Goal: Task Accomplishment & Management: Use online tool/utility

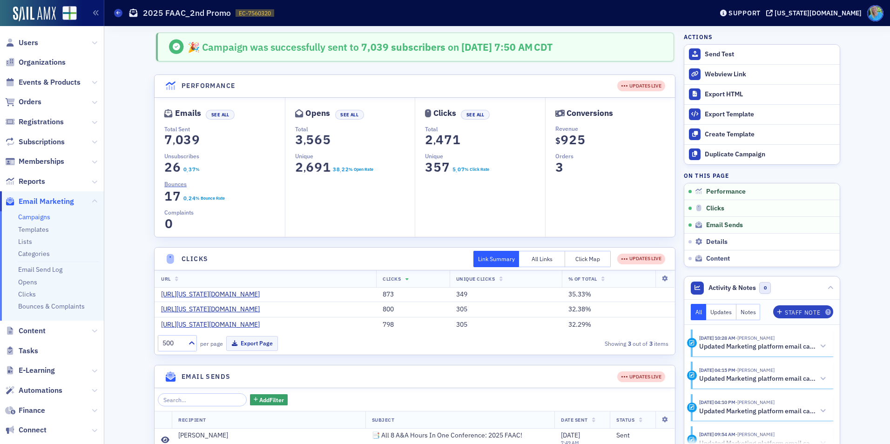
click at [35, 96] on span "Orders" at bounding box center [52, 102] width 104 height 20
click at [35, 97] on span "Orders" at bounding box center [30, 102] width 23 height 10
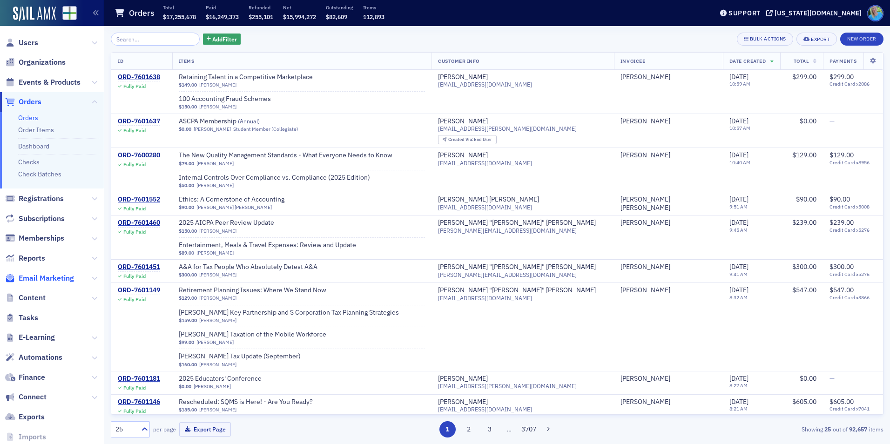
click at [46, 278] on span "Email Marketing" at bounding box center [46, 278] width 55 height 10
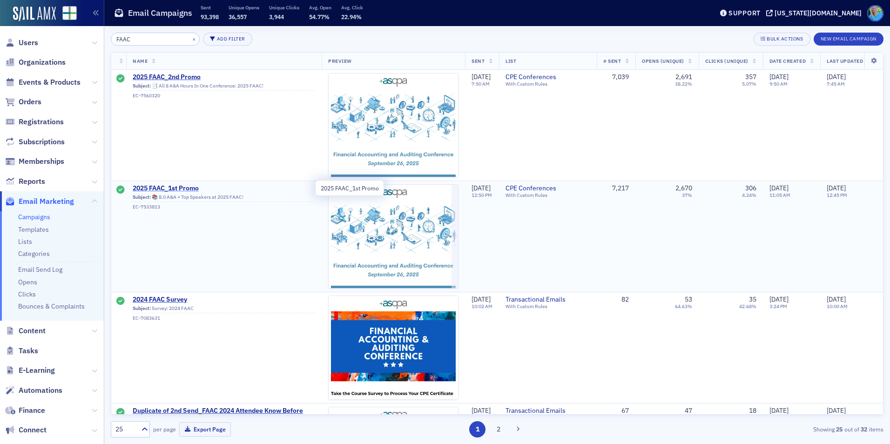
click at [186, 188] on span "2025 FAAC_1st Promo" at bounding box center [224, 188] width 182 height 8
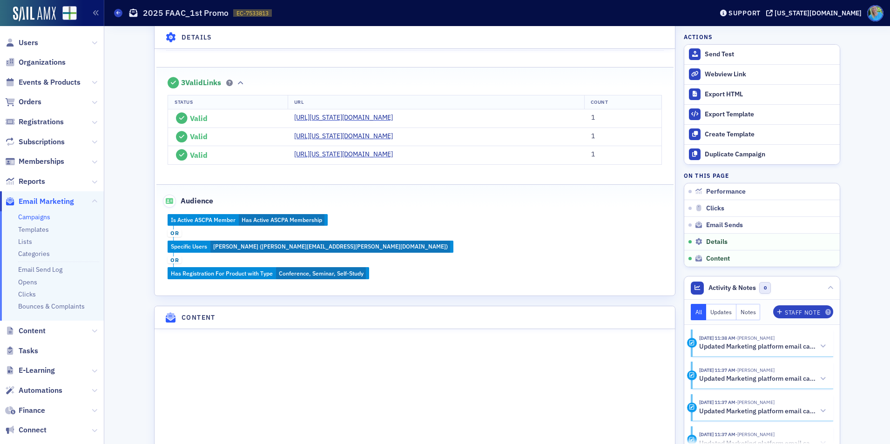
scroll to position [865, 0]
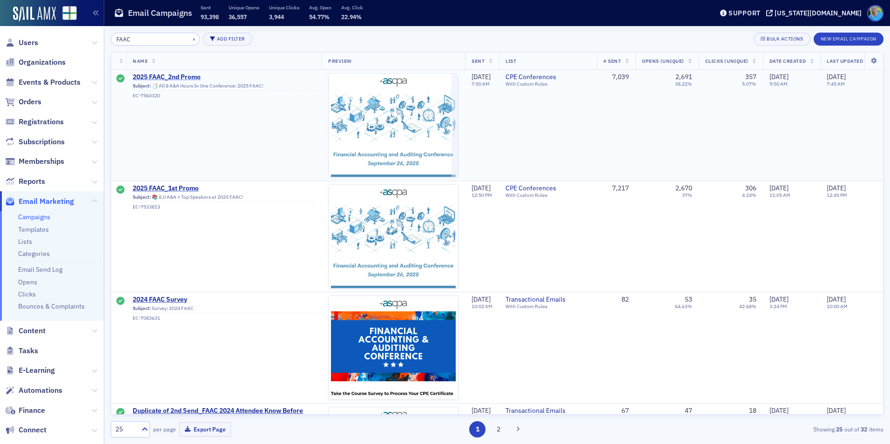
click at [166, 76] on span "2025 FAAC_2nd Promo" at bounding box center [224, 77] width 182 height 8
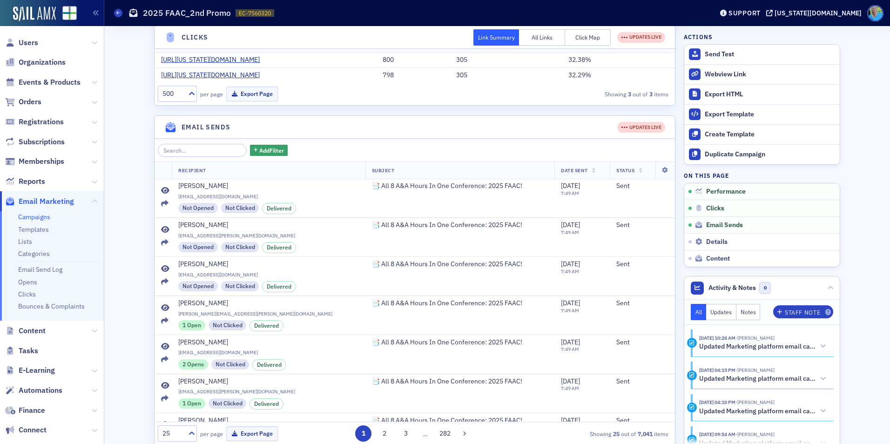
scroll to position [186, 0]
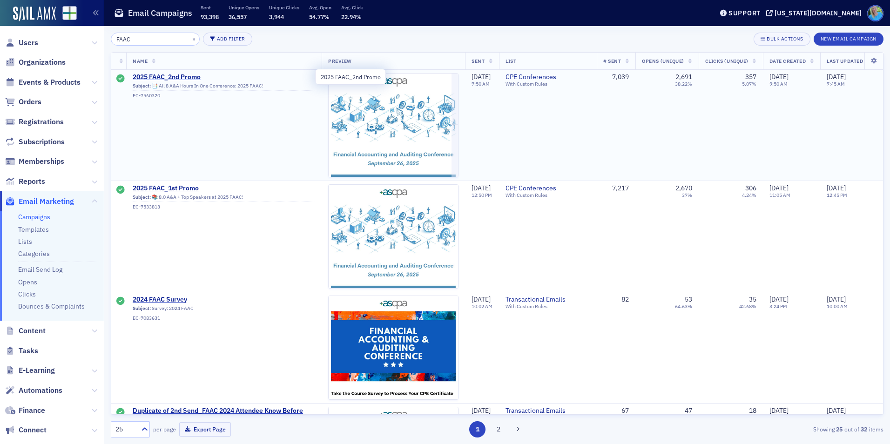
click at [167, 77] on span "2025 FAAC_2nd Promo" at bounding box center [224, 77] width 182 height 8
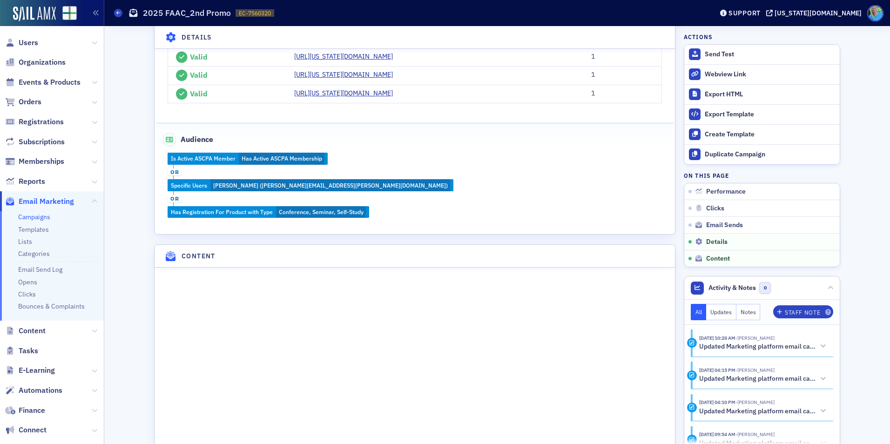
scroll to position [1071, 0]
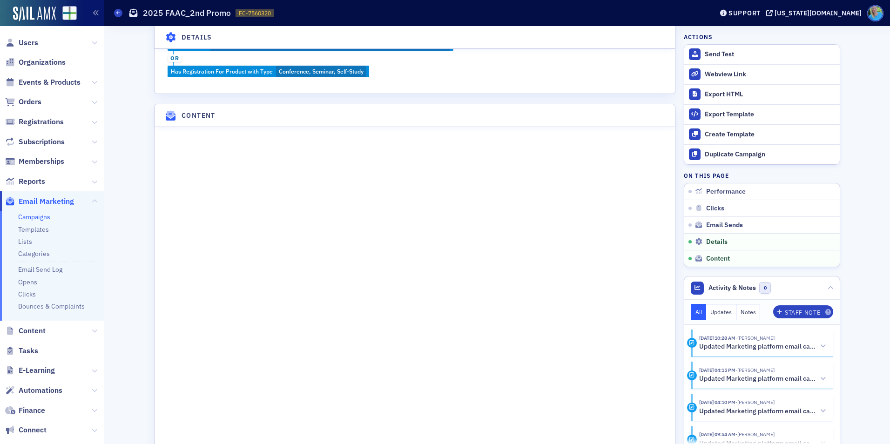
click at [708, 154] on div "Duplicate Campaign" at bounding box center [770, 154] width 130 height 8
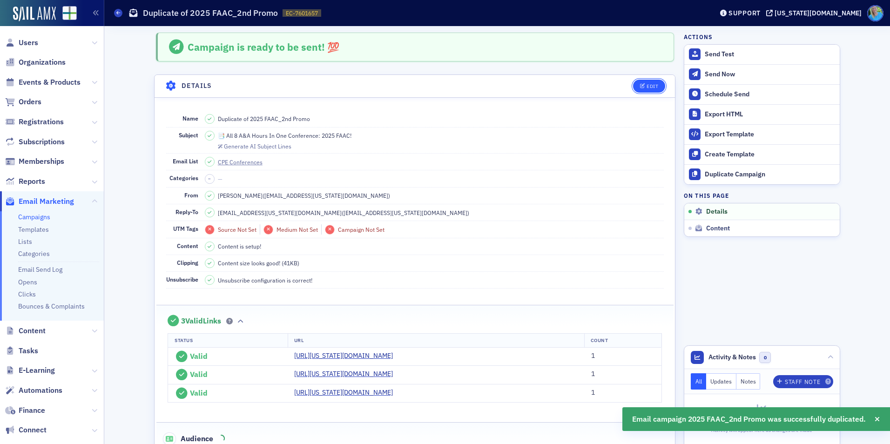
click at [633, 86] on button "Edit" at bounding box center [649, 86] width 32 height 13
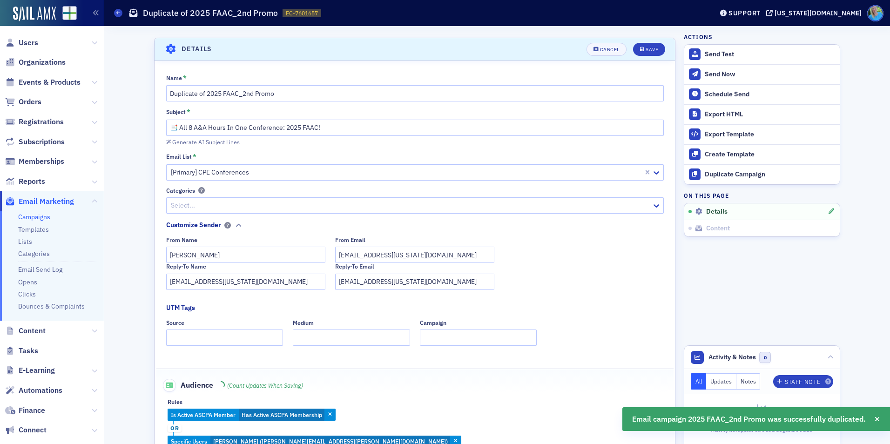
scroll to position [44, 0]
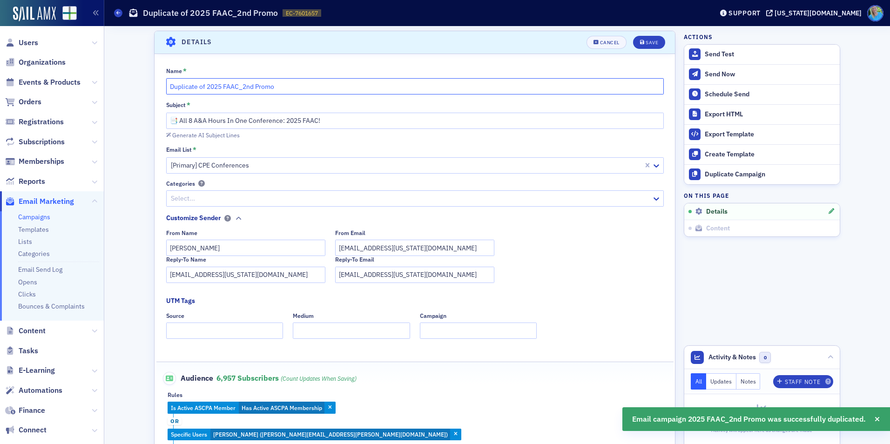
drag, startPoint x: 203, startPoint y: 86, endPoint x: 166, endPoint y: 85, distance: 37.7
click at [166, 85] on input "Duplicate of 2025 FAAC_2nd Promo" at bounding box center [415, 86] width 498 height 16
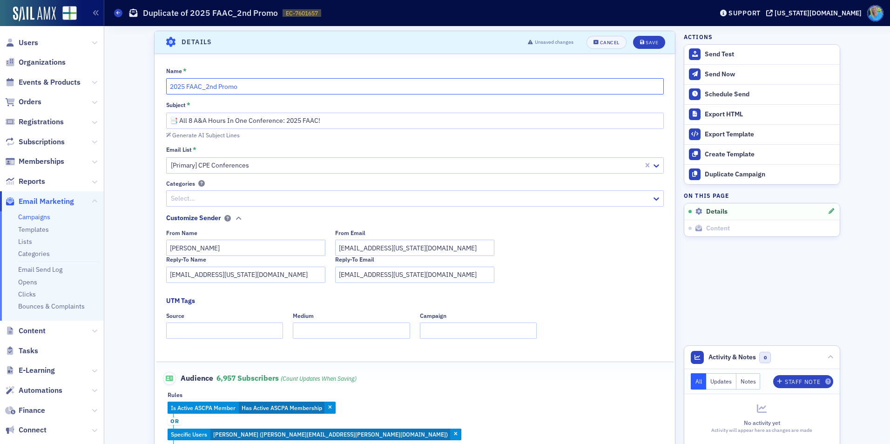
drag, startPoint x: 211, startPoint y: 85, endPoint x: 204, endPoint y: 84, distance: 7.5
click at [204, 84] on input "2025 FAAC_2nd Promo" at bounding box center [415, 86] width 498 height 16
click at [234, 88] on input "2025 FAAC_3rd Promo" at bounding box center [415, 86] width 498 height 16
type input "2025 FAAC_3rd Promo (to everyone except past attendees)"
drag, startPoint x: 330, startPoint y: 119, endPoint x: 167, endPoint y: 121, distance: 162.5
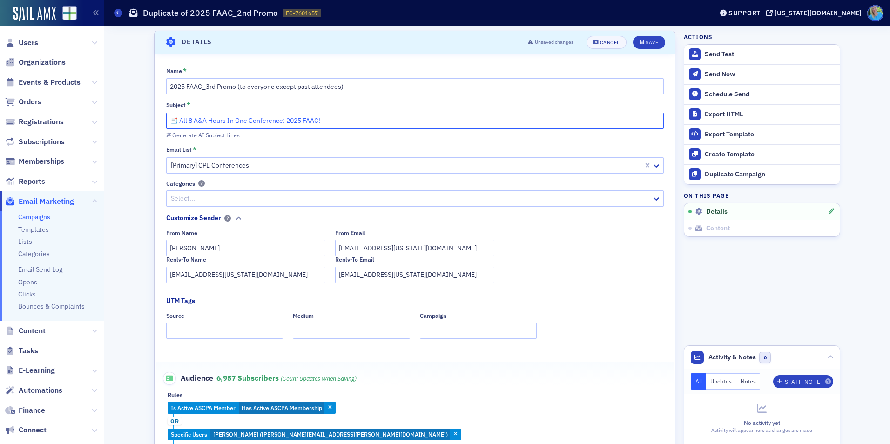
click at [167, 121] on input "📑 All 8 A&A Hours In One Conference: 2025 FAAC!" at bounding box center [415, 121] width 498 height 16
paste input "Countdown Is On: One Month Until the 38th Annual FA&A Conference"
click at [184, 136] on div "Generate AI Subject Lines" at bounding box center [205, 135] width 67 height 5
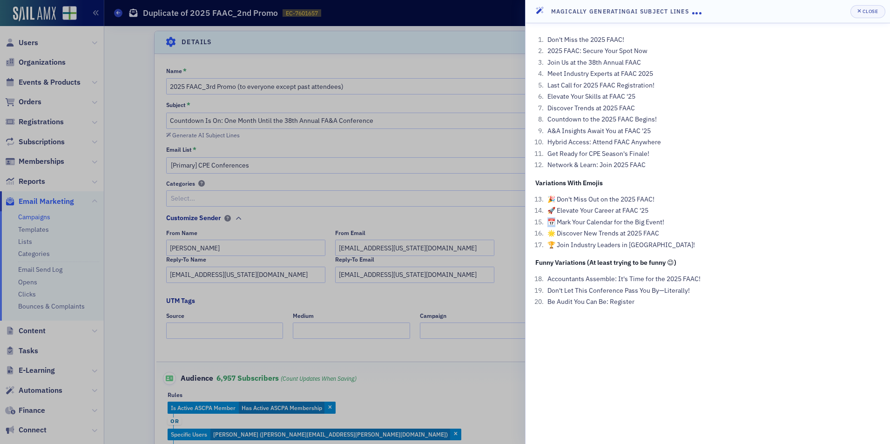
drag, startPoint x: 556, startPoint y: 220, endPoint x: 548, endPoint y: 220, distance: 7.9
click at [548, 220] on li "📅 Mark Your Calendar for the Big Event!" at bounding box center [712, 222] width 335 height 10
copy li "📅"
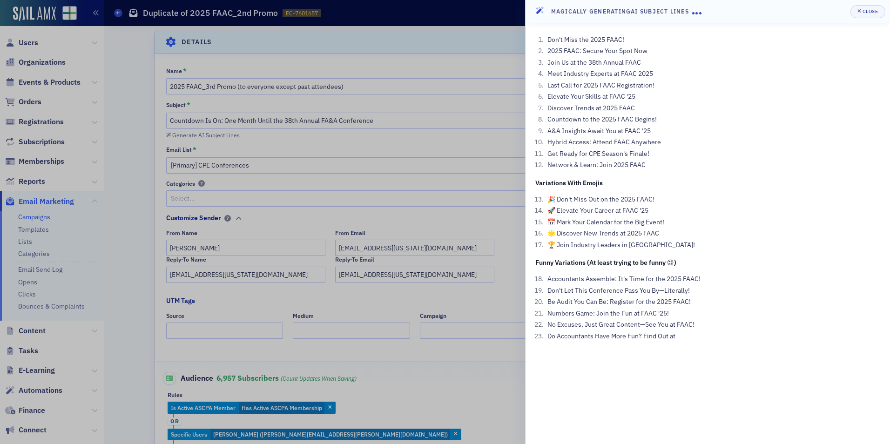
click at [156, 111] on div at bounding box center [445, 222] width 890 height 444
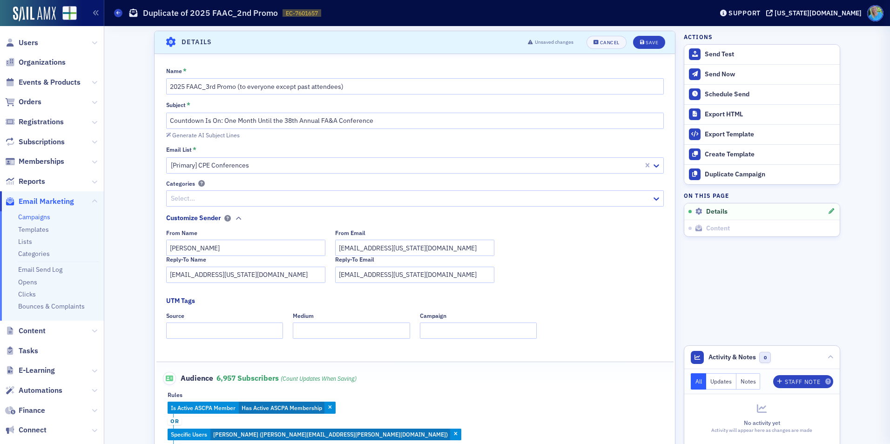
click at [178, 127] on div at bounding box center [445, 222] width 890 height 444
click at [168, 118] on input "Countdown Is On: One Month Until the 38th Annual FA&A Conference" at bounding box center [415, 121] width 498 height 16
paste input "📅"
type input "📅 Countdown Is On: One Month Until the 38th Annual FA&A Conference"
click at [647, 42] on div "Save" at bounding box center [652, 42] width 13 height 5
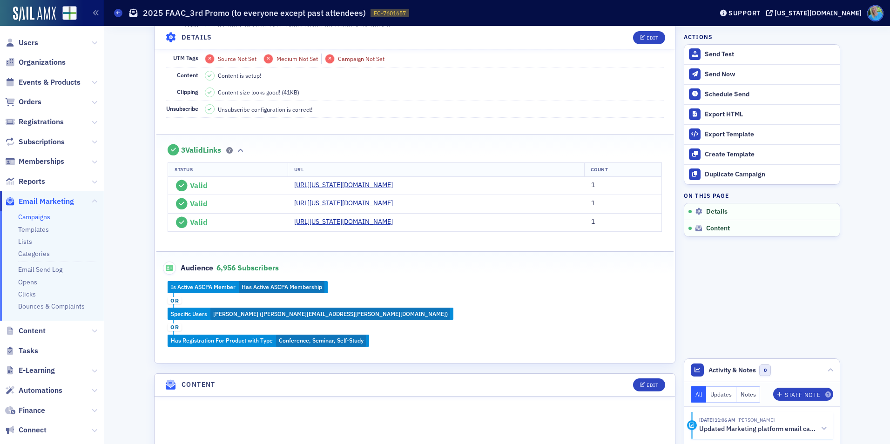
scroll to position [233, 0]
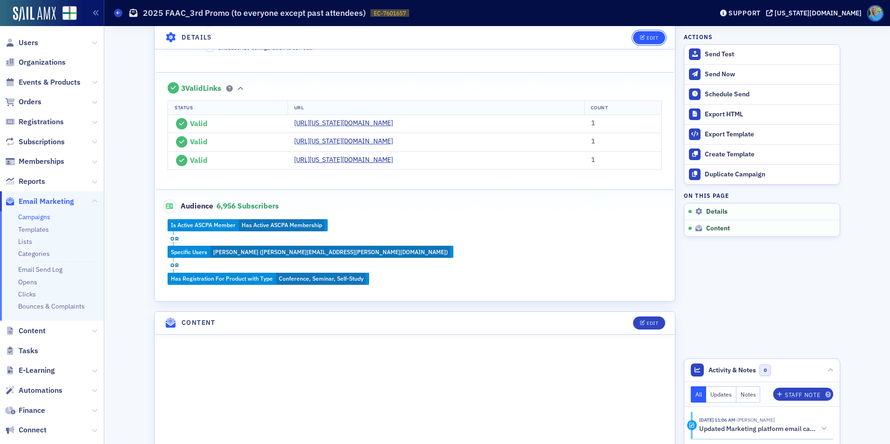
click at [641, 37] on icon "button" at bounding box center [643, 37] width 6 height 5
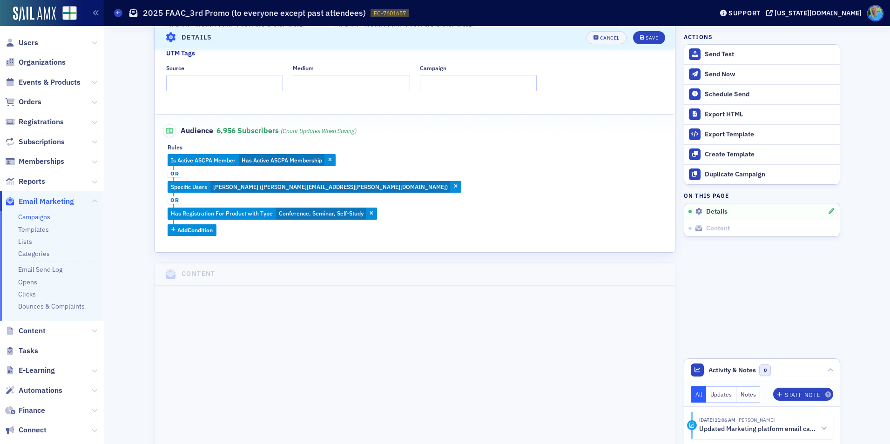
scroll to position [276, 0]
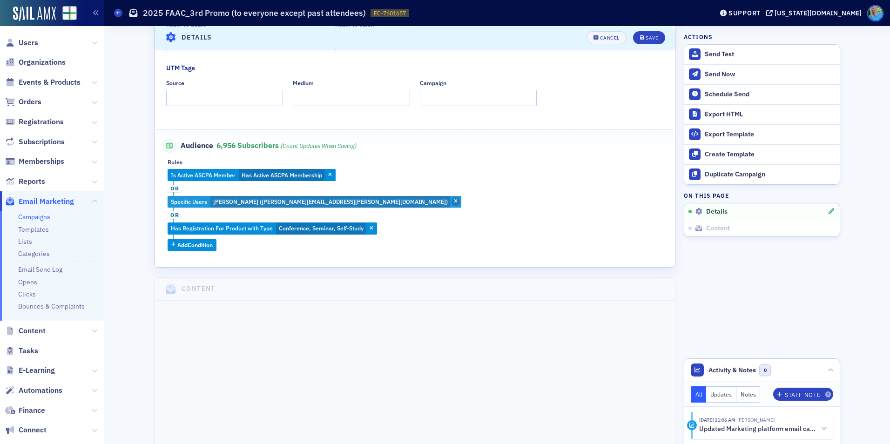
click at [452, 202] on span "button" at bounding box center [456, 202] width 8 height 8
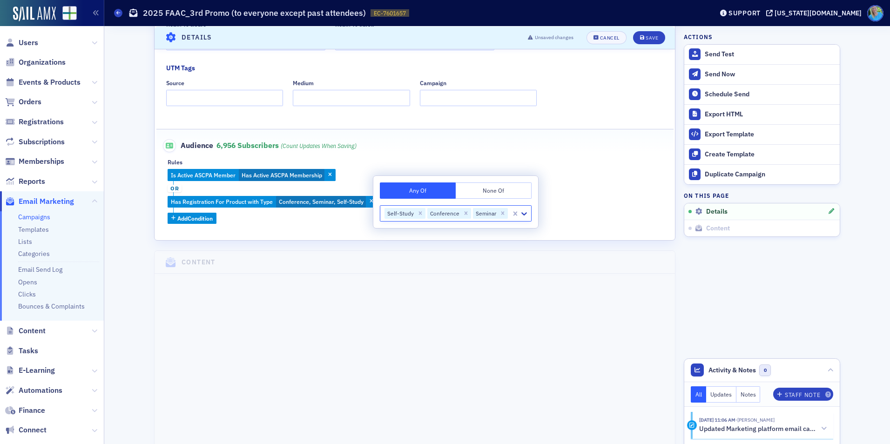
click at [315, 223] on div "Is Active ASCPA Member Has Active ASCPA Membership or Has Registration For Prod…" at bounding box center [415, 196] width 494 height 55
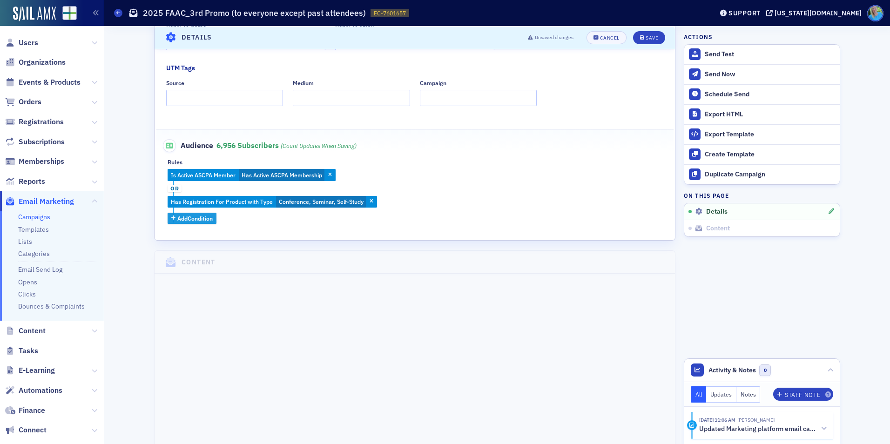
click at [202, 216] on span "Add Condition" at bounding box center [194, 218] width 35 height 8
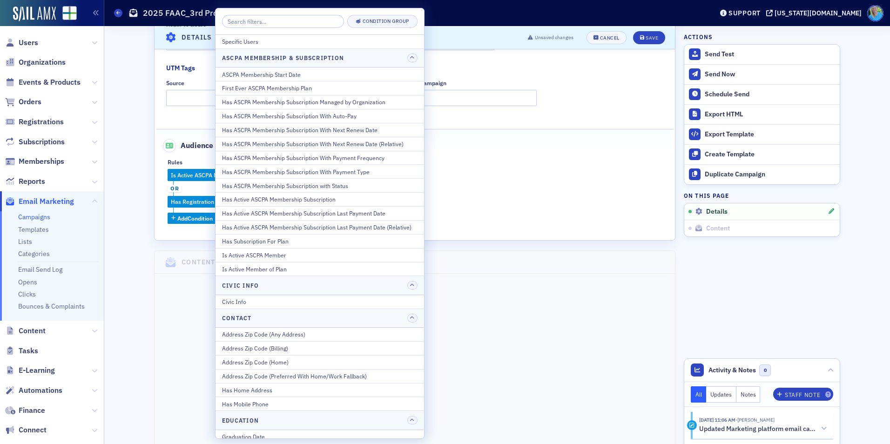
click at [142, 226] on div "Campaign is ready to be sent! 💯 Scroll to Details Details Unsaved changes Cance…" at bounding box center [497, 299] width 773 height 1099
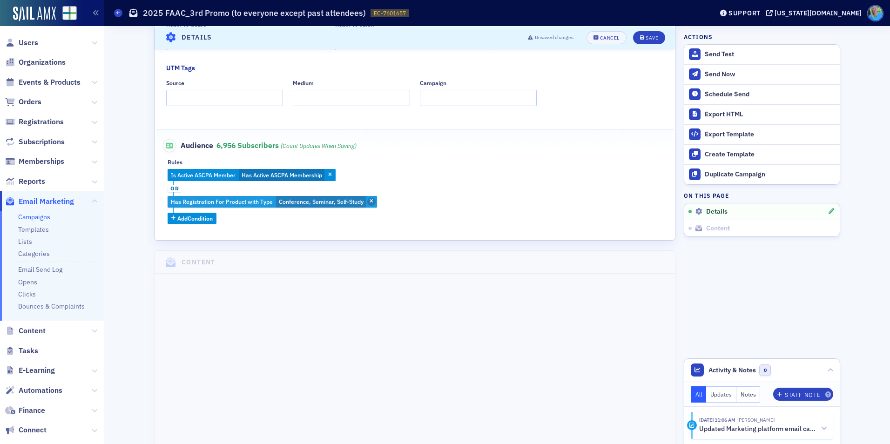
click at [369, 203] on span "button" at bounding box center [371, 202] width 8 height 8
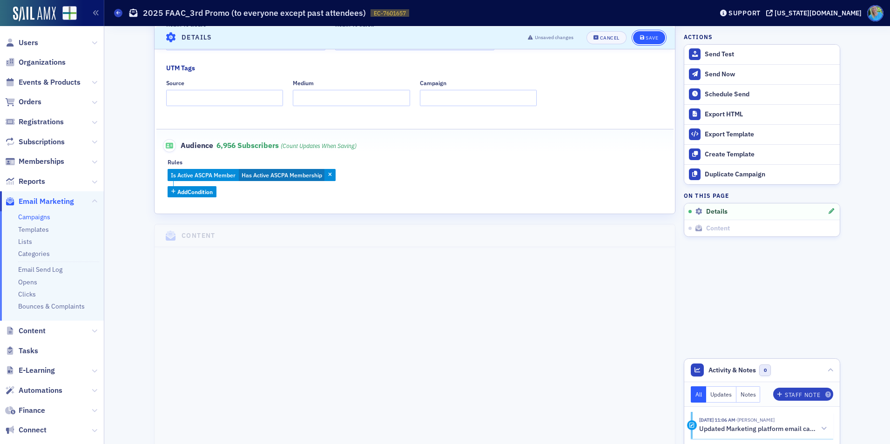
click at [638, 34] on button "Save" at bounding box center [649, 37] width 32 height 13
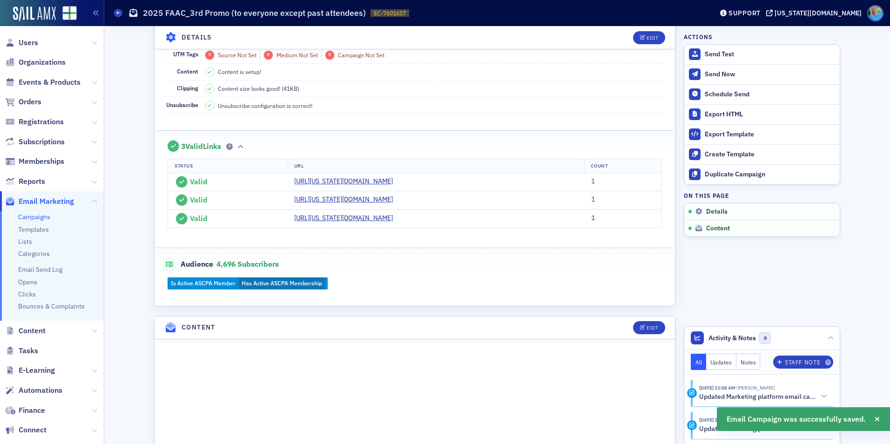
scroll to position [230, 0]
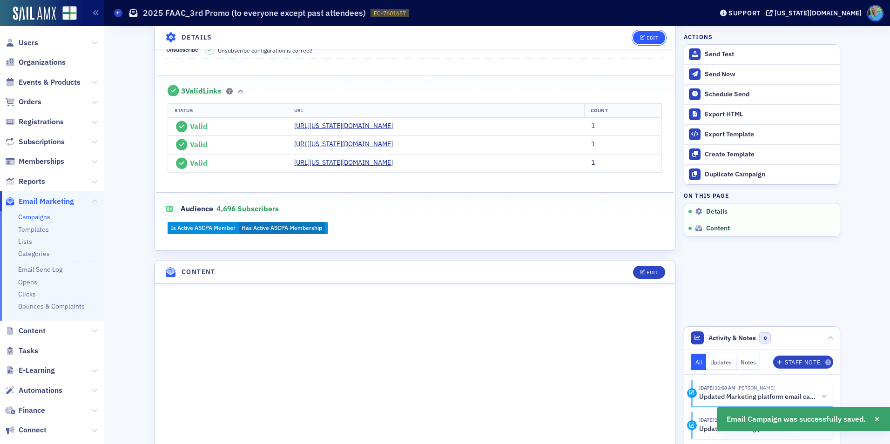
click at [642, 36] on span "Edit" at bounding box center [649, 37] width 18 height 5
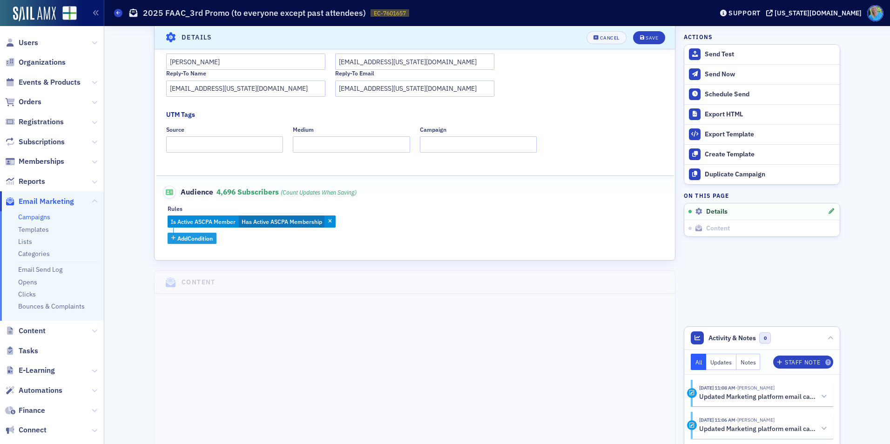
click at [194, 237] on span "Add Condition" at bounding box center [194, 238] width 35 height 8
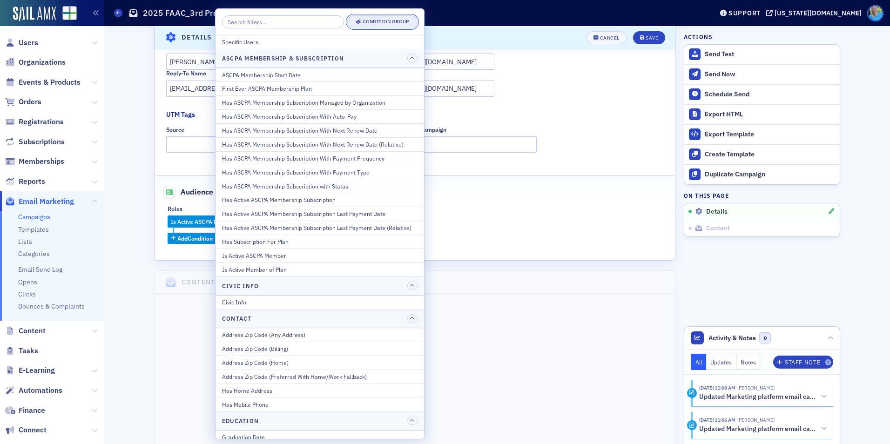
click at [370, 21] on div "Condition Group" at bounding box center [386, 21] width 47 height 5
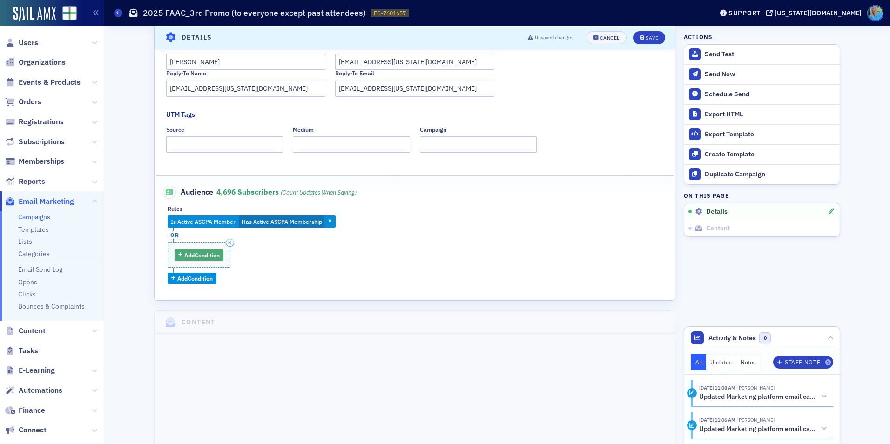
click at [200, 259] on span "Add Condition" at bounding box center [201, 255] width 35 height 8
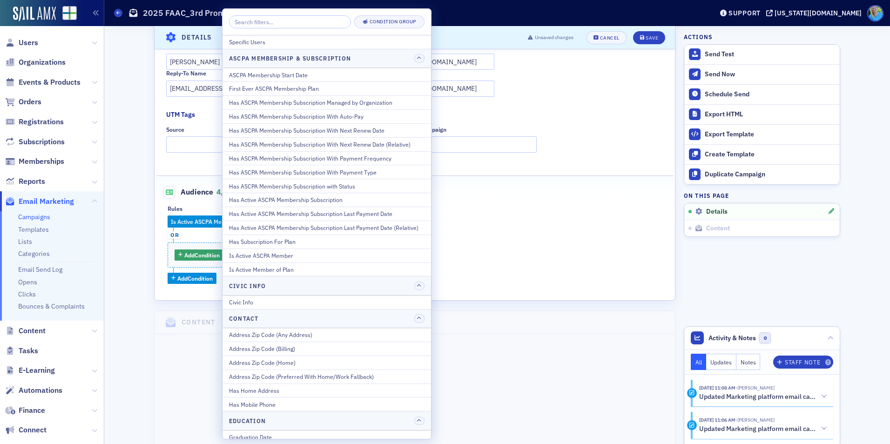
click at [529, 213] on div "Rules Is Active ASCPA Member Has Active ASCPA Membership or Add Condition Add C…" at bounding box center [415, 244] width 494 height 79
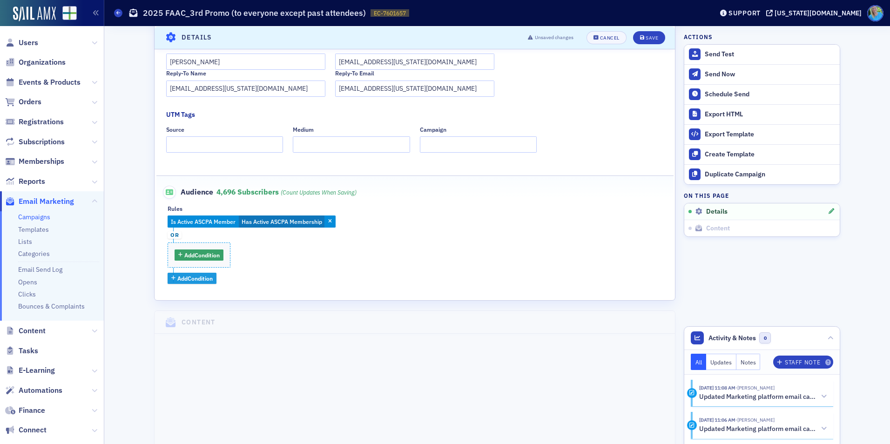
click at [195, 278] on span "Add Condition" at bounding box center [194, 278] width 35 height 8
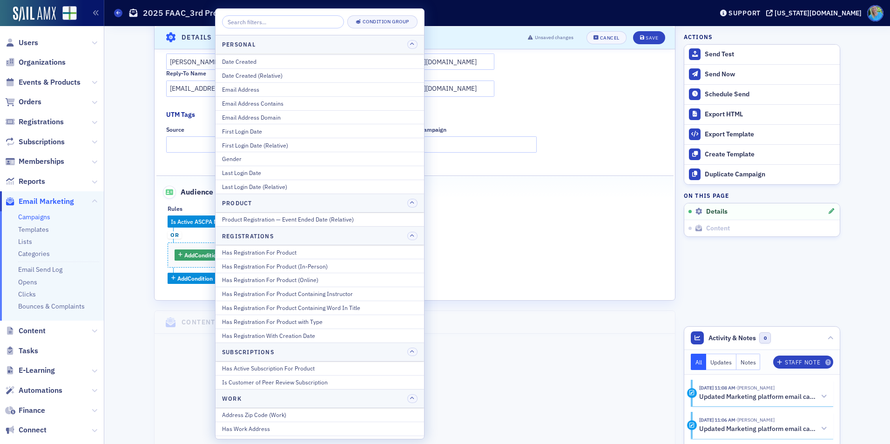
scroll to position [1071, 0]
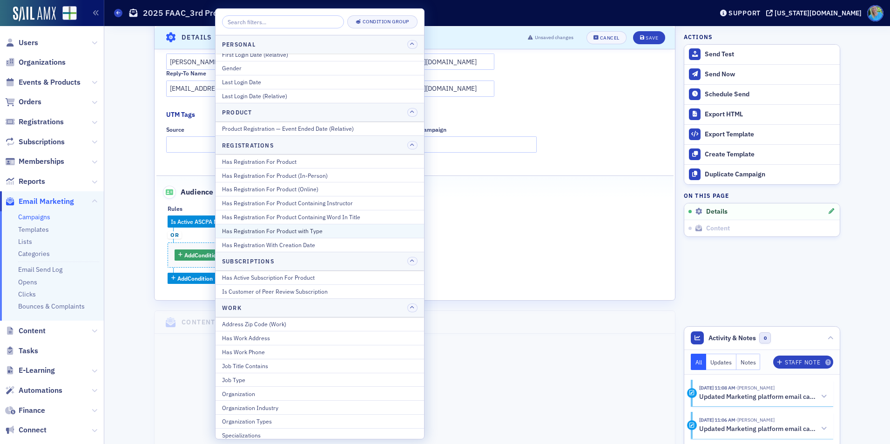
click at [328, 235] on div "Has Registration For Product with Type" at bounding box center [320, 231] width 196 height 8
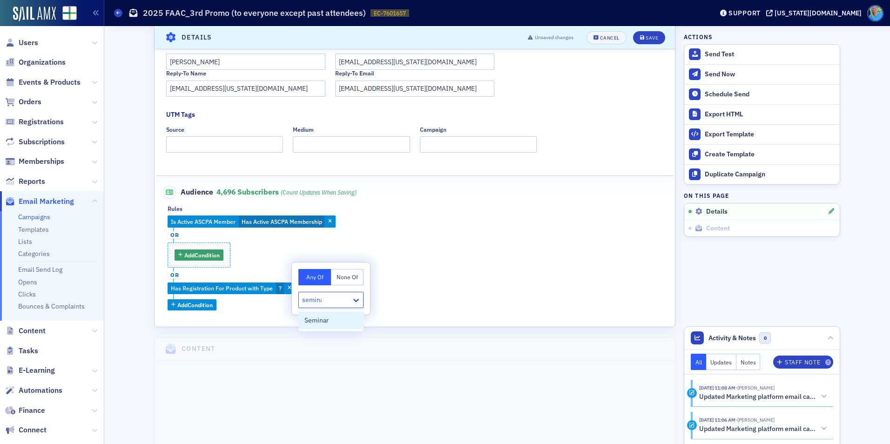
type input "seminar"
type input "self"
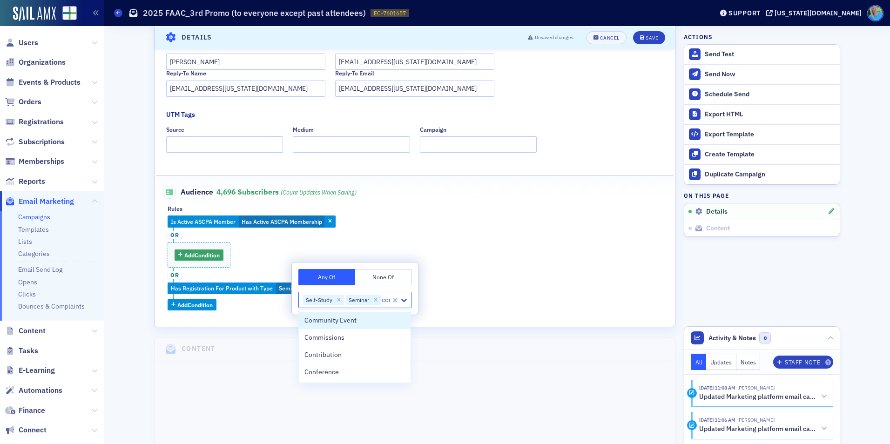
type input "conf"
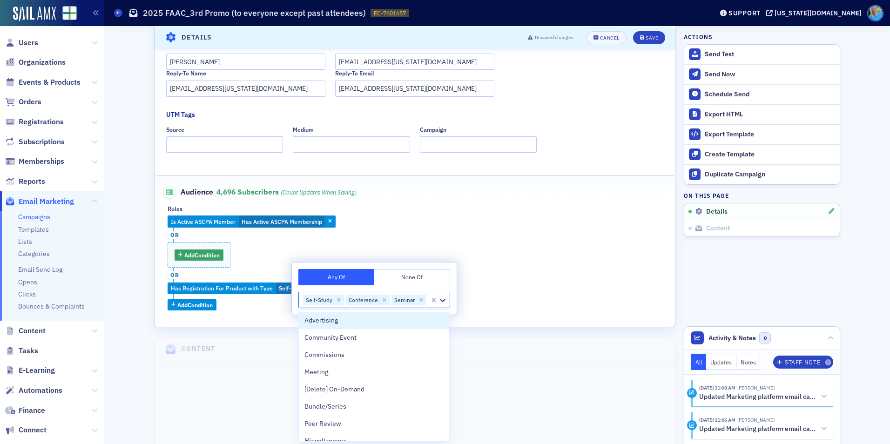
click at [410, 243] on div "Is Active ASCPA Member Has Active ASCPA Membership or Add Condition or Has Regi…" at bounding box center [415, 263] width 494 height 95
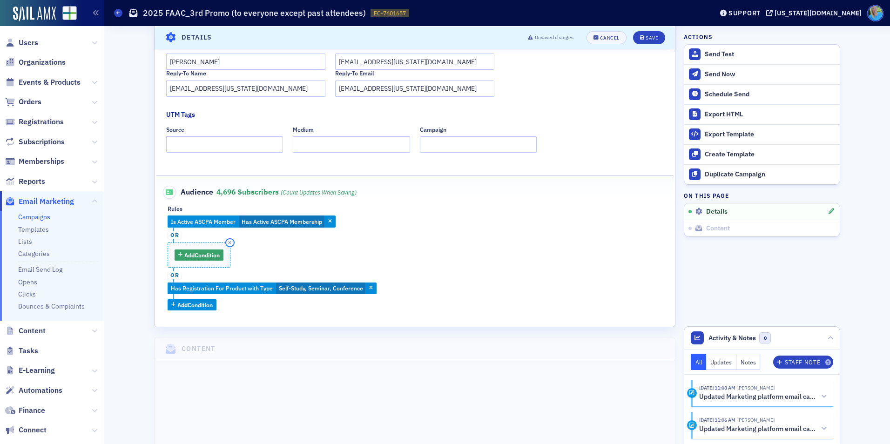
click at [229, 241] on icon "button" at bounding box center [229, 243] width 3 height 4
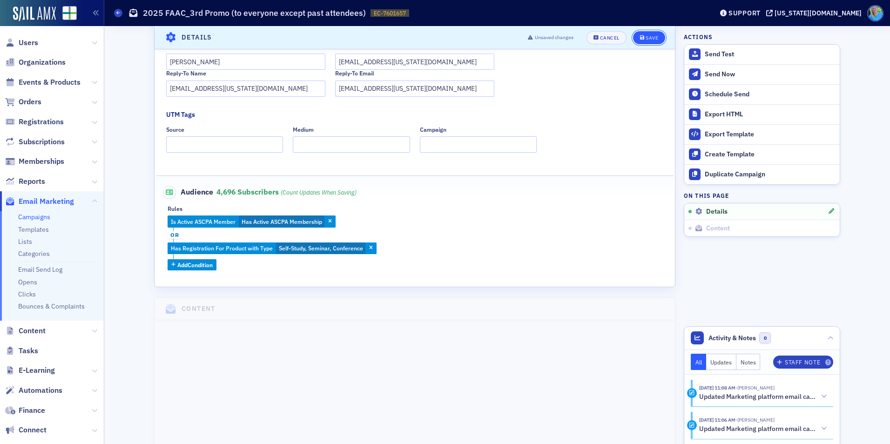
click at [649, 38] on div "Save" at bounding box center [652, 37] width 13 height 5
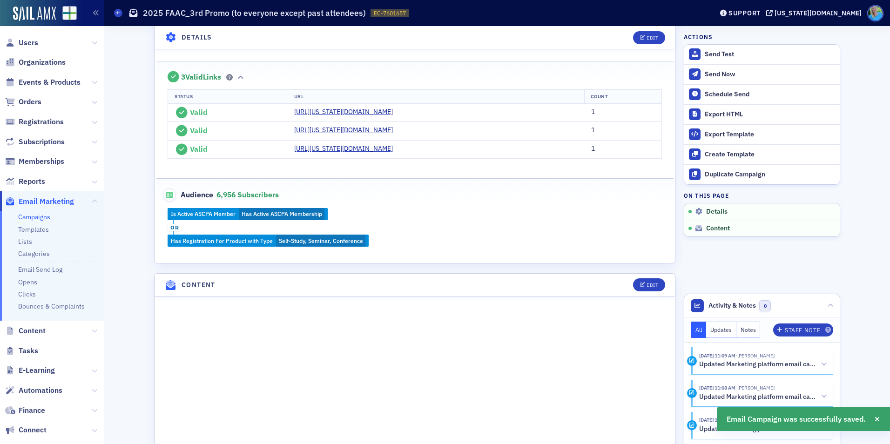
scroll to position [276, 0]
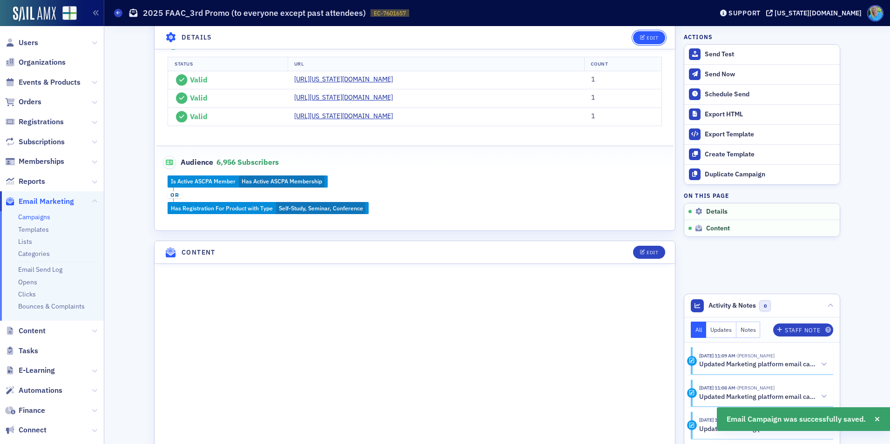
click at [649, 35] on div "Edit" at bounding box center [653, 37] width 12 height 5
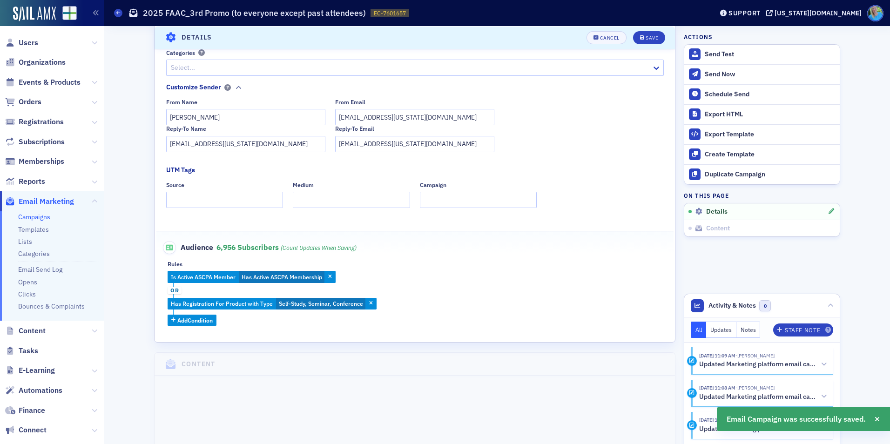
scroll to position [230, 0]
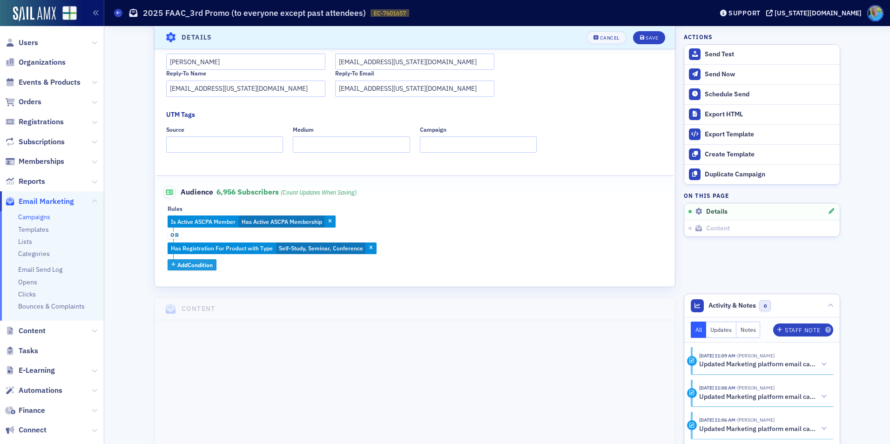
click at [196, 263] on span "Add Condition" at bounding box center [194, 265] width 35 height 8
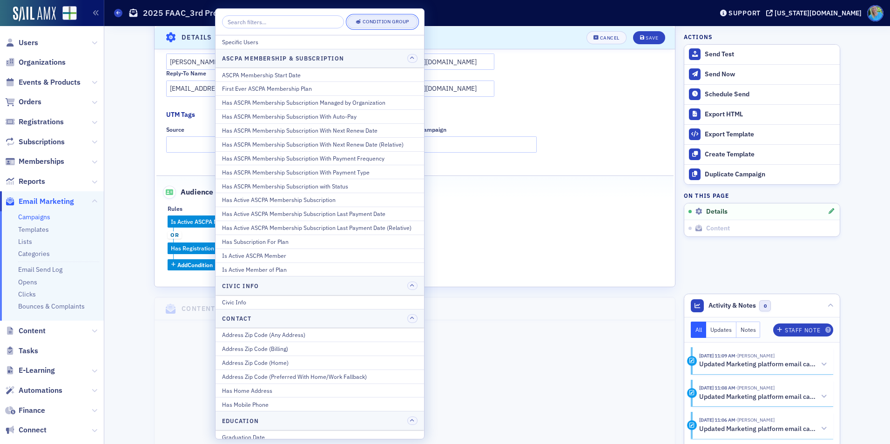
click at [373, 23] on div "Condition Group" at bounding box center [386, 21] width 47 height 5
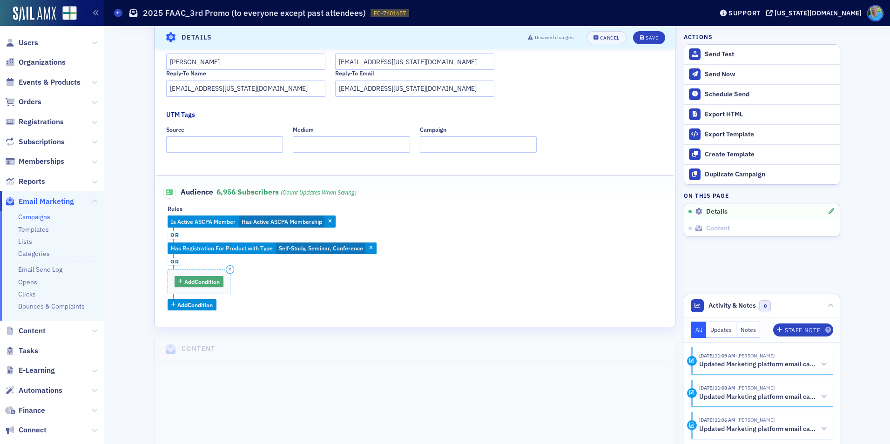
click at [179, 278] on button "Add Condition" at bounding box center [199, 282] width 49 height 12
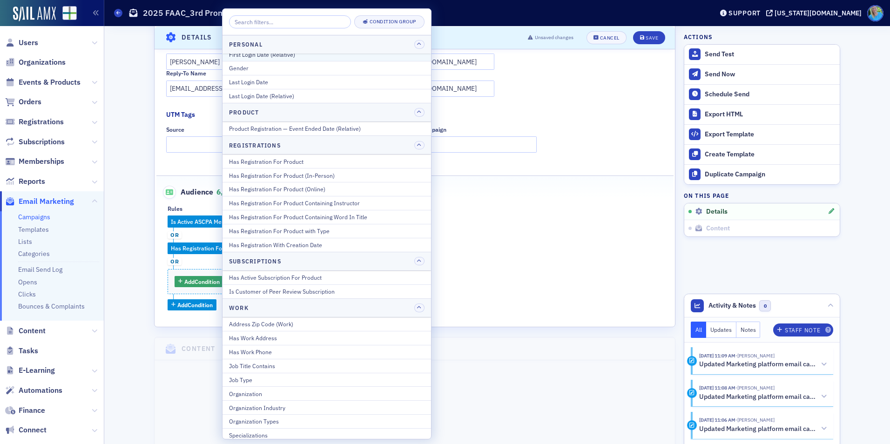
scroll to position [1088, 0]
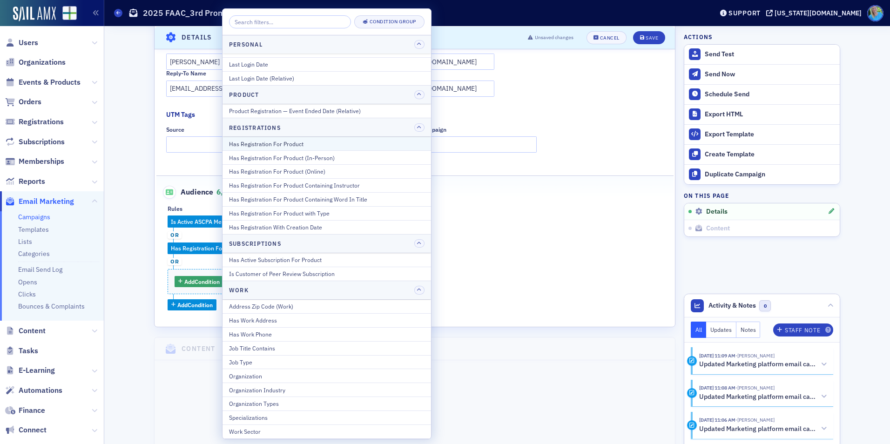
click at [277, 144] on div "Has Registration For Product" at bounding box center [327, 144] width 196 height 8
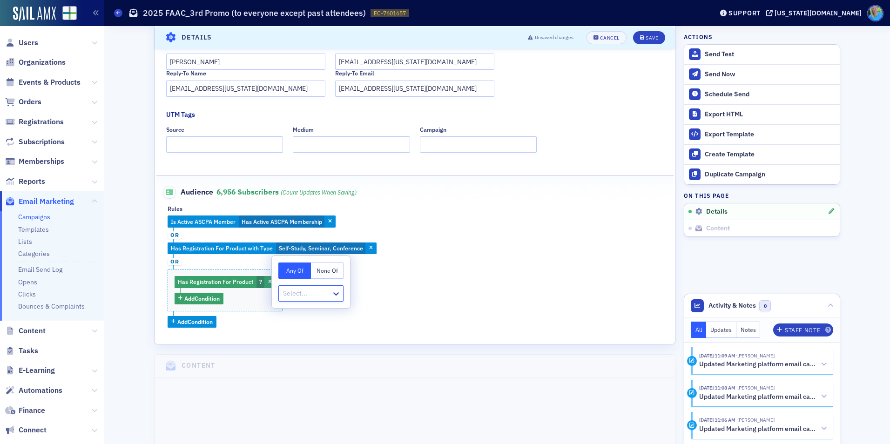
click at [332, 269] on button "None Of" at bounding box center [327, 271] width 33 height 16
click at [305, 288] on div "Select..." at bounding box center [305, 293] width 53 height 13
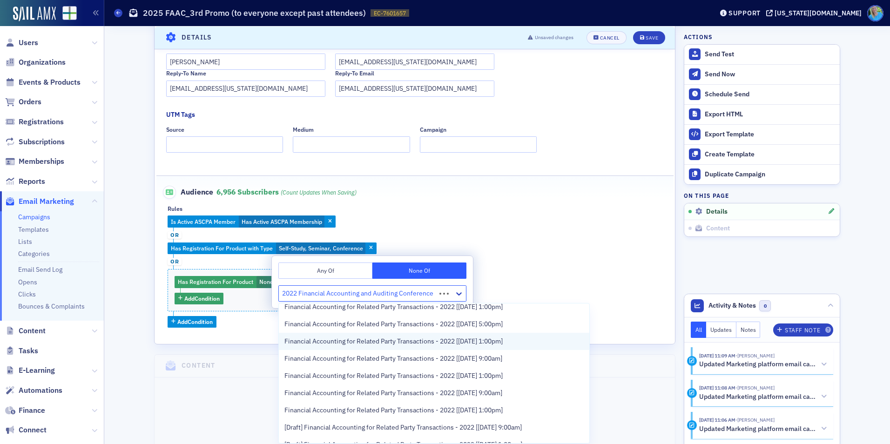
scroll to position [0, 0]
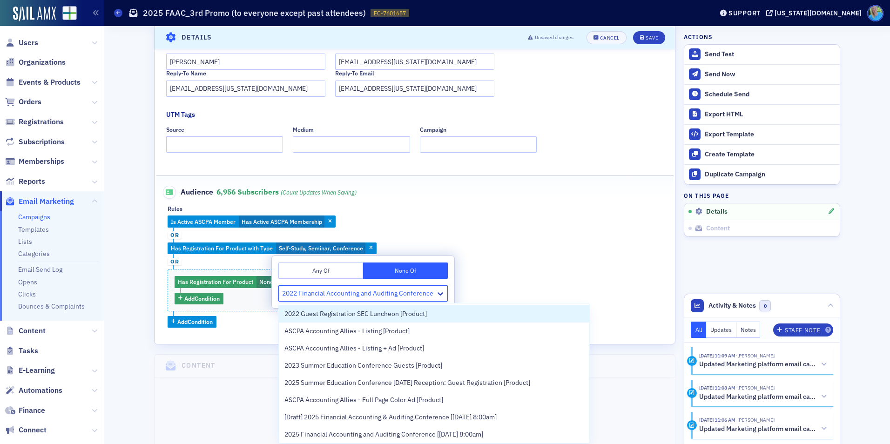
type input "2022 Financial Accounting and Auditing Conference"
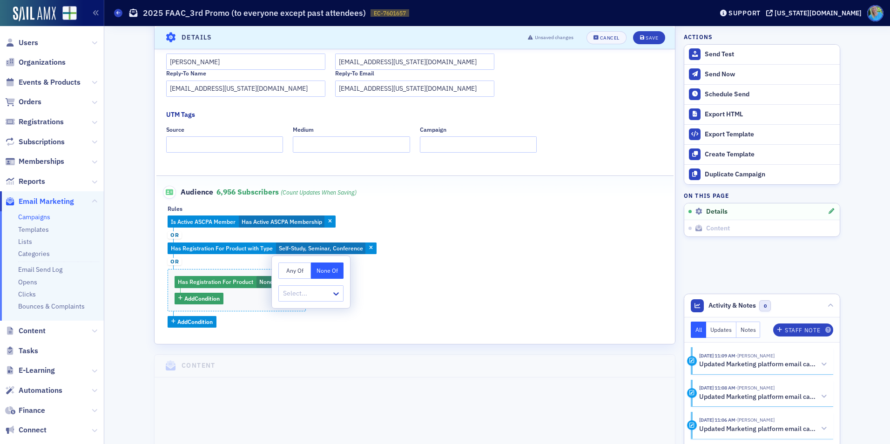
click at [288, 293] on div at bounding box center [306, 294] width 48 height 12
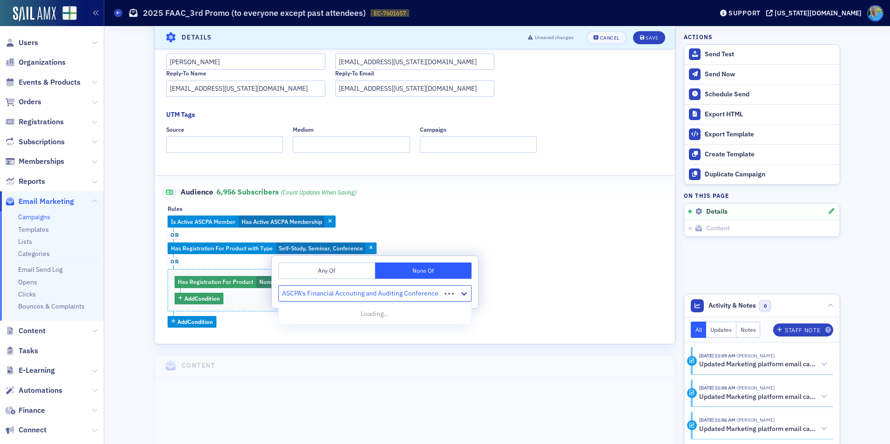
click at [353, 291] on input "ASCPA's Financial Accouting and Auditing Conference" at bounding box center [361, 294] width 158 height 10
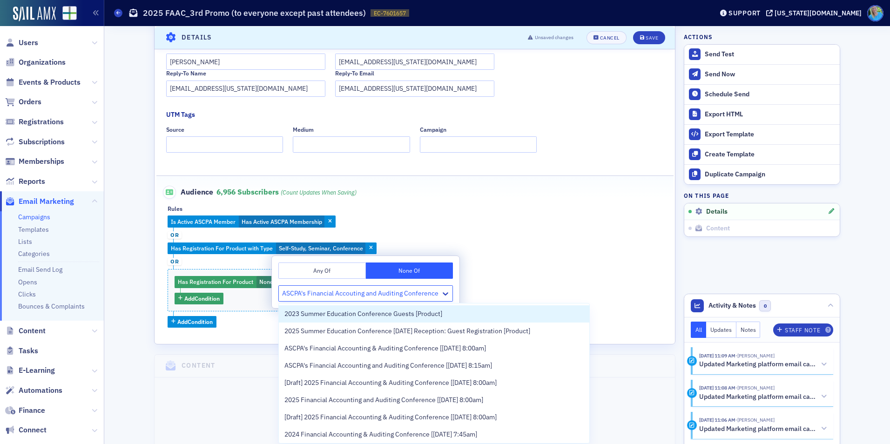
type input "ASCPA's Financial Accounting and Auditing Conference"
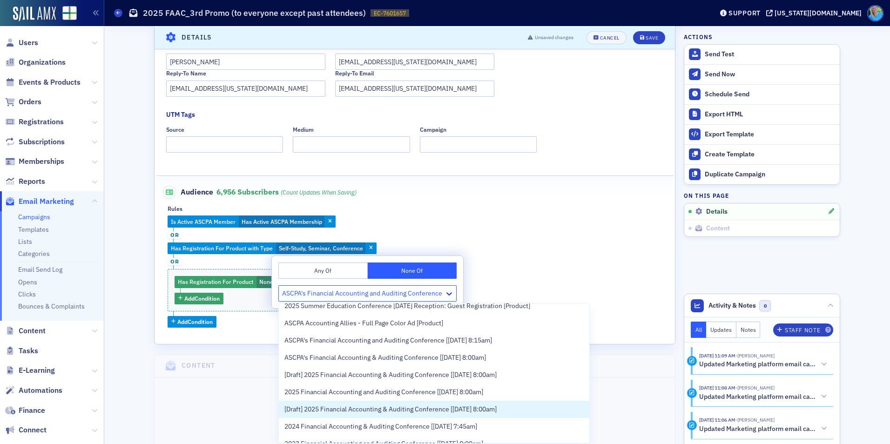
scroll to position [47, 0]
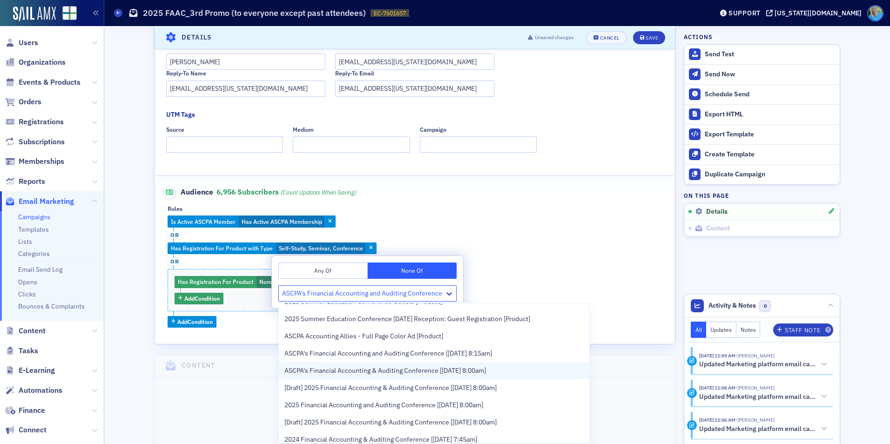
click at [436, 374] on span "ASCPA's Financial Accounting & Auditing Conference [9/30/2022 8:00am]" at bounding box center [385, 371] width 202 height 10
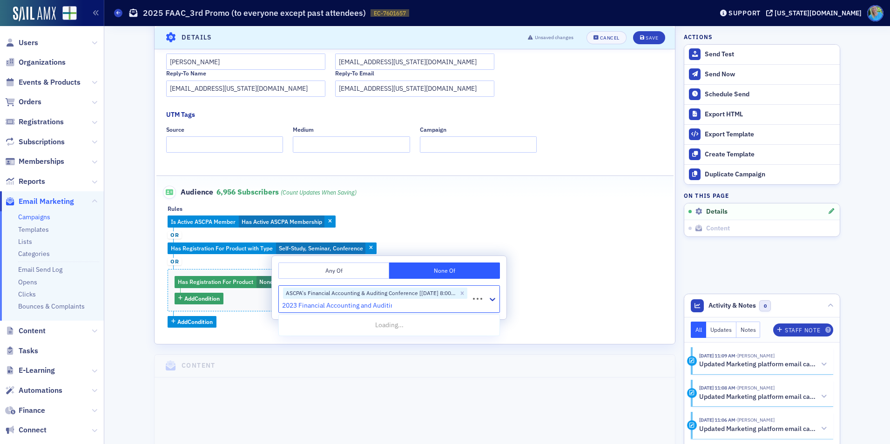
type input "2023 Financial Accounting and Auditing"
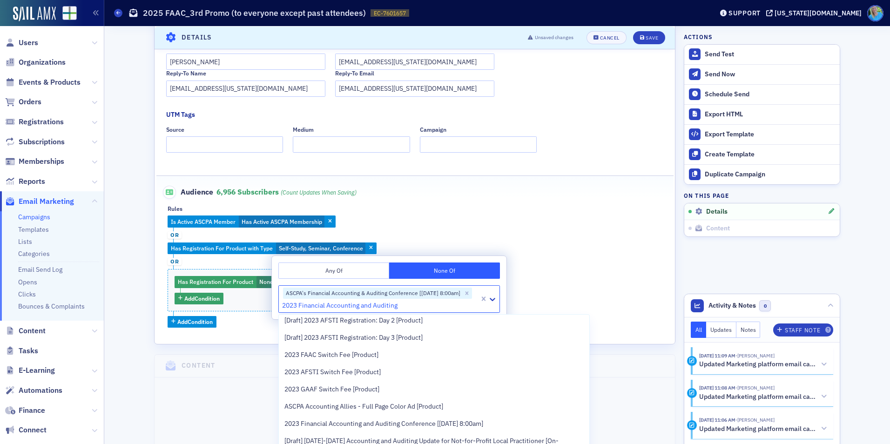
scroll to position [93, 0]
click at [473, 422] on span "2023 Financial Accounting and Auditing Conference [9/29/2023 8:00am]" at bounding box center [383, 422] width 199 height 10
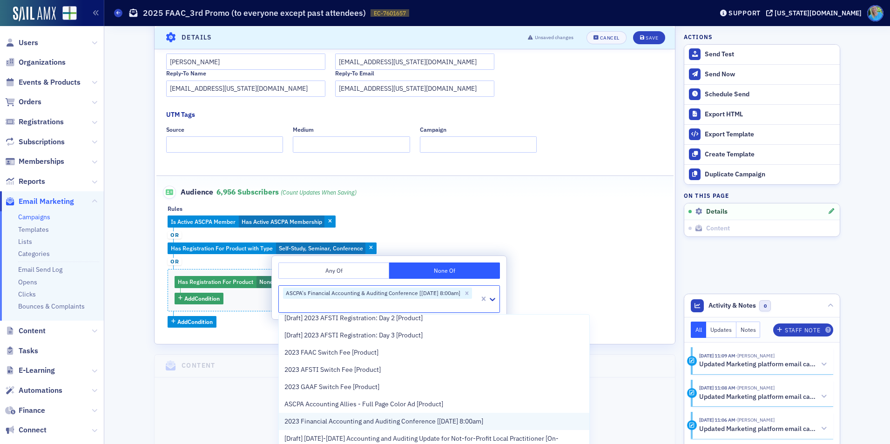
scroll to position [0, 0]
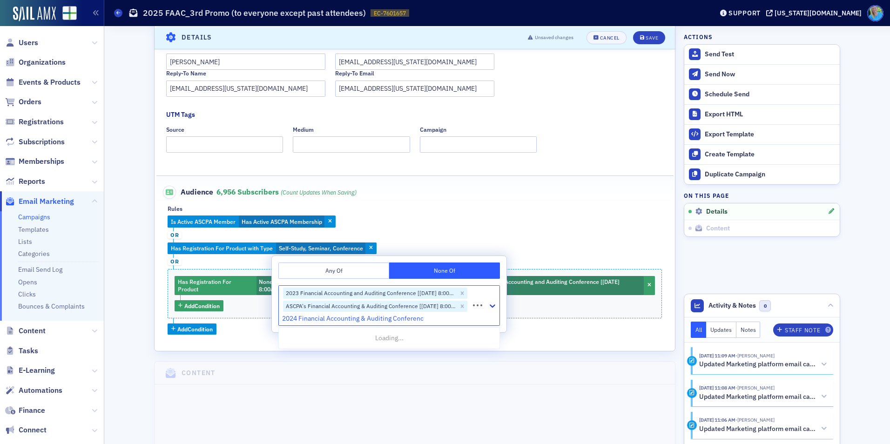
type input "2024 Financial Accounting & Auditing Conference"
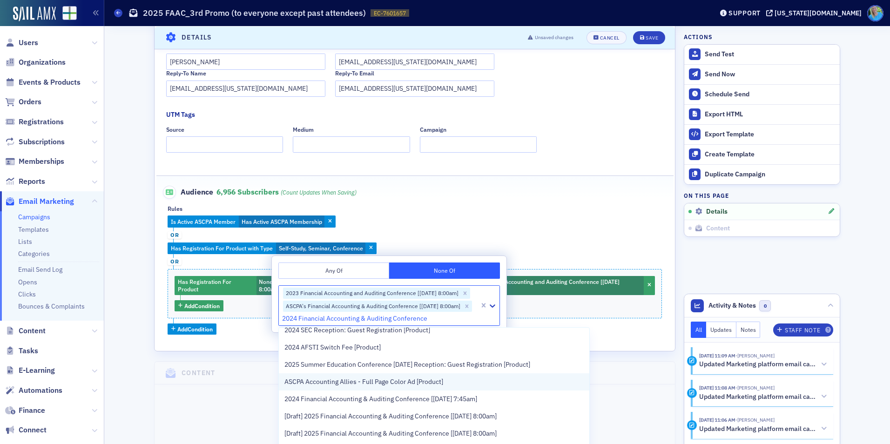
scroll to position [93, 0]
click at [365, 381] on span "2024 Financial Accounting & Auditing Conference [9/27/2024 7:45am]" at bounding box center [380, 383] width 193 height 10
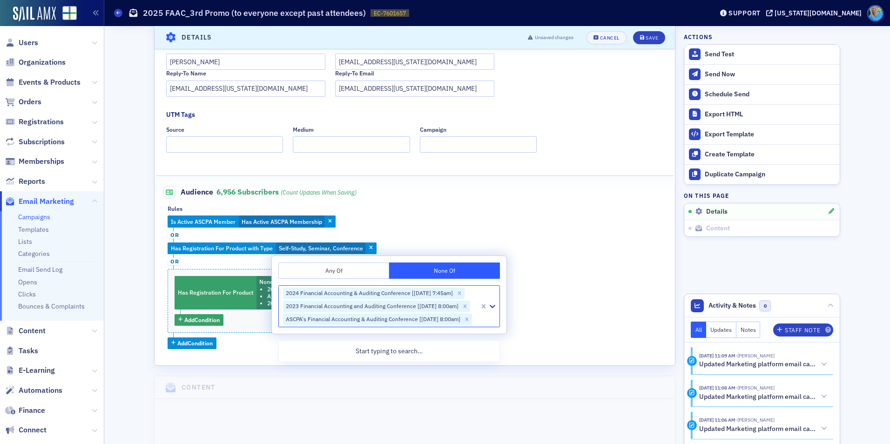
click at [542, 256] on div "Is Active ASCPA Member Has Active ASCPA Membership or Has Registration For Prod…" at bounding box center [415, 282] width 494 height 133
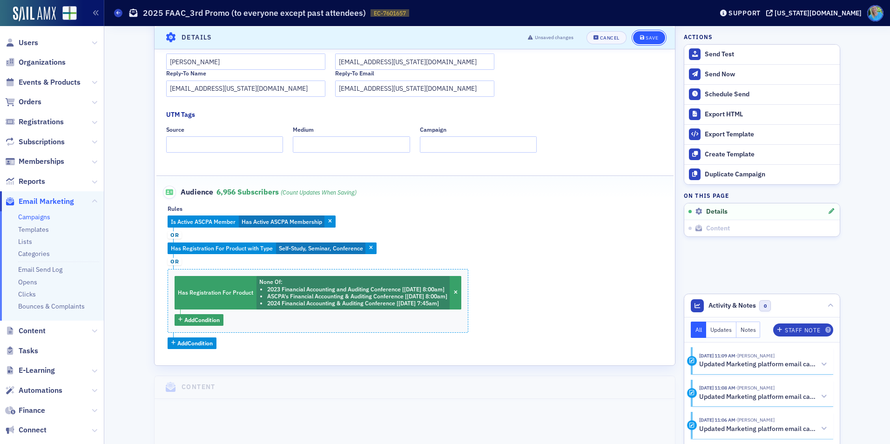
click at [640, 37] on icon "submit" at bounding box center [642, 37] width 5 height 5
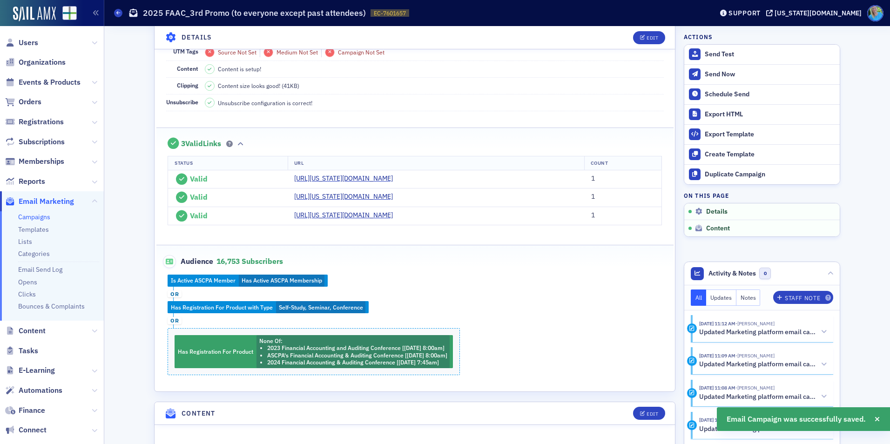
scroll to position [183, 0]
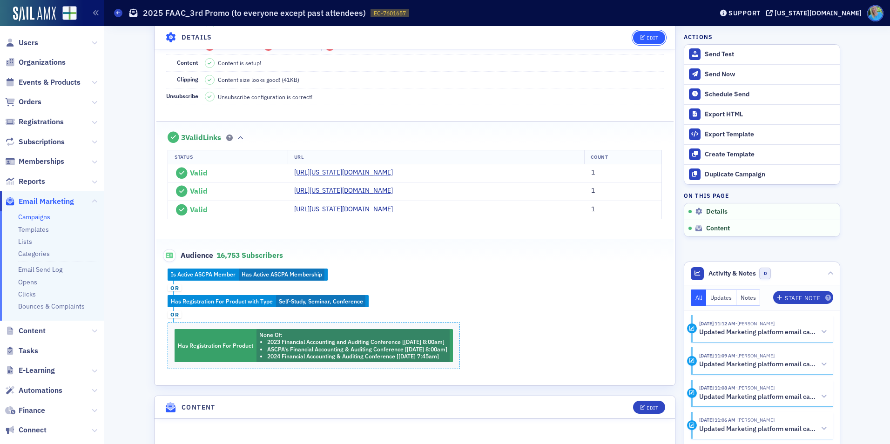
click at [649, 31] on button "Edit" at bounding box center [649, 37] width 32 height 13
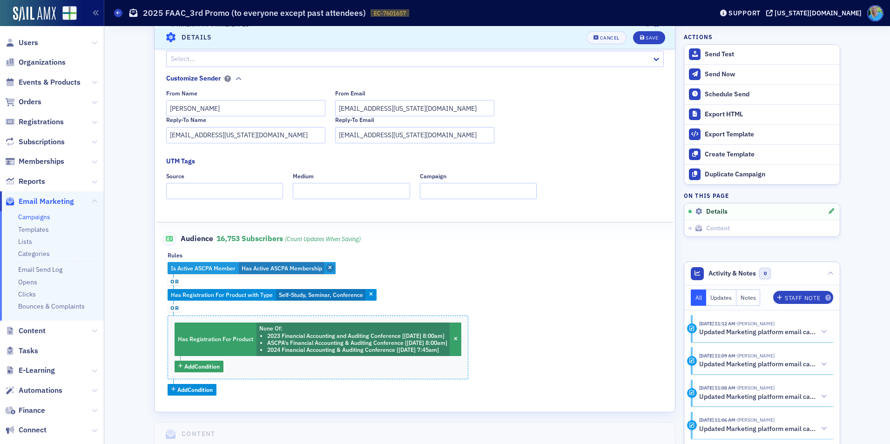
click at [328, 270] on icon "button" at bounding box center [330, 268] width 4 height 5
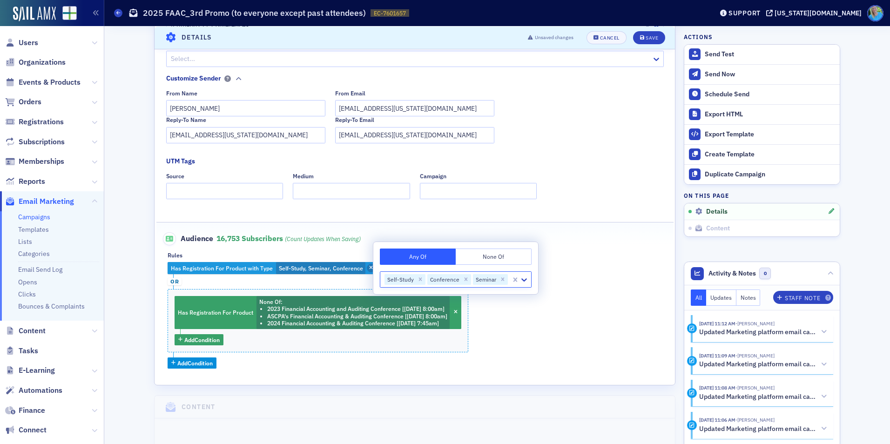
click at [369, 268] on icon "button" at bounding box center [371, 268] width 4 height 5
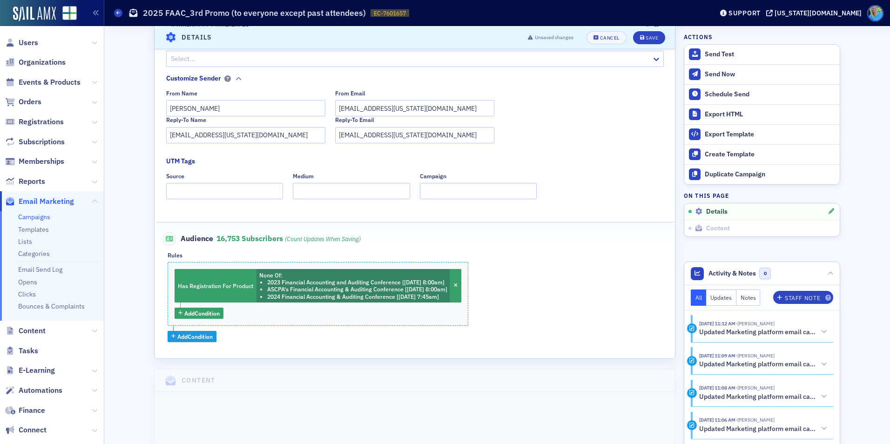
click at [205, 336] on span "Add Condition" at bounding box center [194, 336] width 35 height 8
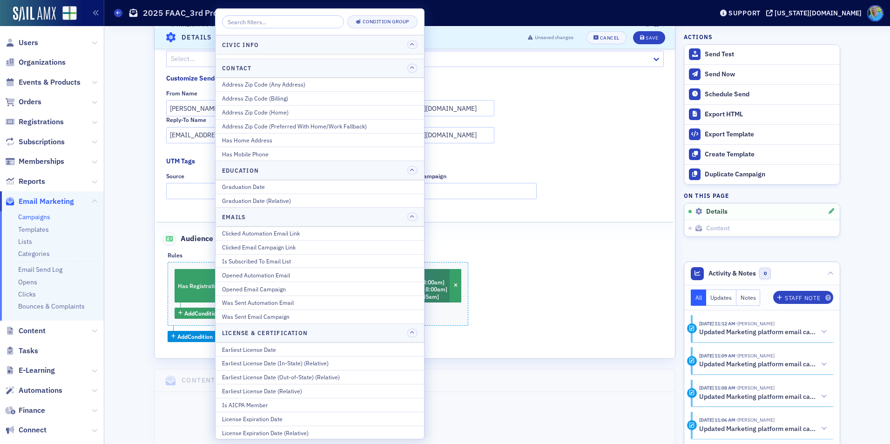
scroll to position [64, 0]
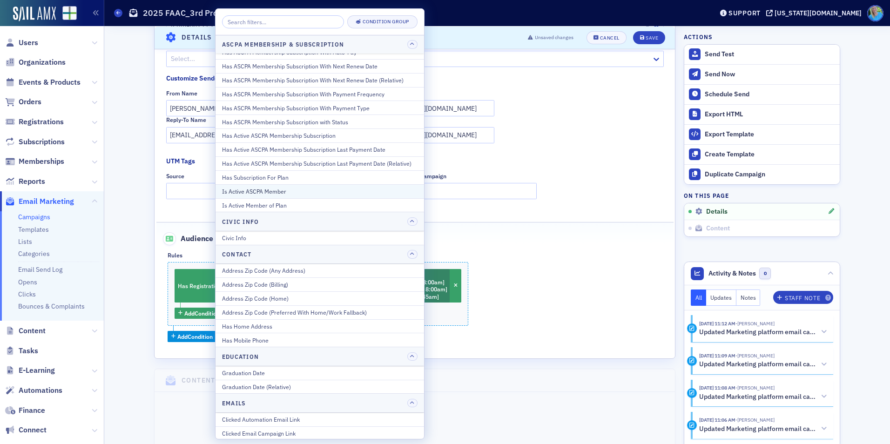
click at [289, 194] on div "Is Active ASCPA Member" at bounding box center [320, 191] width 196 height 8
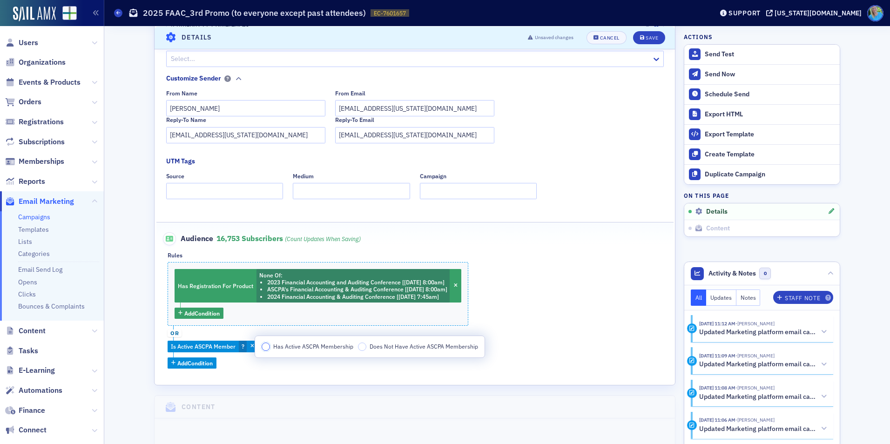
click at [266, 344] on input "Has Active ASCPA Membership" at bounding box center [266, 347] width 8 height 8
click at [187, 369] on button "Add Condition" at bounding box center [192, 363] width 49 height 12
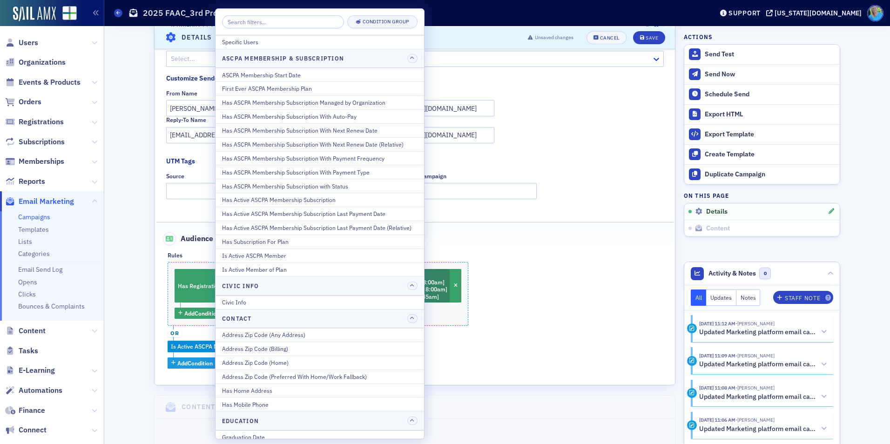
click at [188, 365] on span "Add Condition" at bounding box center [194, 363] width 35 height 8
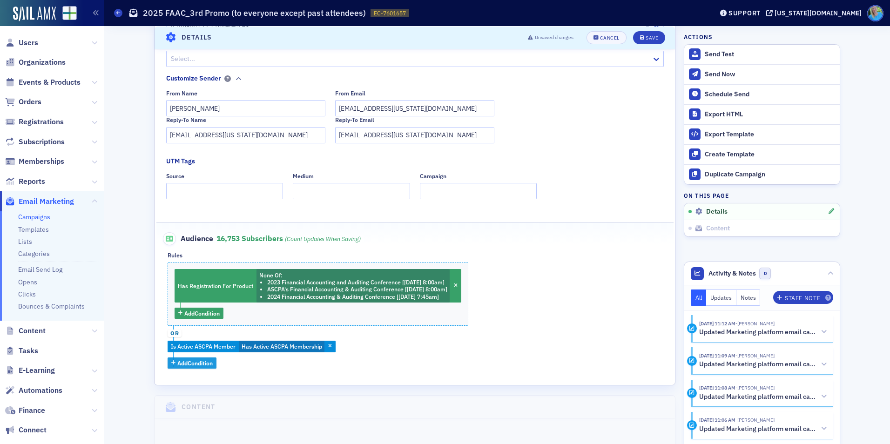
click at [188, 364] on span "Add Condition" at bounding box center [194, 363] width 35 height 8
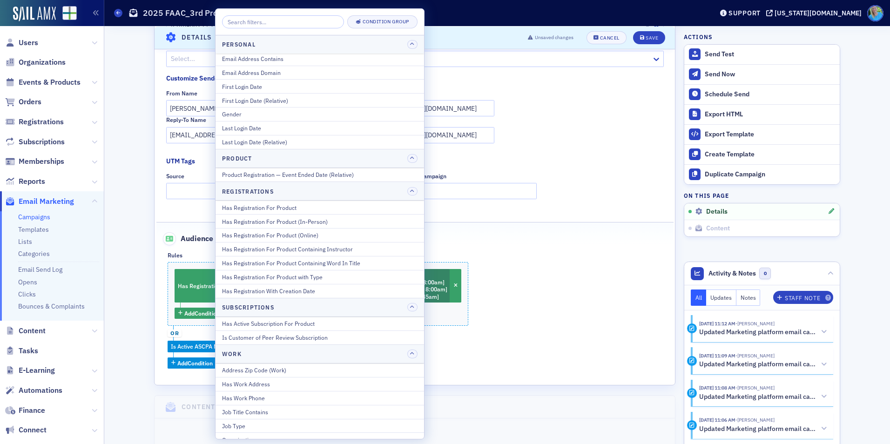
scroll to position [1071, 0]
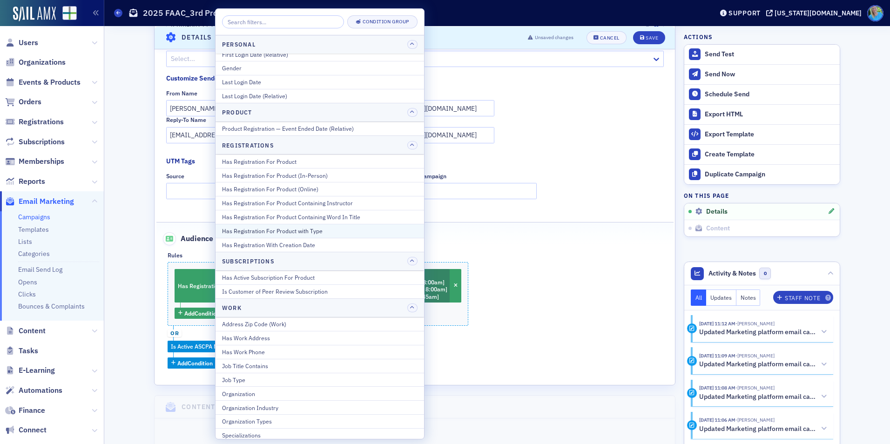
click at [290, 235] on div "Has Registration For Product with Type" at bounding box center [320, 231] width 196 height 8
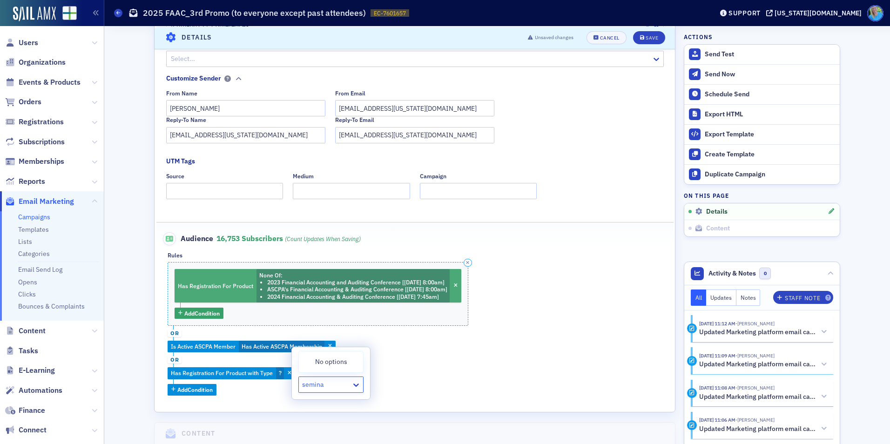
type input "seminar"
type input "conferen"
type input "self"
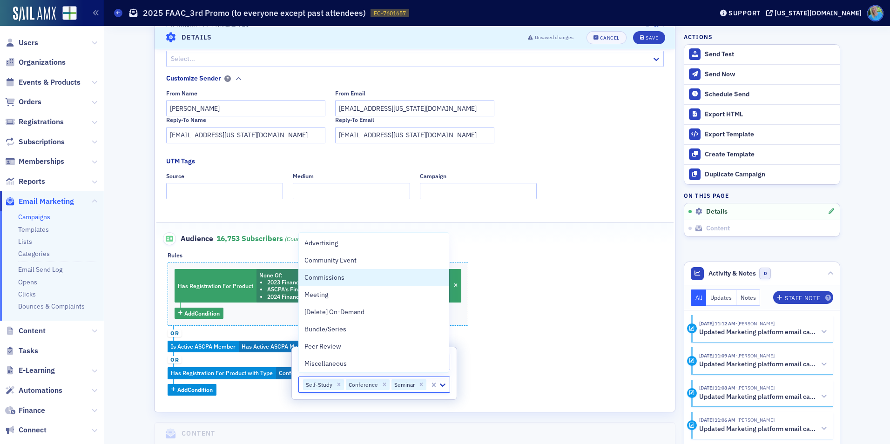
click at [551, 317] on div "Has Registration For Product None Of : 2023 Financial Accounting and Auditing C…" at bounding box center [415, 328] width 494 height 133
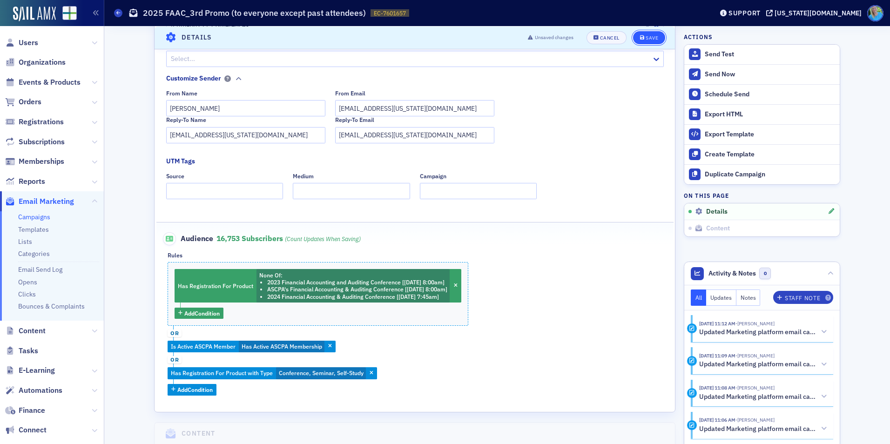
click at [646, 39] on div "Save" at bounding box center [652, 37] width 13 height 5
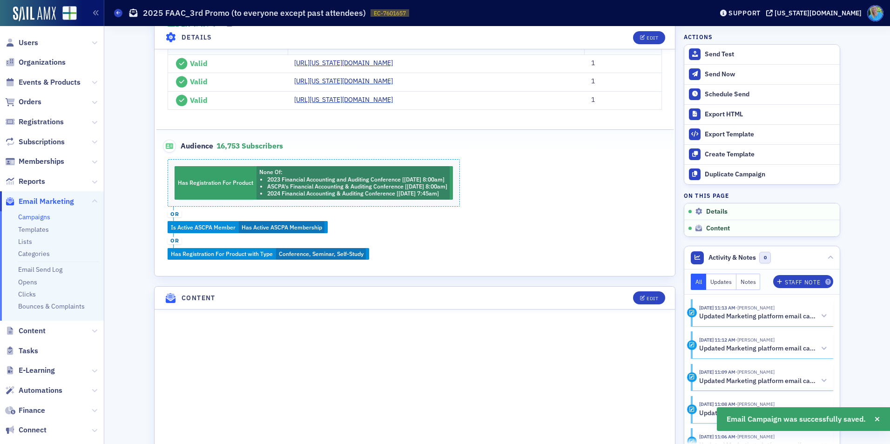
scroll to position [276, 0]
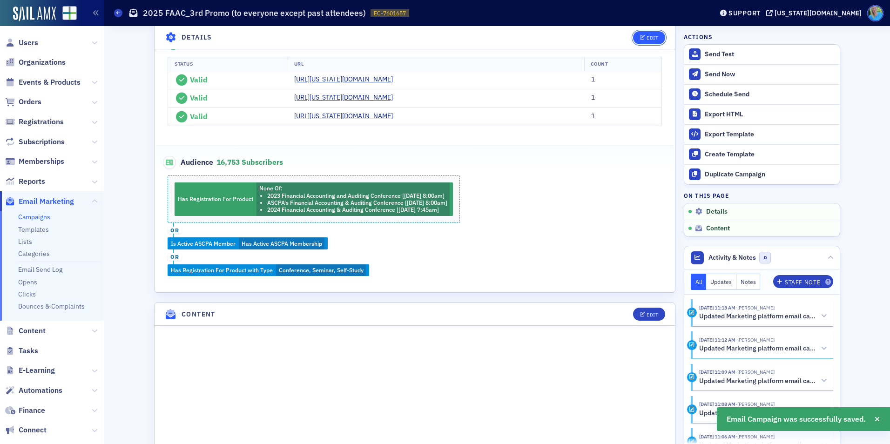
click at [649, 39] on div "Edit" at bounding box center [653, 37] width 12 height 5
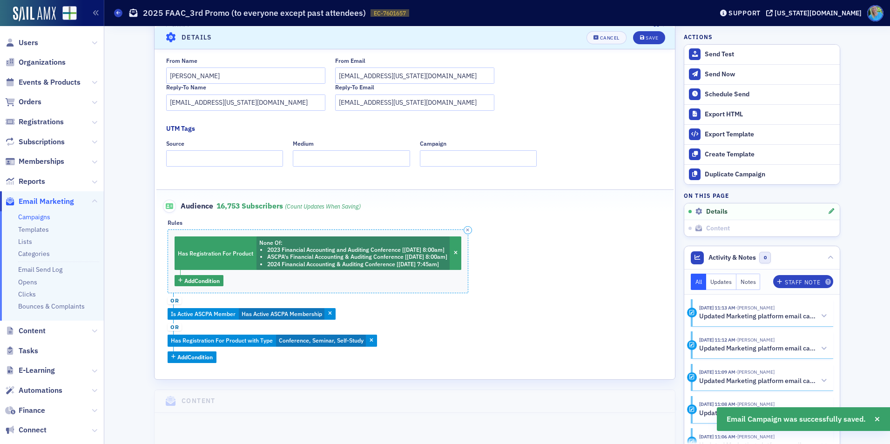
scroll to position [230, 0]
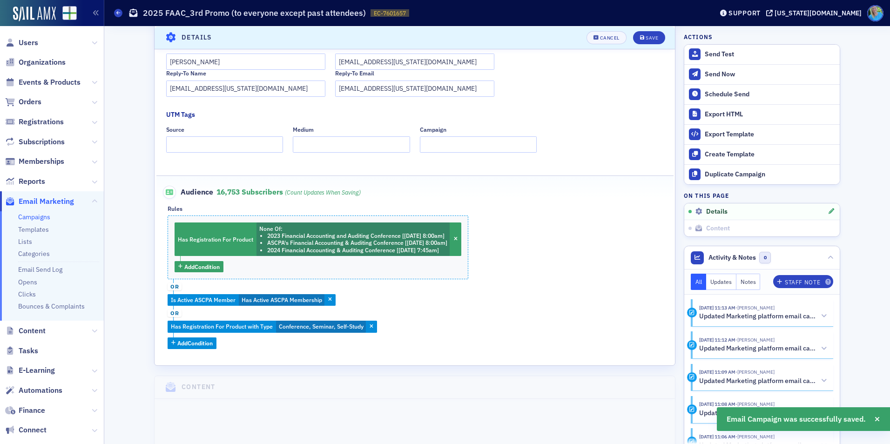
click at [169, 288] on span "or" at bounding box center [175, 286] width 14 height 7
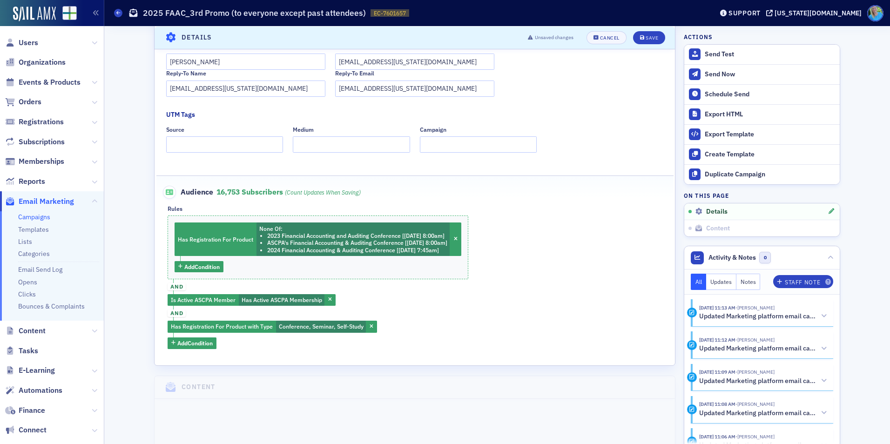
click at [168, 314] on span "and" at bounding box center [177, 313] width 18 height 7
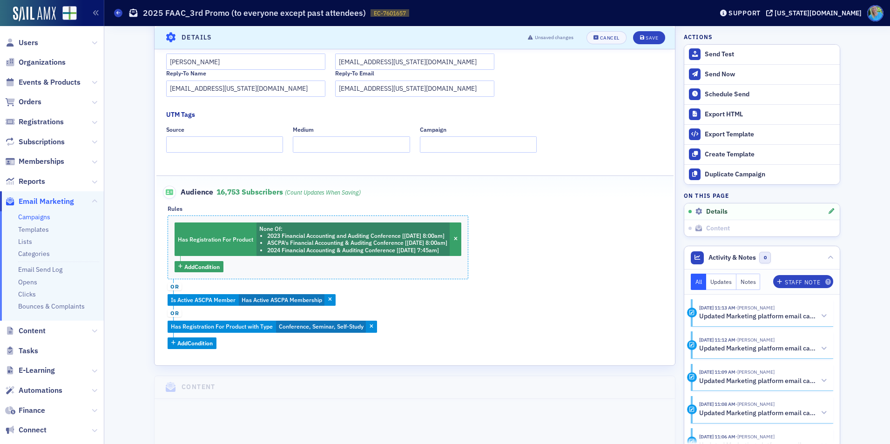
click at [174, 285] on span "or" at bounding box center [175, 286] width 14 height 7
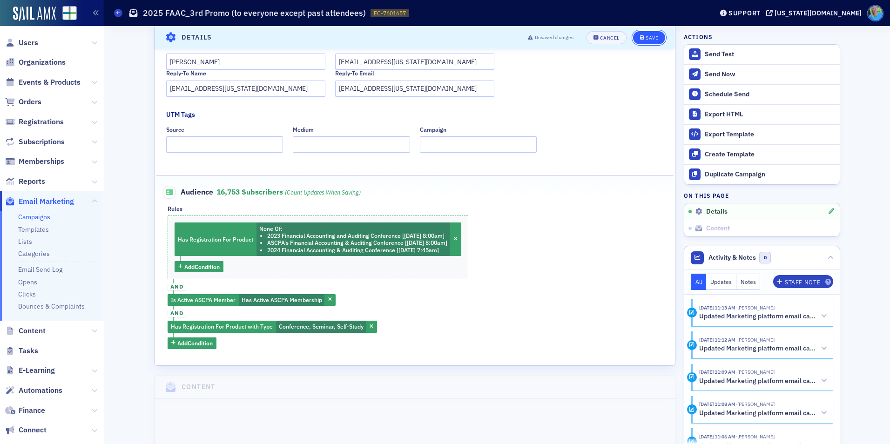
click at [646, 37] on div "Save" at bounding box center [652, 37] width 13 height 5
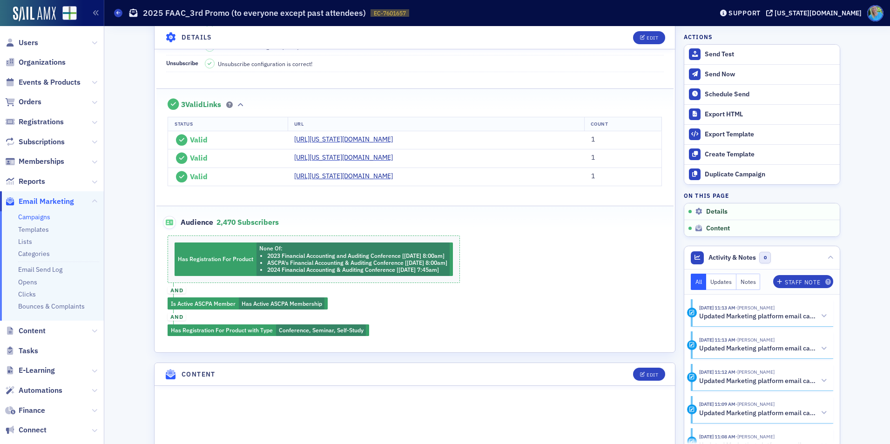
scroll to position [276, 0]
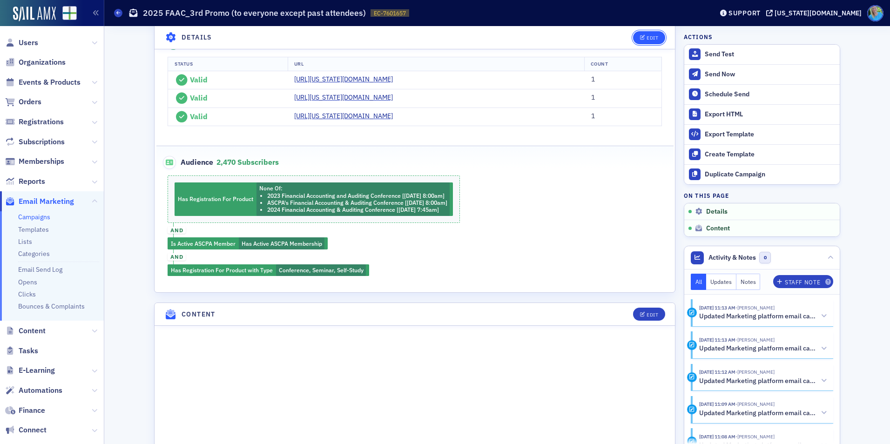
click at [647, 38] on div "Edit" at bounding box center [653, 37] width 12 height 5
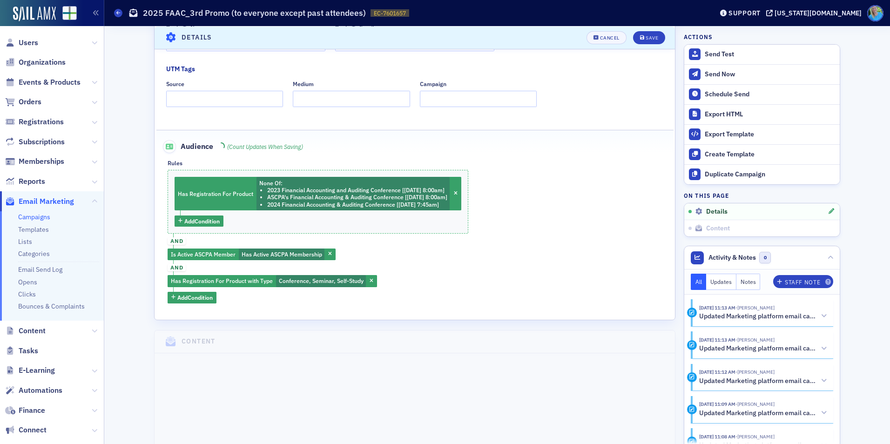
scroll to position [323, 0]
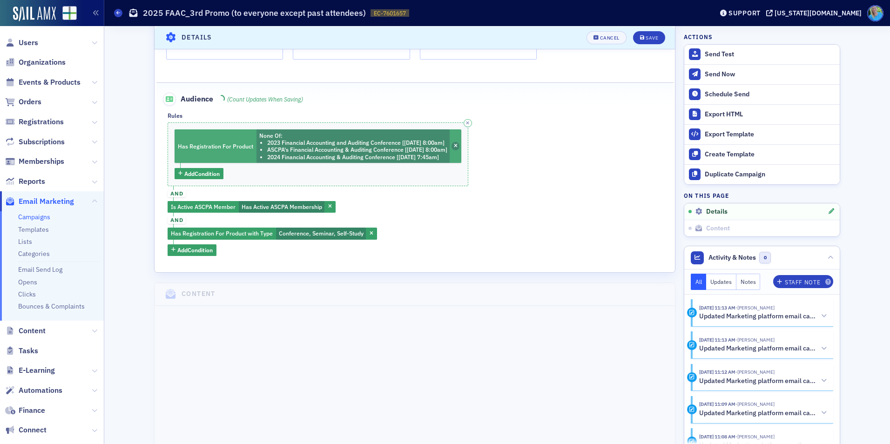
click at [460, 145] on span "button" at bounding box center [456, 146] width 8 height 8
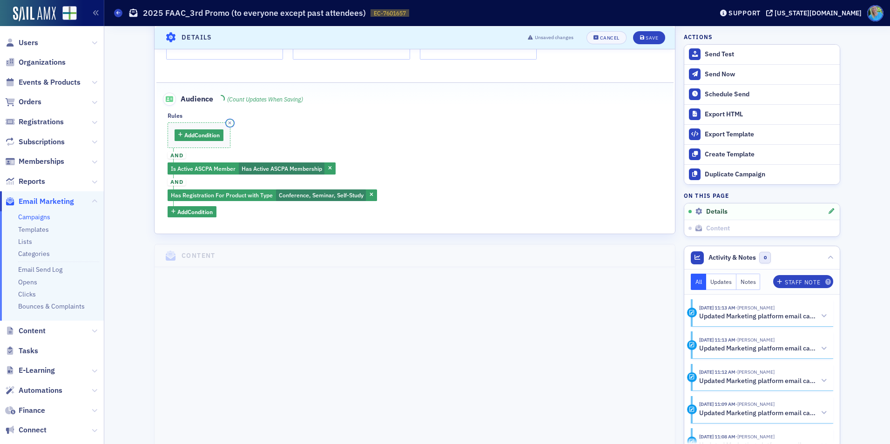
click at [228, 120] on button "button" at bounding box center [230, 123] width 8 height 8
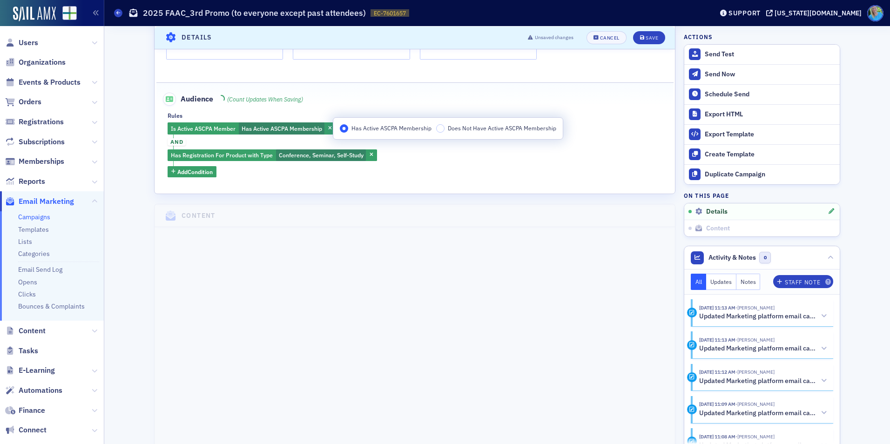
click at [377, 179] on fieldset "Audience (count updates when saving) Rules Is Active ASCPA Member Has Active AS…" at bounding box center [414, 131] width 517 height 98
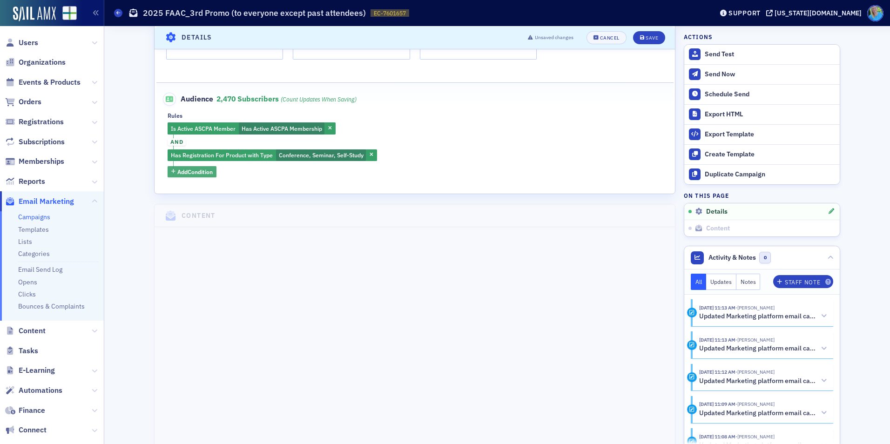
click at [205, 170] on span "Add Condition" at bounding box center [194, 172] width 35 height 8
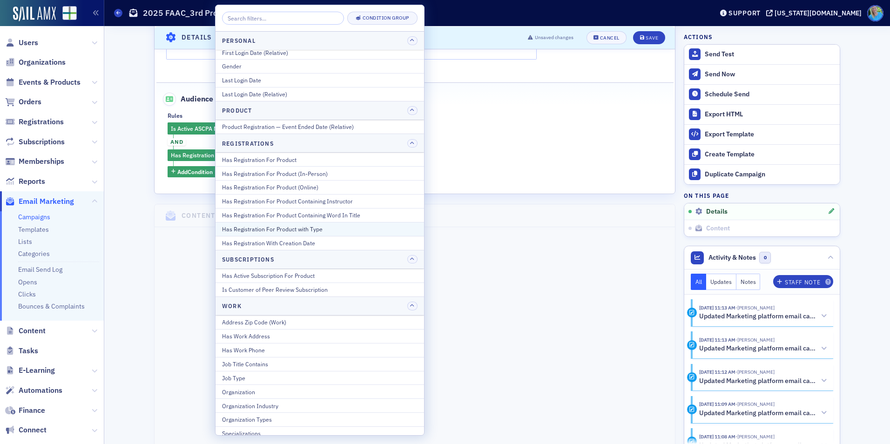
scroll to position [1071, 0]
click at [310, 161] on div "Has Registration For Product" at bounding box center [320, 158] width 196 height 8
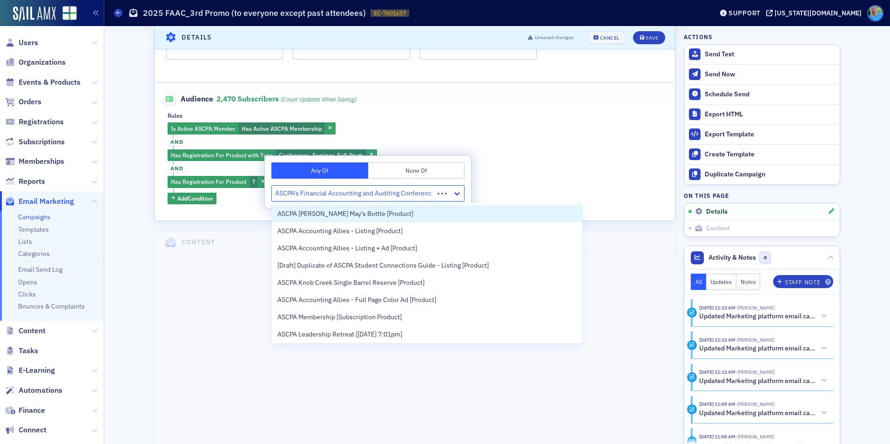
type input "ASCPA's Financial Accounting and Auditing Conference"
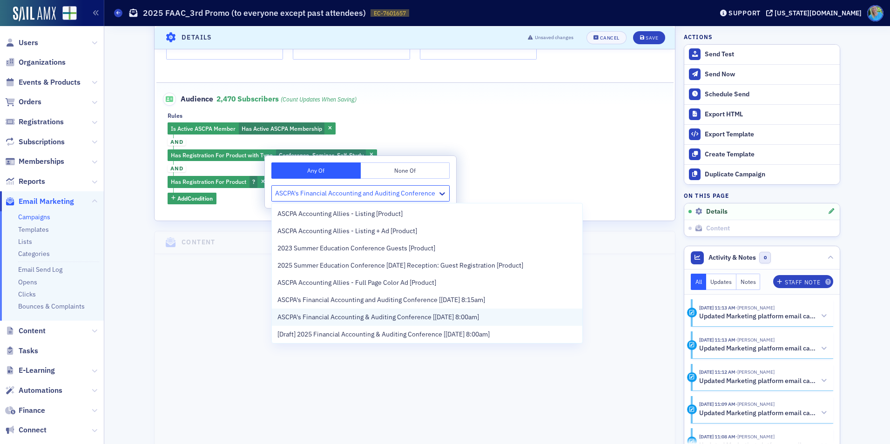
click at [374, 316] on span "ASCPA's Financial Accounting & Auditing Conference [[DATE] 8:00am]" at bounding box center [378, 317] width 202 height 10
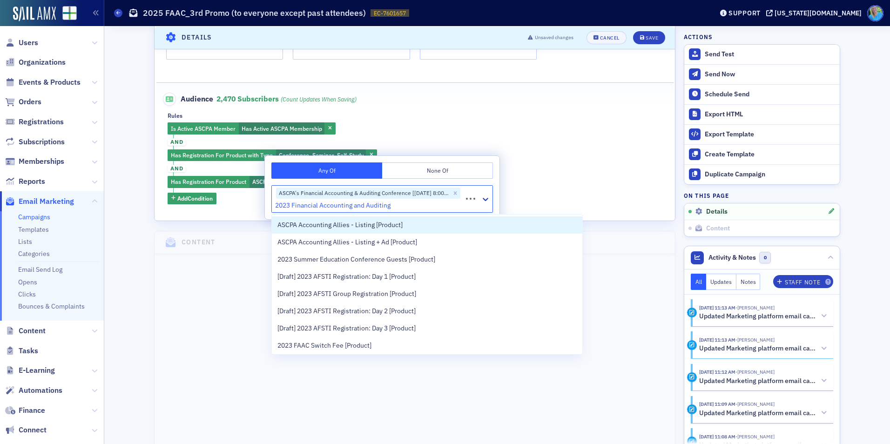
type input "2023 Financial Accounting and Auditing"
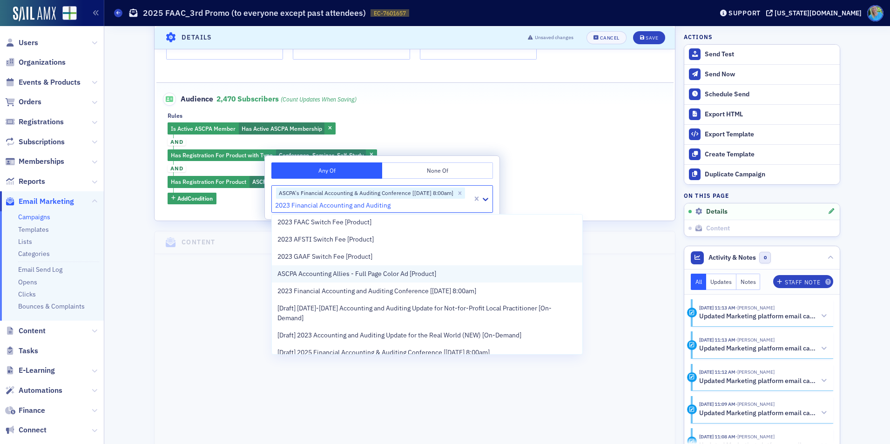
scroll to position [140, 0]
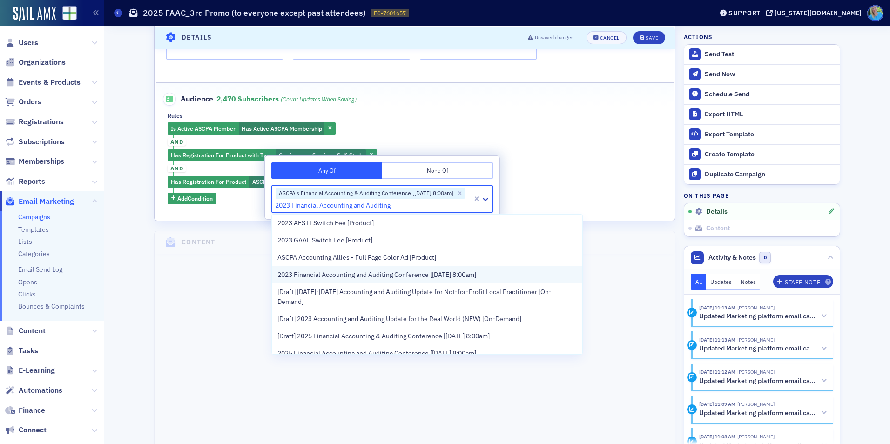
click at [444, 272] on span "2023 Financial Accounting and Auditing Conference [[DATE] 8:00am]" at bounding box center [376, 275] width 199 height 10
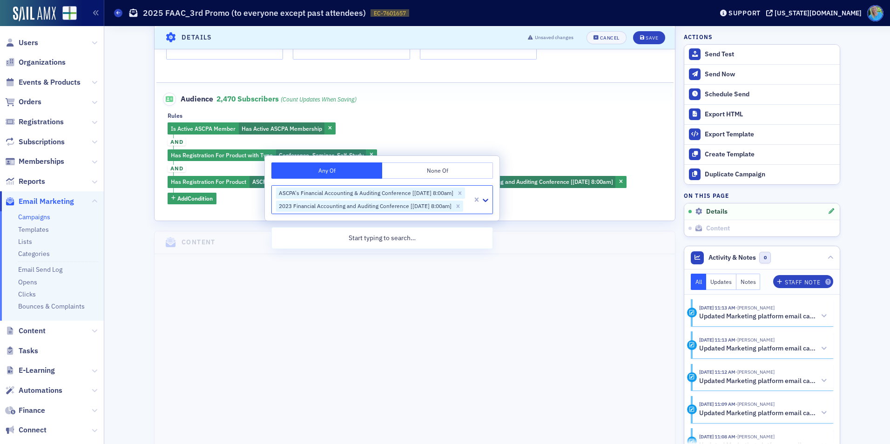
scroll to position [0, 0]
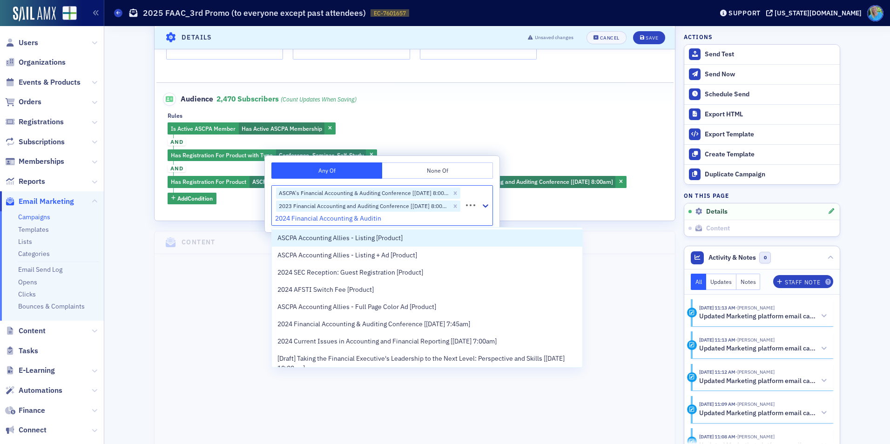
type input "2024 Financial Accounting & Auditing"
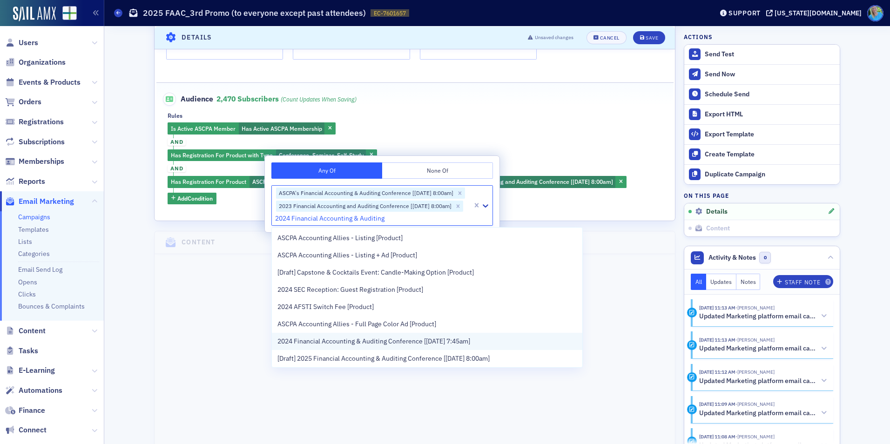
click at [419, 344] on span "2024 Financial Accounting & Auditing Conference [[DATE] 7:45am]" at bounding box center [373, 342] width 193 height 10
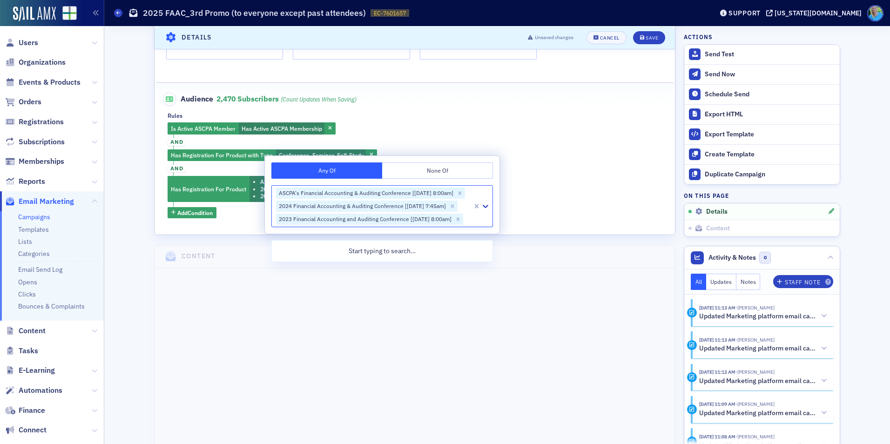
click at [533, 206] on div "Is Active ASCPA Member Has Active ASCPA Membership and Has Registration For Pro…" at bounding box center [415, 170] width 494 height 96
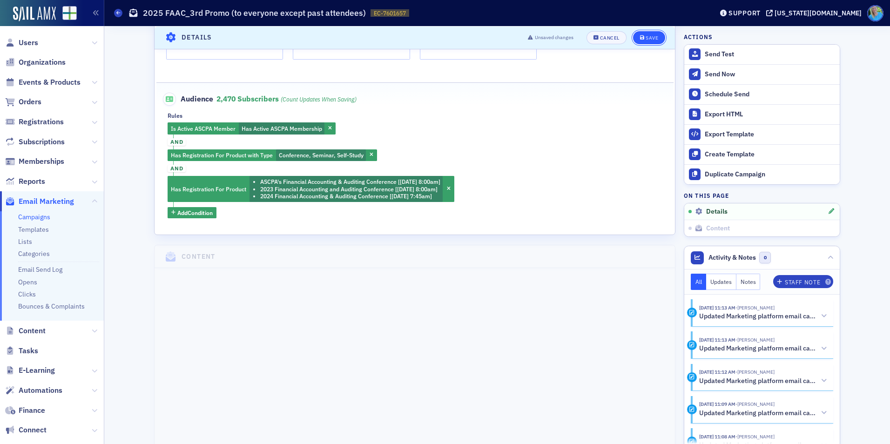
click at [647, 36] on div "Save" at bounding box center [652, 37] width 13 height 5
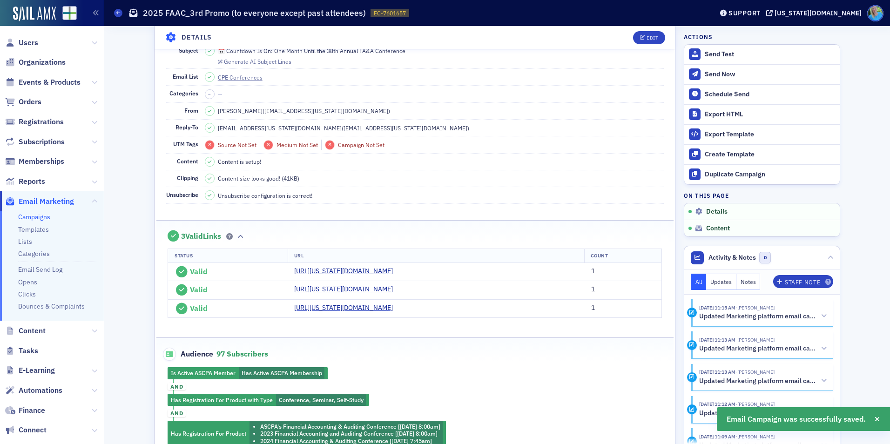
scroll to position [230, 0]
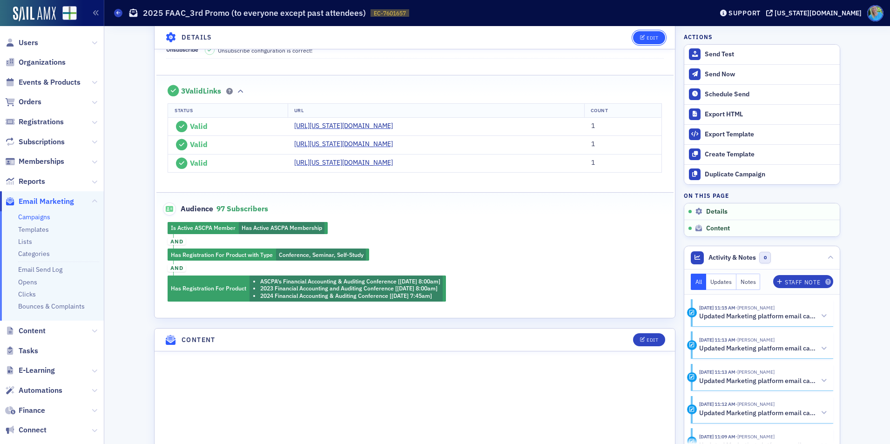
click at [647, 40] on div "Edit" at bounding box center [653, 37] width 12 height 5
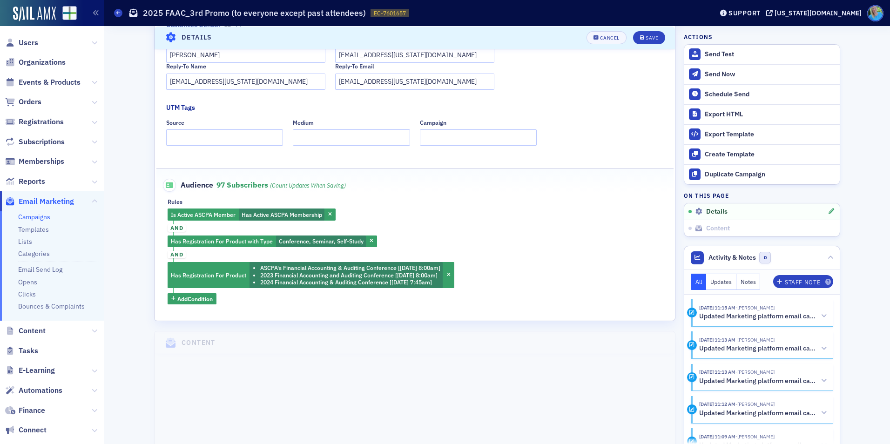
scroll to position [276, 0]
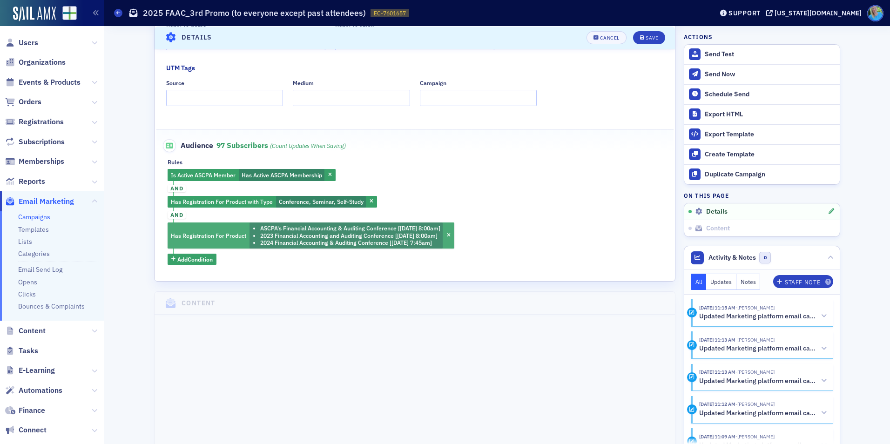
click at [289, 239] on li "2024 Financial Accounting & Auditing Conference [[DATE] 7:45am]" at bounding box center [350, 242] width 180 height 7
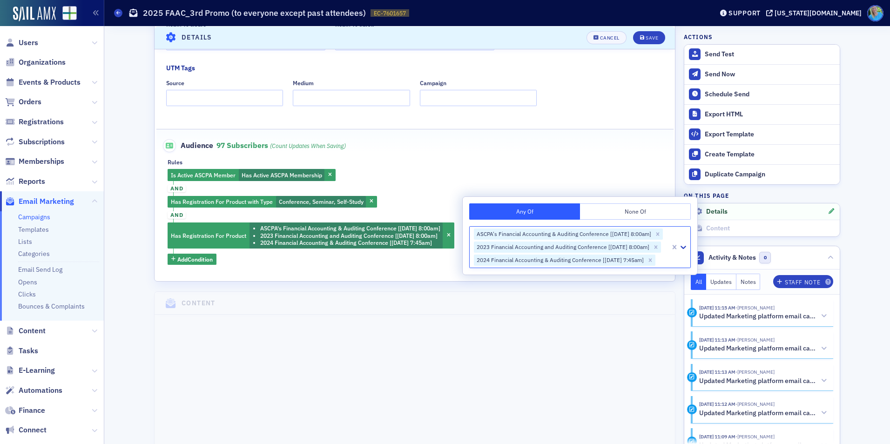
click at [605, 211] on button "None Of" at bounding box center [635, 211] width 111 height 16
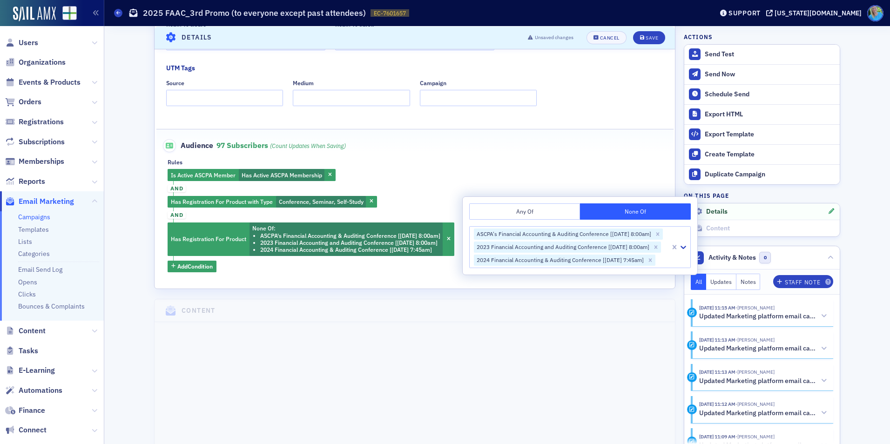
click at [568, 173] on div "Is Active ASCPA Member Has Active ASCPA Membership and Has Registration For Pro…" at bounding box center [415, 220] width 494 height 103
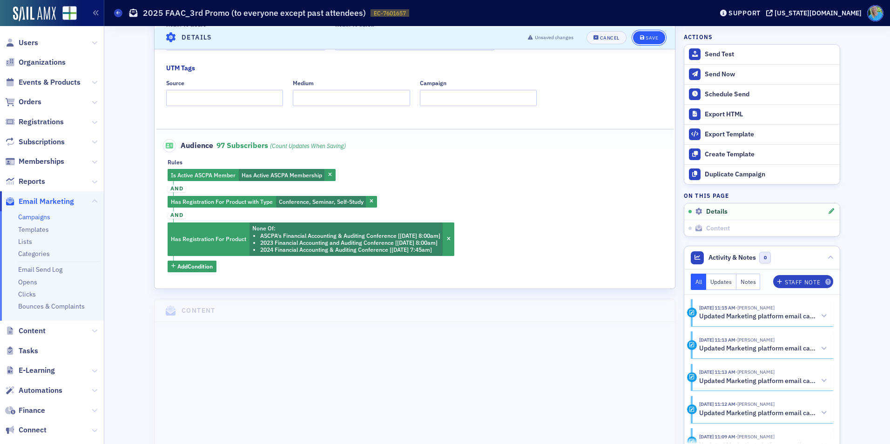
click at [649, 32] on button "Save" at bounding box center [649, 37] width 32 height 13
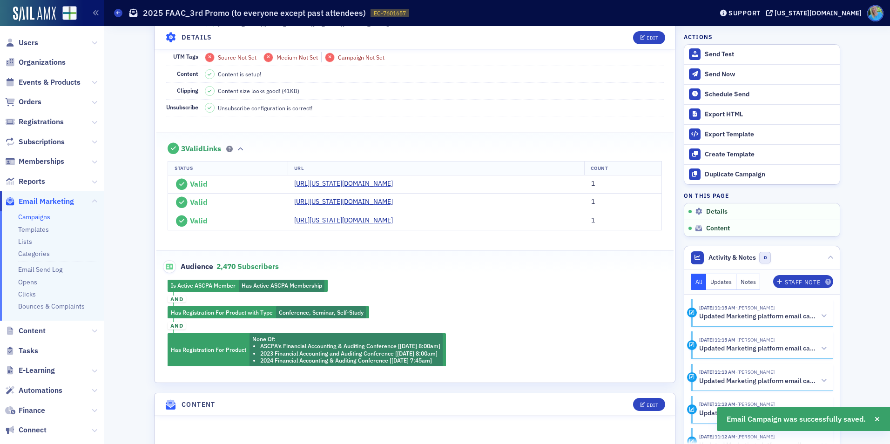
scroll to position [183, 0]
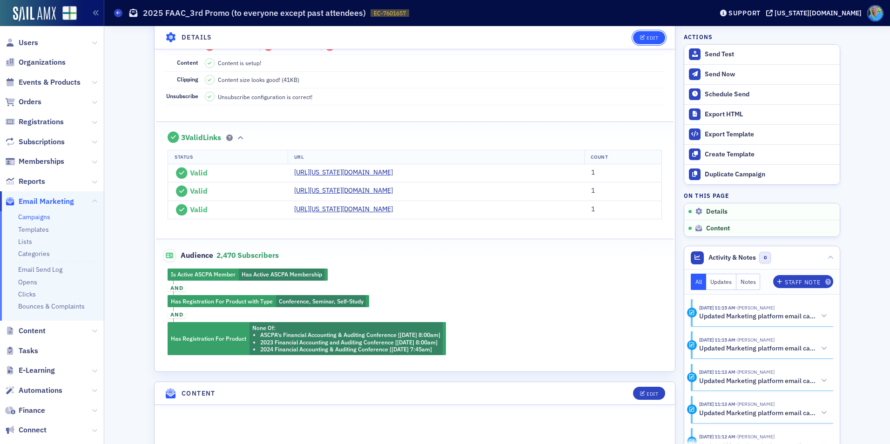
click at [640, 35] on icon "button" at bounding box center [643, 37] width 6 height 5
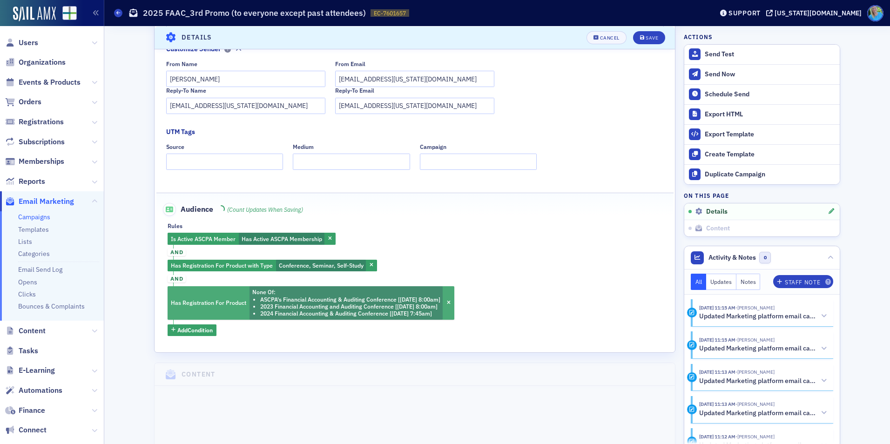
scroll to position [230, 0]
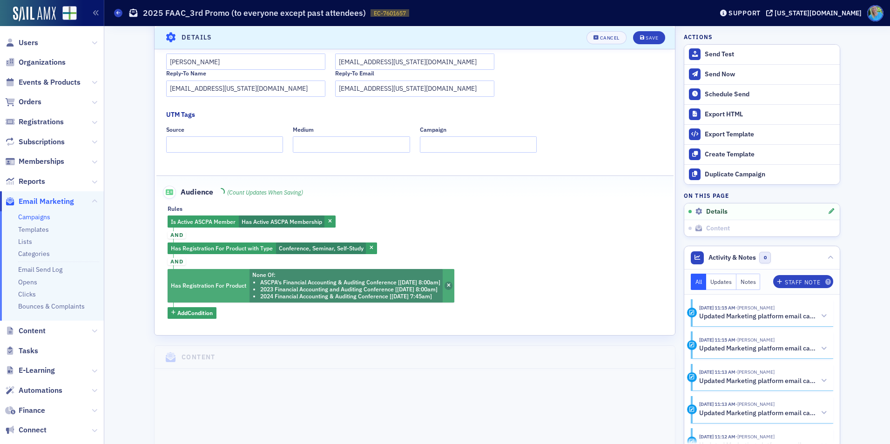
click at [451, 288] on icon "button" at bounding box center [449, 285] width 4 height 5
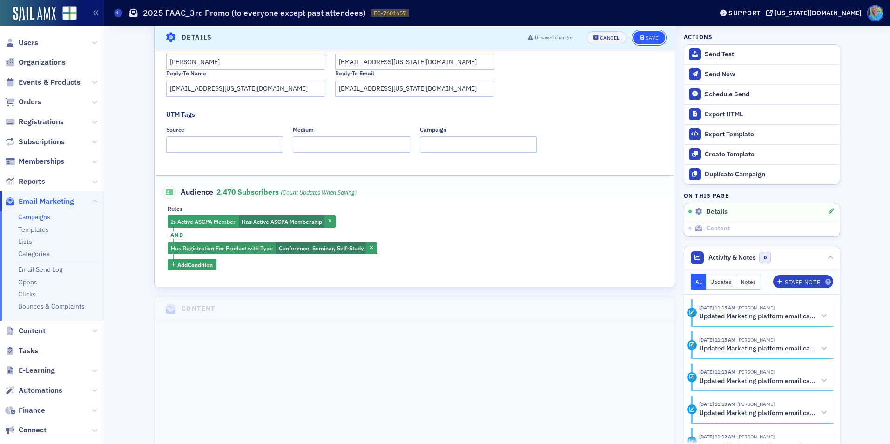
click at [640, 42] on button "Save" at bounding box center [649, 37] width 32 height 13
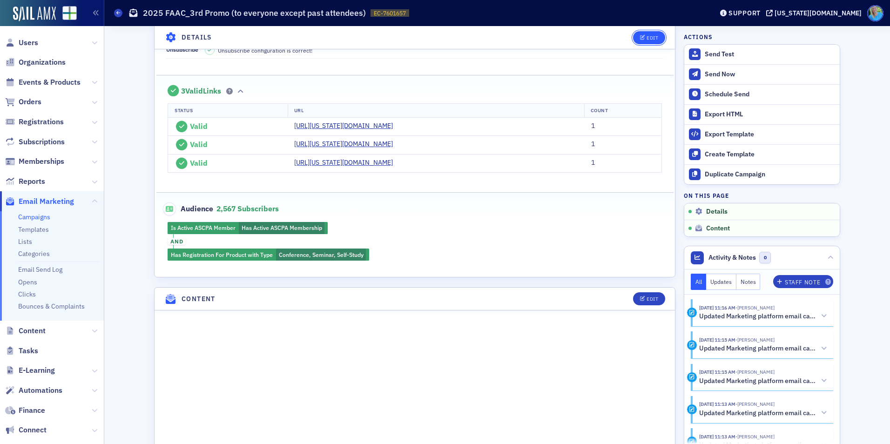
click at [647, 39] on div "Edit" at bounding box center [653, 37] width 12 height 5
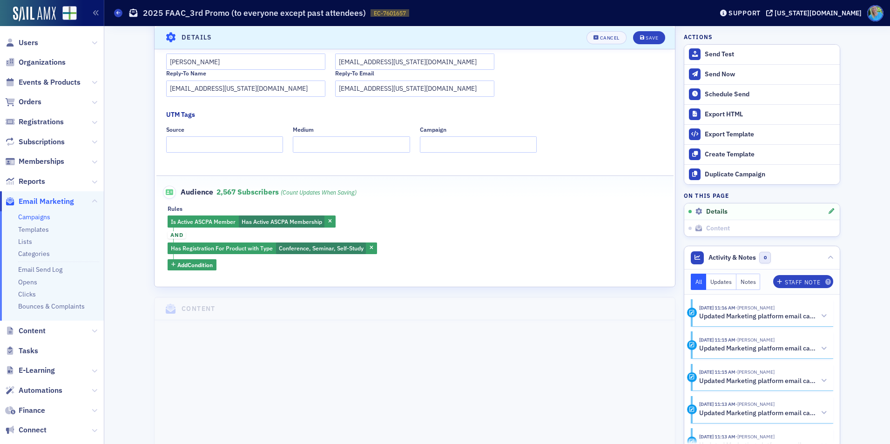
click at [174, 234] on span "and" at bounding box center [177, 234] width 18 height 7
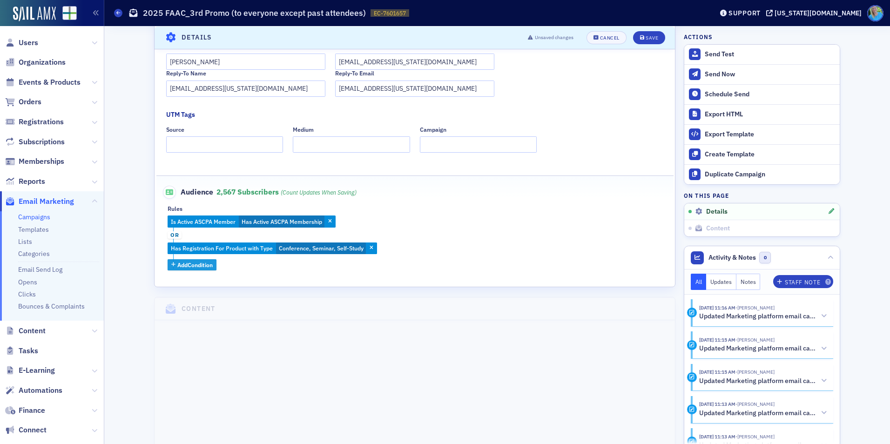
click at [197, 268] on span "Add Condition" at bounding box center [194, 265] width 35 height 8
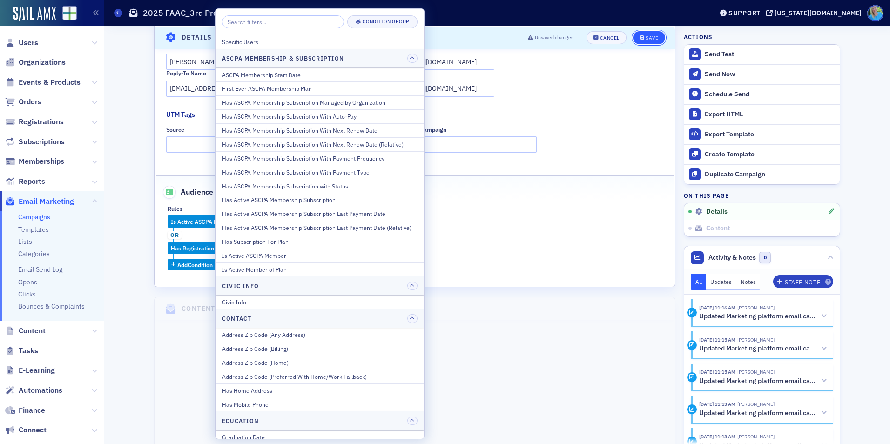
click at [646, 39] on div "Save" at bounding box center [652, 37] width 13 height 5
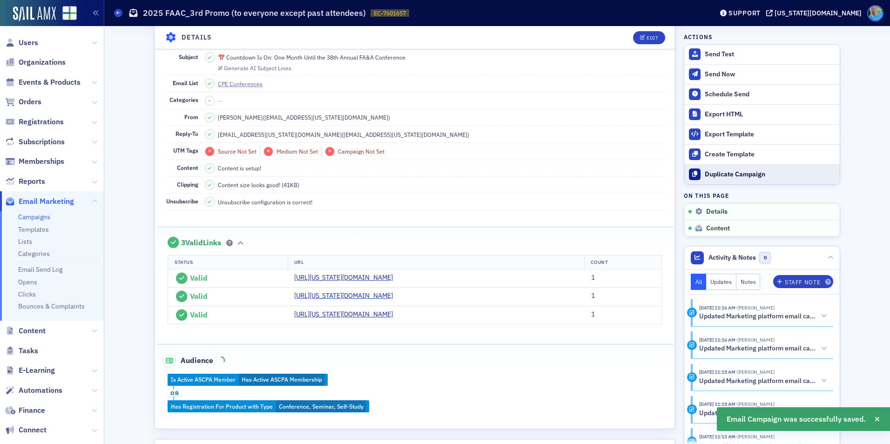
scroll to position [44, 0]
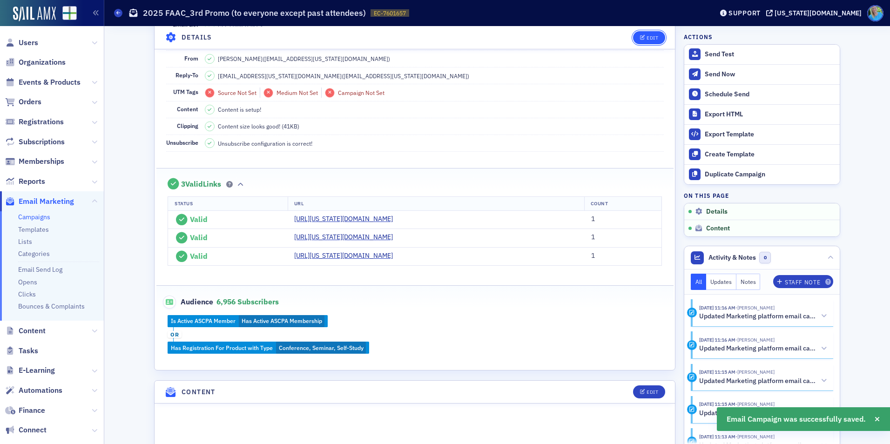
click at [649, 35] on div "Edit" at bounding box center [653, 37] width 12 height 5
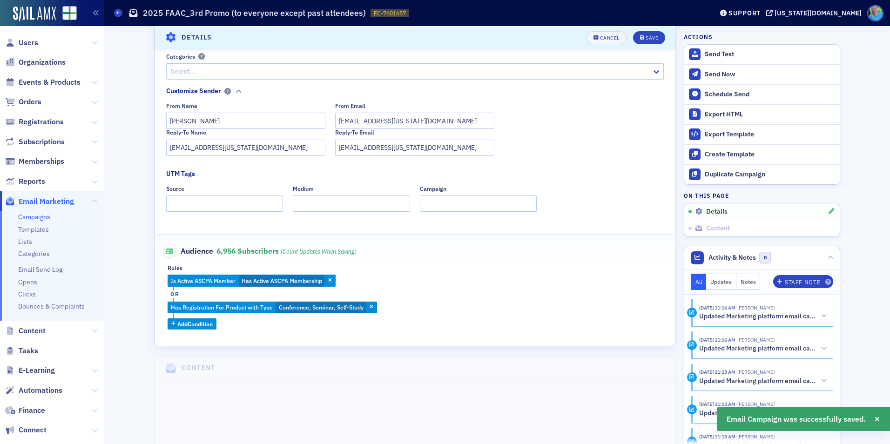
scroll to position [230, 0]
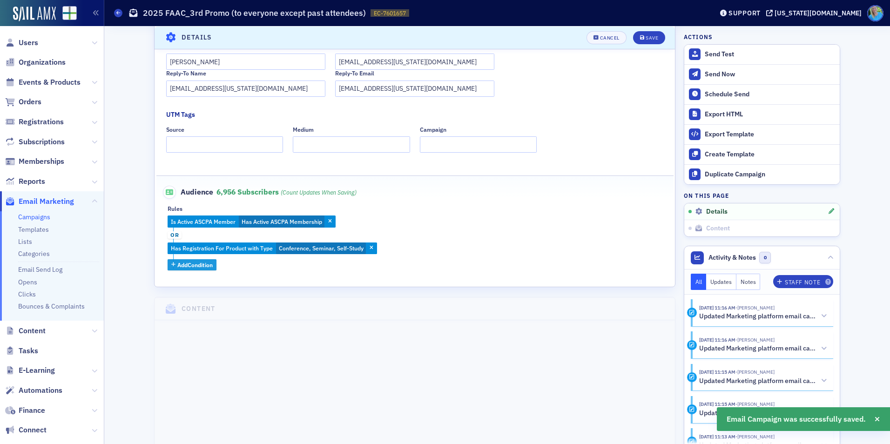
click at [188, 259] on button "Add Condition" at bounding box center [192, 265] width 49 height 12
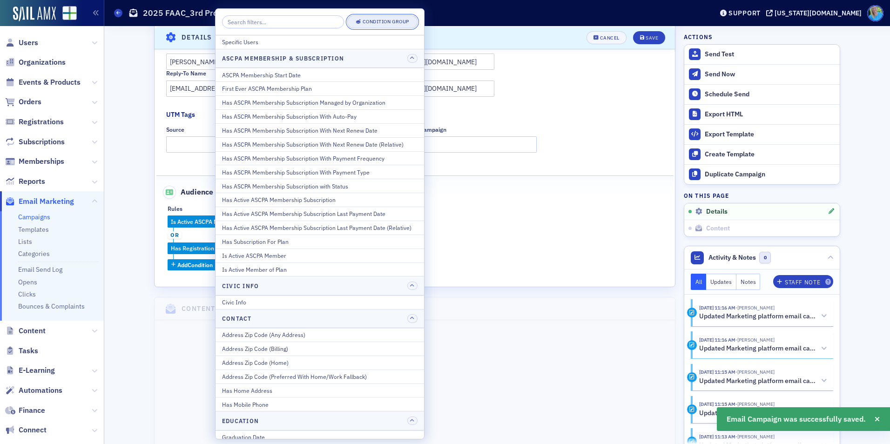
click at [379, 22] on div "Condition Group" at bounding box center [386, 21] width 47 height 5
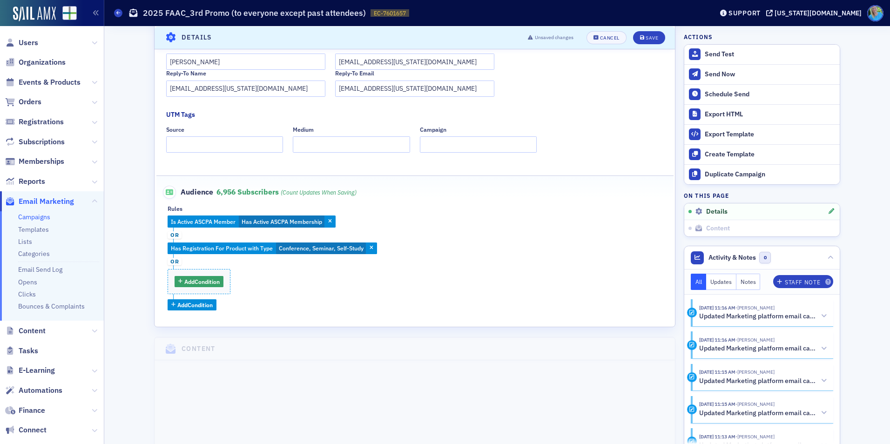
click at [169, 262] on span "or" at bounding box center [175, 261] width 14 height 7
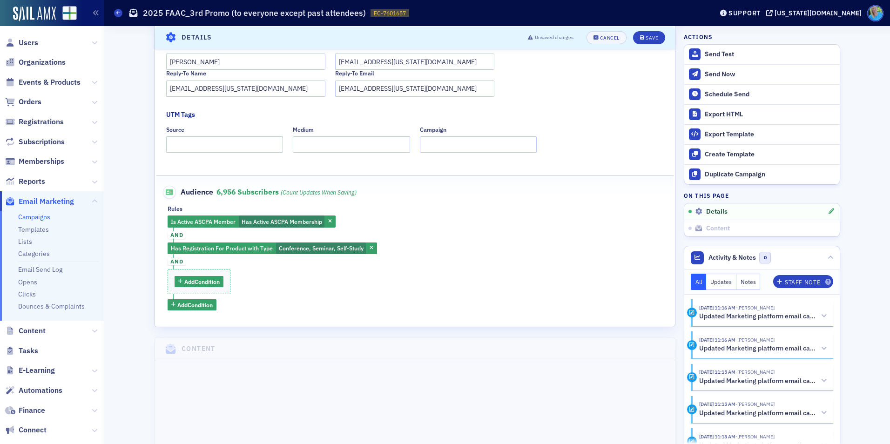
click at [169, 262] on span "and" at bounding box center [177, 261] width 18 height 7
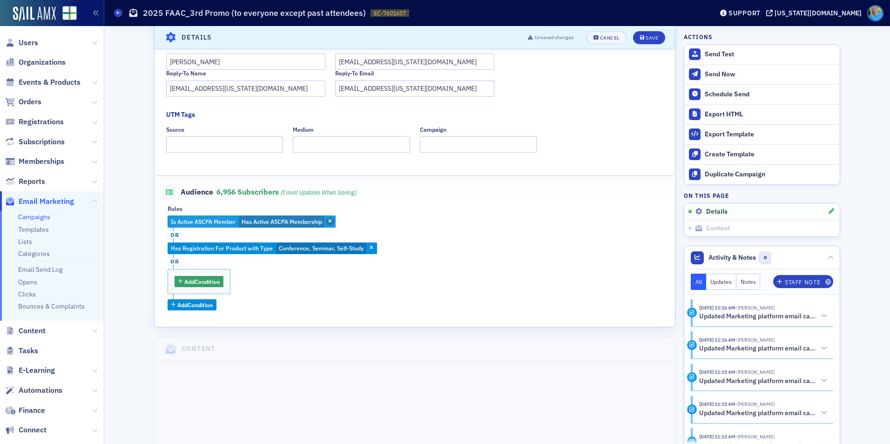
click at [329, 220] on span "button" at bounding box center [330, 221] width 8 height 8
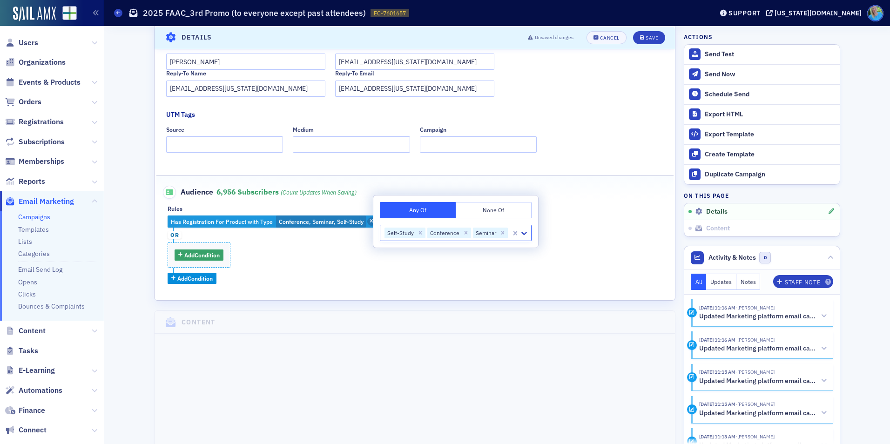
click at [367, 223] on span "button" at bounding box center [371, 221] width 8 height 8
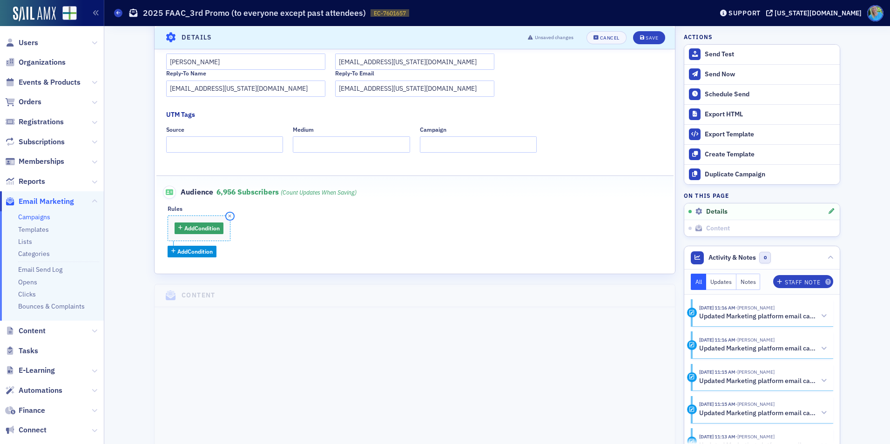
click at [232, 215] on button "button" at bounding box center [230, 216] width 8 height 8
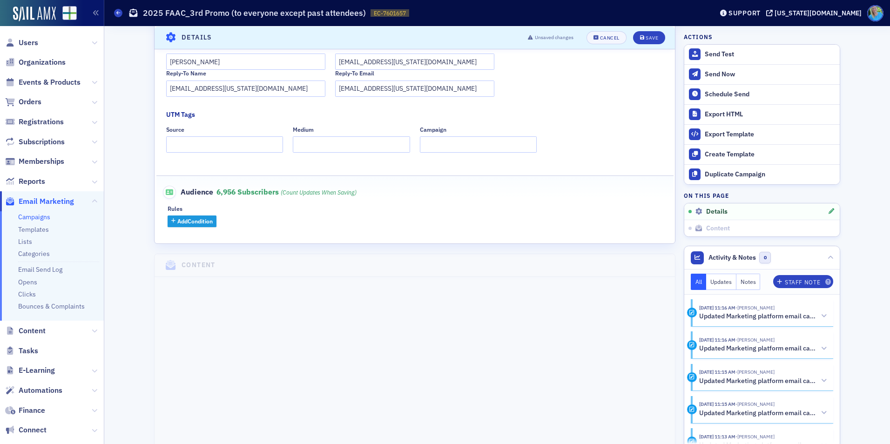
click at [203, 222] on span "Add Condition" at bounding box center [194, 221] width 35 height 8
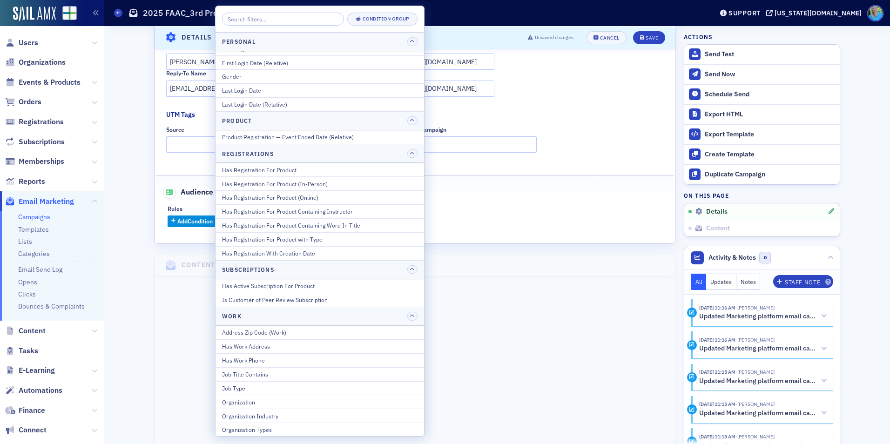
scroll to position [1071, 0]
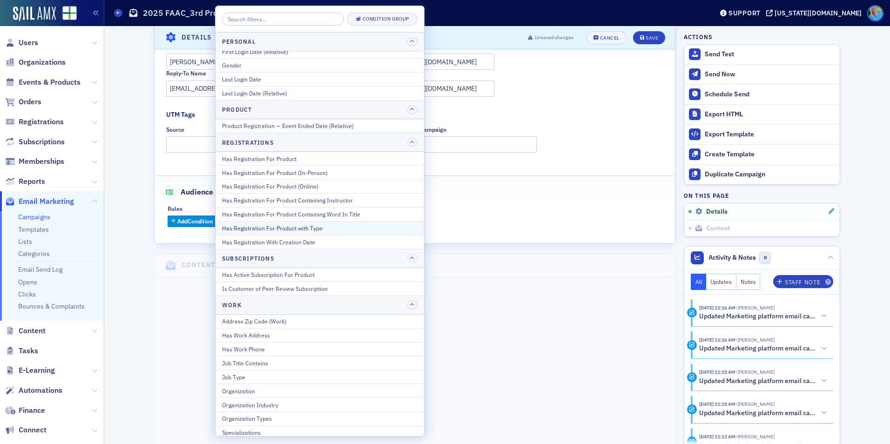
click at [315, 230] on div "Has Registration For Product with Type" at bounding box center [320, 228] width 196 height 8
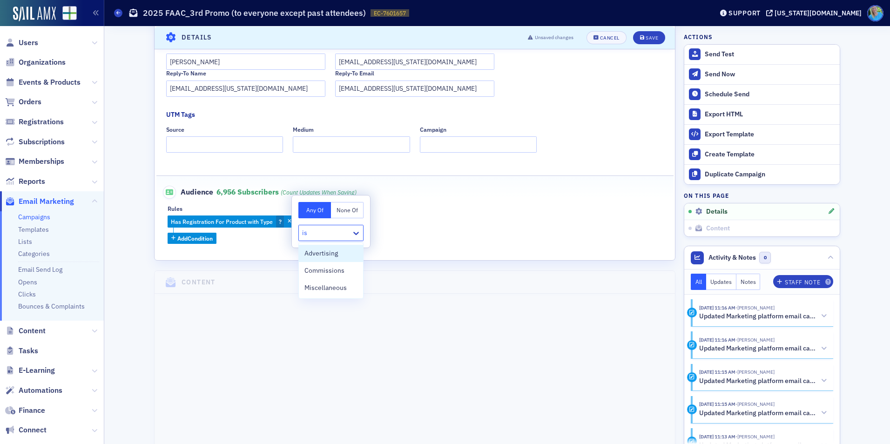
type input "i"
type input "semin"
type input "confer"
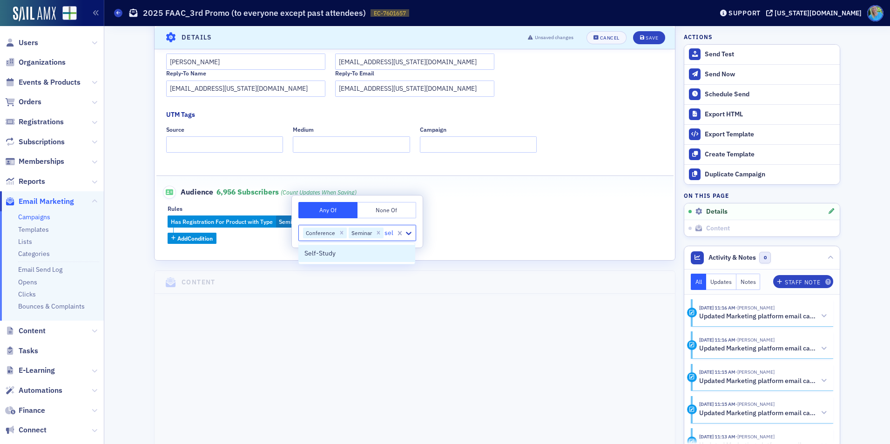
type input "self"
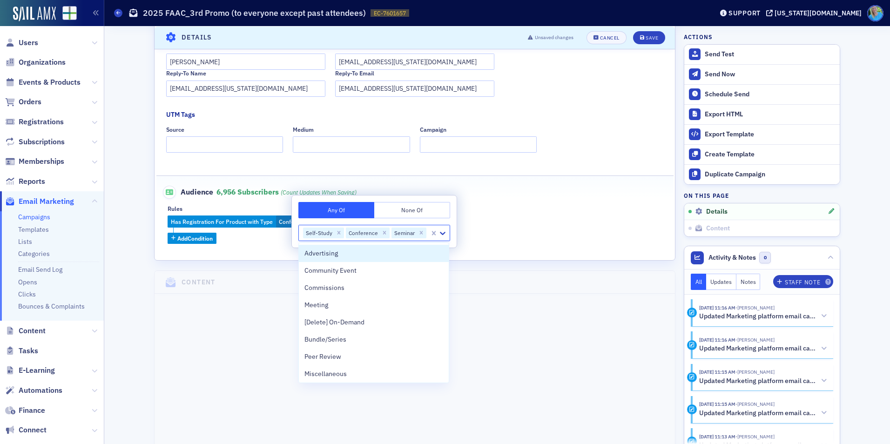
click at [253, 247] on fieldset "Audience 6,956 Subscribers (count updates when saving) Rules Has Registration F…" at bounding box center [414, 211] width 517 height 72
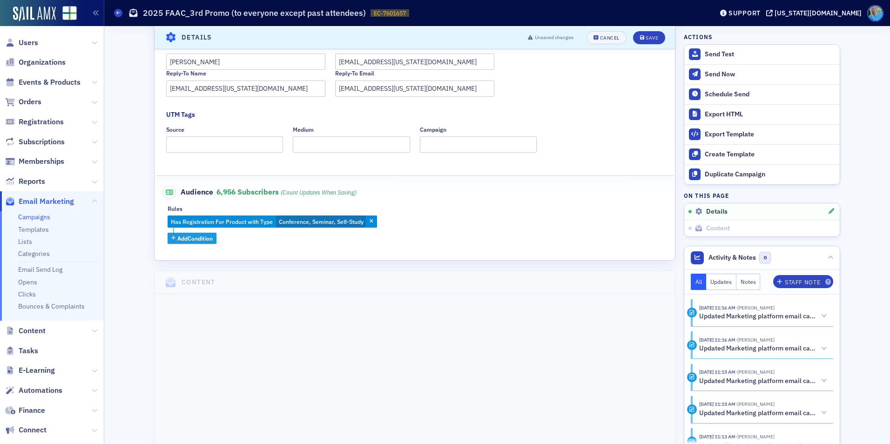
click at [202, 240] on span "Add Condition" at bounding box center [194, 238] width 35 height 8
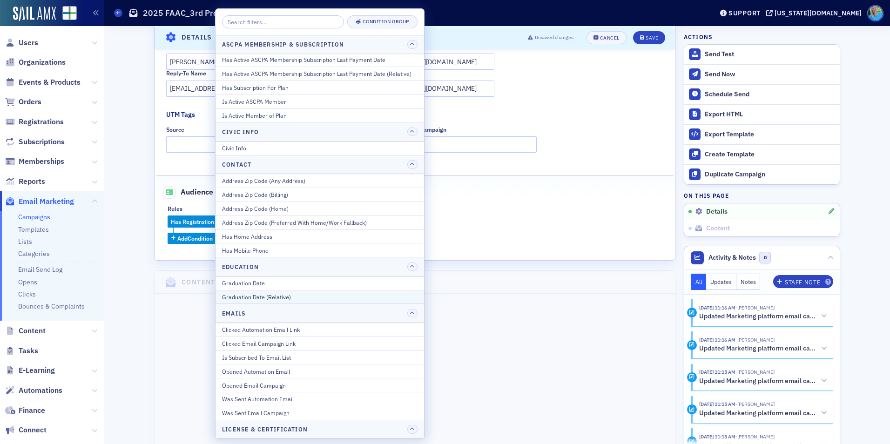
scroll to position [47, 0]
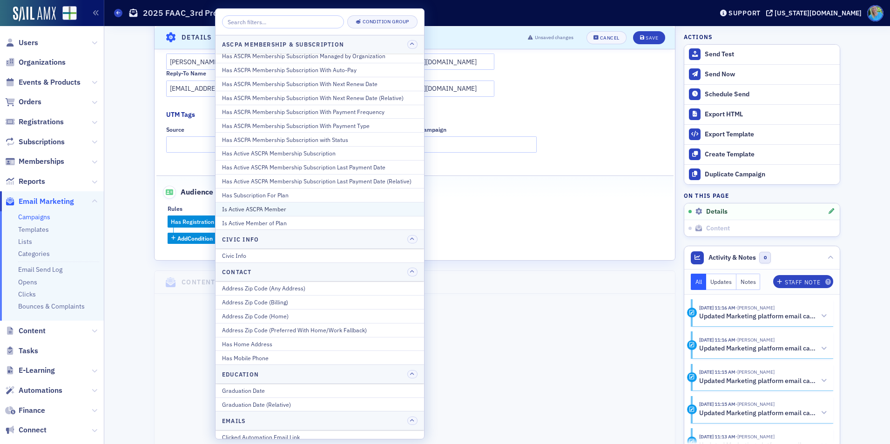
click at [271, 206] on div "Is Active ASCPA Member" at bounding box center [320, 209] width 196 height 8
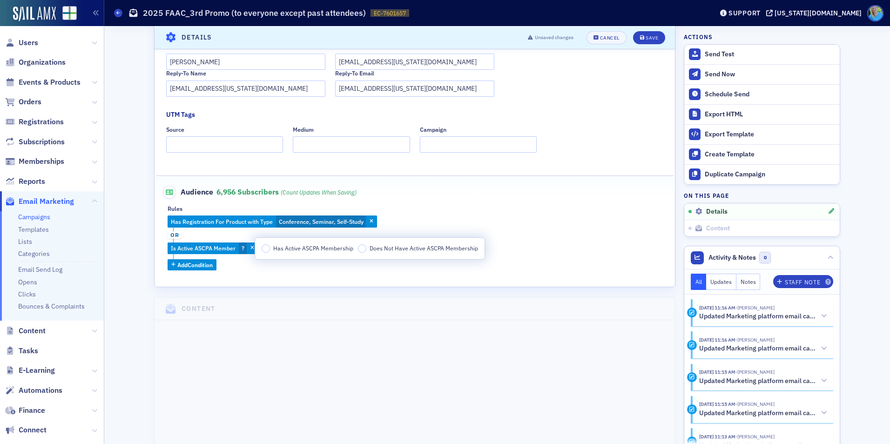
click at [270, 247] on label "Has Active ASCPA Membership" at bounding box center [308, 248] width 92 height 8
click at [270, 247] on input "Has Active ASCPA Membership" at bounding box center [266, 248] width 8 height 8
click at [252, 269] on div "Has Registration For Product with Type Conference, Seminar, Self-Study or Is Ac…" at bounding box center [415, 243] width 494 height 55
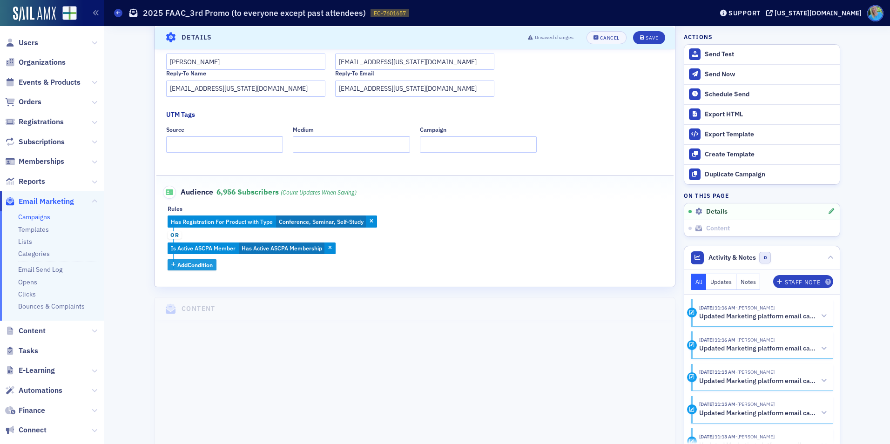
click at [210, 267] on span "Add Condition" at bounding box center [194, 265] width 35 height 8
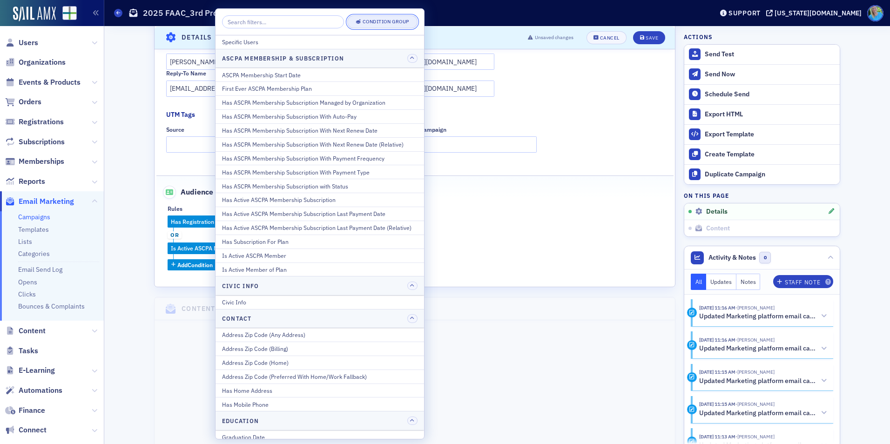
click at [364, 24] on div "Condition Group" at bounding box center [386, 21] width 47 height 5
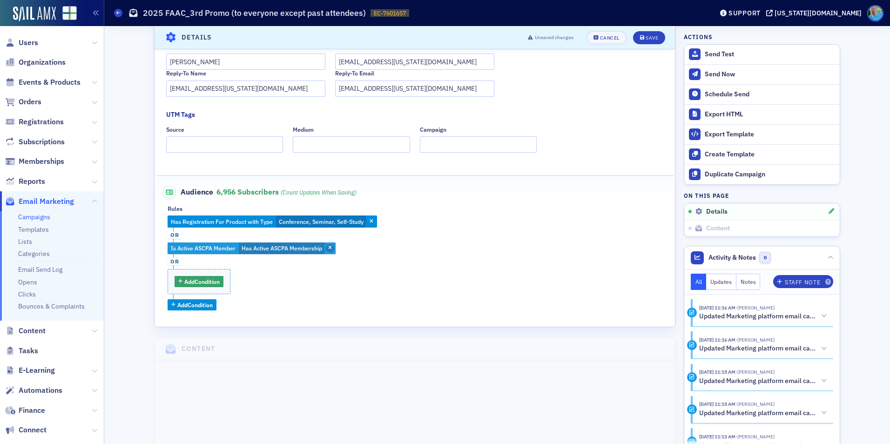
click at [328, 247] on icon "button" at bounding box center [330, 248] width 4 height 5
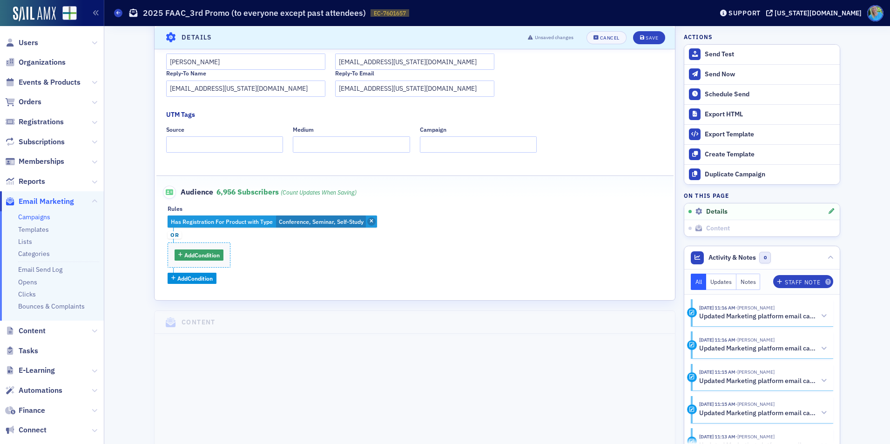
click at [370, 219] on span "button" at bounding box center [371, 221] width 8 height 8
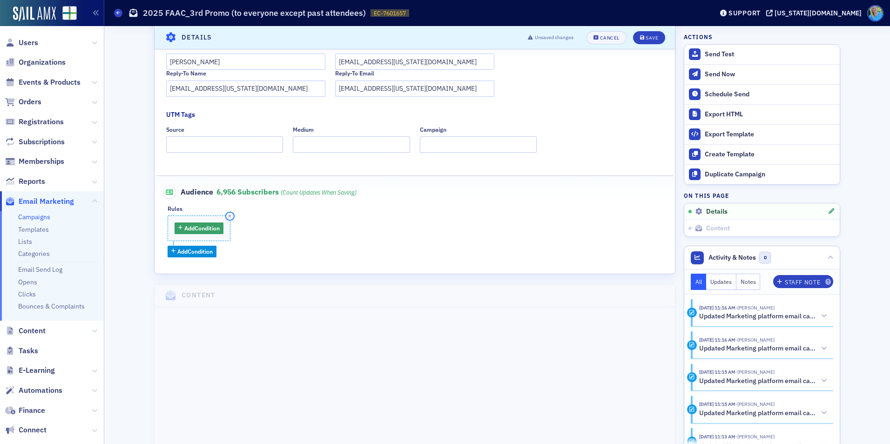
click at [226, 215] on button "button" at bounding box center [230, 216] width 8 height 8
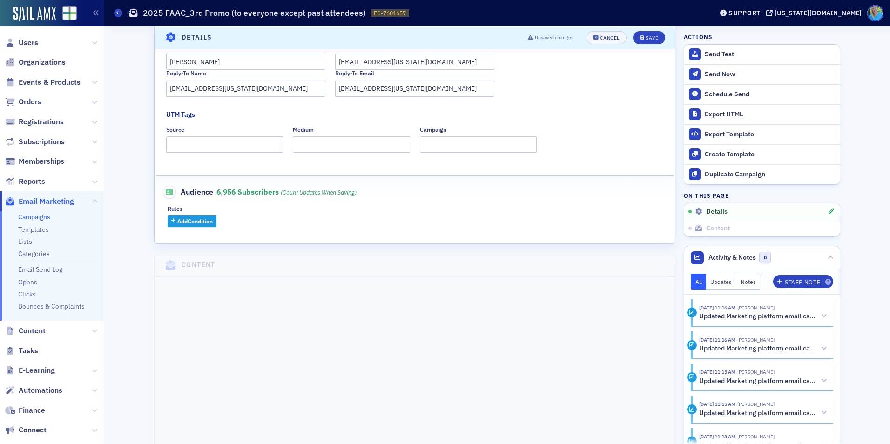
click at [200, 221] on span "Add Condition" at bounding box center [194, 221] width 35 height 8
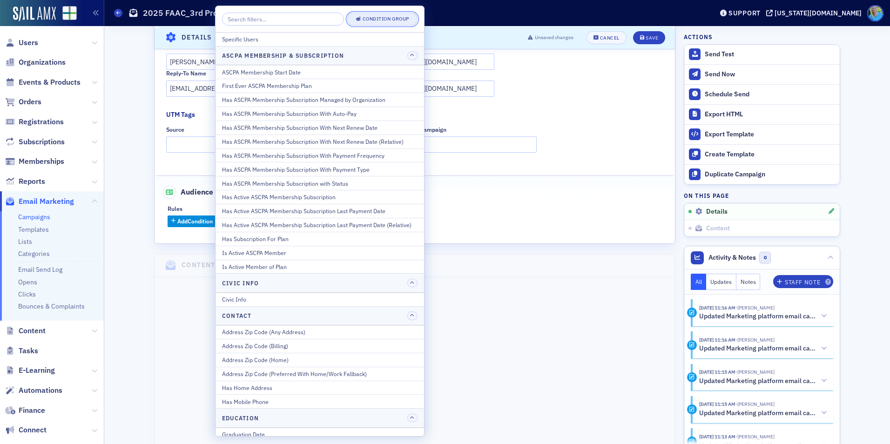
click at [376, 17] on div "Condition Group" at bounding box center [386, 18] width 47 height 5
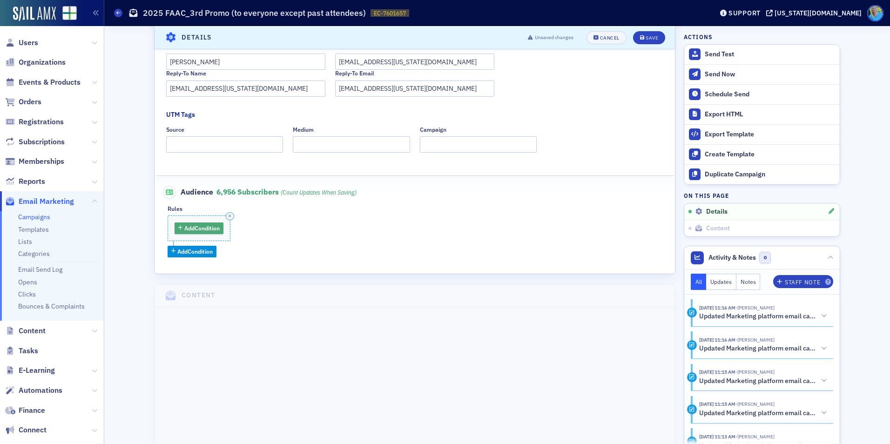
click at [197, 229] on span "Add Condition" at bounding box center [201, 228] width 35 height 8
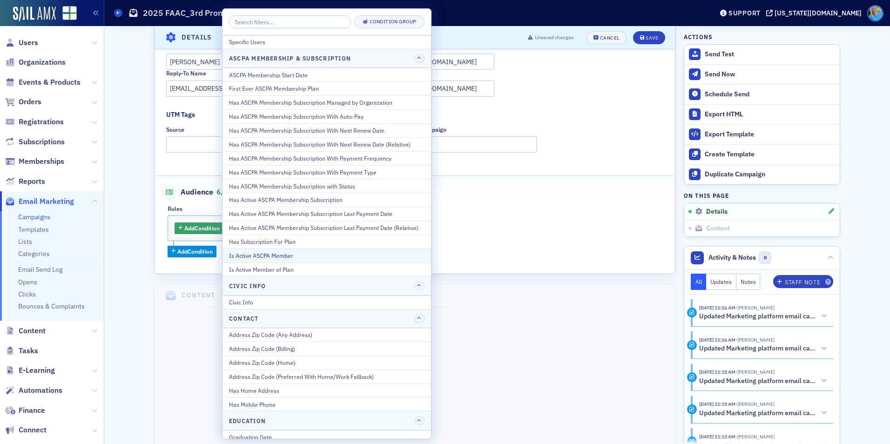
click at [313, 253] on div "Is Active ASCPA Member" at bounding box center [327, 255] width 196 height 8
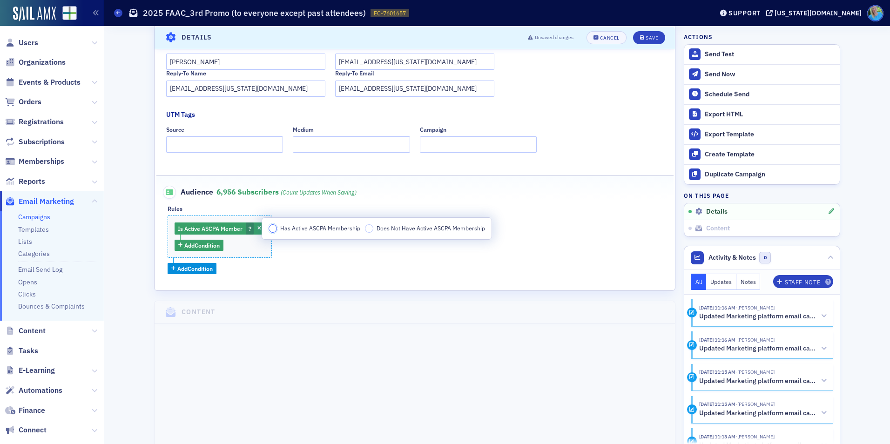
click at [274, 229] on input "Has Active ASCPA Membership" at bounding box center [273, 228] width 8 height 8
click at [202, 246] on span "Add Condition" at bounding box center [201, 245] width 35 height 8
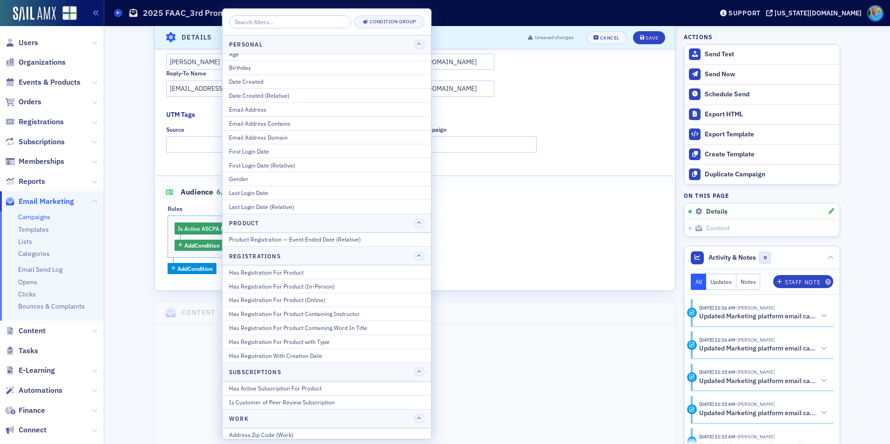
scroll to position [978, 0]
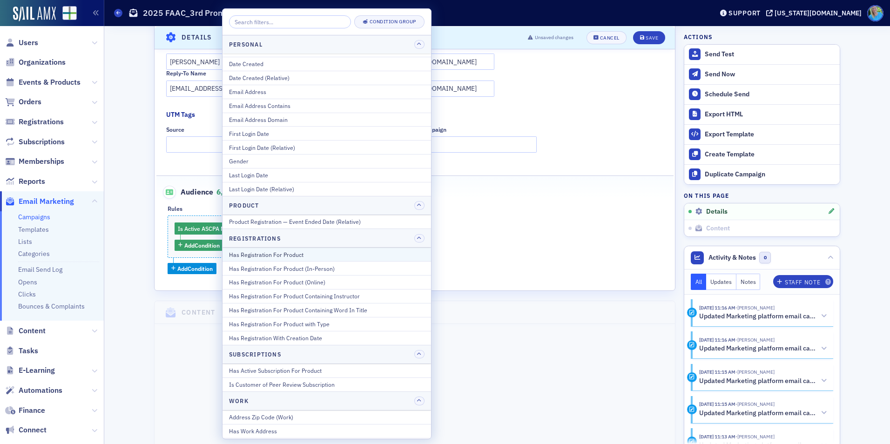
click at [321, 257] on div "Has Registration For Product" at bounding box center [327, 254] width 196 height 8
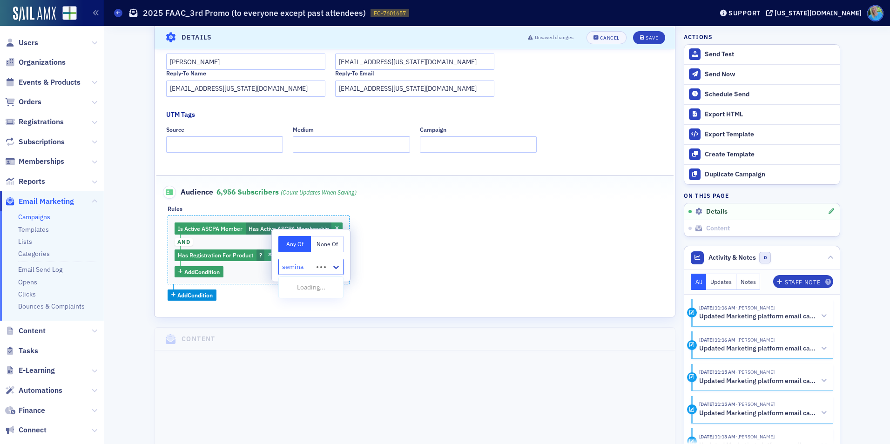
type input "seminar"
click at [226, 254] on span "Has Registration For Product" at bounding box center [215, 254] width 75 height 7
click at [268, 256] on icon "button" at bounding box center [270, 255] width 4 height 5
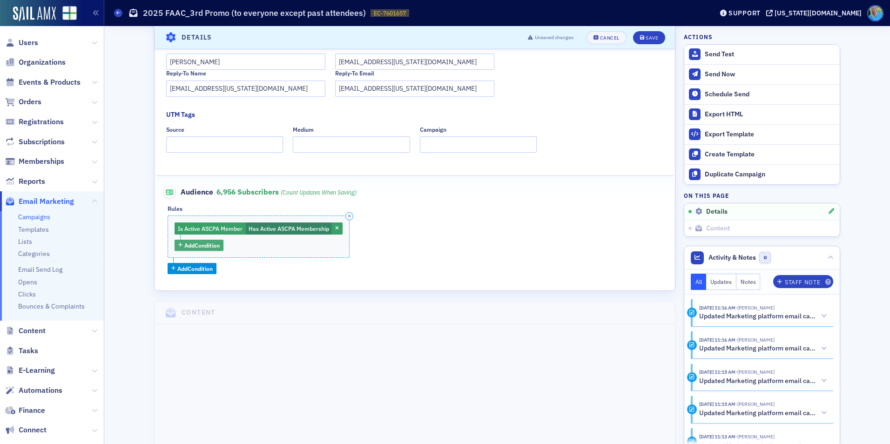
click at [214, 245] on span "Add Condition" at bounding box center [201, 245] width 35 height 8
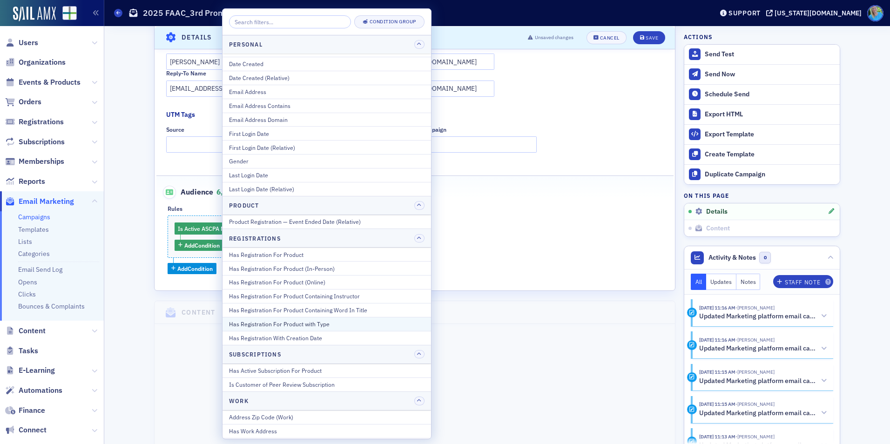
click at [320, 320] on div "Has Registration For Product with Type" at bounding box center [327, 324] width 196 height 8
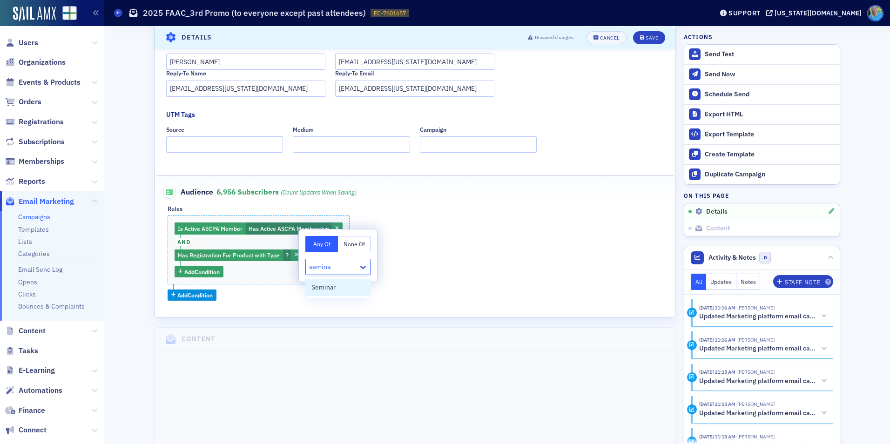
type input "seminar"
type input "conf"
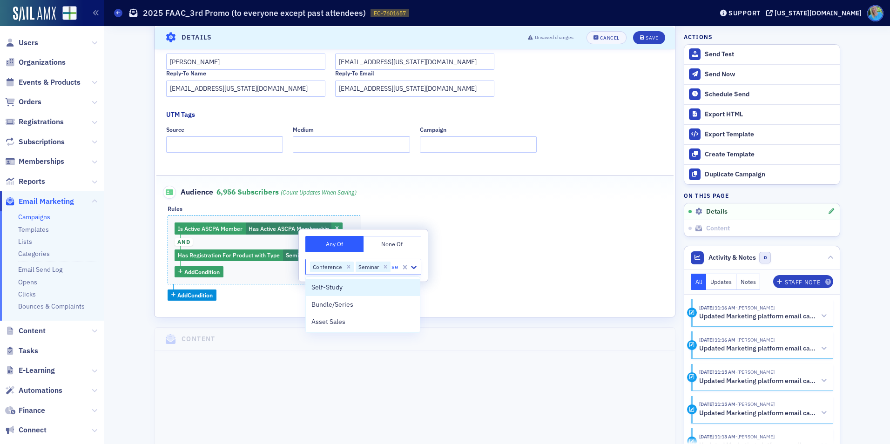
type input "sel"
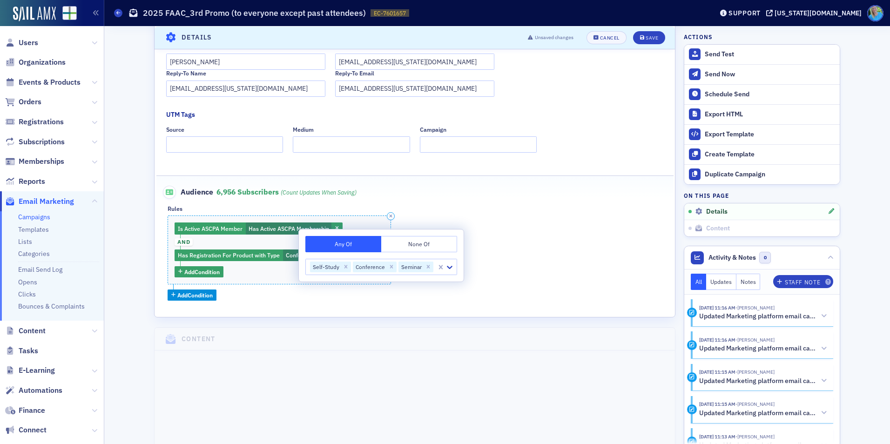
click at [181, 240] on span "and" at bounding box center [184, 241] width 18 height 7
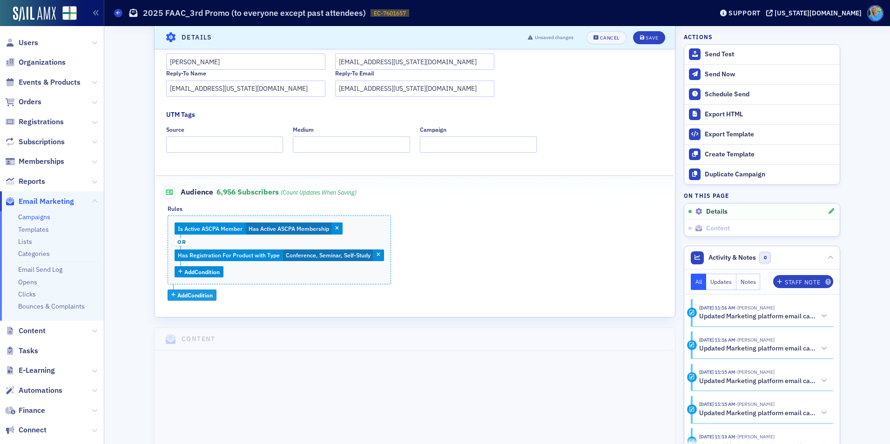
click at [193, 296] on span "Add Condition" at bounding box center [194, 295] width 35 height 8
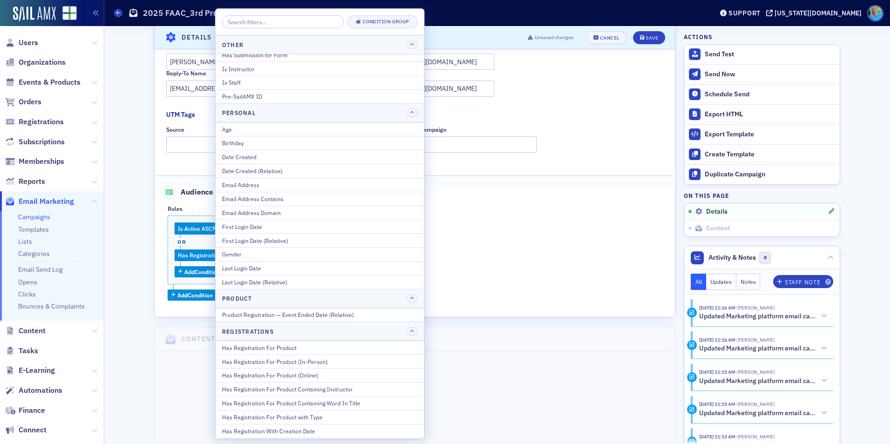
scroll to position [931, 0]
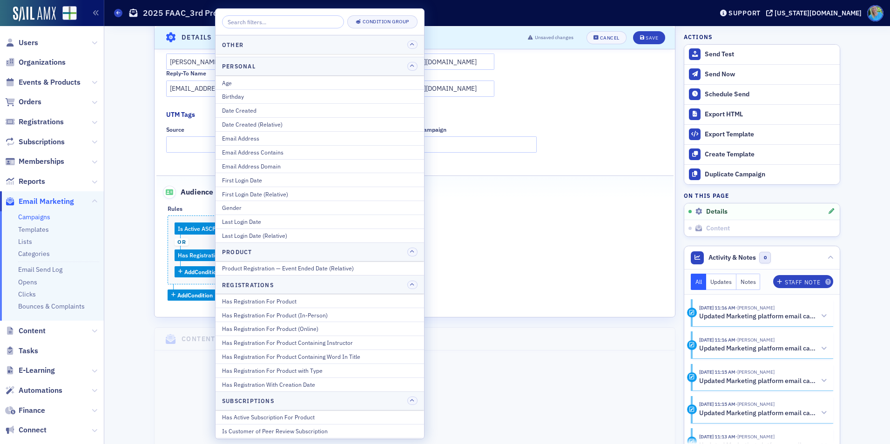
click at [306, 306] on button "Has Registration For Product" at bounding box center [320, 300] width 209 height 13
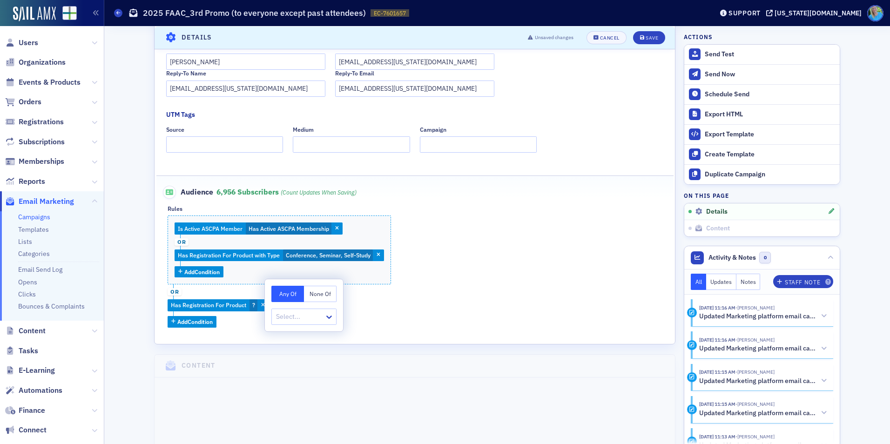
click at [171, 291] on span "or" at bounding box center [175, 291] width 14 height 7
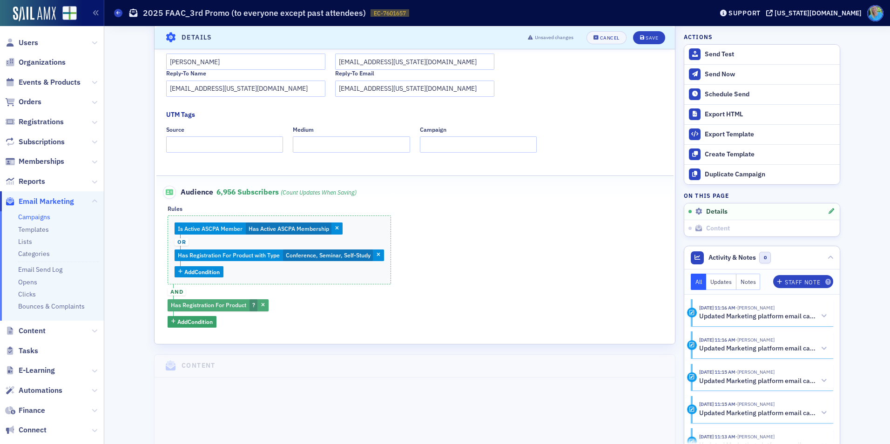
click at [226, 306] on span "Has Registration For Product" at bounding box center [208, 304] width 75 height 7
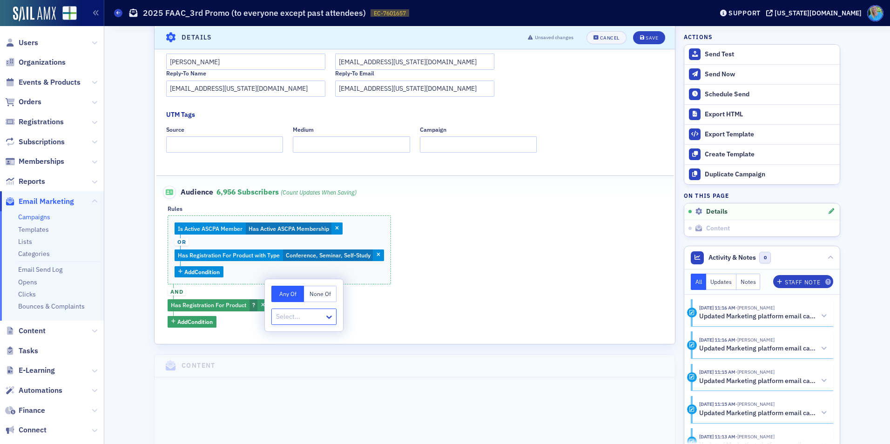
click at [323, 294] on button "None Of" at bounding box center [320, 294] width 33 height 16
click at [291, 317] on div at bounding box center [299, 317] width 48 height 12
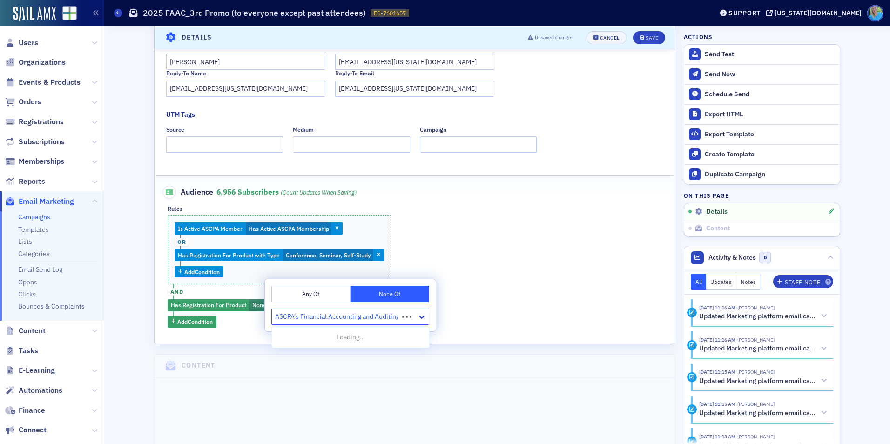
type input "ASCPA's Financial Accounting and Auditing"
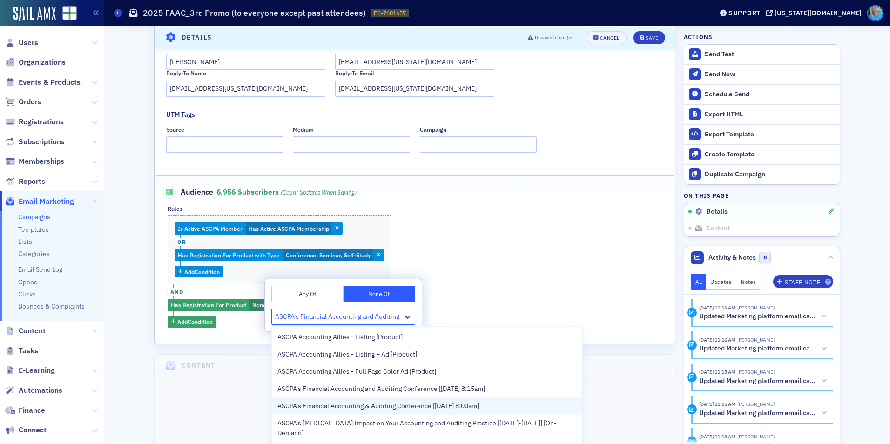
click at [413, 401] on span "ASCPA's Financial Accounting & Auditing Conference [9/30/2022 8:00am]" at bounding box center [378, 406] width 202 height 10
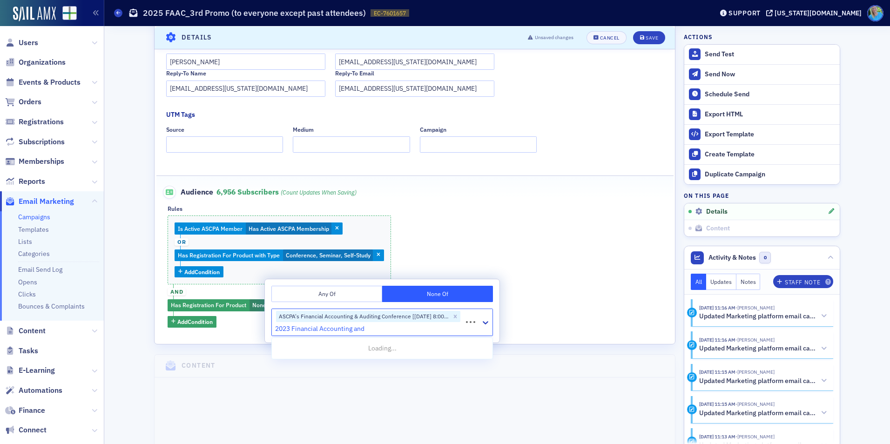
type input "2023 Financial Accounting and"
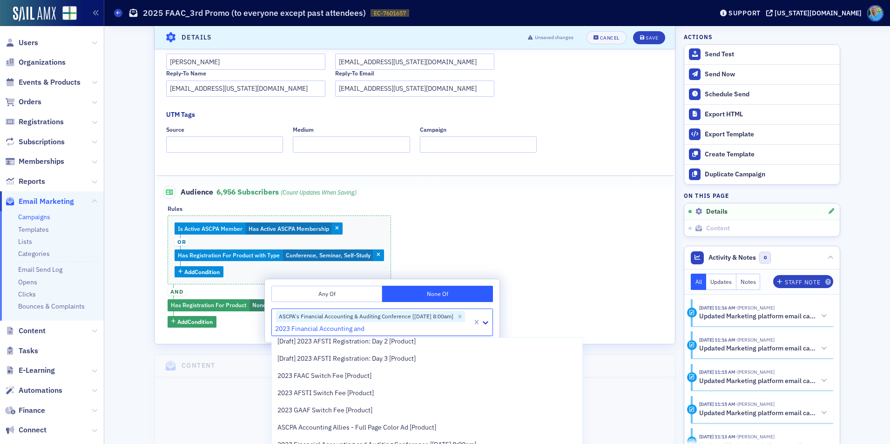
scroll to position [140, 0]
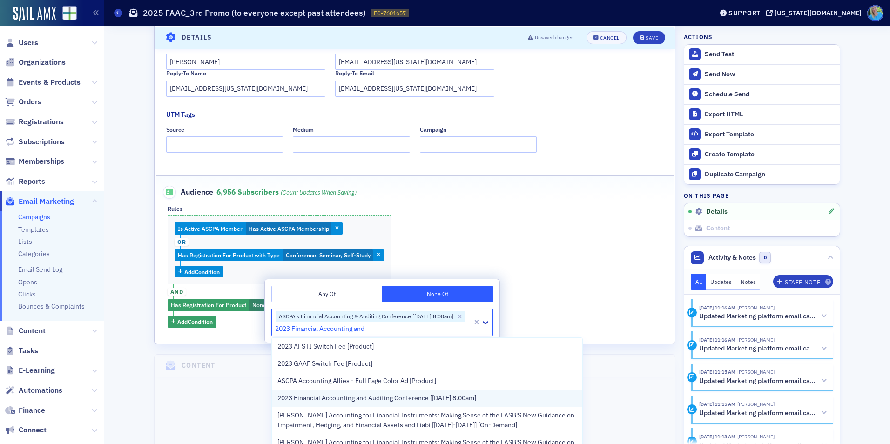
click at [476, 396] on span "2023 Financial Accounting and Auditing Conference [9/29/2023 8:00am]" at bounding box center [376, 398] width 199 height 10
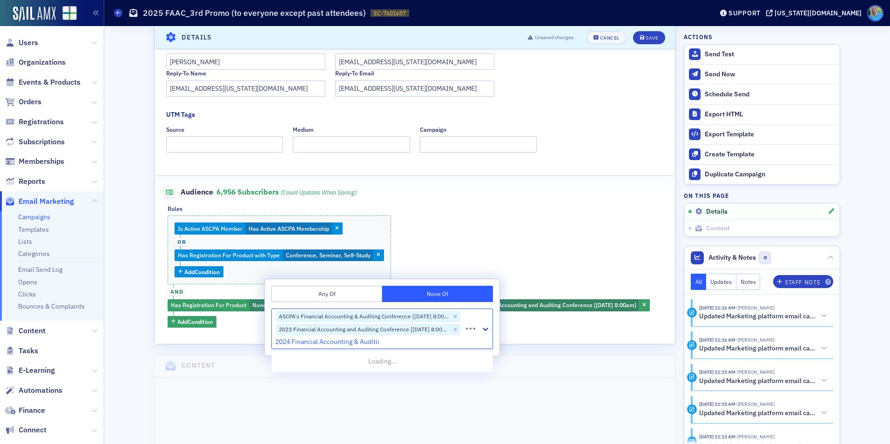
type input "2024 Financial Accounting & Auditing"
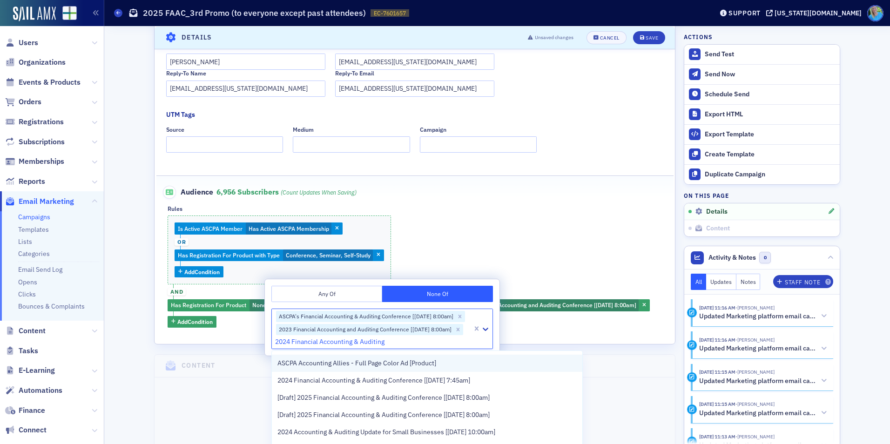
scroll to position [93, 0]
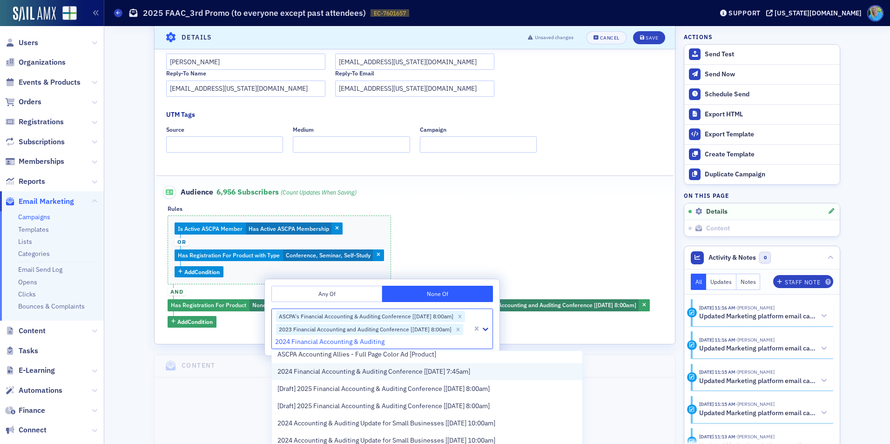
click at [413, 377] on div "2024 Financial Accounting & Auditing Conference [9/27/2024 7:45am]" at bounding box center [427, 371] width 310 height 17
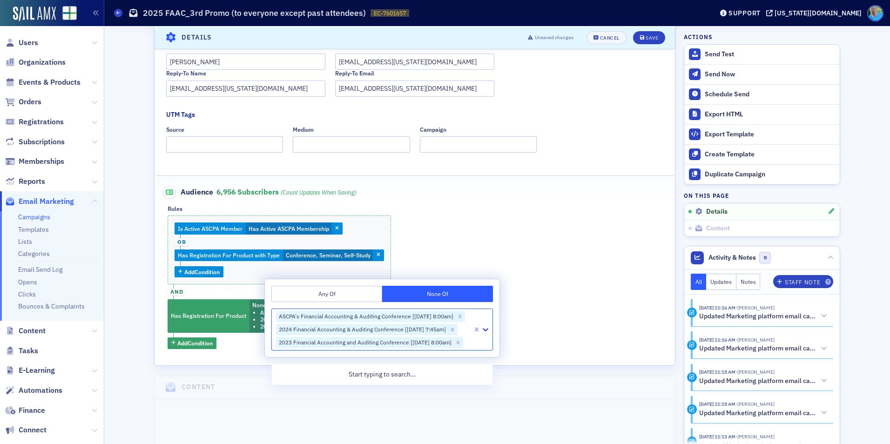
click at [566, 295] on div "Is Active ASCPA Member Has Active ASCPA Membership or Has Registration For Prod…" at bounding box center [415, 282] width 494 height 133
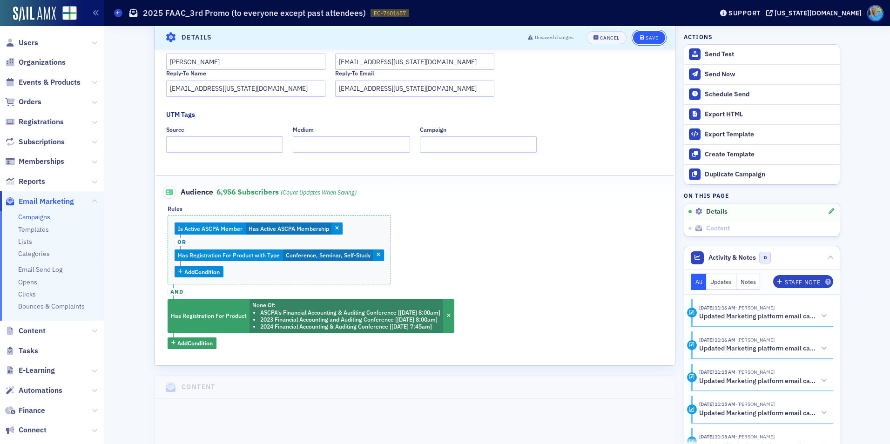
click at [654, 36] on div "Save" at bounding box center [652, 37] width 13 height 5
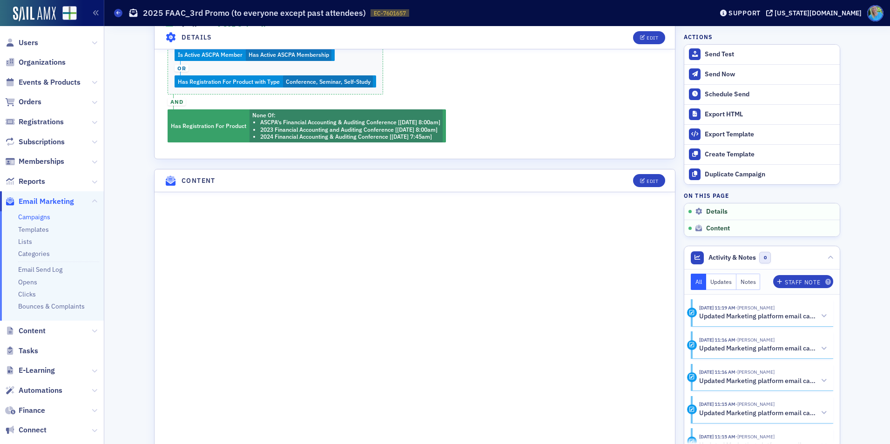
scroll to position [463, 0]
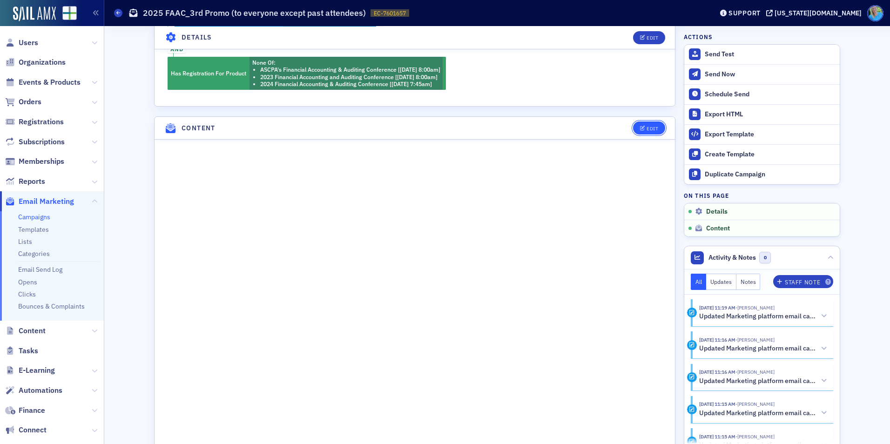
click at [648, 126] on div "Edit" at bounding box center [653, 128] width 12 height 5
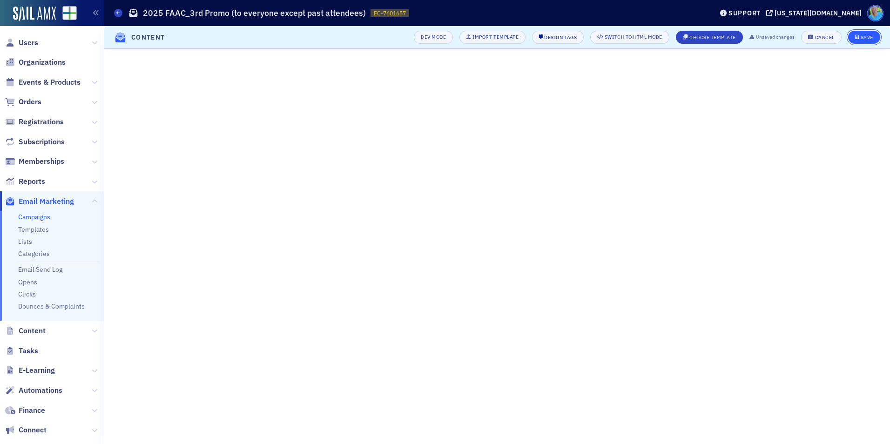
click at [859, 41] on button "Save" at bounding box center [864, 37] width 32 height 13
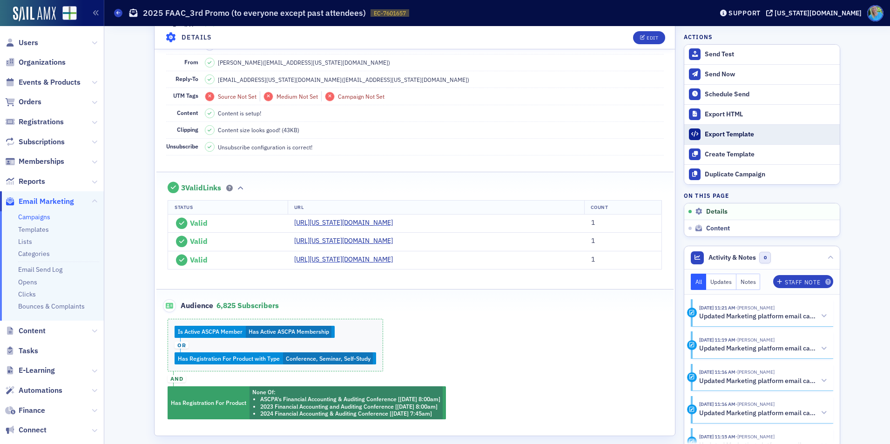
scroll to position [128, 0]
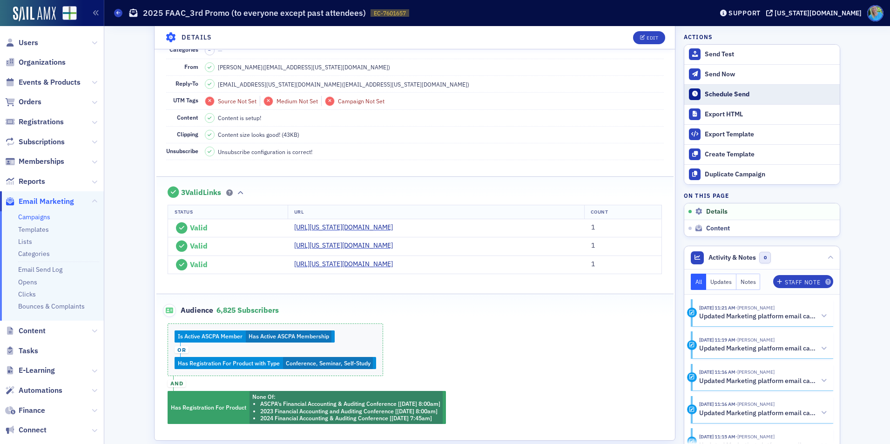
click at [720, 93] on div "Schedule Send" at bounding box center [770, 94] width 130 height 8
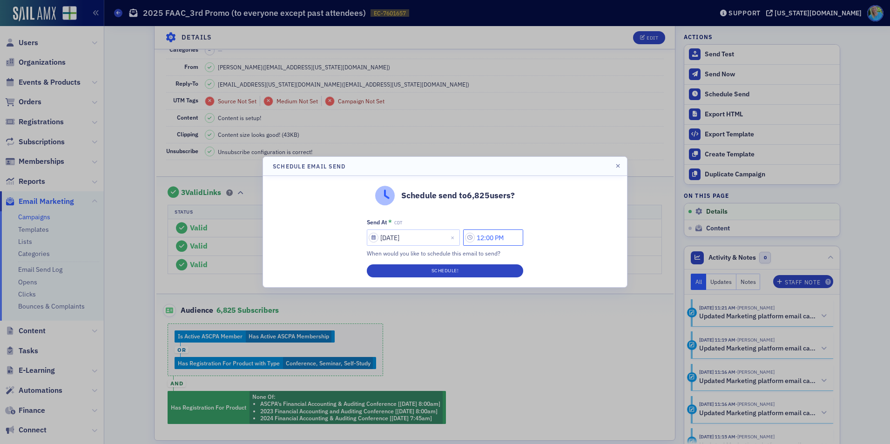
click at [493, 235] on input "12:00 PM" at bounding box center [493, 237] width 60 height 16
click at [387, 238] on icon at bounding box center [382, 237] width 9 height 9
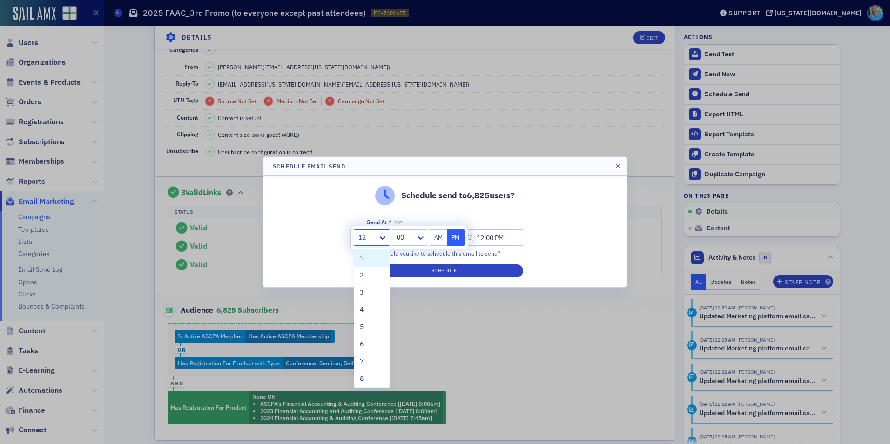
click at [374, 259] on div "1" at bounding box center [372, 258] width 24 height 10
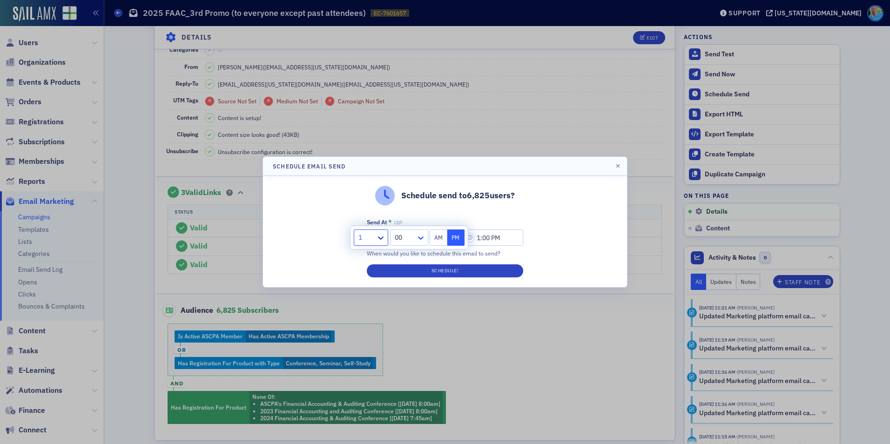
click at [426, 236] on div at bounding box center [422, 238] width 12 height 10
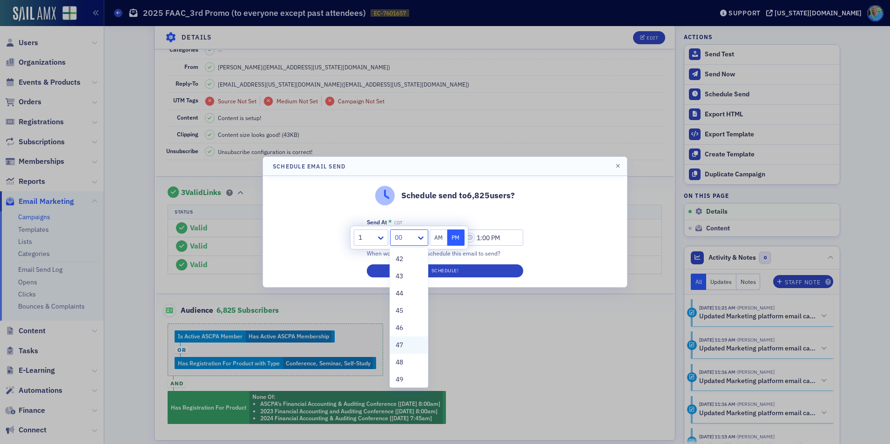
scroll to position [698, 0]
click at [403, 331] on span "45" at bounding box center [399, 335] width 7 height 10
type input "1:45 PM"
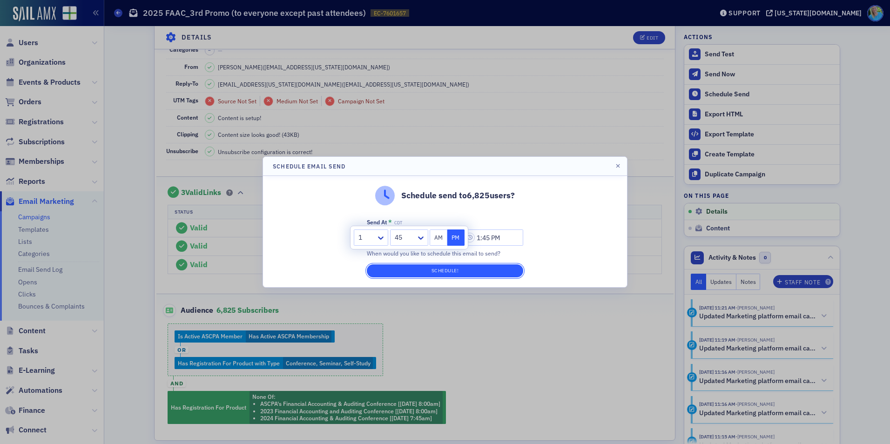
click at [431, 272] on button "Schedule!" at bounding box center [445, 270] width 156 height 13
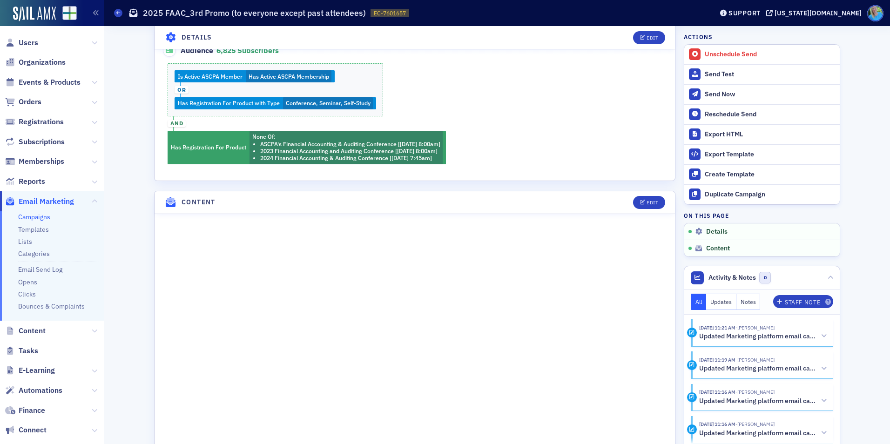
scroll to position [408, 0]
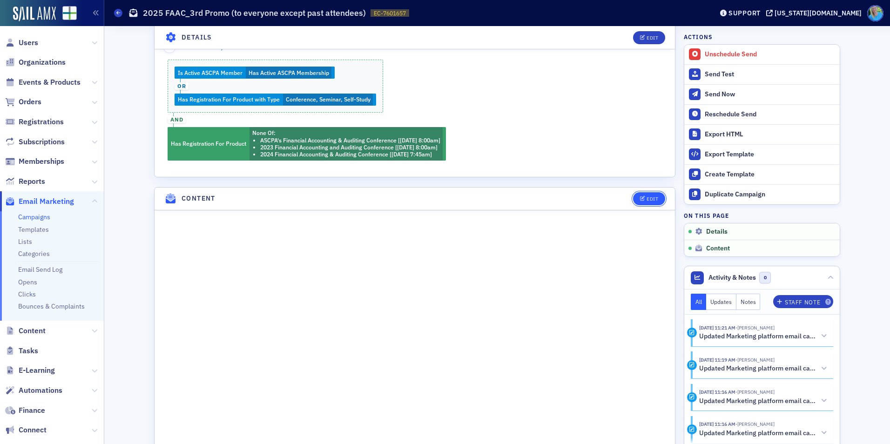
click at [647, 196] on div "Edit" at bounding box center [653, 198] width 12 height 5
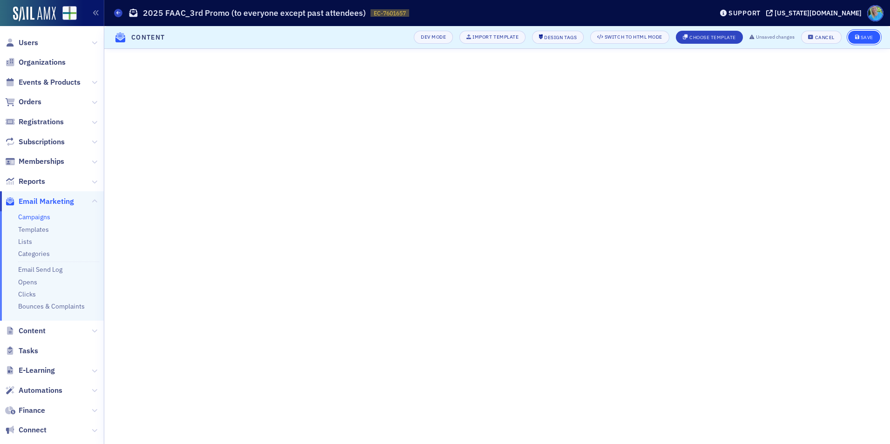
click at [856, 39] on icon "submit" at bounding box center [857, 37] width 5 height 5
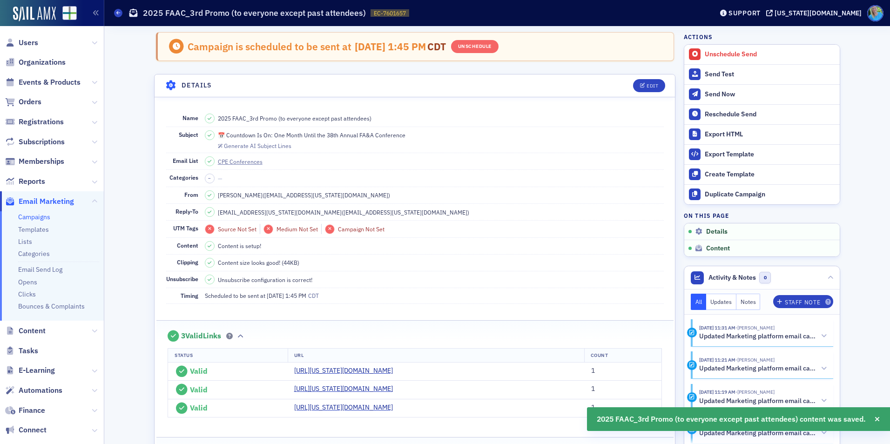
scroll to position [0, 0]
click at [32, 217] on link "Campaigns" at bounding box center [34, 217] width 32 height 8
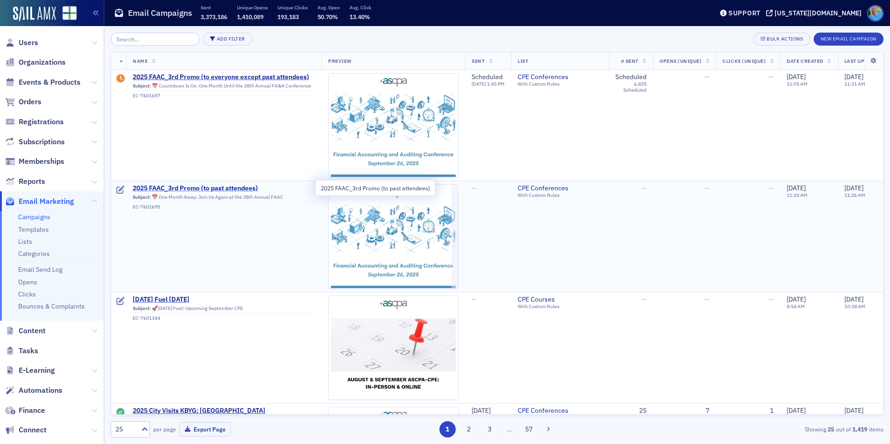
click at [222, 187] on span "2025 FAAC_3rd Promo (to past attendees)" at bounding box center [224, 188] width 182 height 8
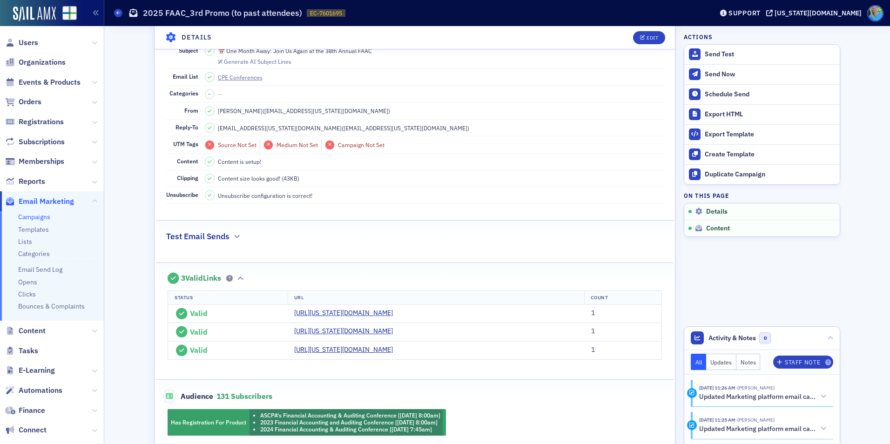
scroll to position [326, 0]
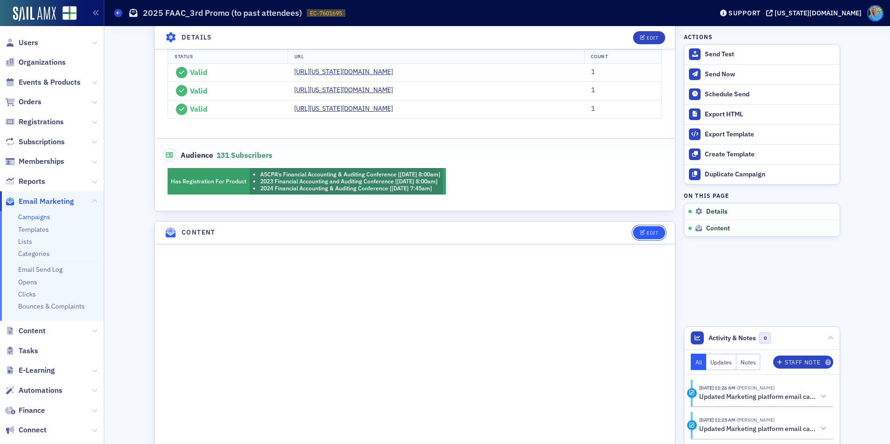
click at [654, 228] on button "Edit" at bounding box center [649, 232] width 32 height 13
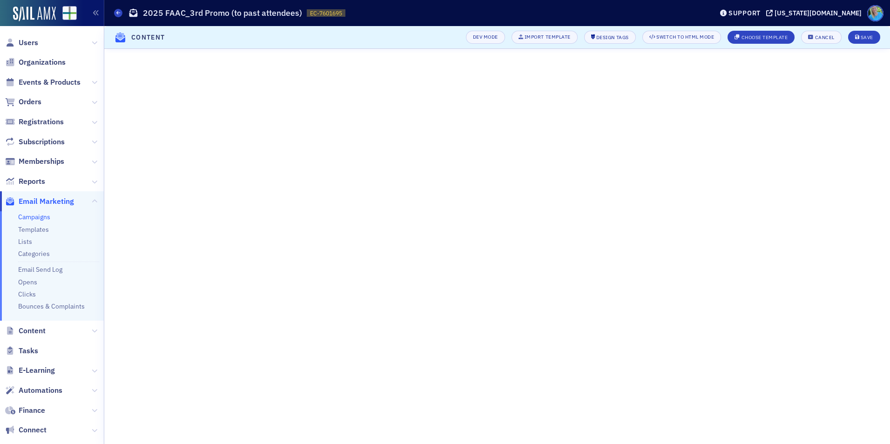
scroll to position [109, 0]
click at [871, 38] on div "Save" at bounding box center [867, 37] width 13 height 5
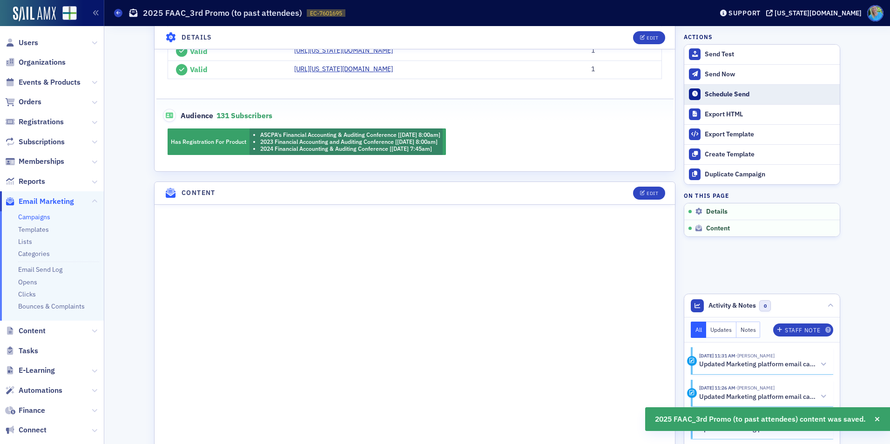
scroll to position [516, 0]
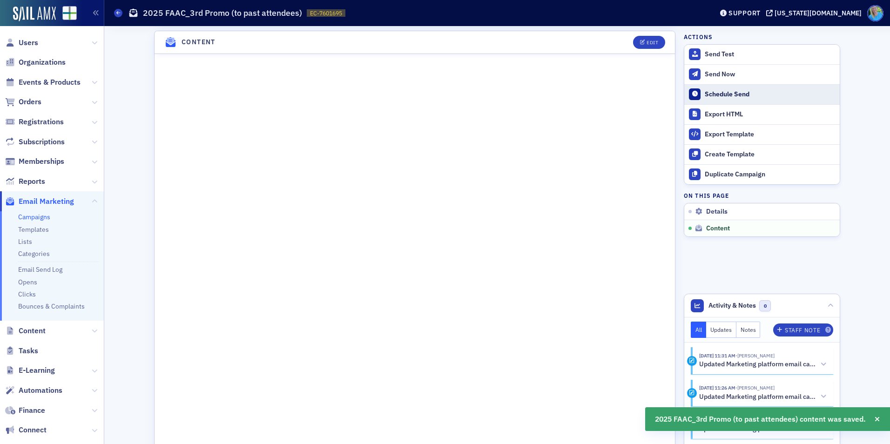
click at [750, 89] on button "Schedule Send" at bounding box center [761, 94] width 155 height 20
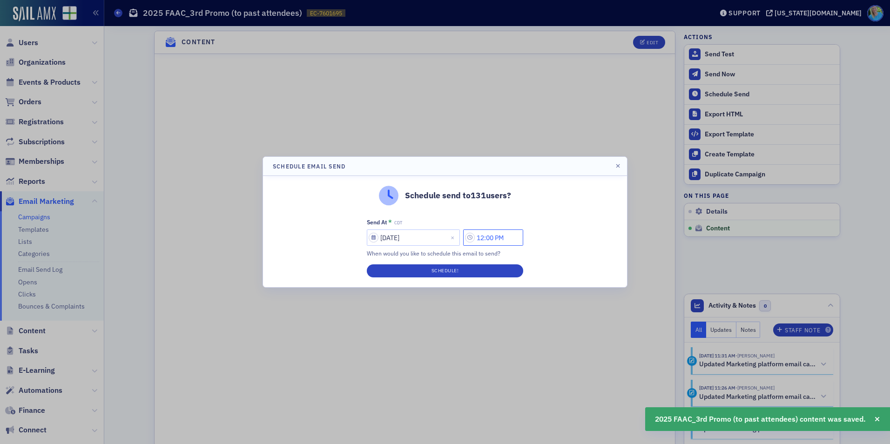
click at [487, 241] on input "12:00 PM" at bounding box center [493, 237] width 60 height 16
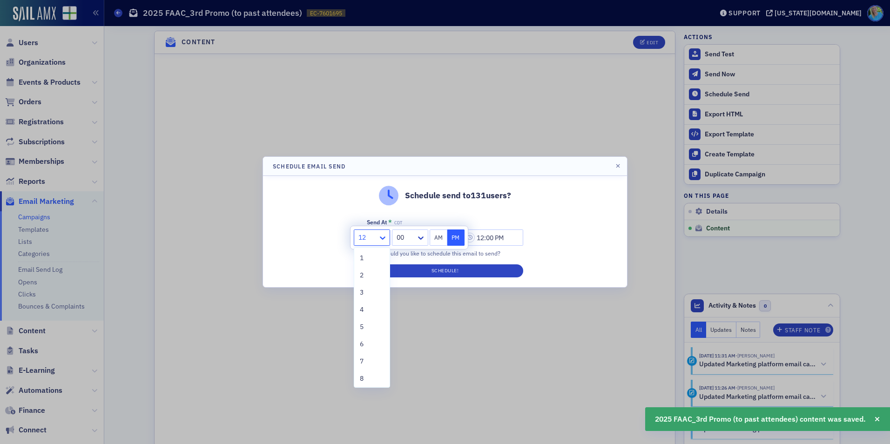
click at [385, 238] on icon at bounding box center [382, 237] width 9 height 9
click at [370, 259] on div "1" at bounding box center [372, 258] width 24 height 10
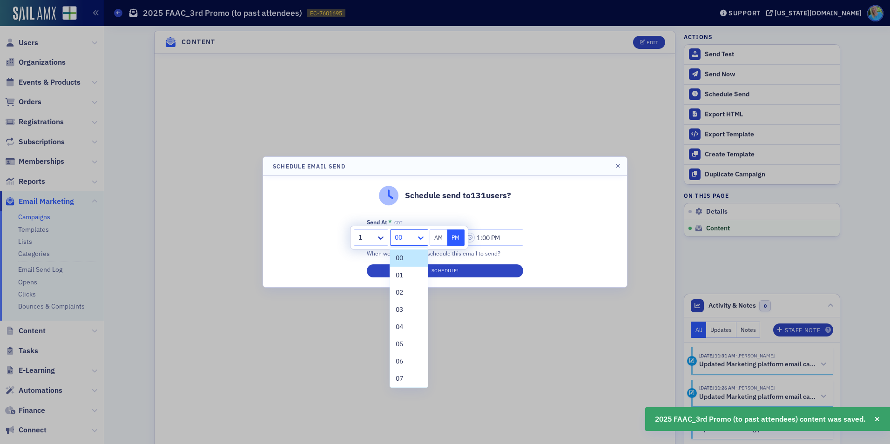
click at [422, 237] on icon at bounding box center [420, 237] width 9 height 9
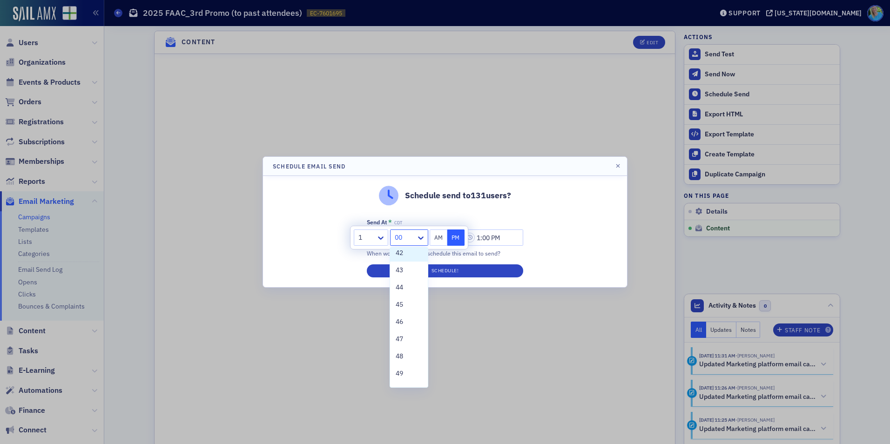
scroll to position [745, 0]
click at [403, 290] on span "45" at bounding box center [399, 288] width 7 height 10
type input "1:45 PM"
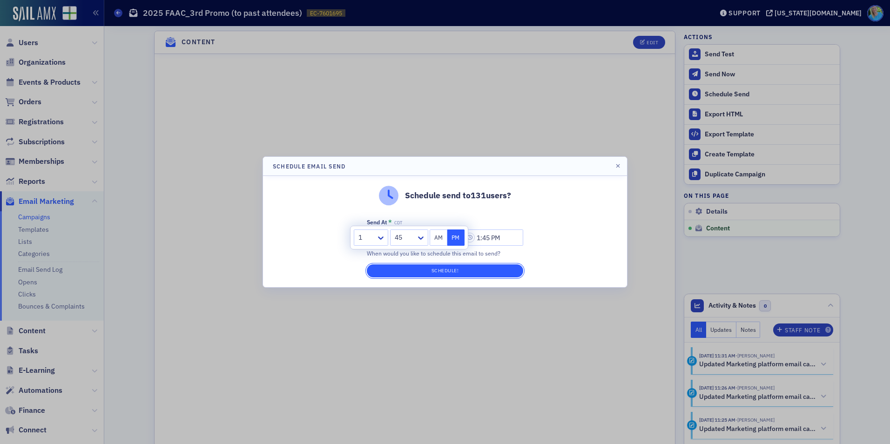
click at [405, 272] on button "Schedule!" at bounding box center [445, 270] width 156 height 13
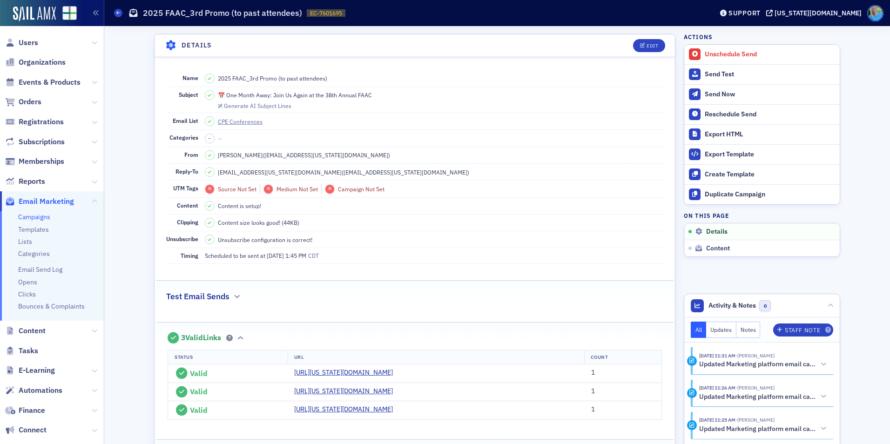
scroll to position [0, 0]
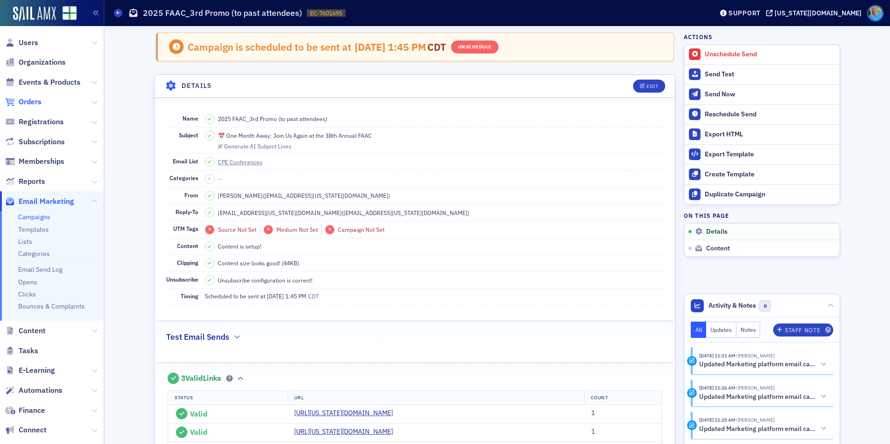
click at [25, 101] on span "Orders" at bounding box center [30, 102] width 23 height 10
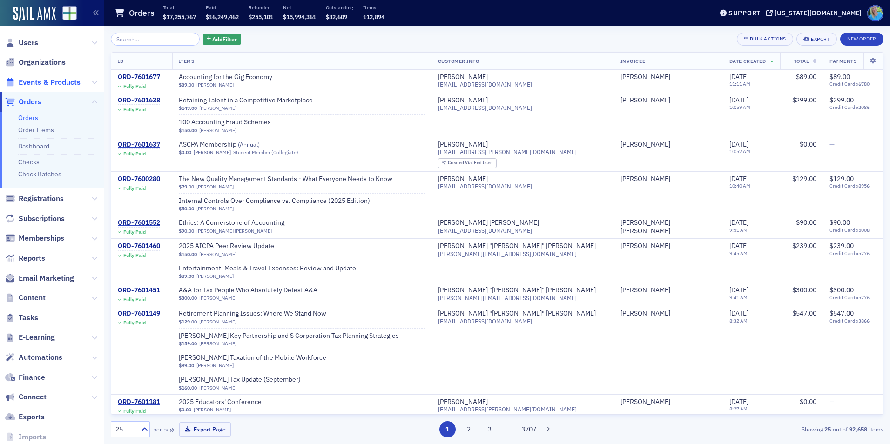
click at [70, 83] on span "Events & Products" at bounding box center [50, 82] width 62 height 10
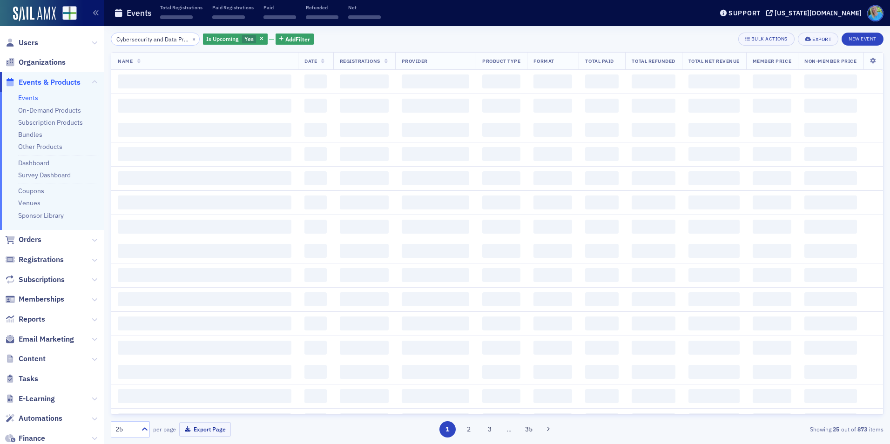
scroll to position [0, 48]
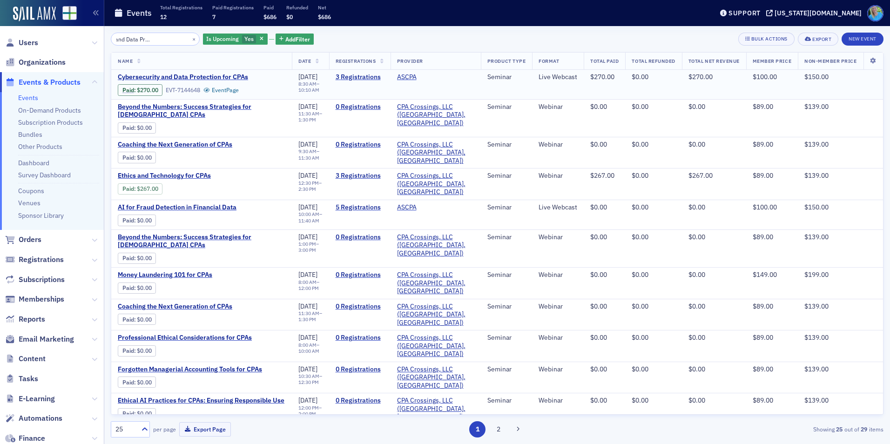
type input "Cybersecurity and Data Protection for CPAs"
click at [176, 72] on td "Cybersecurity and Data Protection for CPAs Paid : $270.00 EVT-7144648 Event Page" at bounding box center [201, 84] width 181 height 29
click at [179, 79] on span "Cybersecurity and Data Protection for CPAs" at bounding box center [196, 77] width 156 height 8
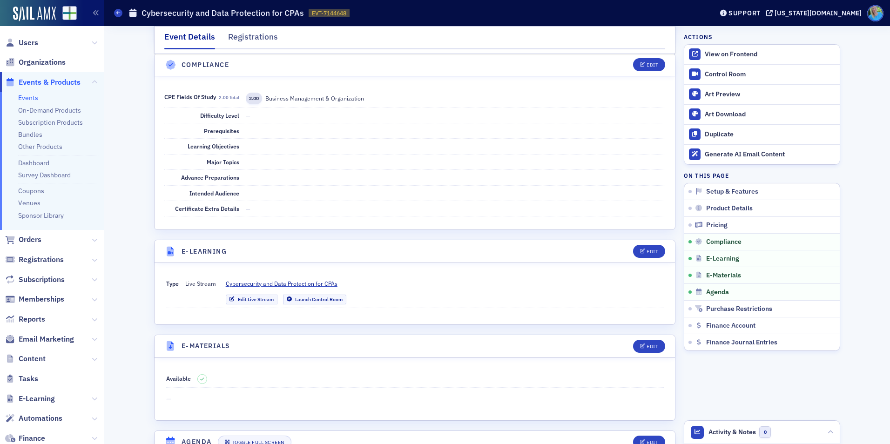
scroll to position [1071, 0]
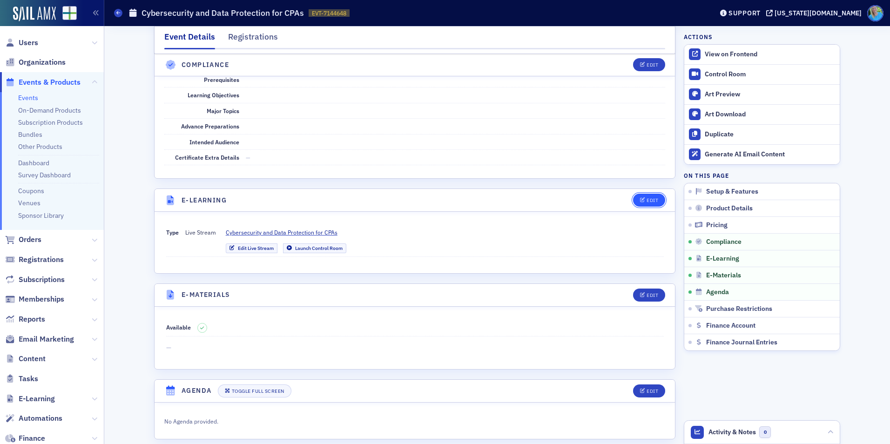
click at [655, 202] on button "Edit" at bounding box center [649, 200] width 32 height 13
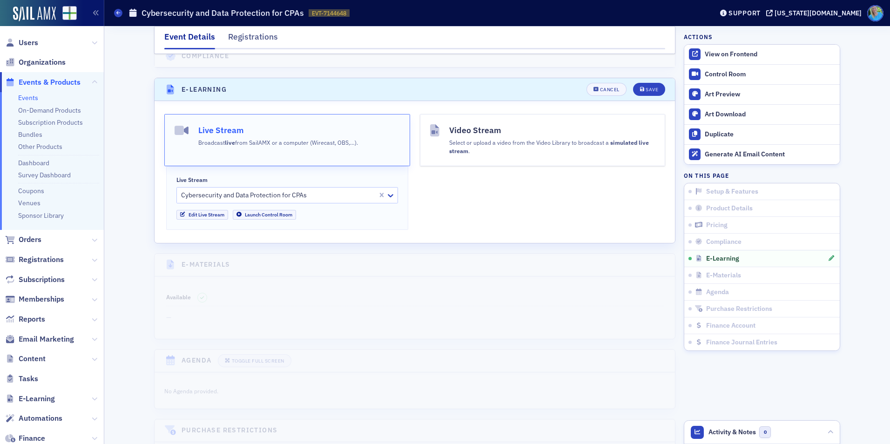
scroll to position [1205, 0]
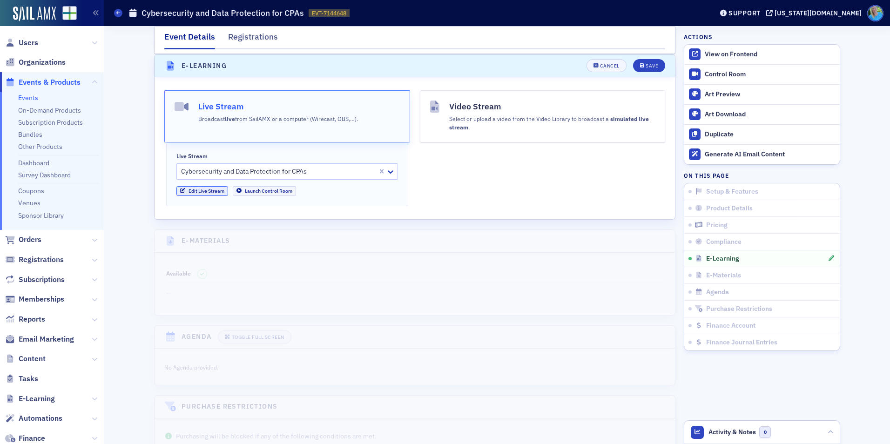
click at [216, 190] on link "Edit Live Stream" at bounding box center [202, 191] width 52 height 10
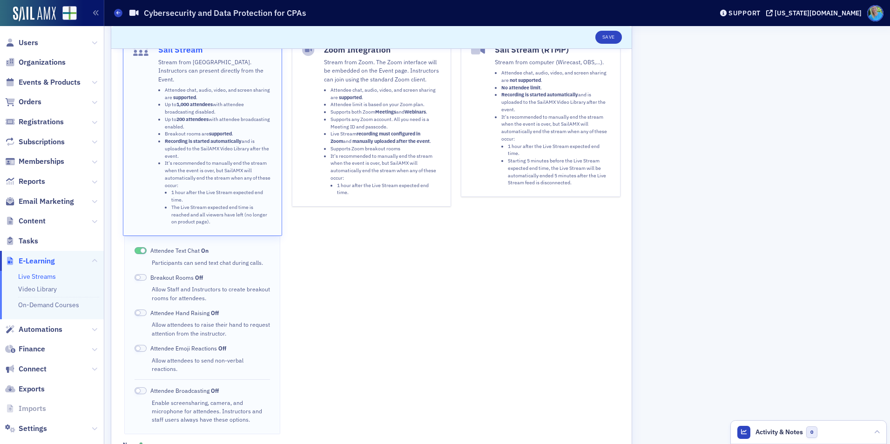
scroll to position [19, 0]
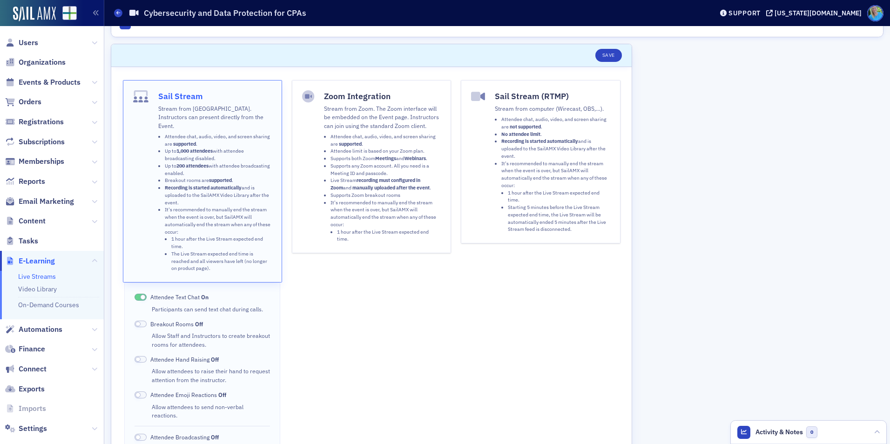
click at [327, 211] on ul "Attendee chat, audio, video, and screen sharing are supported . Attendee limit …" at bounding box center [382, 188] width 117 height 110
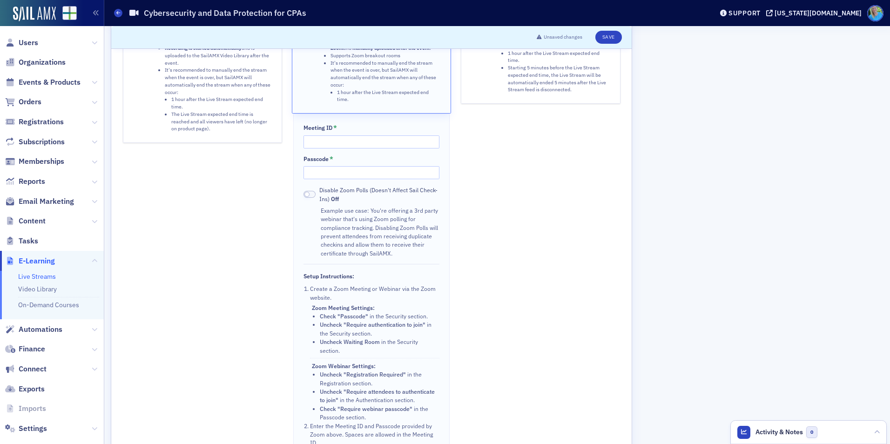
scroll to position [205, 0]
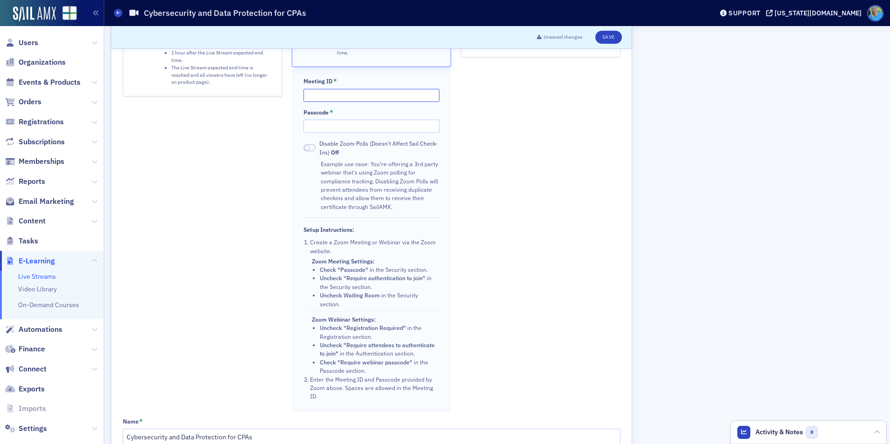
click at [314, 95] on input "Meeting ID *" at bounding box center [370, 95] width 135 height 13
type input "1"
type input "4310118280"
click at [324, 124] on input "Passcode *" at bounding box center [370, 126] width 135 height 13
type input "478109"
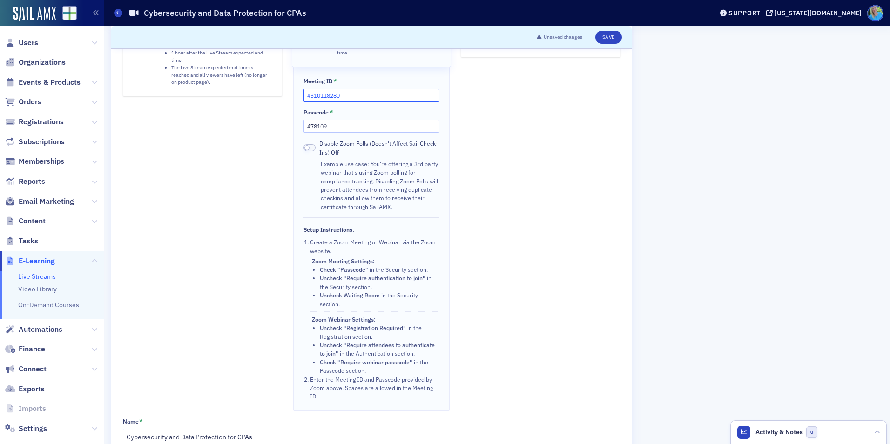
click at [317, 96] on input "4310118280" at bounding box center [370, 95] width 135 height 13
click at [328, 96] on input "431 0118280" at bounding box center [370, 95] width 135 height 13
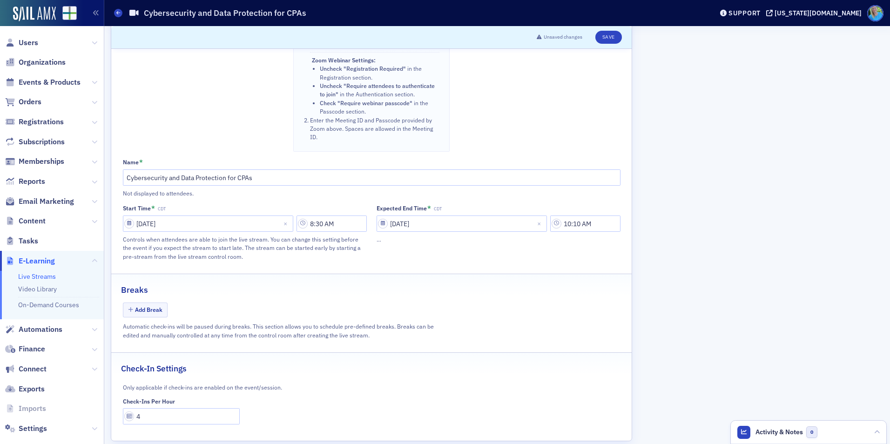
scroll to position [478, 0]
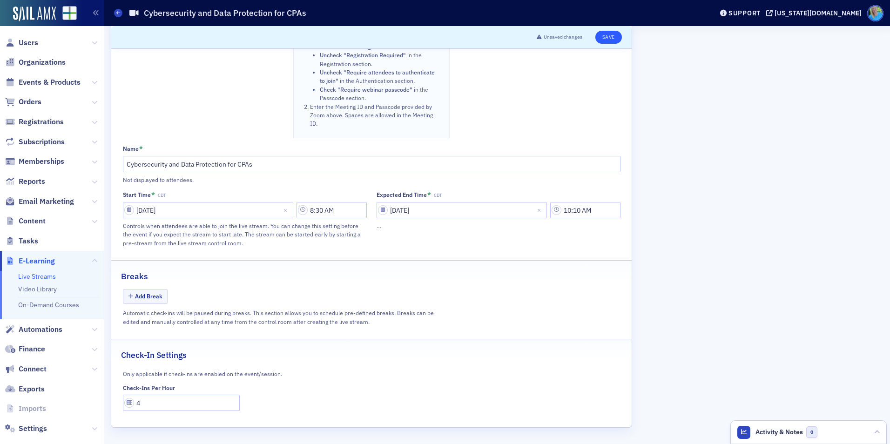
type input "431 011 8280"
click at [610, 43] on button "Save" at bounding box center [608, 37] width 27 height 13
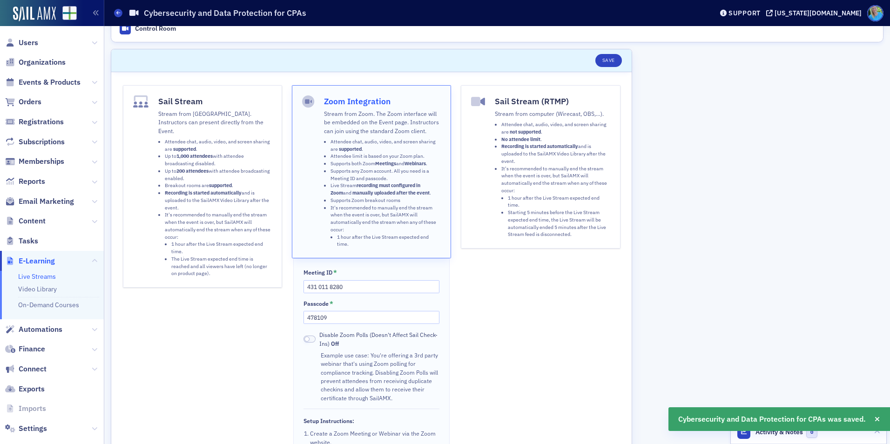
scroll to position [0, 0]
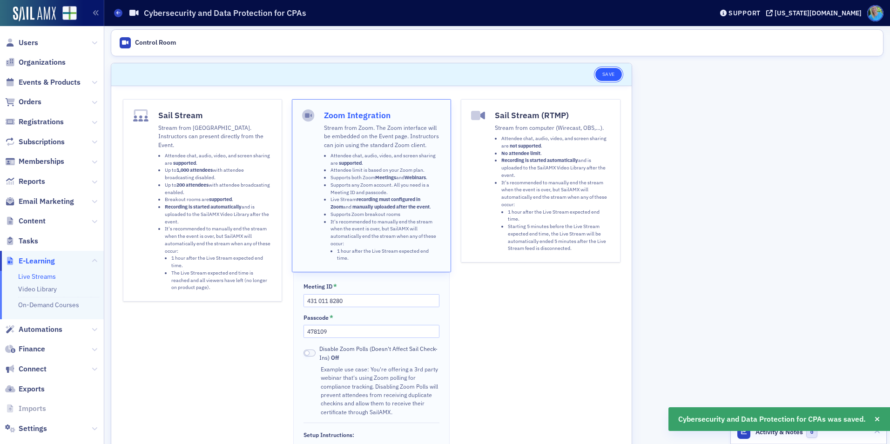
click at [607, 76] on button "Save" at bounding box center [608, 74] width 27 height 13
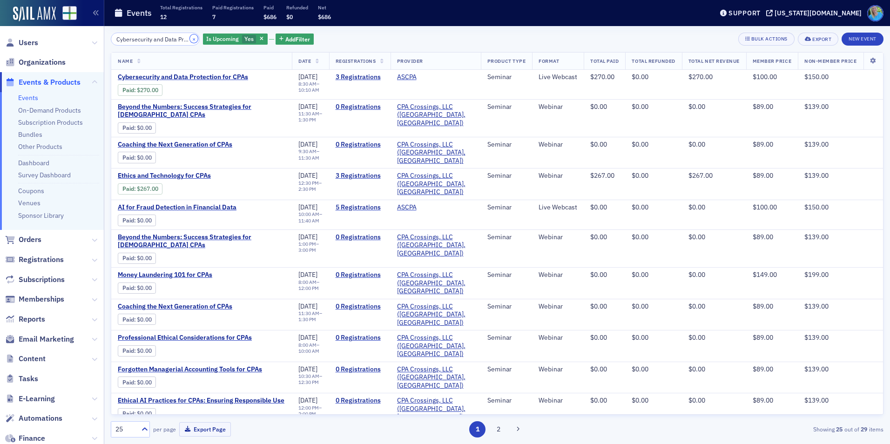
click at [190, 37] on button "×" at bounding box center [194, 38] width 8 height 8
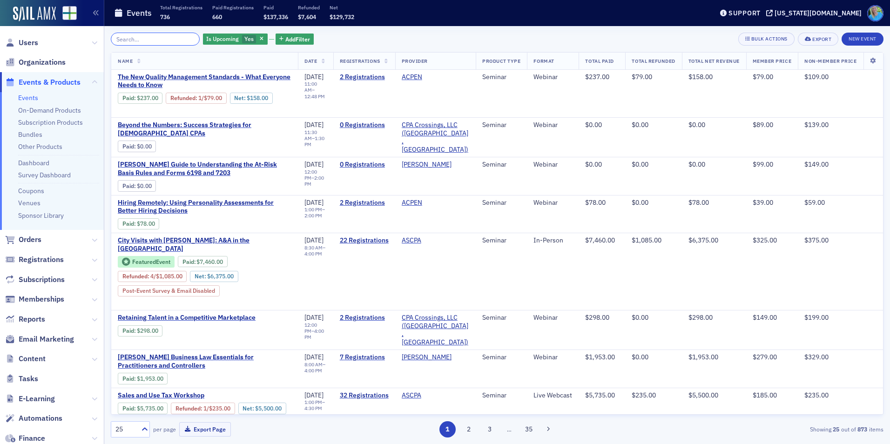
click at [128, 37] on input "search" at bounding box center [155, 39] width 89 height 13
paste input "Practical Applications of AI in CPA Workflows"
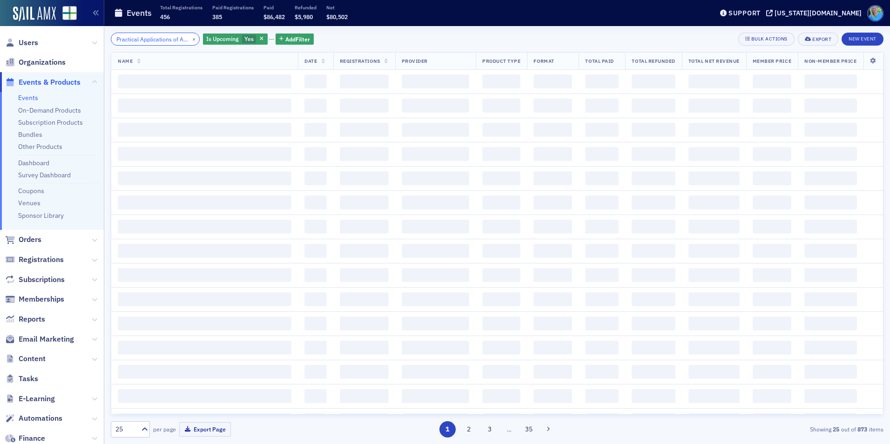
scroll to position [0, 53]
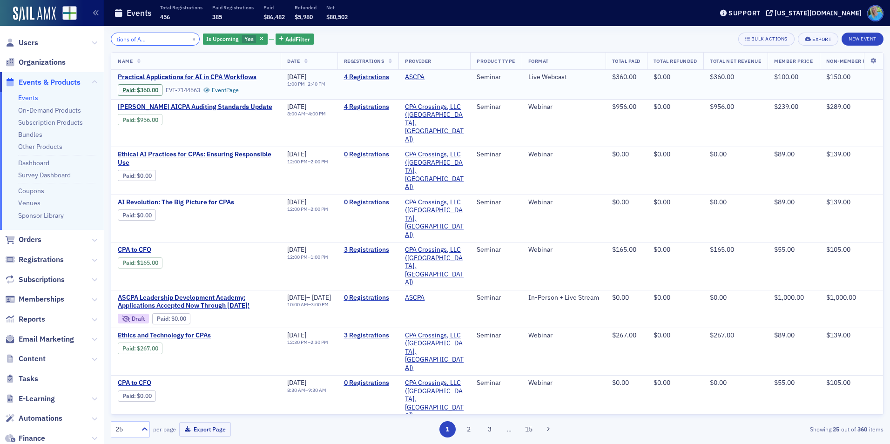
type input "Practical Applications of AI in CPA Workflows"
click at [196, 75] on span "Practical Applications for AI in CPA Workflows" at bounding box center [196, 77] width 156 height 8
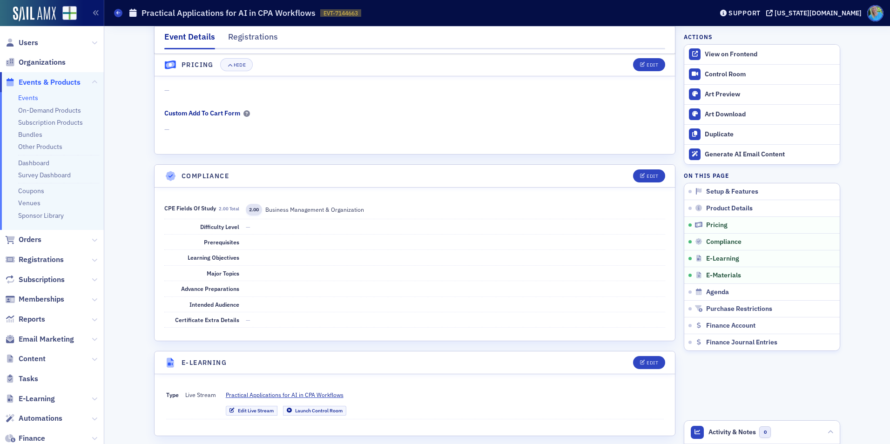
scroll to position [978, 0]
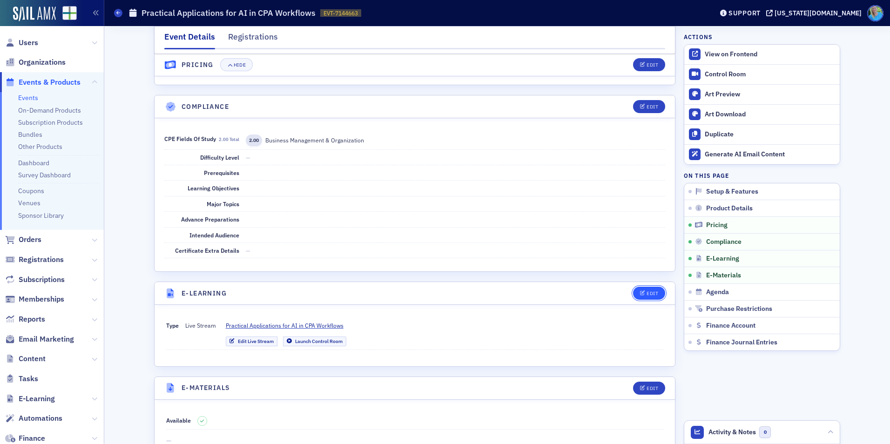
click at [640, 294] on icon "button" at bounding box center [643, 293] width 6 height 5
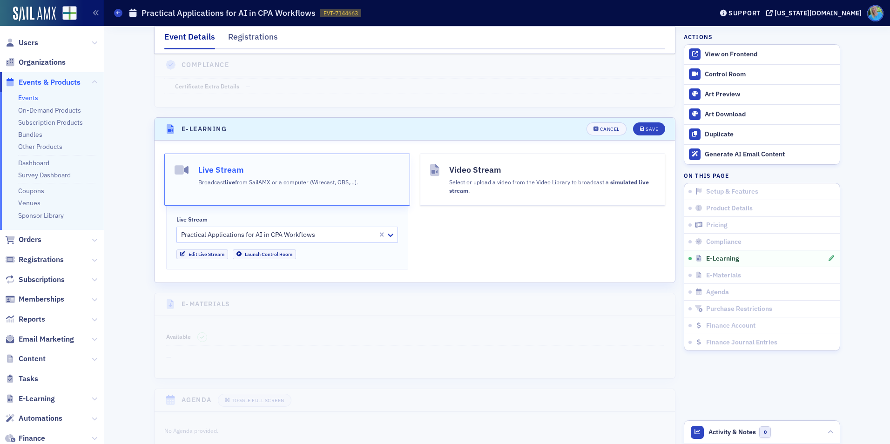
scroll to position [1205, 0]
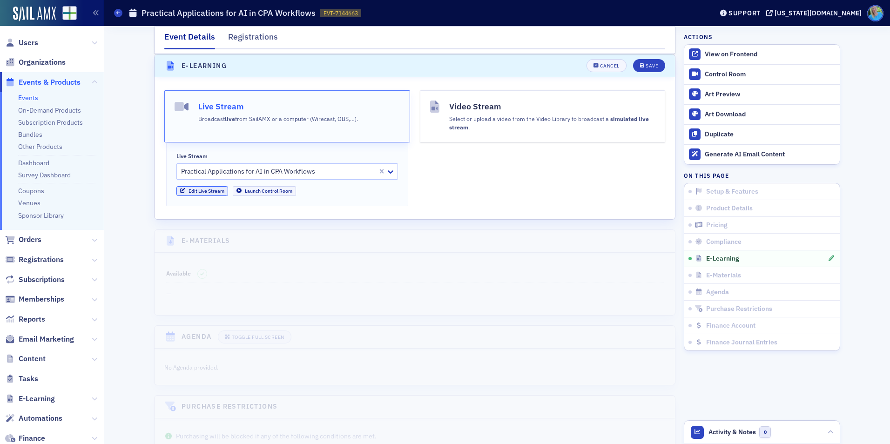
click at [220, 192] on link "Edit Live Stream" at bounding box center [202, 191] width 52 height 10
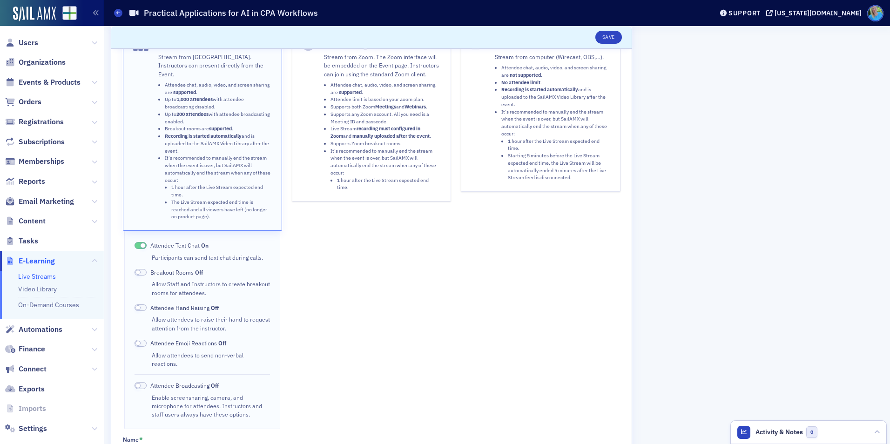
scroll to position [19, 0]
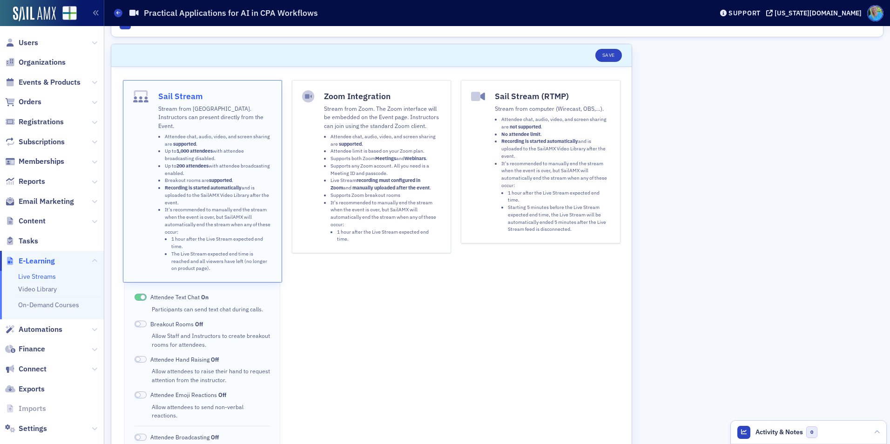
click at [384, 189] on strong "manually uploaded after the event" at bounding box center [390, 187] width 77 height 7
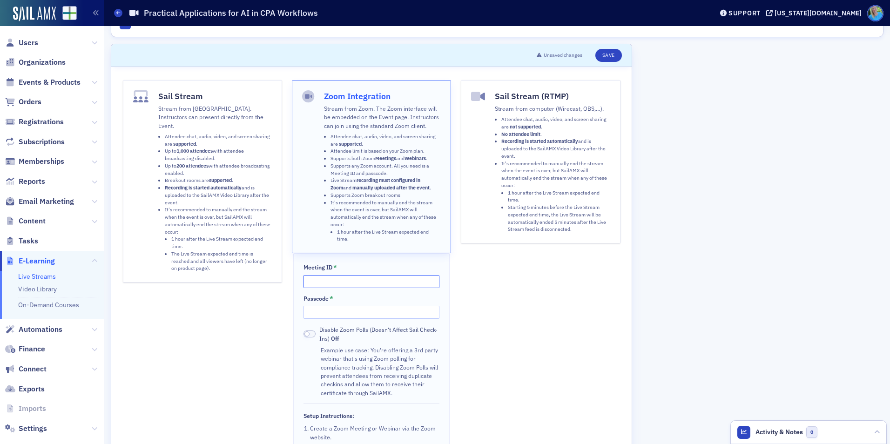
click at [356, 280] on input "Meeting ID *" at bounding box center [370, 281] width 135 height 13
click at [318, 281] on input "82949410752" at bounding box center [370, 281] width 135 height 13
click at [333, 280] on input "829 49410752" at bounding box center [370, 281] width 135 height 13
type input "829 4941 0752"
click at [327, 312] on input "Passcode *" at bounding box center [370, 312] width 135 height 13
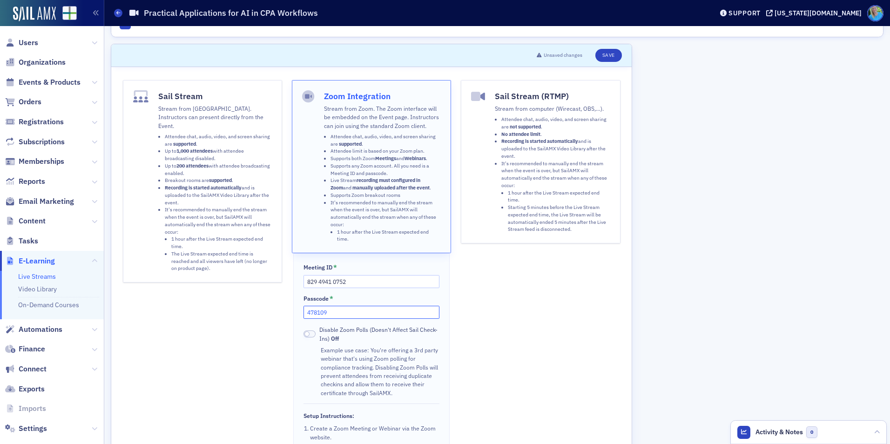
type input "478109"
click at [608, 53] on button "Save" at bounding box center [608, 55] width 27 height 13
click at [601, 56] on button "Save" at bounding box center [608, 55] width 27 height 13
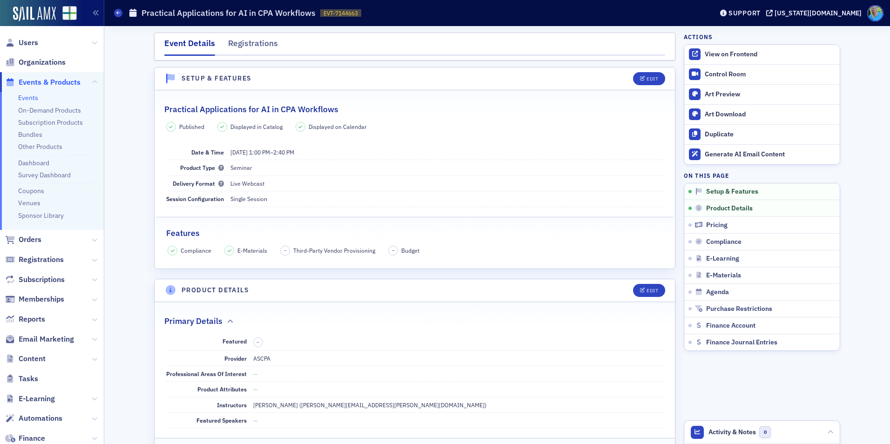
click at [35, 95] on link "Events" at bounding box center [28, 98] width 20 height 8
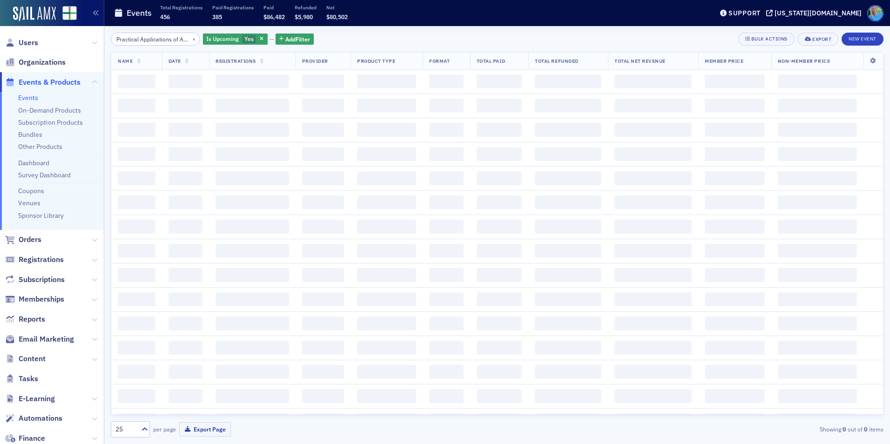
scroll to position [0, 53]
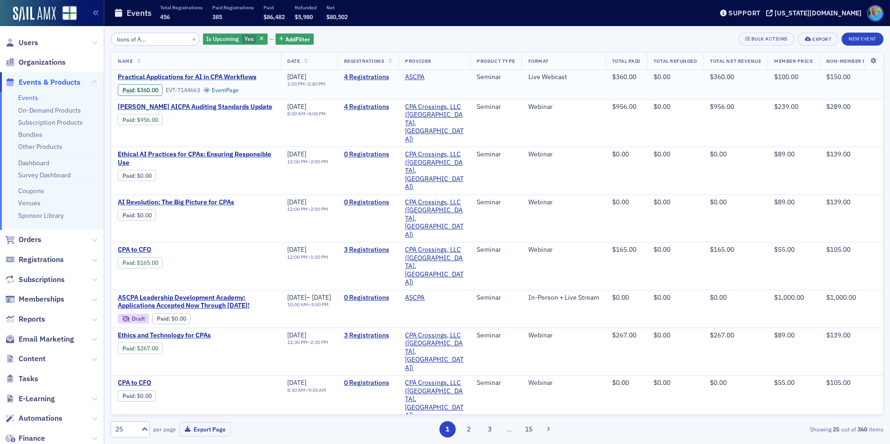
click at [207, 82] on span "Paid : $360.00 EVT-7144663 Event Page" at bounding box center [196, 88] width 156 height 14
click at [212, 78] on span "Practical Applications for AI in CPA Workflows" at bounding box center [196, 77] width 156 height 8
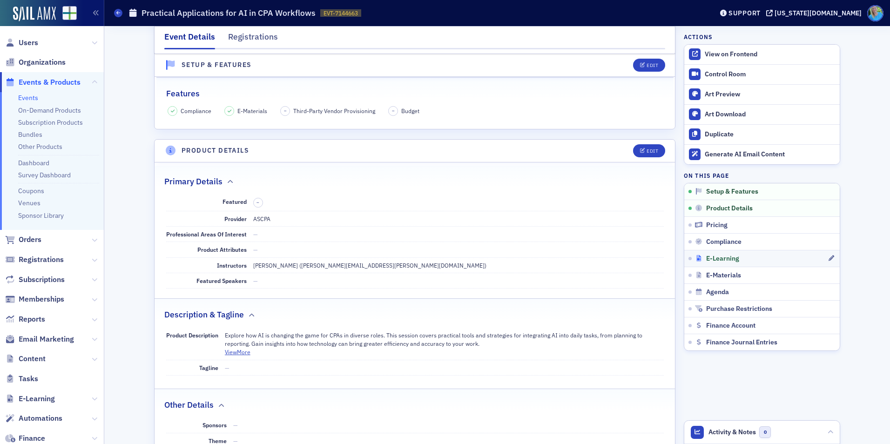
click at [718, 260] on span "E-Learning" at bounding box center [722, 259] width 33 height 8
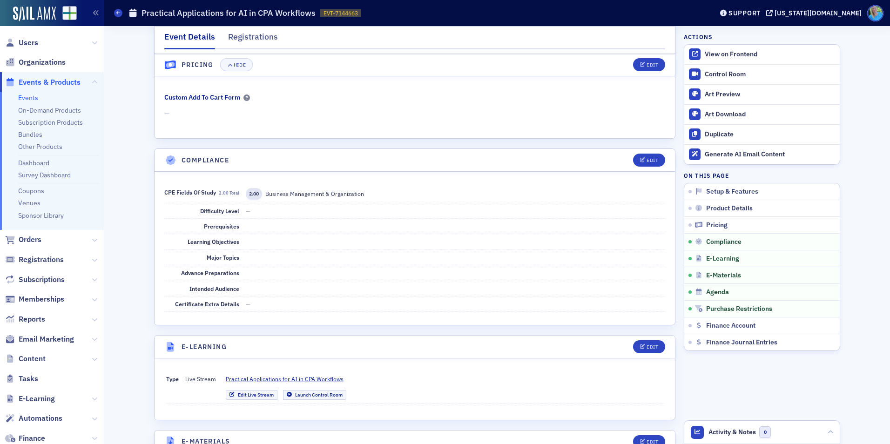
scroll to position [1205, 0]
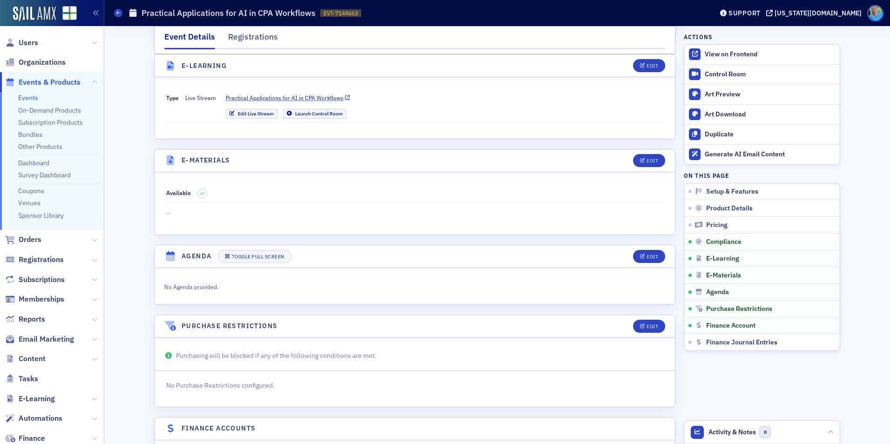
click at [313, 98] on span "Practical Applications for AI in CPA Workflows" at bounding box center [285, 98] width 118 height 8
click at [30, 239] on span "Orders" at bounding box center [30, 240] width 23 height 10
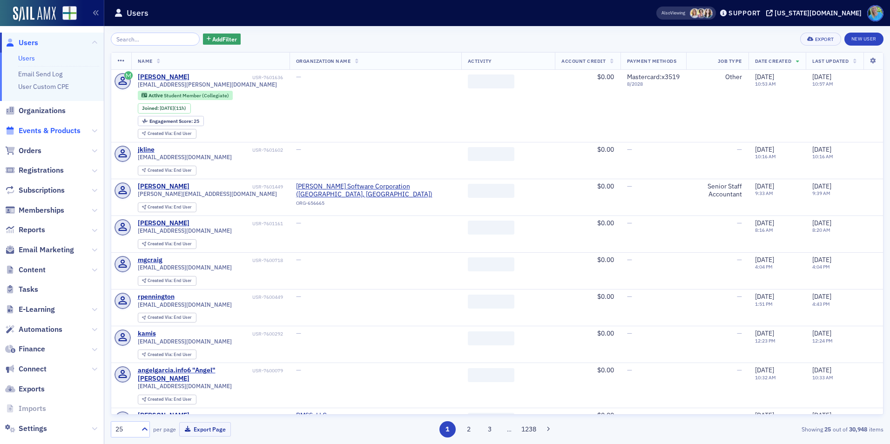
click at [65, 133] on span "Events & Products" at bounding box center [50, 131] width 62 height 10
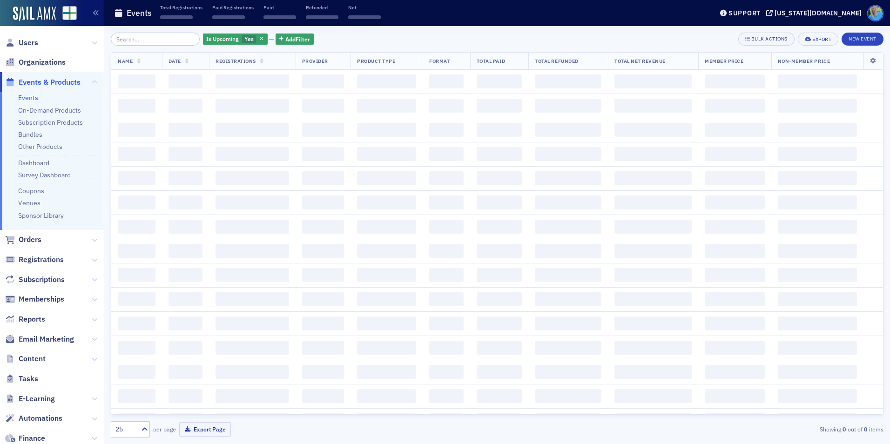
click at [151, 38] on input "search" at bounding box center [155, 39] width 89 height 13
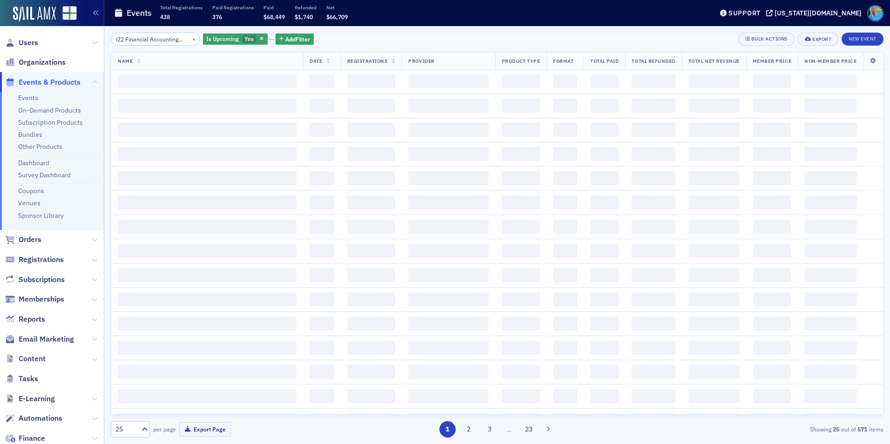
scroll to position [0, 18]
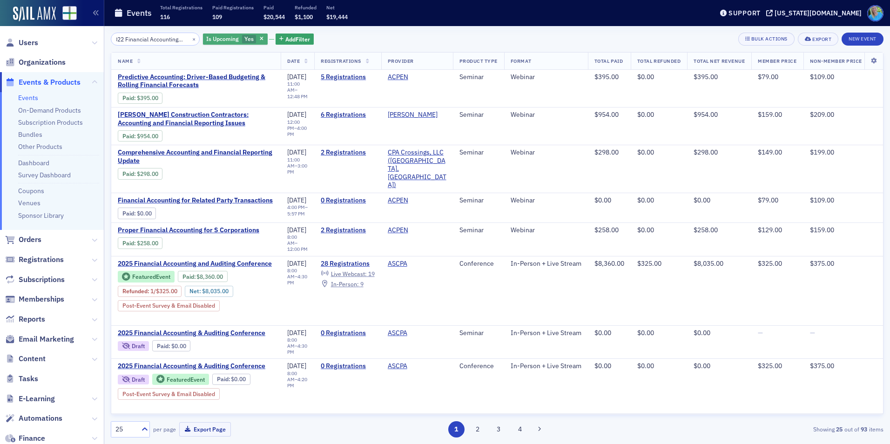
click at [250, 43] on div "Is Upcoming Yes" at bounding box center [235, 40] width 65 height 12
click at [260, 37] on icon "button" at bounding box center [262, 39] width 4 height 5
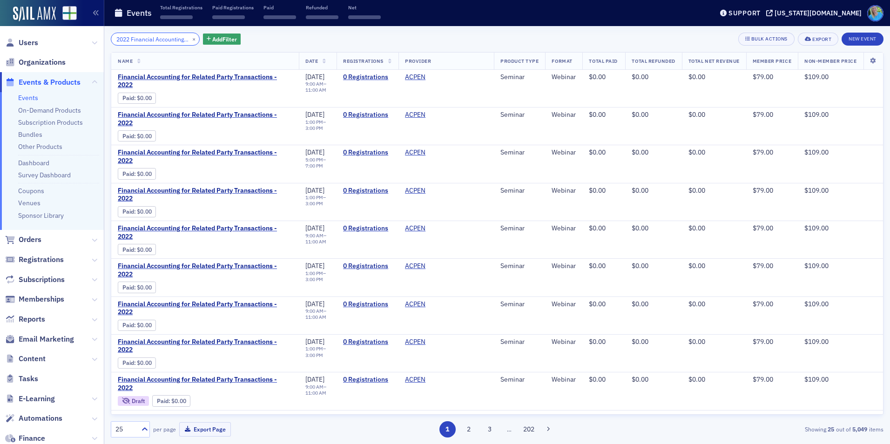
click at [173, 38] on input "2022 Financial Accounting and" at bounding box center [155, 39] width 89 height 13
click at [177, 40] on input "2022 Financial Accounting and" at bounding box center [155, 39] width 89 height 13
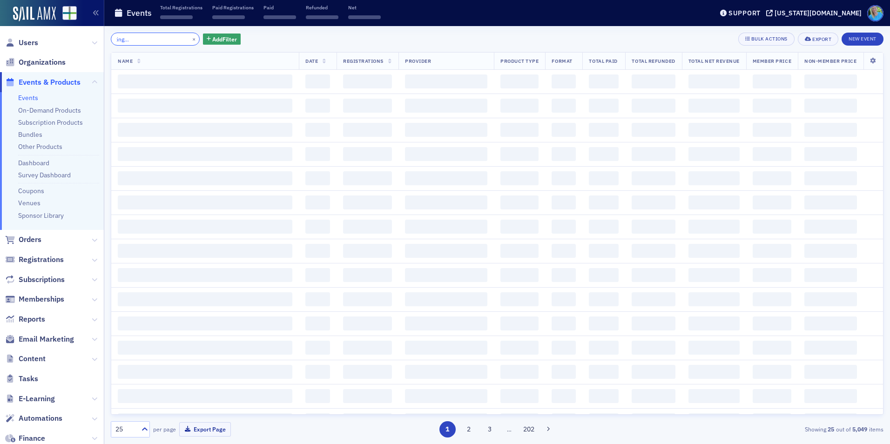
scroll to position [0, 70]
type input "2022 Financial Accounting and Auditing Conference"
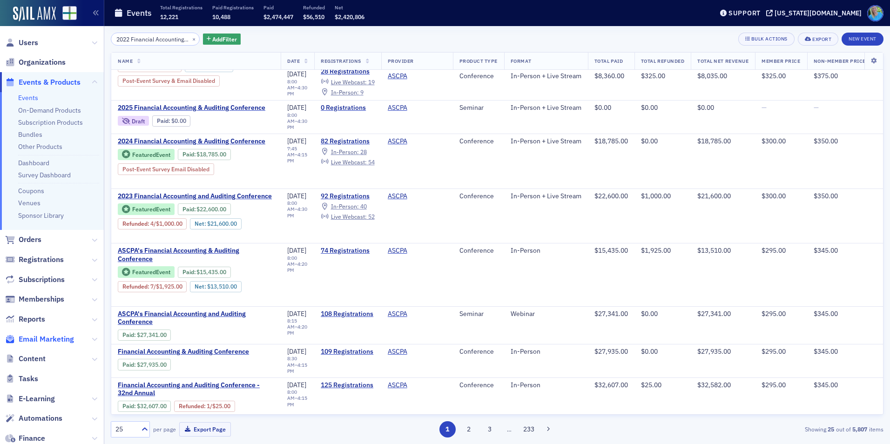
click at [48, 338] on span "Email Marketing" at bounding box center [46, 339] width 55 height 10
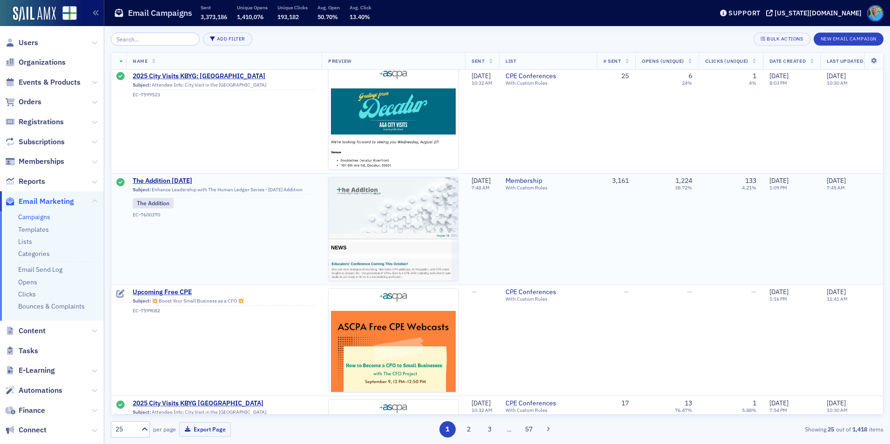
scroll to position [233, 0]
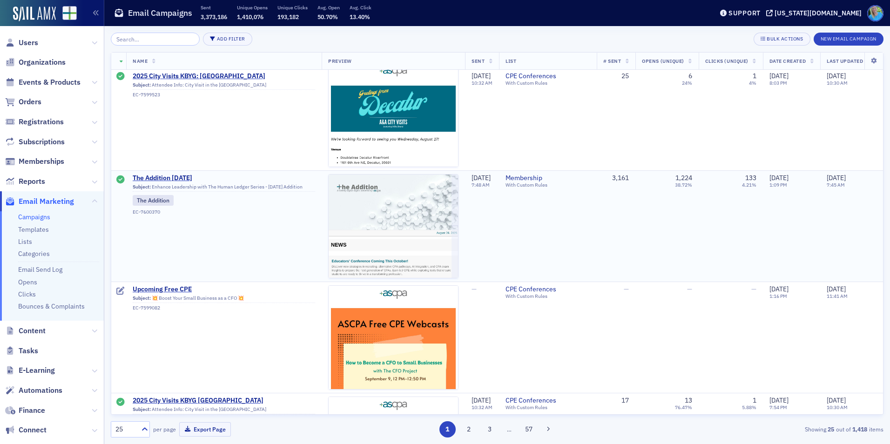
click at [183, 171] on td "The Addition 8.26.25 Subject: Enhance Leadership with The Human Ledger Series -…" at bounding box center [224, 225] width 196 height 111
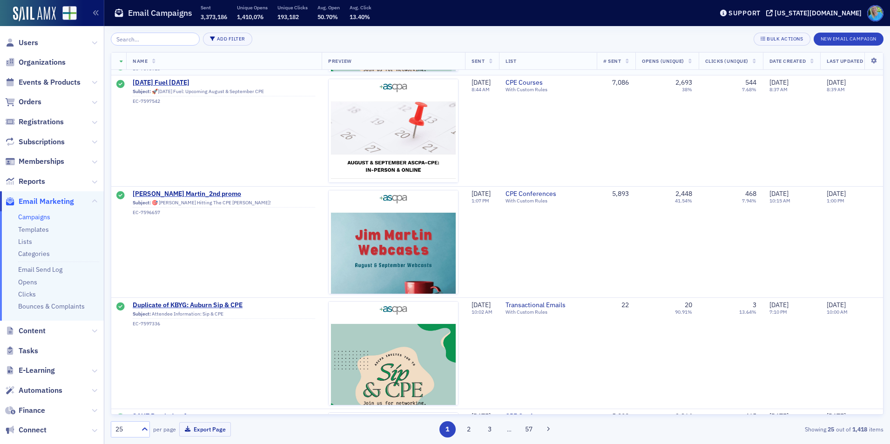
scroll to position [838, 0]
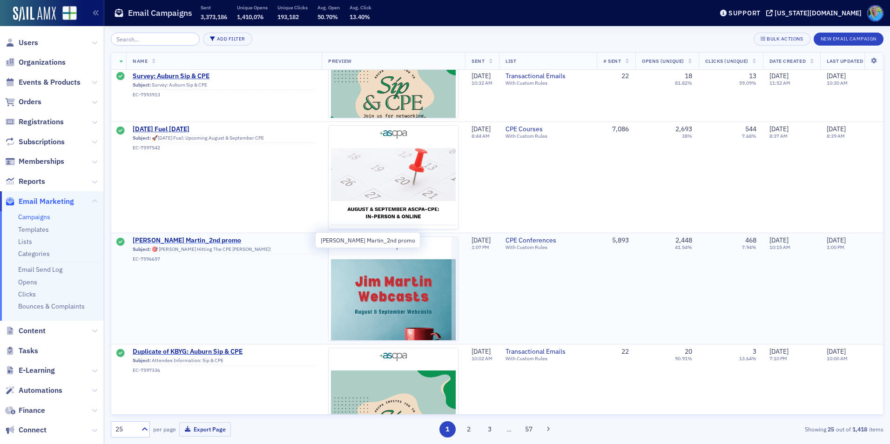
click at [176, 239] on span "Jim Martin_2nd promo" at bounding box center [224, 240] width 182 height 8
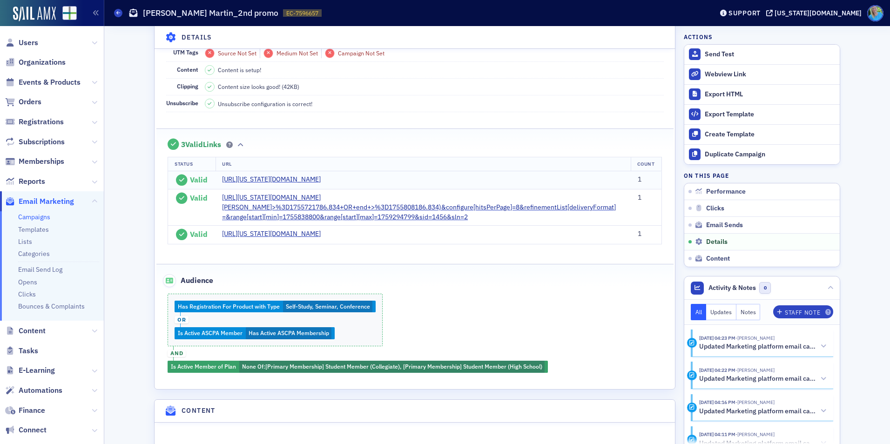
scroll to position [789, 0]
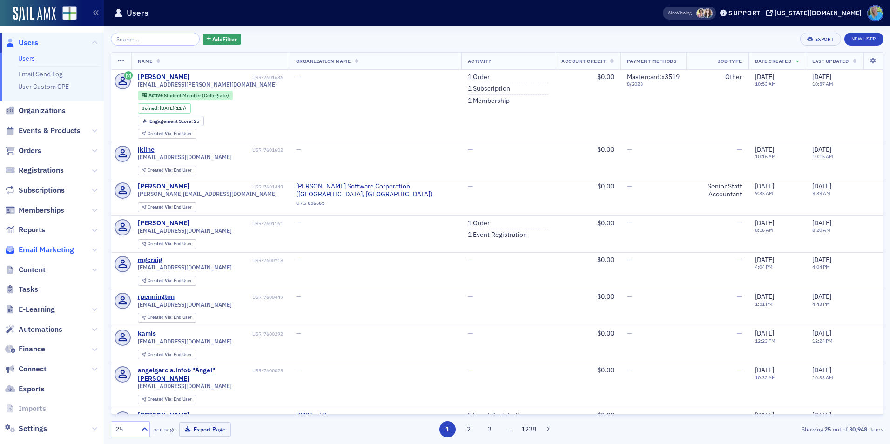
click at [61, 249] on span "Email Marketing" at bounding box center [46, 250] width 55 height 10
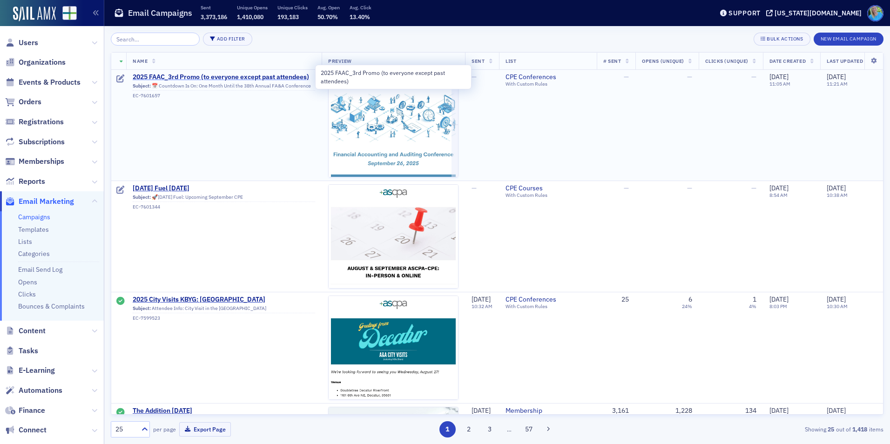
click at [214, 74] on span "2025 FAAC_3rd Promo (to everyone except past attendees)" at bounding box center [224, 77] width 182 height 8
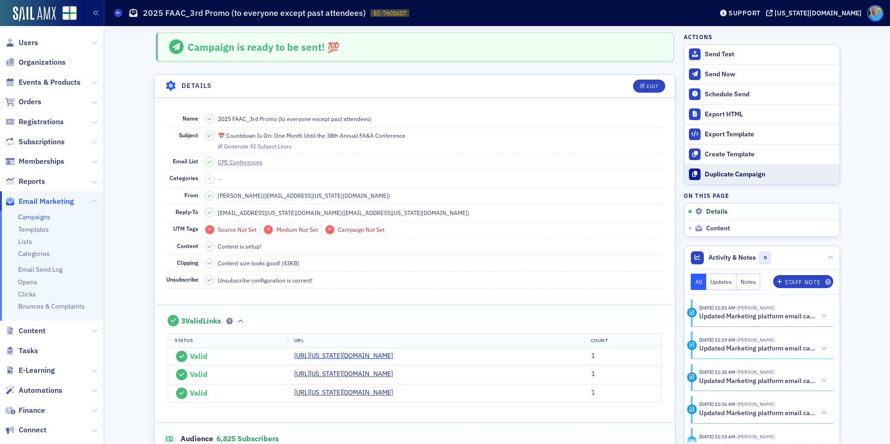
click at [737, 168] on button "Duplicate Campaign" at bounding box center [761, 174] width 155 height 20
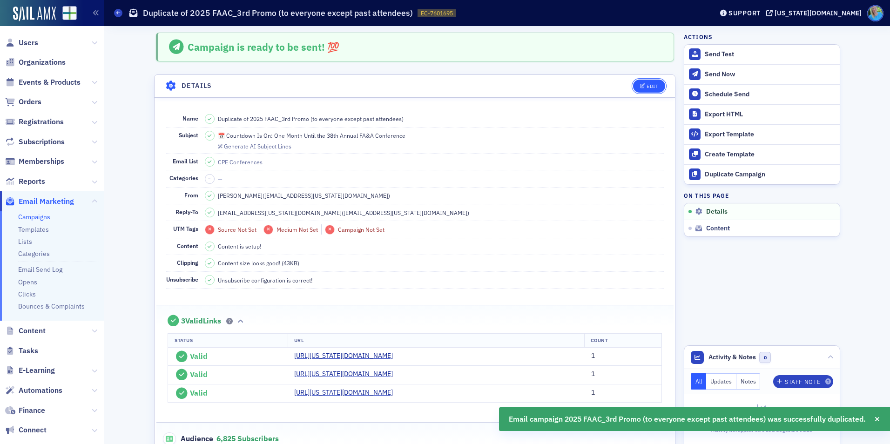
click at [647, 84] on div "Edit" at bounding box center [653, 86] width 12 height 5
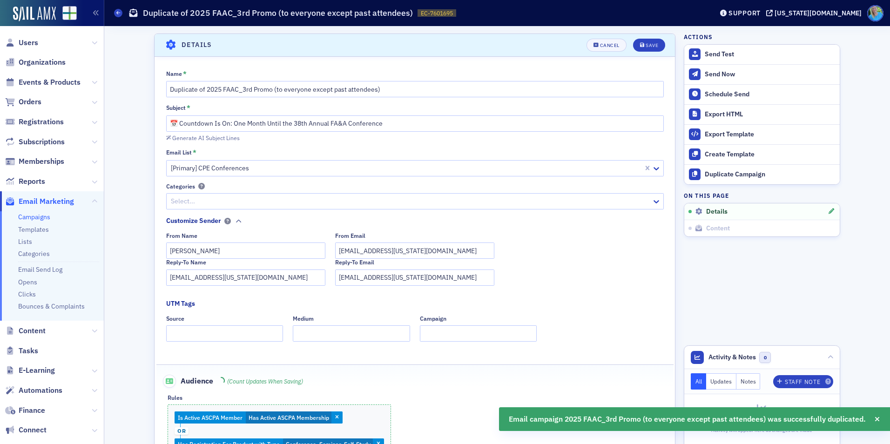
scroll to position [44, 0]
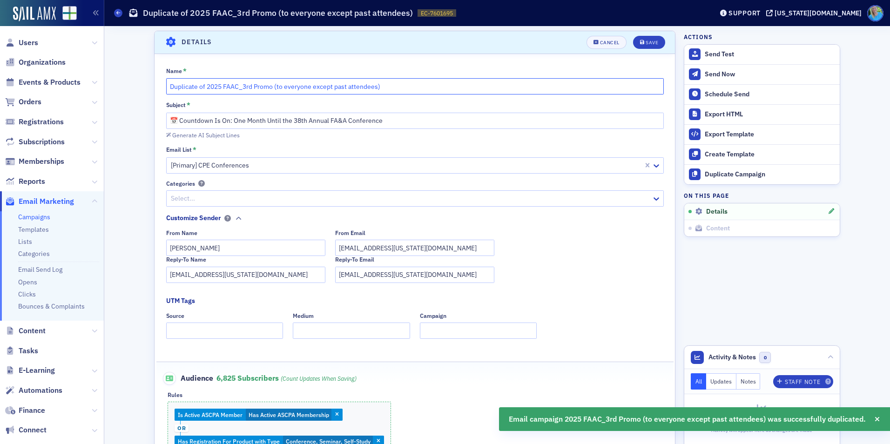
click at [222, 88] on input "Duplicate of 2025 FAAC_3rd Promo (to everyone except past attendees)" at bounding box center [415, 86] width 498 height 16
drag, startPoint x: 205, startPoint y: 85, endPoint x: 163, endPoint y: 86, distance: 41.9
click at [166, 86] on input "Duplicate of 2025 FAAC_3rd Promo (to everyone except past attendees)" at bounding box center [415, 86] width 498 height 16
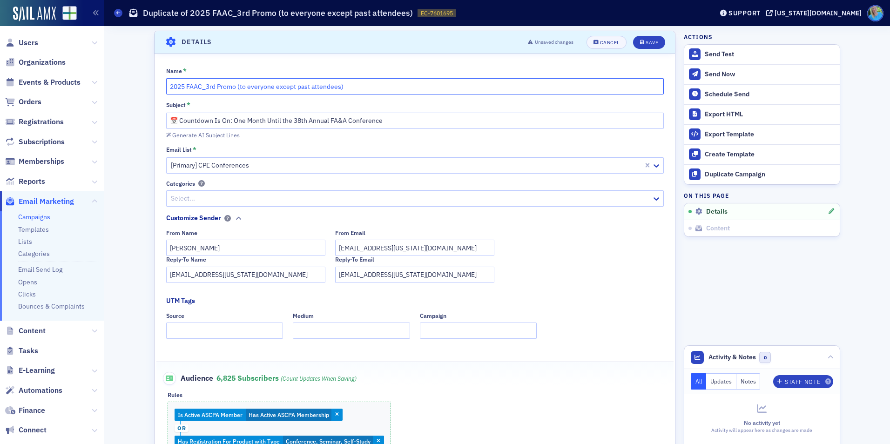
drag, startPoint x: 246, startPoint y: 87, endPoint x: 294, endPoint y: 86, distance: 48.4
click at [294, 86] on input "2025 FAAC_3rd Promo (to everyone except past attendees)" at bounding box center [415, 86] width 498 height 16
type input "2025 FAAC_3rd Promo (to past attendees)"
drag, startPoint x: 387, startPoint y: 121, endPoint x: 178, endPoint y: 120, distance: 209.5
click at [178, 120] on input "📅 Countdown Is On: One Month Until the 38th Annual FA&A Conference" at bounding box center [415, 121] width 498 height 16
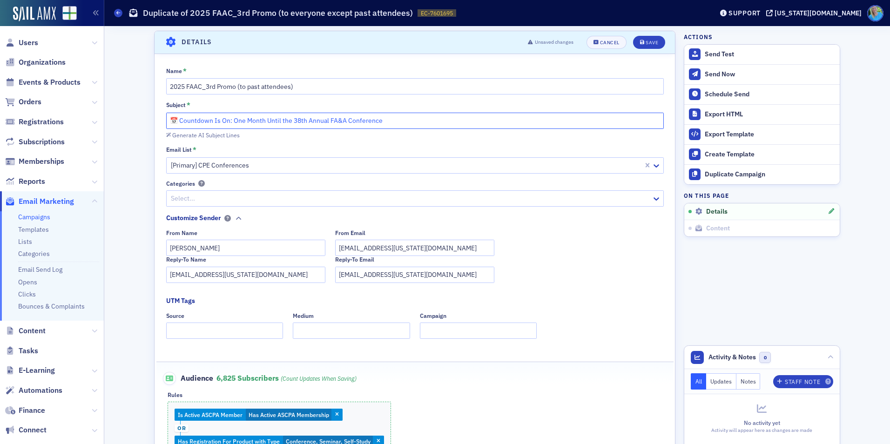
paste input "One Month Away: Join Us Again at"
click at [329, 121] on input "📅 One Month Away: Join Us Again at the 38th Annual FA&A Conference" at bounding box center [415, 121] width 498 height 16
drag, startPoint x: 303, startPoint y: 121, endPoint x: 315, endPoint y: 116, distance: 12.7
click at [303, 121] on input "📅 One Month Away: Join Us Again at the 38th FAAC" at bounding box center [415, 121] width 498 height 16
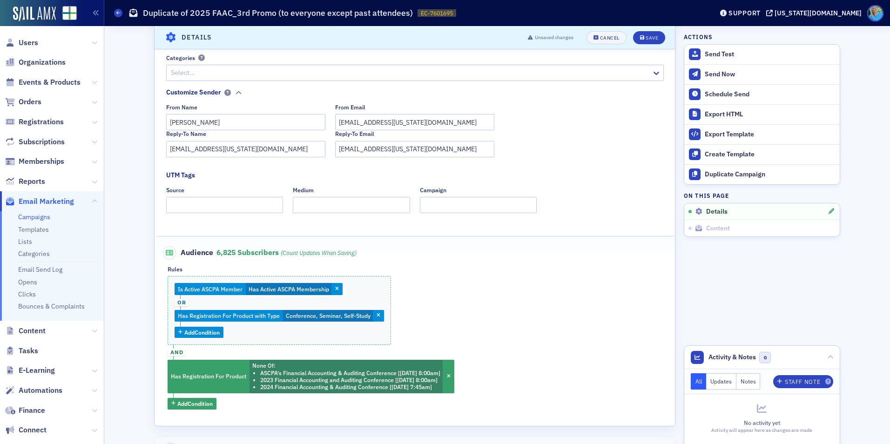
scroll to position [230, 0]
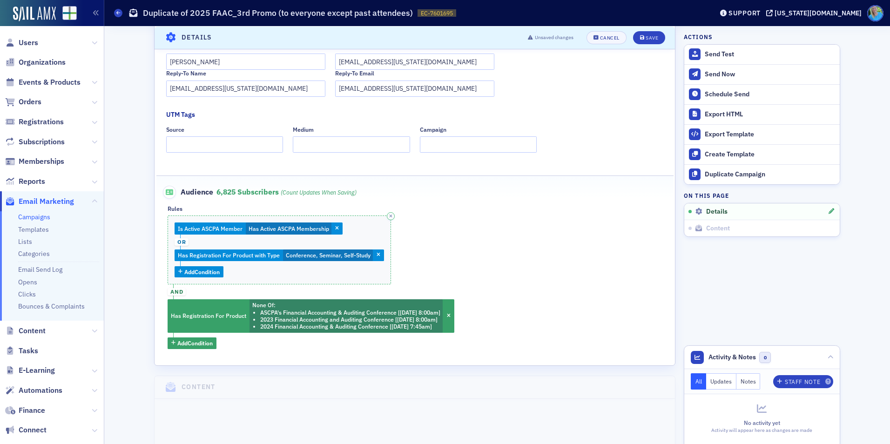
type input "📅 One Month Away: Join Us Again at the 38th Annual FAAC"
click at [389, 216] on icon "button" at bounding box center [390, 216] width 3 height 4
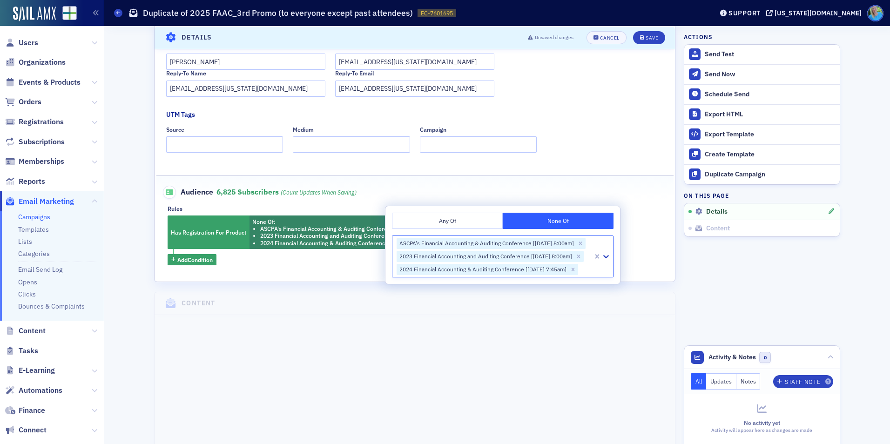
click at [413, 223] on button "Any Of" at bounding box center [447, 221] width 111 height 16
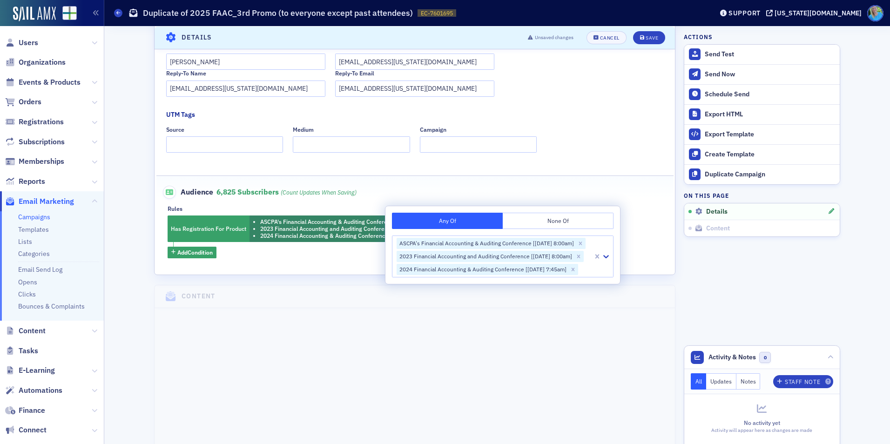
click at [544, 167] on div "Name * 2025 FAAC_3rd Promo (to past attendees) Subject * 📅 One Month Away: Join…" at bounding box center [415, 70] width 520 height 378
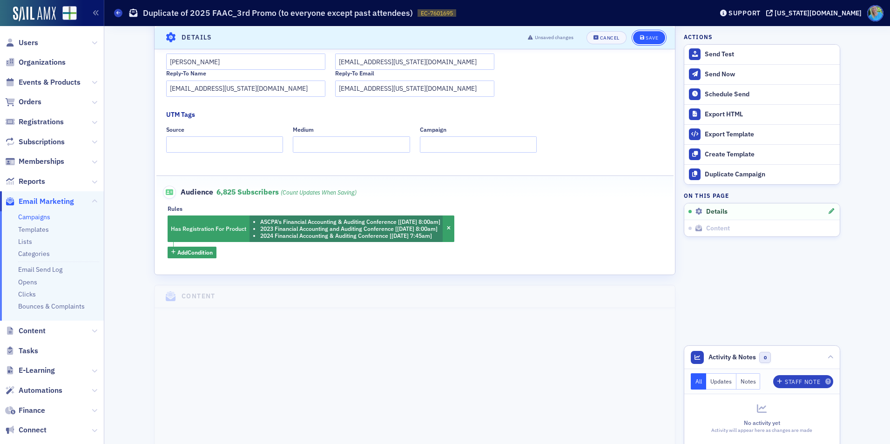
click at [651, 35] on div "Save" at bounding box center [652, 37] width 13 height 5
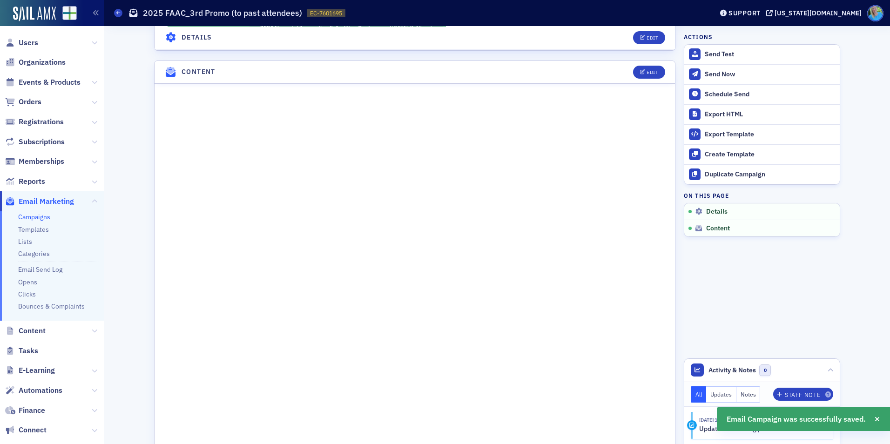
scroll to position [463, 0]
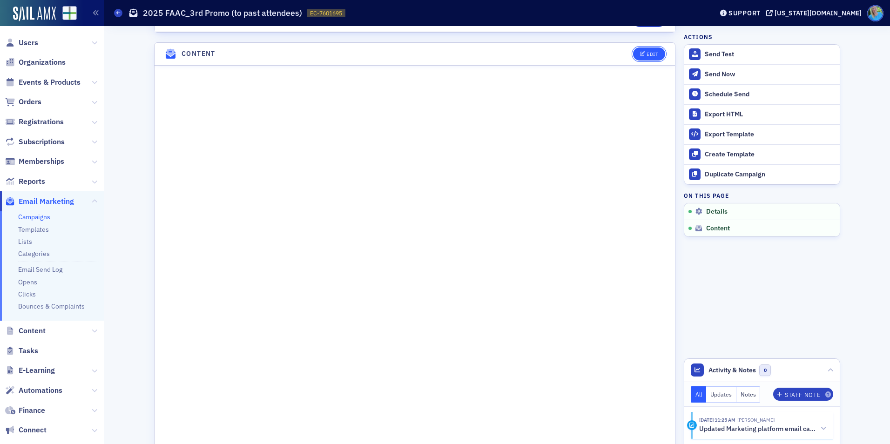
click at [647, 56] on div "Edit" at bounding box center [653, 54] width 12 height 5
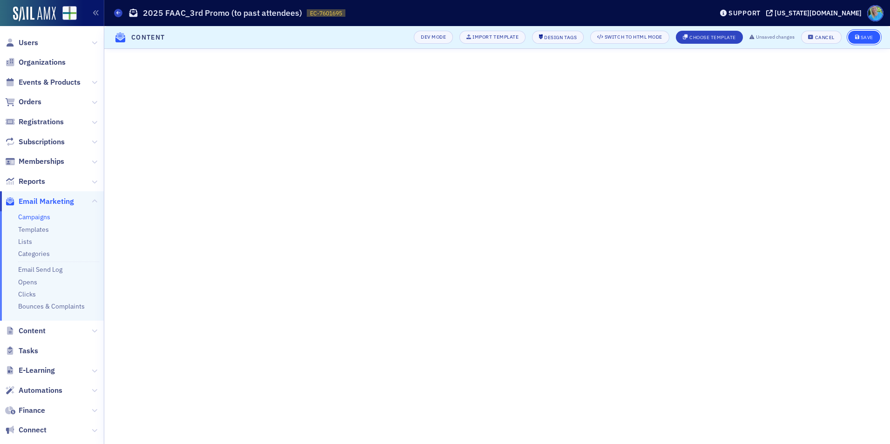
click at [865, 39] on div "Save" at bounding box center [867, 37] width 13 height 5
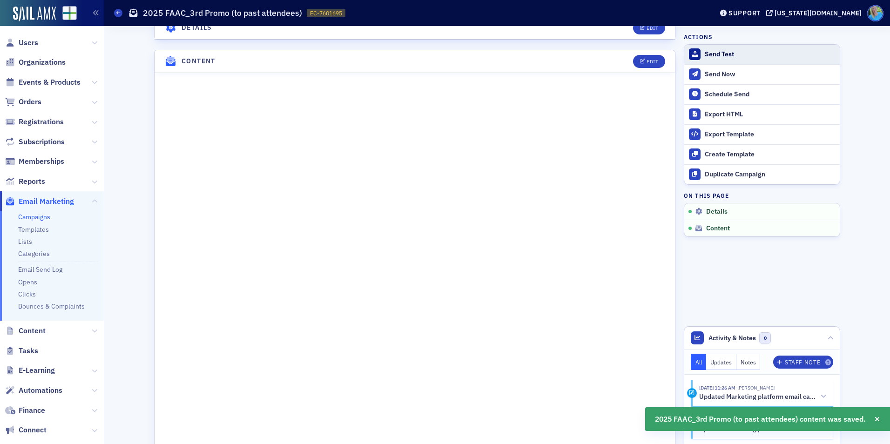
scroll to position [474, 0]
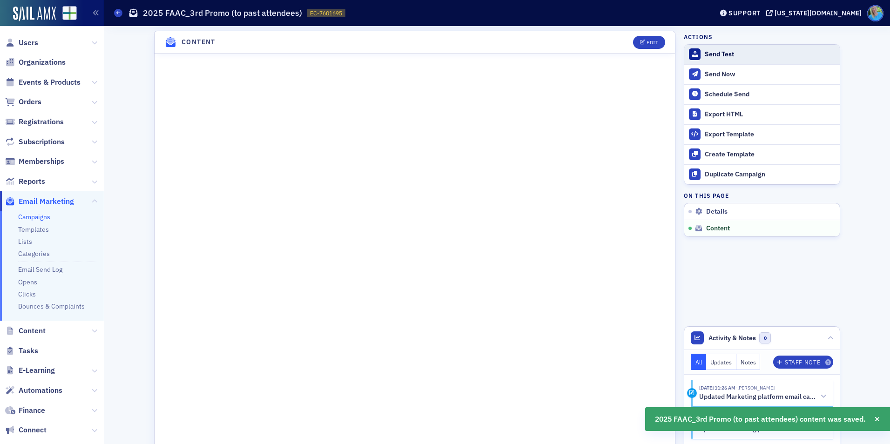
click at [705, 53] on div "Send Test" at bounding box center [770, 54] width 130 height 8
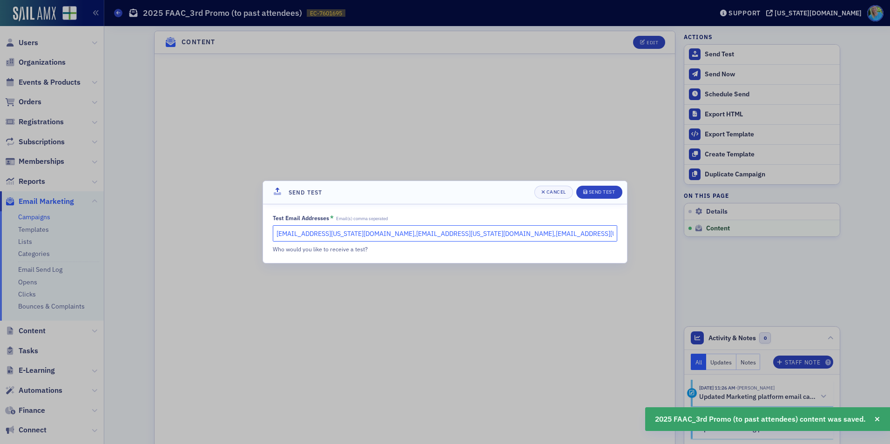
drag, startPoint x: 422, startPoint y: 235, endPoint x: 339, endPoint y: 233, distance: 82.4
click at [339, 233] on input "kgates@alabama.cpa,hoglesby@alabama.cpa,mhughes@alabama.cpa" at bounding box center [445, 233] width 344 height 16
type input "kgates@alabama.cpa"
click at [581, 192] on button "Send Test" at bounding box center [599, 192] width 46 height 13
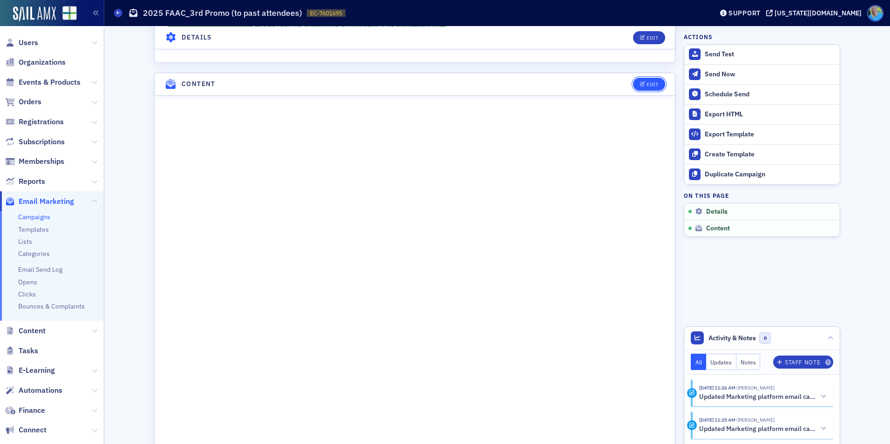
click at [648, 83] on div "Edit" at bounding box center [653, 84] width 12 height 5
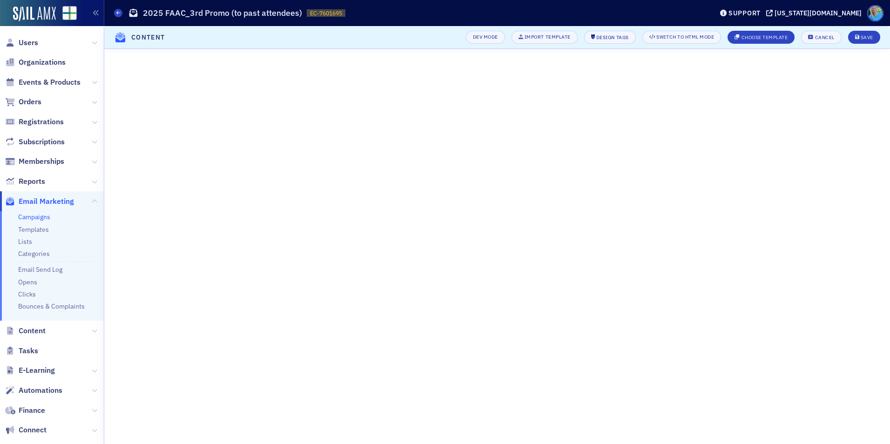
scroll to position [109, 0]
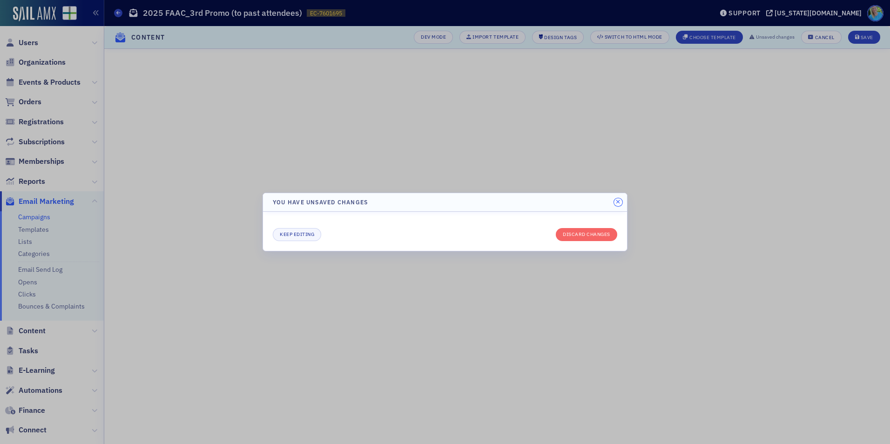
click at [621, 201] on button "button" at bounding box center [618, 202] width 8 height 8
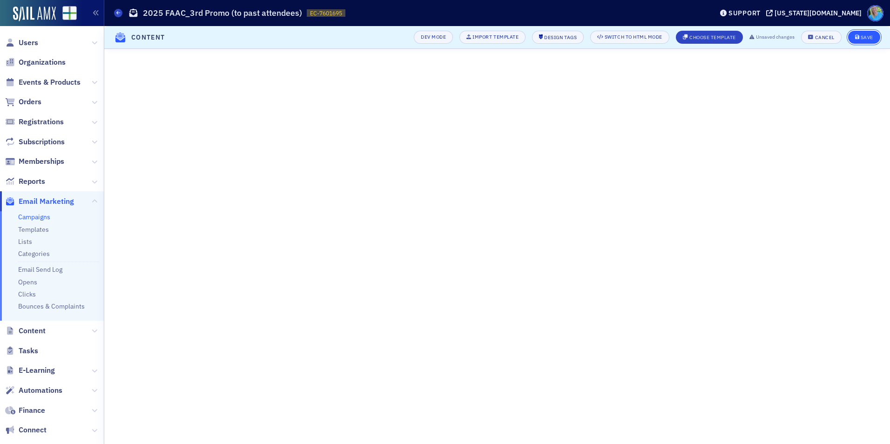
click at [862, 37] on div "Save" at bounding box center [867, 37] width 13 height 5
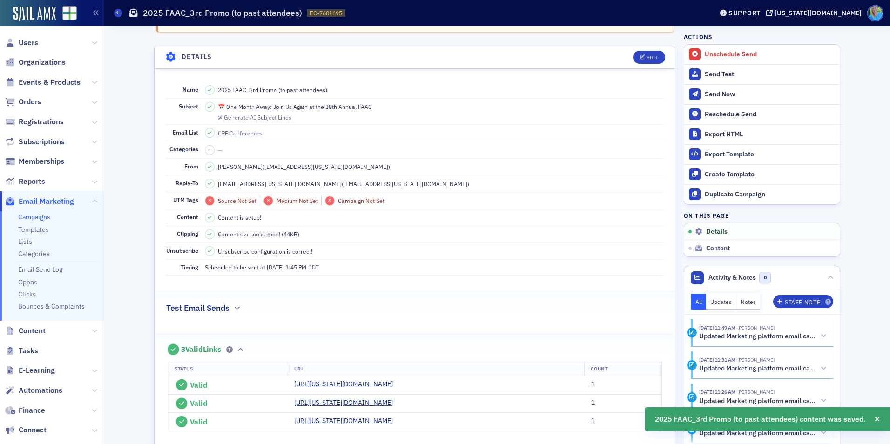
scroll to position [0, 0]
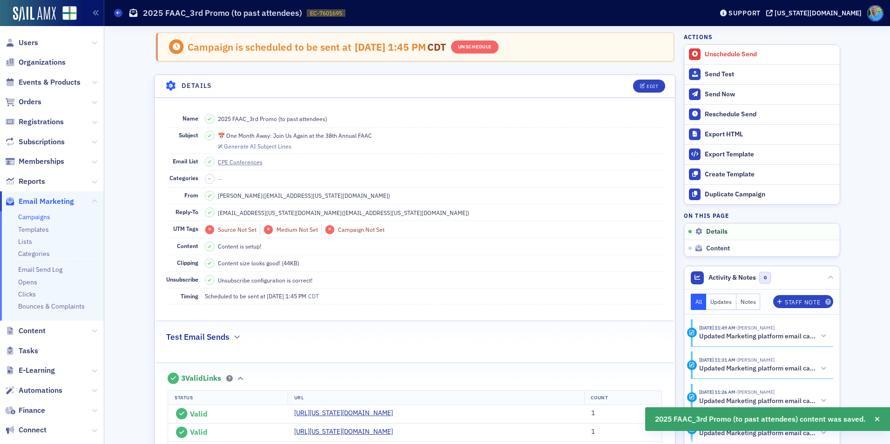
click at [46, 217] on link "Campaigns" at bounding box center [34, 217] width 32 height 8
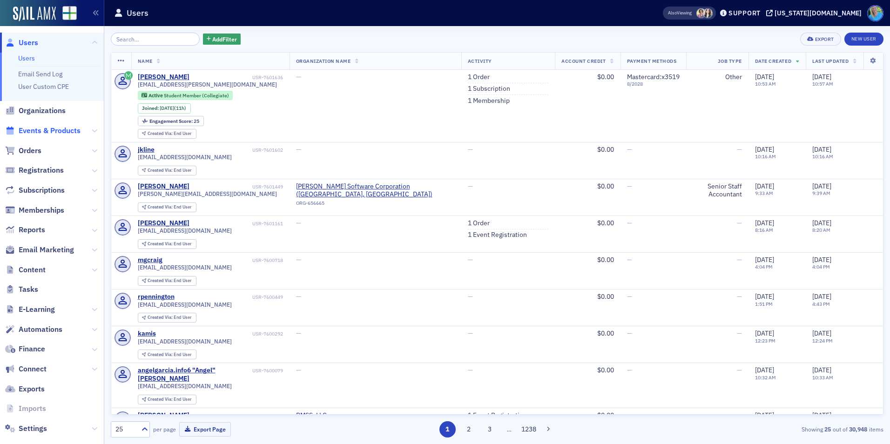
click at [50, 127] on span "Events & Products" at bounding box center [50, 131] width 62 height 10
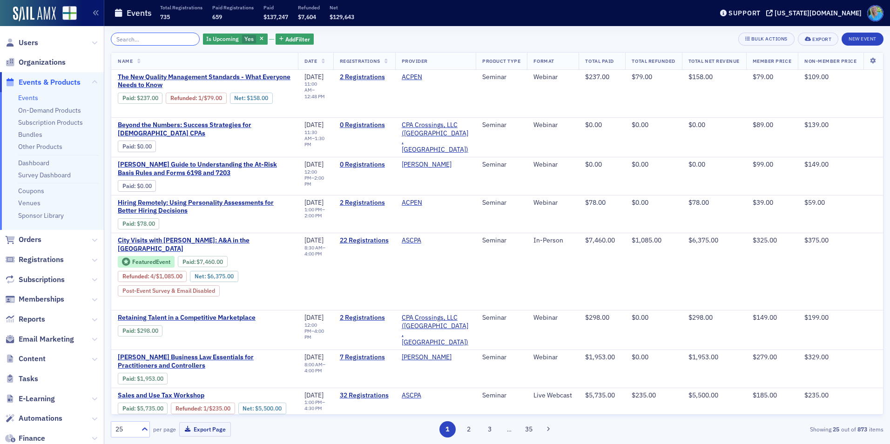
click at [128, 38] on input "search" at bounding box center [155, 39] width 89 height 13
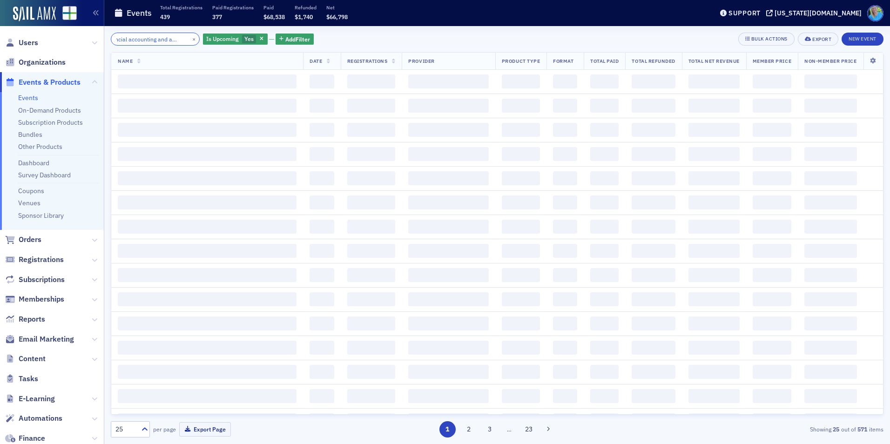
scroll to position [0, 23]
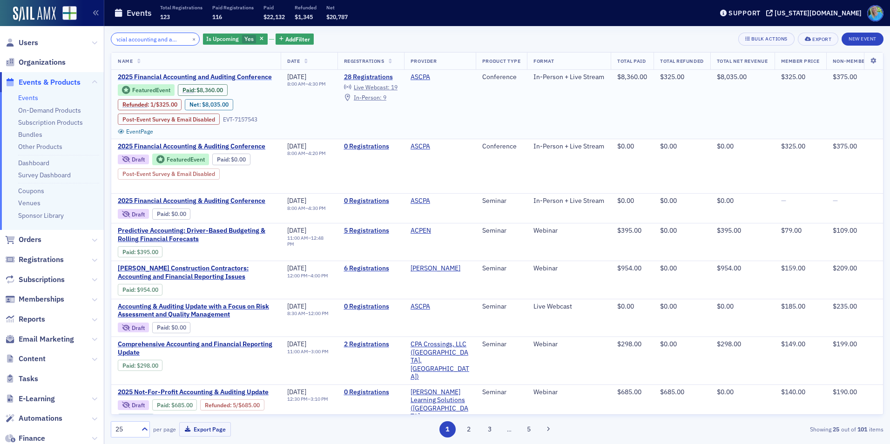
type input "financial accounting and auditing"
click at [204, 74] on span "2025 Financial Accounting and Auditing Conference" at bounding box center [196, 77] width 156 height 8
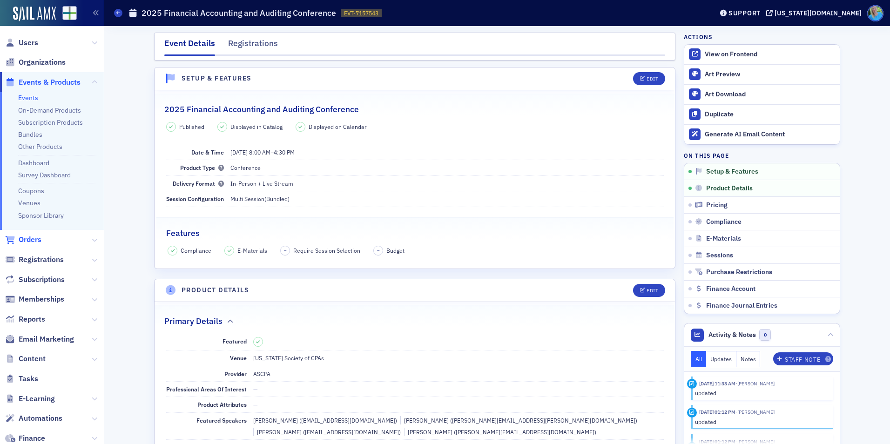
click at [37, 237] on span "Orders" at bounding box center [30, 240] width 23 height 10
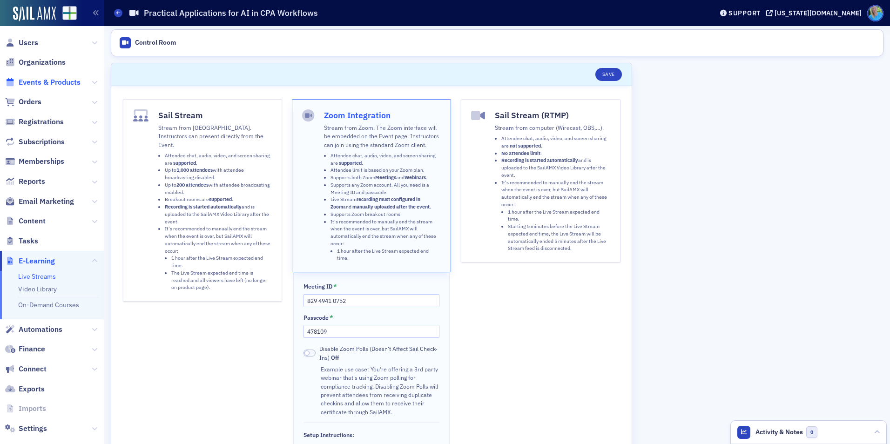
click at [25, 85] on span "Events & Products" at bounding box center [50, 82] width 62 height 10
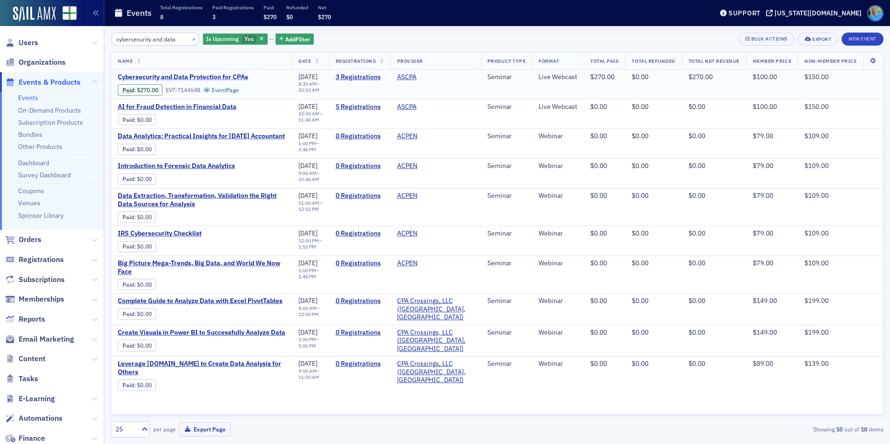
type input "cybersecurity and data"
click at [197, 79] on span "Cybersecurity and Data Protection for CPAs" at bounding box center [196, 77] width 156 height 8
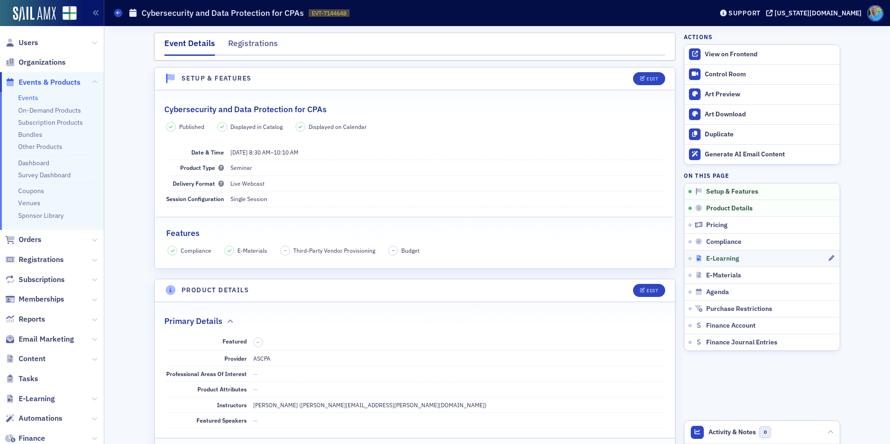
click at [721, 262] on span "E-Learning" at bounding box center [722, 259] width 33 height 8
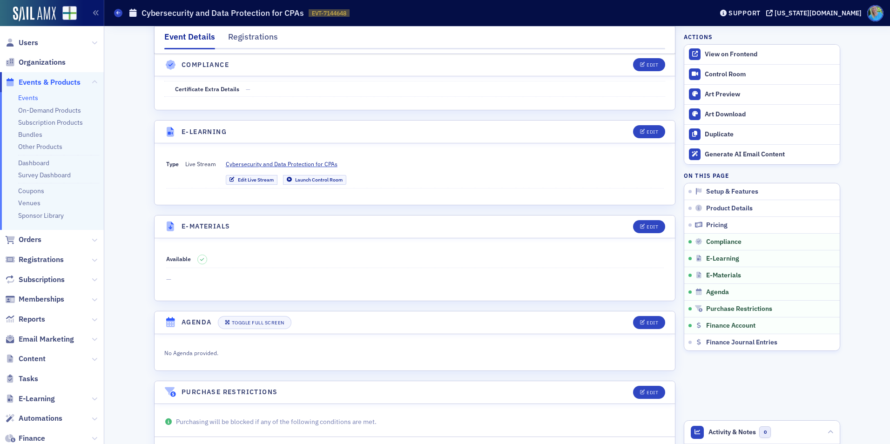
scroll to position [1205, 0]
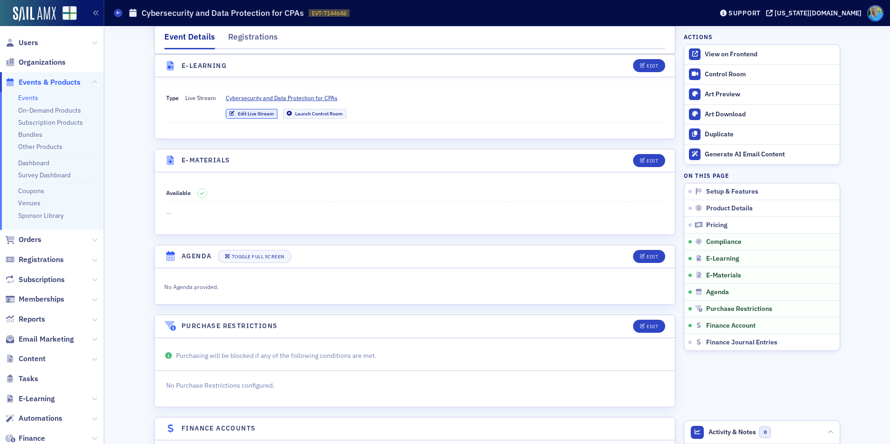
click at [251, 116] on link "Edit Live Stream" at bounding box center [252, 114] width 52 height 10
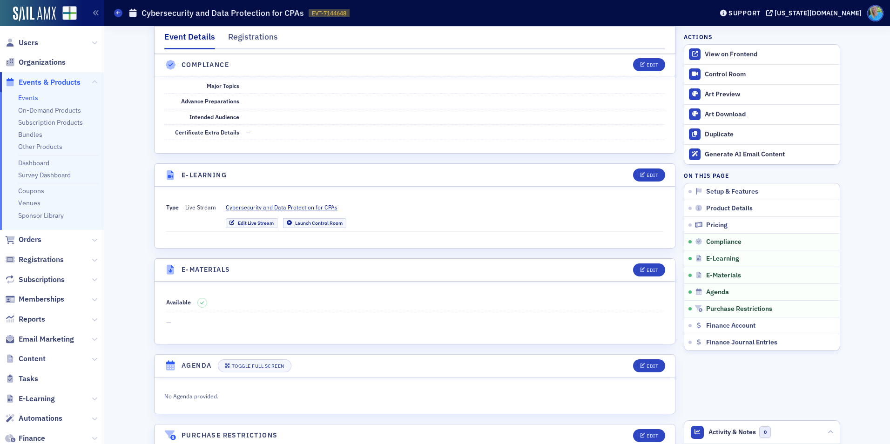
scroll to position [1112, 0]
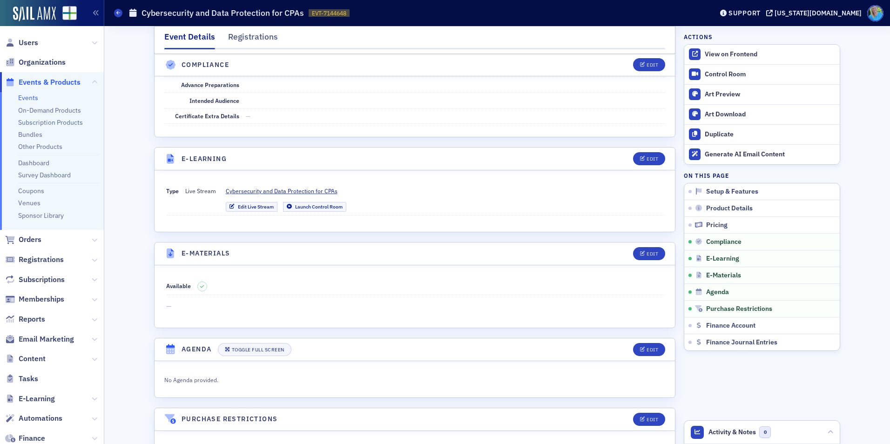
click at [27, 96] on link "Events" at bounding box center [28, 98] width 20 height 8
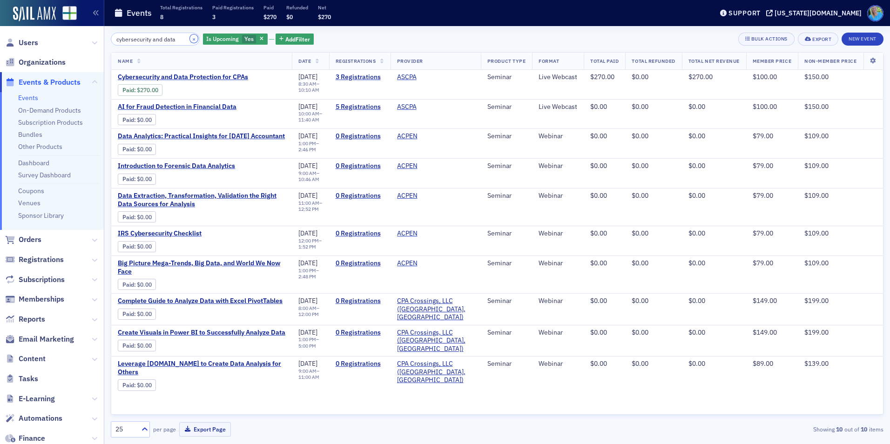
click at [190, 40] on button "×" at bounding box center [194, 38] width 8 height 8
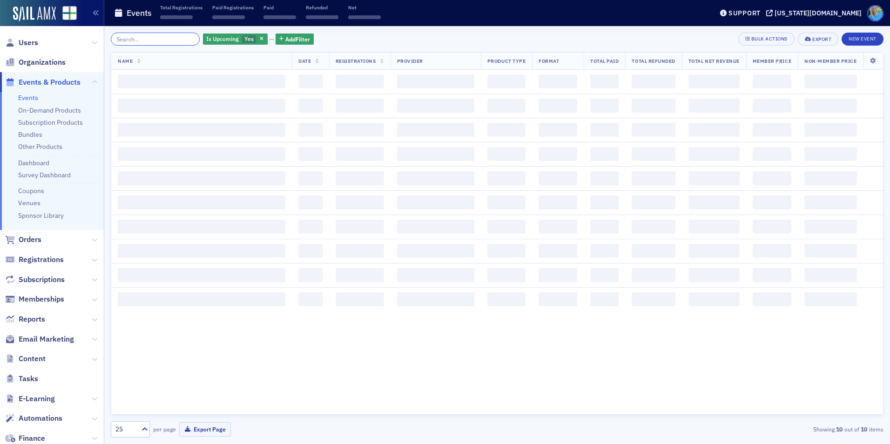
click at [168, 40] on input "search" at bounding box center [155, 39] width 89 height 13
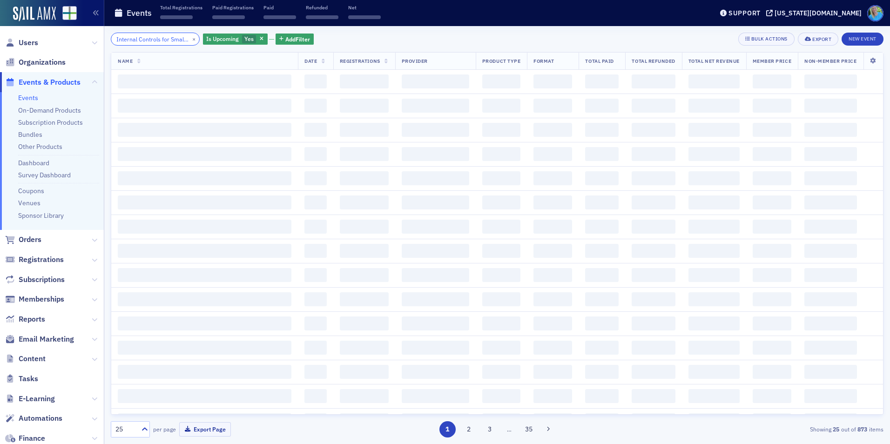
scroll to position [0, 42]
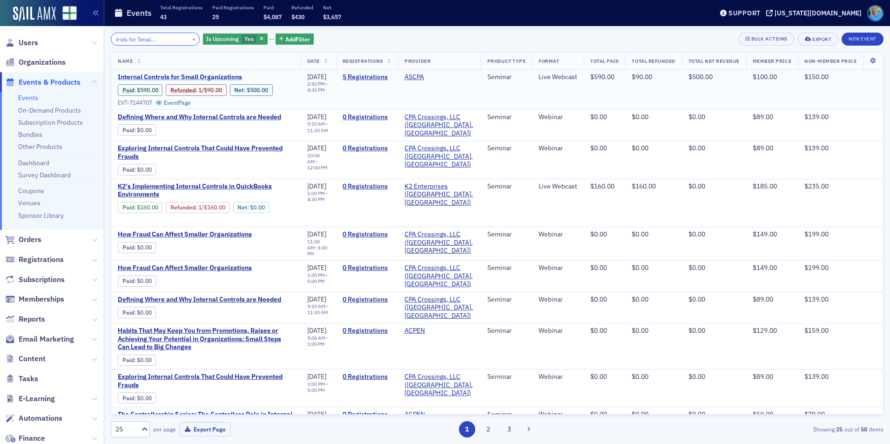
type input "Internal Controls for Small Organizations"
click at [181, 77] on span "Internal Controls for Small Organizations" at bounding box center [196, 77] width 156 height 8
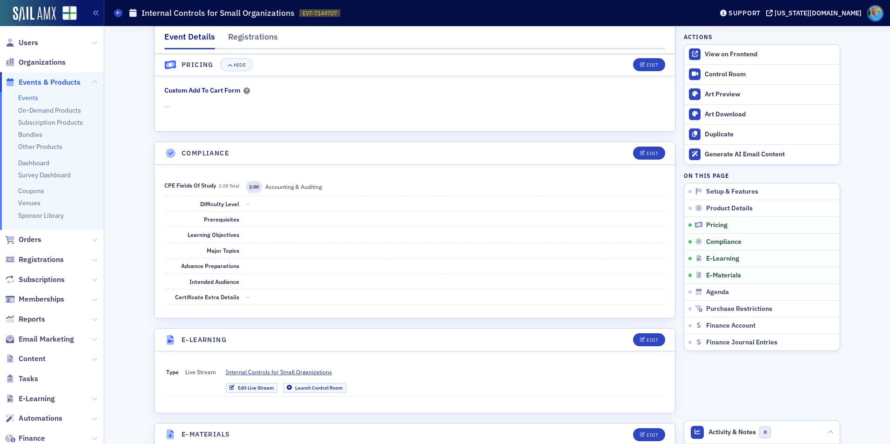
scroll to position [1024, 0]
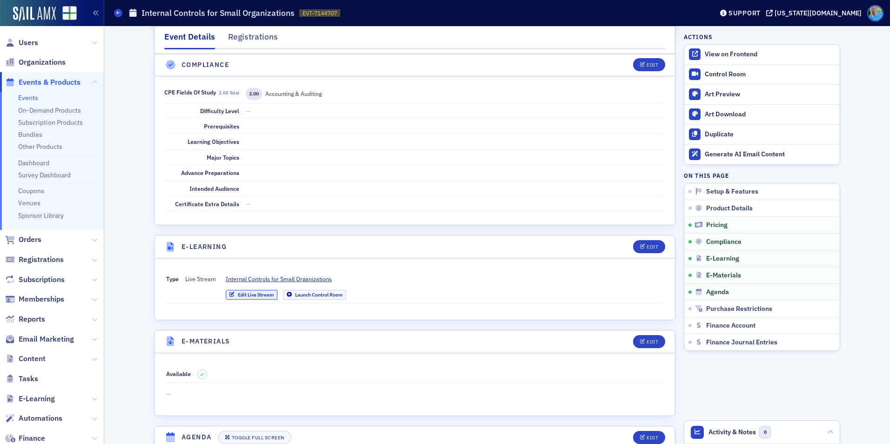
click at [261, 295] on link "Edit Live Stream" at bounding box center [252, 295] width 52 height 10
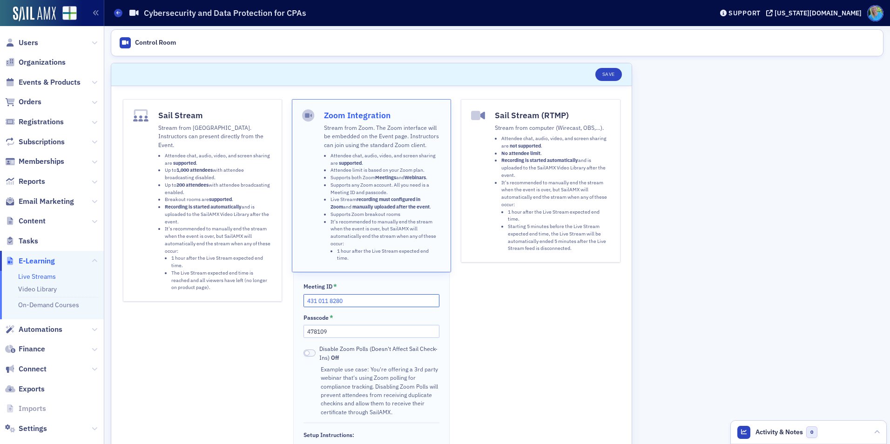
drag, startPoint x: 360, startPoint y: 300, endPoint x: 290, endPoint y: 303, distance: 69.9
click at [290, 303] on div "Sail Stream Stream from SailAMX. Instructors can present directly from the Even…" at bounding box center [372, 357] width 498 height 517
type input "843 1795 8696"
click at [605, 75] on button "Save" at bounding box center [608, 74] width 27 height 13
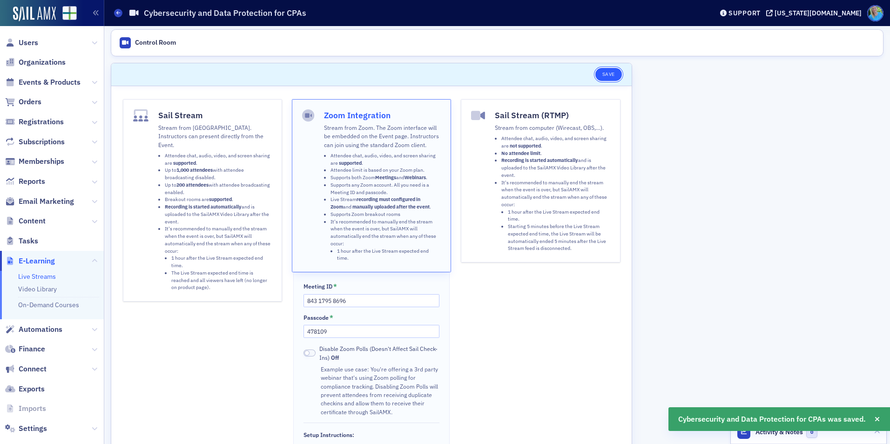
click at [606, 74] on button "Save" at bounding box center [608, 74] width 27 height 13
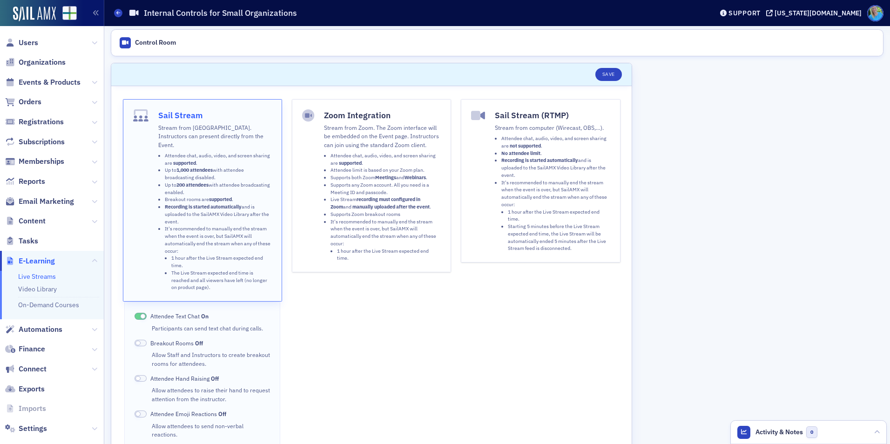
click at [399, 231] on li "It's recommended to manually end the stream when the event is over, but SailAMX…" at bounding box center [385, 240] width 110 height 44
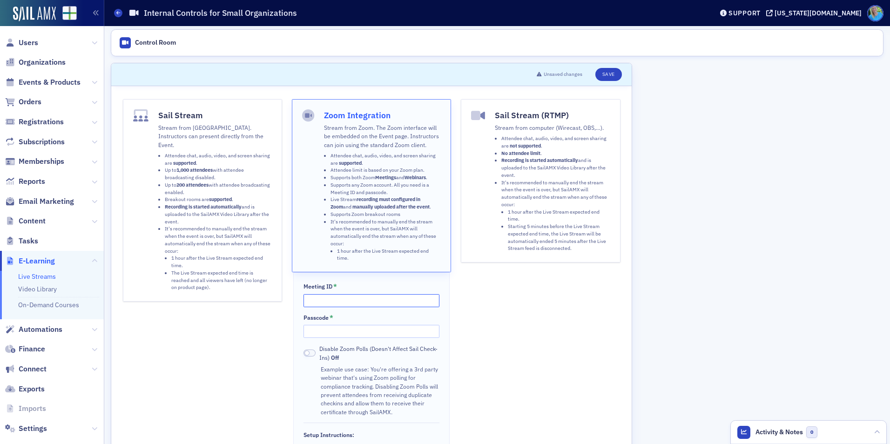
click at [370, 298] on input "Meeting ID *" at bounding box center [370, 300] width 135 height 13
type input "846 3162 1000"
type input "188635"
click at [602, 73] on button "Save" at bounding box center [608, 74] width 27 height 13
click at [605, 80] on button "Save" at bounding box center [608, 74] width 27 height 13
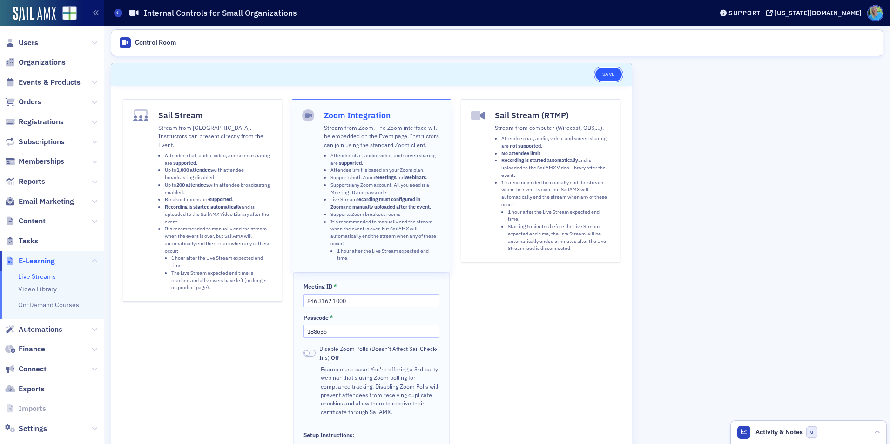
click at [620, 72] on button "Save" at bounding box center [608, 74] width 27 height 13
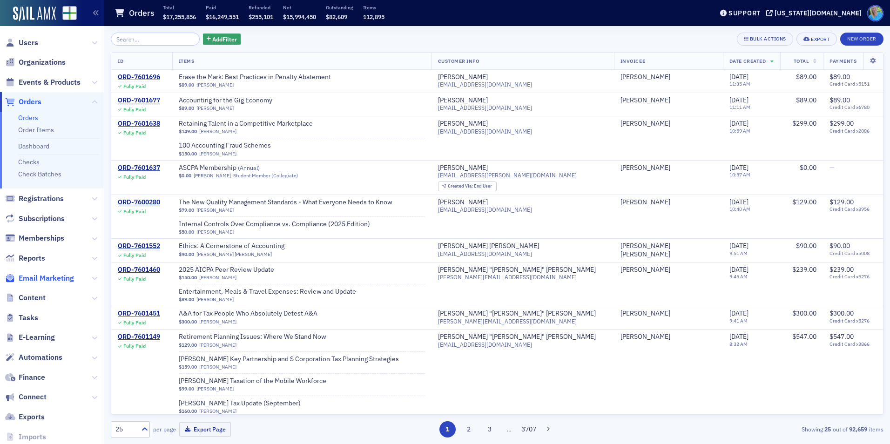
click at [60, 275] on span "Email Marketing" at bounding box center [46, 278] width 55 height 10
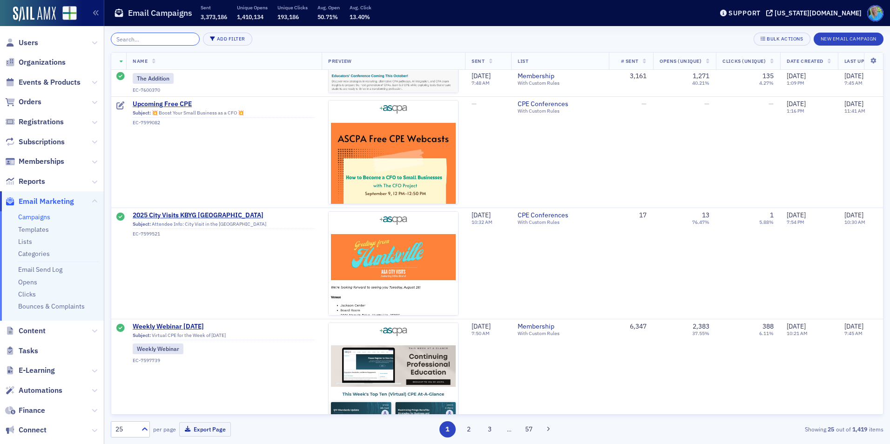
scroll to position [512, 0]
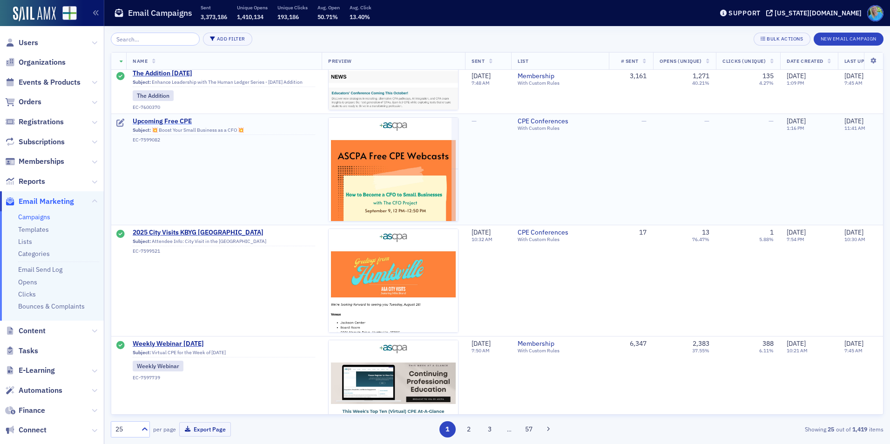
click at [161, 121] on span "Upcoming Free CPE" at bounding box center [224, 121] width 182 height 8
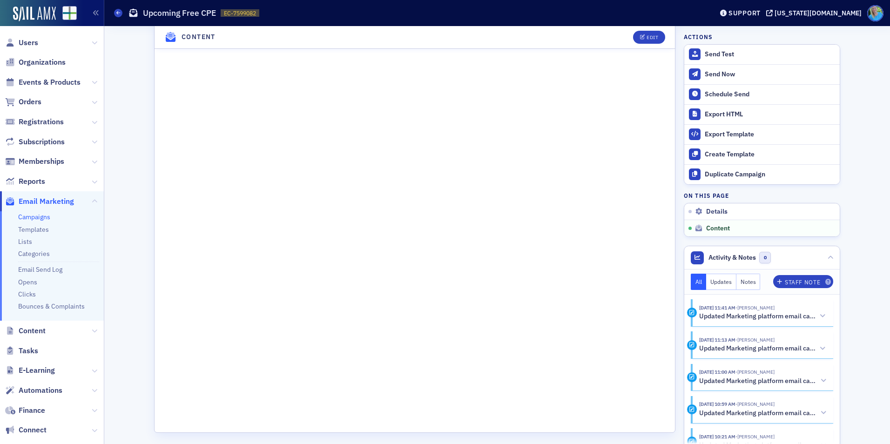
scroll to position [713, 0]
click at [647, 38] on div "Edit" at bounding box center [653, 37] width 12 height 5
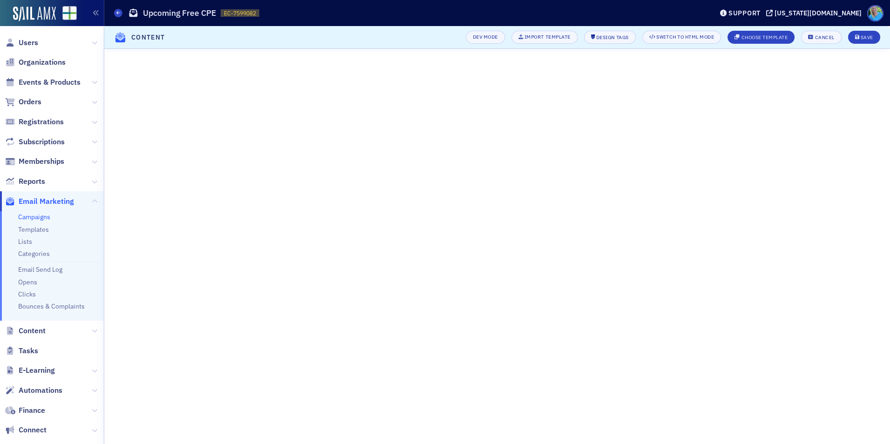
scroll to position [121, 0]
click at [857, 36] on icon "submit" at bounding box center [857, 37] width 5 height 5
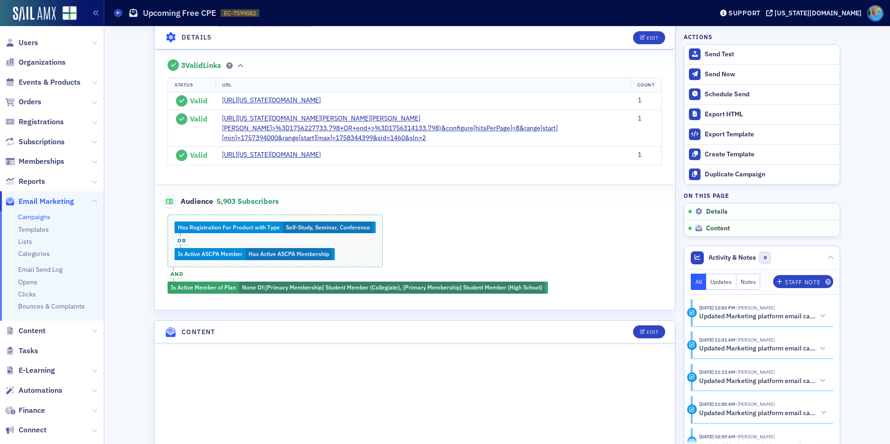
scroll to position [191, 0]
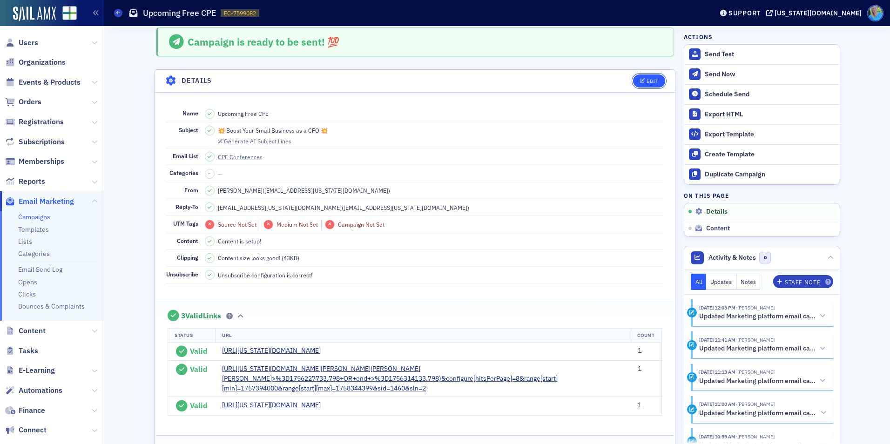
click at [640, 79] on icon "button" at bounding box center [643, 81] width 6 height 5
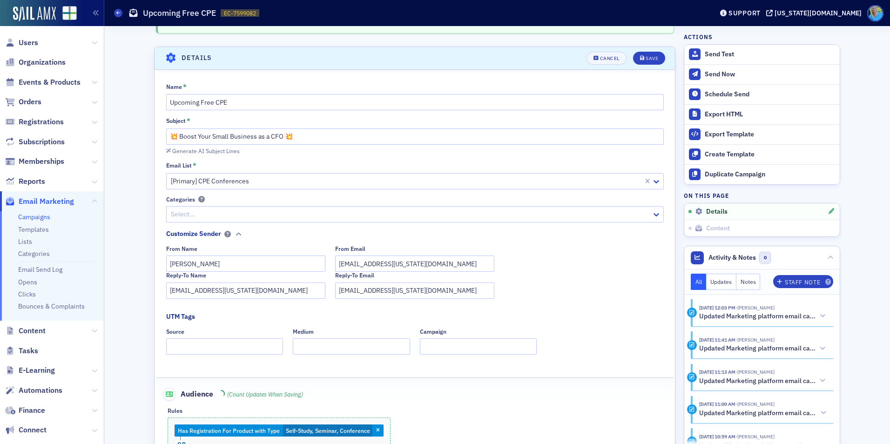
scroll to position [44, 0]
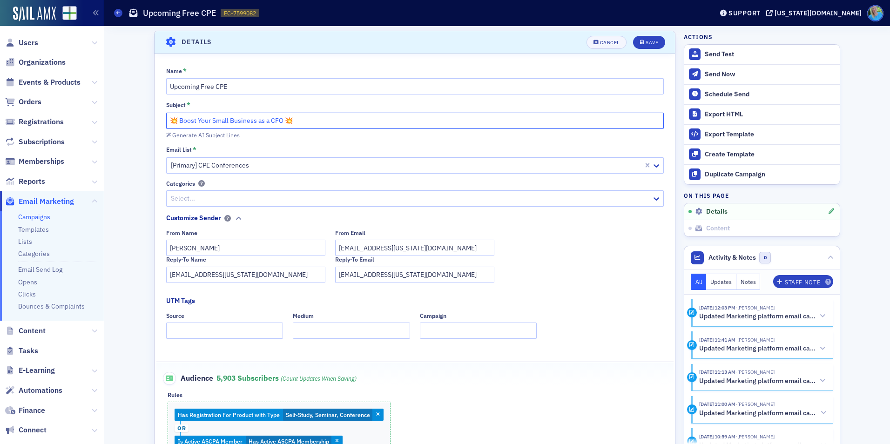
drag, startPoint x: 281, startPoint y: 122, endPoint x: 167, endPoint y: 119, distance: 114.5
click at [167, 119] on input "💥 Boost Your Small Business as a CFO 💥" at bounding box center [415, 121] width 498 height 16
paste input "FREE September CPE For ASCPA Members"
click at [181, 134] on div "Generate AI Subject Lines" at bounding box center [205, 135] width 67 height 5
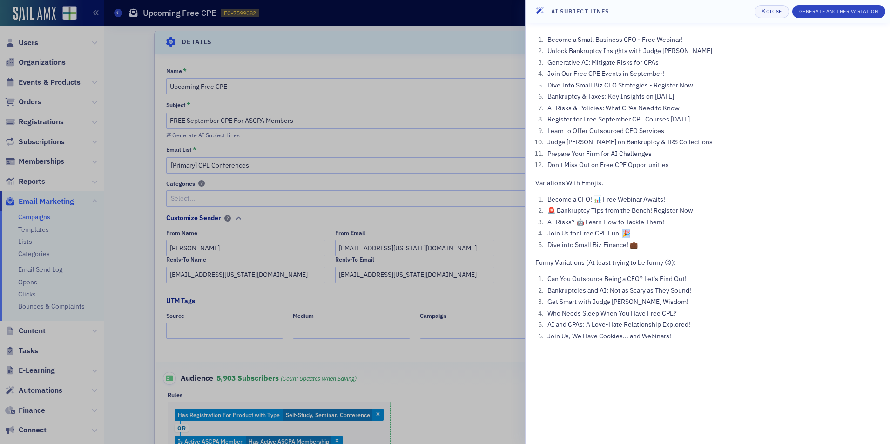
drag, startPoint x: 632, startPoint y: 235, endPoint x: 622, endPoint y: 235, distance: 10.2
click at [622, 235] on li "Join Us for Free CPE Fun! 🎉" at bounding box center [712, 234] width 335 height 10
copy li "🎉"
click at [216, 120] on div at bounding box center [445, 222] width 890 height 444
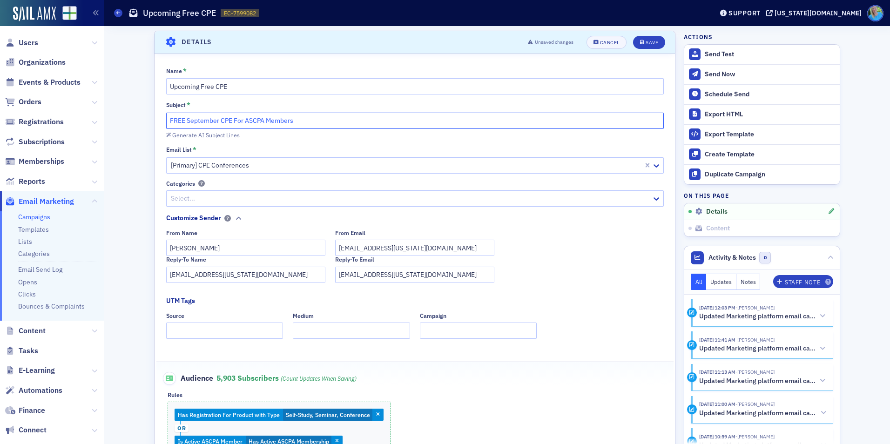
click at [166, 119] on input "FREE September CPE For ASCPA Members" at bounding box center [415, 121] width 498 height 16
paste input "🎉"
click at [322, 121] on input "🎉 FREE September CPE For ASCPA Members" at bounding box center [415, 121] width 498 height 16
paste input "🎉"
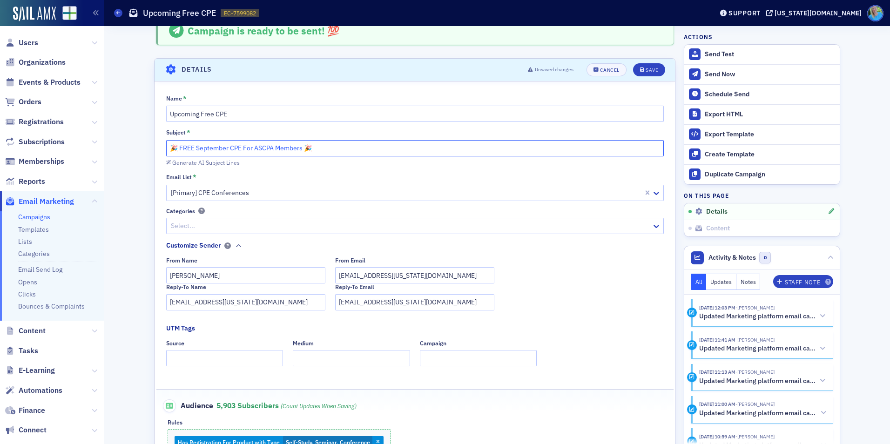
scroll to position [0, 0]
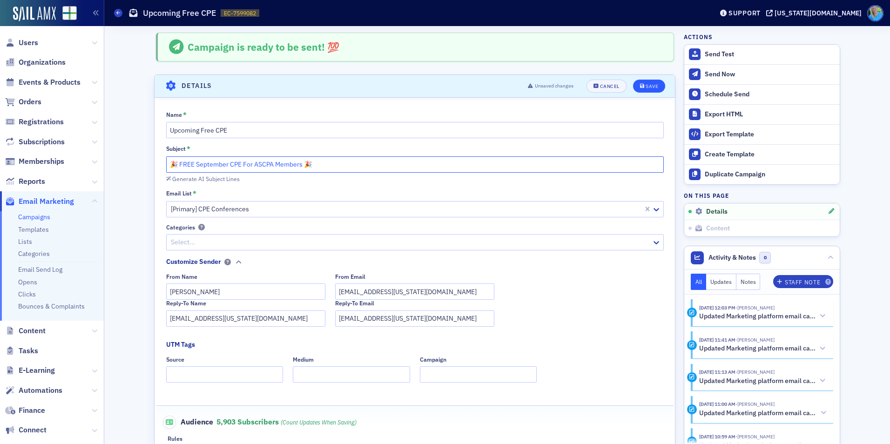
type input "🎉 FREE September CPE For ASCPA Members 🎉"
click at [650, 85] on div "Save" at bounding box center [652, 86] width 13 height 5
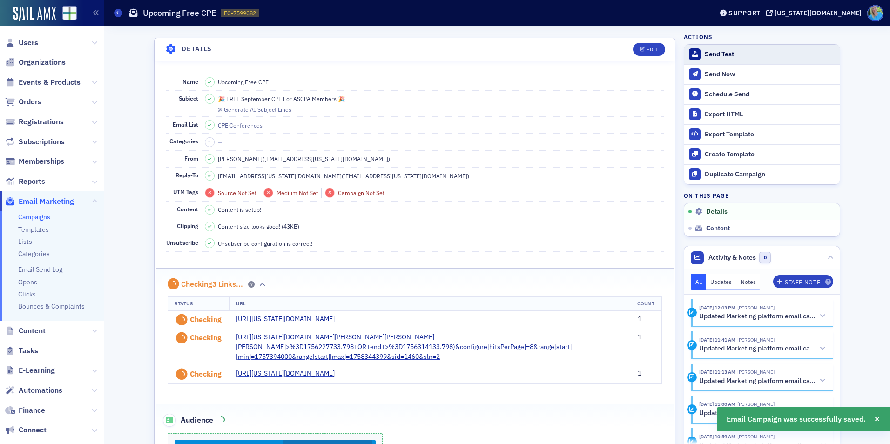
scroll to position [44, 0]
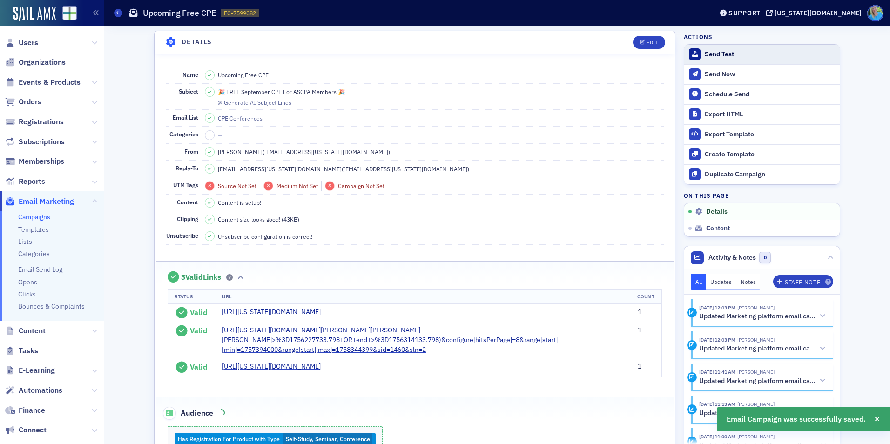
click at [730, 52] on div "Send Test" at bounding box center [770, 54] width 130 height 8
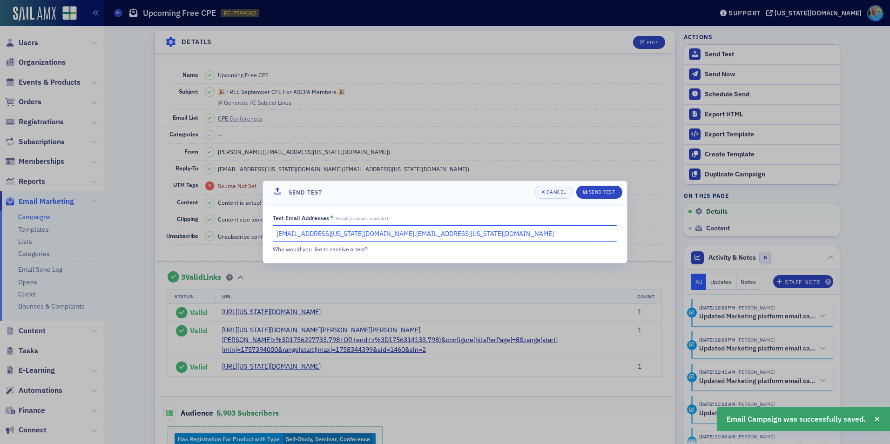
drag, startPoint x: 421, startPoint y: 232, endPoint x: 339, endPoint y: 233, distance: 82.4
click at [339, 233] on input "kgates@alabama.cpa,slowery@alabama.cpa" at bounding box center [445, 233] width 344 height 16
type input "[EMAIL_ADDRESS][US_STATE][DOMAIN_NAME]"
click at [585, 192] on icon "submit" at bounding box center [585, 191] width 4 height 5
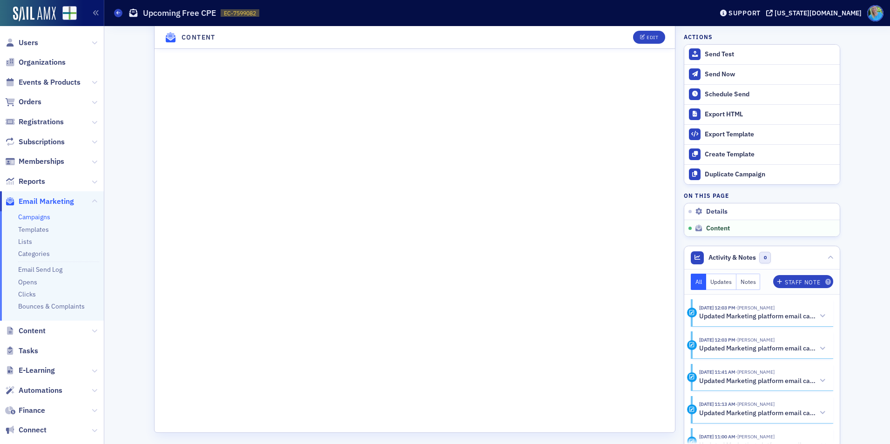
scroll to position [789, 0]
click at [647, 36] on div "Edit" at bounding box center [653, 37] width 12 height 5
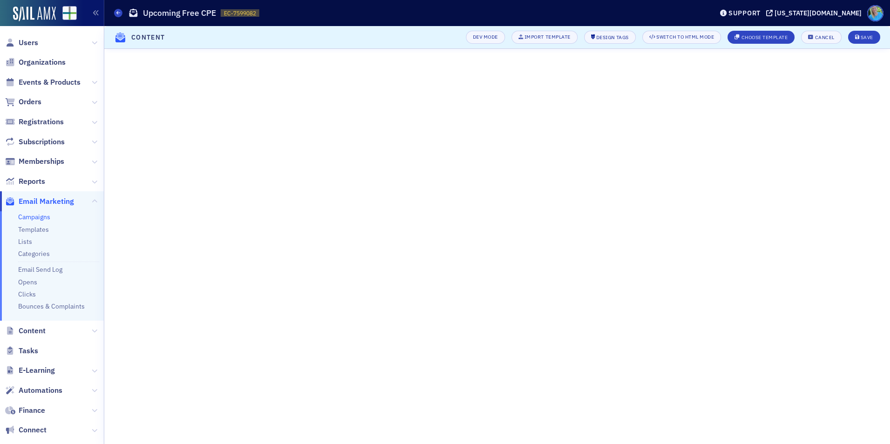
scroll to position [200, 0]
click at [862, 41] on button "Save" at bounding box center [864, 37] width 32 height 13
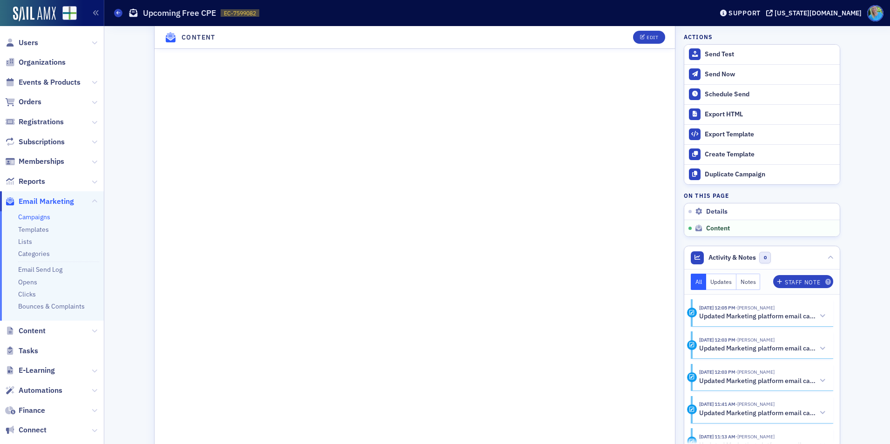
scroll to position [616, 0]
click at [652, 36] on div "Edit" at bounding box center [653, 37] width 12 height 5
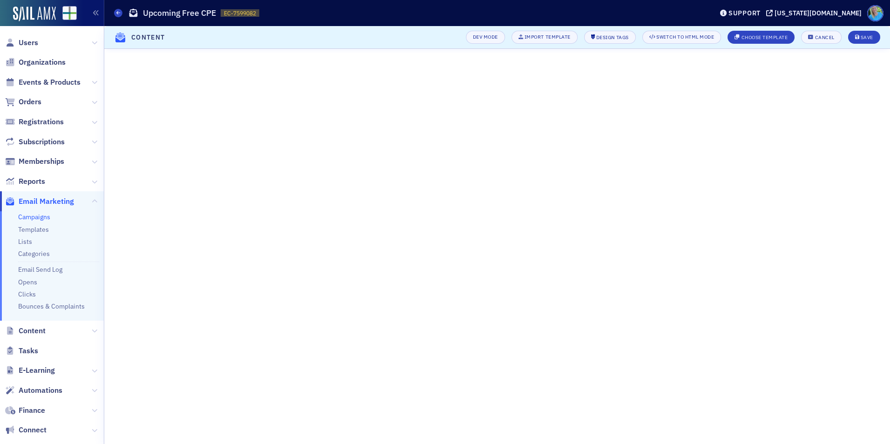
scroll to position [200, 0]
click at [852, 32] on button "Save" at bounding box center [864, 37] width 32 height 13
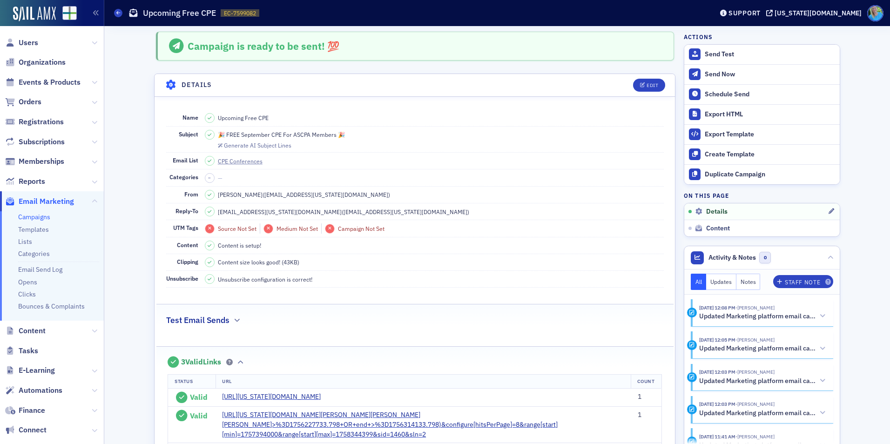
scroll to position [0, 0]
click at [721, 97] on div "Schedule Send" at bounding box center [770, 94] width 130 height 8
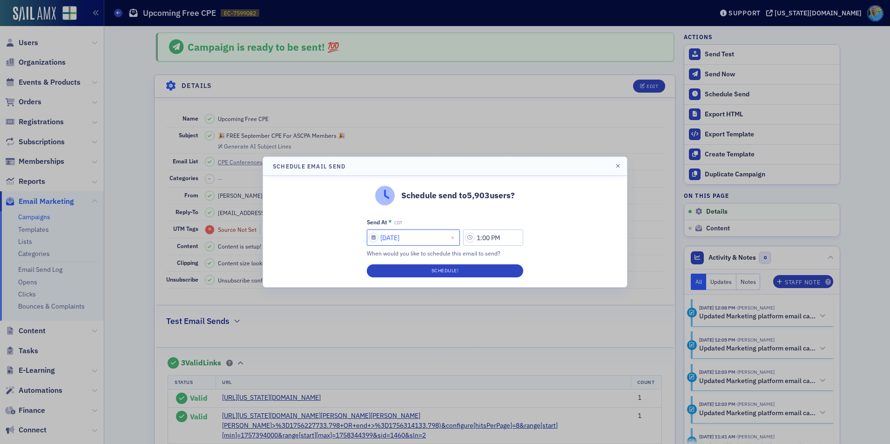
select select "7"
select select "2025"
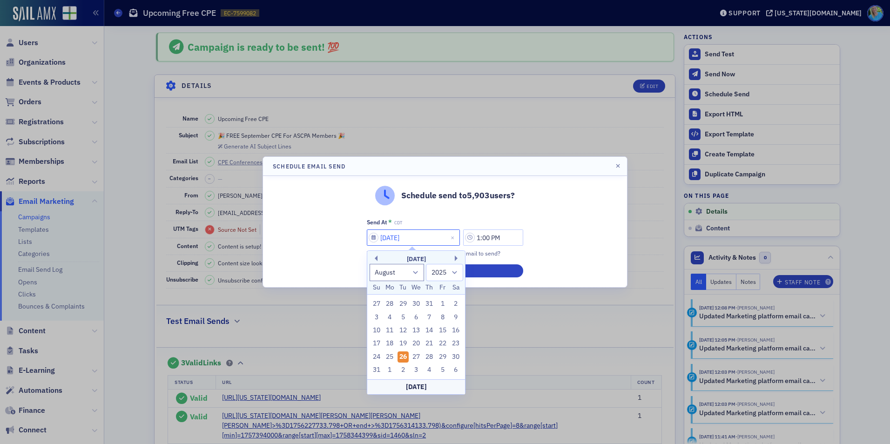
click at [399, 233] on input "08/26/2025" at bounding box center [413, 237] width 93 height 16
click at [417, 352] on div "27" at bounding box center [416, 356] width 11 height 11
type input "08/27/2025"
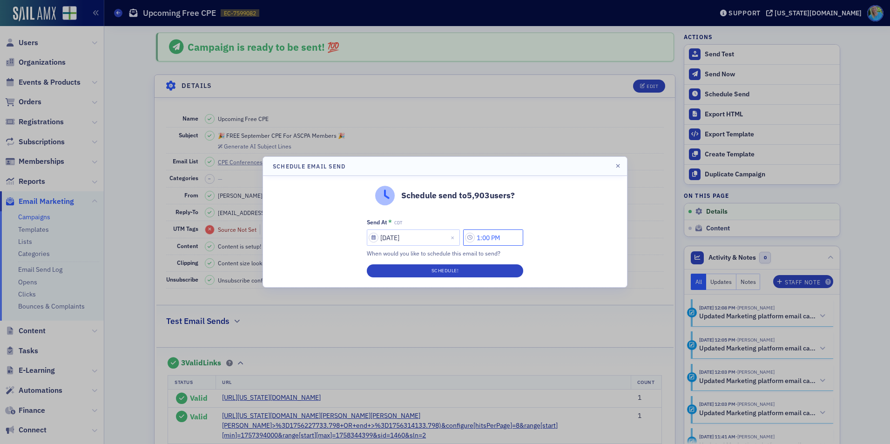
click at [484, 236] on input "1:00 PM" at bounding box center [493, 237] width 60 height 16
click at [378, 236] on icon at bounding box center [380, 237] width 9 height 9
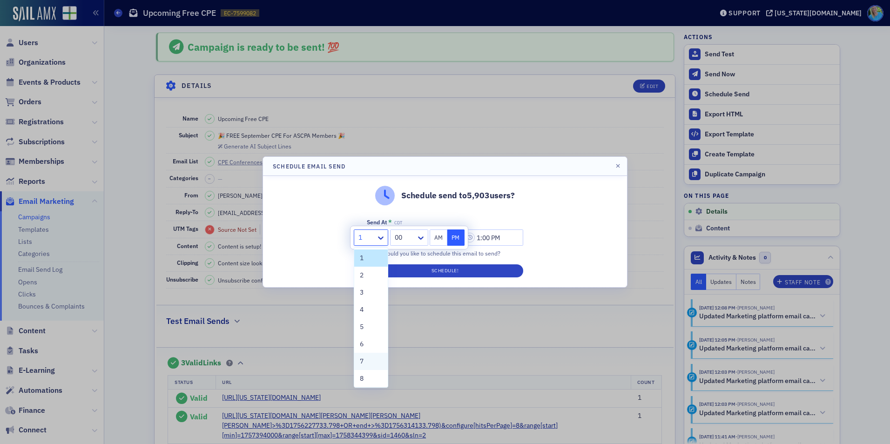
click at [359, 364] on div "7" at bounding box center [371, 361] width 34 height 17
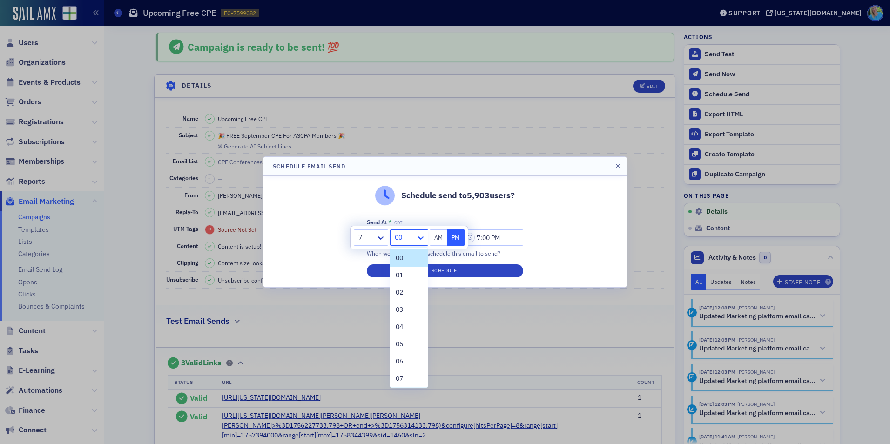
click at [422, 239] on icon at bounding box center [421, 237] width 6 height 3
click at [403, 333] on span "45" at bounding box center [399, 335] width 7 height 10
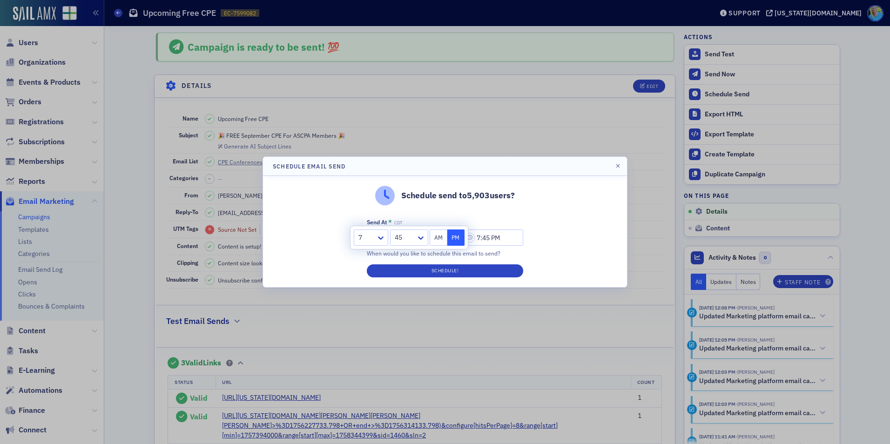
click at [433, 239] on button "AM" at bounding box center [439, 237] width 18 height 16
type input "7:45 AM"
click at [437, 272] on button "Schedule!" at bounding box center [445, 270] width 156 height 13
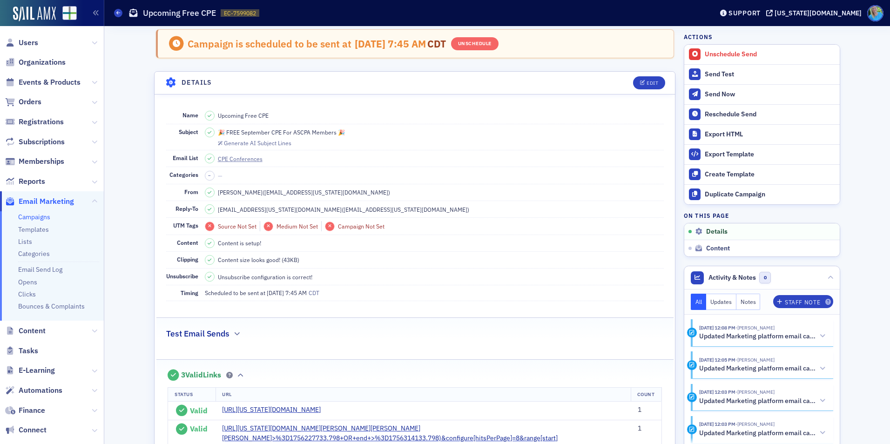
scroll to position [0, 0]
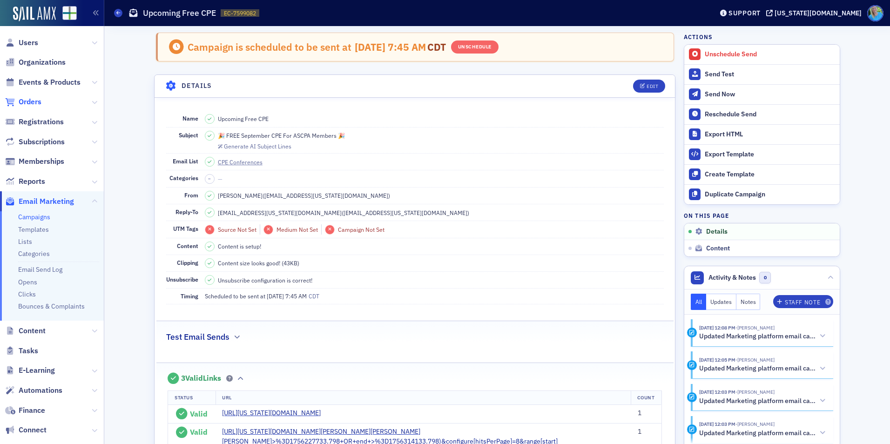
click at [24, 100] on span "Orders" at bounding box center [30, 102] width 23 height 10
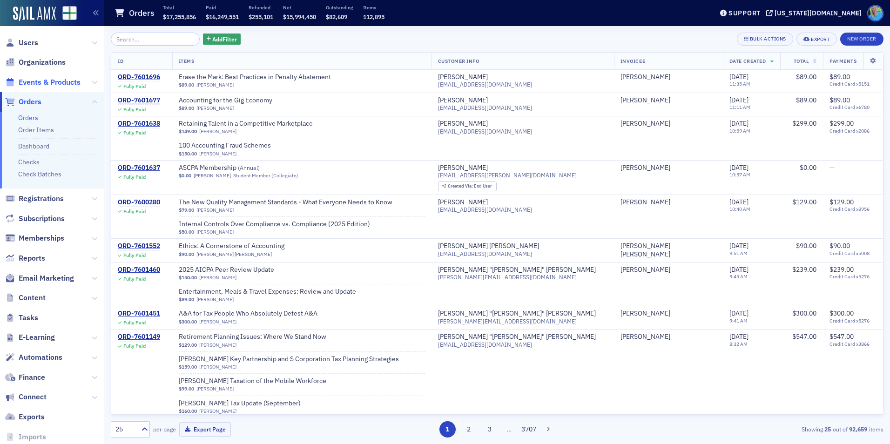
click at [41, 82] on span "Events & Products" at bounding box center [50, 82] width 62 height 10
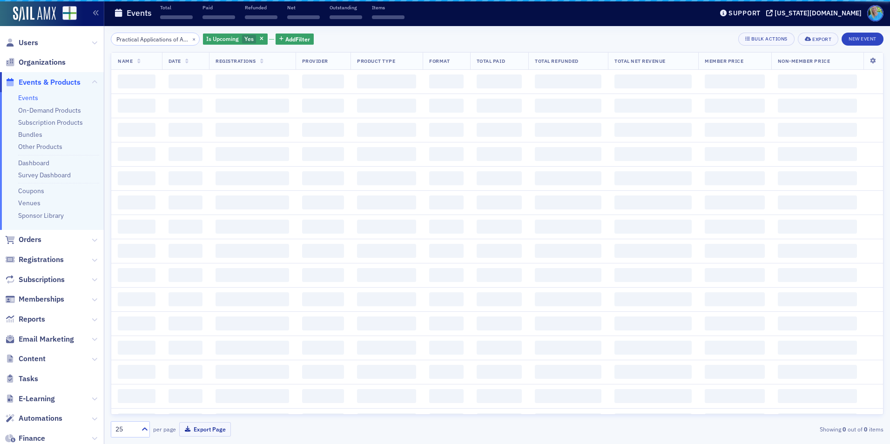
scroll to position [0, 53]
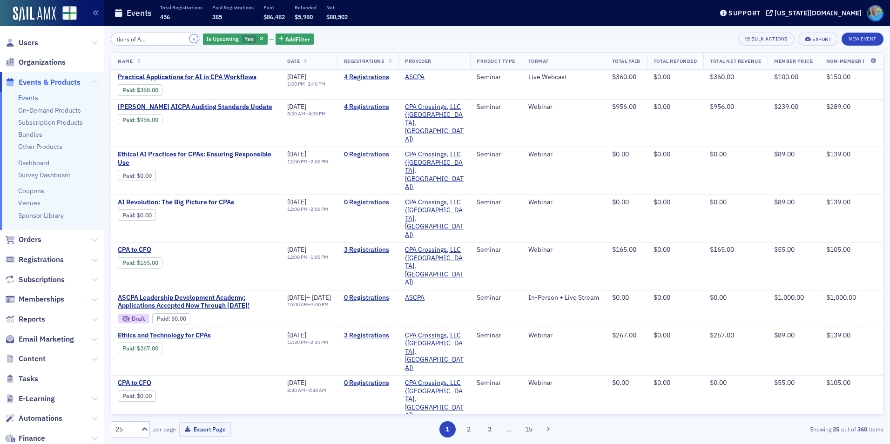
click at [190, 39] on button "×" at bounding box center [194, 38] width 8 height 8
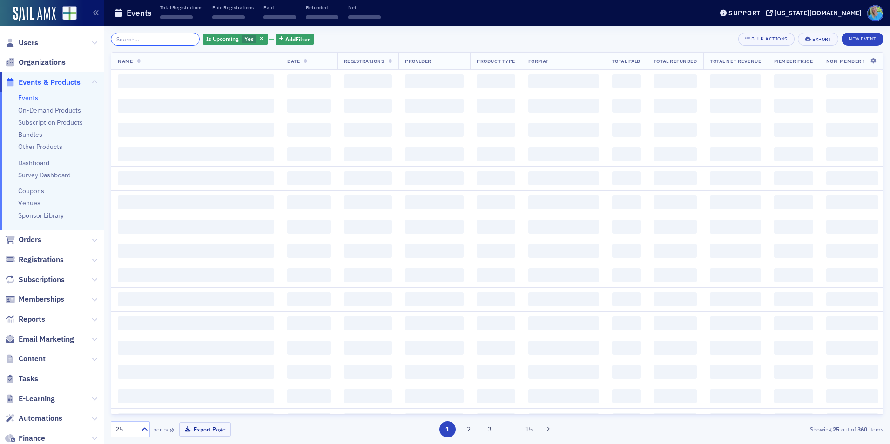
click at [175, 40] on input "search" at bounding box center [155, 39] width 89 height 13
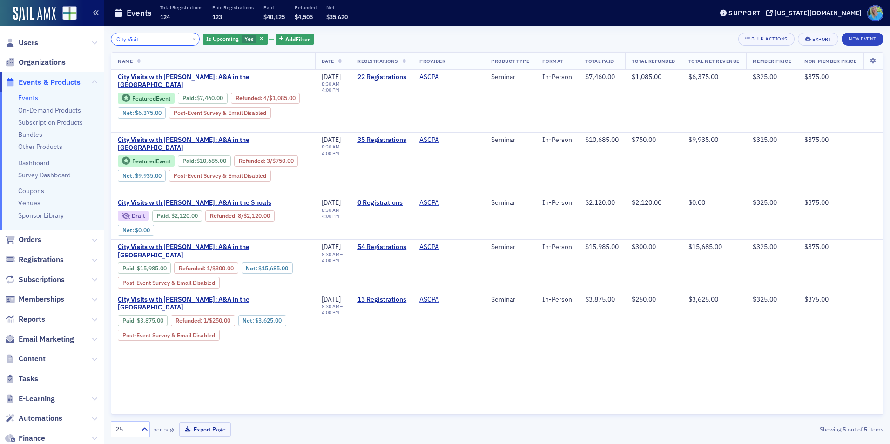
type input "City Visit"
click at [190, 39] on button "×" at bounding box center [194, 38] width 8 height 8
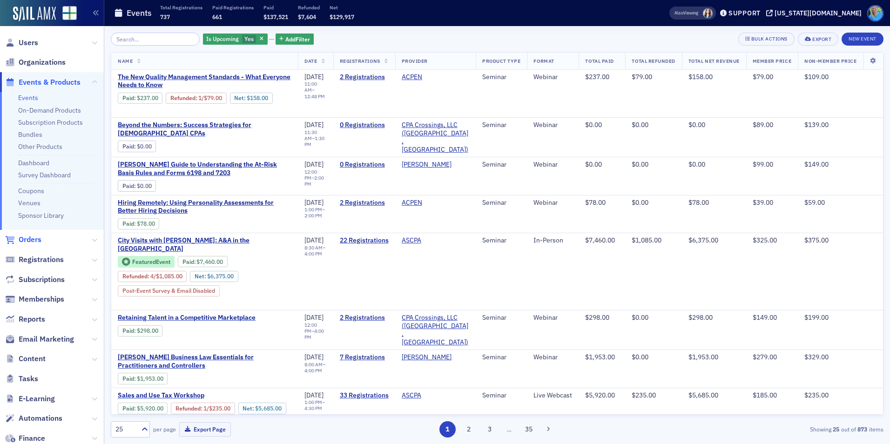
click at [38, 239] on span "Orders" at bounding box center [30, 240] width 23 height 10
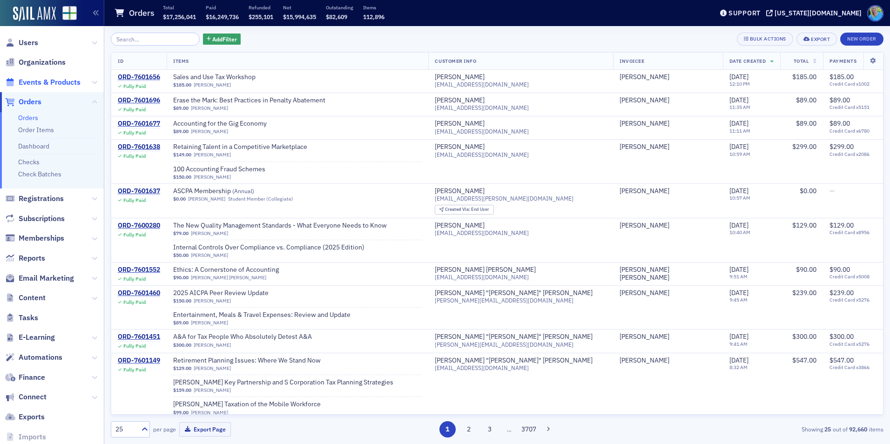
click at [54, 82] on span "Events & Products" at bounding box center [50, 82] width 62 height 10
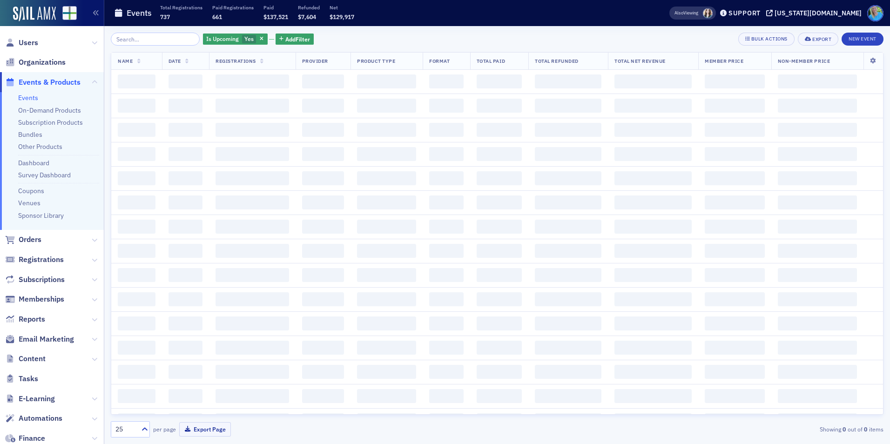
click at [146, 38] on input "search" at bounding box center [155, 39] width 89 height 13
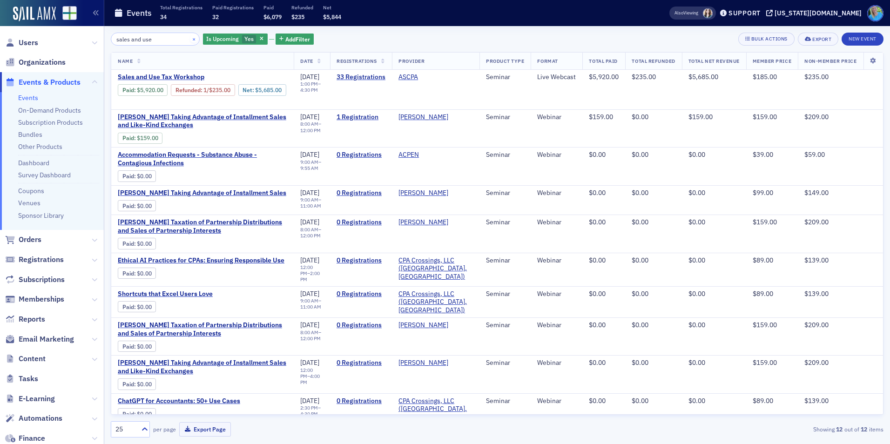
type input "sales and use"
click at [190, 38] on button "×" at bounding box center [194, 38] width 8 height 8
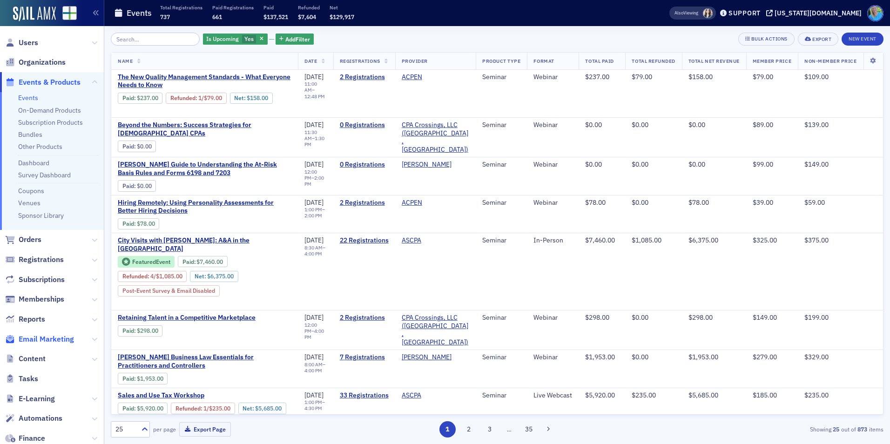
click at [57, 337] on span "Email Marketing" at bounding box center [46, 339] width 55 height 10
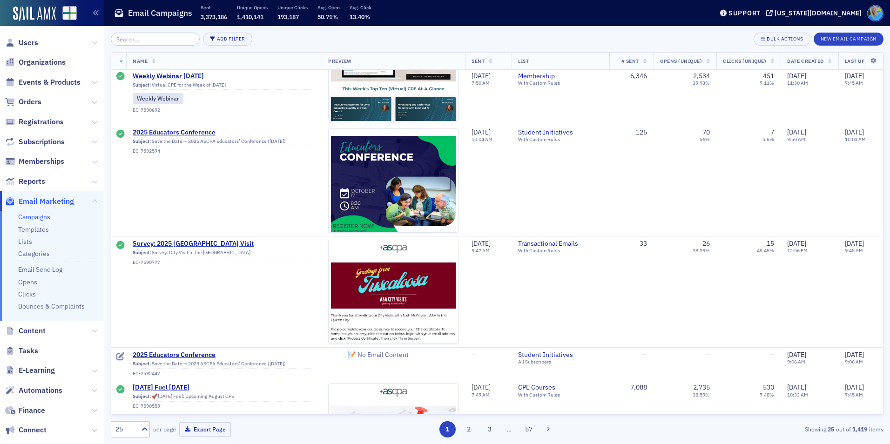
scroll to position [2365, 0]
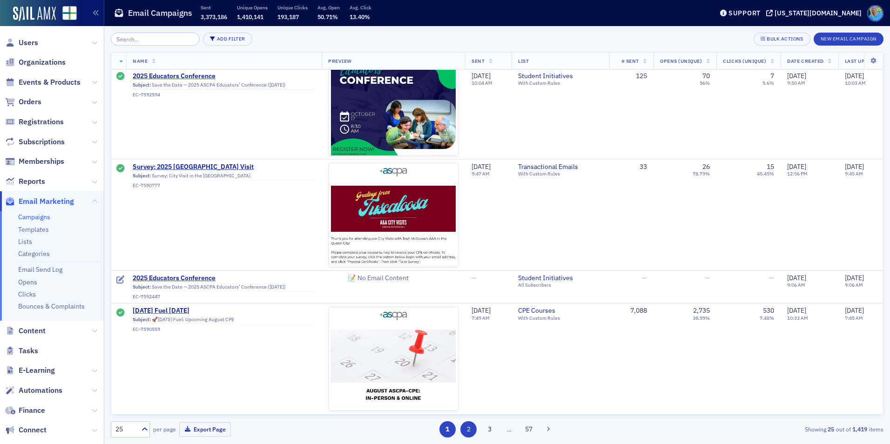
click at [470, 430] on button "2" at bounding box center [468, 429] width 16 height 16
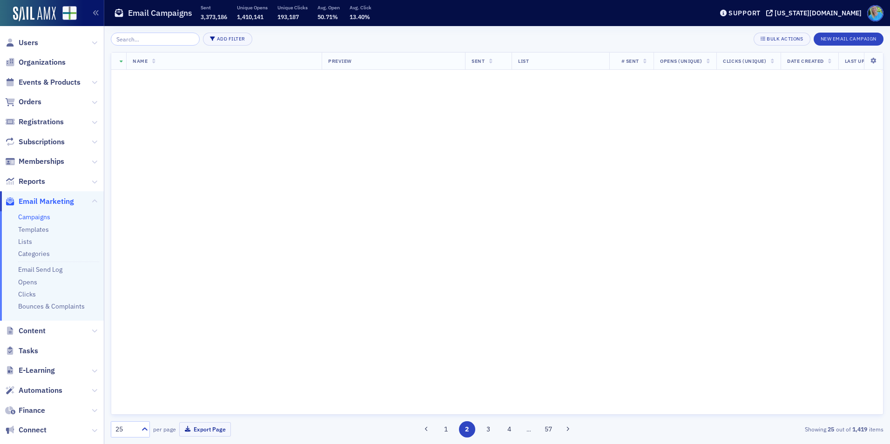
scroll to position [0, 0]
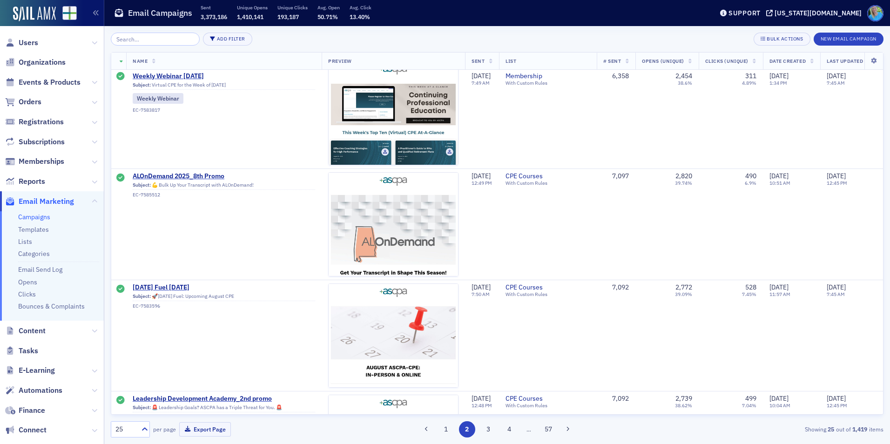
scroll to position [1210, 0]
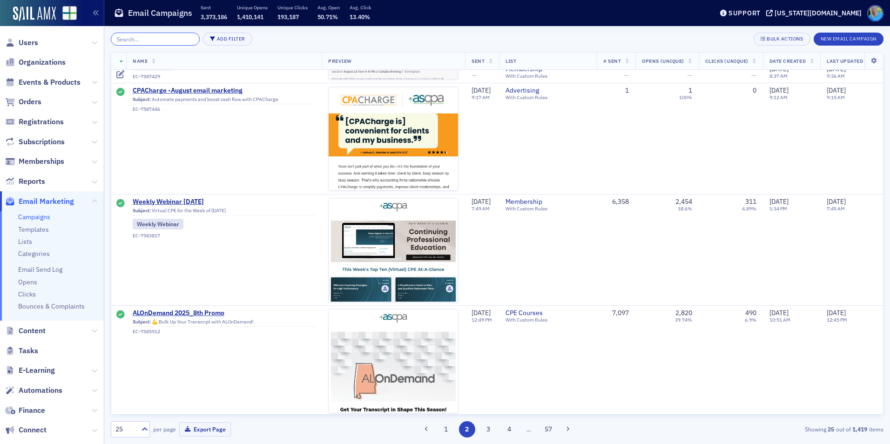
click at [152, 38] on input "search" at bounding box center [155, 39] width 89 height 13
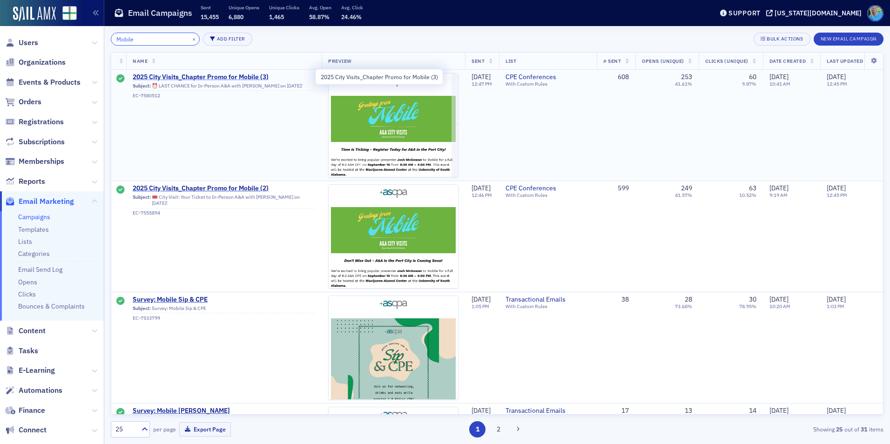
type input "Mobile"
click at [247, 77] on span "2025 City Visits_Chapter Promo for Mobile (3)" at bounding box center [224, 77] width 182 height 8
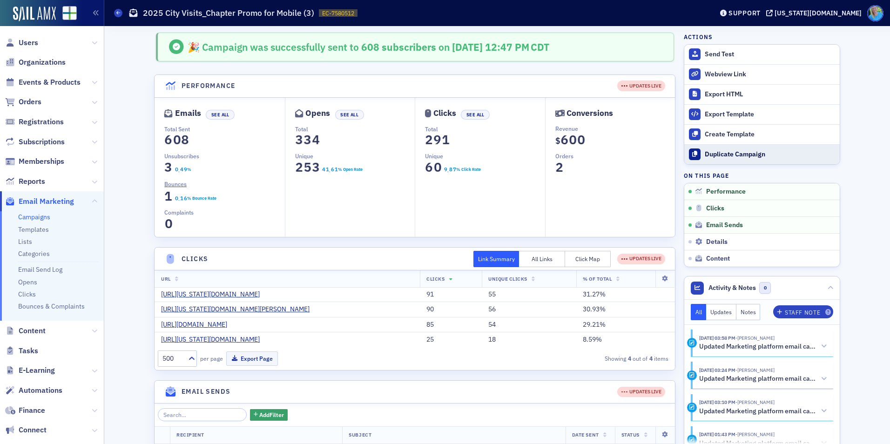
click at [734, 153] on div "Duplicate Campaign" at bounding box center [770, 154] width 130 height 8
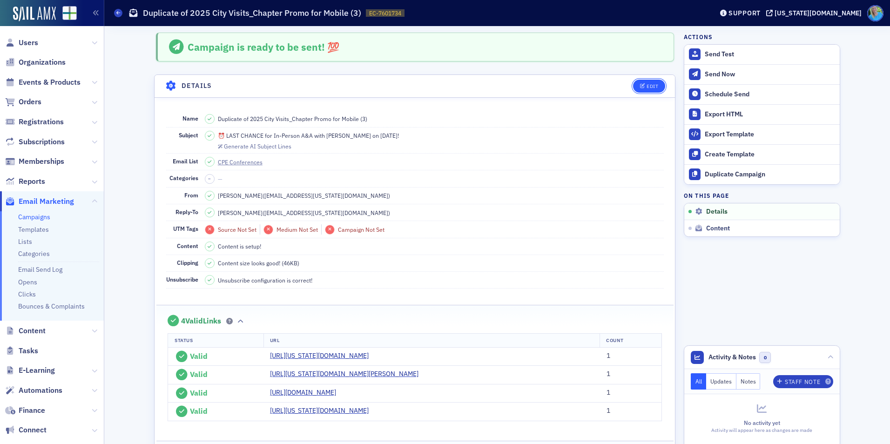
click at [640, 86] on icon "button" at bounding box center [643, 86] width 6 height 5
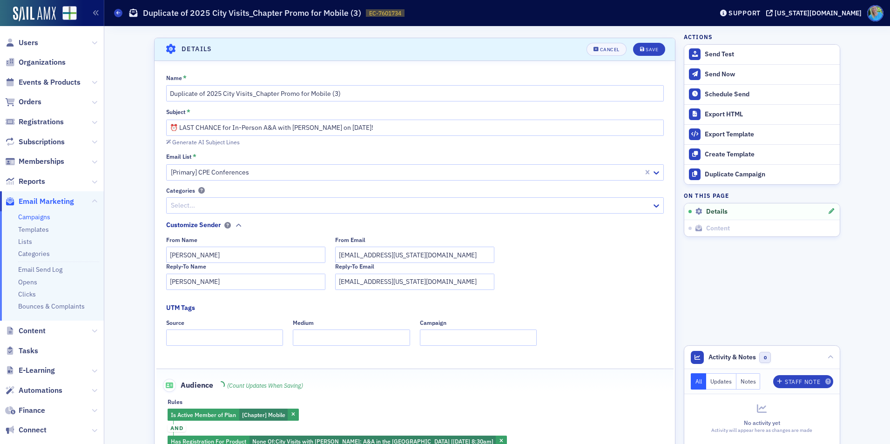
scroll to position [44, 0]
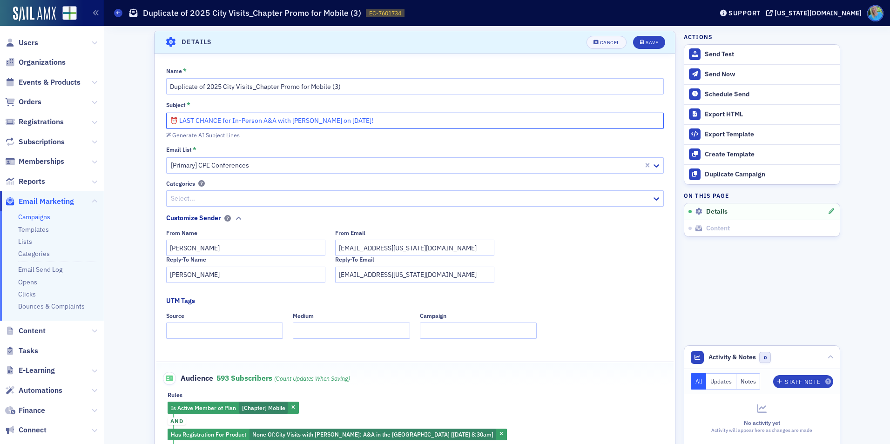
click at [177, 120] on input "⏰ LAST CHANCE for In-Person A&A with Josh McGowan on Sept. 10!" at bounding box center [415, 121] width 498 height 16
drag, startPoint x: 178, startPoint y: 121, endPoint x: 167, endPoint y: 121, distance: 11.2
click at [167, 121] on input "⏰ LAST CHANCE for In-Person A&A with Josh McGowan on Sept. 10!" at bounding box center [415, 121] width 498 height 16
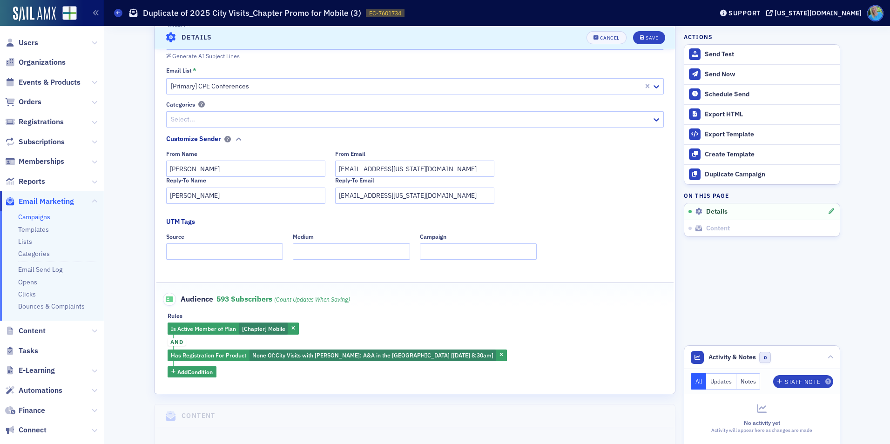
scroll to position [0, 0]
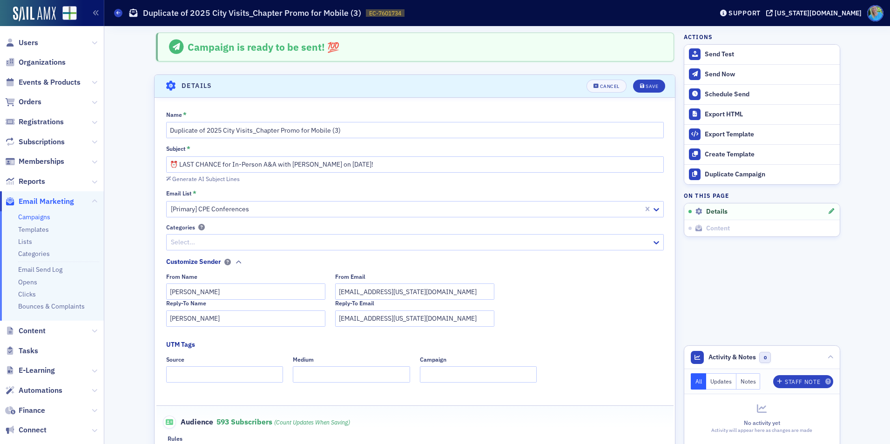
click at [613, 93] on header "Details Cancel Save" at bounding box center [415, 86] width 520 height 23
click at [613, 90] on button "Cancel" at bounding box center [607, 86] width 40 height 13
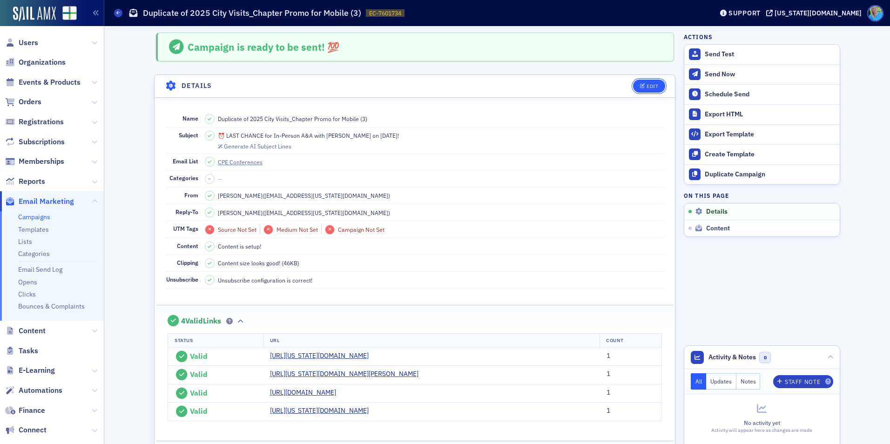
click at [651, 86] on div "Edit" at bounding box center [653, 86] width 12 height 5
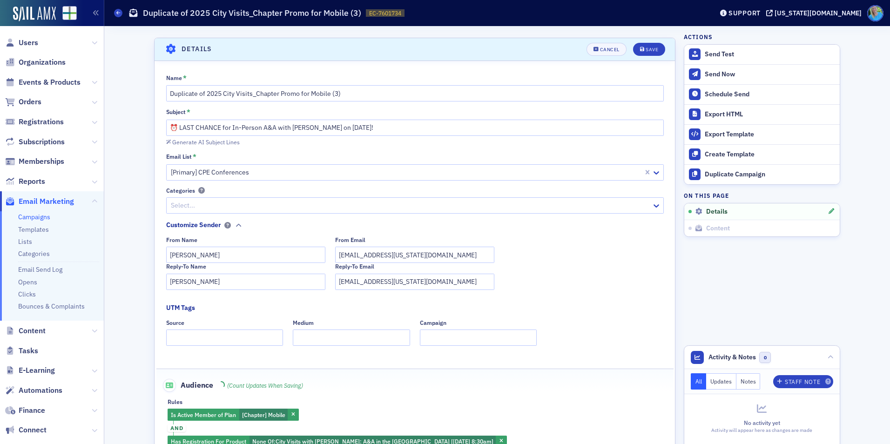
scroll to position [44, 0]
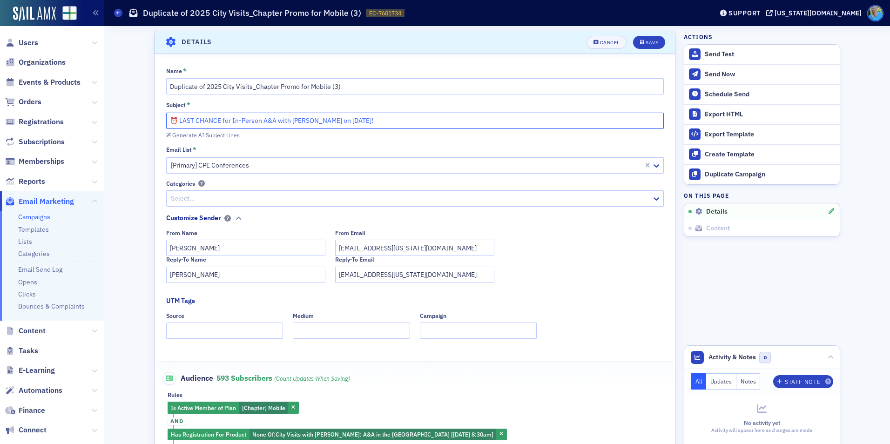
click at [177, 118] on input "⏰ LAST CHANCE for In-Person A&A with Josh McGowan on Sept. 10!" at bounding box center [415, 121] width 498 height 16
drag, startPoint x: 174, startPoint y: 122, endPoint x: 169, endPoint y: 121, distance: 4.9
click at [169, 121] on input "⏰ LAST CHANCE for In-Person A&A with Josh McGowan on Sept. 10!" at bounding box center [415, 121] width 498 height 16
paste input "🚨"
drag, startPoint x: 374, startPoint y: 121, endPoint x: 177, endPoint y: 117, distance: 196.9
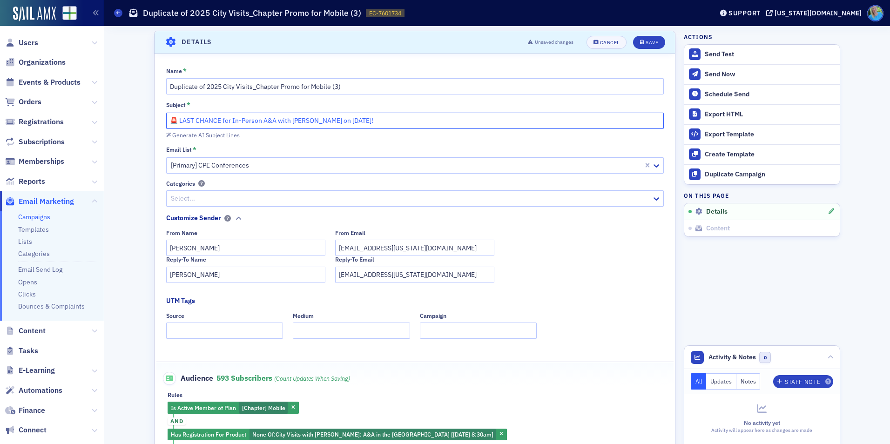
click at [177, 117] on input "🚨 LAST CHANCE for In-Person A&A with Josh McGowan on Sept. 10!" at bounding box center [415, 121] width 498 height 16
paste input "Final Call – Registration Closes for A&A in Mobile"
click at [204, 121] on input "🚨 Final Call – Registration Closes for A&A in Mobile!" at bounding box center [415, 121] width 498 height 16
type input "🚨 Final Call for A&A City Visit in Mobile!"
click at [647, 43] on div "Save" at bounding box center [652, 42] width 13 height 5
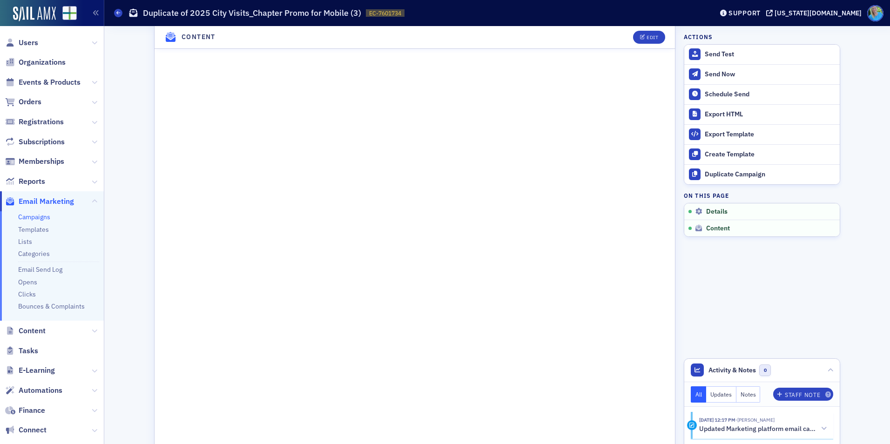
scroll to position [556, 0]
click at [647, 35] on div "Edit" at bounding box center [653, 37] width 12 height 5
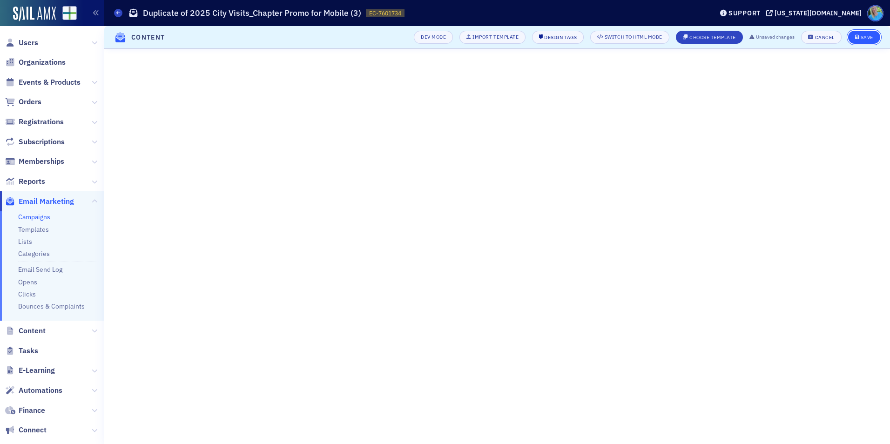
click at [867, 38] on div "Save" at bounding box center [867, 37] width 13 height 5
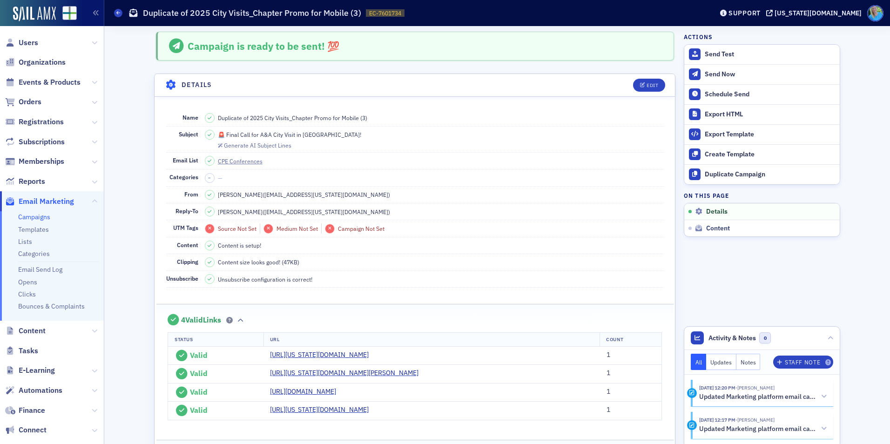
scroll to position [0, 0]
click at [713, 62] on button "Send Test" at bounding box center [761, 55] width 155 height 20
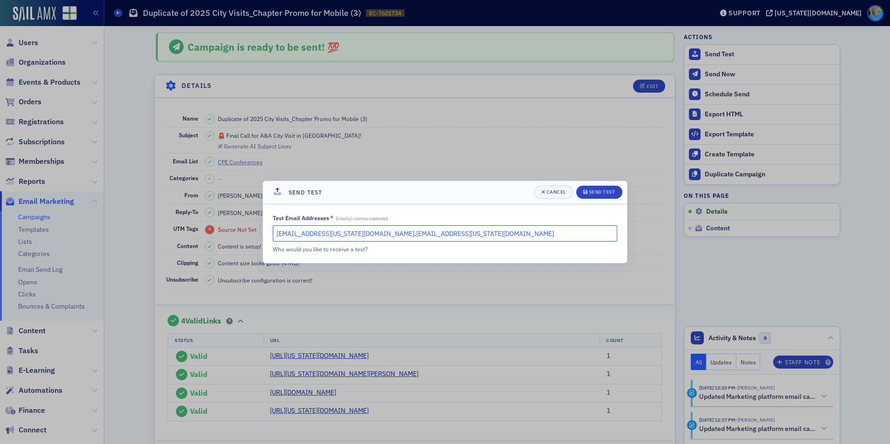
drag, startPoint x: 422, startPoint y: 236, endPoint x: 339, endPoint y: 232, distance: 83.0
click at [339, 232] on input "kgates@alabama.cpa,slowery@alabama.cpa" at bounding box center [445, 233] width 344 height 16
type input "kgates@alabama.cpa"
click at [591, 190] on div "Send Test" at bounding box center [602, 191] width 27 height 5
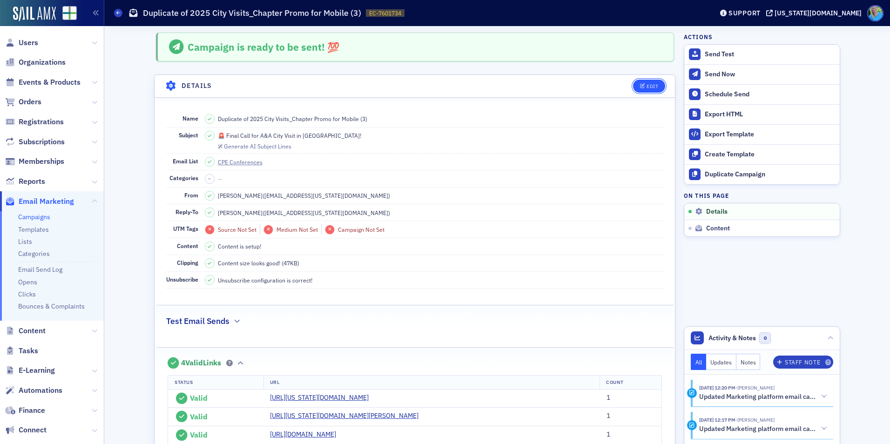
click at [645, 91] on button "Edit" at bounding box center [649, 86] width 32 height 13
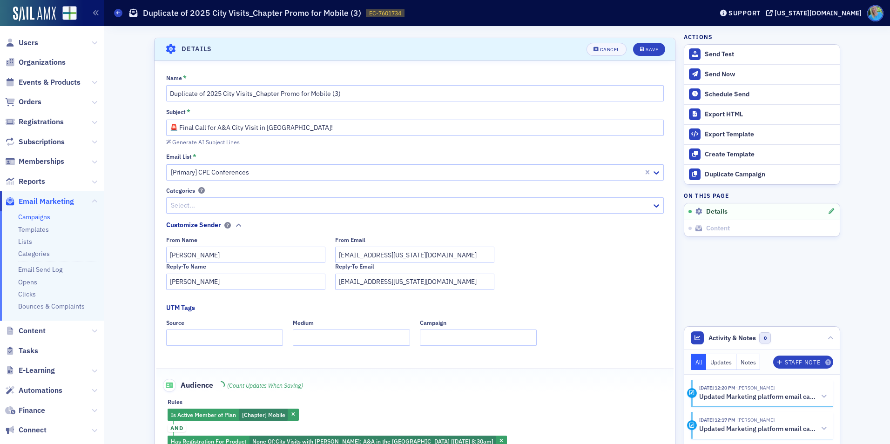
scroll to position [44, 0]
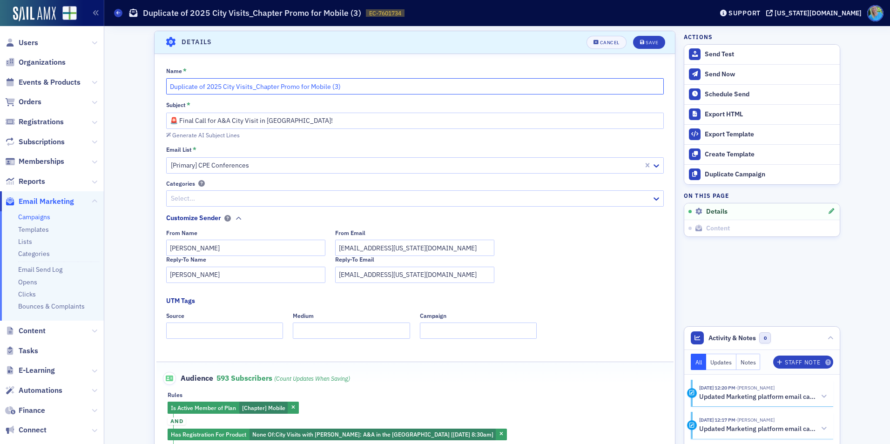
drag, startPoint x: 204, startPoint y: 86, endPoint x: 149, endPoint y: 86, distance: 54.9
click at [294, 84] on input "2025 City Visits_Chapter Promo for Mobile (3)" at bounding box center [415, 86] width 498 height 16
type input "2025 City Visits_Chapter Promo for Mobile (4)"
click at [650, 45] on div "Save" at bounding box center [652, 42] width 13 height 5
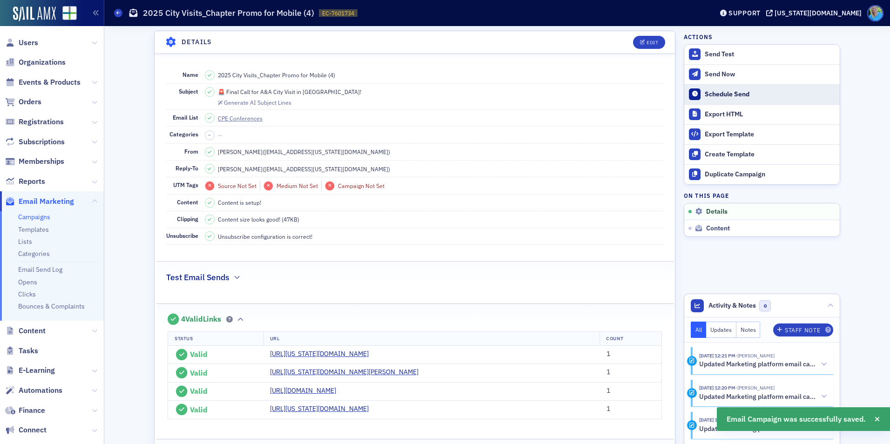
click at [728, 97] on div "Schedule Send" at bounding box center [770, 94] width 130 height 8
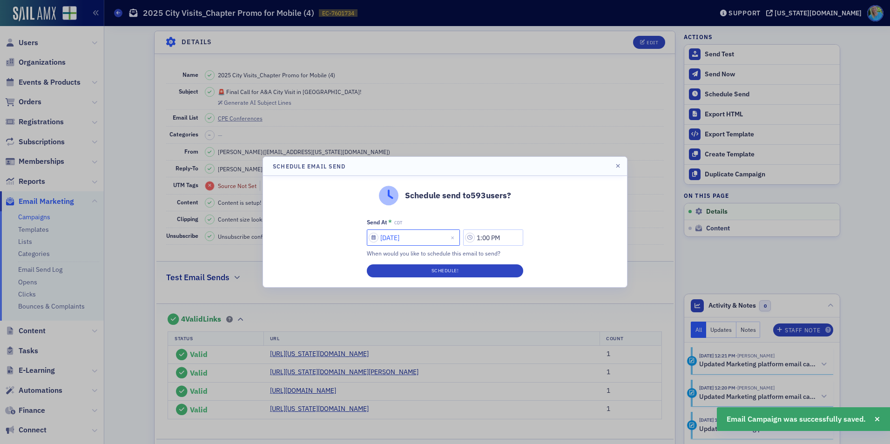
select select "7"
select select "2025"
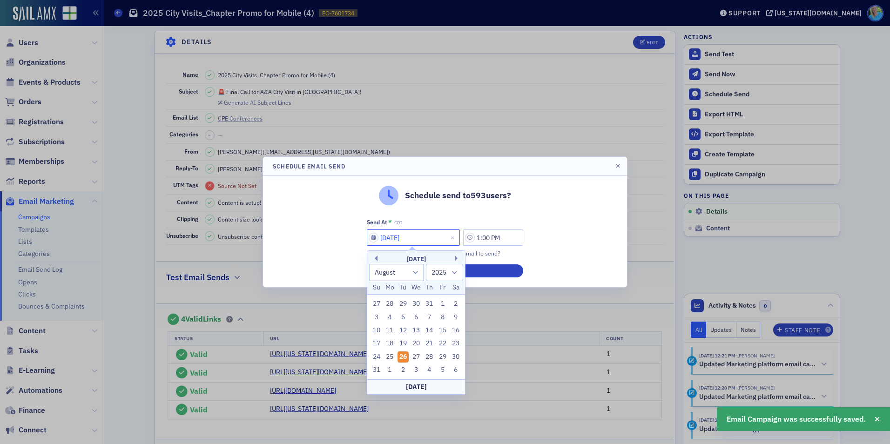
click at [414, 236] on input "08/26/2025" at bounding box center [413, 237] width 93 height 16
click at [428, 357] on div "28" at bounding box center [429, 356] width 11 height 11
type input "08/28/2025"
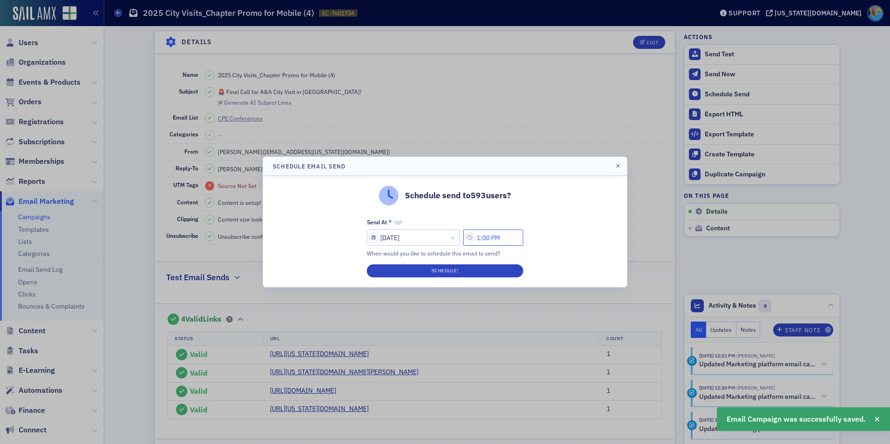
click at [482, 240] on input "1:00 PM" at bounding box center [493, 237] width 60 height 16
click at [375, 238] on div at bounding box center [366, 238] width 18 height 12
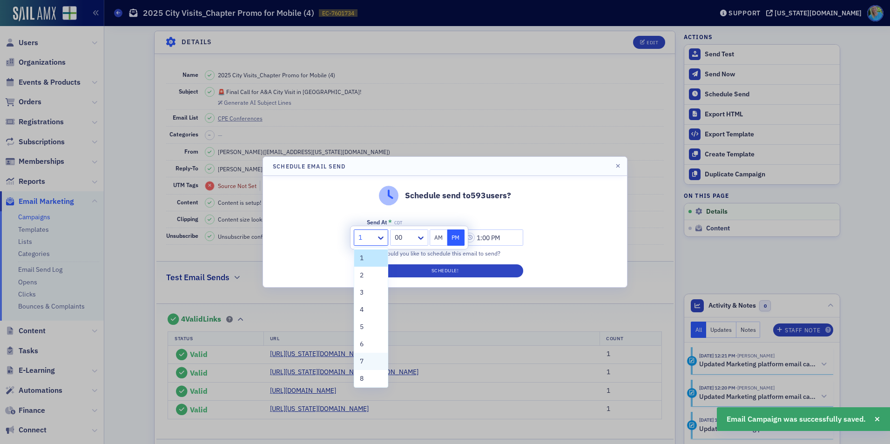
click at [367, 361] on div "7" at bounding box center [371, 362] width 22 height 10
click at [421, 237] on icon at bounding box center [420, 237] width 9 height 9
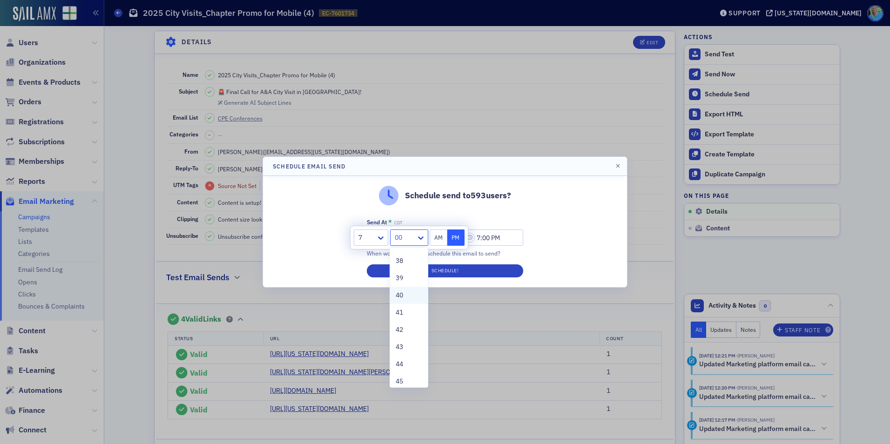
scroll to position [698, 0]
click at [405, 334] on div "45" at bounding box center [409, 335] width 26 height 10
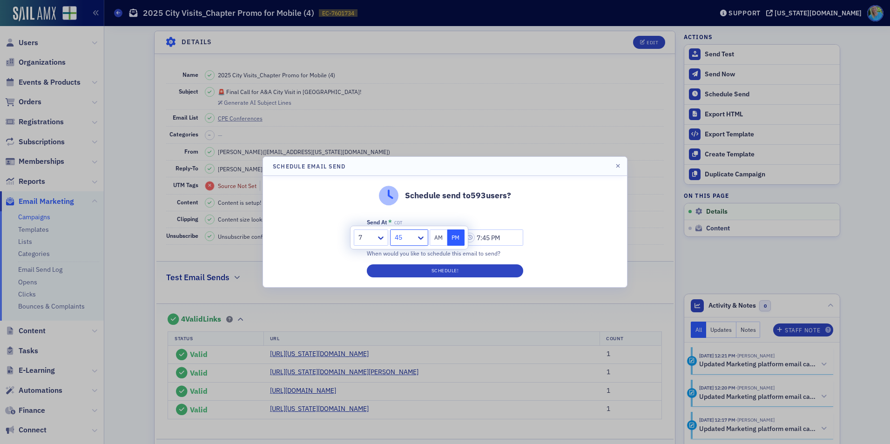
click at [439, 236] on button "AM" at bounding box center [439, 237] width 18 height 16
type input "7:45 AM"
click at [443, 270] on button "Schedule!" at bounding box center [445, 270] width 156 height 13
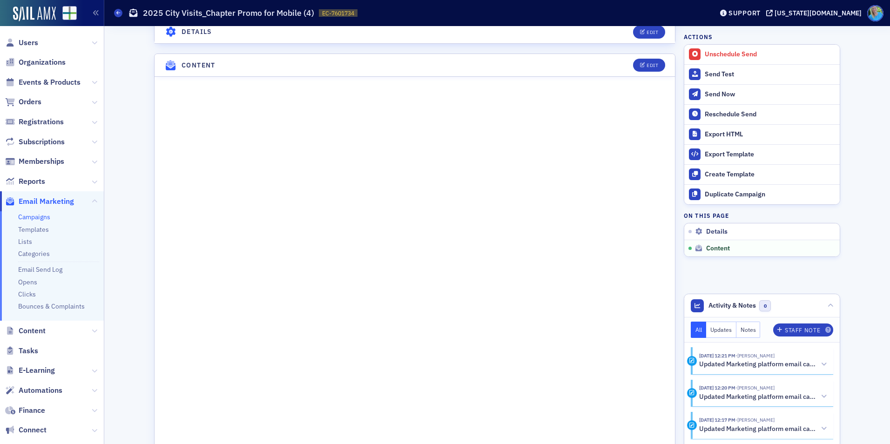
scroll to position [571, 0]
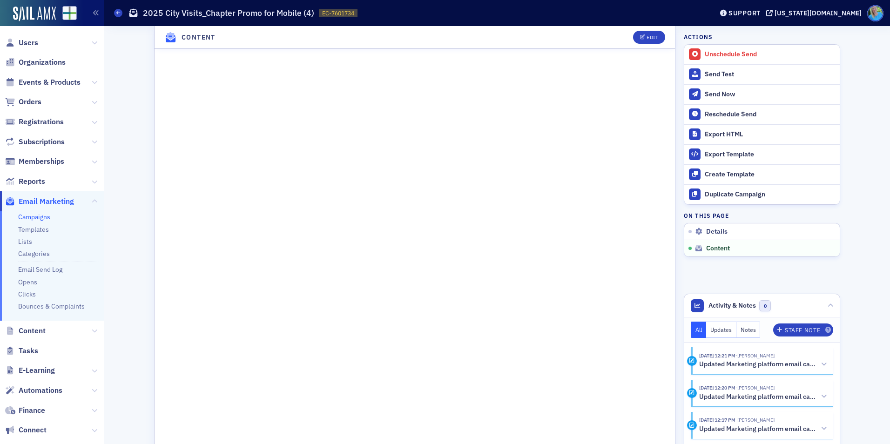
click at [34, 213] on link "Campaigns" at bounding box center [34, 217] width 32 height 8
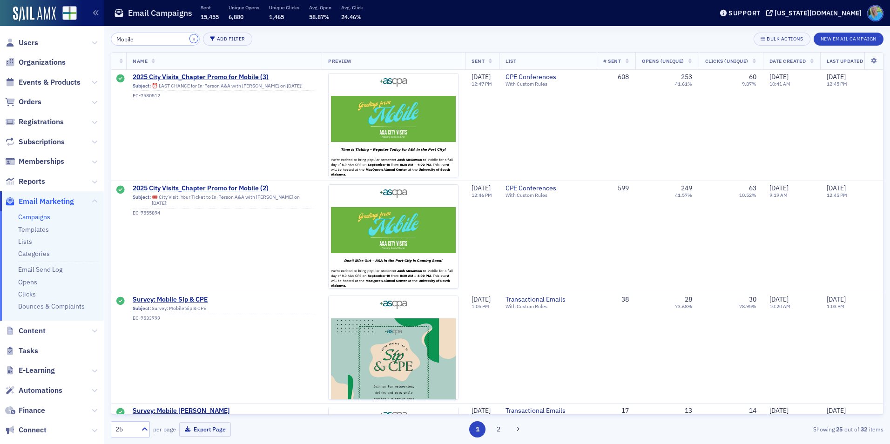
click at [190, 38] on button "×" at bounding box center [194, 38] width 8 height 8
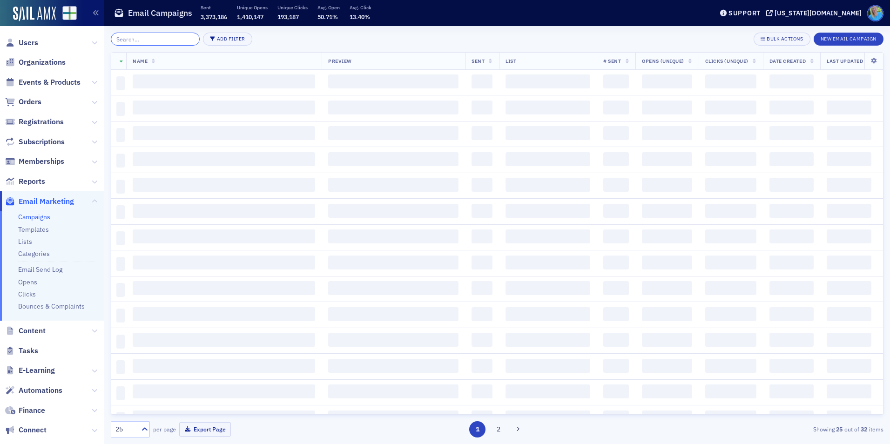
click at [184, 38] on input "search" at bounding box center [155, 39] width 89 height 13
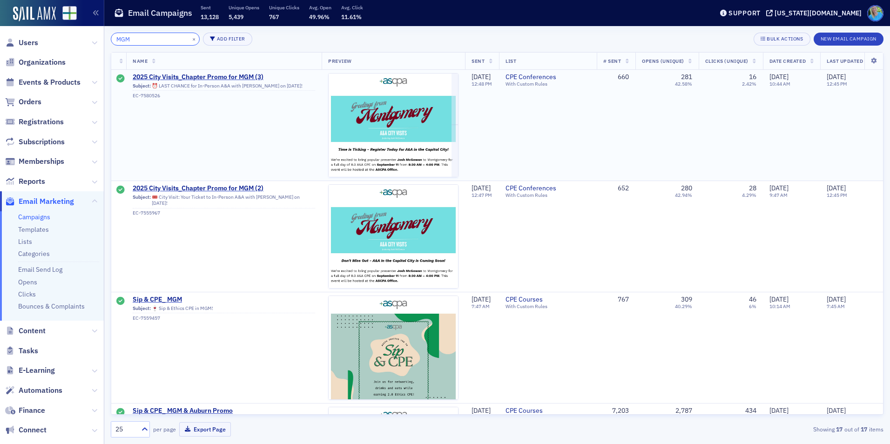
type input "MGM"
click at [225, 72] on td "2025 City Visits_Chapter Promo for MGM (3) Subject: ⏰ LAST CHANCE for In-Person…" at bounding box center [224, 125] width 196 height 111
click at [227, 75] on span "2025 City Visits_Chapter Promo for MGM (3)" at bounding box center [224, 77] width 182 height 8
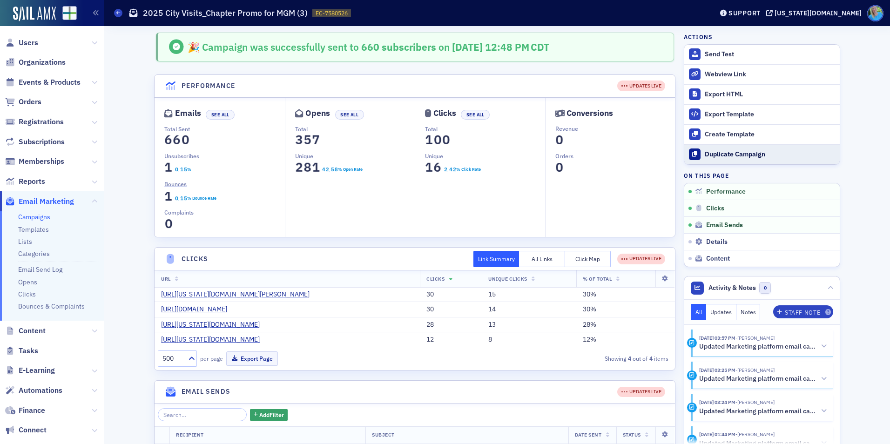
click at [734, 153] on div "Duplicate Campaign" at bounding box center [770, 154] width 130 height 8
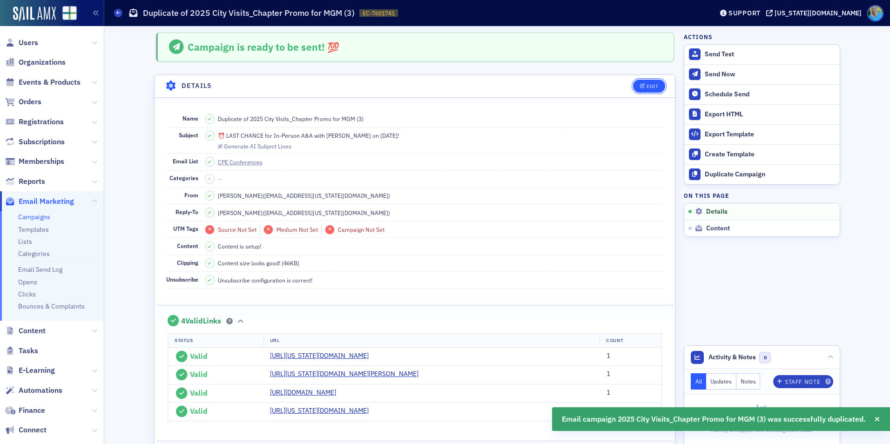
click at [650, 86] on div "Edit" at bounding box center [653, 86] width 12 height 5
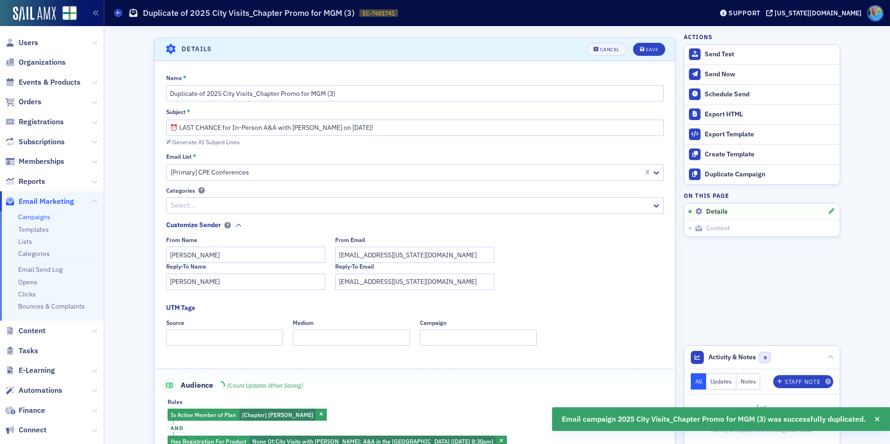
scroll to position [44, 0]
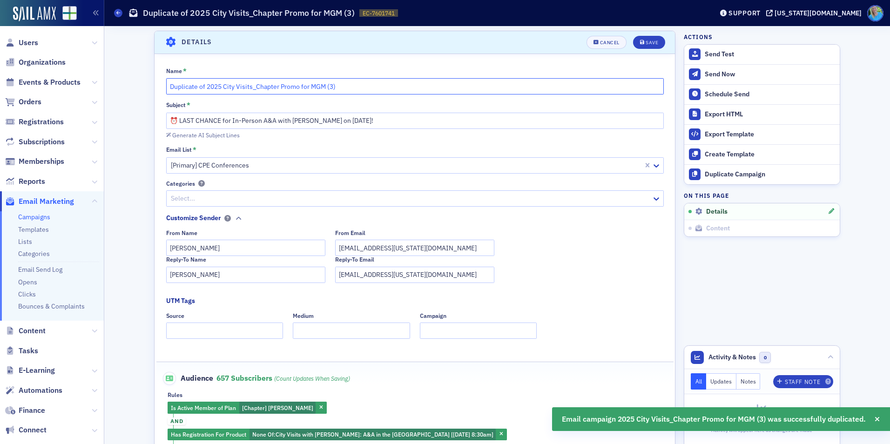
drag, startPoint x: 204, startPoint y: 83, endPoint x: 193, endPoint y: 85, distance: 11.3
click at [200, 84] on input "Duplicate of 2025 City Visits_Chapter Promo for MGM (3)" at bounding box center [415, 86] width 498 height 16
click at [166, 86] on input "Duplicate of 2025 City Visits_Chapter Promo for MGM (3)" at bounding box center [415, 86] width 498 height 16
drag, startPoint x: 203, startPoint y: 86, endPoint x: 150, endPoint y: 83, distance: 53.6
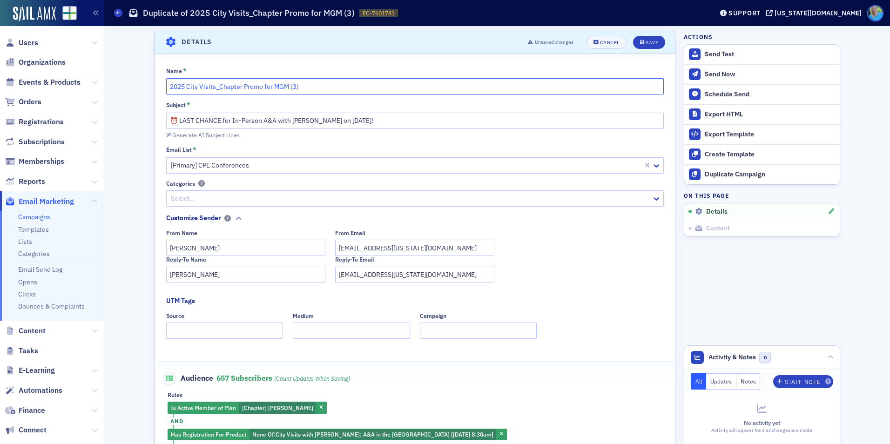
drag, startPoint x: 315, startPoint y: 86, endPoint x: 288, endPoint y: 87, distance: 27.5
click at [288, 87] on input "2025 City Visits_Chapter Promo for MGM (3)" at bounding box center [415, 86] width 498 height 16
click at [289, 87] on input "2025 City Visits_Chapter Promo for MGM (3)" at bounding box center [415, 86] width 498 height 16
click at [291, 87] on input "2025 City Visits_Chapter Promo for MGM (3)" at bounding box center [415, 86] width 498 height 16
type input "2025 City Visits_Chapter Promo for MGM (4)"
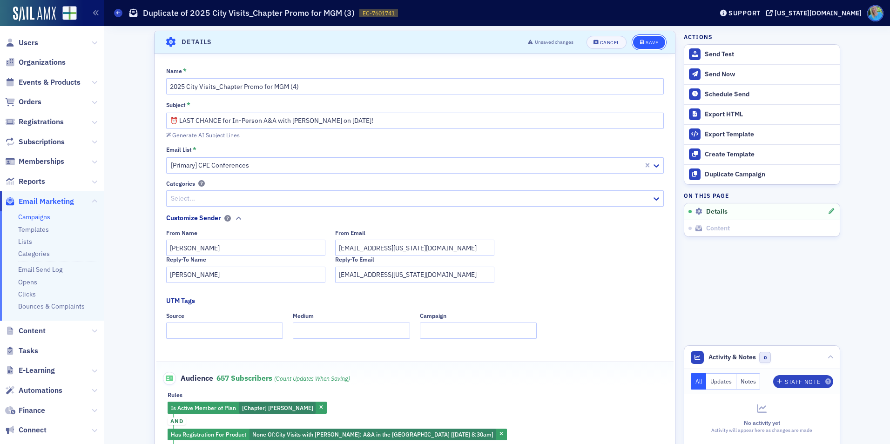
click at [647, 42] on div "Save" at bounding box center [652, 42] width 13 height 5
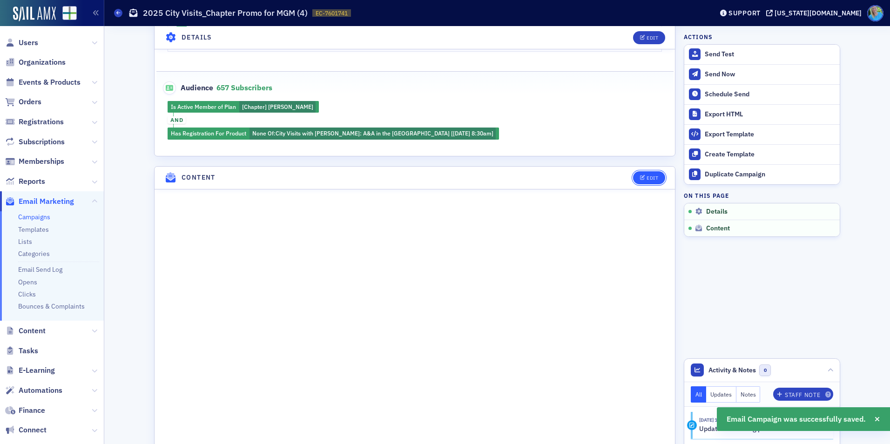
click at [647, 177] on div "Edit" at bounding box center [653, 177] width 12 height 5
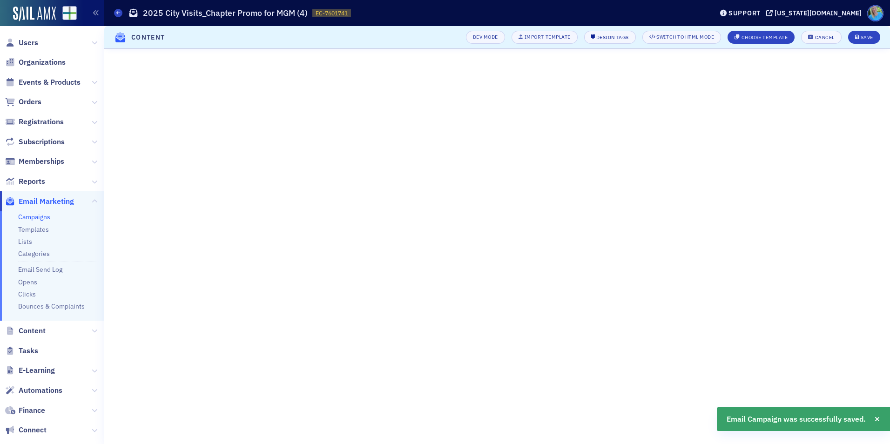
scroll to position [98, 0]
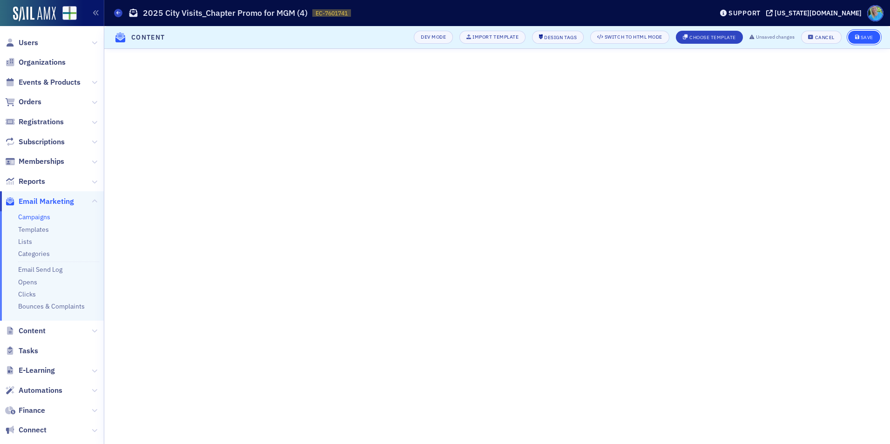
click at [865, 35] on div "Save" at bounding box center [867, 37] width 13 height 5
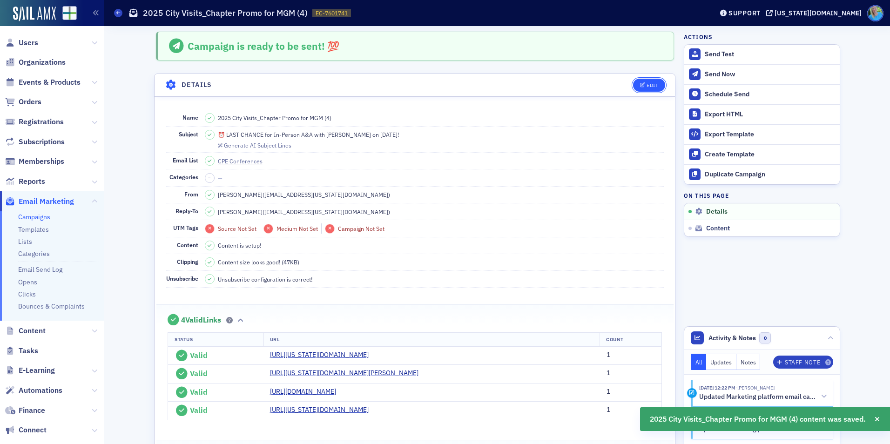
click at [648, 88] on div "Edit" at bounding box center [653, 85] width 12 height 5
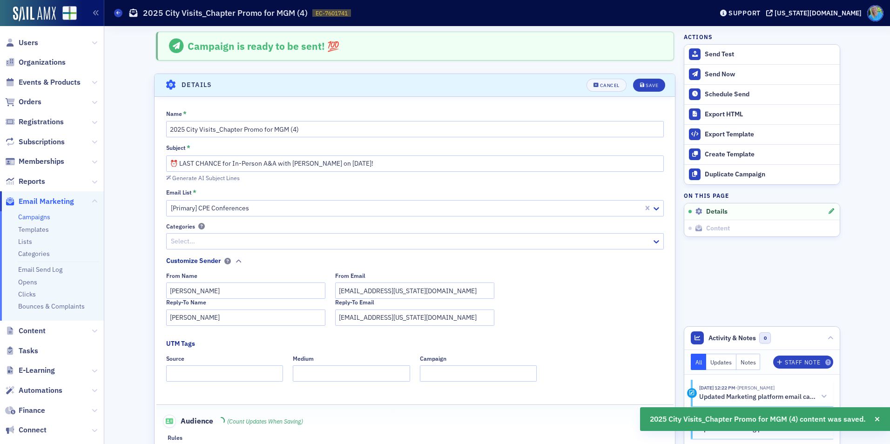
scroll to position [44, 0]
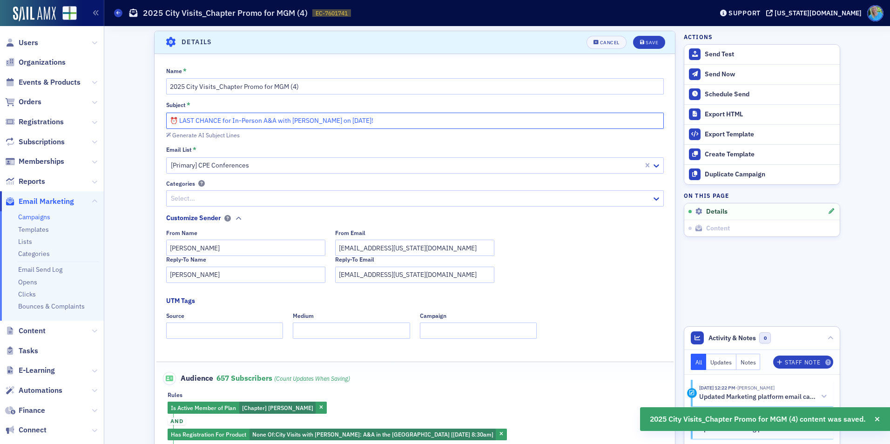
drag, startPoint x: 175, startPoint y: 118, endPoint x: 166, endPoint y: 118, distance: 8.8
click at [166, 118] on input "⏰ LAST CHANCE for In-Person A&A with Josh McGowan on Sept. 11!" at bounding box center [415, 121] width 498 height 16
paste input "🚨"
click at [177, 119] on input "🚨 LAST CHANCE for In-Person A&A with Josh McGowan on Sept. 11!" at bounding box center [415, 121] width 498 height 16
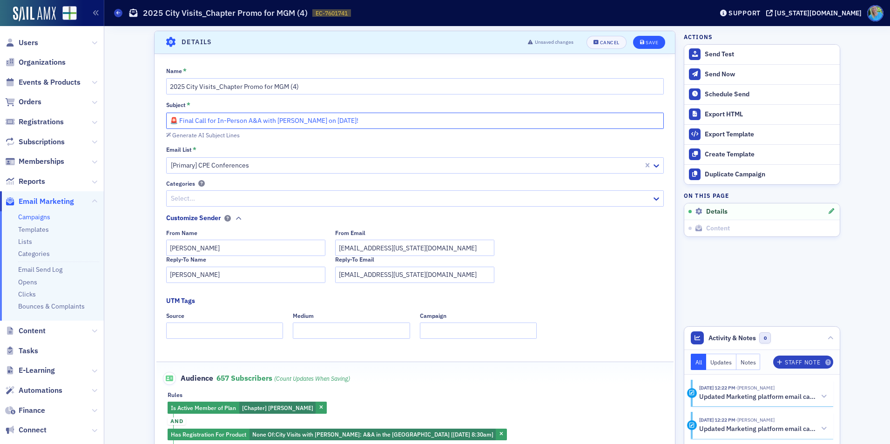
type input "🚨 Final Call for In-Person A&A with [PERSON_NAME] on [DATE]!"
click at [636, 45] on button "Save" at bounding box center [649, 42] width 32 height 13
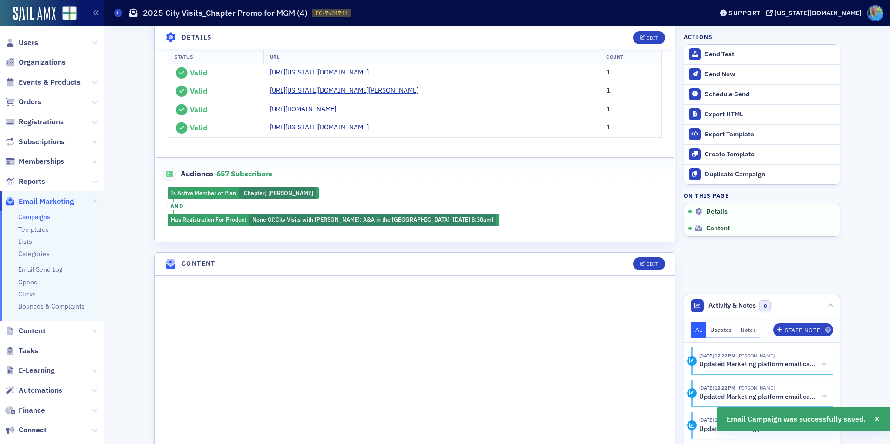
scroll to position [323, 0]
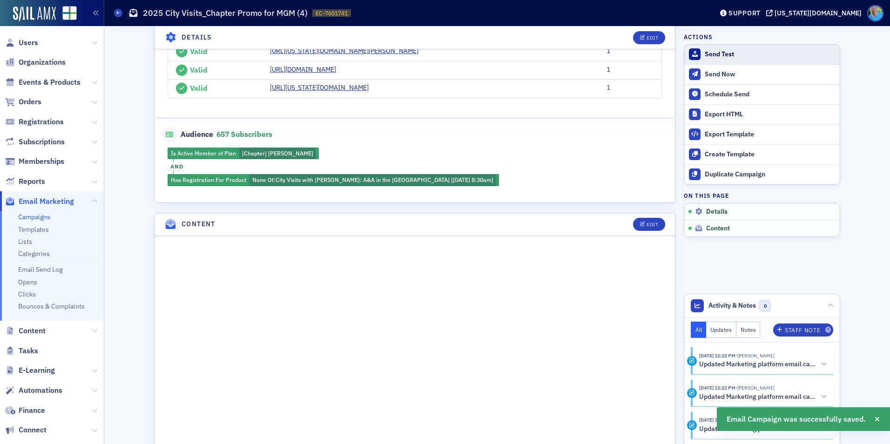
click at [726, 54] on div "Send Test" at bounding box center [770, 54] width 130 height 8
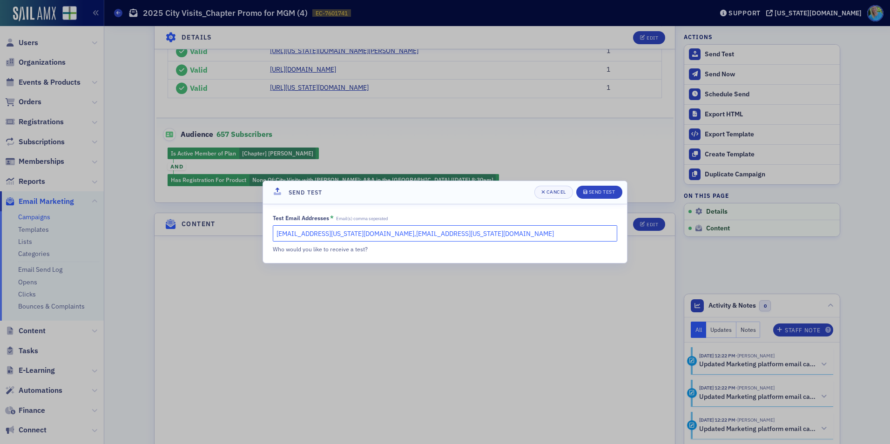
drag, startPoint x: 415, startPoint y: 236, endPoint x: 340, endPoint y: 232, distance: 75.1
click at [340, 232] on input "kgates@alabama.cpa,slowery@alabama.cpa" at bounding box center [445, 233] width 344 height 16
type input "kgates@alabama.cpa"
click at [618, 185] on header "Send Test Cancel Send Test" at bounding box center [445, 192] width 364 height 23
click at [610, 193] on div "Send Test" at bounding box center [602, 191] width 27 height 5
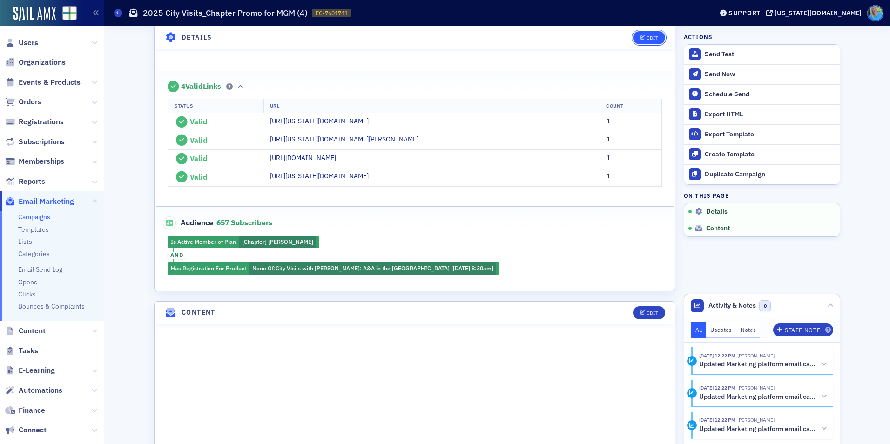
click at [645, 34] on button "Edit" at bounding box center [649, 37] width 32 height 13
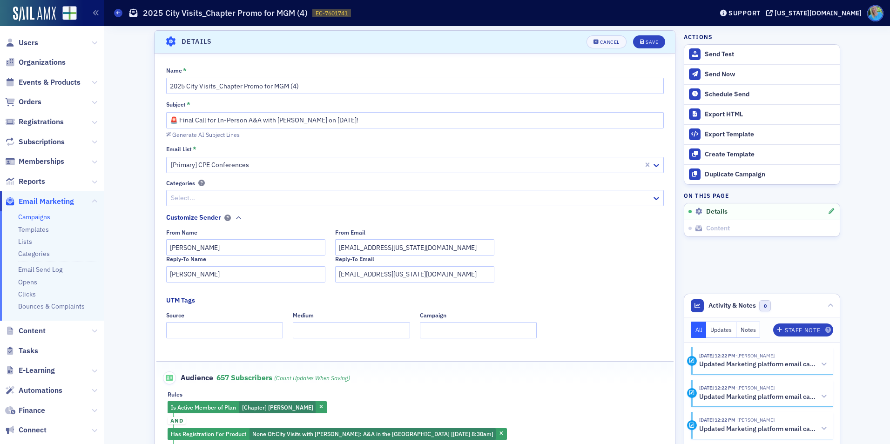
scroll to position [44, 0]
click at [648, 44] on div "Save" at bounding box center [652, 42] width 13 height 5
click at [732, 97] on div "Schedule Send" at bounding box center [770, 94] width 130 height 8
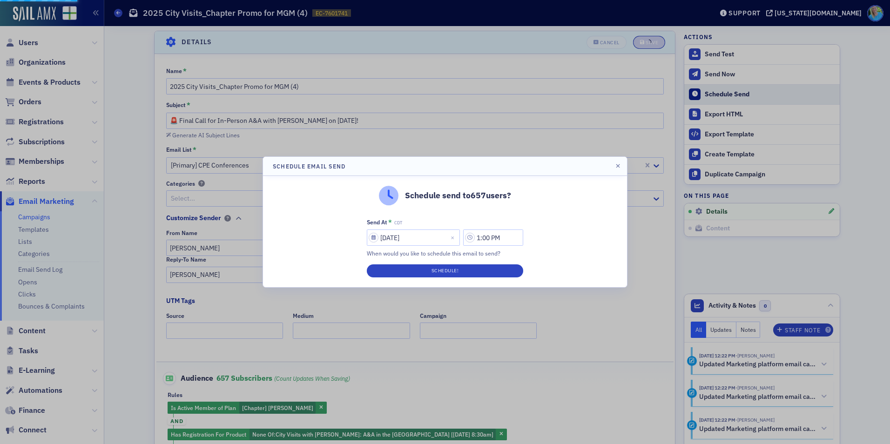
click at [732, 97] on div at bounding box center [445, 222] width 890 height 444
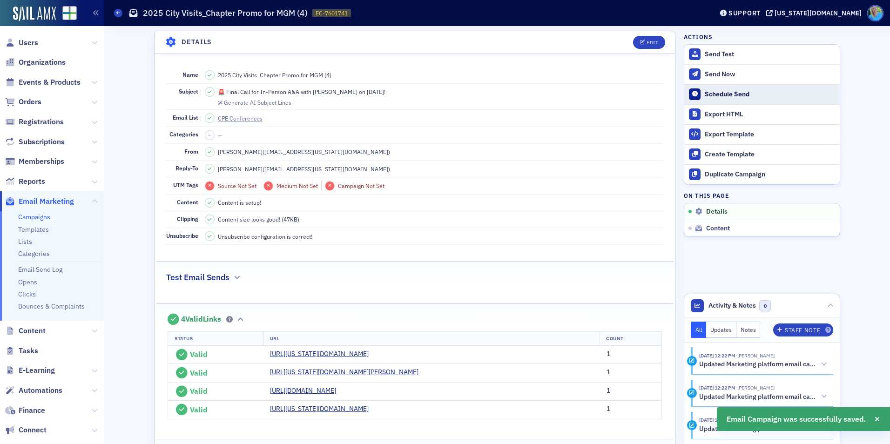
click at [724, 93] on div "Schedule Send" at bounding box center [770, 94] width 130 height 8
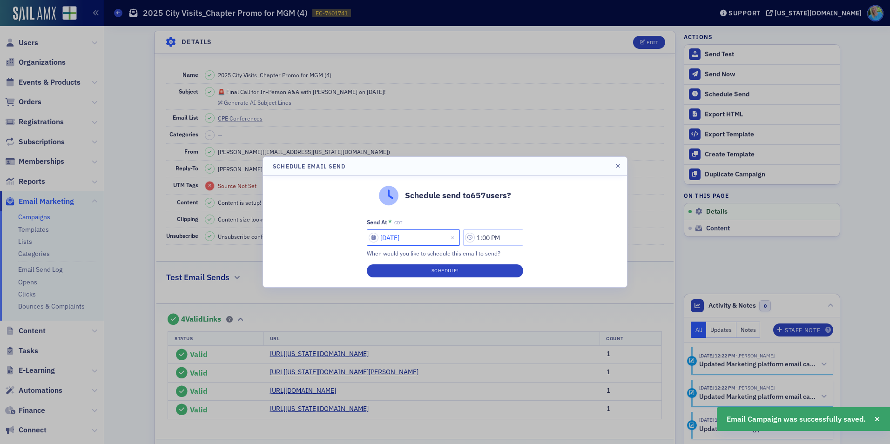
select select "7"
select select "2025"
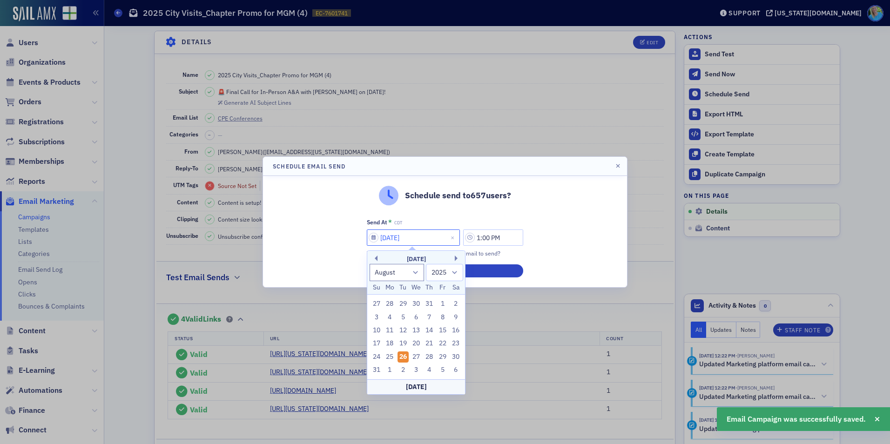
click at [395, 230] on input "08/26/2025" at bounding box center [413, 237] width 93 height 16
click at [428, 355] on div "28" at bounding box center [429, 356] width 11 height 11
type input "08/28/2025"
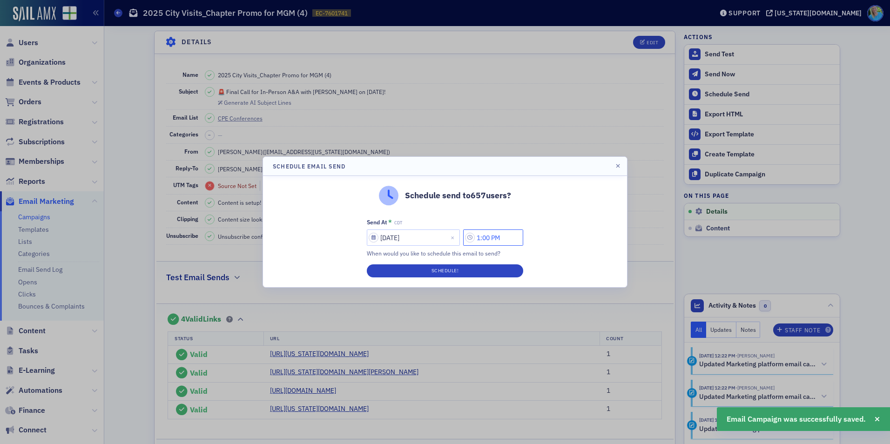
click at [485, 234] on input "1:00 PM" at bounding box center [493, 237] width 60 height 16
click at [384, 238] on icon at bounding box center [380, 237] width 9 height 9
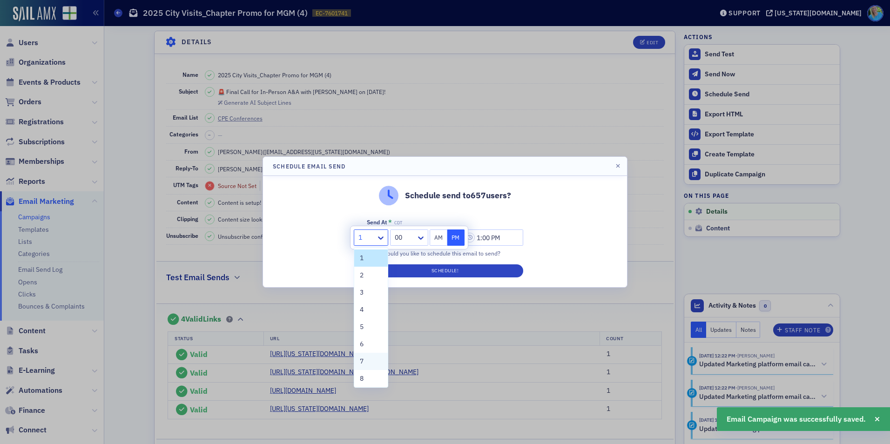
click at [365, 355] on div "7" at bounding box center [371, 361] width 34 height 17
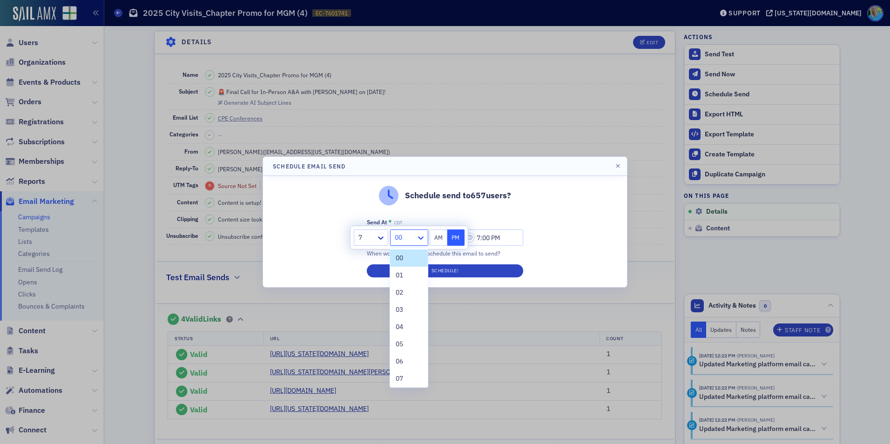
click at [424, 239] on icon at bounding box center [420, 237] width 9 height 9
click at [403, 379] on span "45" at bounding box center [399, 382] width 7 height 10
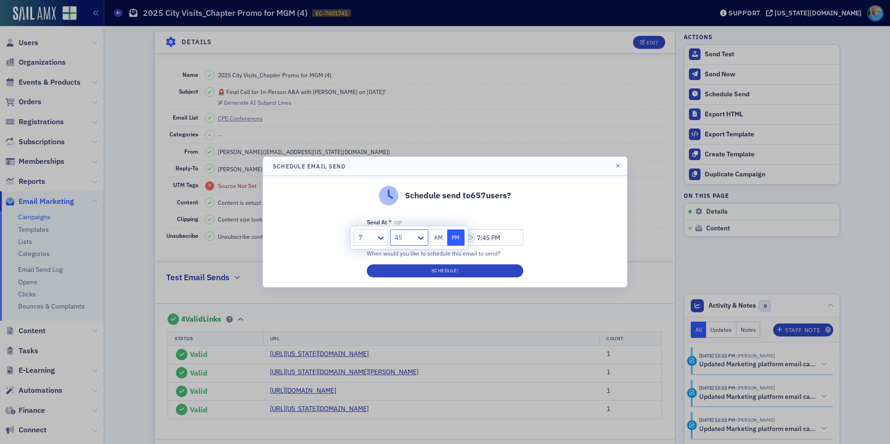
click at [440, 238] on button "AM" at bounding box center [439, 237] width 18 height 16
type input "7:45 AM"
click at [439, 271] on button "Schedule!" at bounding box center [445, 270] width 156 height 13
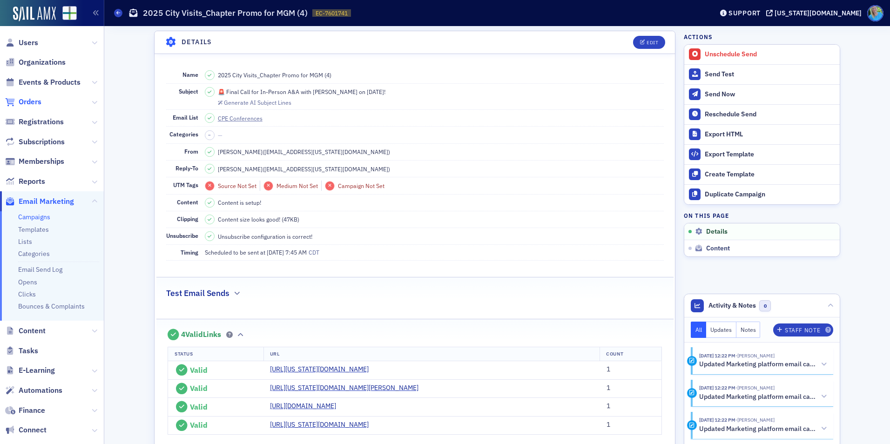
click at [27, 101] on span "Orders" at bounding box center [30, 102] width 23 height 10
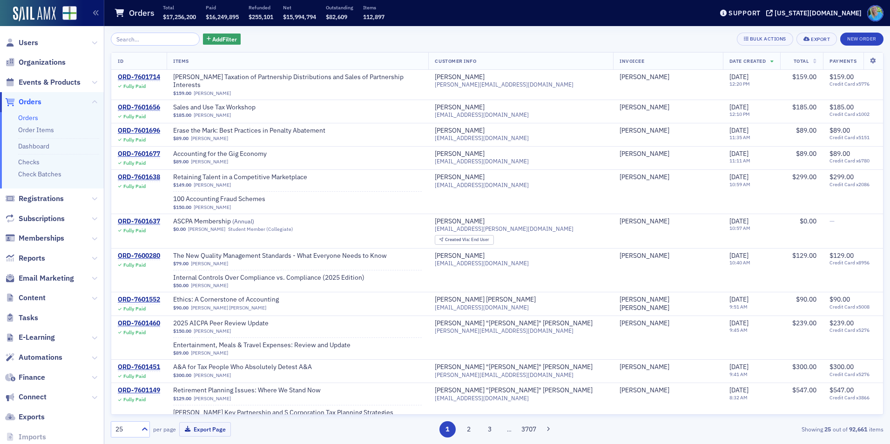
click at [156, 44] on input "search" at bounding box center [155, 39] width 89 height 13
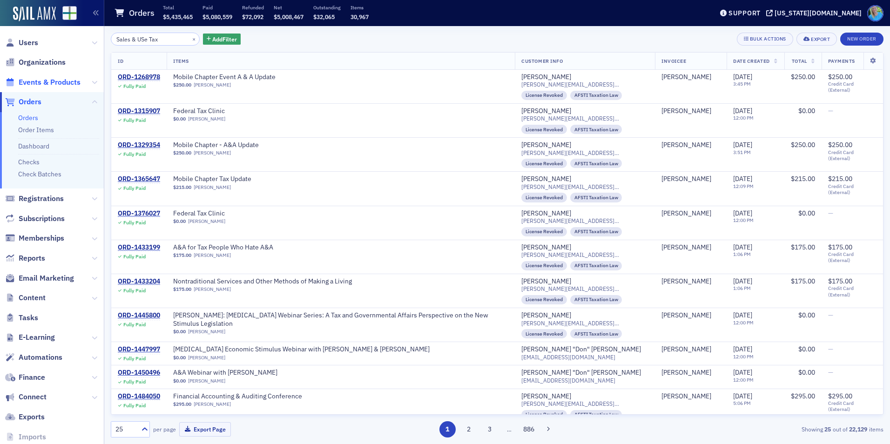
type input "Sales & USe Tax"
click at [79, 79] on span "Events & Products" at bounding box center [50, 82] width 62 height 10
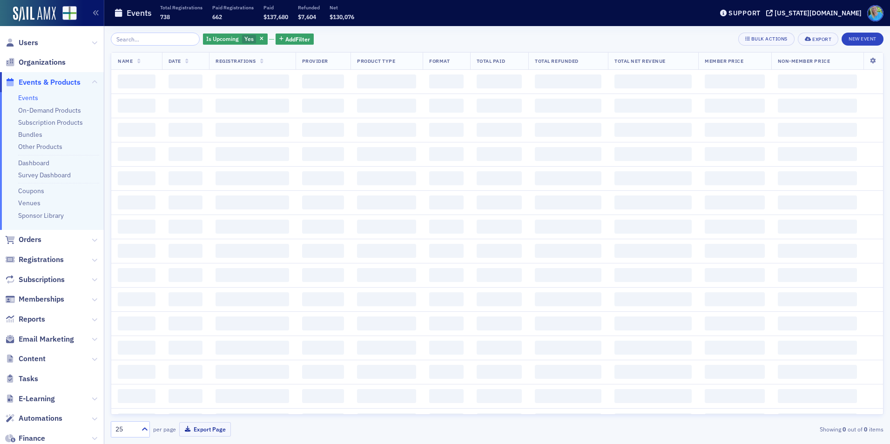
click at [131, 38] on input "search" at bounding box center [155, 39] width 89 height 13
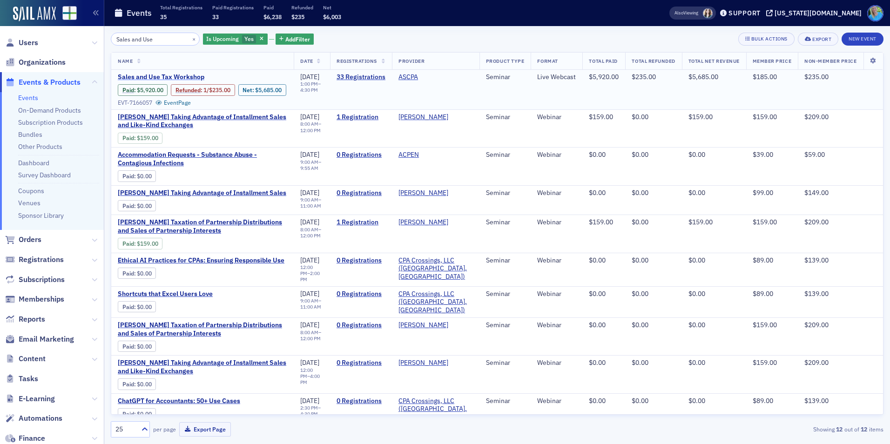
type input "Sales and Use"
click at [149, 75] on span "Sales and Use Tax Workshop" at bounding box center [196, 77] width 156 height 8
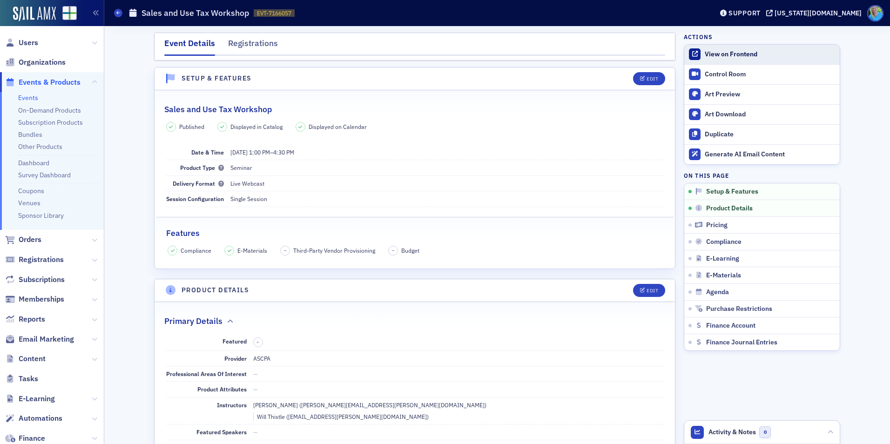
click at [705, 56] on div "View on Frontend" at bounding box center [770, 54] width 130 height 8
click at [29, 239] on span "Orders" at bounding box center [30, 240] width 23 height 10
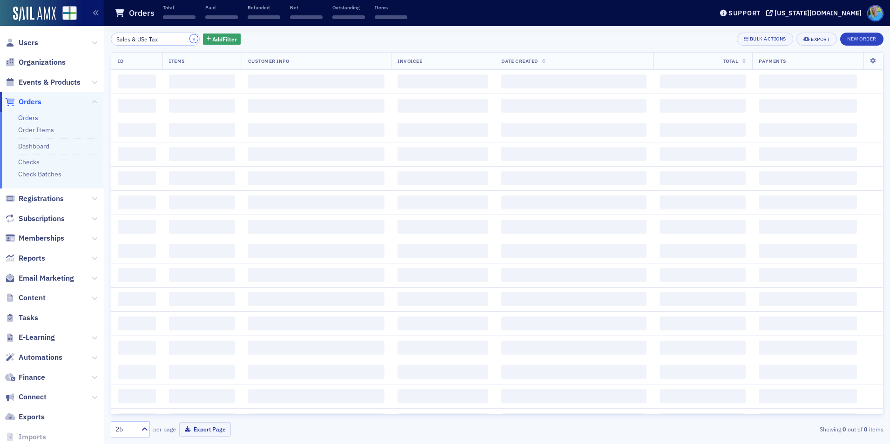
click at [190, 39] on button "×" at bounding box center [194, 38] width 8 height 8
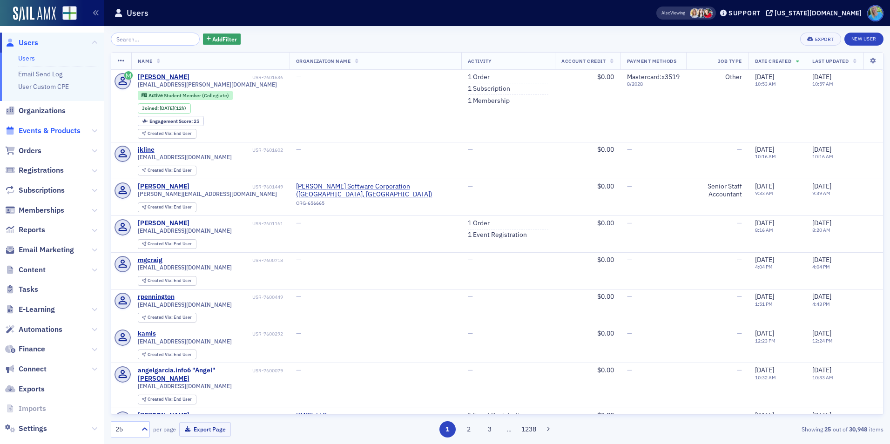
click at [64, 128] on span "Events & Products" at bounding box center [50, 131] width 62 height 10
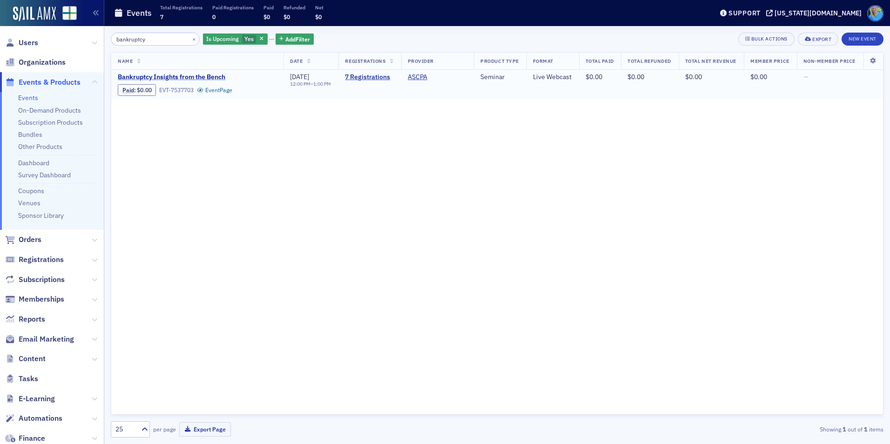
type input "bankruptcy"
click at [176, 74] on span "Bankruptcy Insights from the Bench" at bounding box center [196, 77] width 156 height 8
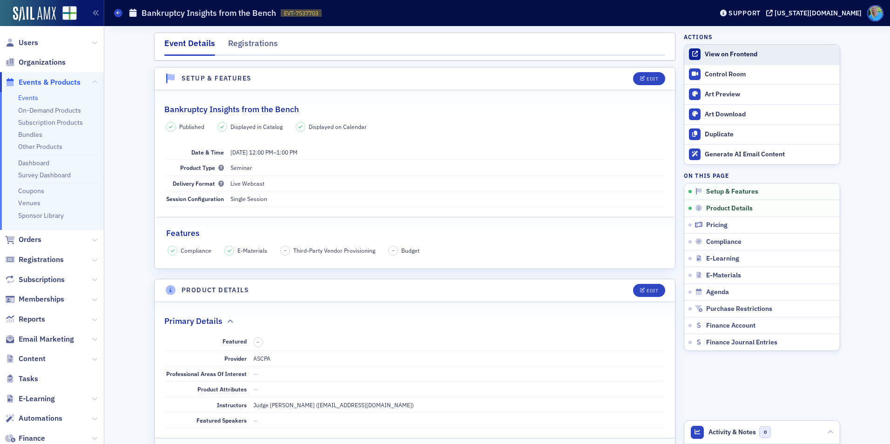
click at [727, 48] on link "View on Frontend" at bounding box center [761, 55] width 155 height 20
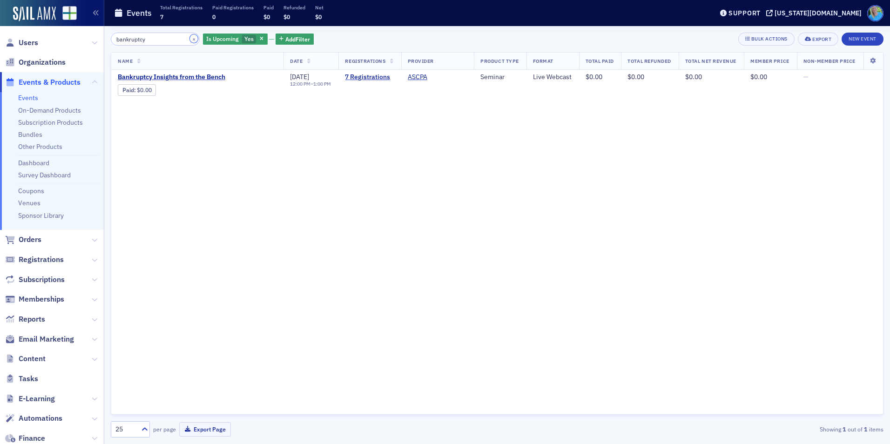
click at [190, 39] on button "×" at bounding box center [194, 38] width 8 height 8
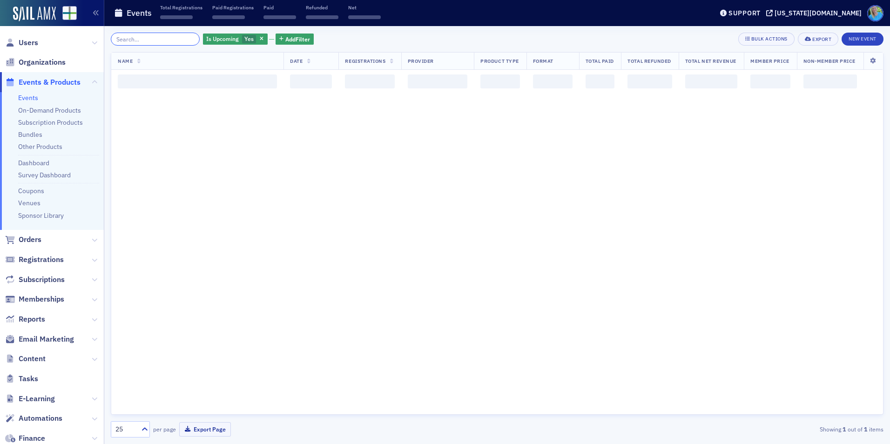
click at [172, 39] on input "search" at bounding box center [155, 39] width 89 height 13
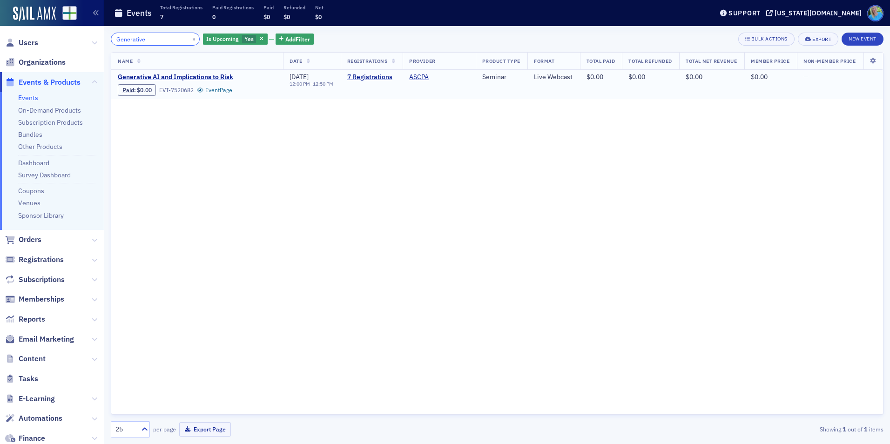
type input "Generative"
click at [199, 74] on span "Generative AI and Implications to Risk" at bounding box center [196, 77] width 156 height 8
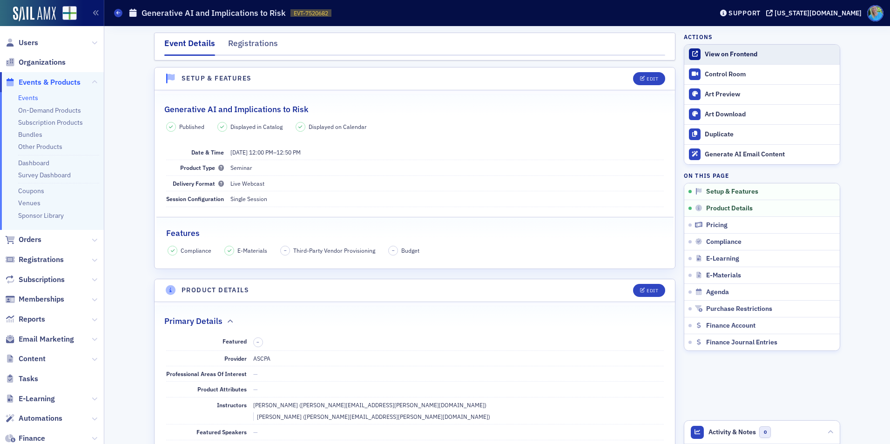
click at [719, 56] on div "View on Frontend" at bounding box center [770, 54] width 130 height 8
click at [705, 56] on div "View on Frontend" at bounding box center [770, 54] width 130 height 8
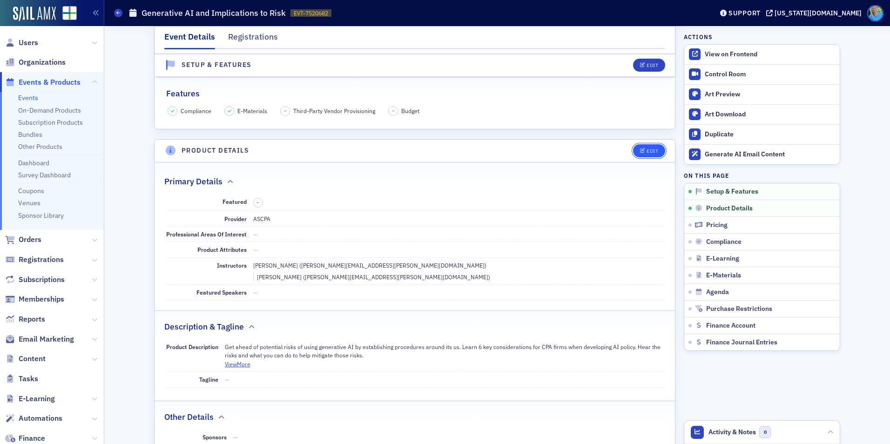
click at [641, 151] on icon "button" at bounding box center [643, 150] width 6 height 5
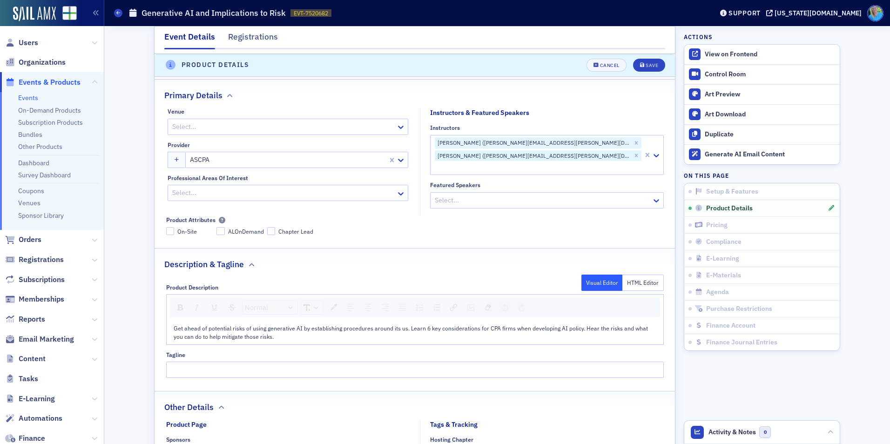
scroll to position [318, 0]
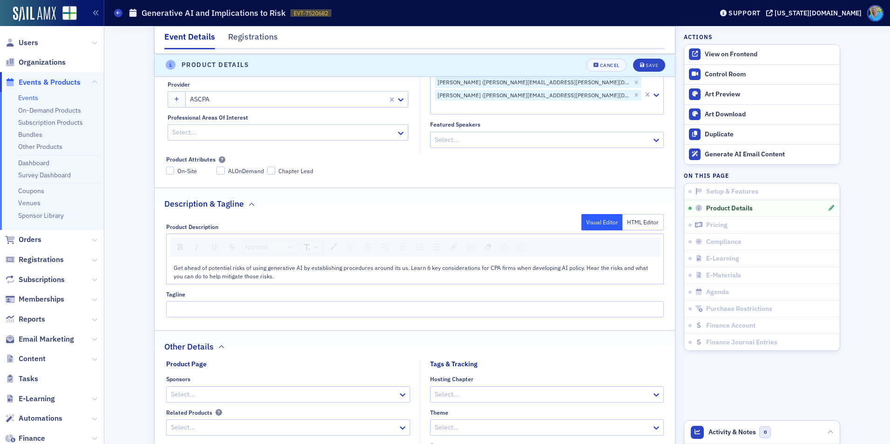
click at [174, 264] on span "Get ahead of potential risks of using generative AI by establishing procedures …" at bounding box center [412, 272] width 476 height 16
click at [581, 264] on span "Get ahead of potential risks of using generative AI by establishing procedures …" at bounding box center [412, 272] width 476 height 16
click at [579, 264] on span "Get ahead of potential risks of using generative AI by establishing procedures …" at bounding box center [412, 272] width 476 height 16
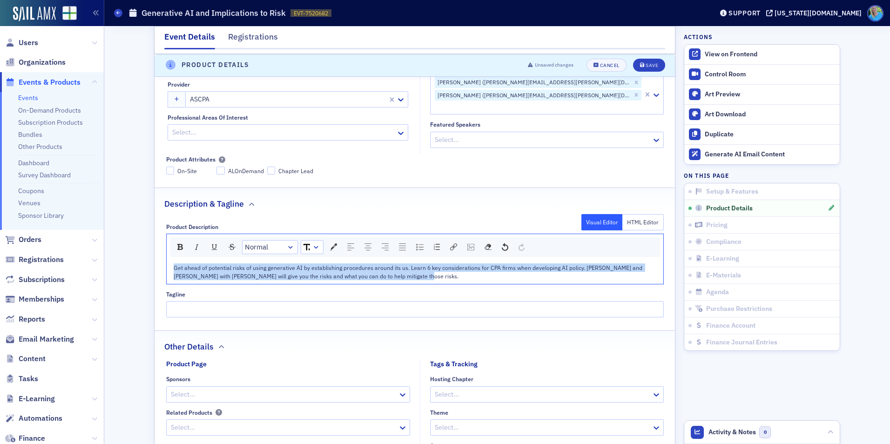
drag, startPoint x: 390, startPoint y: 269, endPoint x: 161, endPoint y: 262, distance: 229.6
click at [161, 262] on div "Product Description Visual Editor HTML Editor Normal Get ahead of potential ris…" at bounding box center [415, 267] width 520 height 101
copy span "Get ahead of potential risks of using generative AI by establishing procedures …"
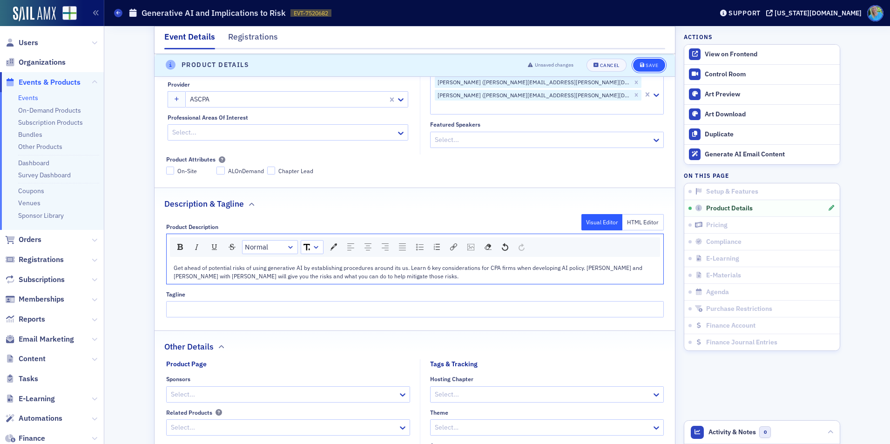
click at [650, 61] on button "Save" at bounding box center [649, 65] width 32 height 13
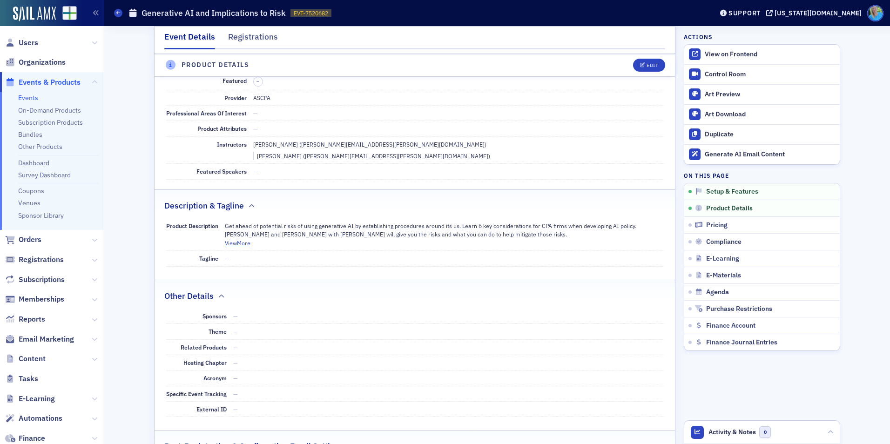
scroll to position [225, 0]
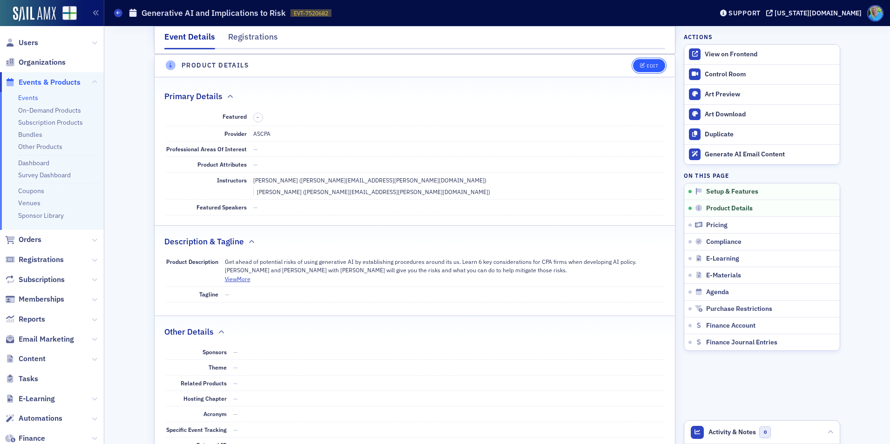
click at [641, 67] on icon "button" at bounding box center [643, 65] width 6 height 5
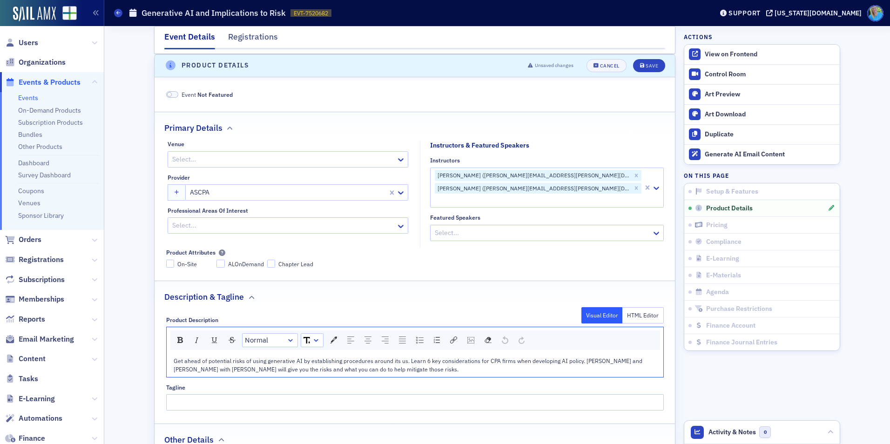
click at [391, 357] on span "Get ahead of potential risks of using generative AI by establishing procedures …" at bounding box center [409, 365] width 470 height 16
click at [402, 357] on span "Get ahead of potential risks of using generative AI by establishing procedures …" at bounding box center [410, 365] width 472 height 16
click at [391, 357] on span "Get ahead of potential risks of using generative AI by establishing procedures …" at bounding box center [411, 365] width 475 height 16
click at [393, 357] on span "Get ahead of potential risks of using generative AI by establishing procedures …" at bounding box center [411, 365] width 475 height 16
click at [646, 68] on div "Save" at bounding box center [652, 65] width 13 height 5
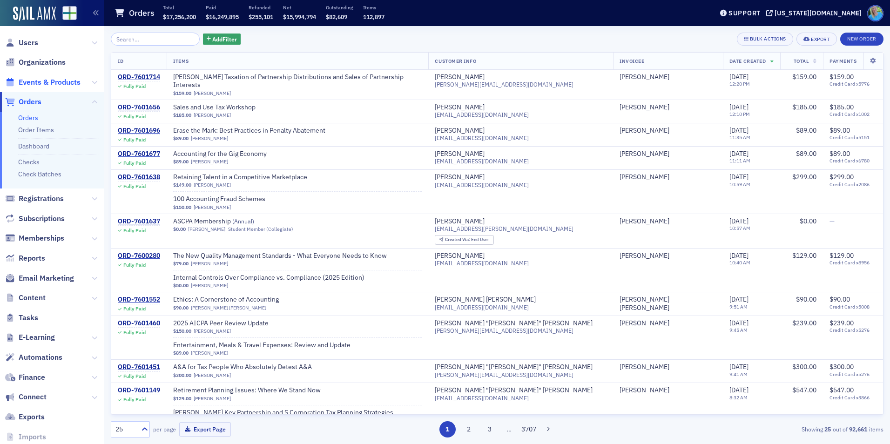
click at [42, 80] on span "Events & Products" at bounding box center [50, 82] width 62 height 10
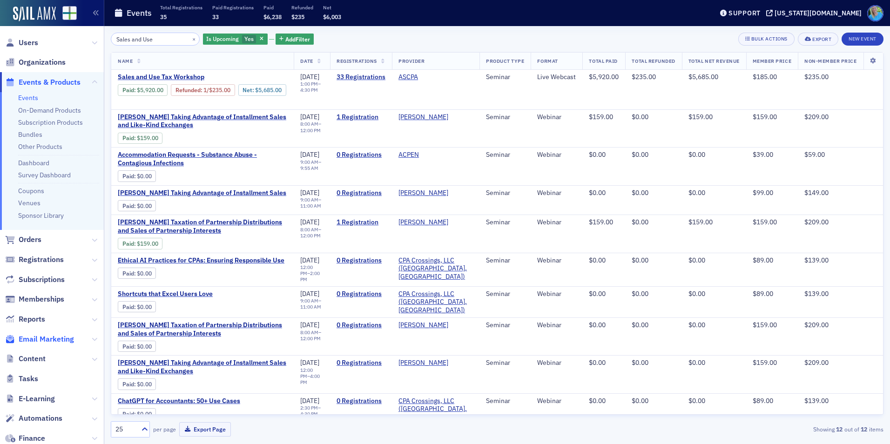
click at [54, 342] on span "Email Marketing" at bounding box center [46, 339] width 55 height 10
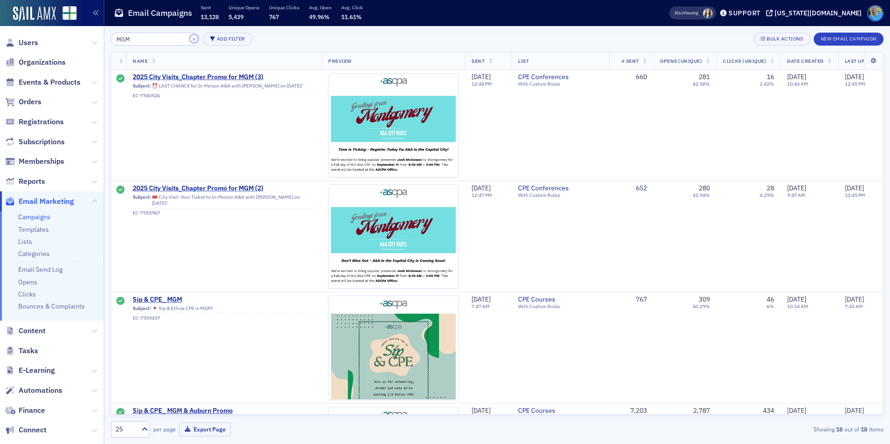
click at [190, 40] on button "×" at bounding box center [194, 38] width 8 height 8
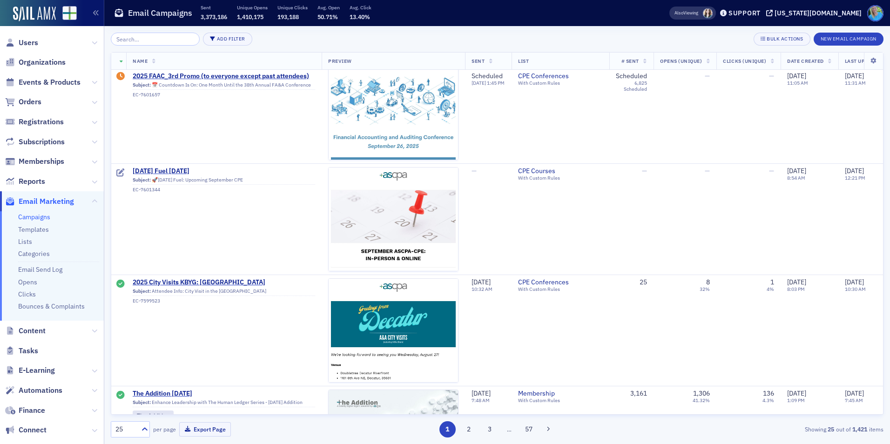
scroll to position [465, 0]
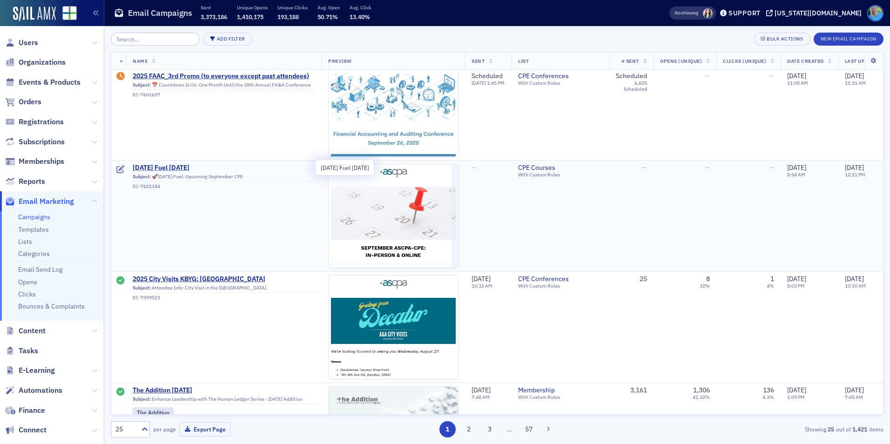
click at [171, 164] on span "[DATE] Fuel [DATE]" at bounding box center [224, 168] width 182 height 8
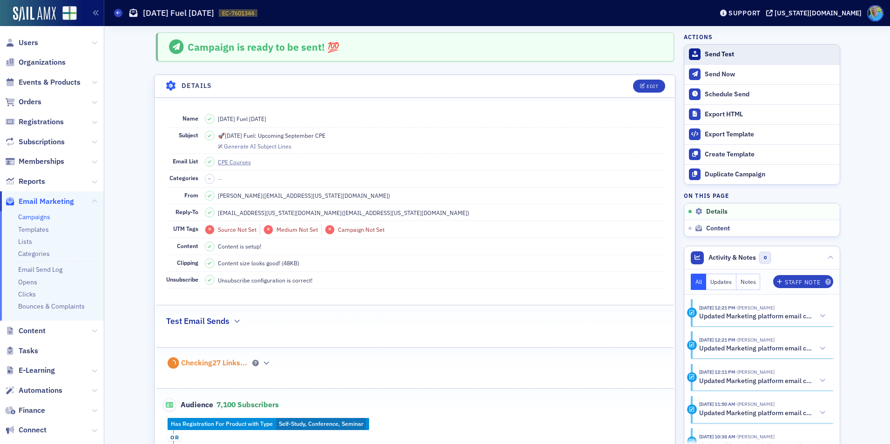
click at [740, 56] on div "Send Test" at bounding box center [770, 54] width 130 height 8
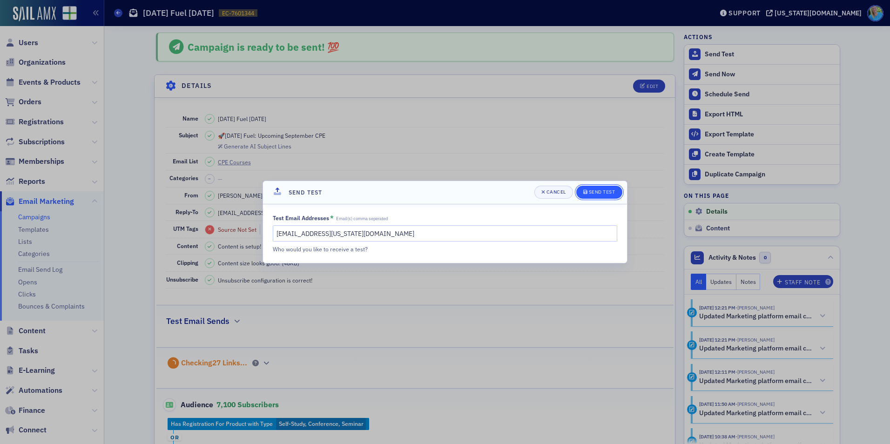
click at [589, 193] on div "Send Test" at bounding box center [602, 191] width 27 height 5
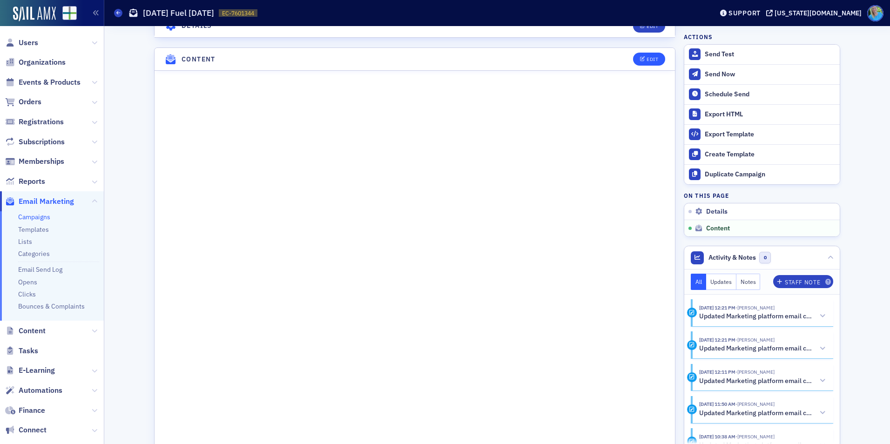
scroll to position [465, 0]
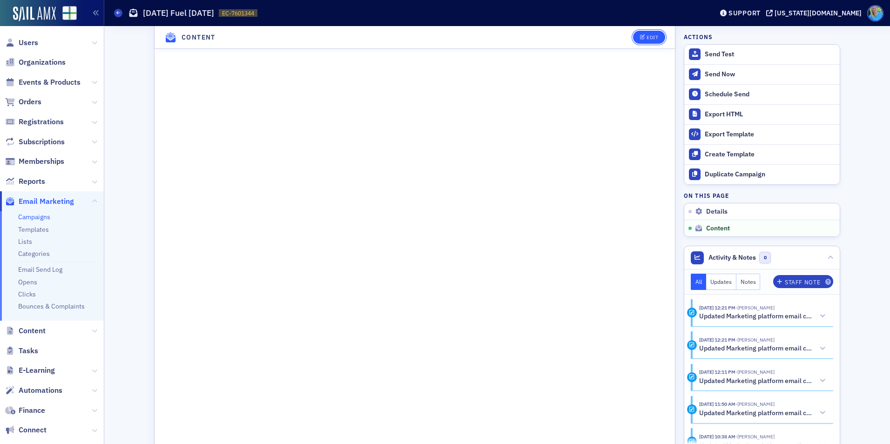
click at [635, 40] on button "Edit" at bounding box center [649, 37] width 32 height 13
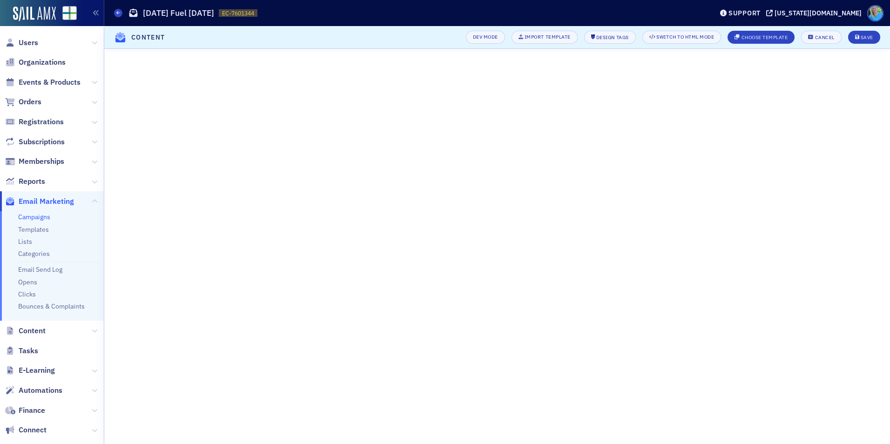
scroll to position [46, 0]
click at [864, 38] on div "Save" at bounding box center [867, 37] width 13 height 5
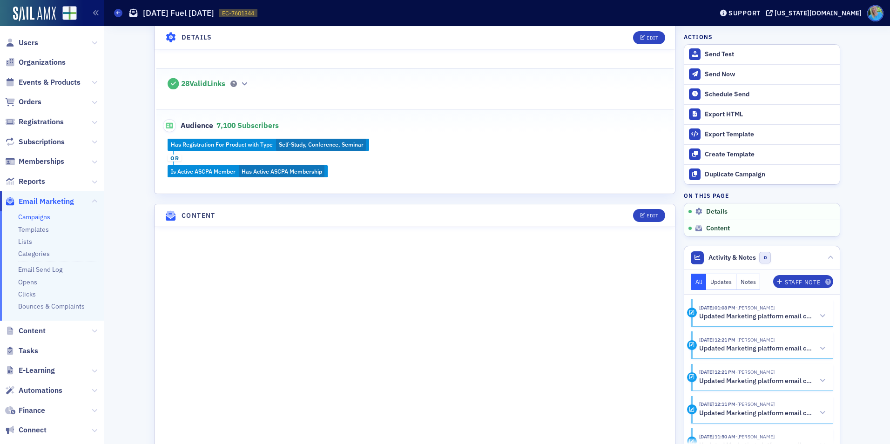
scroll to position [512, 0]
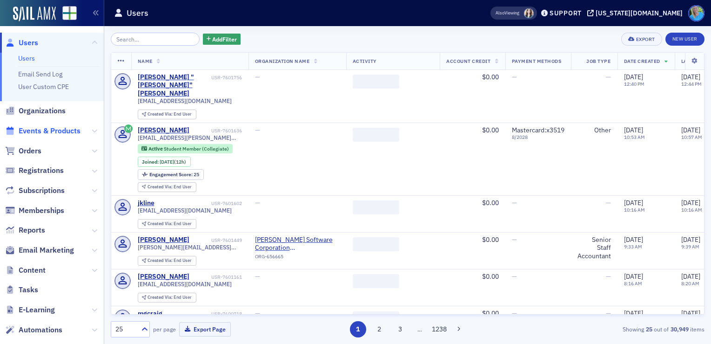
click at [47, 132] on span "Events & Products" at bounding box center [50, 131] width 62 height 10
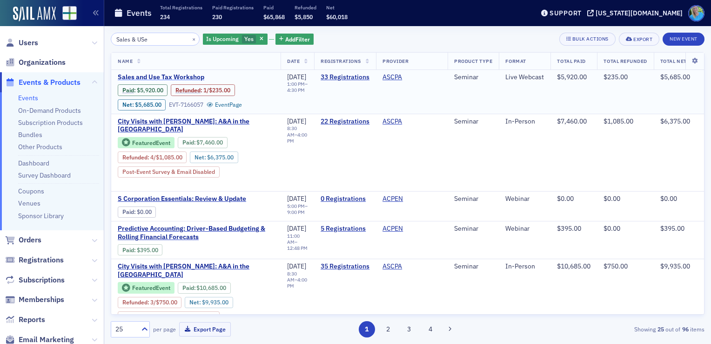
type input "Sales & USe"
click at [189, 76] on span "Sales and Use Tax Workshop" at bounding box center [196, 77] width 156 height 8
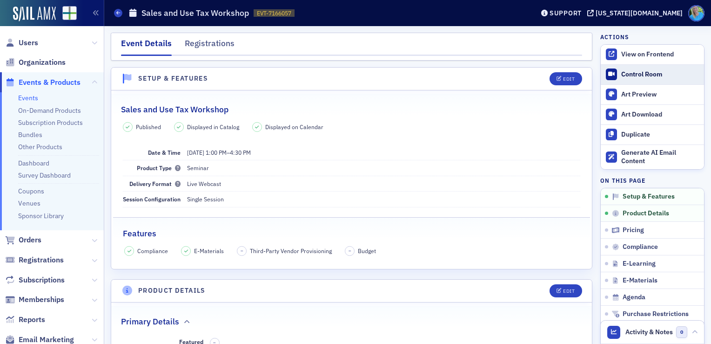
click at [640, 75] on div "Control Room" at bounding box center [660, 74] width 78 height 8
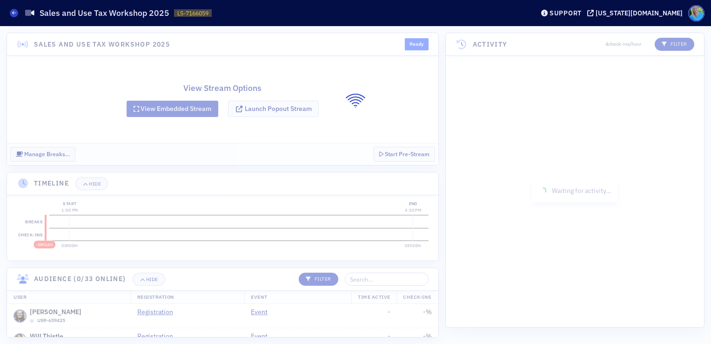
click at [156, 276] on div at bounding box center [355, 184] width 711 height 317
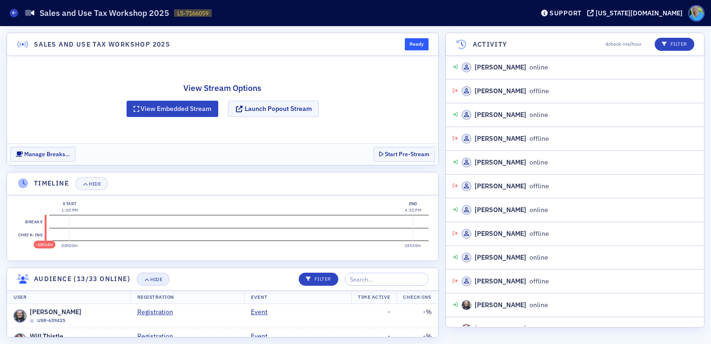
scroll to position [411, 0]
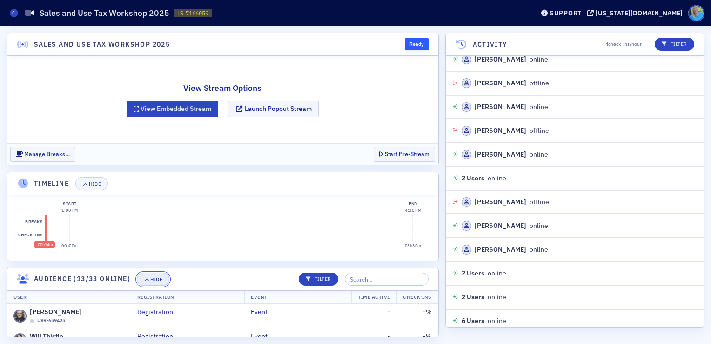
click at [153, 276] on div "Hide" at bounding box center [156, 278] width 12 height 5
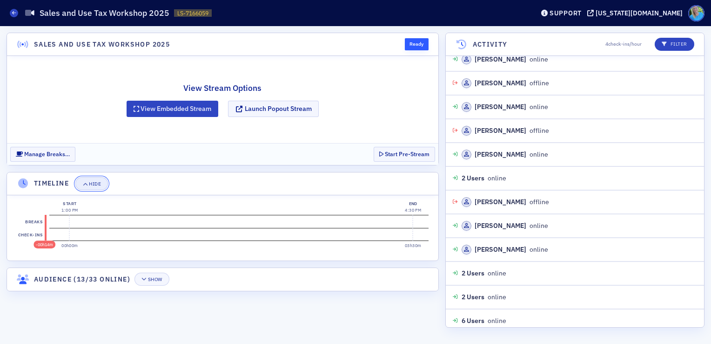
click at [90, 181] on div "Hide" at bounding box center [95, 183] width 12 height 5
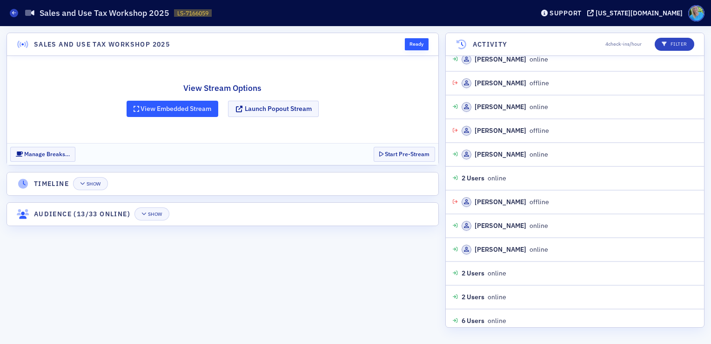
click at [164, 110] on button "View Embedded Stream" at bounding box center [173, 109] width 92 height 16
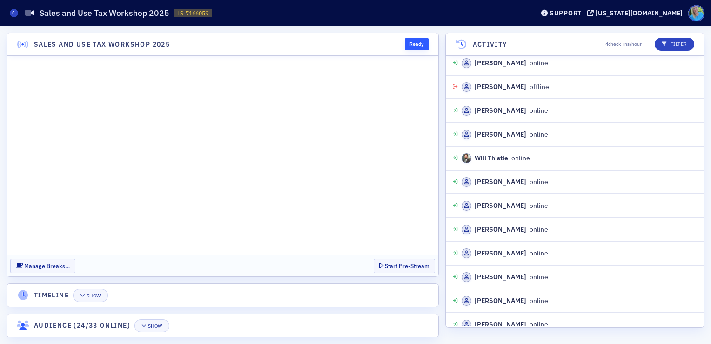
scroll to position [906, 0]
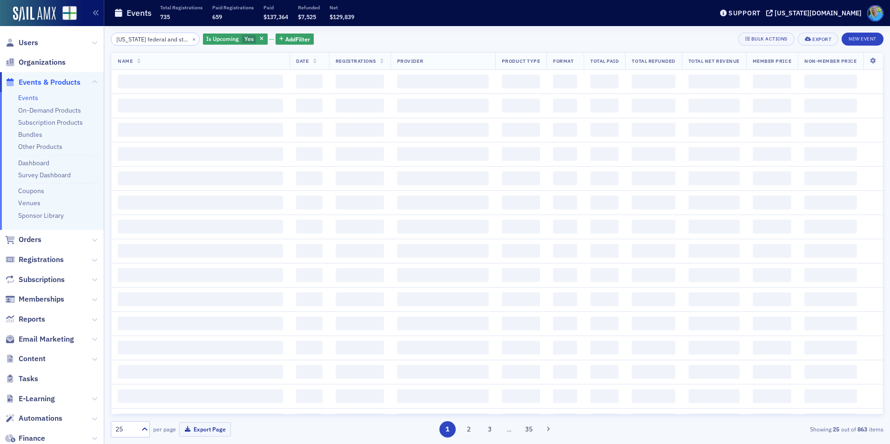
scroll to position [0, 4]
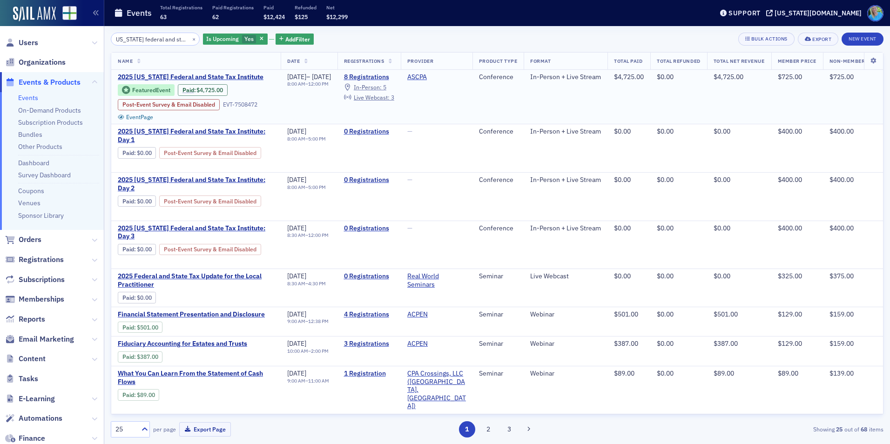
type input "alabama federal and state"
click at [246, 83] on div "Featured Event Paid : $4,725.00 Post-Event Survey & Email Disabled EVT-7508472 …" at bounding box center [196, 102] width 156 height 38
click at [247, 78] on span "2025 Alabama Federal and State Tax Institute" at bounding box center [196, 77] width 156 height 8
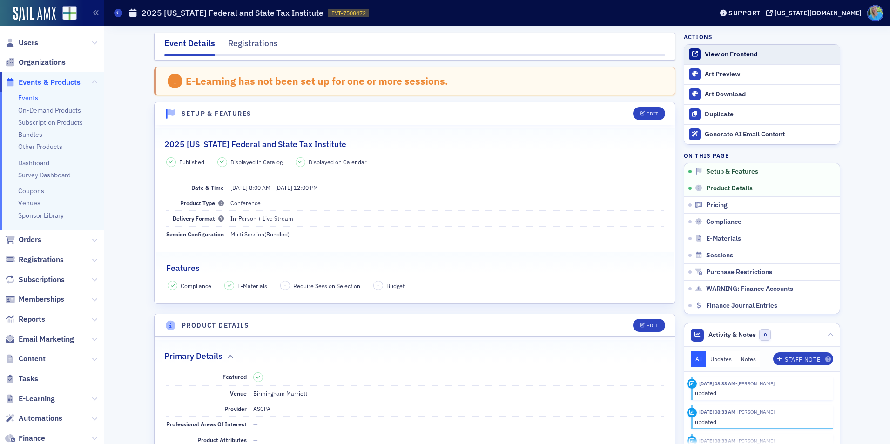
click at [742, 57] on div "View on Frontend" at bounding box center [770, 54] width 130 height 8
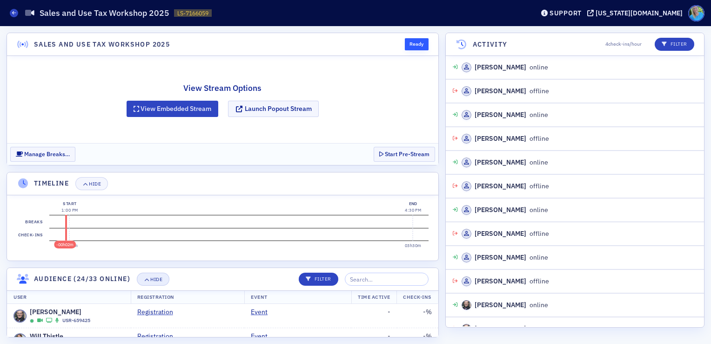
scroll to position [506, 0]
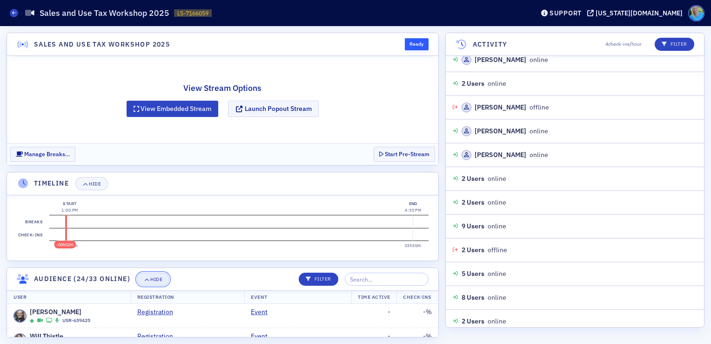
click at [142, 279] on button "Hide" at bounding box center [153, 278] width 33 height 13
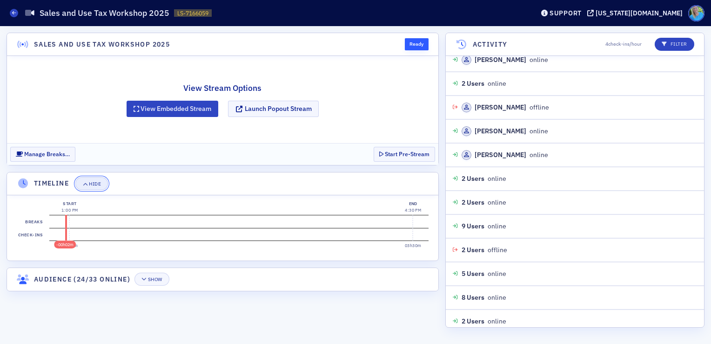
click at [100, 183] on div "Hide" at bounding box center [95, 183] width 12 height 5
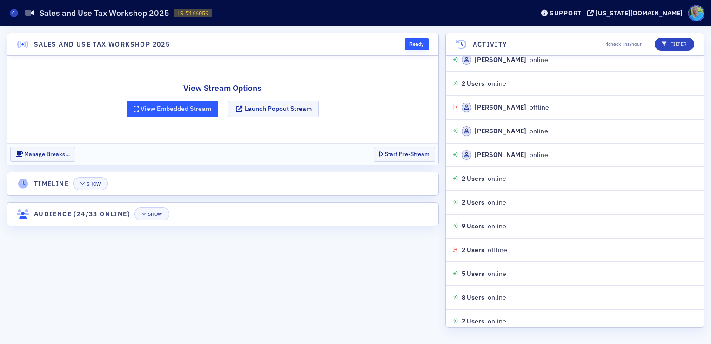
click at [175, 109] on button "View Embedded Stream" at bounding box center [173, 109] width 92 height 16
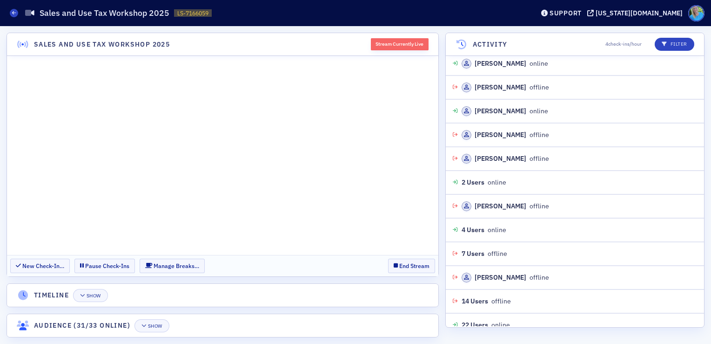
scroll to position [1523, 0]
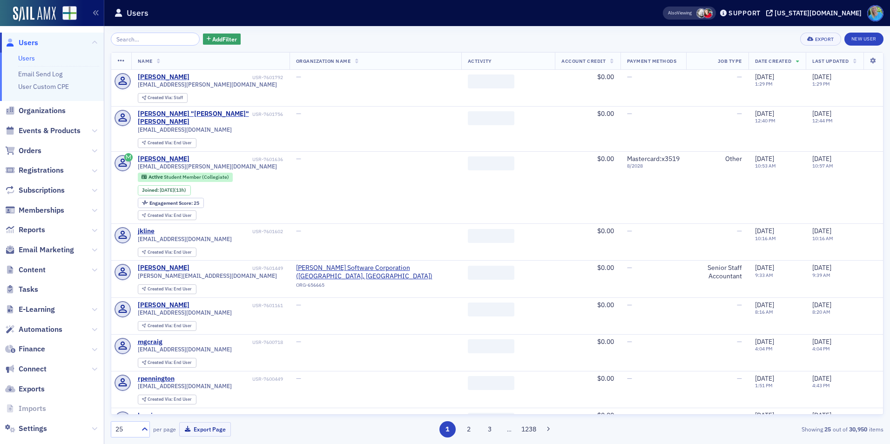
click at [23, 56] on link "Users" at bounding box center [26, 58] width 17 height 8
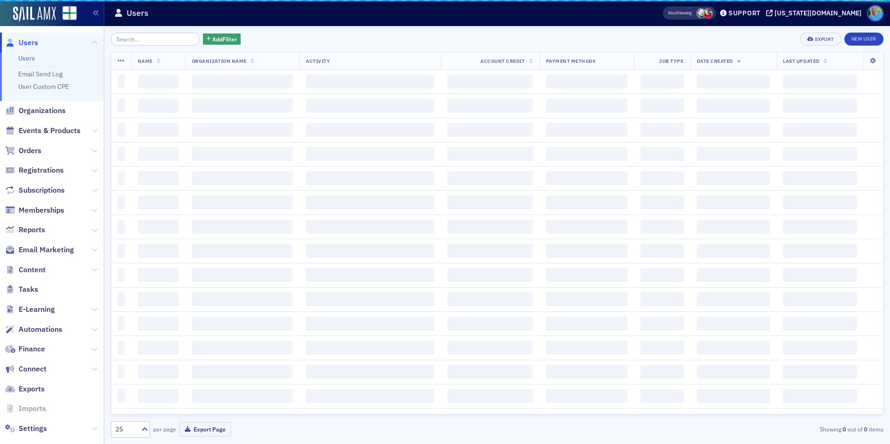
click at [152, 36] on input "search" at bounding box center [155, 39] width 89 height 13
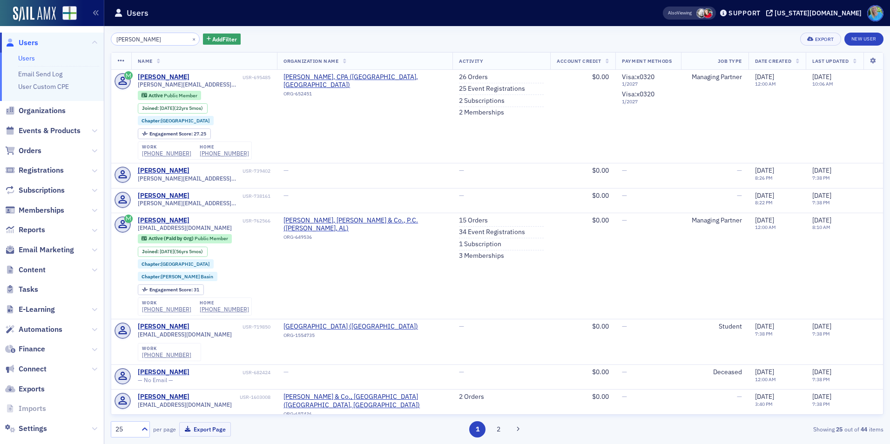
click at [133, 39] on input "johnny lyle" at bounding box center [155, 39] width 89 height 13
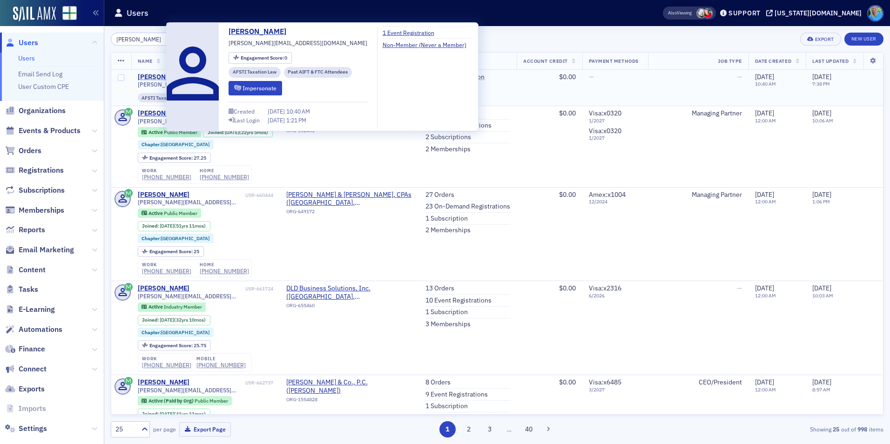
type input "john lyle"
click at [155, 75] on div "John Lyle" at bounding box center [164, 77] width 52 height 8
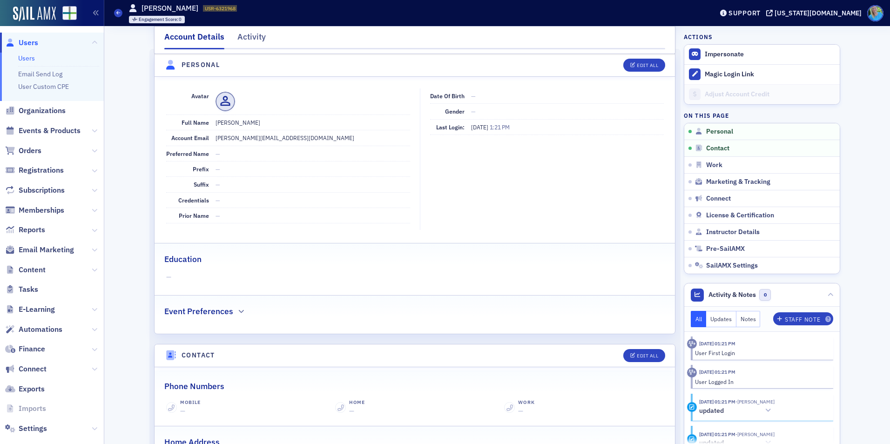
scroll to position [140, 0]
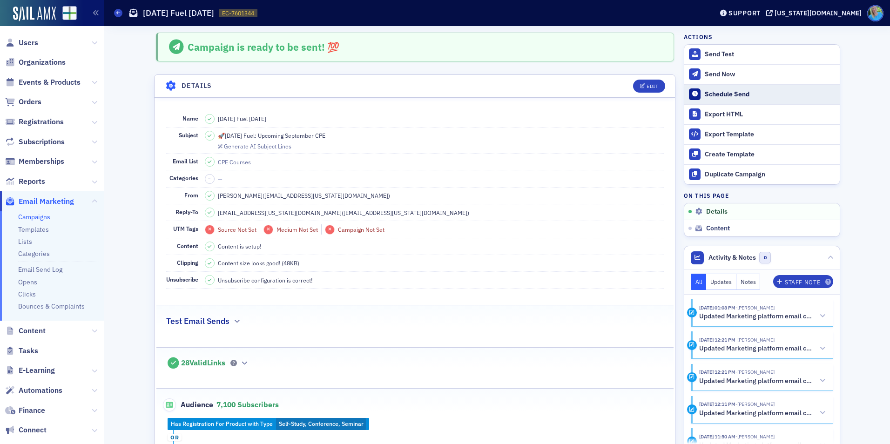
click at [715, 97] on div "Schedule Send" at bounding box center [770, 94] width 130 height 8
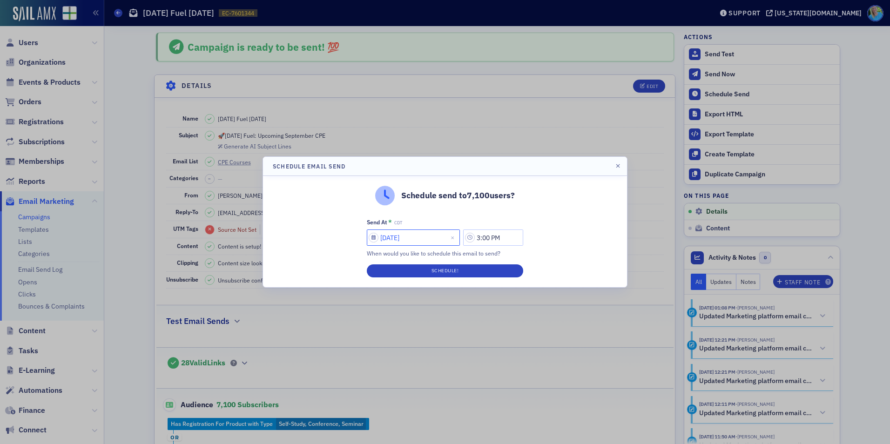
click at [444, 235] on input "[DATE]" at bounding box center [413, 237] width 93 height 16
select select "7"
select select "2025"
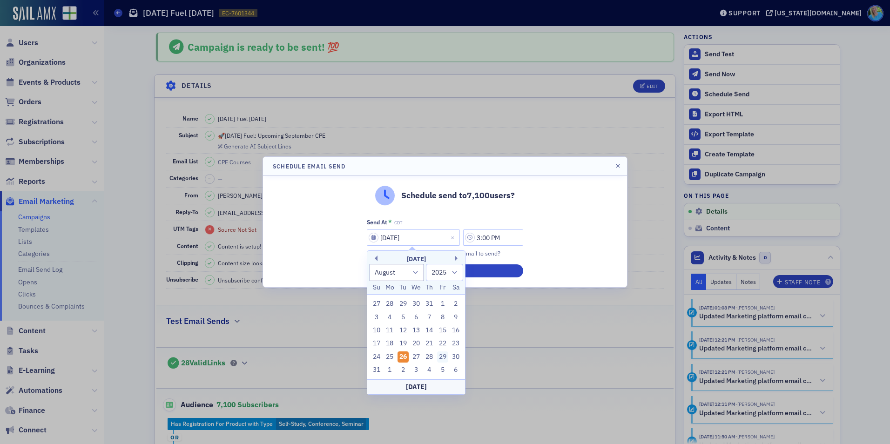
click at [439, 361] on div "29" at bounding box center [442, 356] width 11 height 11
type input "[DATE]"
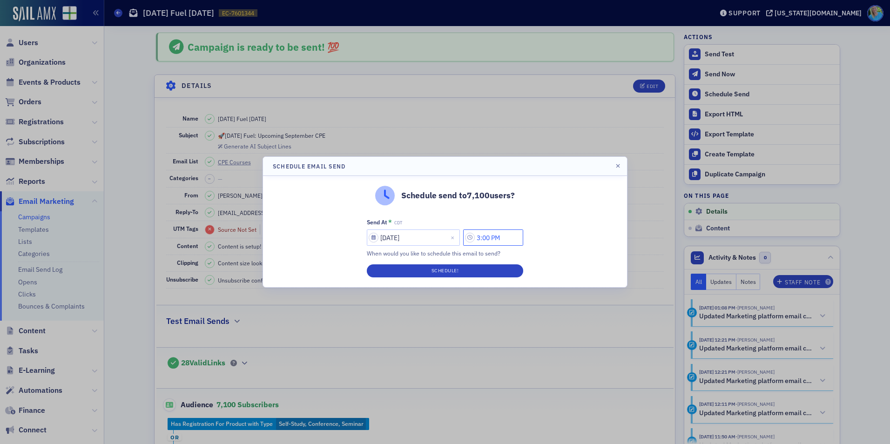
click at [485, 237] on input "3:00 PM" at bounding box center [493, 237] width 60 height 16
click at [382, 239] on icon at bounding box center [380, 237] width 9 height 9
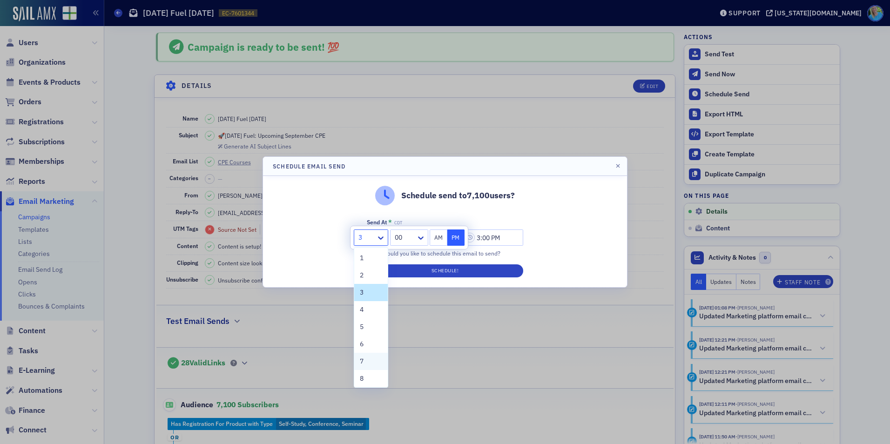
click at [370, 359] on div "7" at bounding box center [371, 362] width 22 height 10
click at [419, 241] on div at bounding box center [422, 237] width 12 height 15
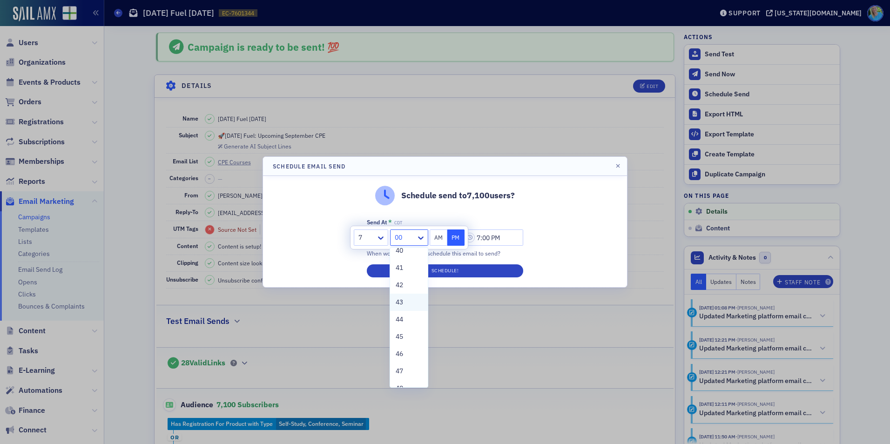
scroll to position [698, 0]
click at [404, 330] on div "45" at bounding box center [409, 335] width 26 height 10
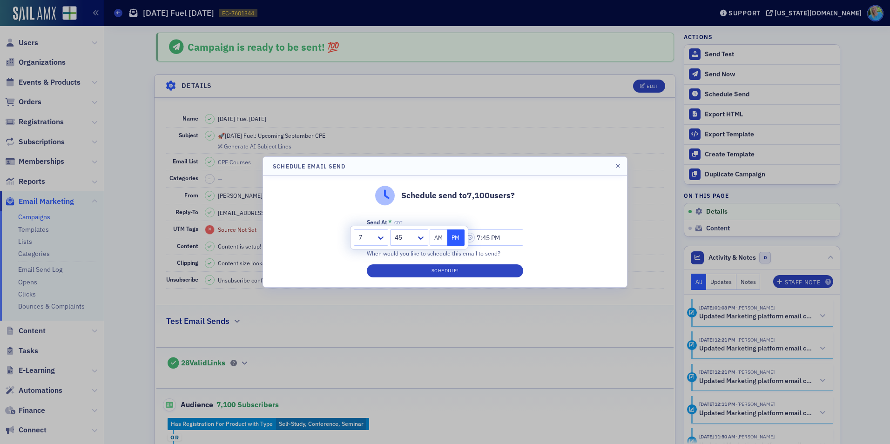
click at [434, 240] on button "AM" at bounding box center [439, 237] width 18 height 16
type input "7:45 AM"
click at [435, 275] on button "Schedule!" at bounding box center [445, 270] width 156 height 13
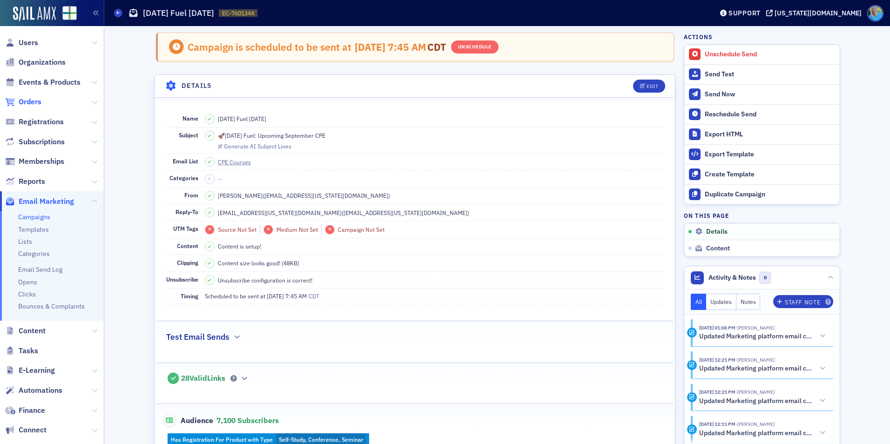
click at [33, 104] on span "Orders" at bounding box center [30, 102] width 23 height 10
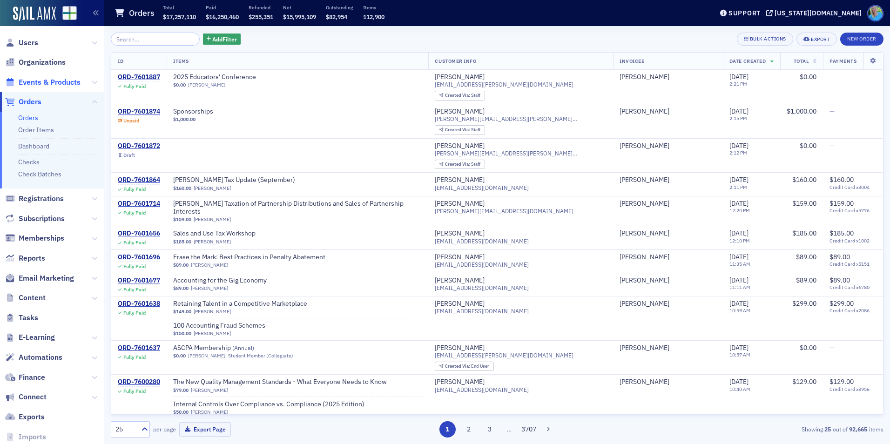
click at [37, 83] on span "Events & Products" at bounding box center [50, 82] width 62 height 10
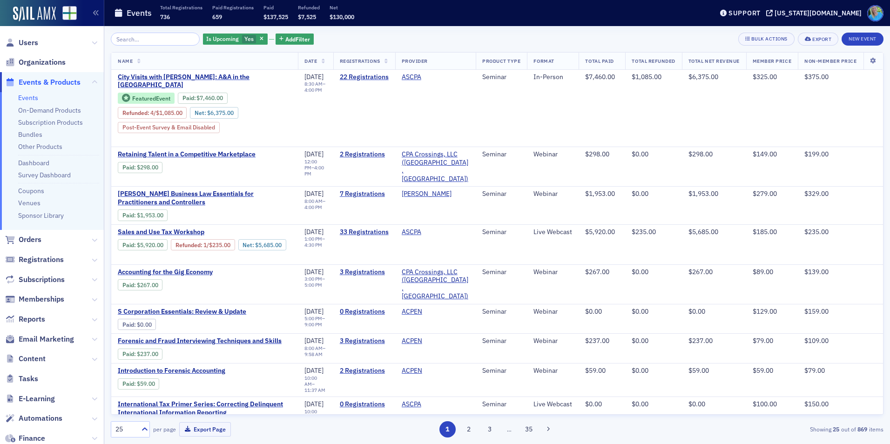
click at [135, 38] on input "search" at bounding box center [155, 39] width 89 height 13
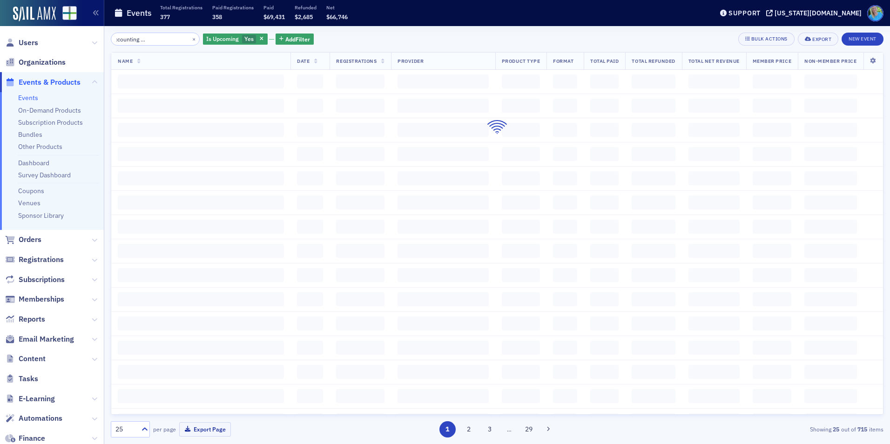
scroll to position [0, 52]
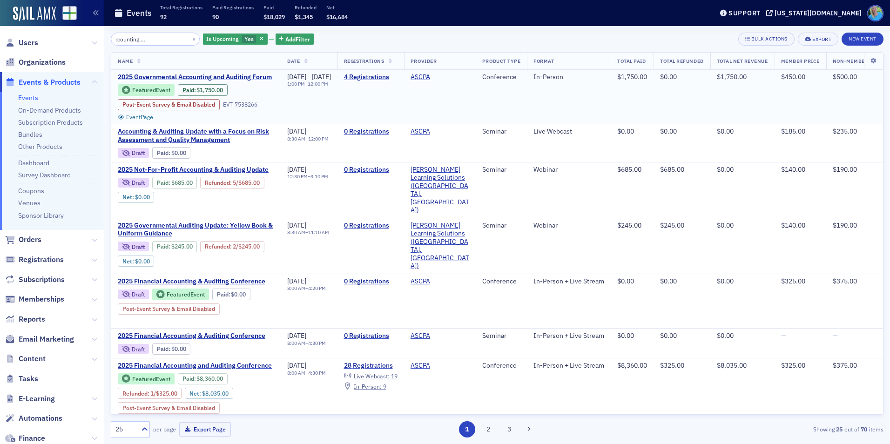
type input "governmental accounting and auditing forum"
click at [202, 78] on span "2025 Governmental Accounting and Auditing Forum" at bounding box center [196, 77] width 156 height 8
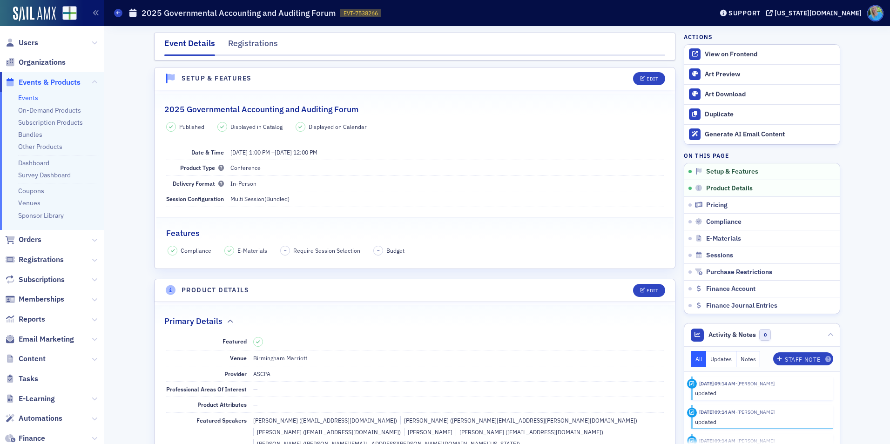
click at [752, 42] on div "Actions View on Frontend Art Preview Art Download Duplicate Generate AI Email C…" at bounding box center [762, 174] width 156 height 282
click at [751, 49] on link "View on Frontend" at bounding box center [761, 55] width 155 height 20
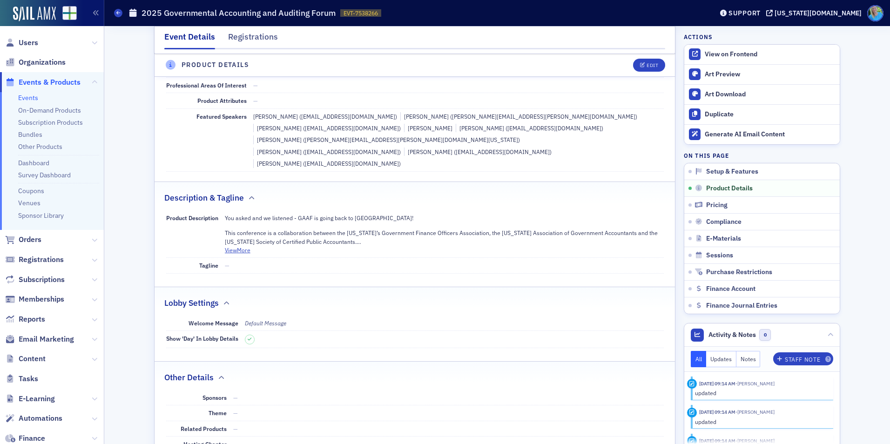
scroll to position [326, 0]
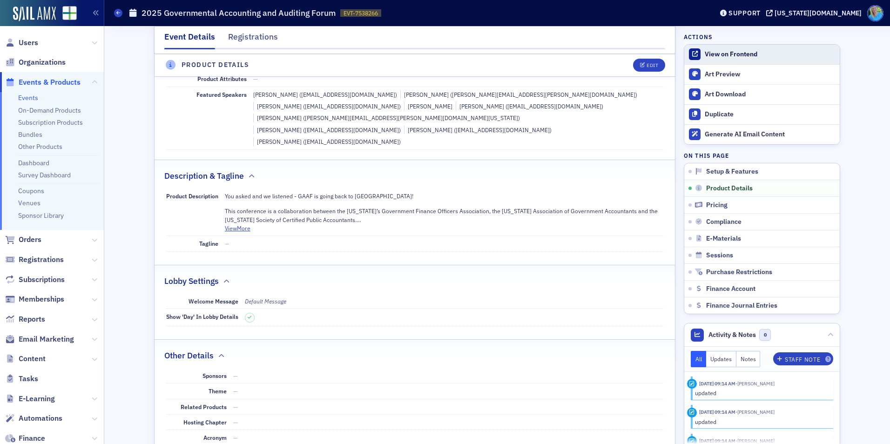
click at [718, 55] on div "View on Frontend" at bounding box center [770, 54] width 130 height 8
click at [34, 239] on span "Orders" at bounding box center [30, 240] width 23 height 10
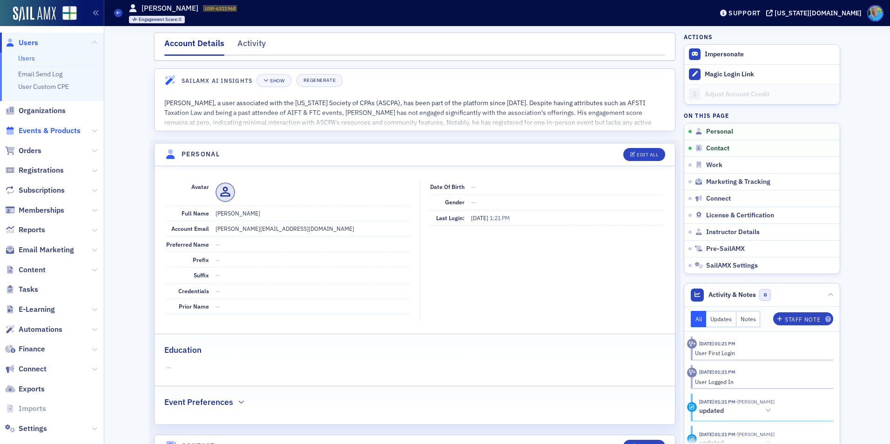
scroll to position [140, 0]
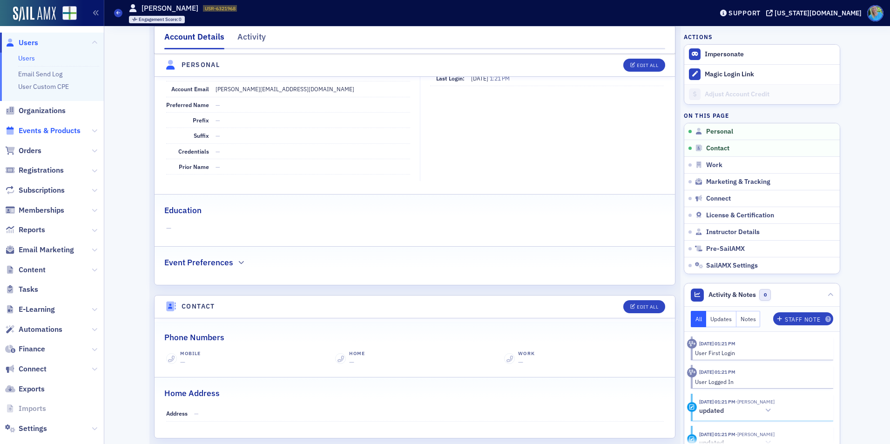
click at [36, 130] on span "Events & Products" at bounding box center [50, 131] width 62 height 10
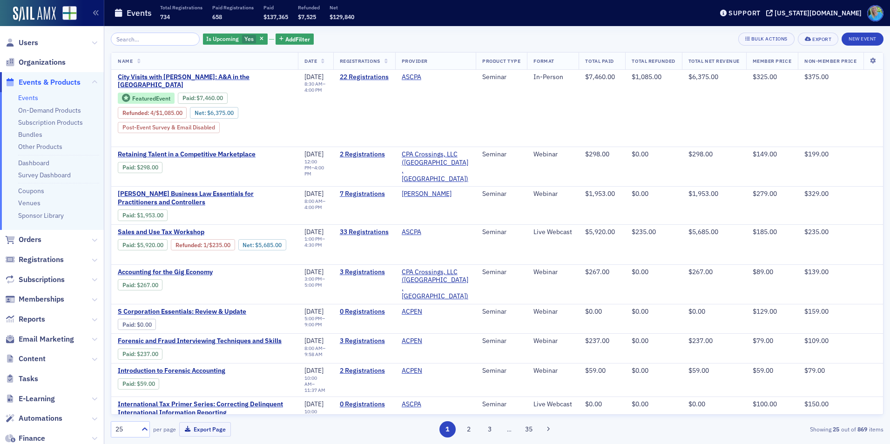
click at [182, 40] on input "search" at bounding box center [155, 39] width 89 height 13
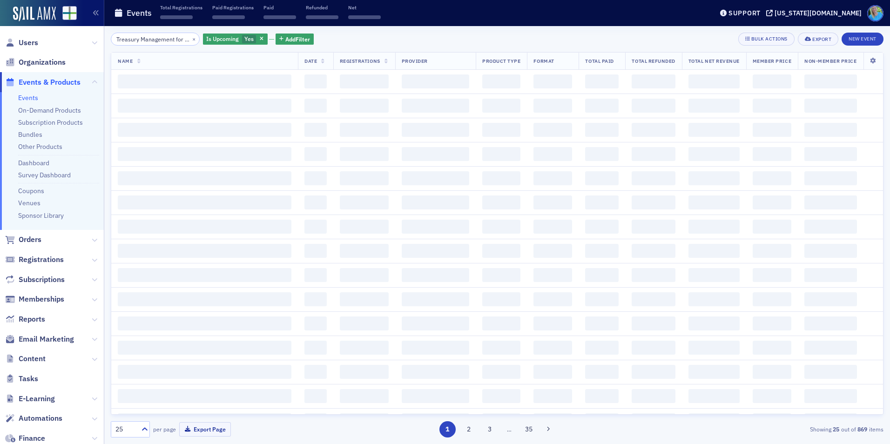
scroll to position [0, 18]
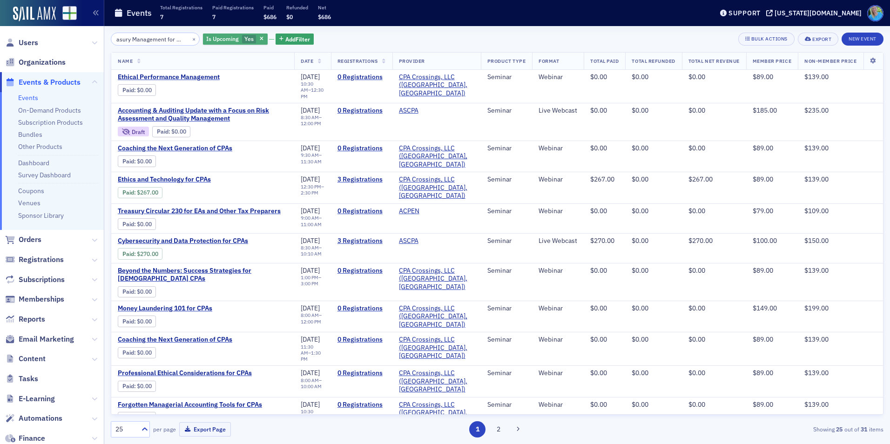
type input "Treasury Management for CPAs"
click at [258, 40] on button "button" at bounding box center [262, 39] width 8 height 8
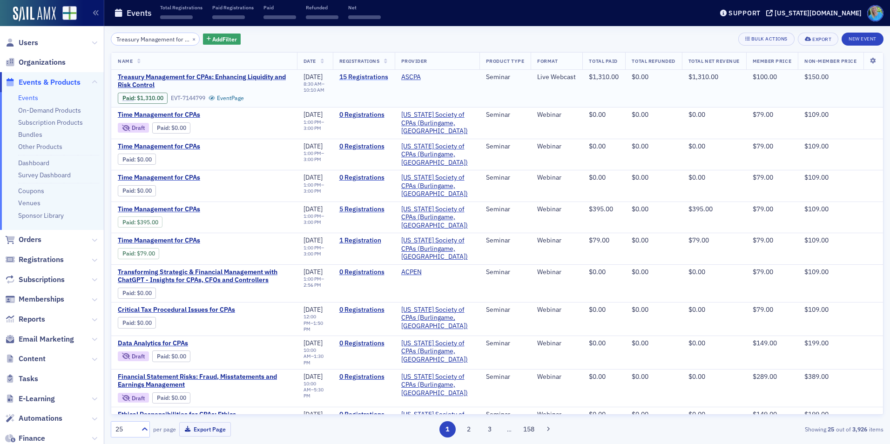
click at [369, 78] on link "15 Registrations" at bounding box center [363, 77] width 49 height 8
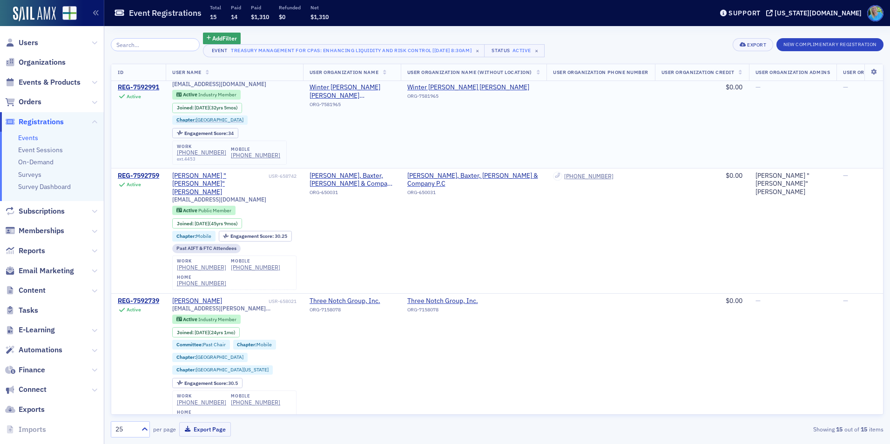
scroll to position [140, 0]
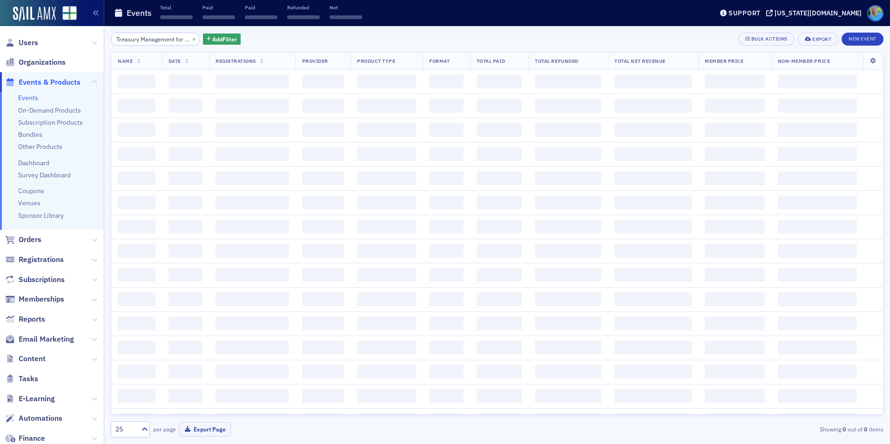
scroll to position [0, 18]
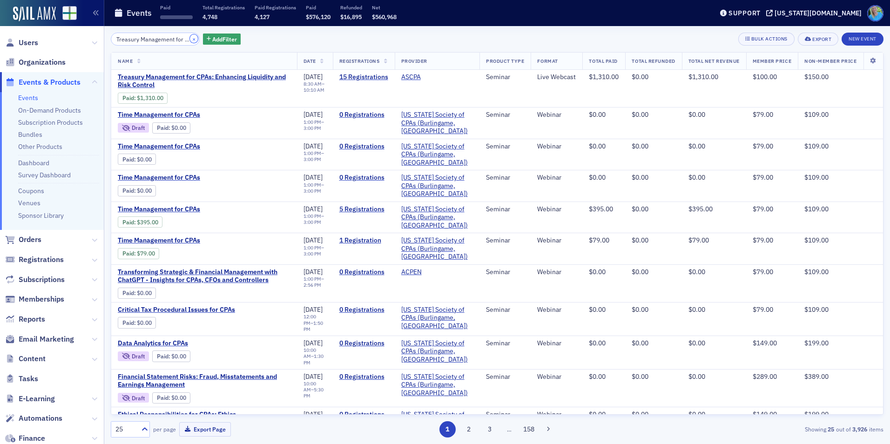
click at [190, 39] on button "×" at bounding box center [194, 38] width 8 height 8
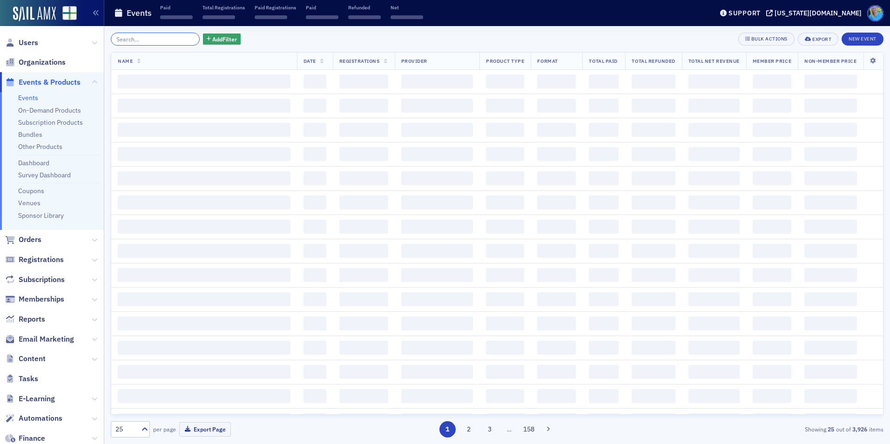
click at [180, 39] on input "search" at bounding box center [155, 39] width 89 height 13
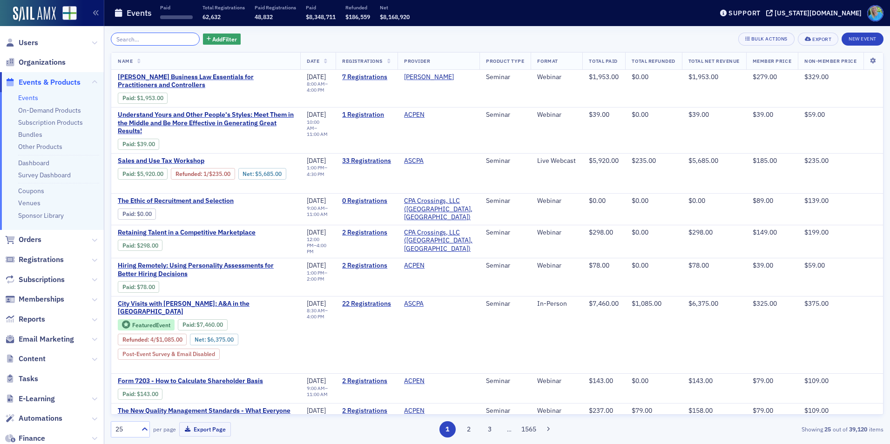
click at [162, 38] on input "search" at bounding box center [155, 39] width 89 height 13
paste input "Forecasting and Cash Flow Modeling with Excel and AI"
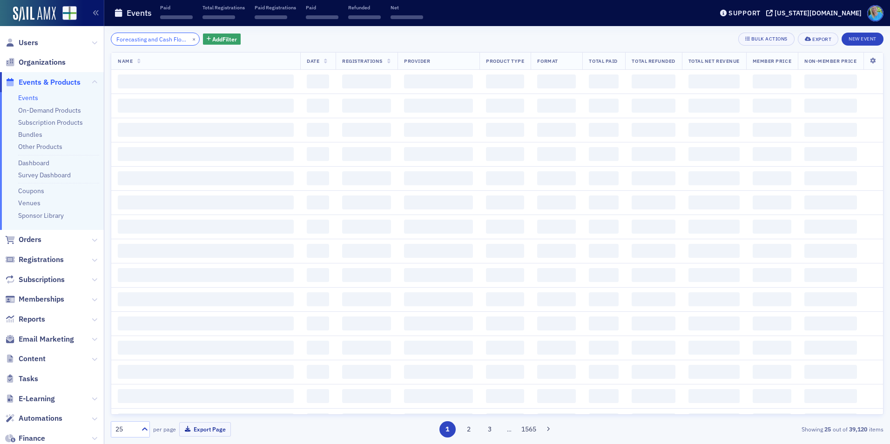
scroll to position [0, 76]
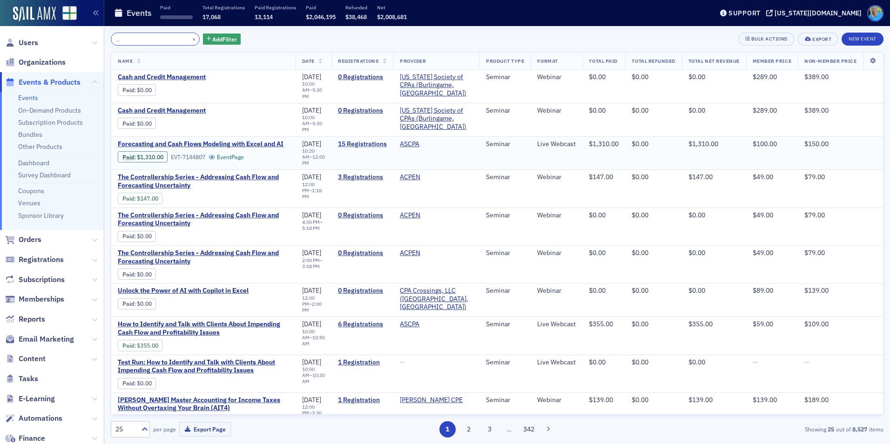
type input "Forecasting and Cash Flow Modeling with Excel and AI"
click at [358, 140] on link "15 Registrations" at bounding box center [362, 144] width 49 height 8
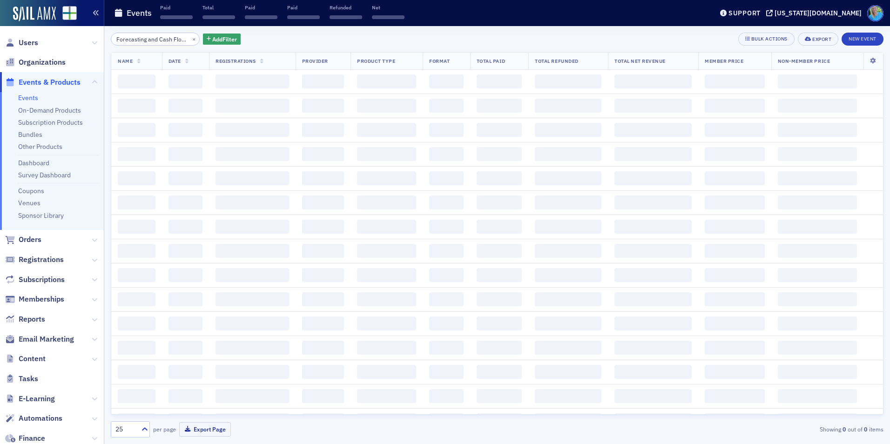
scroll to position [0, 76]
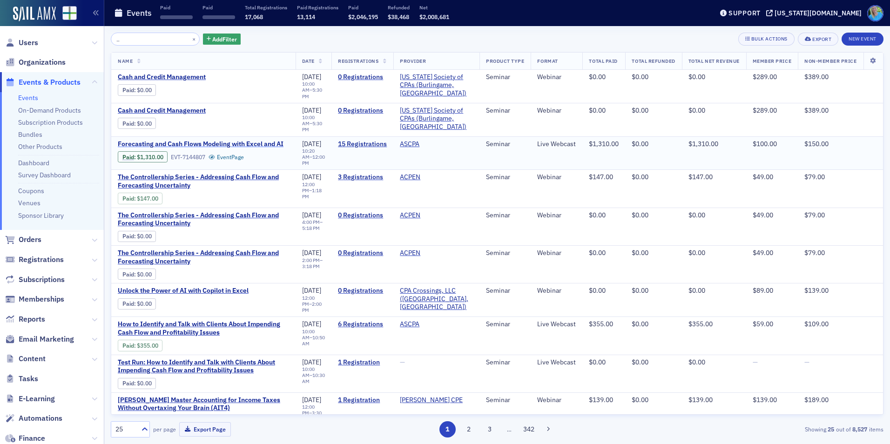
click at [257, 140] on span "Forecasting and Cash Flows Modeling with Excel and AI" at bounding box center [201, 144] width 166 height 8
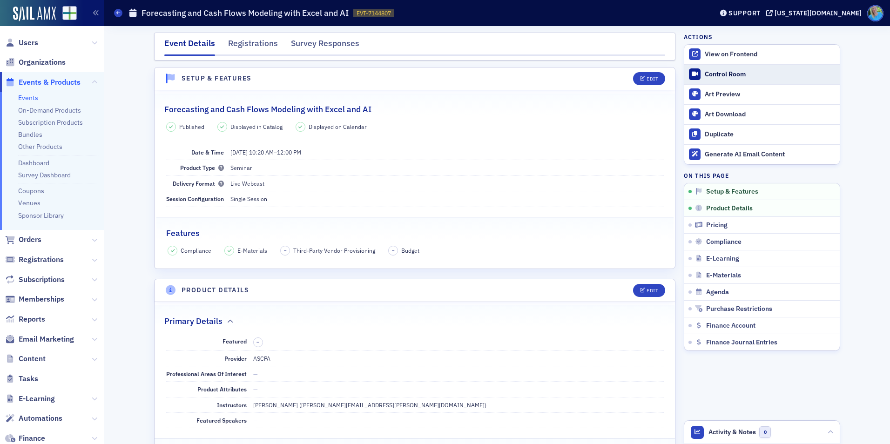
click at [708, 71] on div "Control Room" at bounding box center [770, 74] width 130 height 8
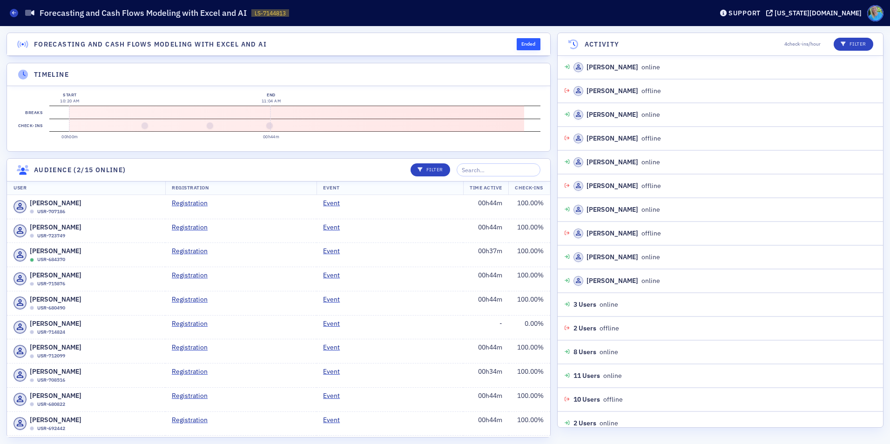
scroll to position [270, 0]
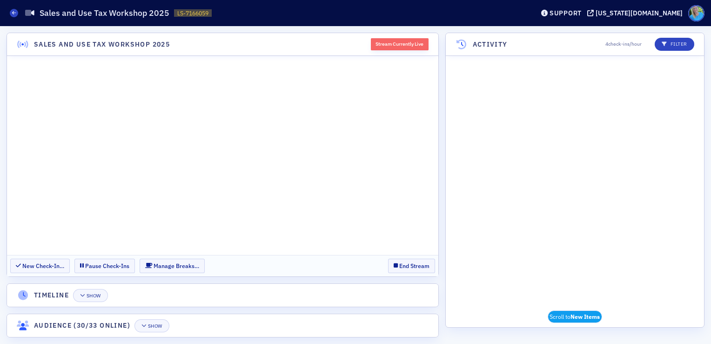
scroll to position [1523, 0]
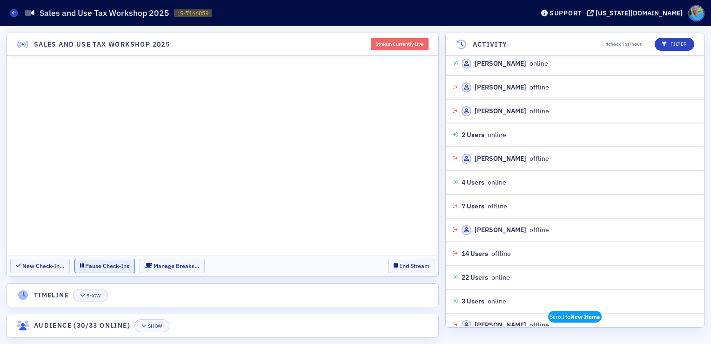
click at [114, 261] on button "Pause Check-Ins" at bounding box center [104, 265] width 61 height 14
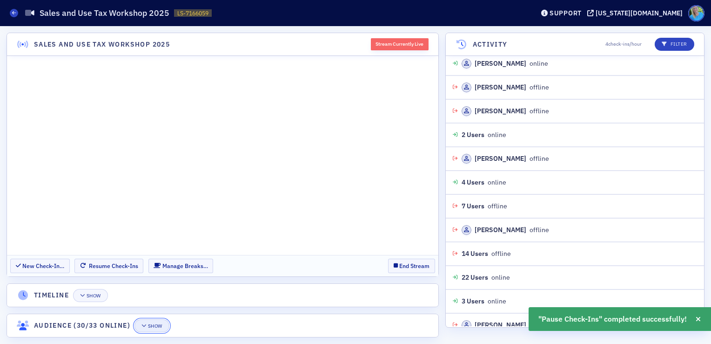
click at [155, 329] on button "Show" at bounding box center [152, 325] width 35 height 13
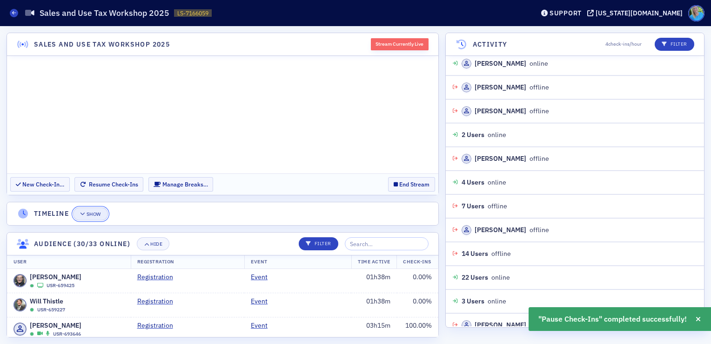
click at [89, 213] on div "Show" at bounding box center [94, 213] width 14 height 5
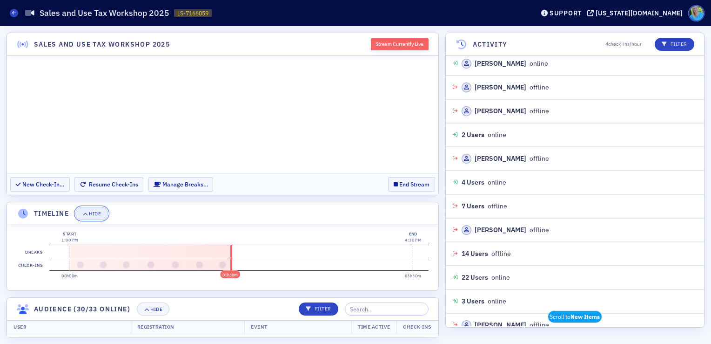
click at [101, 213] on div "Hide" at bounding box center [95, 213] width 12 height 5
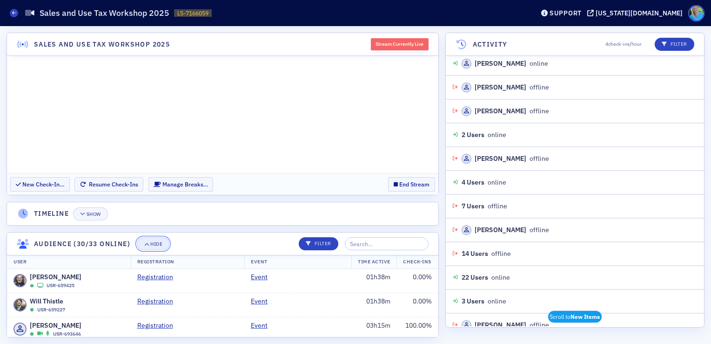
click at [156, 241] on div "Hide" at bounding box center [156, 243] width 12 height 5
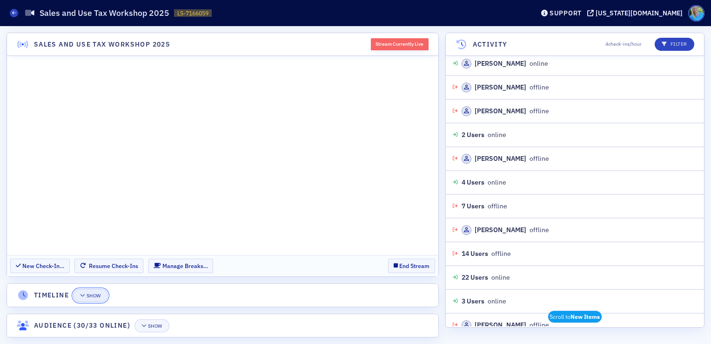
click at [98, 293] on div "Show" at bounding box center [94, 295] width 14 height 5
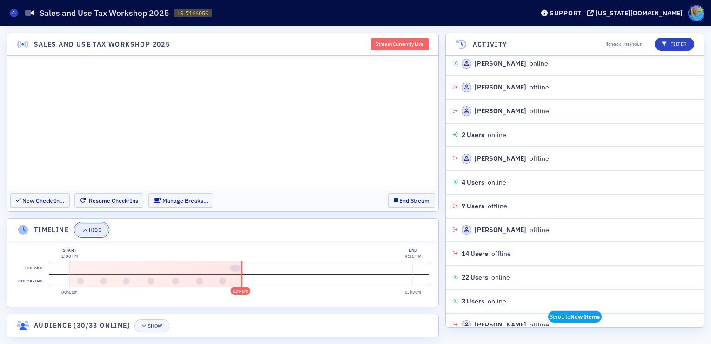
click at [94, 228] on div "Hide" at bounding box center [95, 229] width 12 height 5
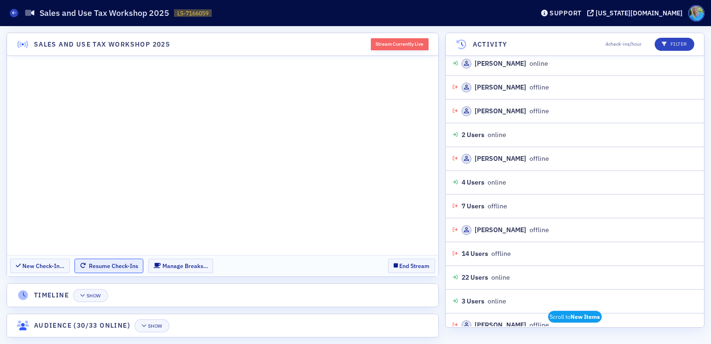
click at [94, 267] on button "Resume Check-Ins" at bounding box center [108, 265] width 69 height 14
click at [149, 325] on div "Show" at bounding box center [155, 325] width 14 height 5
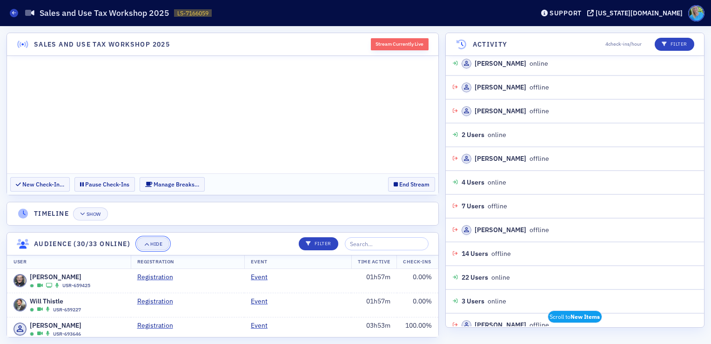
click at [147, 243] on icon "button" at bounding box center [147, 243] width 6 height 5
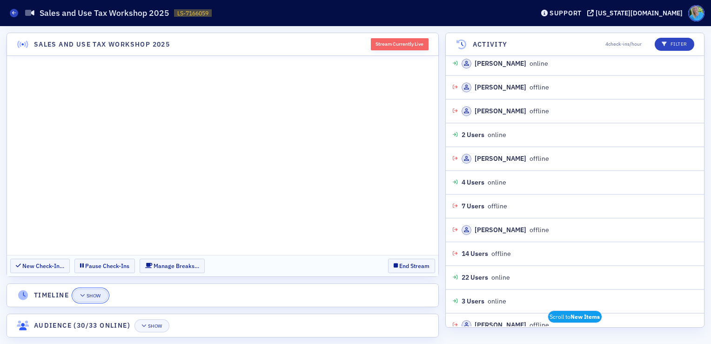
click at [89, 297] on div "Show" at bounding box center [94, 295] width 14 height 5
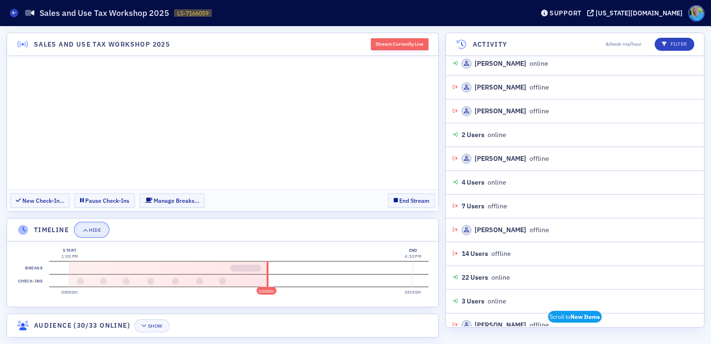
click at [92, 230] on div "Hide" at bounding box center [95, 229] width 12 height 5
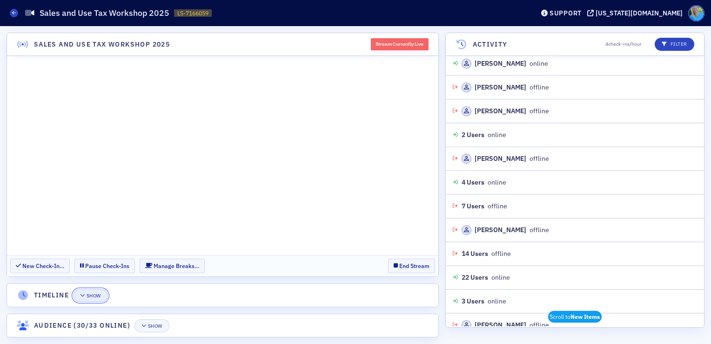
click at [86, 294] on span "Show" at bounding box center [90, 295] width 21 height 5
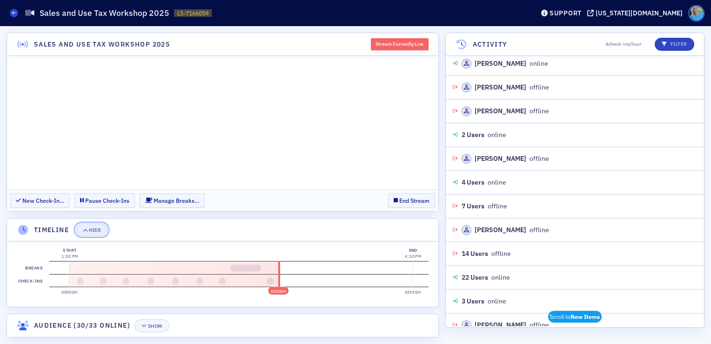
click at [94, 228] on div "Hide" at bounding box center [95, 229] width 12 height 5
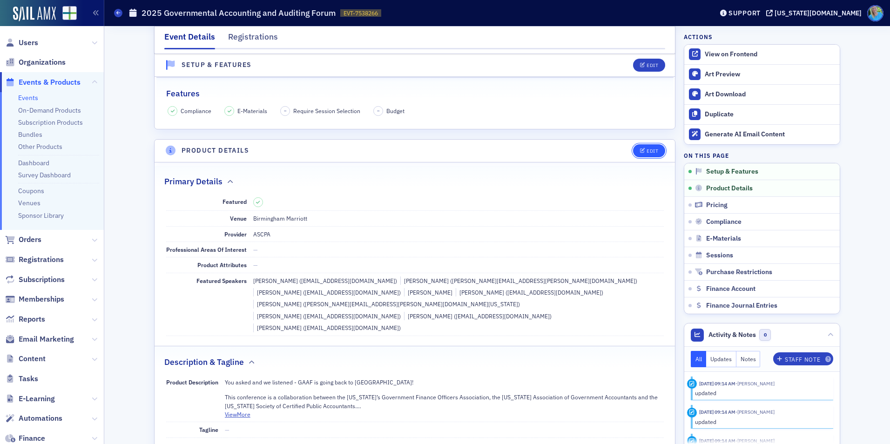
click at [647, 151] on div "Edit" at bounding box center [653, 150] width 12 height 5
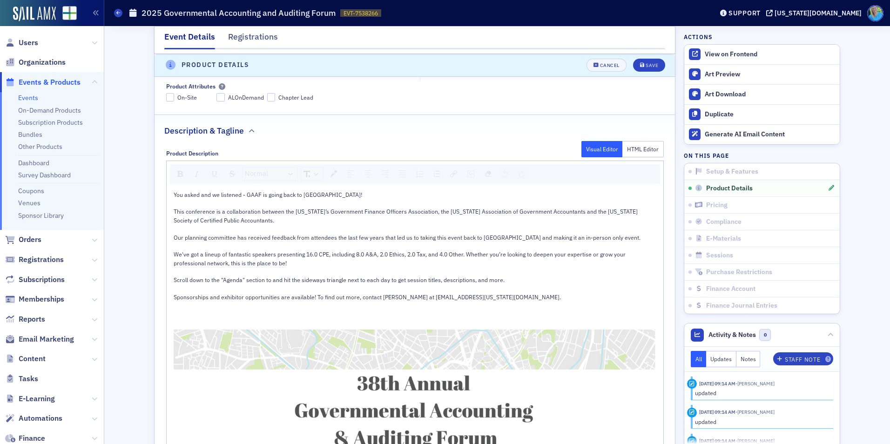
scroll to position [458, 0]
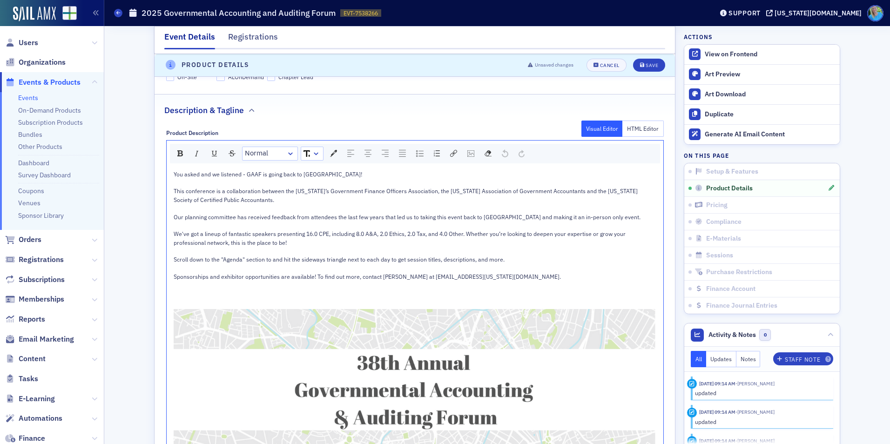
click at [506, 255] on div "Scroll down to the "Agenda" section to and hit the sideways triangle next to ea…" at bounding box center [415, 259] width 483 height 8
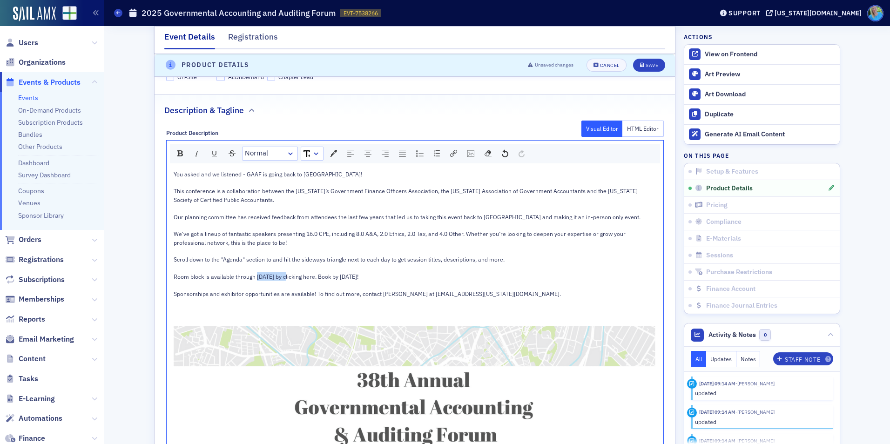
drag, startPoint x: 253, startPoint y: 248, endPoint x: 286, endPoint y: 249, distance: 33.5
click at [286, 273] on span "Room block is available through November 14 by clicking here. Book by November …" at bounding box center [266, 276] width 185 height 7
click at [174, 273] on span "Room block is availa by clicking here. Book by November 14!" at bounding box center [242, 276] width 137 height 7
drag, startPoint x: 317, startPoint y: 254, endPoint x: 285, endPoint y: 248, distance: 31.8
click at [285, 273] on span "Need a room? Our room block is available by clicking here. Book by November 14!" at bounding box center [270, 276] width 193 height 7
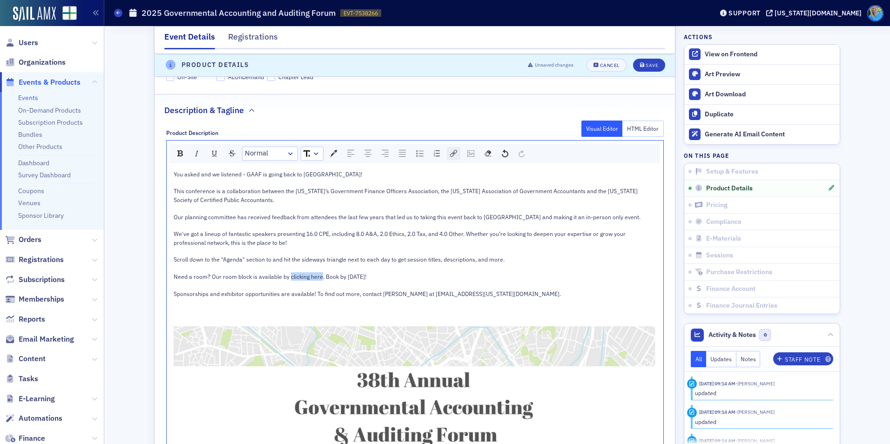
click at [450, 150] on img "rdw-link-control" at bounding box center [453, 153] width 7 height 7
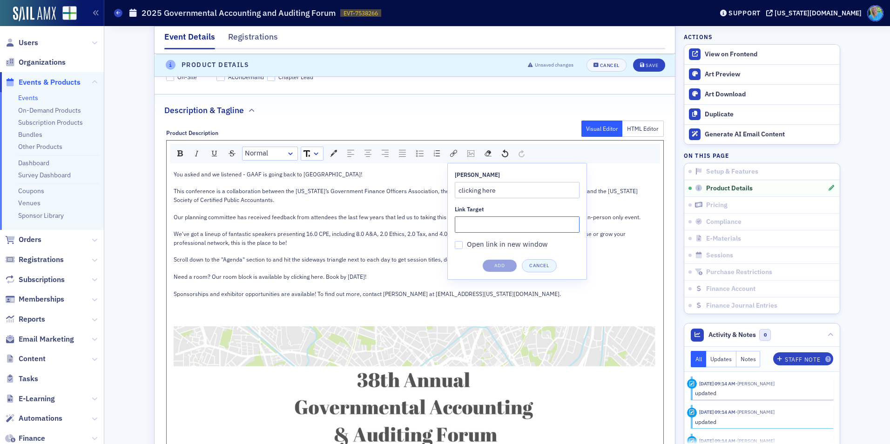
click at [486, 216] on input "Link Target" at bounding box center [517, 224] width 125 height 16
paste input "https://www.marriott.com/event-reservations/reservation-link.mi?id=173819562471…"
type input "https://www.marriott.com/event-reservations/reservation-link.mi?id=173819562471…"
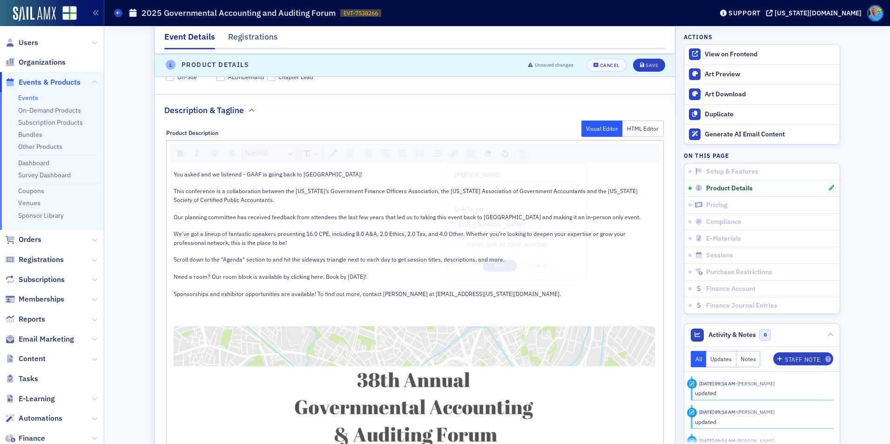
scroll to position [0, 0]
drag, startPoint x: 316, startPoint y: 250, endPoint x: 286, endPoint y: 249, distance: 30.3
click at [286, 273] on span "Need a room? Our room block is available by clicking here. Book by November 14!" at bounding box center [270, 276] width 193 height 7
click at [453, 150] on img "rdw-link-control" at bounding box center [453, 153] width 7 height 7
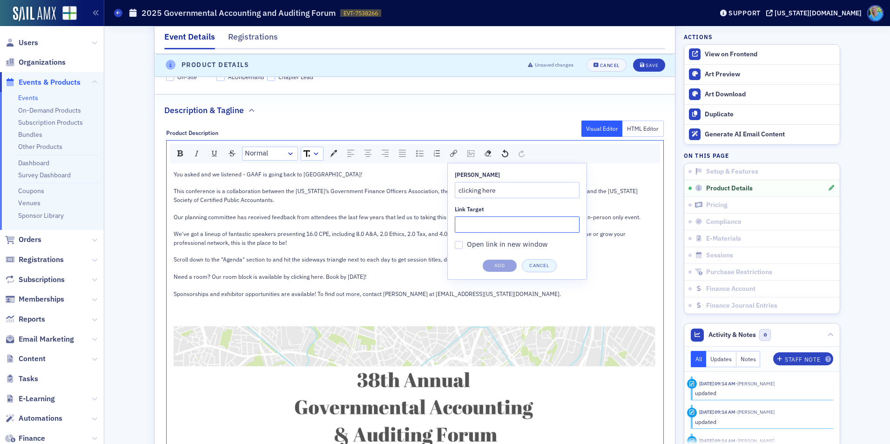
click at [486, 216] on input "Link Target" at bounding box center [517, 224] width 125 height 16
paste input "https://www.marriott.com/event-reservations/reservation-link.mi?id=173819562471…"
type input "https://www.marriott.com/event-reservations/reservation-link.mi?id=173819562471…"
click at [455, 241] on input "Open link in new window" at bounding box center [459, 245] width 8 height 8
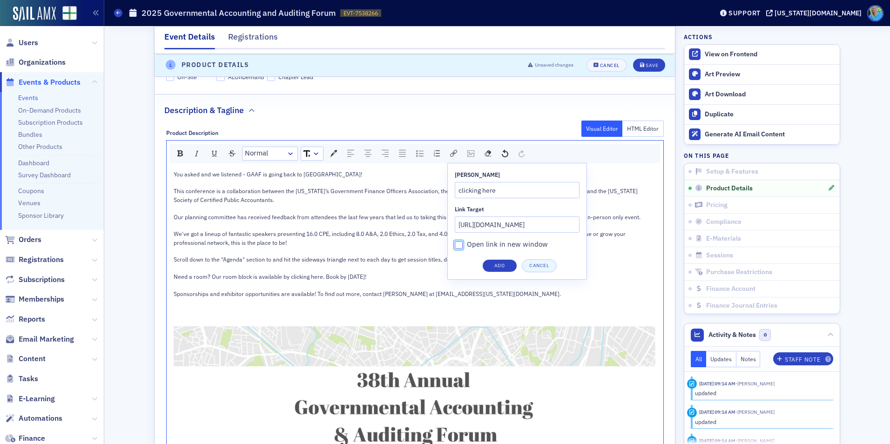
checkbox input "true"
click at [497, 259] on button "Add" at bounding box center [499, 265] width 35 height 13
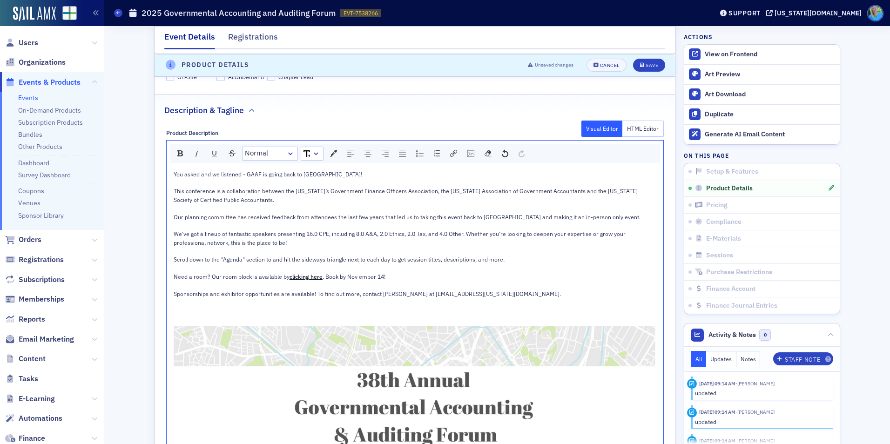
click at [555, 264] on div "rdw-editor" at bounding box center [415, 268] width 483 height 8
click at [355, 273] on span ". Book by Nov ember 14!" at bounding box center [354, 276] width 63 height 7
click at [642, 61] on button "Save" at bounding box center [649, 65] width 32 height 13
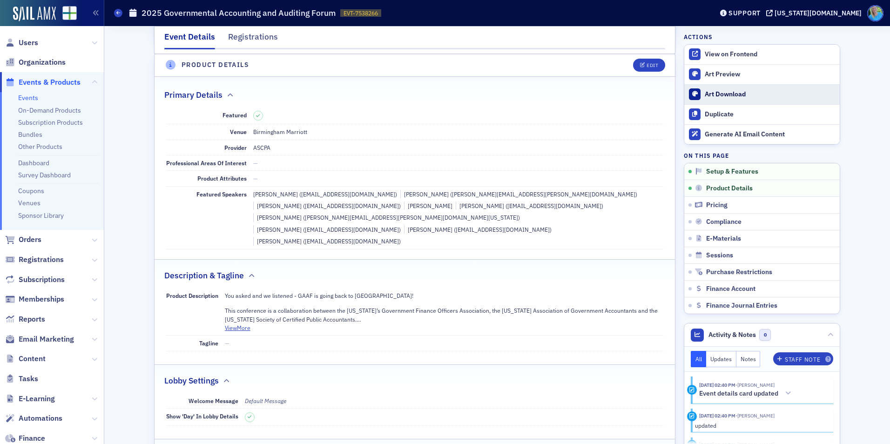
scroll to position [225, 0]
click at [644, 71] on button "Edit" at bounding box center [649, 65] width 32 height 13
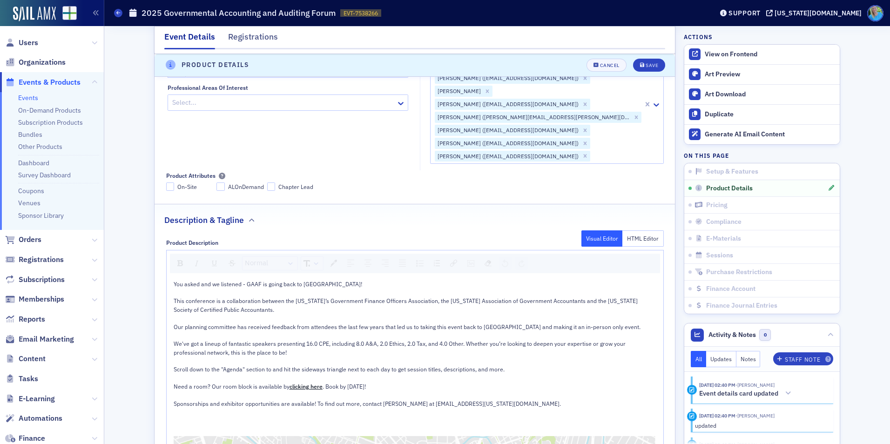
scroll to position [458, 0]
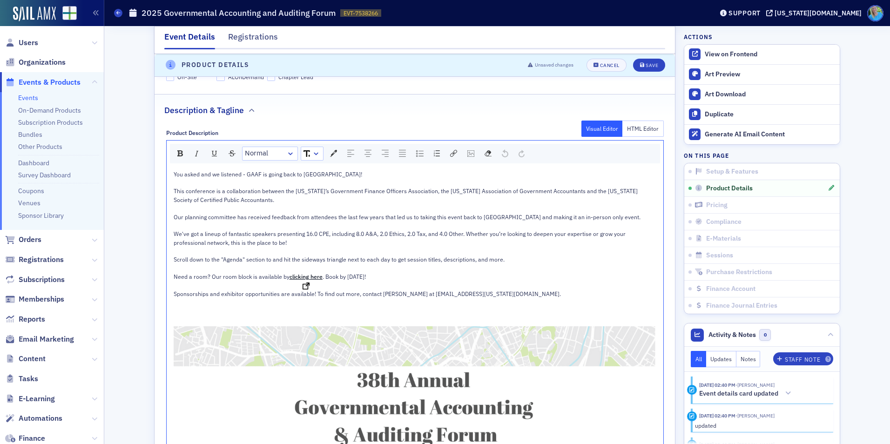
drag, startPoint x: 318, startPoint y: 250, endPoint x: 291, endPoint y: 250, distance: 27.0
click at [291, 272] on div "Need a room? Our room block is available by clicking here . Book by November 14!" at bounding box center [415, 276] width 483 height 8
drag, startPoint x: 284, startPoint y: 250, endPoint x: 317, endPoint y: 250, distance: 33.1
click at [317, 272] on div "Need a room? Our room block is available by clicking here . Book by November 14!" at bounding box center [415, 276] width 483 height 8
click at [178, 147] on div "rdw-inline-control" at bounding box center [180, 153] width 12 height 13
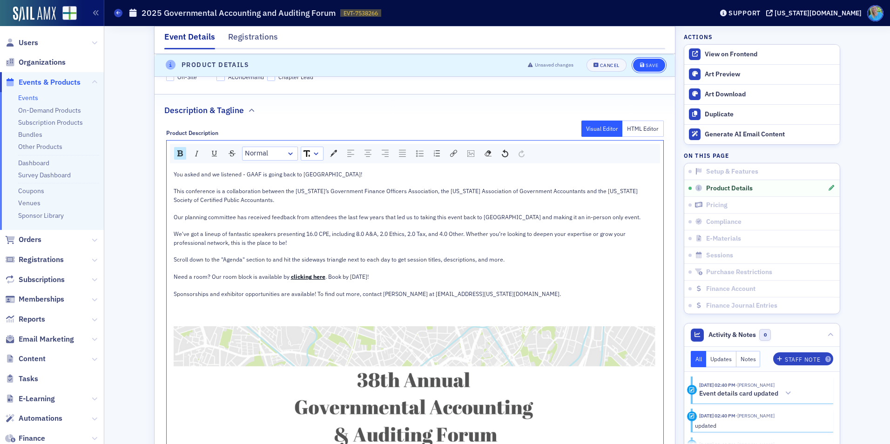
click at [646, 66] on div "Save" at bounding box center [652, 65] width 13 height 5
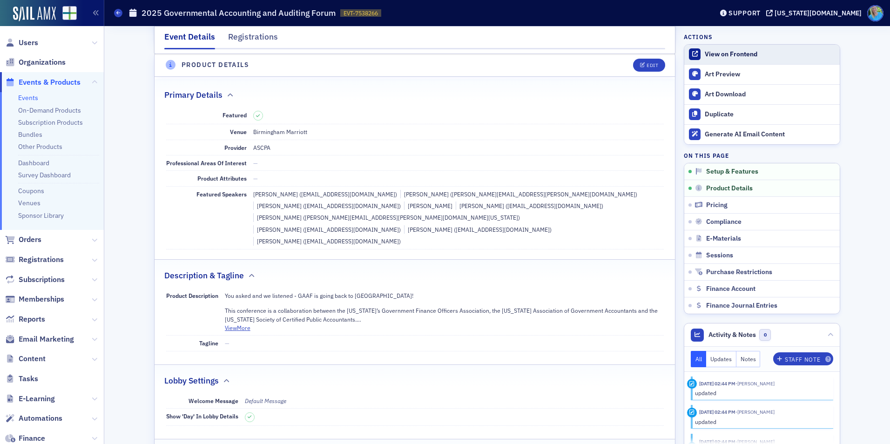
scroll to position [225, 0]
click at [726, 59] on link "View on Frontend" at bounding box center [761, 55] width 155 height 20
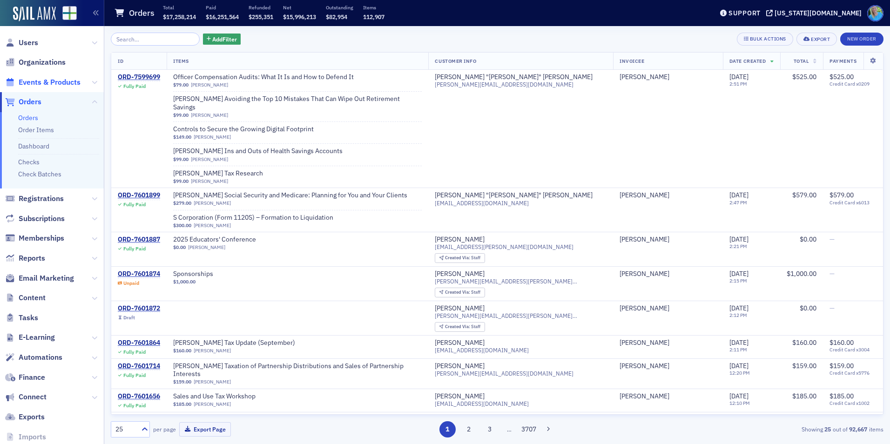
click at [61, 83] on span "Events & Products" at bounding box center [50, 82] width 62 height 10
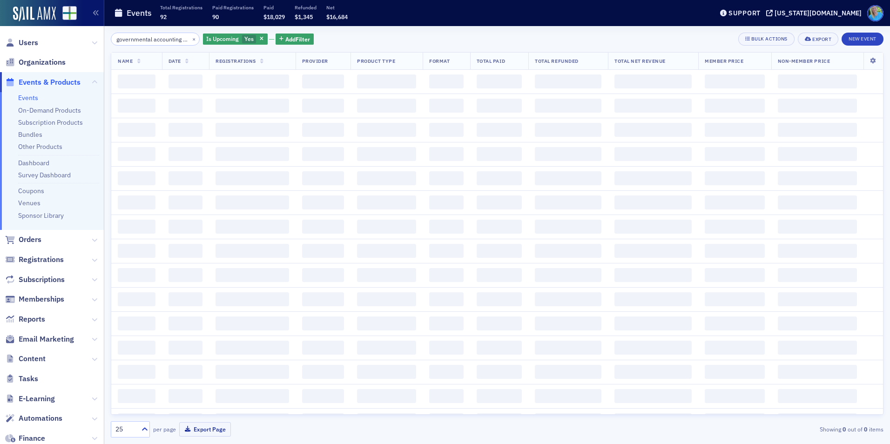
scroll to position [0, 52]
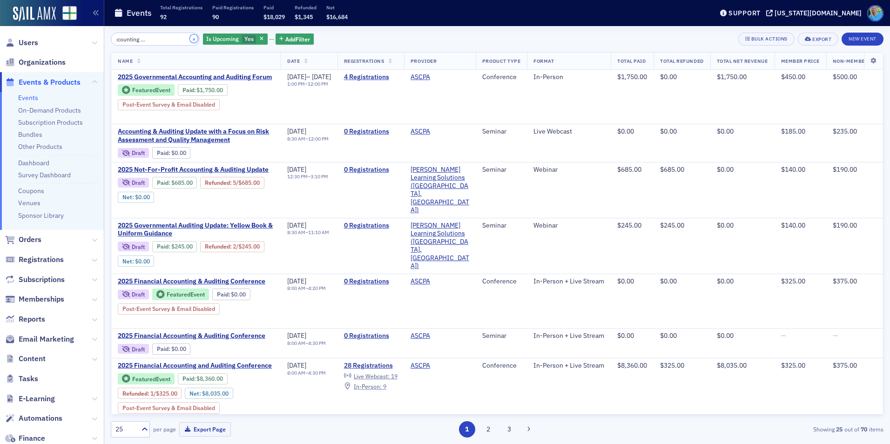
click at [190, 41] on button "×" at bounding box center [194, 38] width 8 height 8
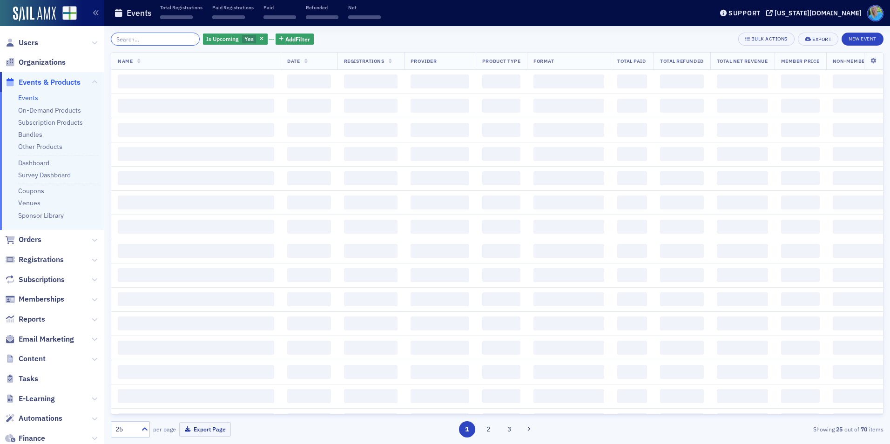
click at [182, 40] on input "search" at bounding box center [155, 39] width 89 height 13
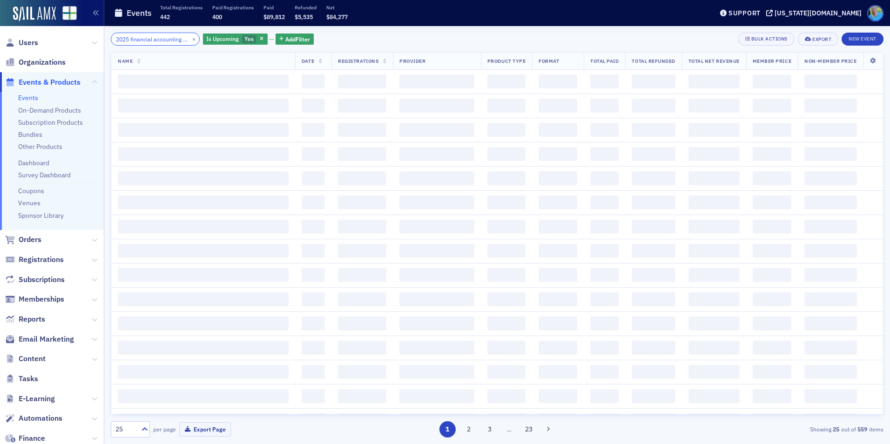
scroll to position [0, 16]
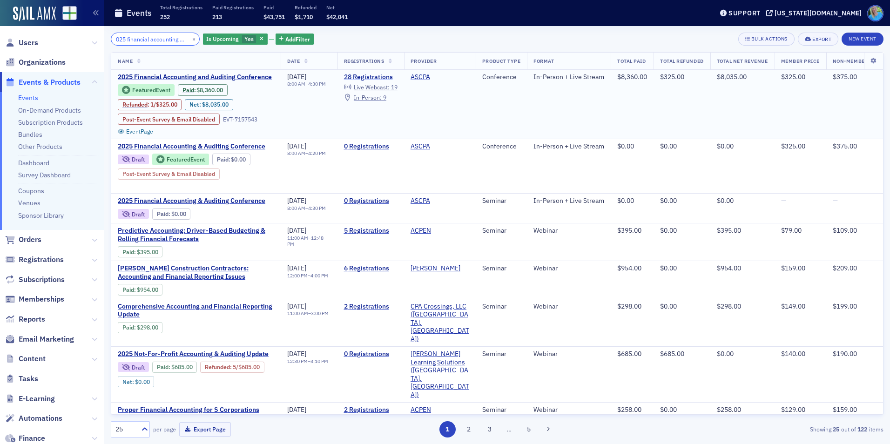
type input "2025 financial accounting and"
click at [398, 77] on link "28 Registrations" at bounding box center [371, 77] width 54 height 8
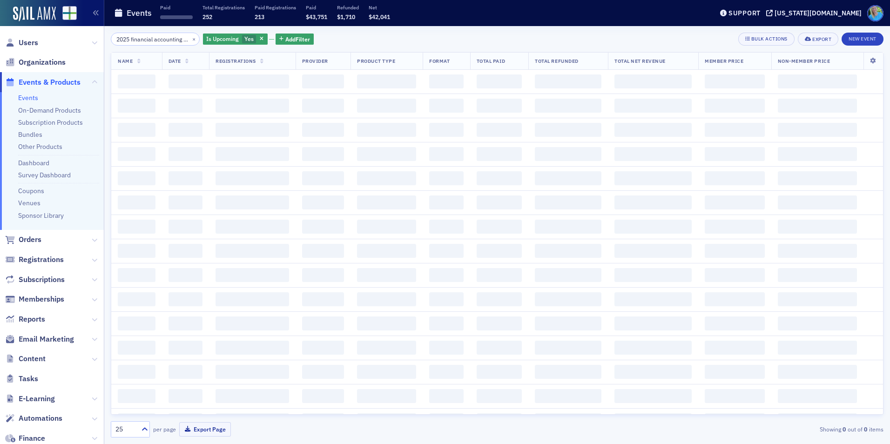
scroll to position [0, 16]
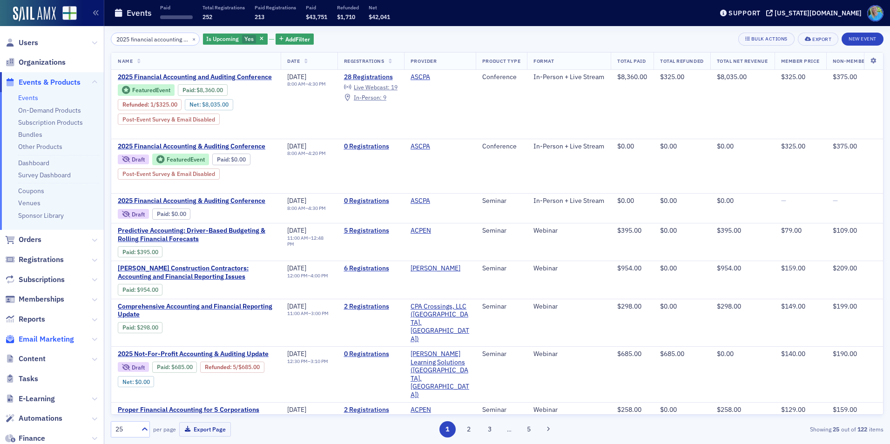
click at [58, 337] on span "Email Marketing" at bounding box center [46, 339] width 55 height 10
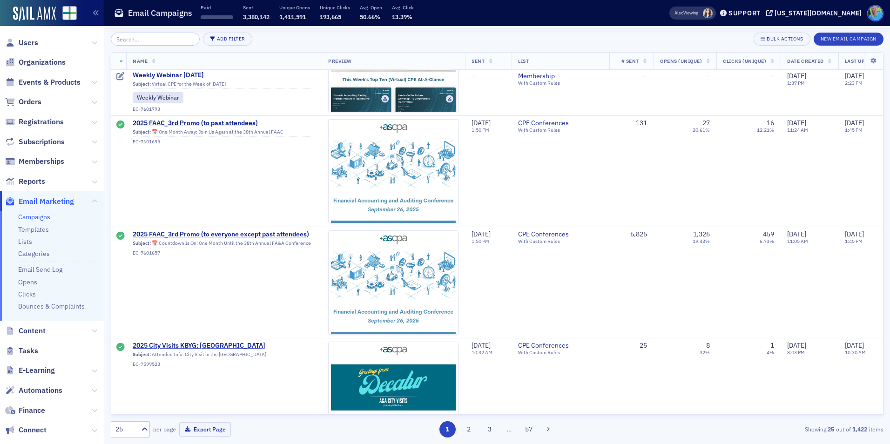
scroll to position [512, 0]
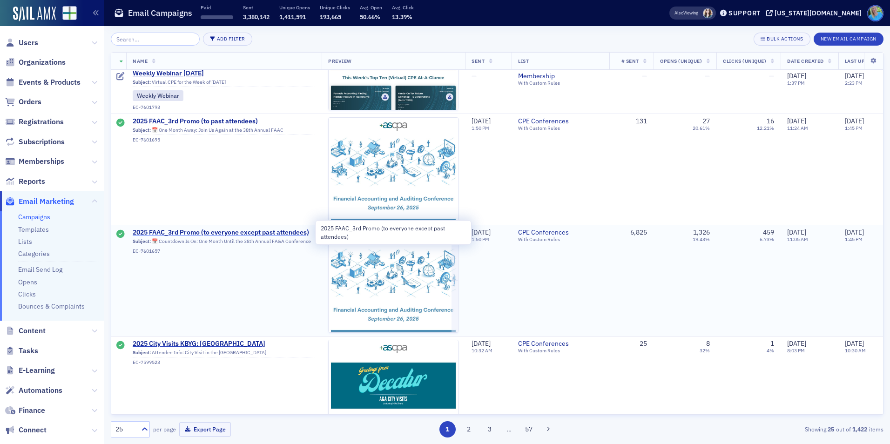
click at [206, 230] on span "2025 FAAC_3rd Promo (to everyone except past attendees)" at bounding box center [224, 233] width 182 height 8
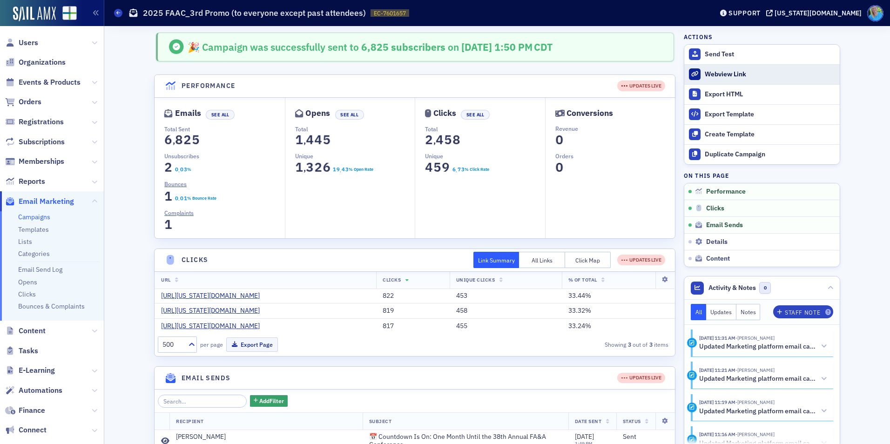
click at [725, 72] on div "Webview Link" at bounding box center [770, 74] width 130 height 8
click at [53, 84] on span "Events & Products" at bounding box center [50, 82] width 62 height 10
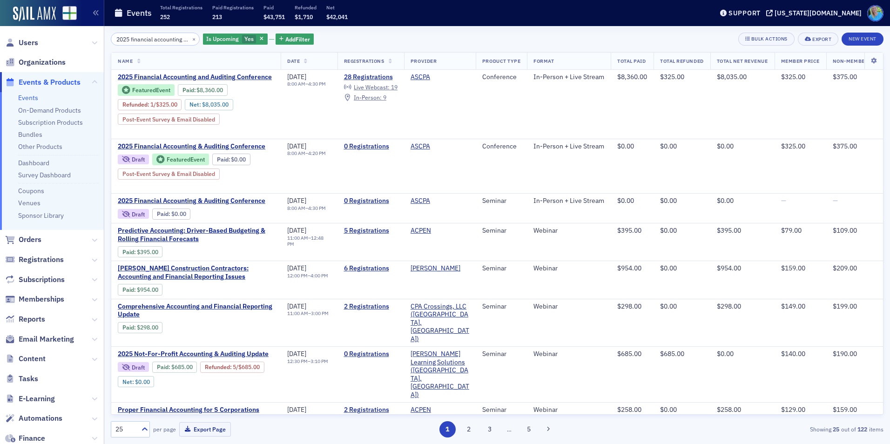
scroll to position [0, 16]
click at [190, 37] on button "×" at bounding box center [194, 38] width 8 height 8
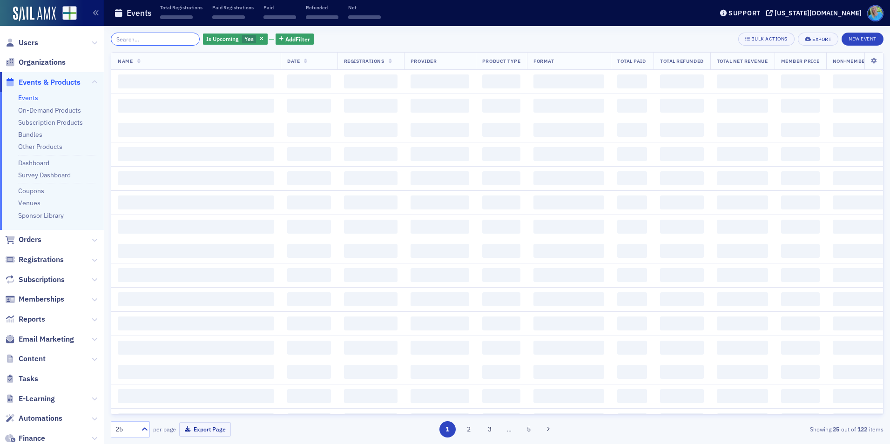
click at [174, 39] on input "search" at bounding box center [155, 39] width 89 height 13
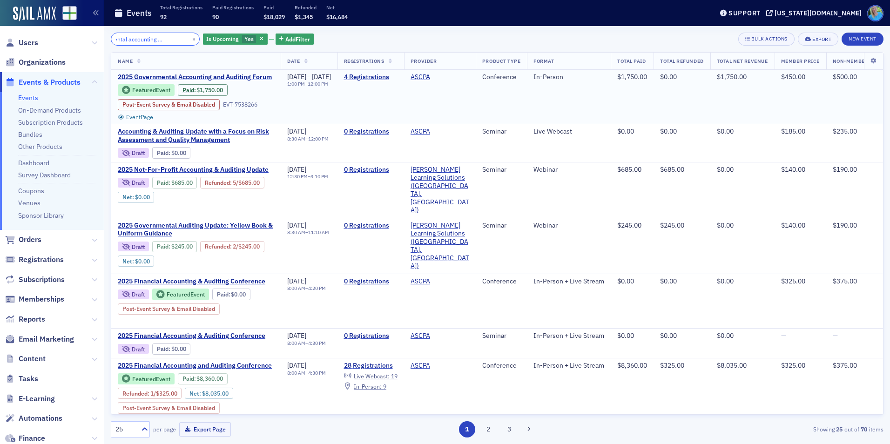
type input "governmental accounting and auditing"
click at [184, 77] on span "2025 Governmental Accounting and Auditing Forum" at bounding box center [196, 77] width 156 height 8
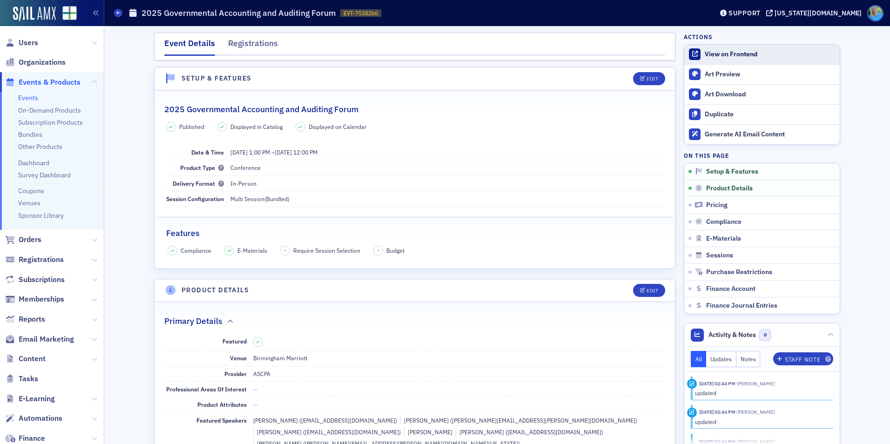
click at [729, 54] on div "View on Frontend" at bounding box center [770, 54] width 130 height 8
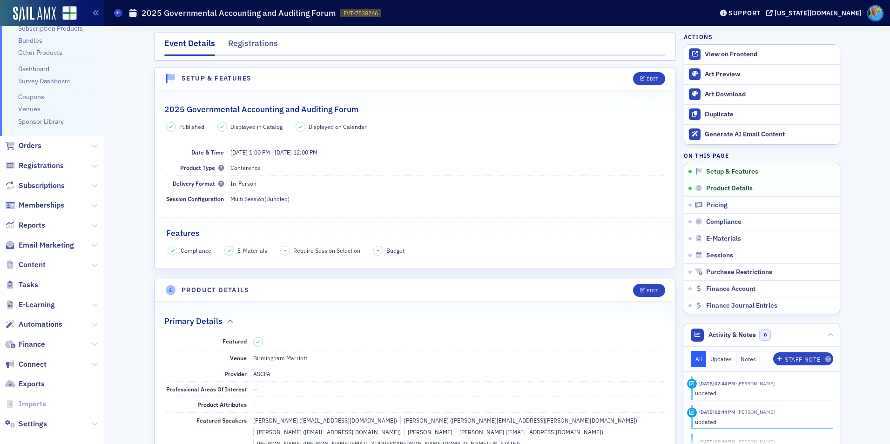
scroll to position [103, 0]
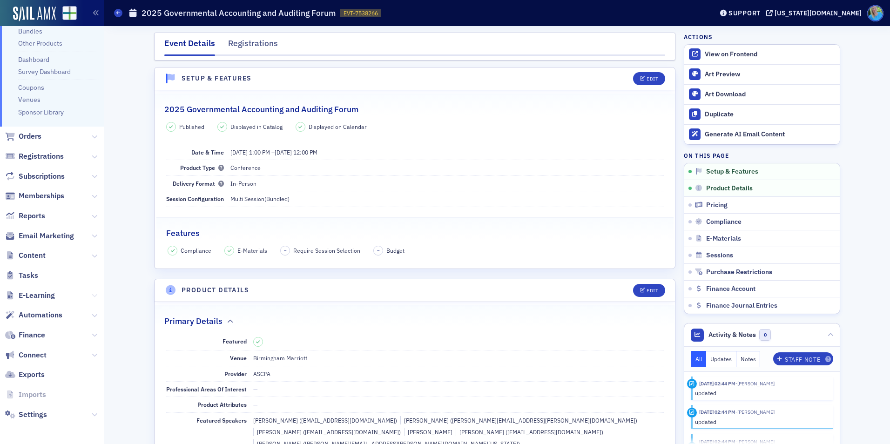
click at [92, 295] on icon at bounding box center [95, 296] width 6 height 6
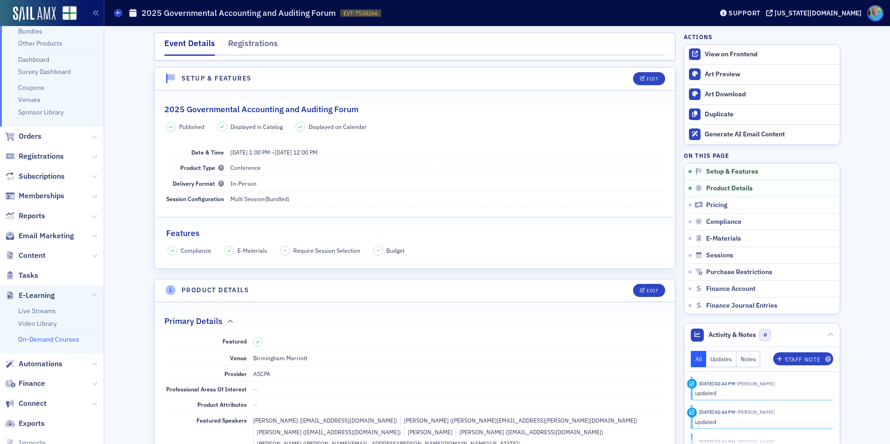
click at [39, 341] on link "On-Demand Courses" at bounding box center [48, 339] width 61 height 8
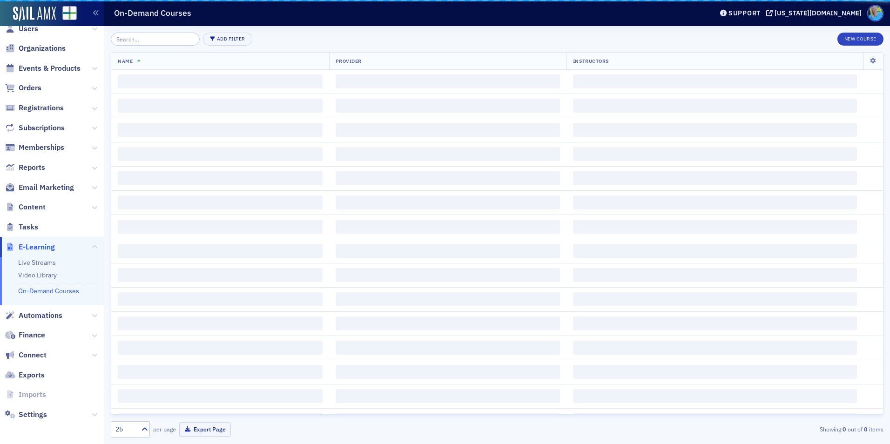
scroll to position [14, 0]
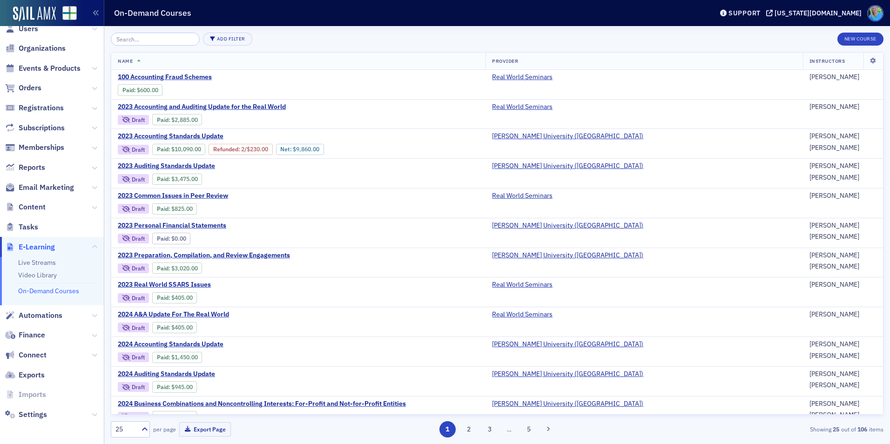
click at [156, 39] on input "search" at bounding box center [155, 39] width 89 height 13
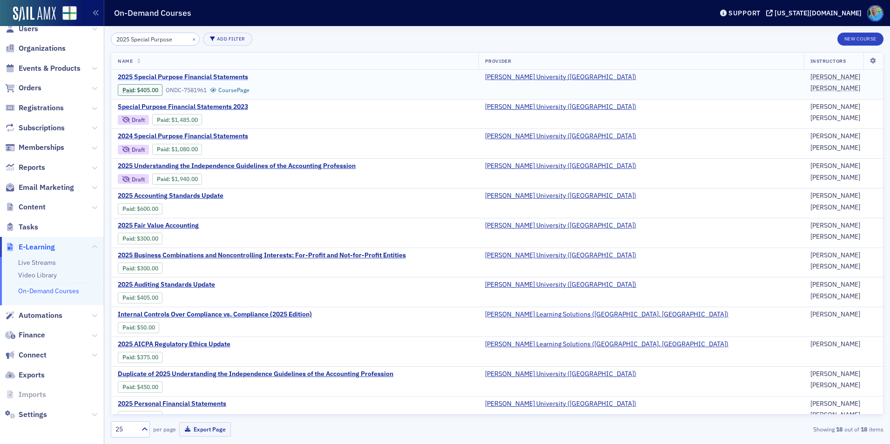
type input "2025 Special Purpose"
click at [193, 78] on span "2025 Special Purpose Financial Statements" at bounding box center [196, 77] width 156 height 8
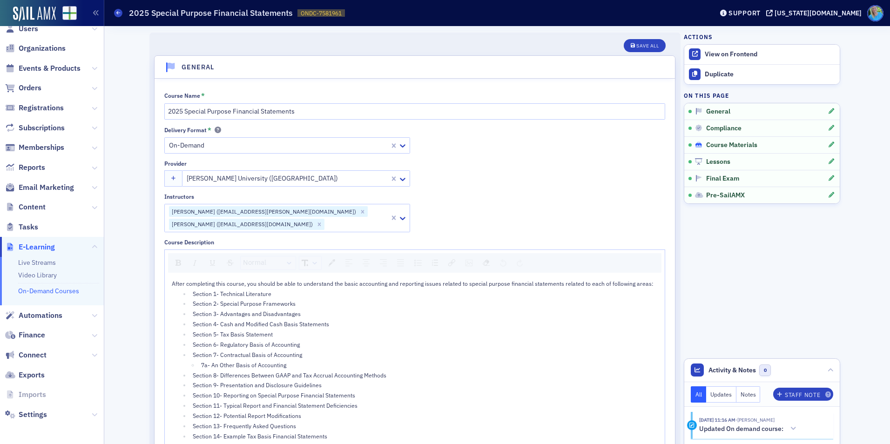
click at [720, 144] on span "Course Materials" at bounding box center [731, 145] width 51 height 8
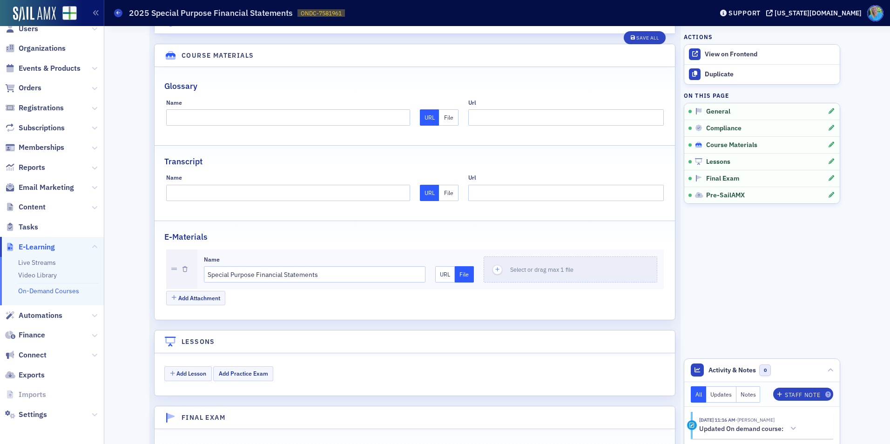
scroll to position [956, 0]
click at [493, 264] on icon "button" at bounding box center [497, 268] width 8 height 8
click at [499, 256] on div "button" at bounding box center [497, 268] width 26 height 25
click at [641, 37] on div "Save All" at bounding box center [647, 37] width 22 height 5
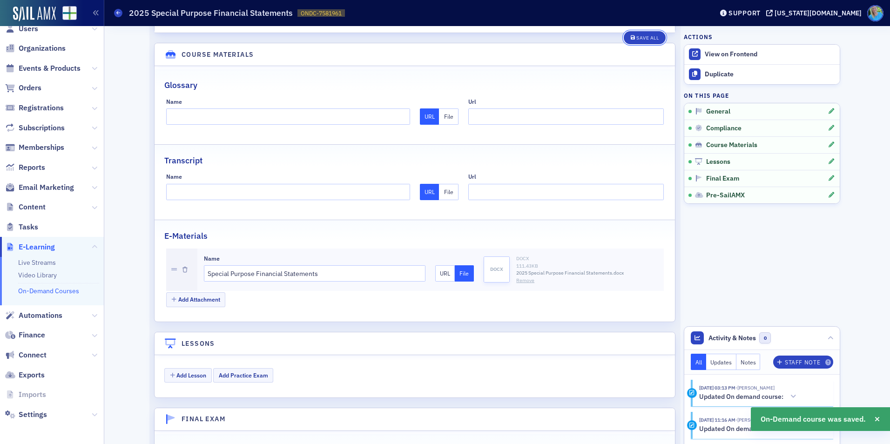
click at [641, 37] on div "Save All" at bounding box center [647, 37] width 22 height 5
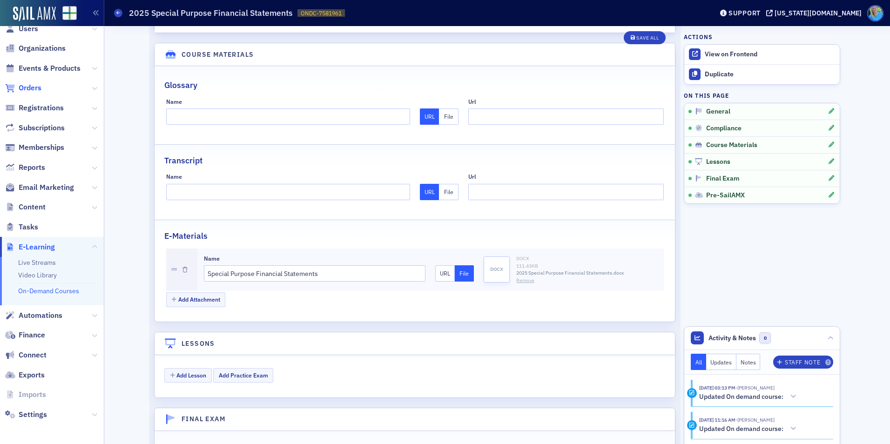
click at [33, 88] on span "Orders" at bounding box center [30, 88] width 23 height 10
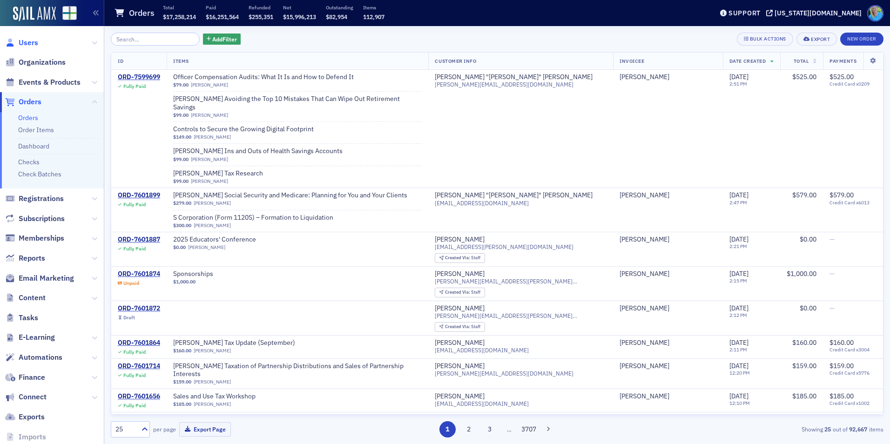
click at [27, 45] on span "Users" at bounding box center [29, 43] width 20 height 10
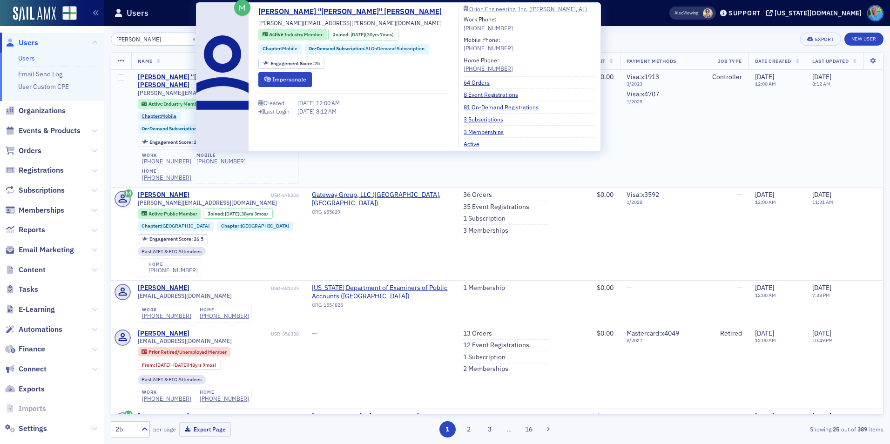
type input "roy morris"
click at [164, 76] on div "Roy "Shane" Morris" at bounding box center [203, 81] width 131 height 16
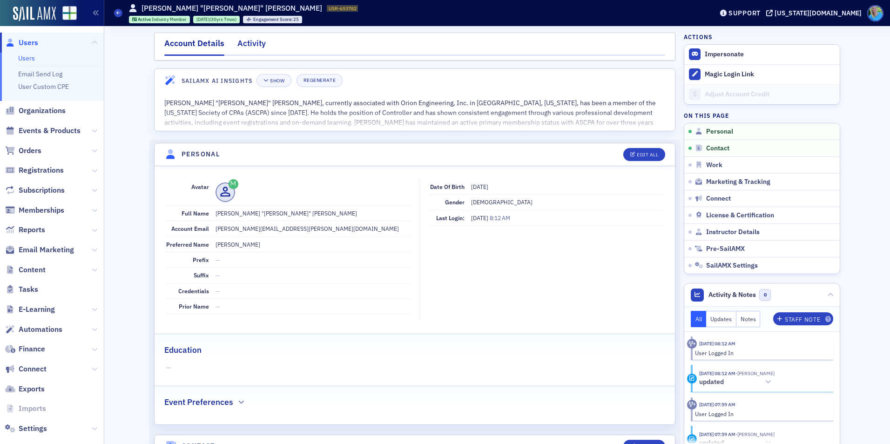
click at [248, 46] on div "Activity" at bounding box center [251, 45] width 28 height 17
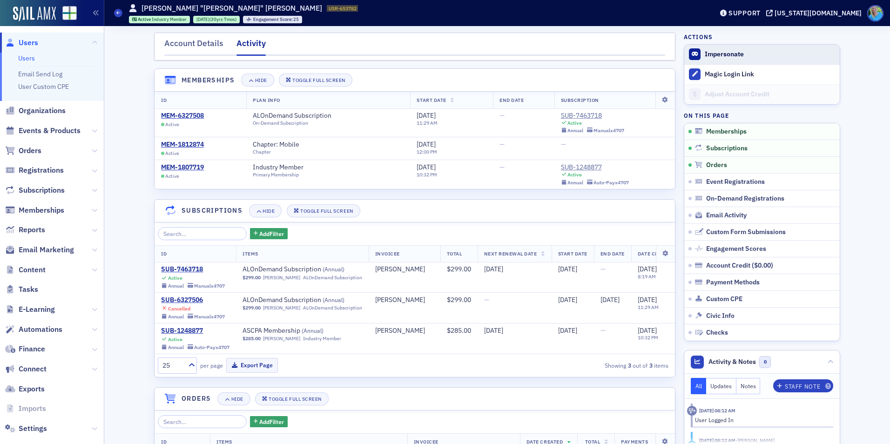
click at [705, 50] on button "Impersonate" at bounding box center [724, 54] width 39 height 8
click at [185, 41] on div "Account Details" at bounding box center [193, 45] width 59 height 17
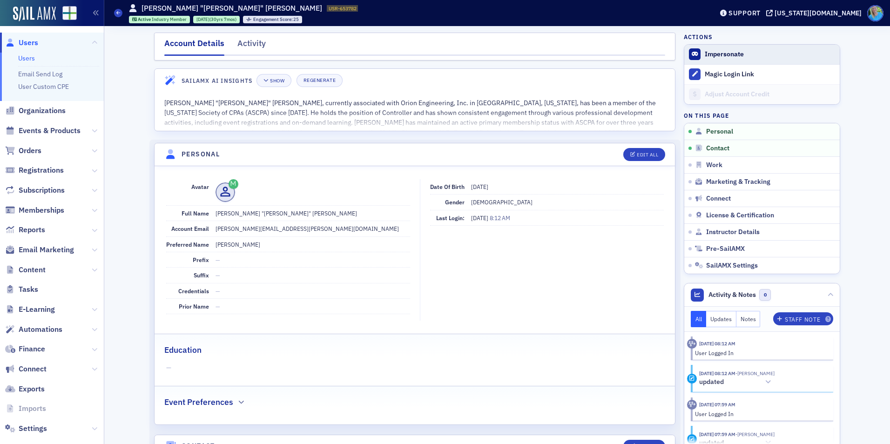
click at [698, 56] on span "Impersonate" at bounding box center [761, 55] width 155 height 20
click at [698, 54] on span "Impersonate" at bounding box center [761, 55] width 155 height 20
click at [705, 52] on button "Impersonate" at bounding box center [724, 54] width 39 height 8
click at [703, 60] on span "Impersonate" at bounding box center [761, 55] width 155 height 20
click at [705, 57] on button "Impersonate" at bounding box center [724, 54] width 39 height 8
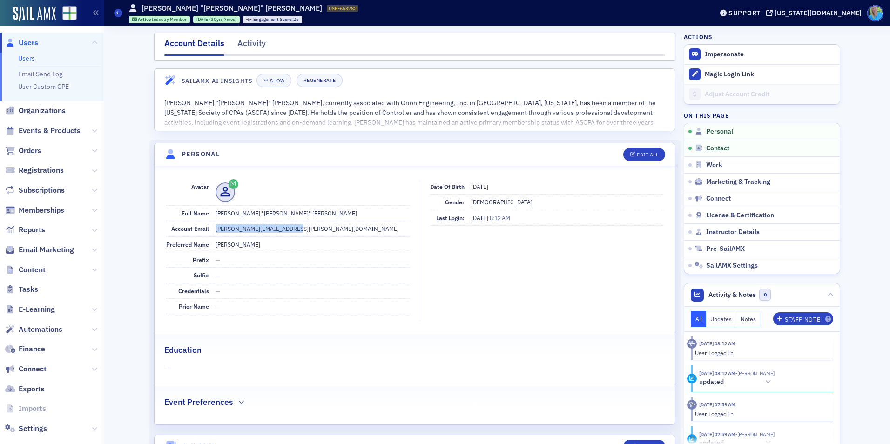
drag, startPoint x: 302, startPoint y: 229, endPoint x: 209, endPoint y: 231, distance: 93.1
click at [209, 231] on div "Account Email shane.morris@orion-eng.com" at bounding box center [288, 228] width 244 height 15
copy dd "shane.morris@orion-eng.com"
click at [23, 128] on span "Events & Products" at bounding box center [50, 131] width 62 height 10
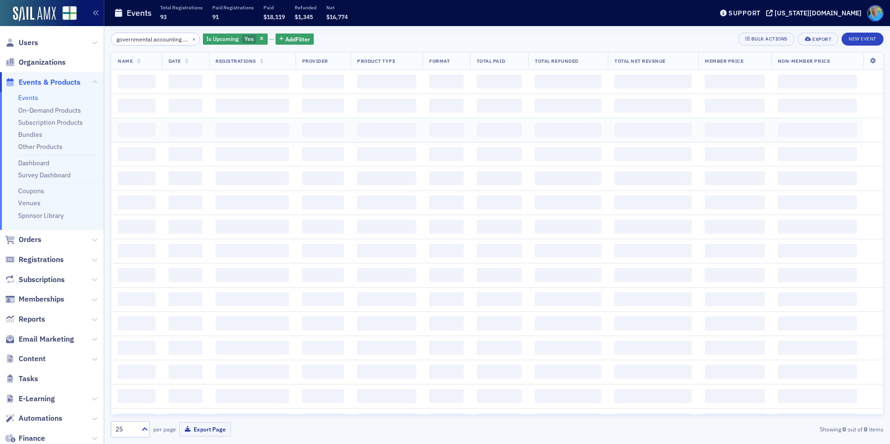
scroll to position [0, 37]
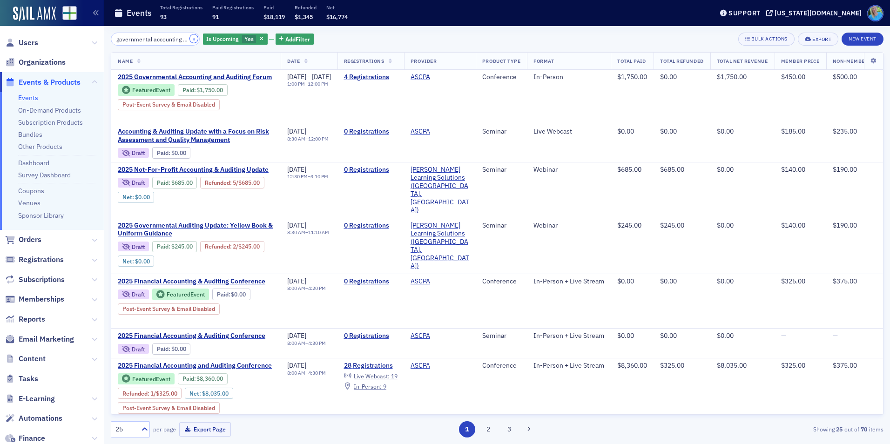
click at [190, 40] on button "×" at bounding box center [194, 38] width 8 height 8
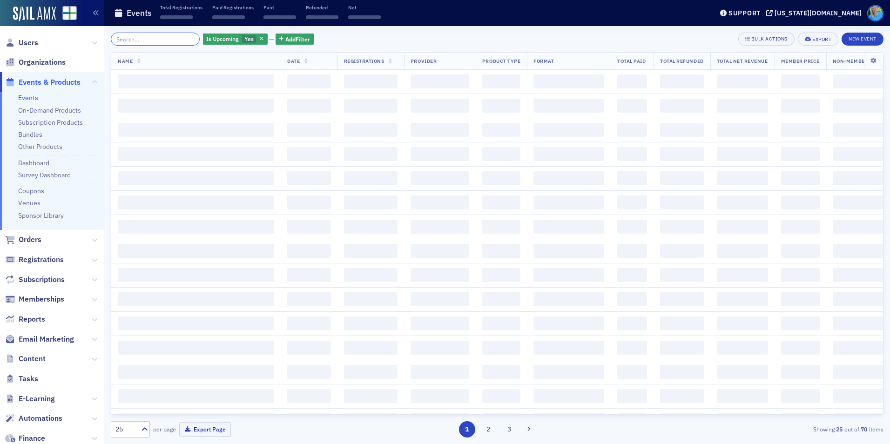
click at [181, 38] on input "search" at bounding box center [155, 39] width 89 height 13
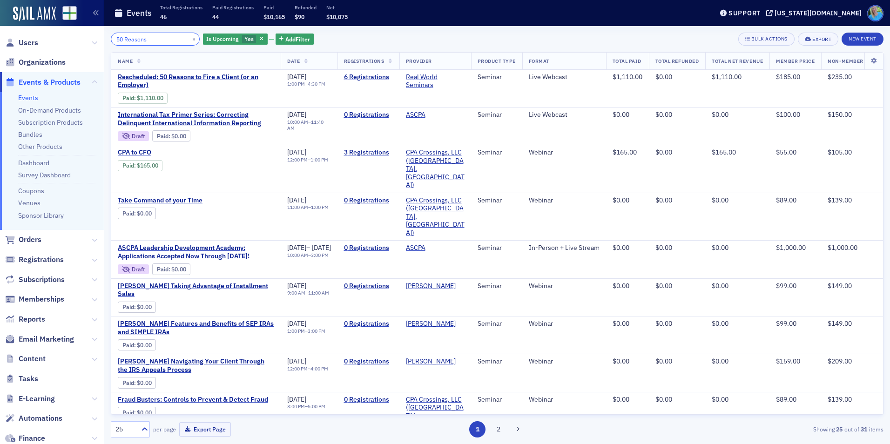
type input "50 Reasons"
click at [190, 40] on button "×" at bounding box center [194, 38] width 8 height 8
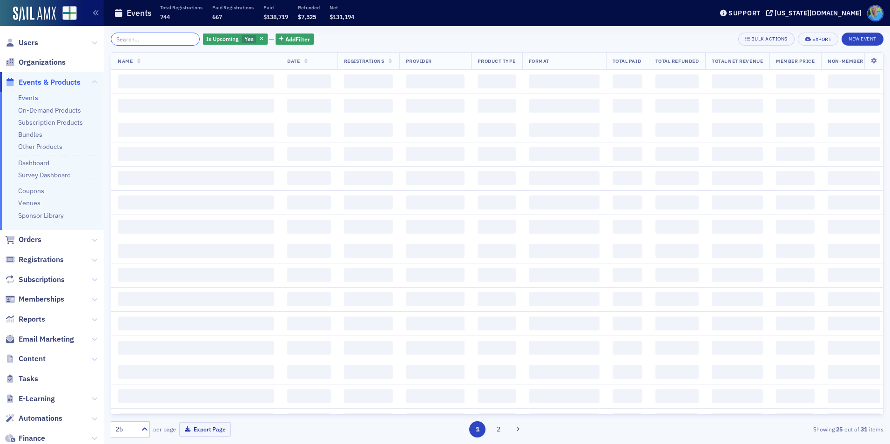
click at [179, 40] on input "search" at bounding box center [155, 39] width 89 height 13
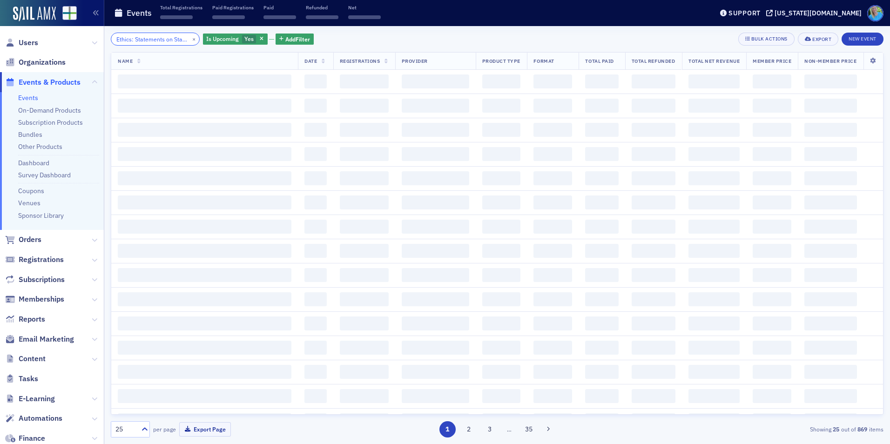
scroll to position [0, 62]
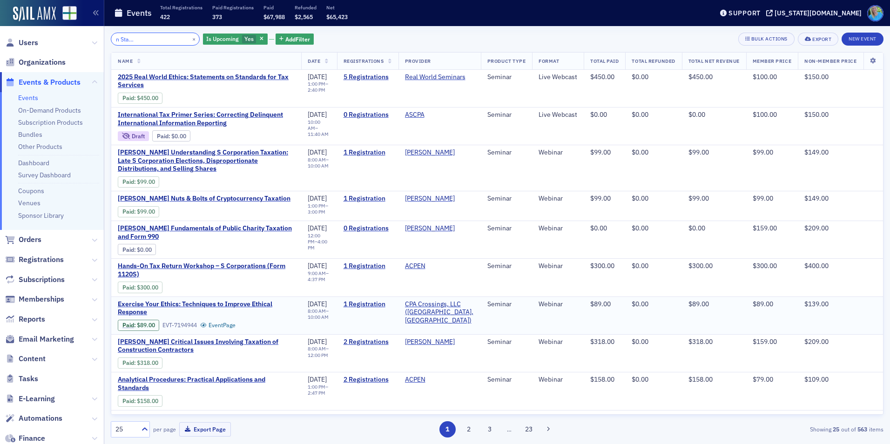
type input "Ethics: Statements on Standards for Tax Services"
click at [190, 40] on button "×" at bounding box center [194, 38] width 8 height 8
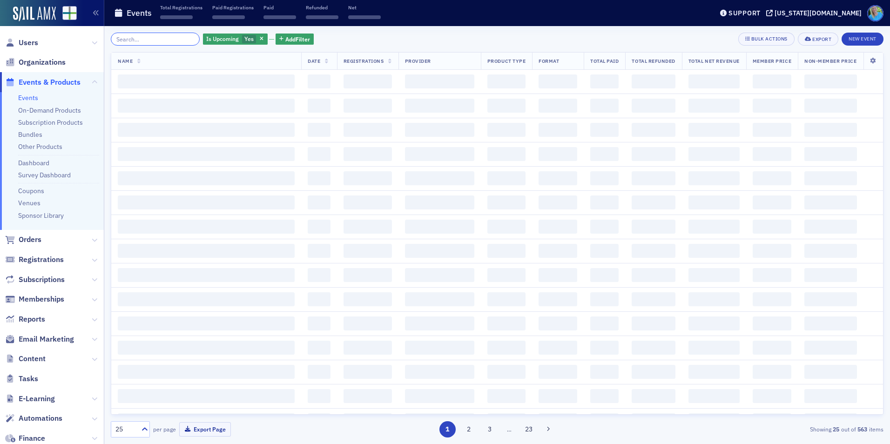
click at [181, 40] on input "search" at bounding box center [155, 39] width 89 height 13
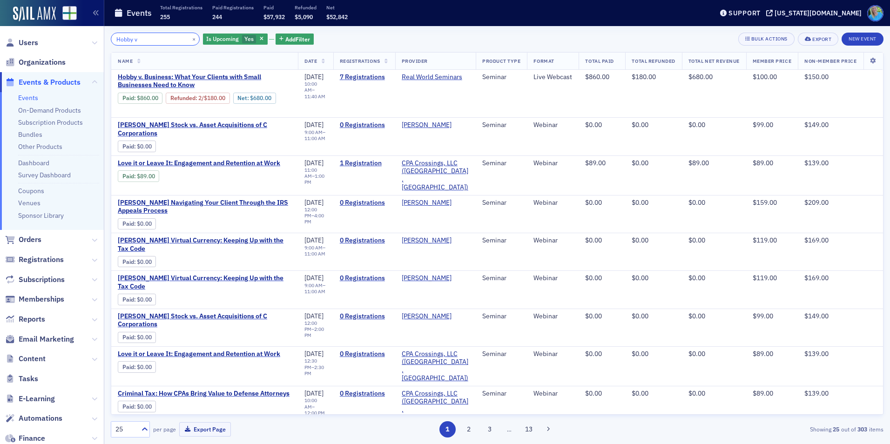
type input "Hobby v"
click at [40, 238] on span "Orders" at bounding box center [30, 240] width 23 height 10
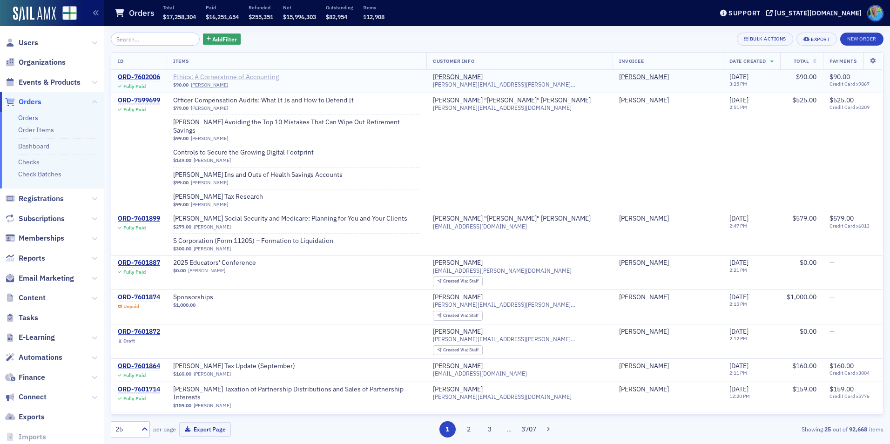
click at [257, 76] on span "Ethics: A Cornerstone of Accounting" at bounding box center [231, 77] width 117 height 8
click at [62, 84] on span "Events & Products" at bounding box center [50, 82] width 62 height 10
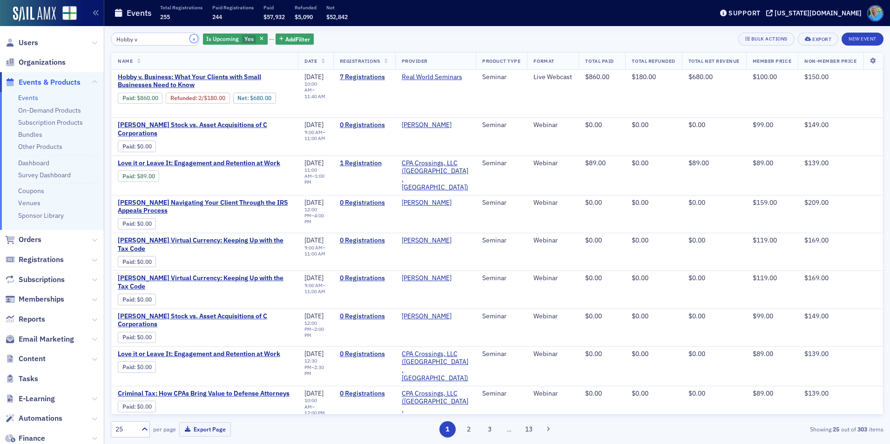
click at [190, 39] on button "×" at bounding box center [194, 38] width 8 height 8
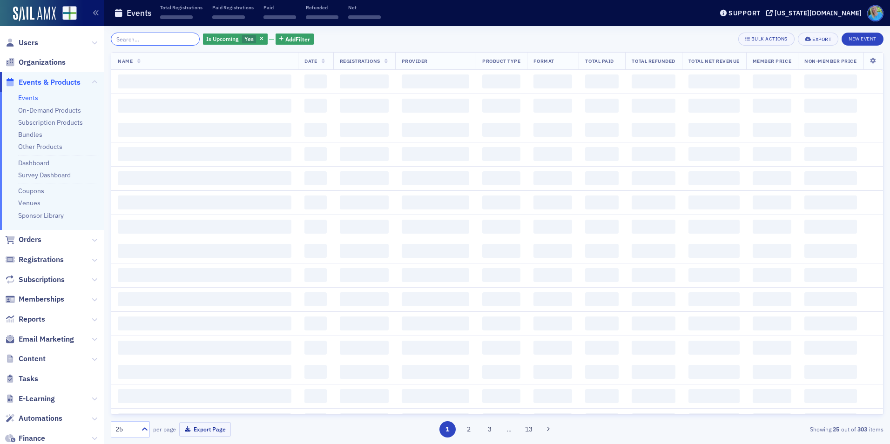
click at [180, 39] on input "search" at bounding box center [155, 39] width 89 height 13
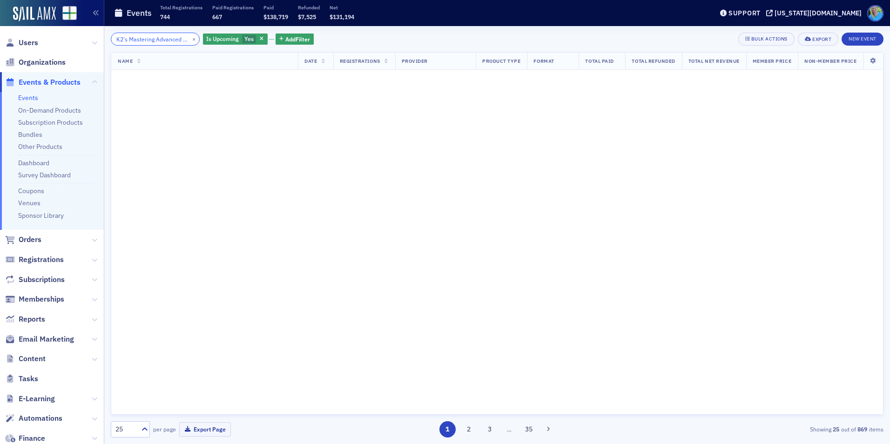
scroll to position [0, 45]
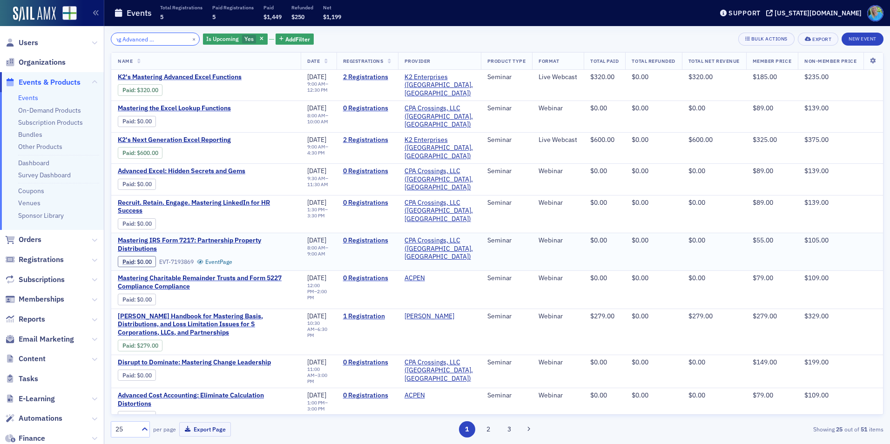
type input "K2's Mastering Advanced Excel Functions"
click at [190, 40] on button "×" at bounding box center [194, 38] width 8 height 8
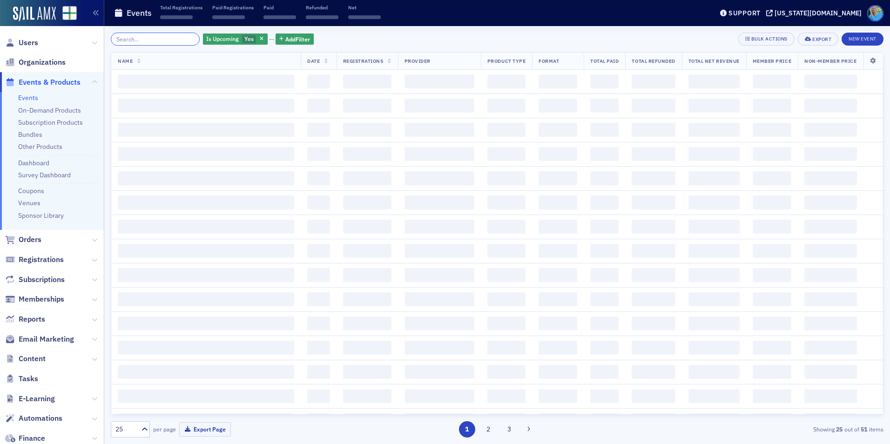
click at [178, 40] on input "search" at bounding box center [155, 39] width 89 height 13
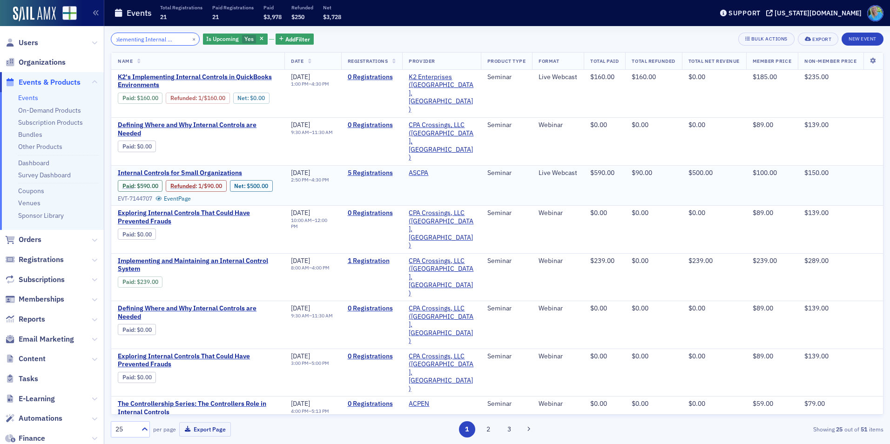
type input "K2 Implementing Internal Controls"
click at [190, 39] on button "×" at bounding box center [194, 38] width 8 height 8
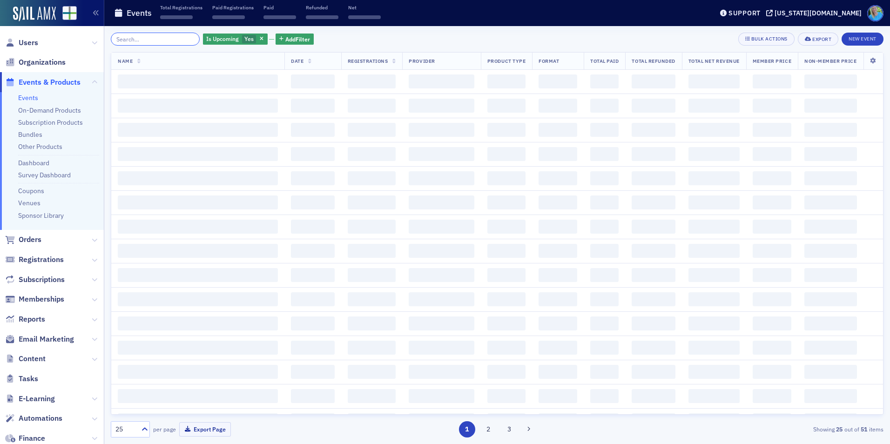
click at [183, 39] on input "search" at bounding box center [155, 39] width 89 height 13
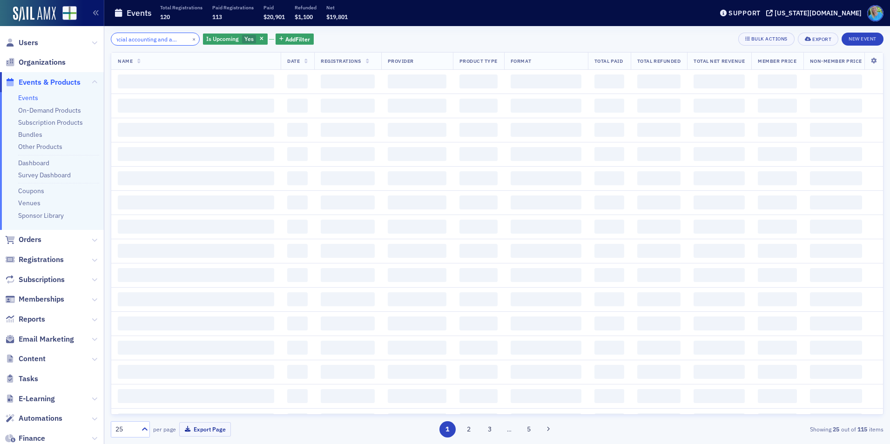
scroll to position [0, 22]
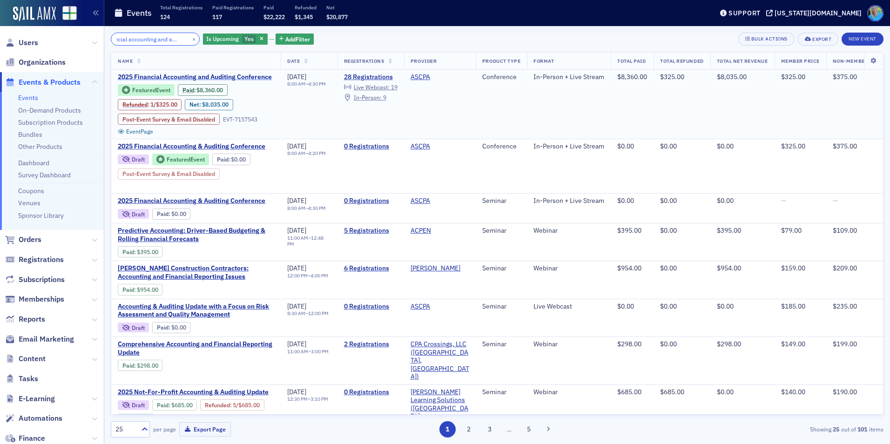
type input "financial accounting and auditing"
click at [192, 75] on span "2025 Financial Accounting and Auditing Conference" at bounding box center [196, 77] width 156 height 8
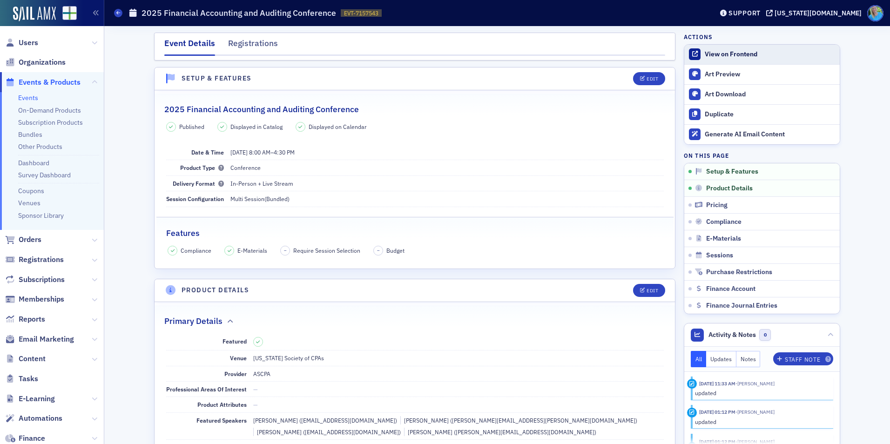
click at [741, 54] on div "View on Frontend" at bounding box center [770, 54] width 130 height 8
click at [28, 236] on span "Orders" at bounding box center [30, 240] width 23 height 10
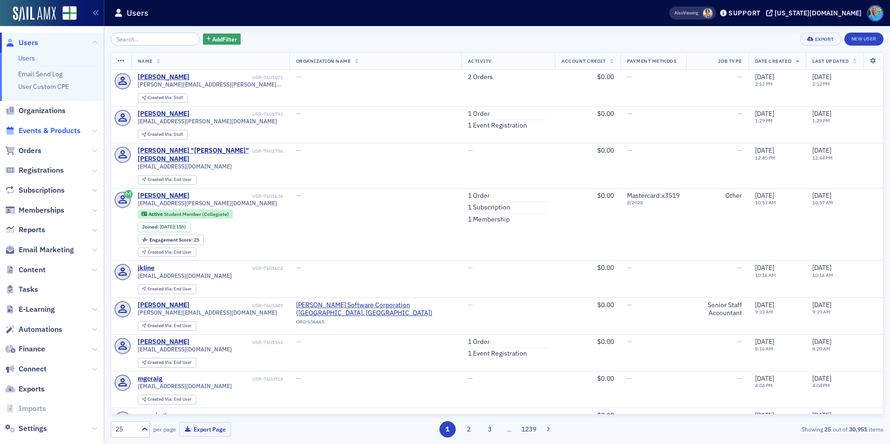
click at [57, 131] on span "Events & Products" at bounding box center [50, 131] width 62 height 10
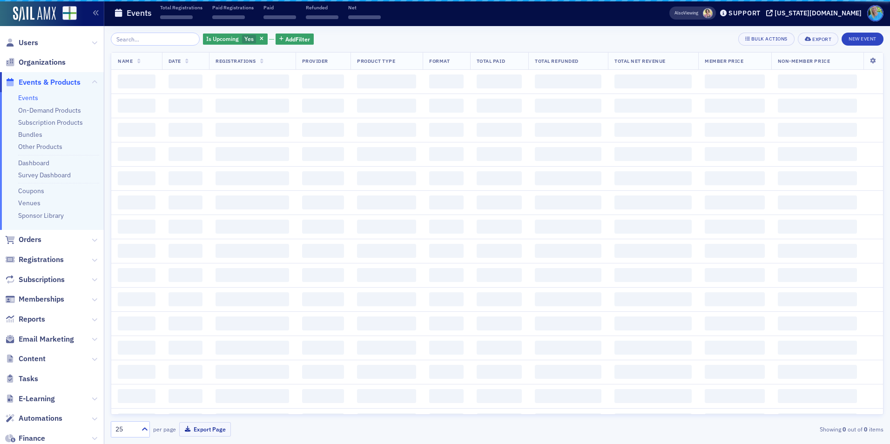
click at [163, 35] on input "search" at bounding box center [155, 39] width 89 height 13
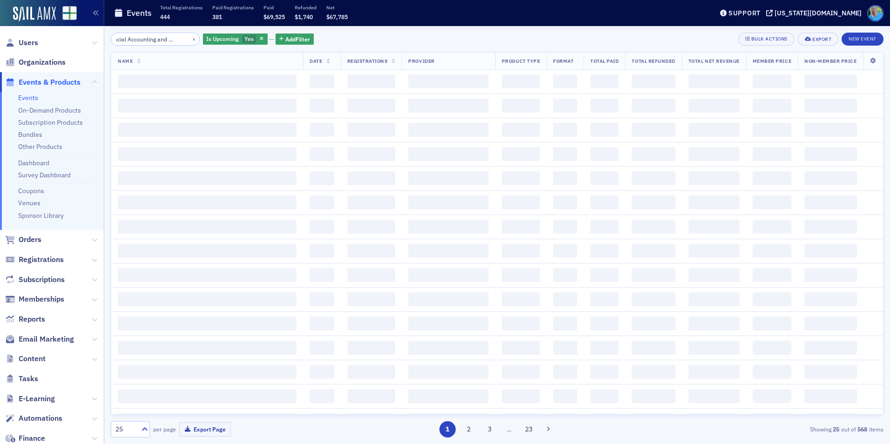
scroll to position [0, 26]
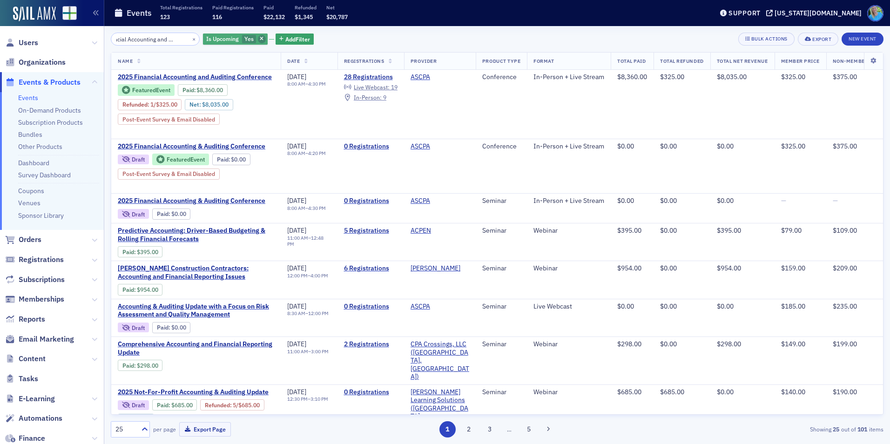
type input "Financial Accounting and Auditing"
click at [260, 40] on icon "button" at bounding box center [262, 39] width 4 height 5
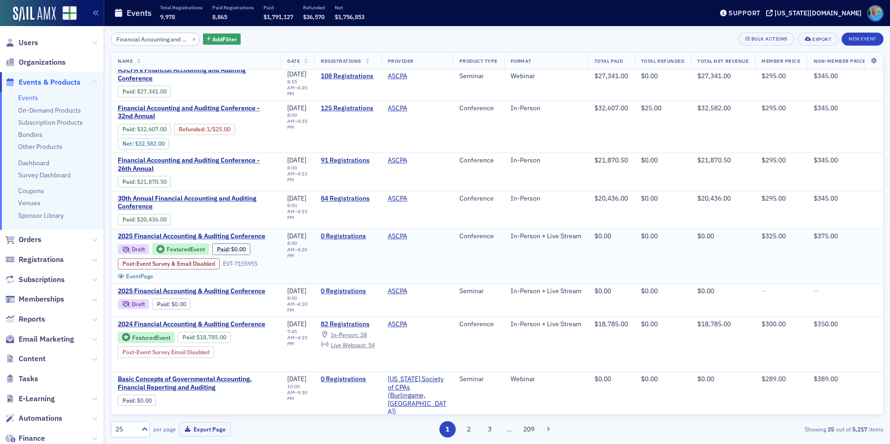
scroll to position [140, 0]
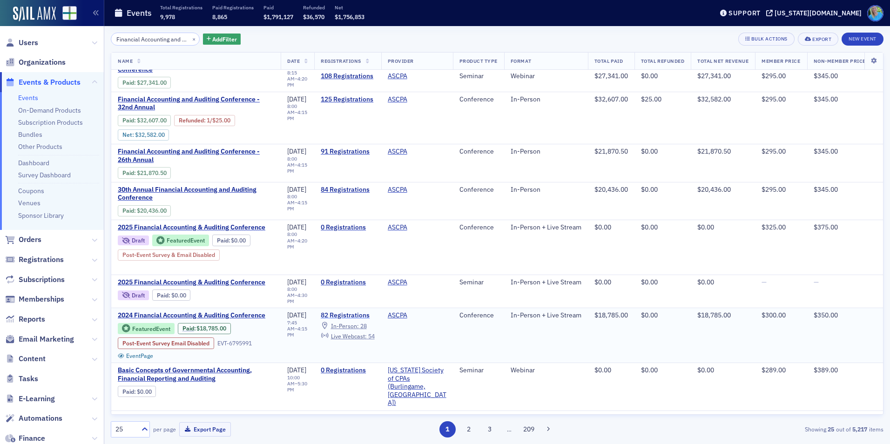
click at [348, 311] on link "82 Registrations" at bounding box center [348, 315] width 54 height 8
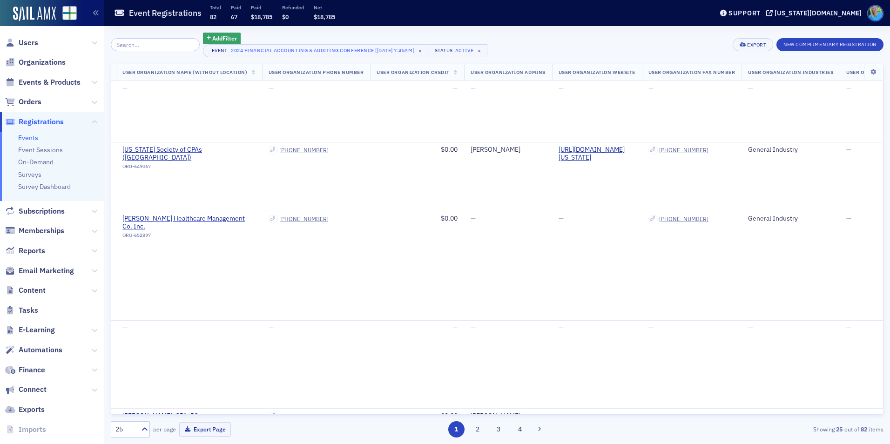
scroll to position [0, 254]
click at [291, 425] on div "25 per page Export Page" at bounding box center [236, 429] width 251 height 16
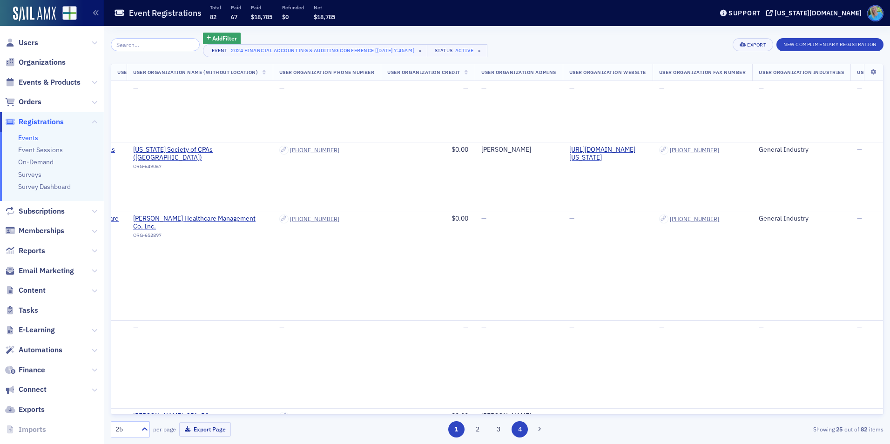
click at [515, 430] on button "4" at bounding box center [520, 429] width 16 height 16
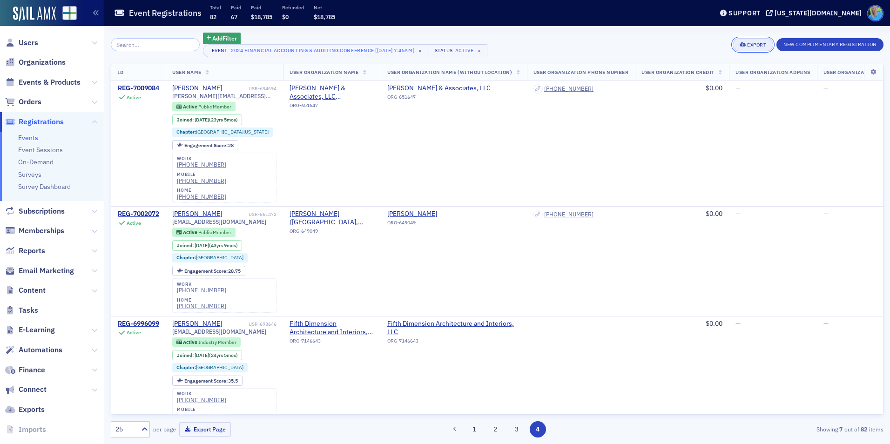
click at [755, 46] on div "Export" at bounding box center [756, 44] width 19 height 5
click at [864, 70] on icon at bounding box center [873, 72] width 19 height 6
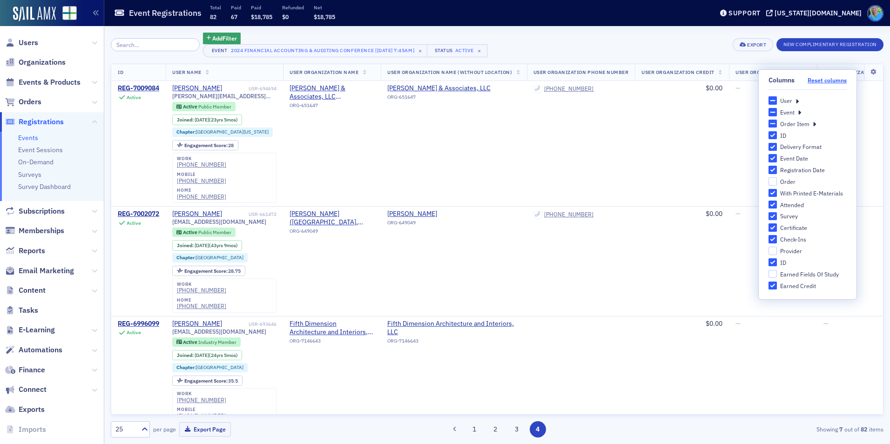
click at [823, 78] on button "Reset columns" at bounding box center [827, 80] width 39 height 7
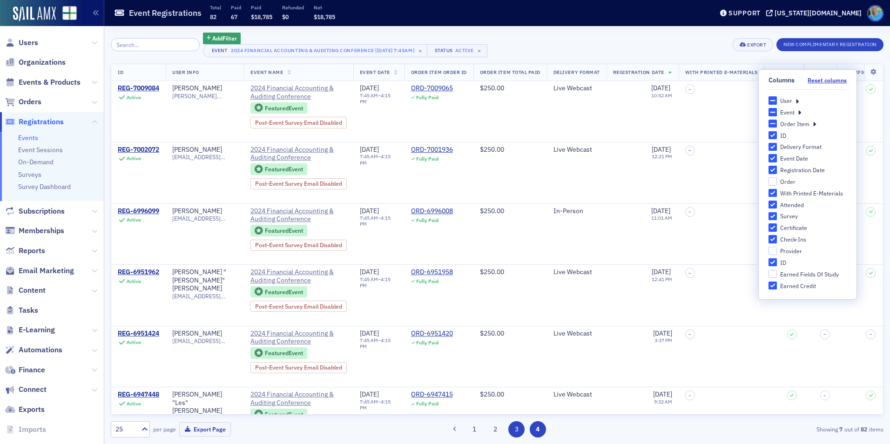
click at [520, 428] on button "3" at bounding box center [516, 429] width 16 height 16
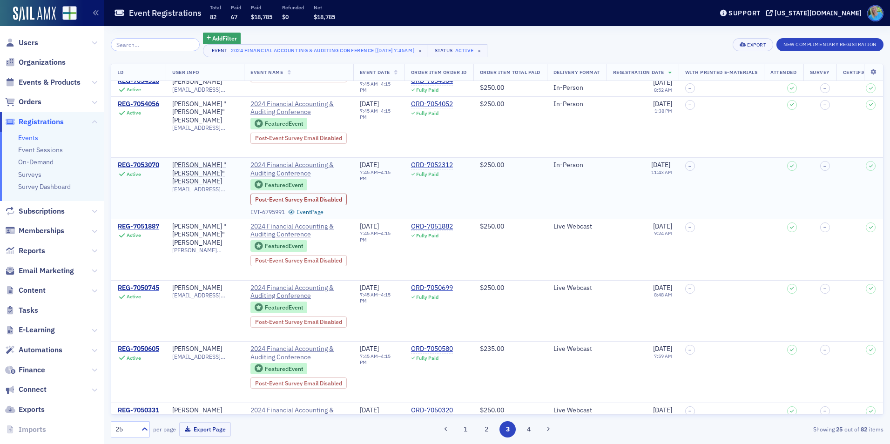
scroll to position [367, 0]
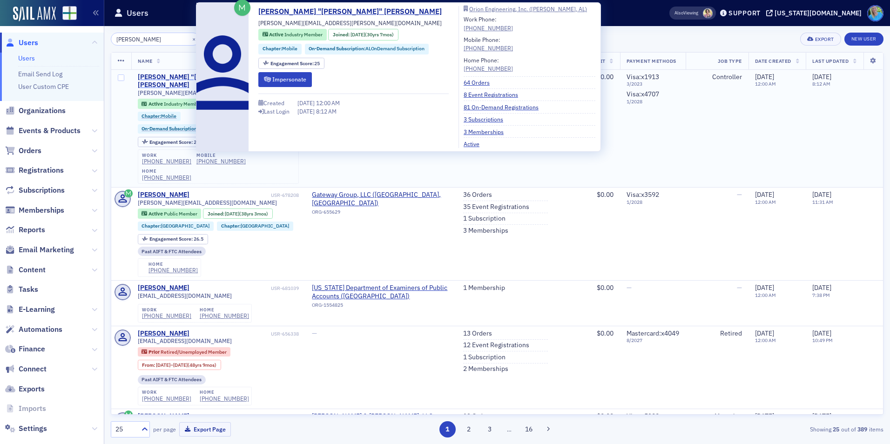
type input "[PERSON_NAME]"
click at [182, 78] on div "[PERSON_NAME] "[PERSON_NAME]" [PERSON_NAME]" at bounding box center [203, 81] width 131 height 16
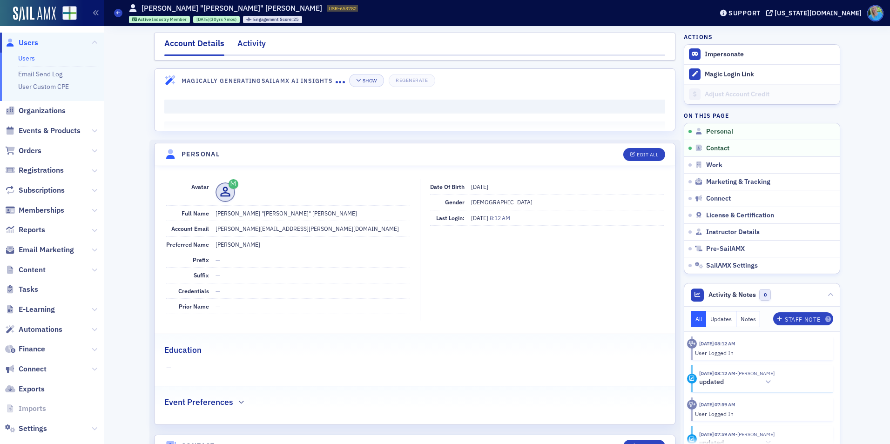
click at [249, 43] on div "Activity" at bounding box center [251, 45] width 28 height 17
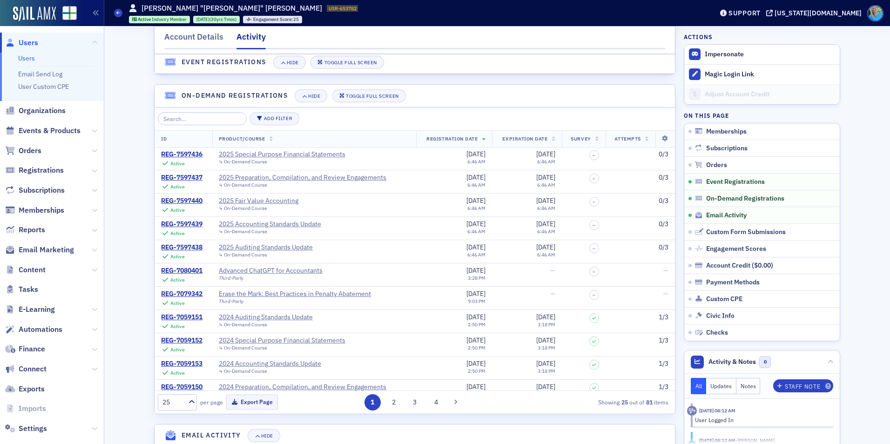
scroll to position [1024, 0]
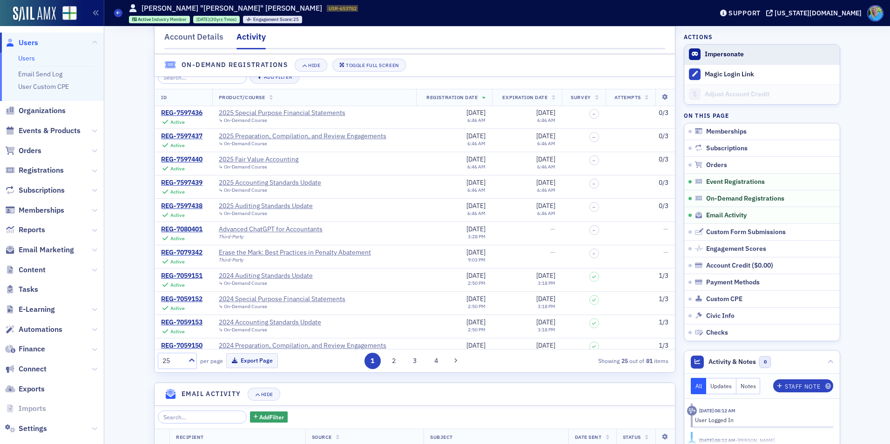
click at [738, 56] on button "Impersonate" at bounding box center [724, 54] width 39 height 8
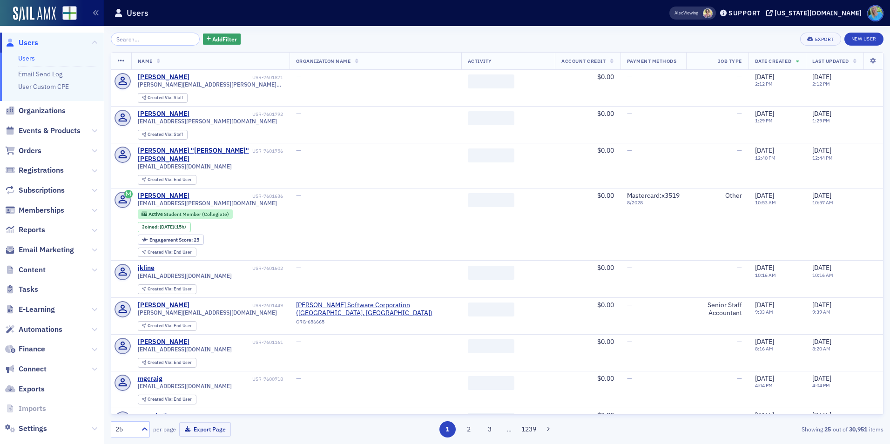
scroll to position [14, 0]
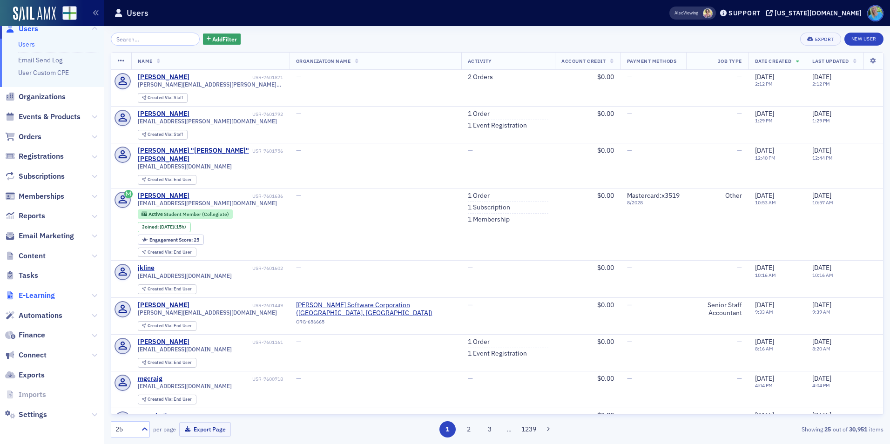
click at [40, 296] on span "E-Learning" at bounding box center [37, 295] width 36 height 10
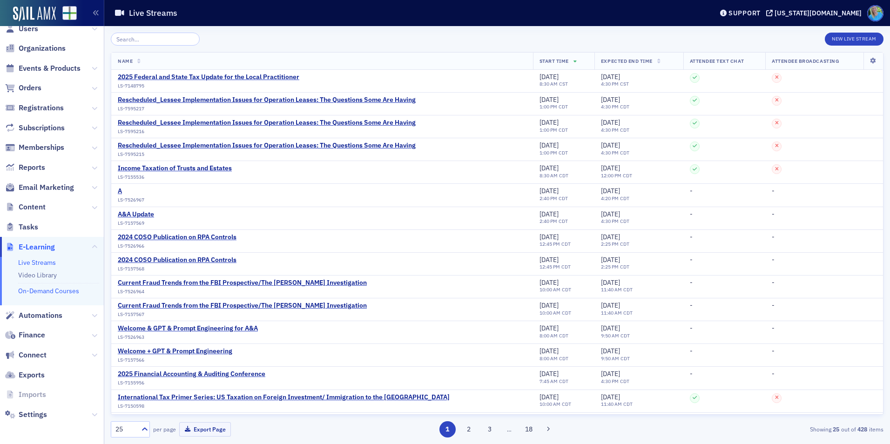
click at [48, 293] on link "On-Demand Courses" at bounding box center [48, 291] width 61 height 8
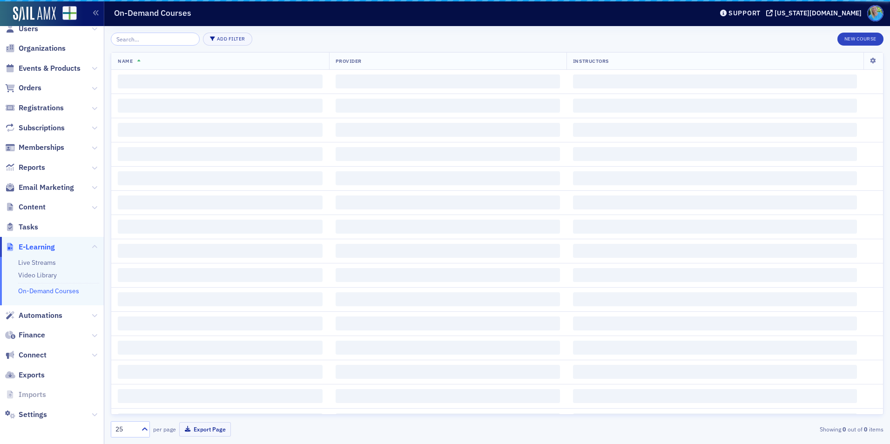
click at [146, 41] on input "search" at bounding box center [155, 39] width 89 height 13
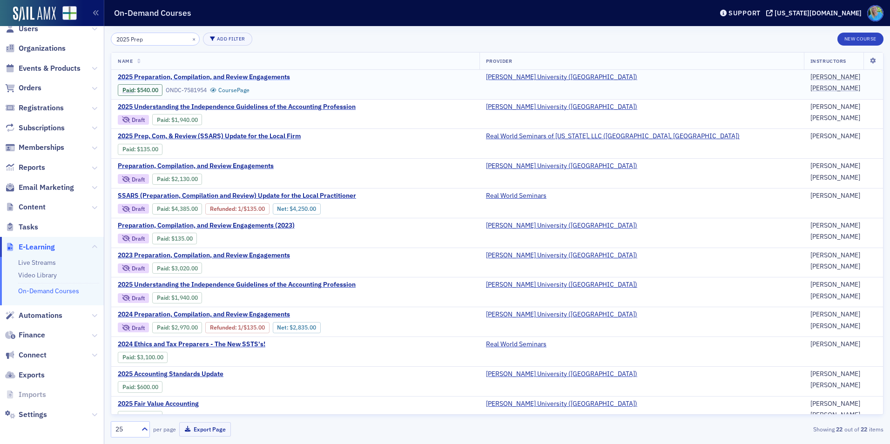
type input "2025 Prep"
click at [204, 79] on span "2025 Preparation, Compilation, and Review Engagements" at bounding box center [204, 77] width 172 height 8
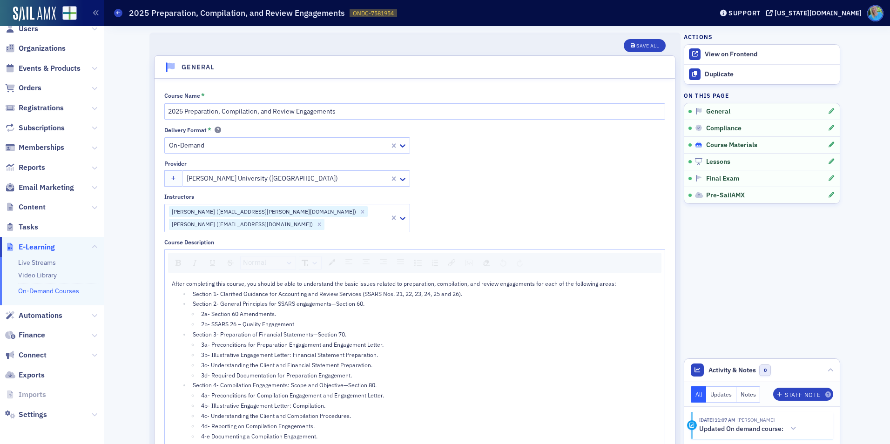
click at [717, 144] on span "Course Materials" at bounding box center [731, 145] width 51 height 8
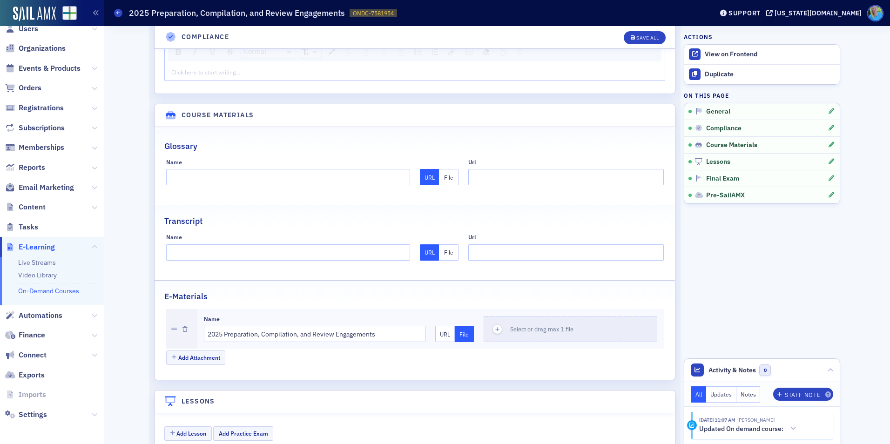
scroll to position [1098, 0]
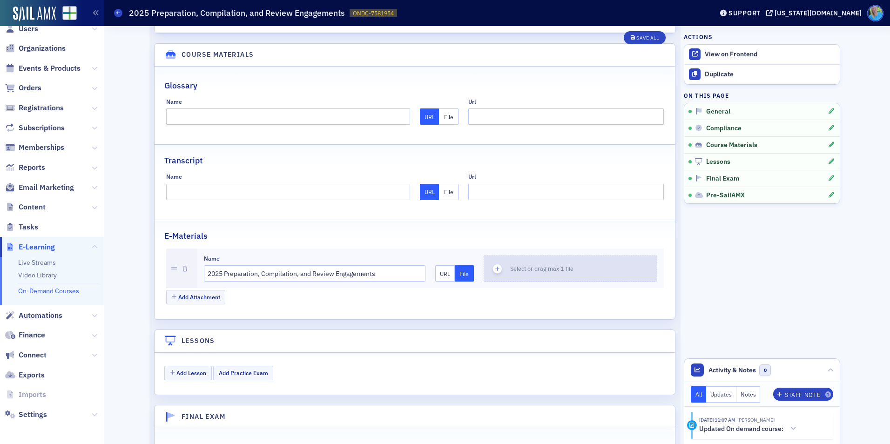
click at [493, 265] on icon "button" at bounding box center [497, 269] width 8 height 8
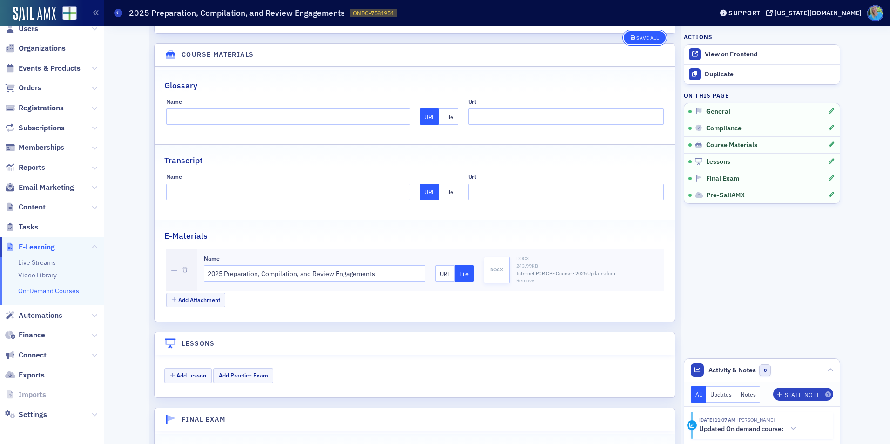
click at [643, 35] on div "Save All" at bounding box center [647, 37] width 22 height 5
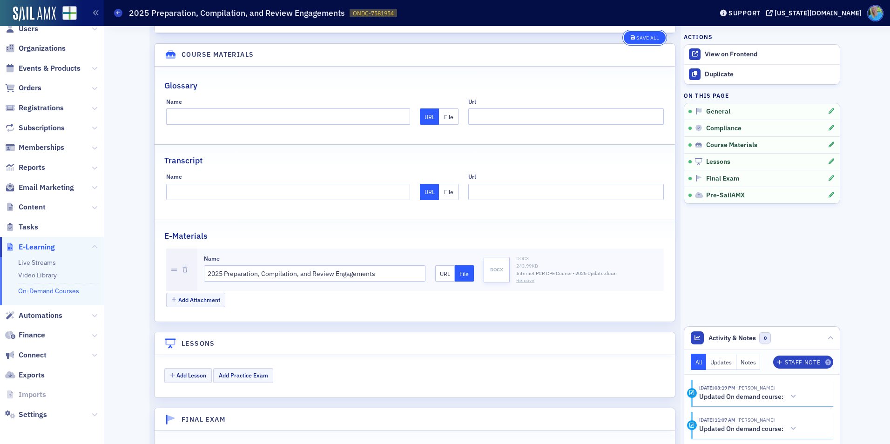
click at [631, 38] on icon "button" at bounding box center [633, 37] width 5 height 5
click at [61, 292] on link "On-Demand Courses" at bounding box center [48, 291] width 61 height 8
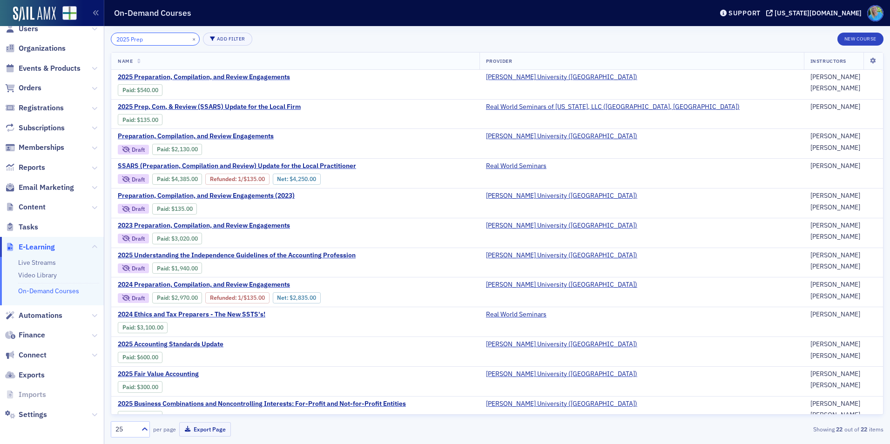
drag, startPoint x: 165, startPoint y: 35, endPoint x: 142, endPoint y: 36, distance: 22.3
click at [142, 34] on input "2025 Prep" at bounding box center [155, 39] width 89 height 13
drag, startPoint x: 146, startPoint y: 40, endPoint x: 131, endPoint y: 38, distance: 14.5
click at [131, 38] on input "2025 Prep" at bounding box center [155, 39] width 89 height 13
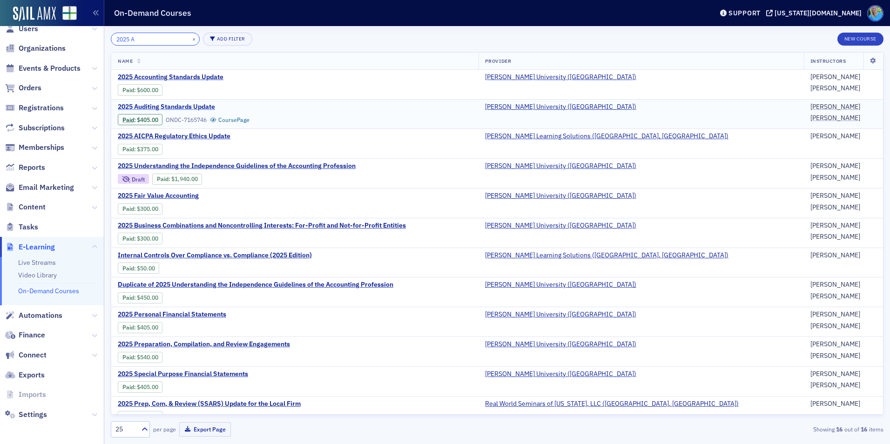
type input "2025 A"
click at [193, 107] on span "2025 Auditing Standards Update" at bounding box center [196, 107] width 156 height 8
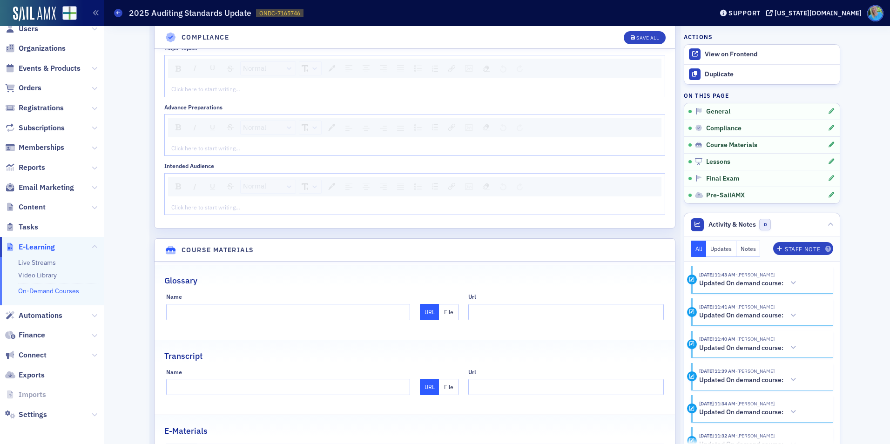
scroll to position [1490, 0]
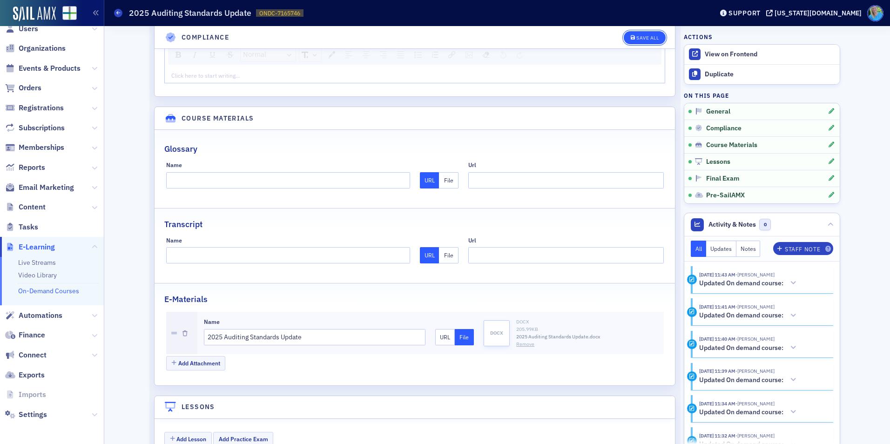
click at [645, 36] on div "Save All" at bounding box center [647, 37] width 22 height 5
click at [649, 39] on div "Save All" at bounding box center [647, 37] width 22 height 5
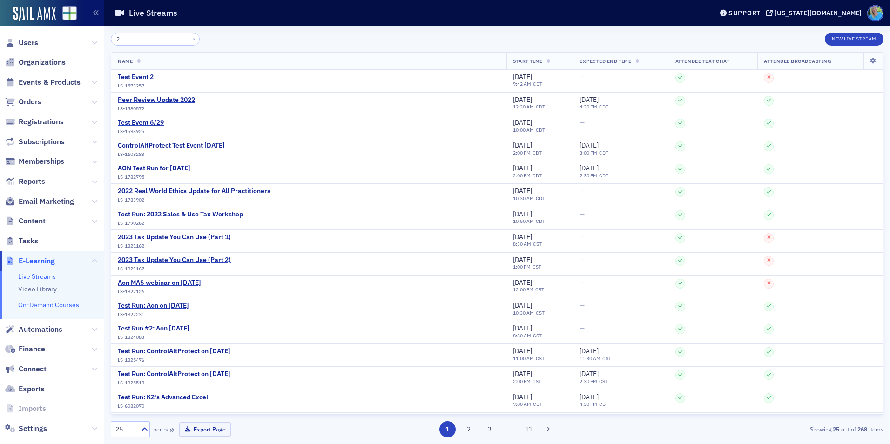
type input "2"
click at [51, 303] on link "On-Demand Courses" at bounding box center [48, 305] width 61 height 8
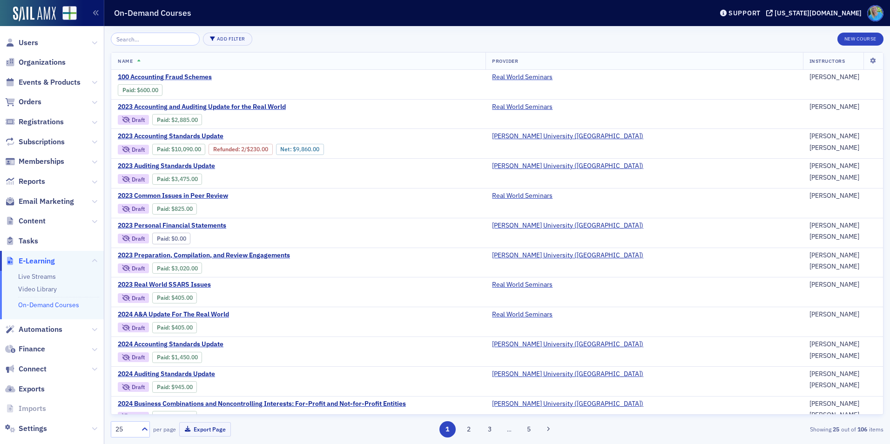
click at [154, 39] on input "search" at bounding box center [155, 39] width 89 height 13
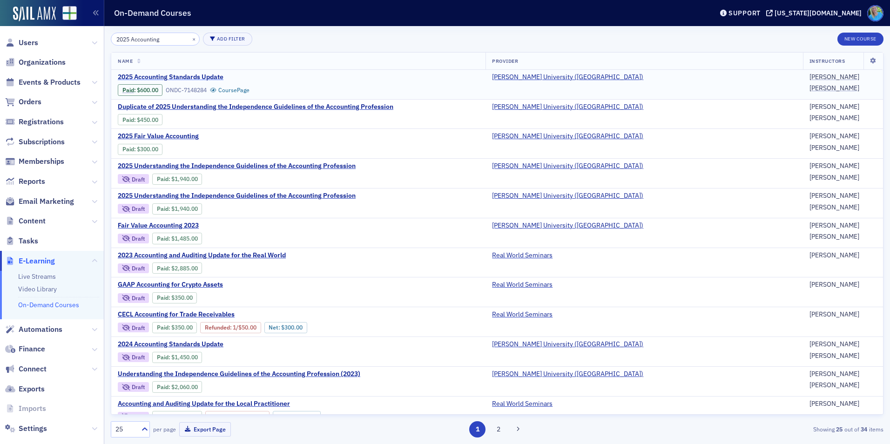
type input "2025 Accounting"
click at [175, 76] on span "2025 Accounting Standards Update" at bounding box center [196, 77] width 156 height 8
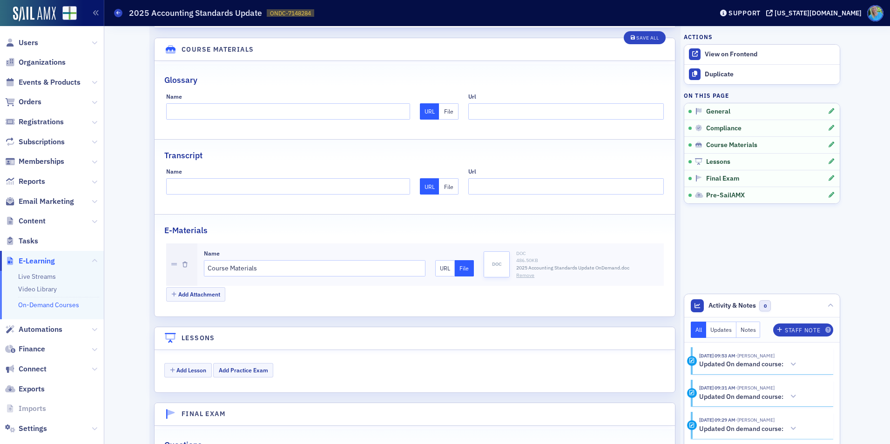
scroll to position [884, 0]
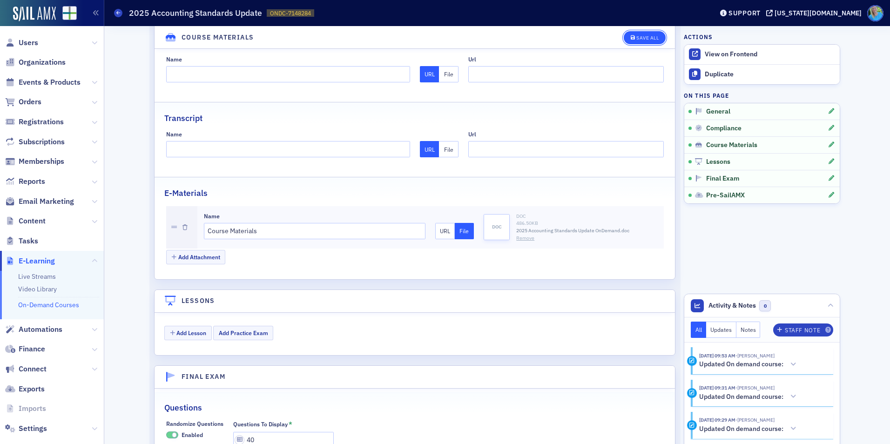
click at [642, 39] on div "Save All" at bounding box center [647, 37] width 22 height 5
click at [48, 303] on link "On-Demand Courses" at bounding box center [48, 305] width 61 height 8
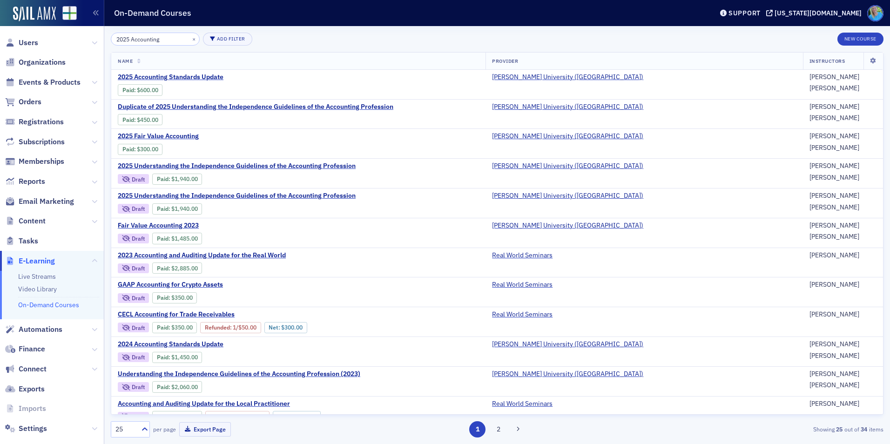
drag, startPoint x: 162, startPoint y: 37, endPoint x: 131, endPoint y: 34, distance: 30.4
click at [131, 34] on input "2025 Accounting" at bounding box center [155, 39] width 89 height 13
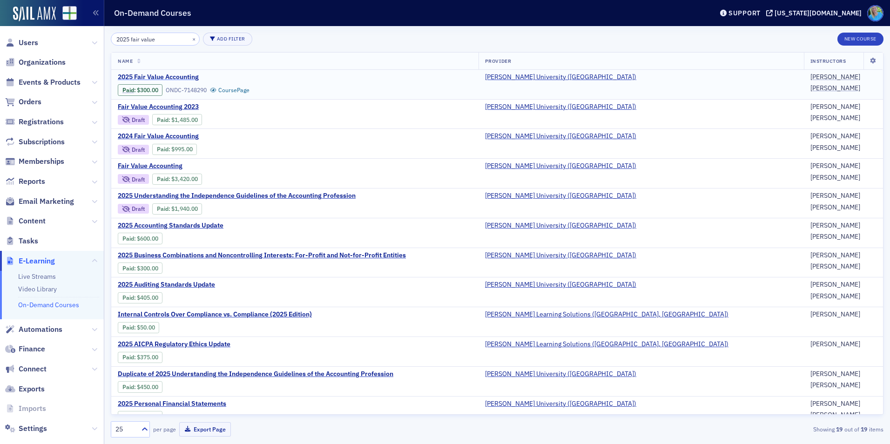
type input "2025 fair value"
click at [145, 78] on span "2025 Fair Value Accounting" at bounding box center [196, 77] width 156 height 8
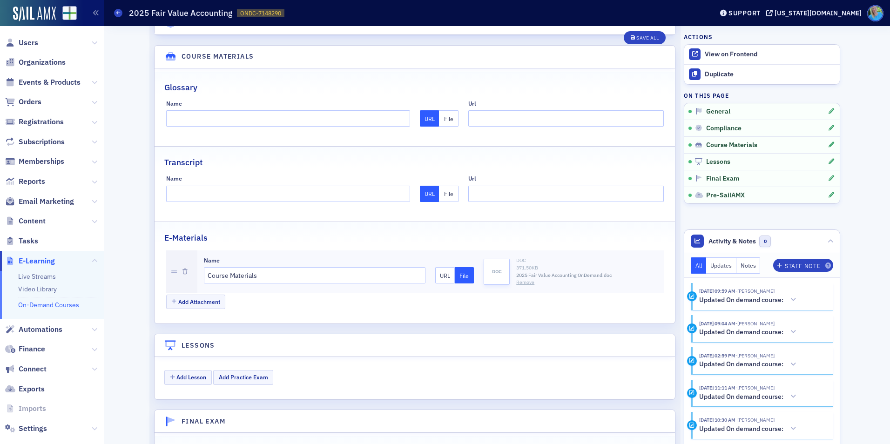
scroll to position [1257, 0]
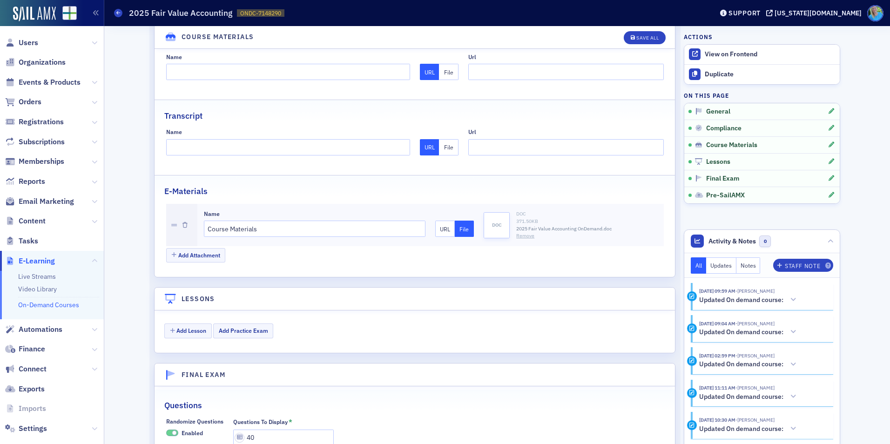
click at [523, 232] on button "Remove" at bounding box center [525, 235] width 18 height 7
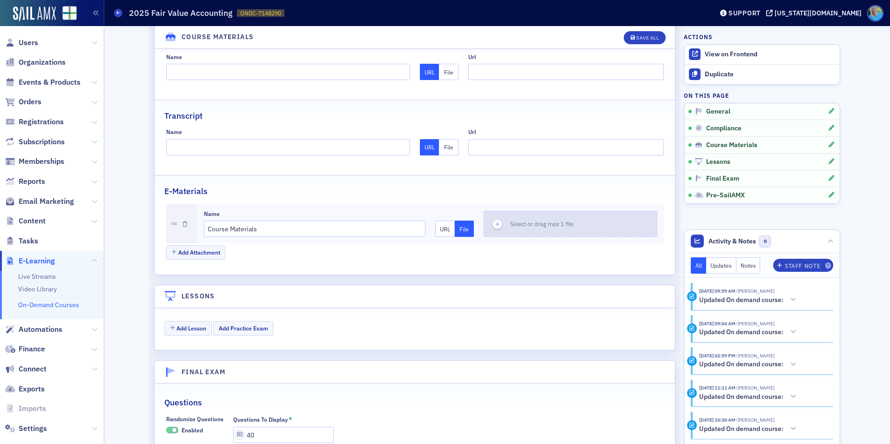
click at [494, 220] on icon "button" at bounding box center [497, 224] width 8 height 8
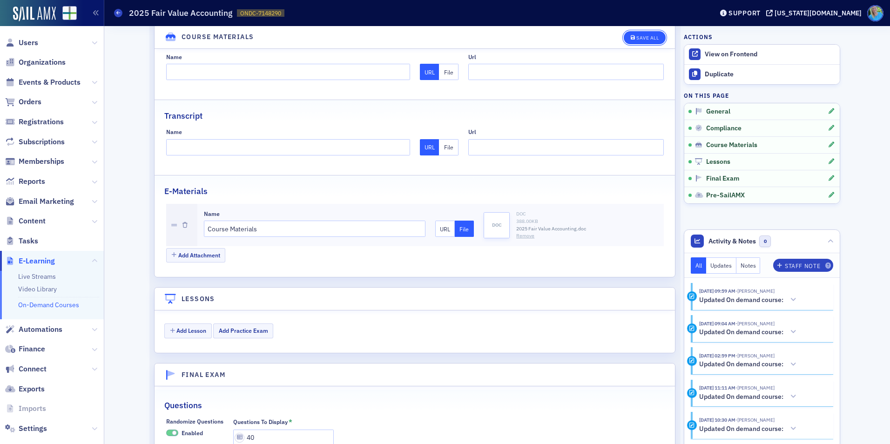
click at [641, 34] on button "Save All" at bounding box center [645, 37] width 42 height 13
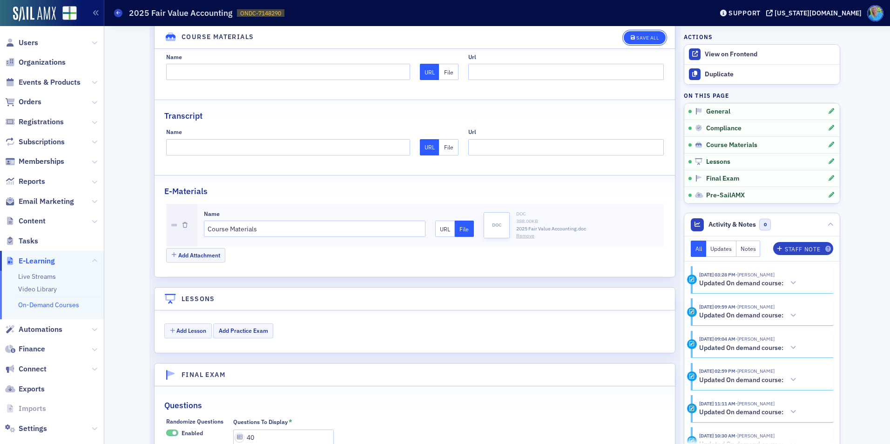
click at [646, 36] on div "Save All" at bounding box center [647, 37] width 22 height 5
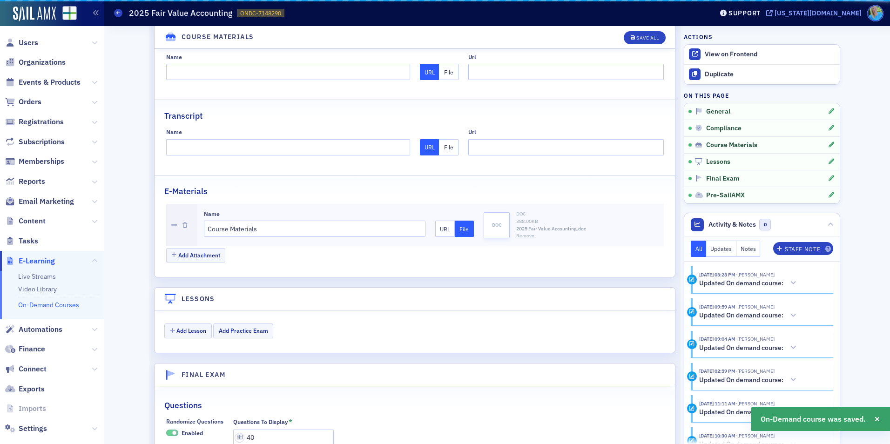
click at [826, 13] on div "[US_STATE][DOMAIN_NAME]" at bounding box center [818, 13] width 87 height 8
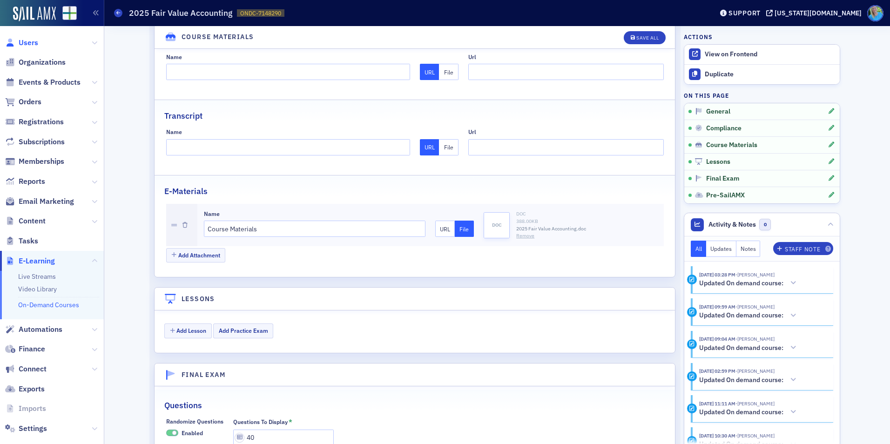
click at [28, 43] on span "Users" at bounding box center [29, 43] width 20 height 10
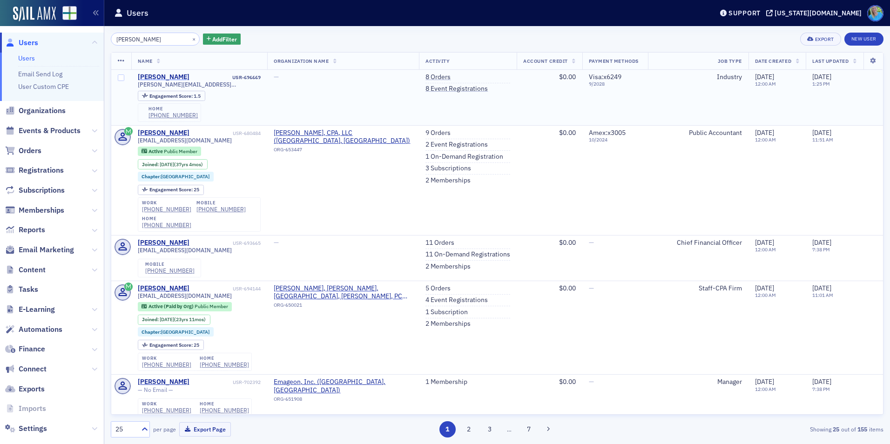
type input "patrick trotter"
click at [151, 75] on div "Patrick Trotter" at bounding box center [164, 77] width 52 height 8
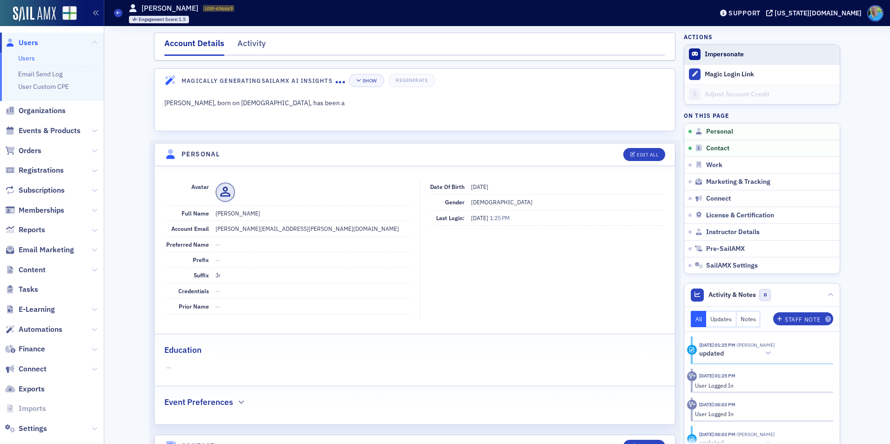
click at [709, 52] on button "Impersonate" at bounding box center [724, 54] width 39 height 8
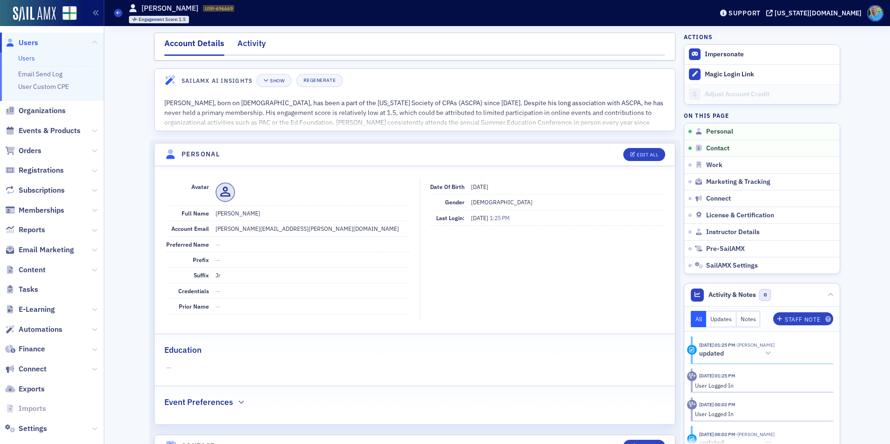
click at [257, 47] on div "Activity" at bounding box center [251, 45] width 28 height 17
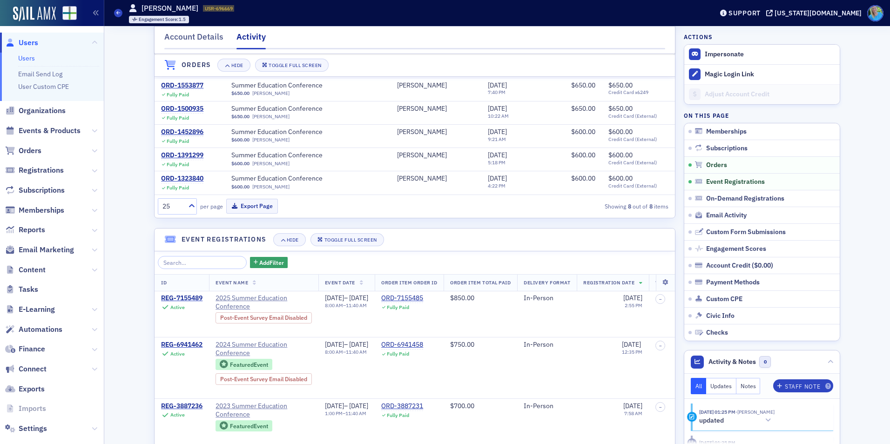
scroll to position [326, 0]
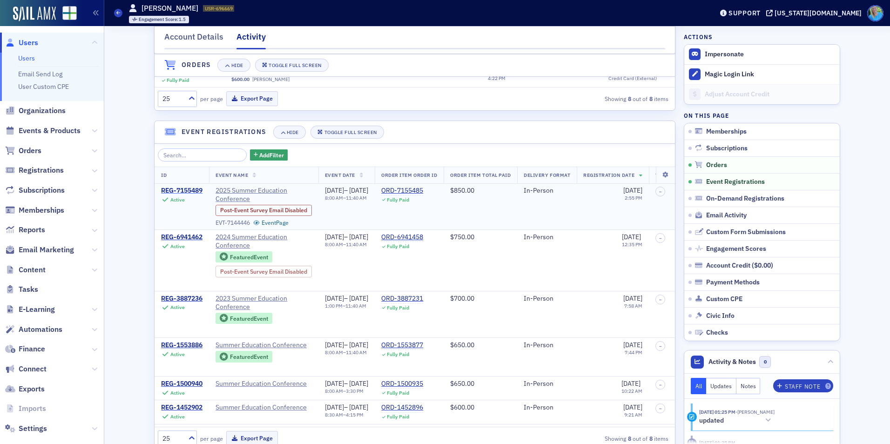
click at [186, 192] on div "REG-7155489" at bounding box center [181, 191] width 41 height 8
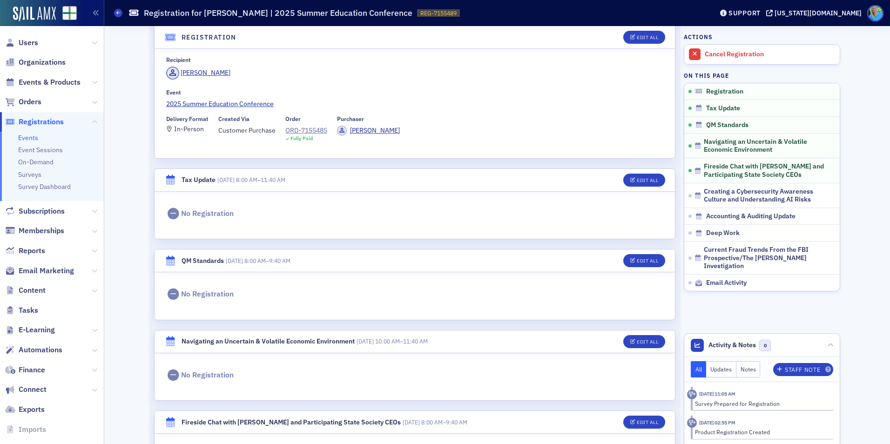
scroll to position [93, 0]
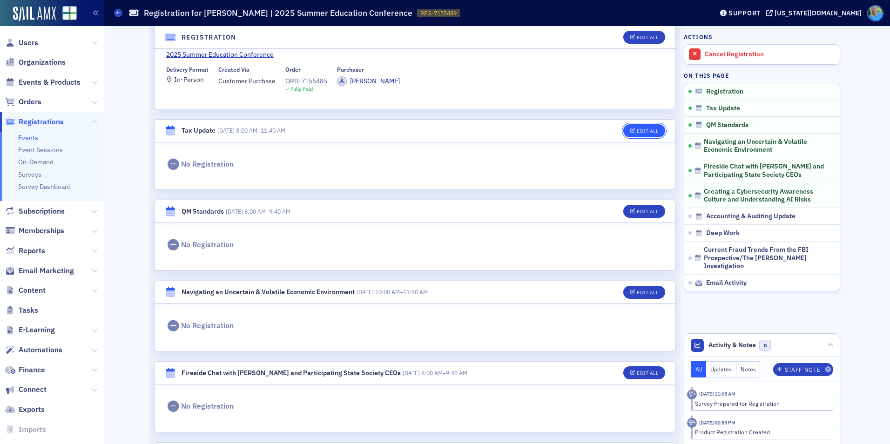
click at [632, 129] on span "Edit All" at bounding box center [644, 130] width 28 height 5
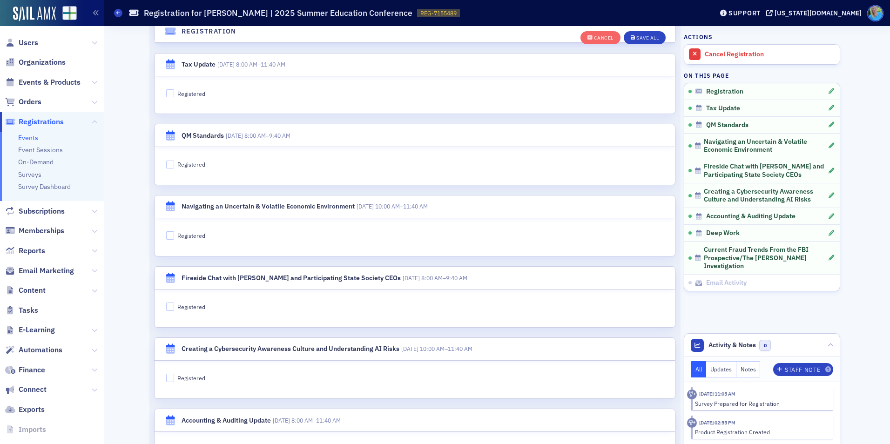
scroll to position [202, 0]
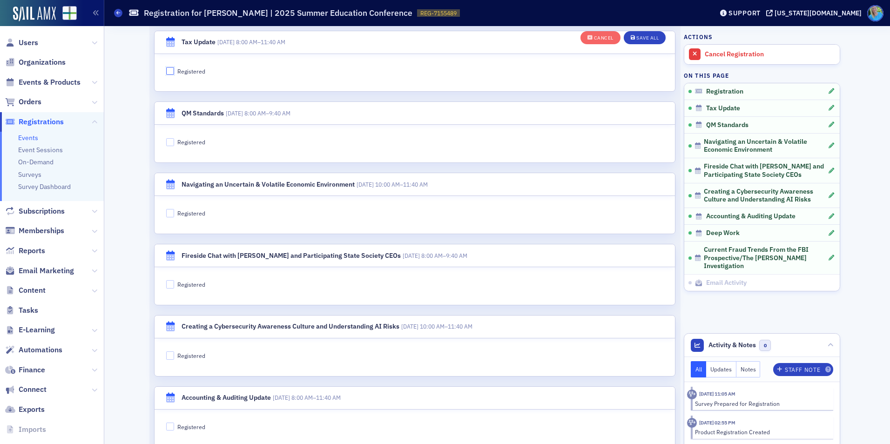
click at [166, 75] on input "Registered" at bounding box center [170, 71] width 8 height 8
checkbox input "true"
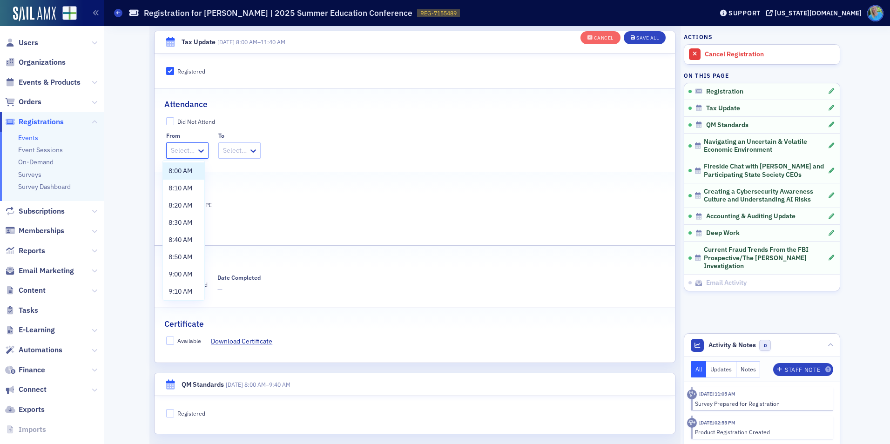
click at [178, 153] on div at bounding box center [183, 151] width 26 height 12
click at [180, 169] on span "8:00 AM" at bounding box center [181, 171] width 24 height 10
click at [239, 152] on div at bounding box center [243, 151] width 26 height 12
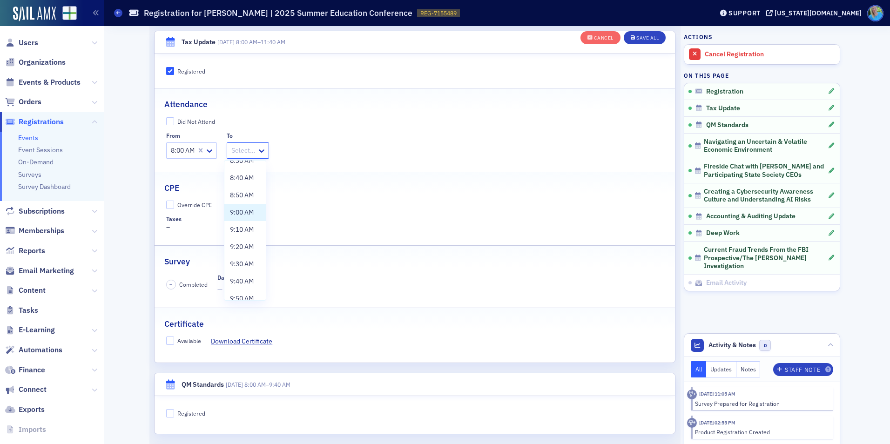
scroll to position [260, 0]
click at [239, 290] on span "11:40 AM" at bounding box center [243, 290] width 27 height 10
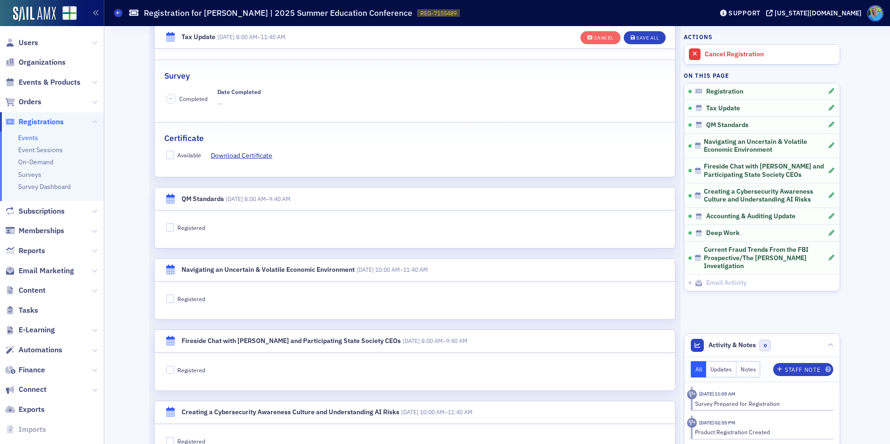
scroll to position [388, 0]
click at [167, 224] on input "Registered" at bounding box center [170, 227] width 8 height 8
checkbox input "true"
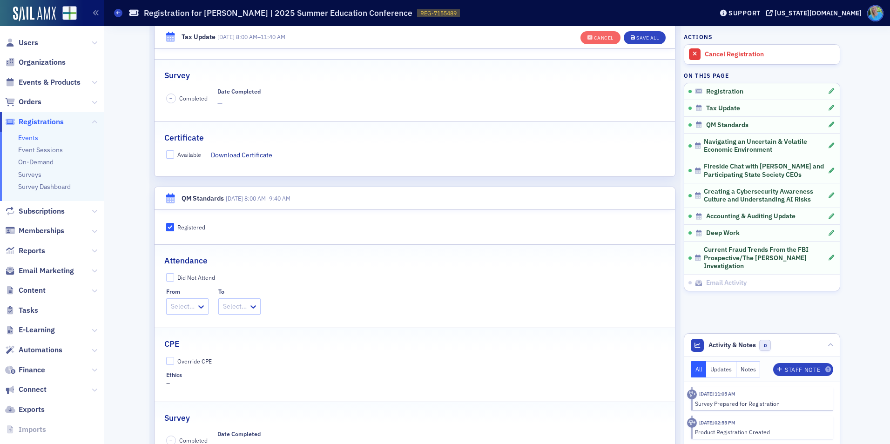
click at [177, 300] on div "Select…" at bounding box center [182, 306] width 30 height 13
click at [182, 324] on span "8:00 AM" at bounding box center [181, 327] width 24 height 10
click at [241, 302] on div at bounding box center [243, 307] width 26 height 12
click at [248, 428] on span "9:40 AM" at bounding box center [242, 430] width 24 height 10
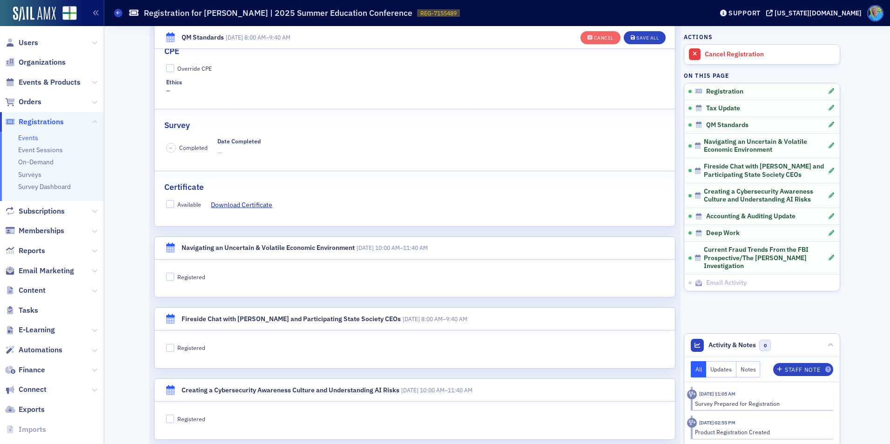
scroll to position [714, 0]
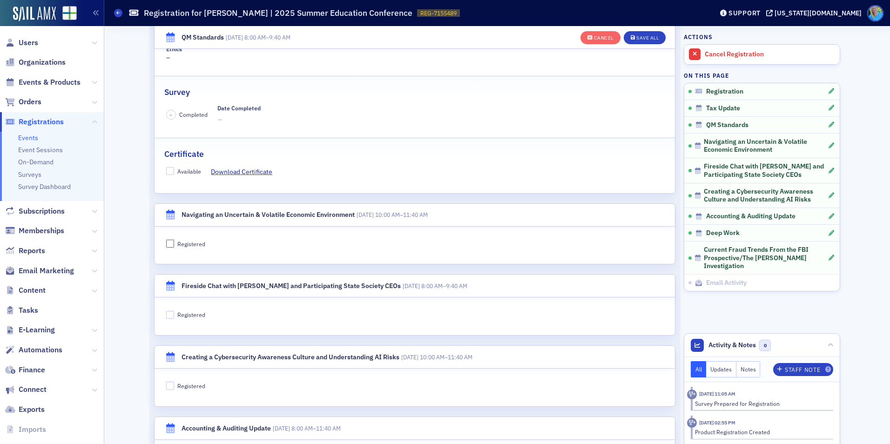
click at [166, 243] on input "Registered" at bounding box center [170, 244] width 8 height 8
checkbox input "true"
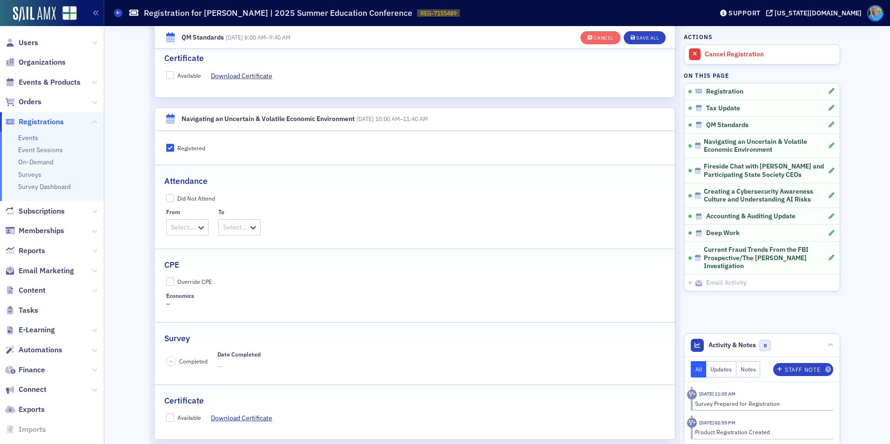
scroll to position [853, 0]
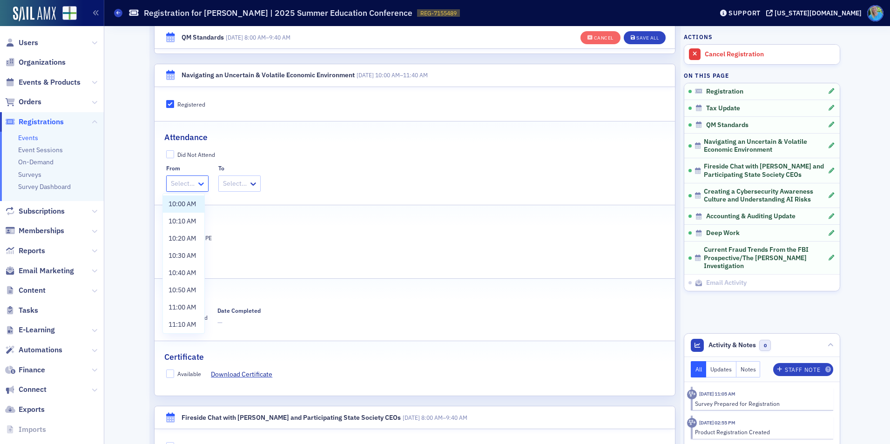
click at [196, 181] on icon at bounding box center [200, 183] width 9 height 9
click at [194, 209] on span "10:00 AM" at bounding box center [182, 204] width 27 height 10
click at [236, 182] on div at bounding box center [247, 184] width 26 height 12
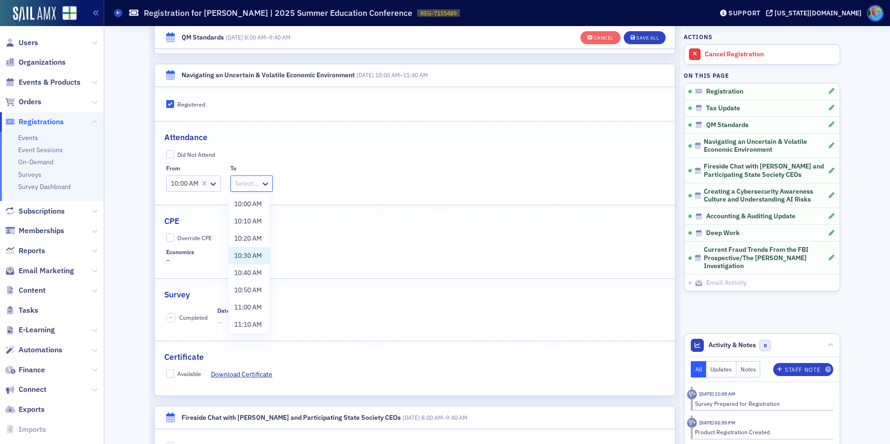
scroll to position [54, 0]
click at [250, 320] on span "11:40 AM" at bounding box center [247, 323] width 27 height 10
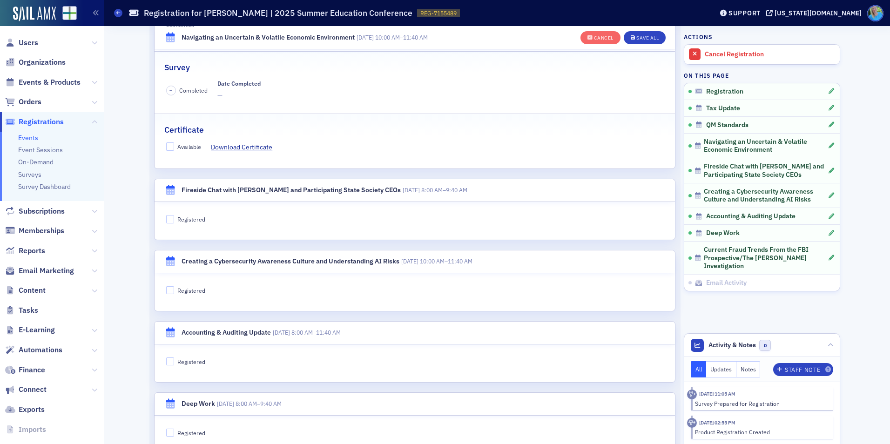
scroll to position [1086, 0]
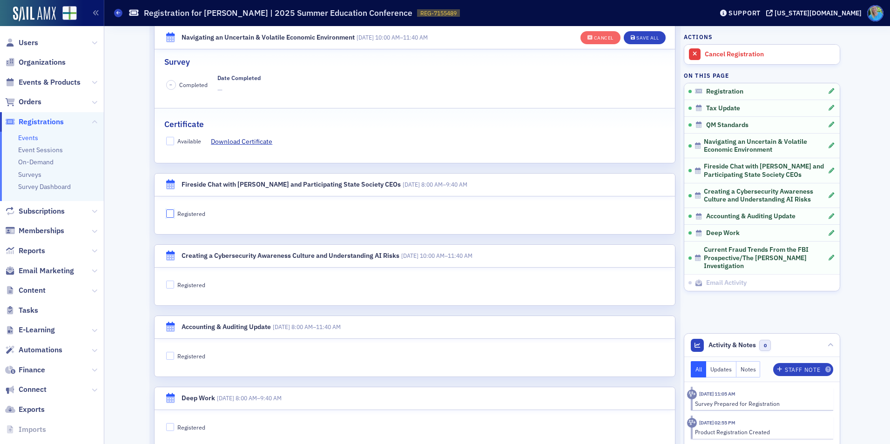
click at [169, 211] on input "Registered" at bounding box center [170, 213] width 8 height 8
checkbox input "true"
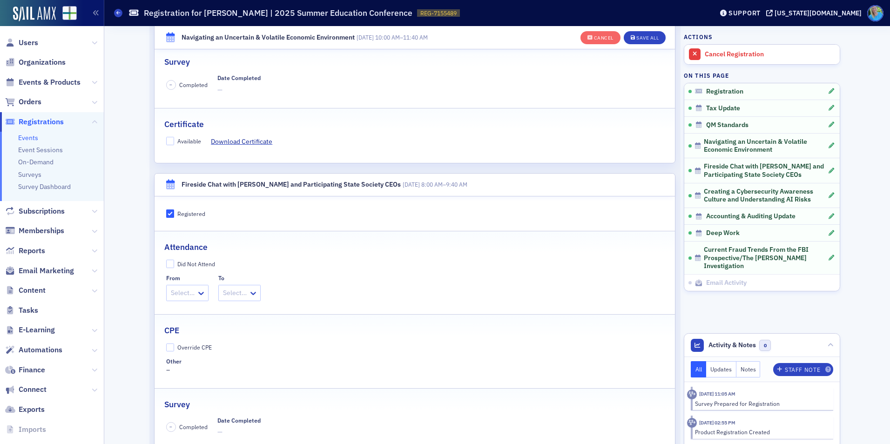
click at [196, 299] on div at bounding box center [202, 292] width 12 height 15
click at [192, 310] on span "8:00 AM" at bounding box center [181, 314] width 24 height 10
click at [237, 292] on div at bounding box center [243, 293] width 26 height 12
click at [241, 431] on span "9:40 AM" at bounding box center [242, 432] width 24 height 10
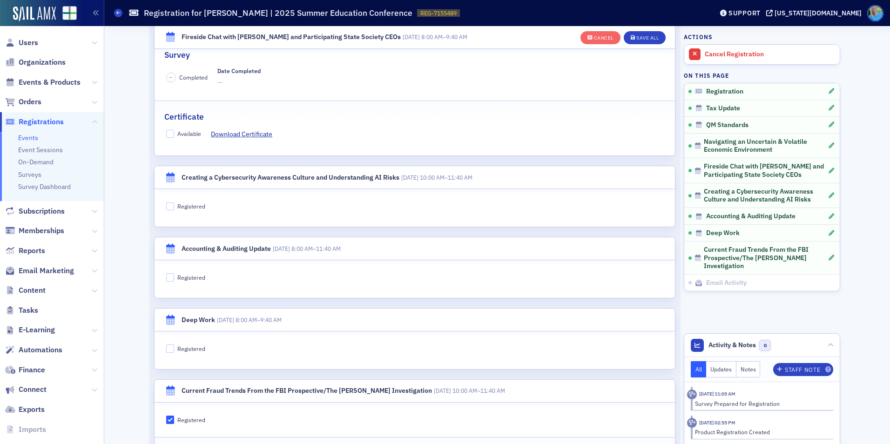
scroll to position [1458, 0]
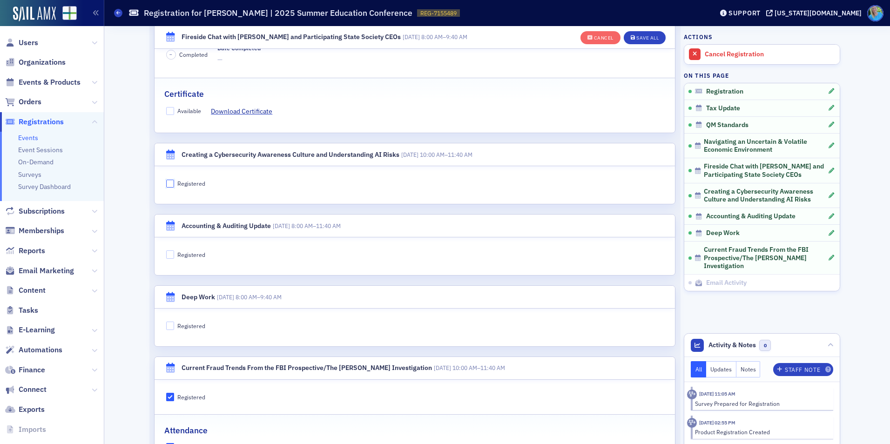
click at [167, 183] on input "Registered" at bounding box center [170, 184] width 8 height 8
checkbox input "true"
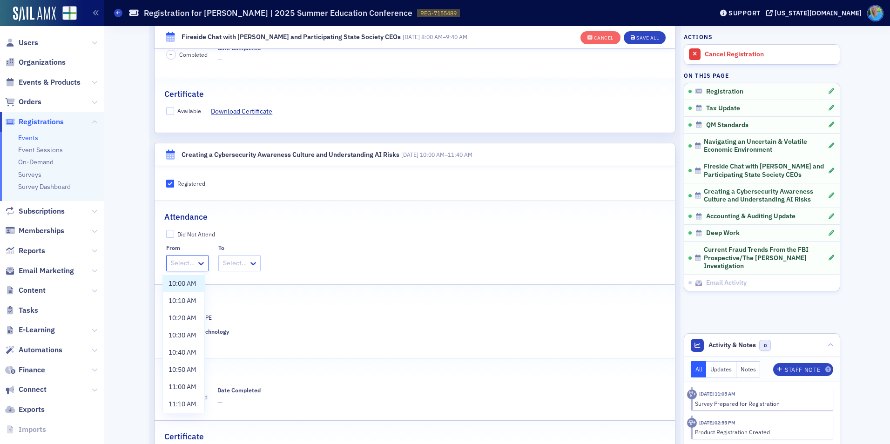
click at [184, 262] on div at bounding box center [183, 263] width 26 height 12
click at [188, 280] on span "10:00 AM" at bounding box center [182, 284] width 27 height 10
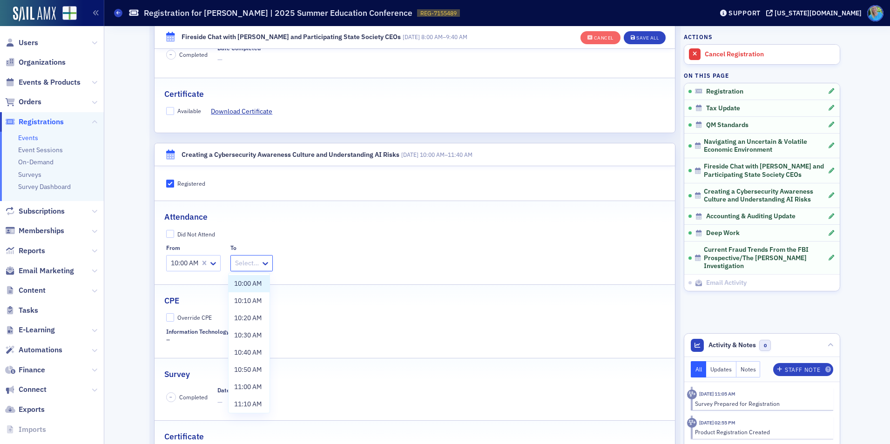
click at [240, 265] on div at bounding box center [247, 263] width 26 height 12
click at [255, 399] on span "11:40 AM" at bounding box center [247, 403] width 27 height 10
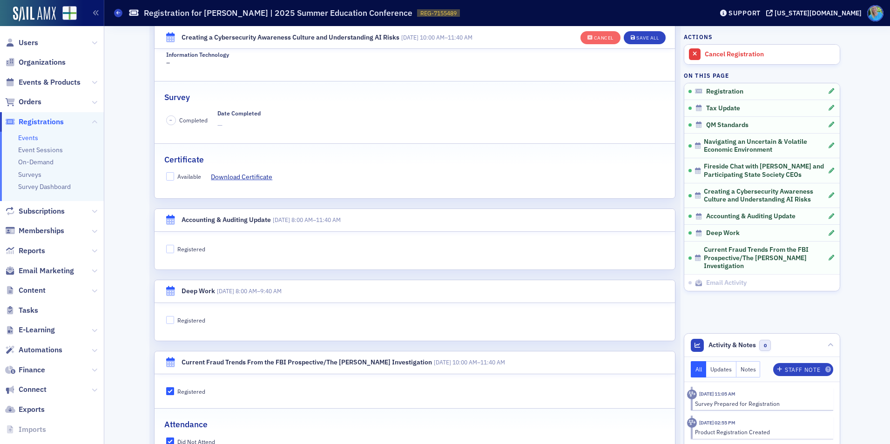
scroll to position [1738, 0]
click at [168, 244] on input "Registered" at bounding box center [170, 247] width 8 height 8
checkbox input "true"
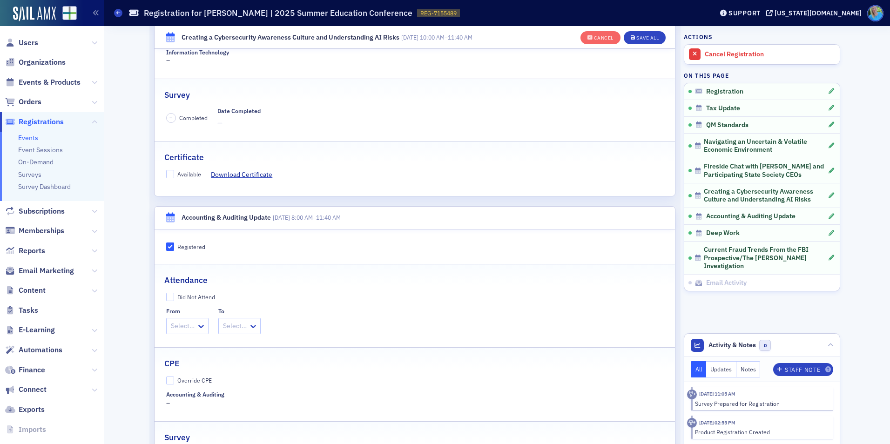
click at [186, 324] on div at bounding box center [183, 326] width 26 height 12
click at [192, 348] on span "8:00 AM" at bounding box center [181, 347] width 24 height 10
click at [246, 330] on div at bounding box center [243, 326] width 26 height 12
click at [247, 430] on span "11:40 AM" at bounding box center [243, 430] width 27 height 10
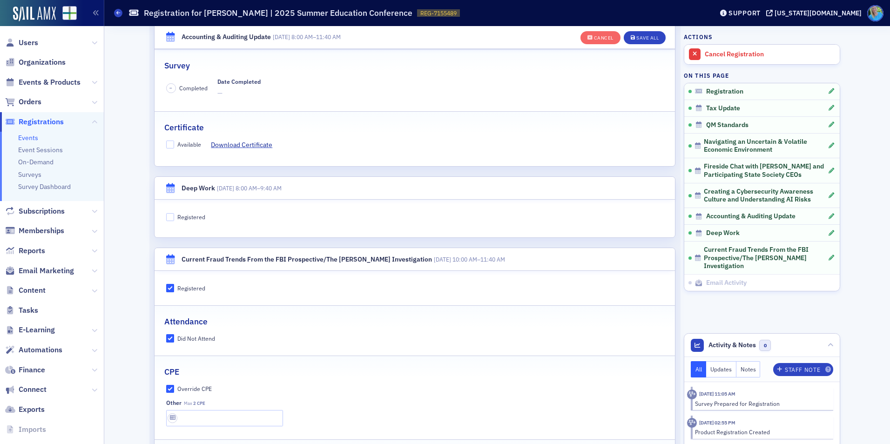
scroll to position [2110, 0]
click at [169, 218] on input "Registered" at bounding box center [170, 217] width 8 height 8
checkbox input "true"
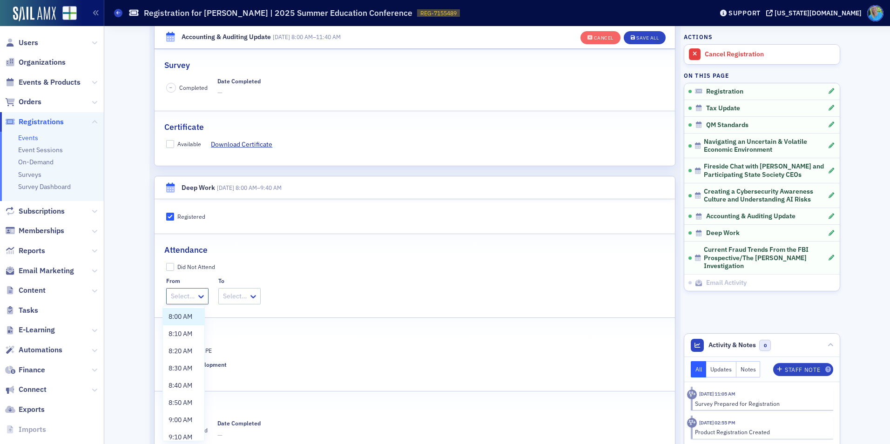
click at [182, 296] on div at bounding box center [183, 296] width 26 height 12
click at [187, 321] on span "8:00 AM" at bounding box center [181, 317] width 24 height 10
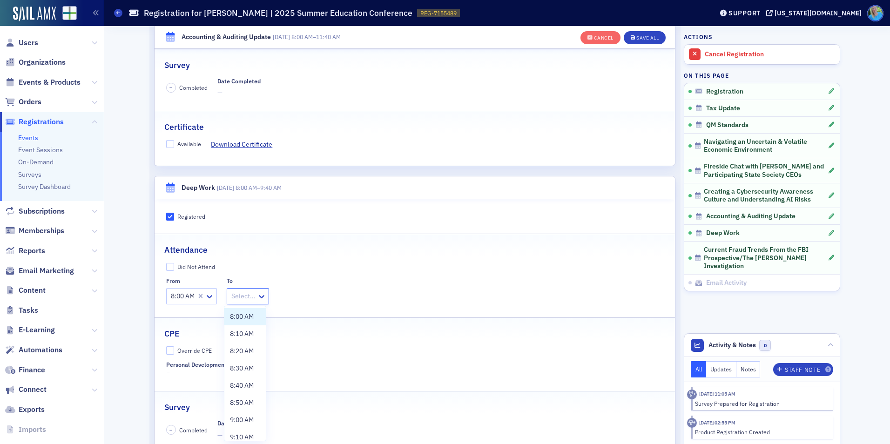
click at [244, 295] on div at bounding box center [243, 296] width 26 height 12
click at [248, 433] on span "9:40 AM" at bounding box center [242, 430] width 24 height 10
click at [648, 39] on div "Save All" at bounding box center [647, 37] width 22 height 5
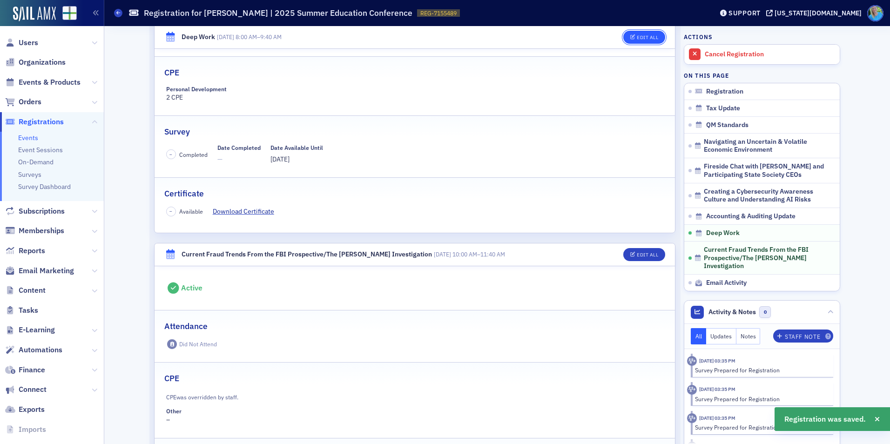
click at [637, 35] on div "Edit All" at bounding box center [647, 37] width 21 height 5
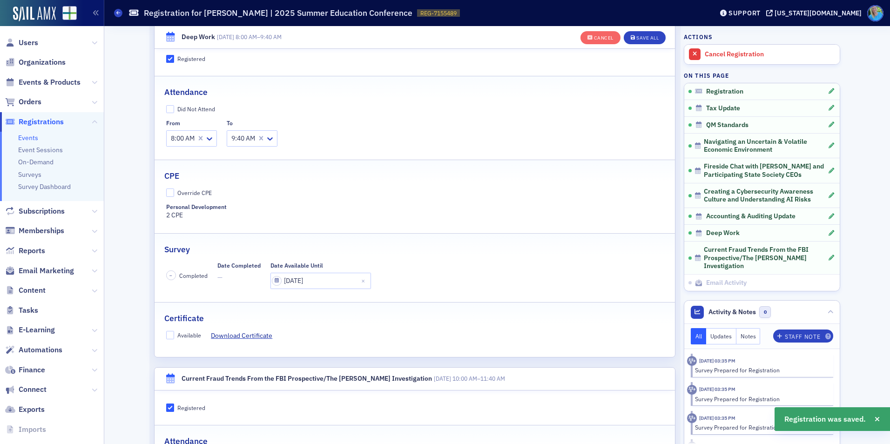
scroll to position [2294, 0]
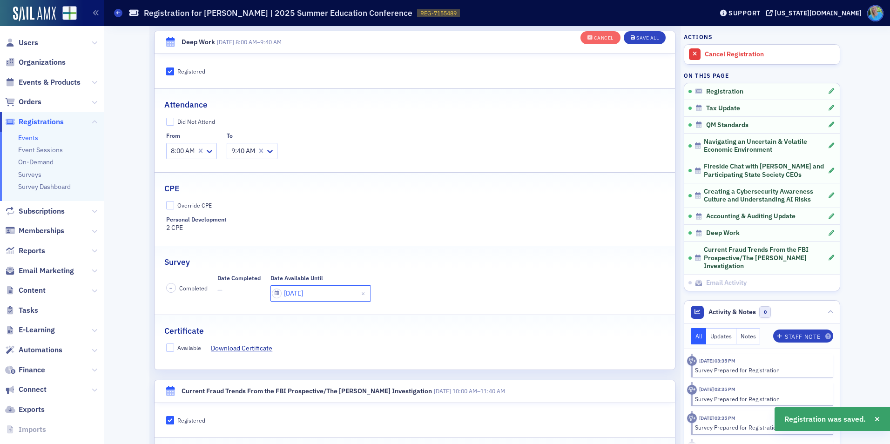
click at [291, 298] on input "08/05/2025" at bounding box center [320, 293] width 101 height 16
select select "7"
select select "2025"
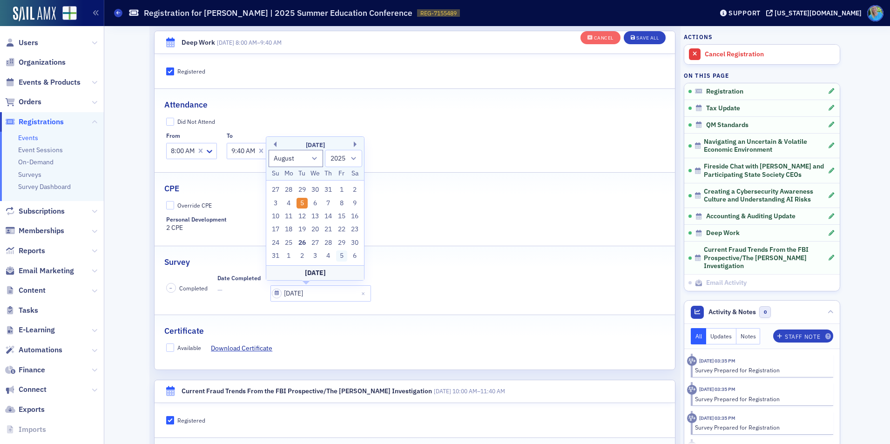
click at [342, 253] on div "5" at bounding box center [341, 255] width 11 height 11
type input "09/05/2025"
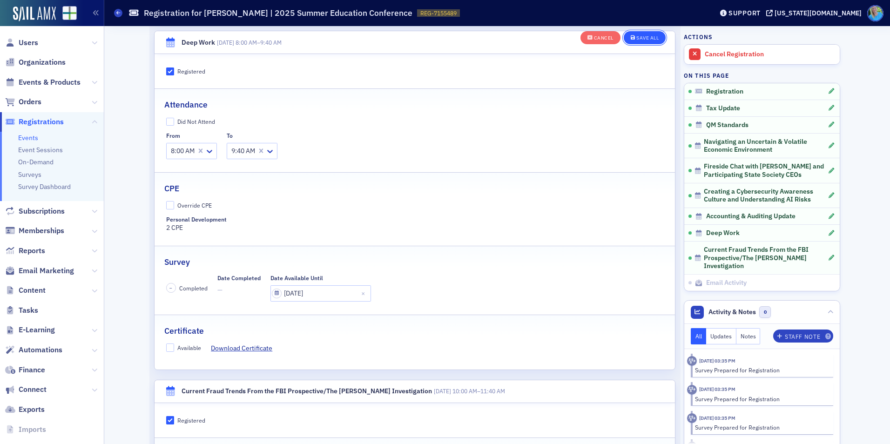
click at [642, 37] on div "Save All" at bounding box center [647, 37] width 22 height 5
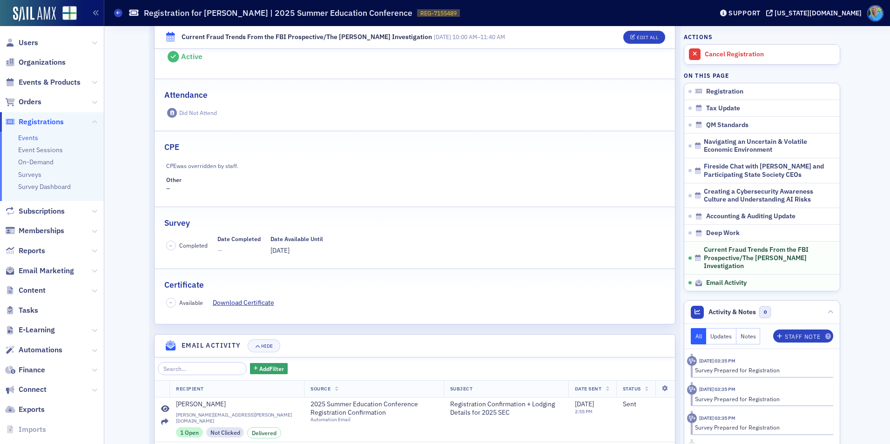
scroll to position [2378, 0]
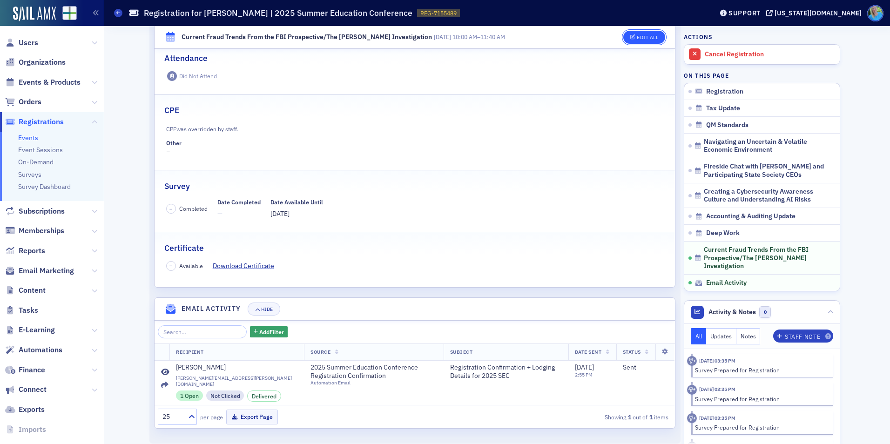
click at [632, 34] on button "Edit All" at bounding box center [644, 37] width 42 height 13
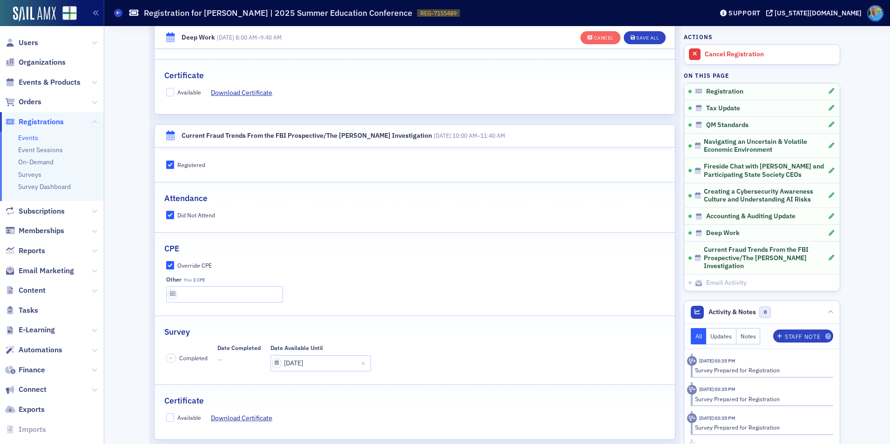
scroll to position [2550, 0]
click at [168, 214] on input "Did Not Attend" at bounding box center [170, 214] width 8 height 8
checkbox input "false"
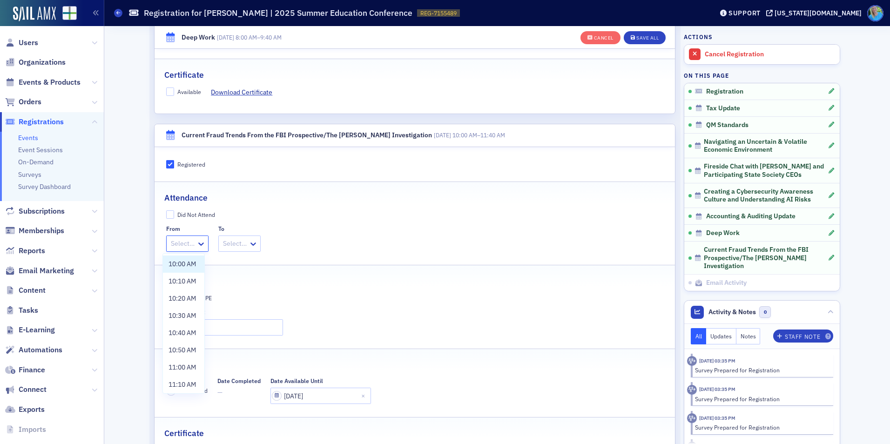
click at [178, 246] on div at bounding box center [183, 244] width 26 height 12
drag, startPoint x: 181, startPoint y: 261, endPoint x: 187, endPoint y: 267, distance: 8.6
click at [181, 262] on span "10:00 AM" at bounding box center [182, 264] width 27 height 10
click at [169, 293] on fieldset "CPE Override CPE Other Max 2 CPE" at bounding box center [415, 303] width 520 height 77
click at [169, 296] on input "Override CPE" at bounding box center [170, 298] width 8 height 8
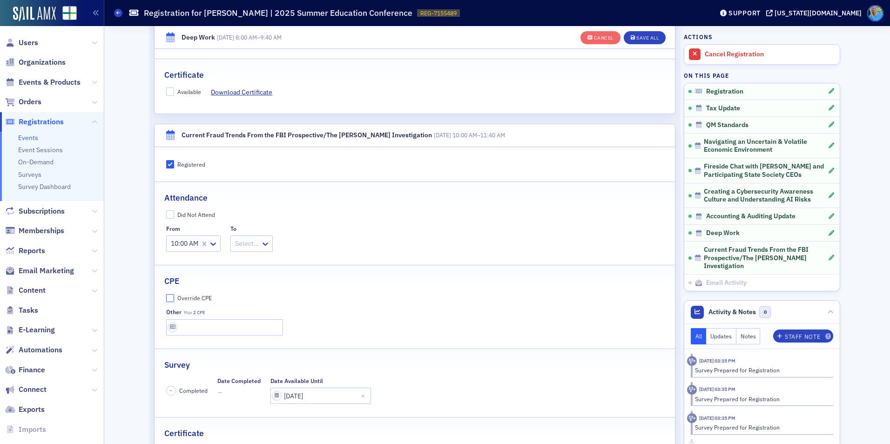
checkbox input "false"
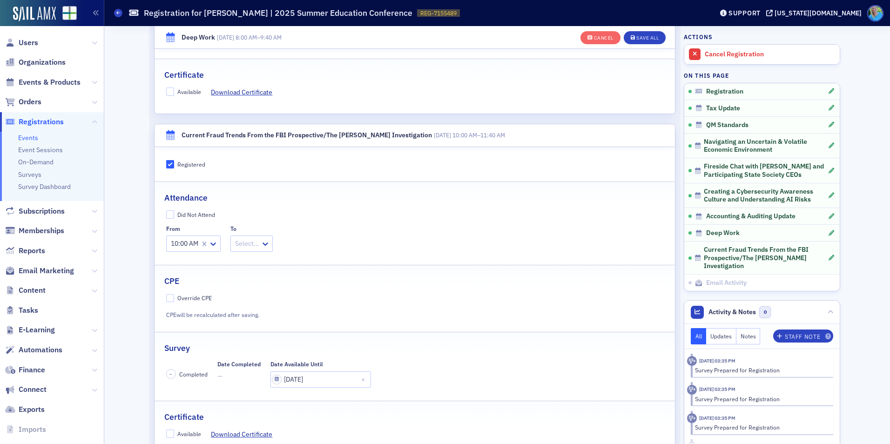
click at [246, 246] on div at bounding box center [247, 244] width 26 height 12
click at [251, 382] on span "11:40 AM" at bounding box center [247, 383] width 27 height 10
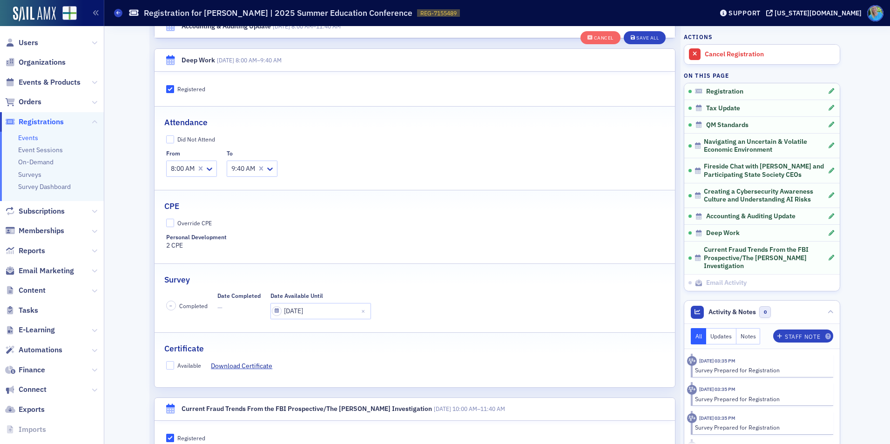
scroll to position [2225, 0]
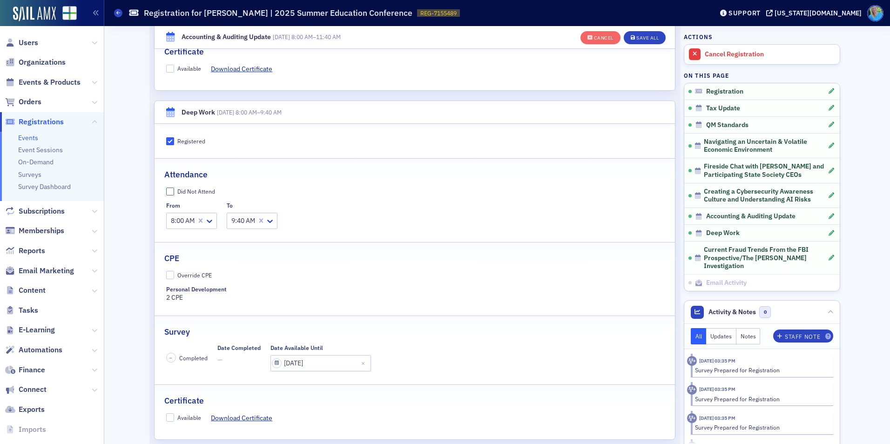
click at [168, 190] on input "Did Not Attend" at bounding box center [170, 192] width 8 height 8
checkbox input "true"
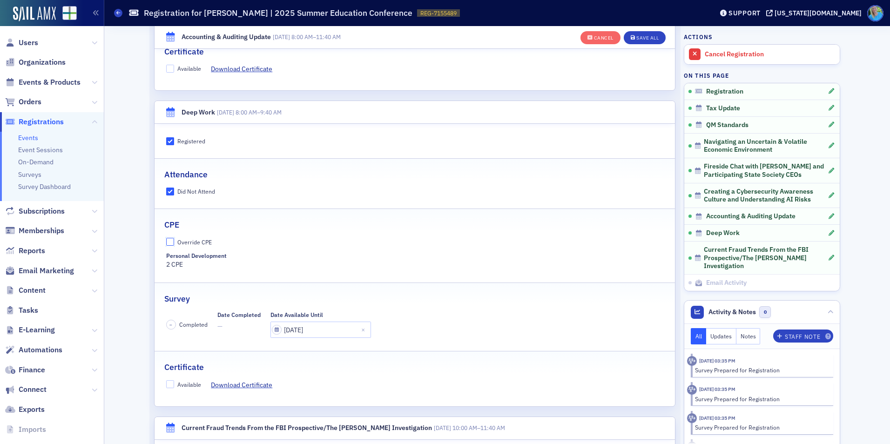
click at [167, 242] on input "Override CPE" at bounding box center [170, 242] width 8 height 8
checkbox input "true"
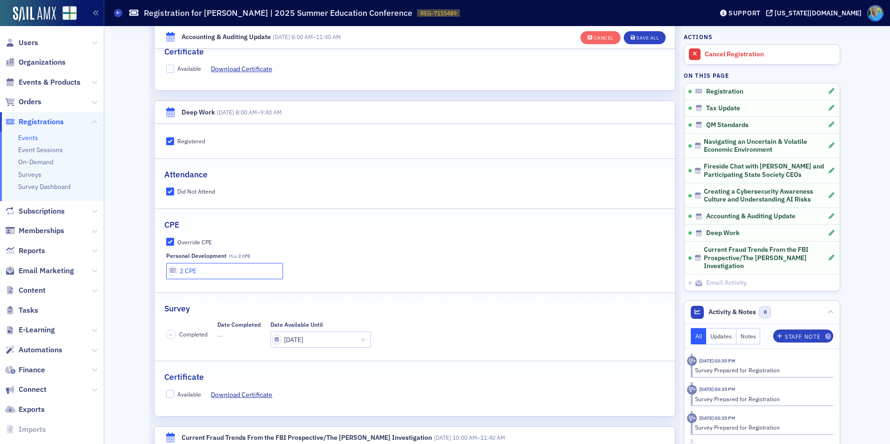
drag, startPoint x: 198, startPoint y: 269, endPoint x: 168, endPoint y: 266, distance: 30.3
click at [168, 266] on input "2 CPE" at bounding box center [224, 271] width 117 height 16
type input "0 CPE"
click at [636, 39] on div "Save All" at bounding box center [647, 37] width 22 height 5
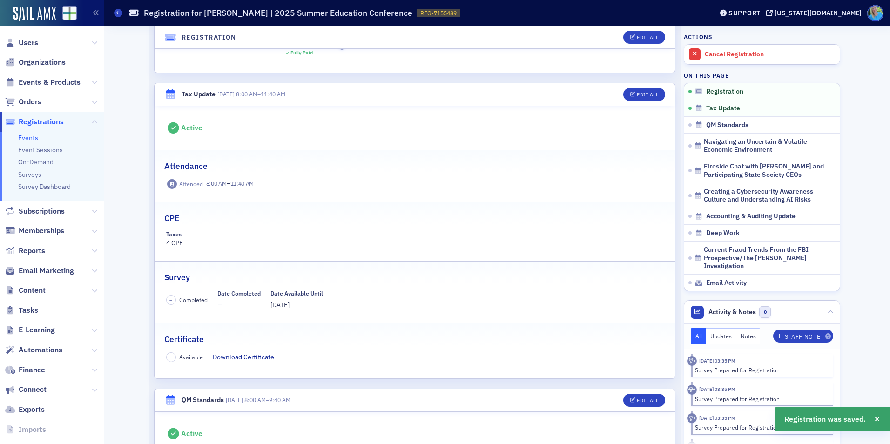
scroll to position [0, 0]
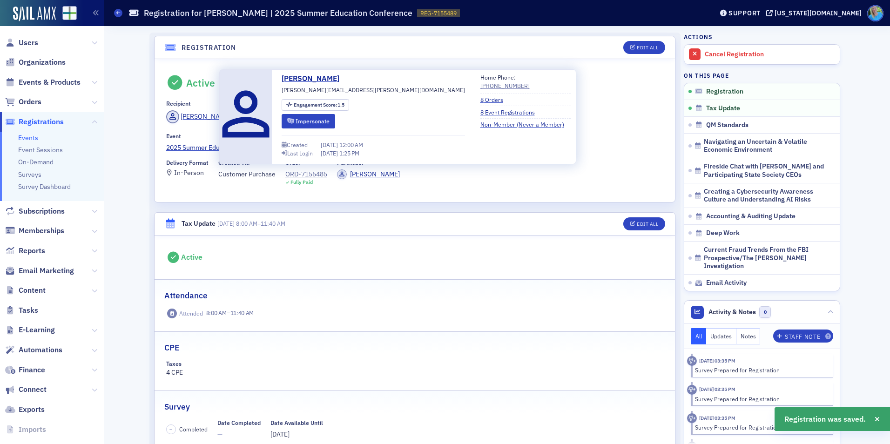
click at [281, 124] on div "Patrick Trotter patrick.trotter@warrenaverett.com Engagement Score : 1.5 Impers…" at bounding box center [398, 117] width 346 height 88
click at [289, 122] on icon "submit" at bounding box center [290, 121] width 7 height 6
click at [212, 114] on div "Patrick Trotter" at bounding box center [206, 117] width 50 height 10
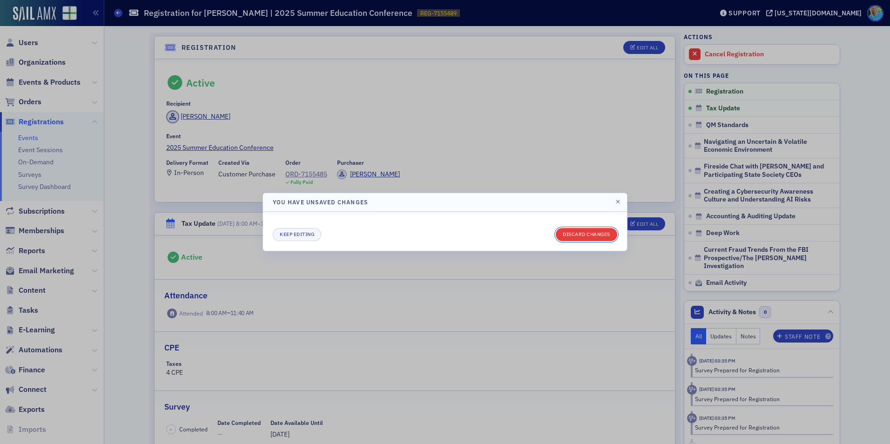
click at [596, 234] on button "Discard changes" at bounding box center [586, 234] width 61 height 13
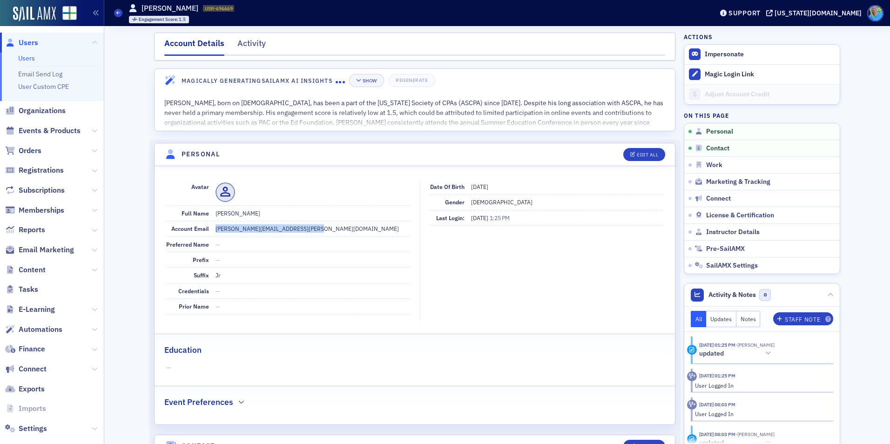
drag, startPoint x: 309, startPoint y: 230, endPoint x: 208, endPoint y: 227, distance: 101.1
click at [208, 227] on div "Account Email patrick.trotter@warrenaverett.com" at bounding box center [288, 228] width 244 height 15
copy div "patrick.trotter@warrenaverett.com"
click at [53, 130] on span "Events & Products" at bounding box center [50, 131] width 62 height 10
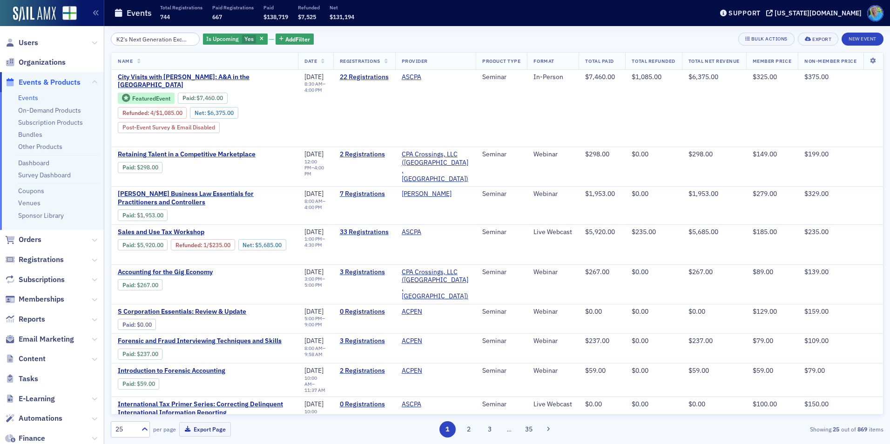
scroll to position [0, 33]
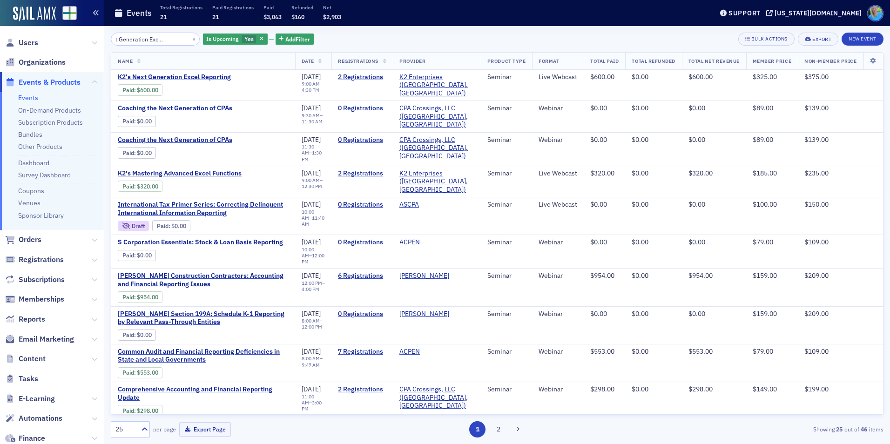
type input "K2's Next Generation Excel Reporting"
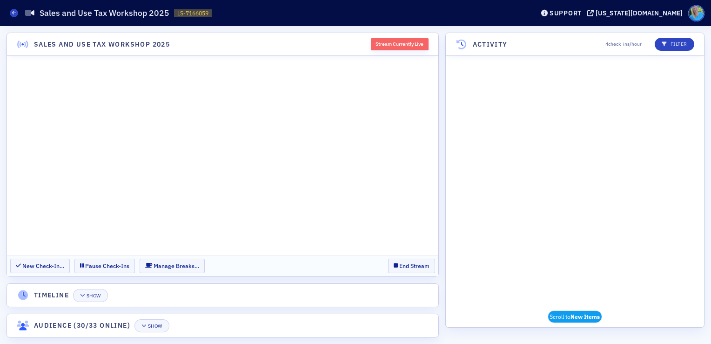
scroll to position [1523, 0]
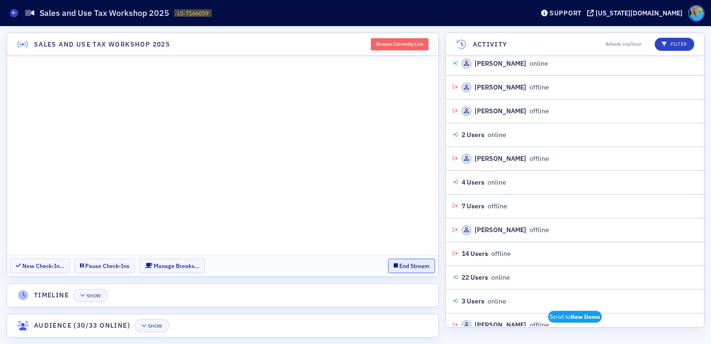
click at [411, 269] on button "End Stream" at bounding box center [411, 265] width 47 height 14
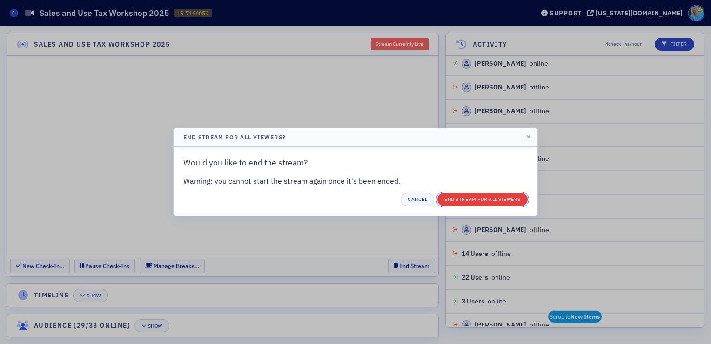
click at [463, 197] on button "End Stream for all Viewers" at bounding box center [483, 199] width 90 height 13
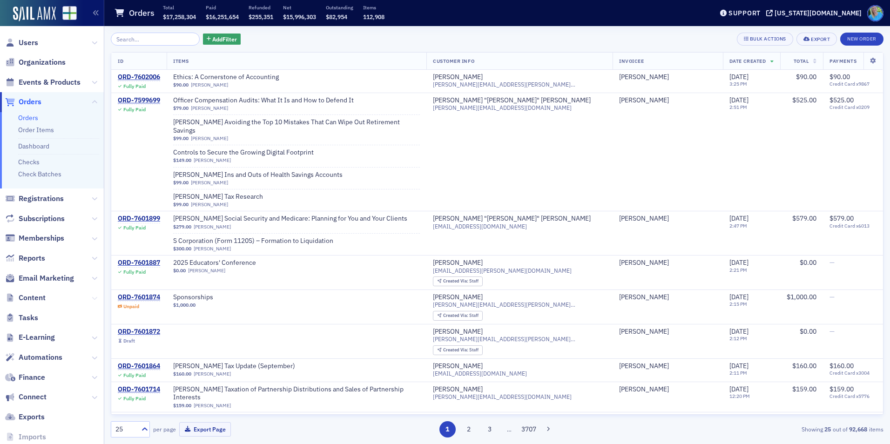
click at [92, 297] on icon at bounding box center [95, 299] width 6 height 6
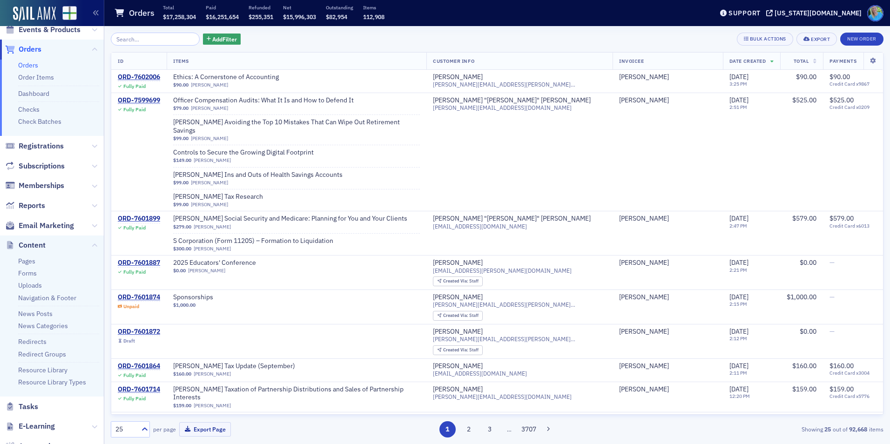
scroll to position [184, 0]
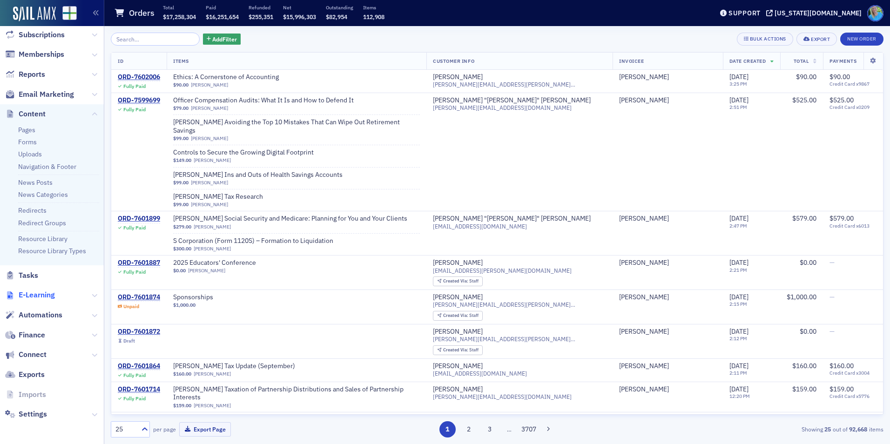
click at [48, 296] on span "E-Learning" at bounding box center [37, 295] width 36 height 10
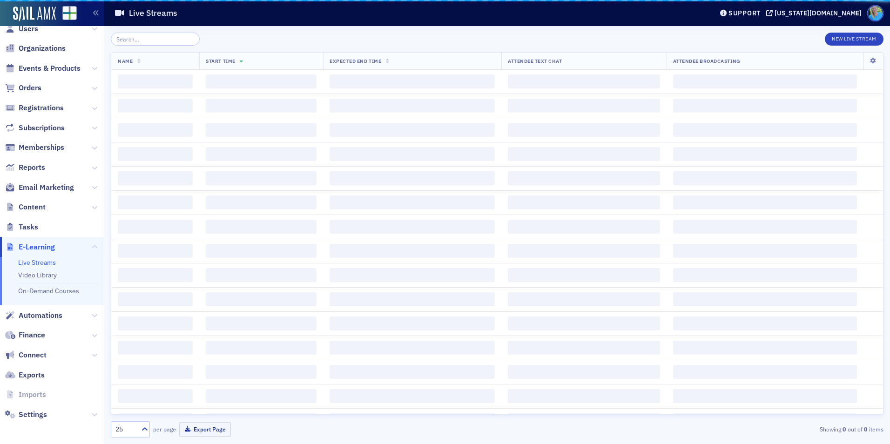
scroll to position [14, 0]
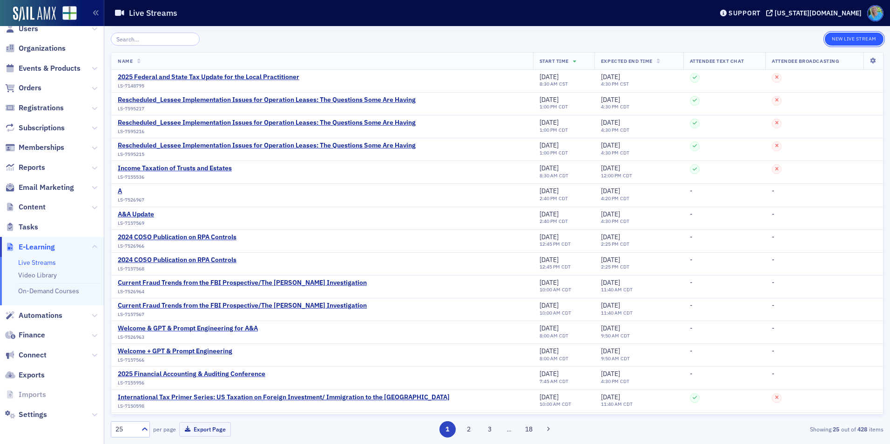
click at [869, 39] on button "New Live Stream" at bounding box center [854, 39] width 59 height 13
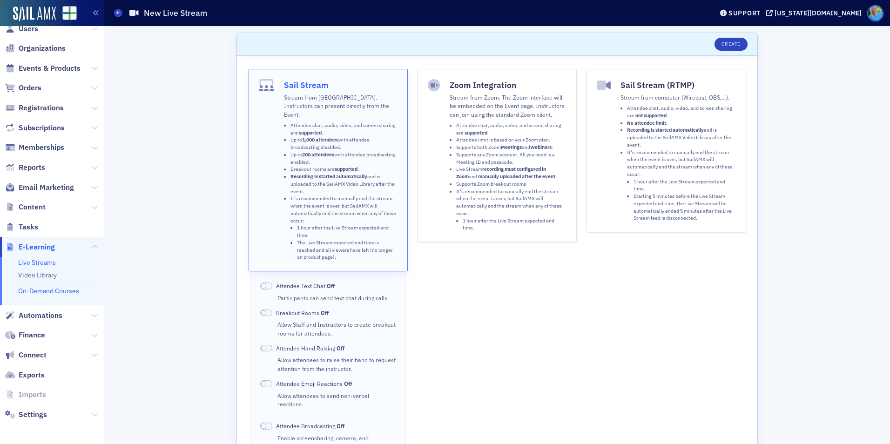
click at [66, 289] on link "On-Demand Courses" at bounding box center [48, 291] width 61 height 8
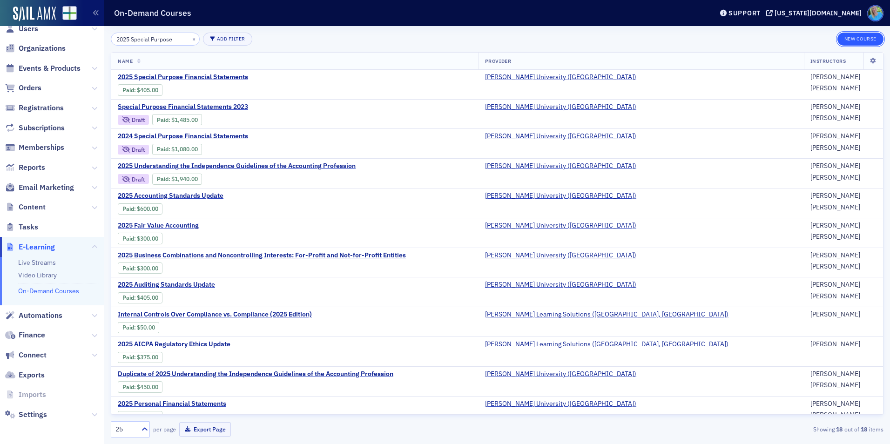
click at [854, 40] on button "New Course" at bounding box center [860, 39] width 46 height 13
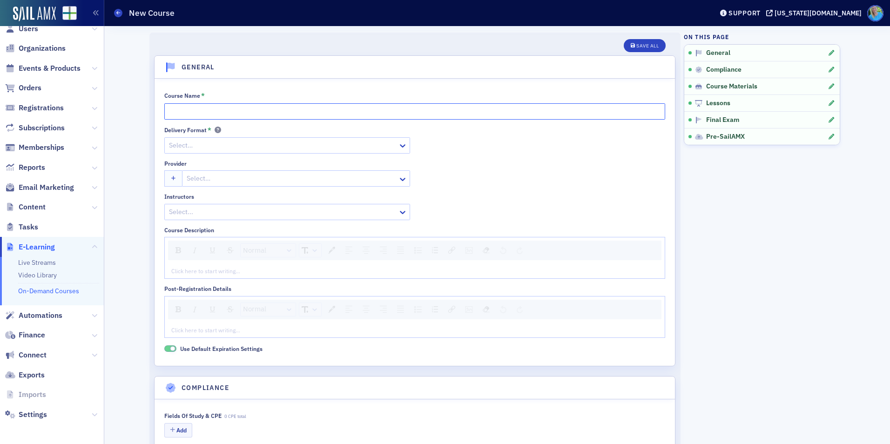
click at [228, 113] on input "Course Name *" at bounding box center [414, 111] width 501 height 16
paste input "Forecasting and Cash Flow Modeling with Excel and AI"
type input "Forecasting and Cash Flow Modeling with Excel and AI"
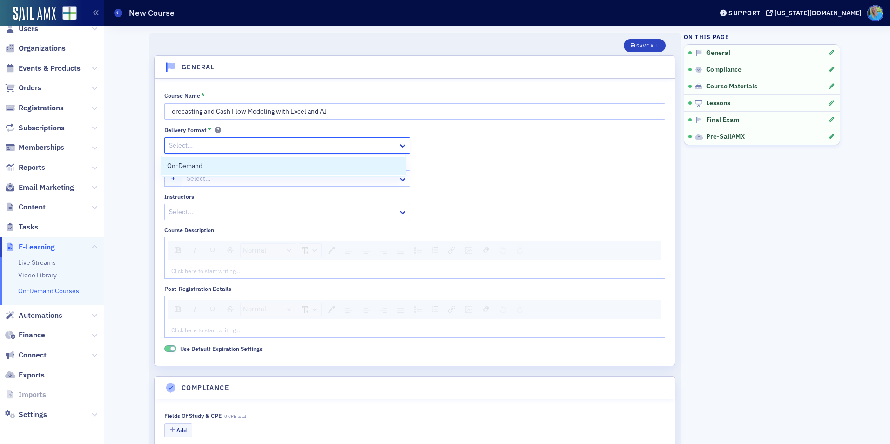
click at [222, 148] on div at bounding box center [282, 146] width 229 height 12
click at [221, 171] on div "On-Demand" at bounding box center [284, 165] width 245 height 17
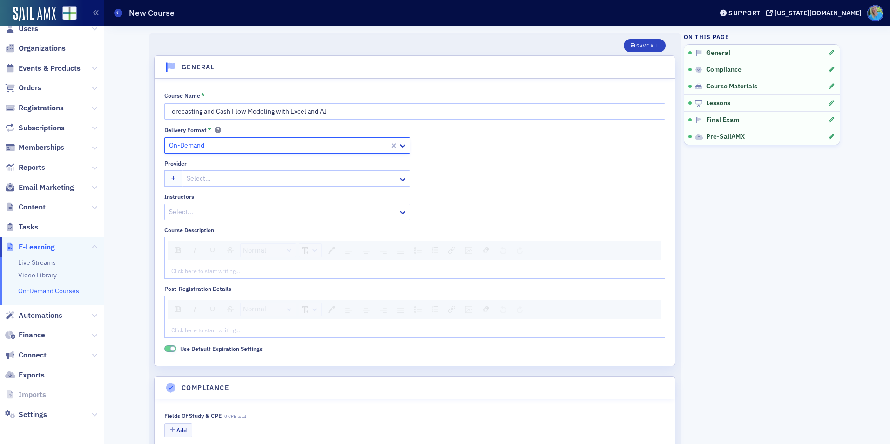
click at [219, 176] on div at bounding box center [291, 179] width 211 height 12
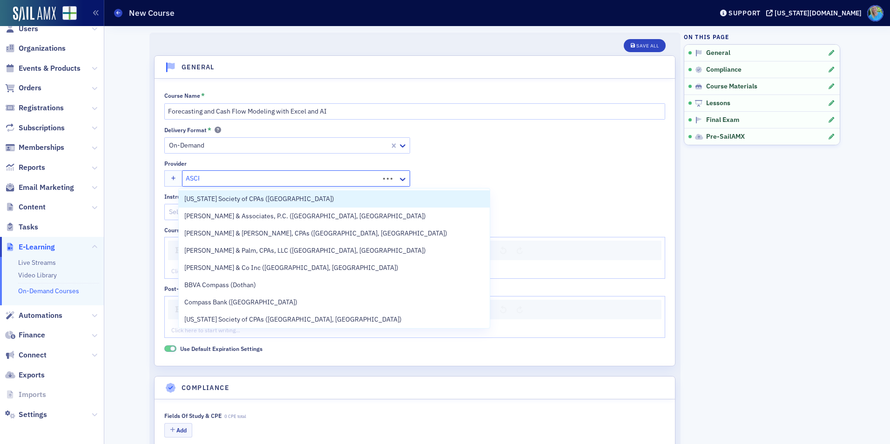
type input "ASCPA"
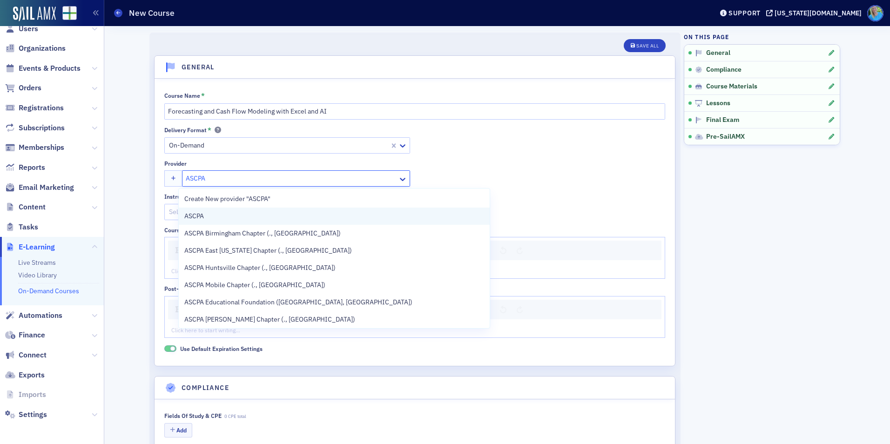
click at [232, 217] on span "ASCPA" at bounding box center [226, 216] width 85 height 10
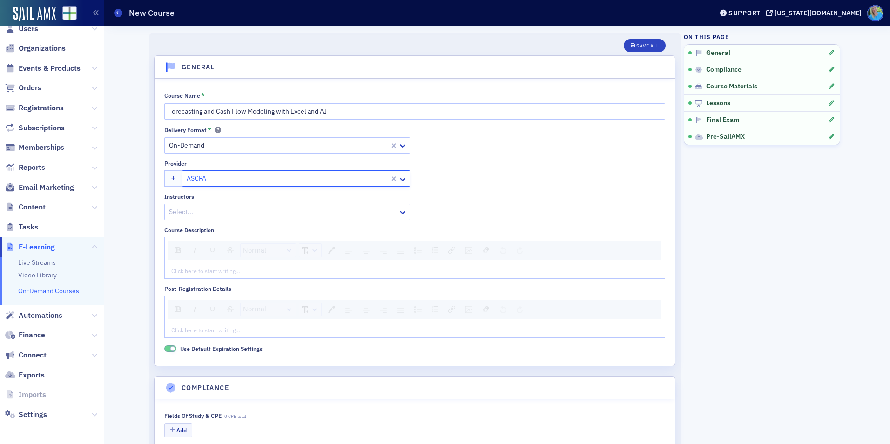
click at [492, 168] on div "Delivery Format * On-Demand Provider option ASCPA, selected. ASCPA Instructors …" at bounding box center [414, 173] width 501 height 94
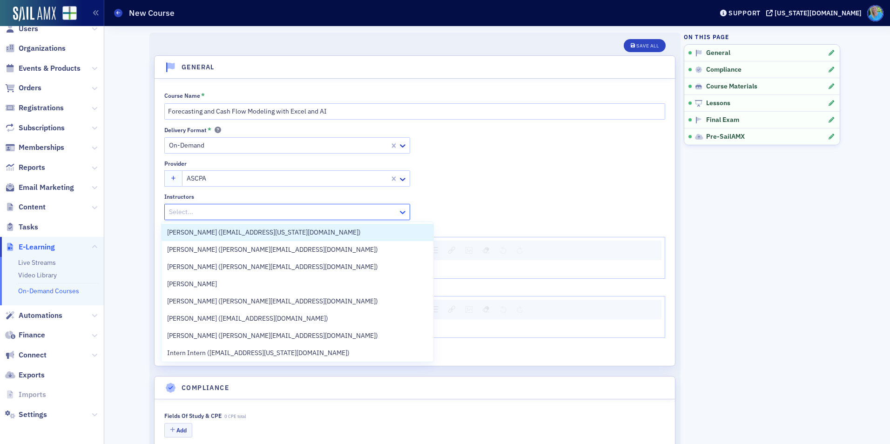
click at [400, 212] on icon at bounding box center [402, 212] width 9 height 9
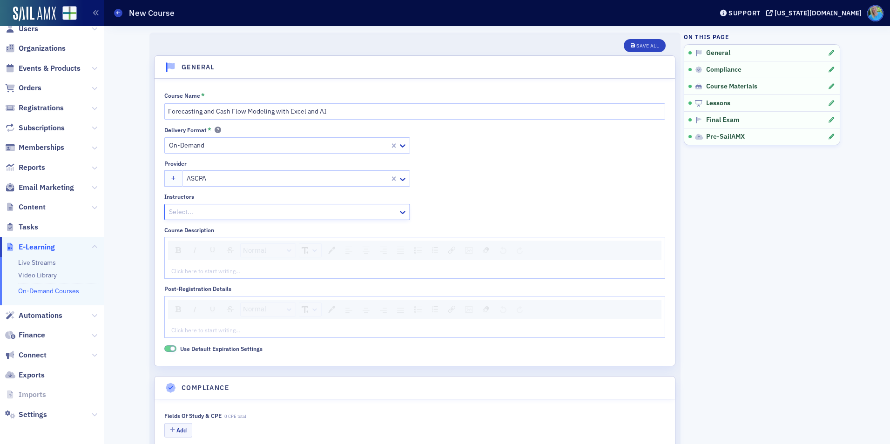
click at [346, 212] on div at bounding box center [282, 212] width 229 height 12
type input "[PERSON_NAME]"
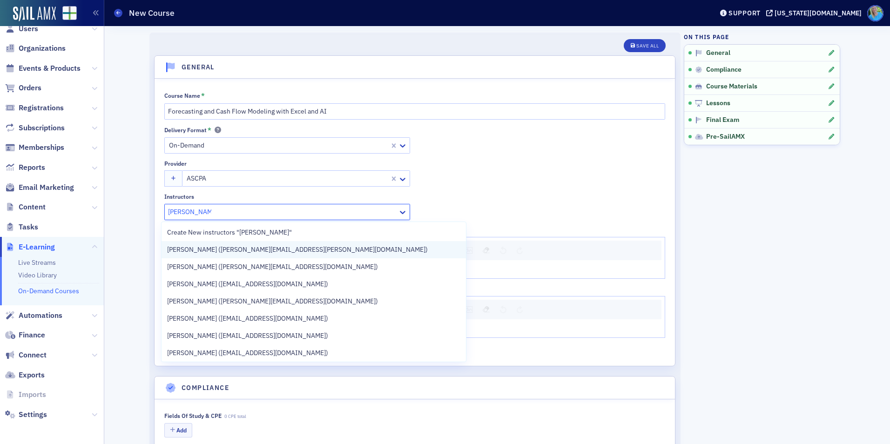
click at [340, 248] on div "[PERSON_NAME] ([PERSON_NAME][EMAIL_ADDRESS][PERSON_NAME][DOMAIN_NAME])" at bounding box center [313, 250] width 293 height 10
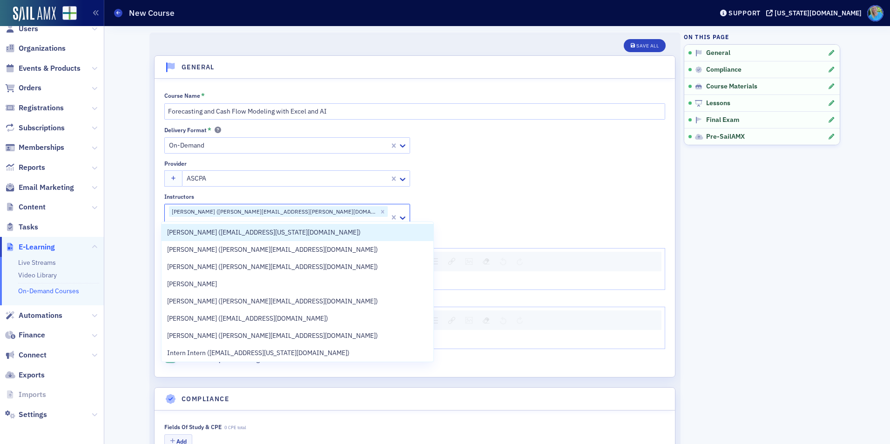
click at [512, 186] on div "Delivery Format * On-Demand Provider ASCPA Instructors option [PERSON_NAME] ([P…" at bounding box center [414, 178] width 501 height 105
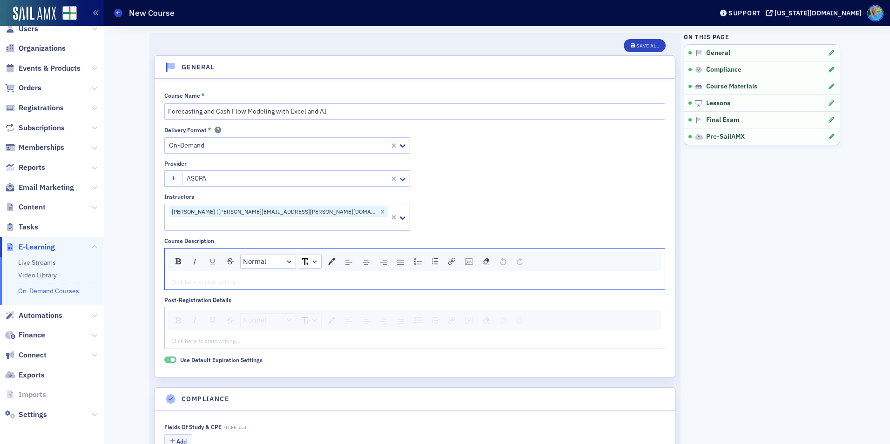
click at [245, 278] on div "rdw-editor" at bounding box center [415, 282] width 486 height 8
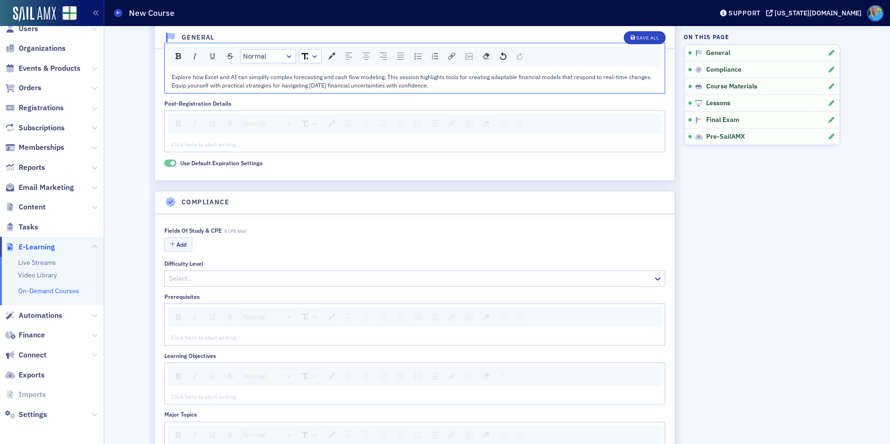
scroll to position [233, 0]
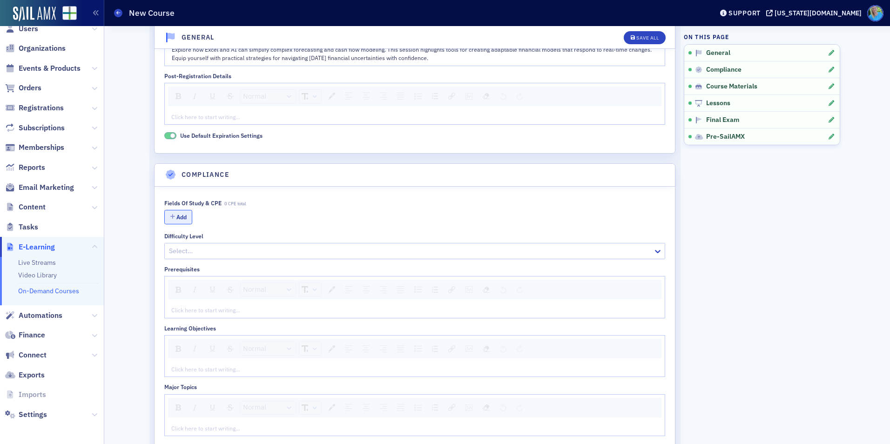
click at [177, 210] on button "Add" at bounding box center [178, 217] width 28 height 14
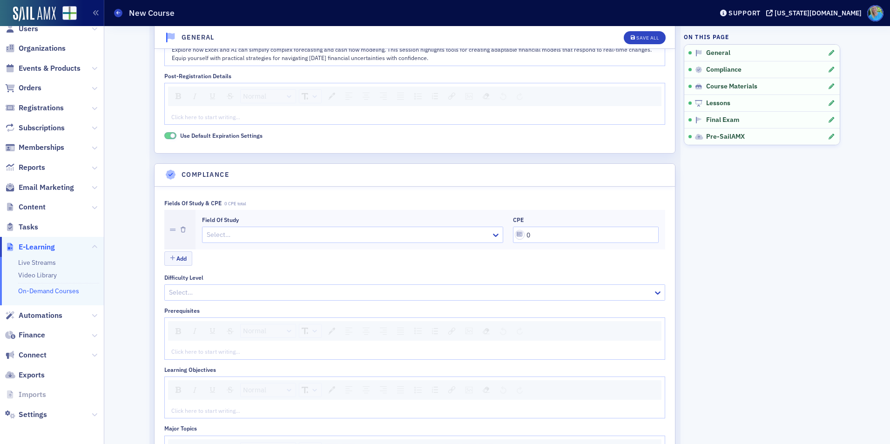
click at [213, 229] on div at bounding box center [348, 235] width 284 height 12
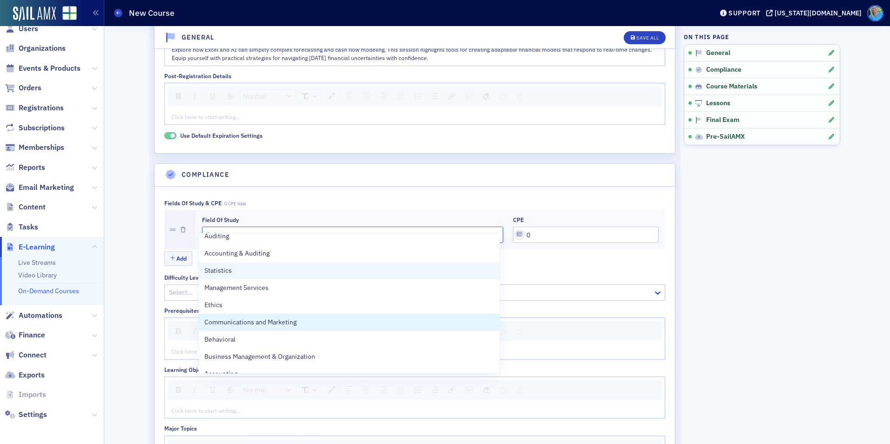
scroll to position [186, 0]
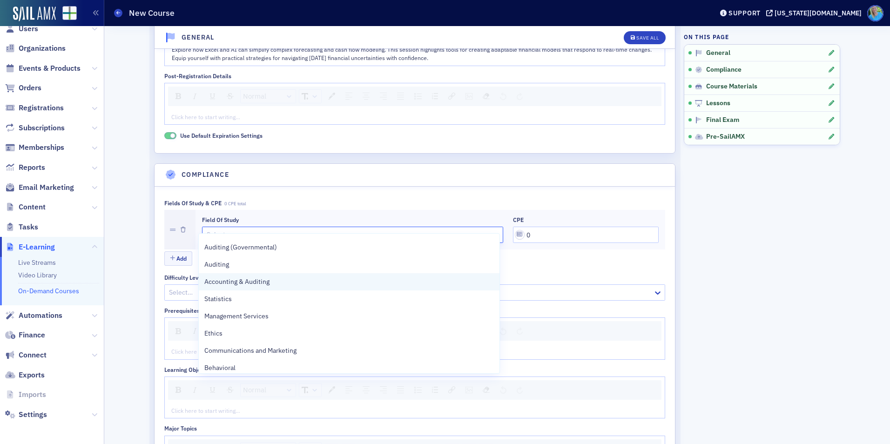
click at [269, 282] on span "Accounting & Auditing" at bounding box center [236, 282] width 65 height 10
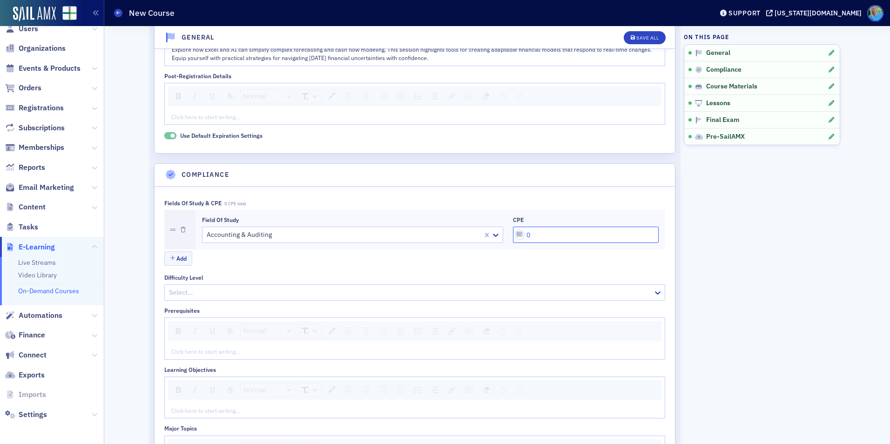
drag, startPoint x: 534, startPoint y: 225, endPoint x: 522, endPoint y: 222, distance: 12.1
click at [522, 227] on input "0" at bounding box center [586, 235] width 146 height 16
type input "2"
click at [648, 38] on div "Save All" at bounding box center [647, 37] width 22 height 5
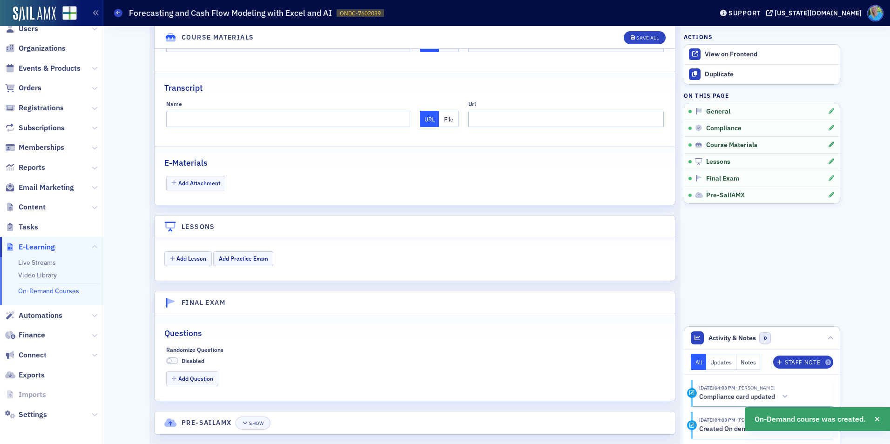
scroll to position [882, 0]
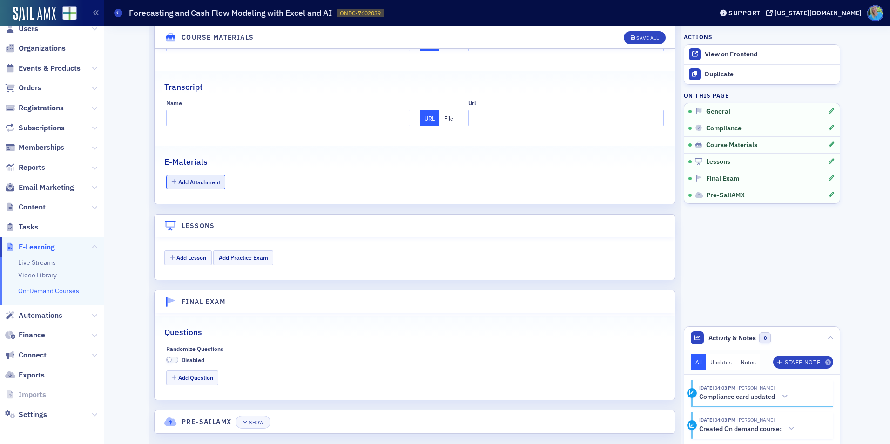
click at [218, 175] on button "Add Attachment" at bounding box center [196, 182] width 60 height 14
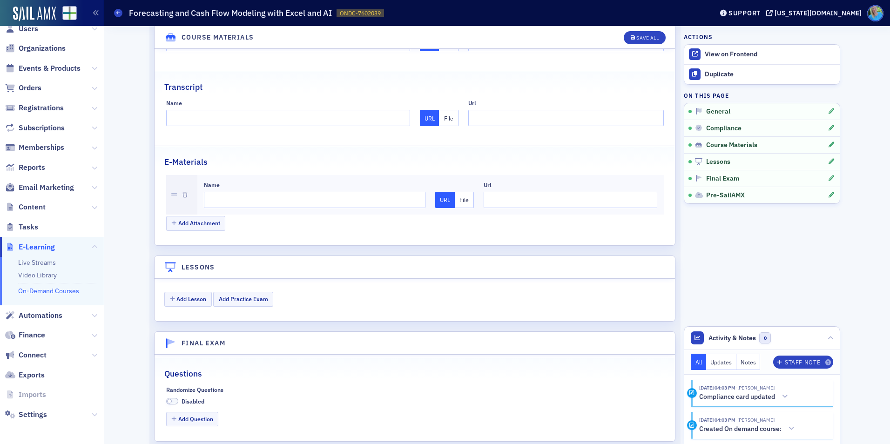
click at [463, 192] on button "File" at bounding box center [465, 200] width 20 height 16
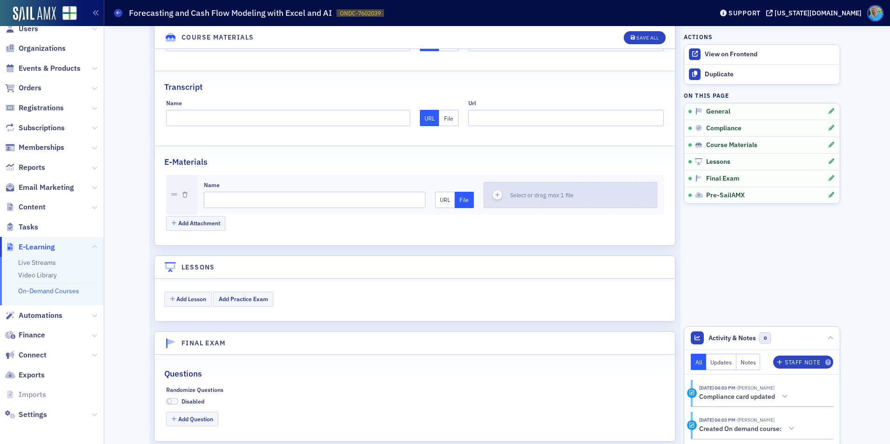
click at [488, 185] on div "button" at bounding box center [497, 194] width 26 height 25
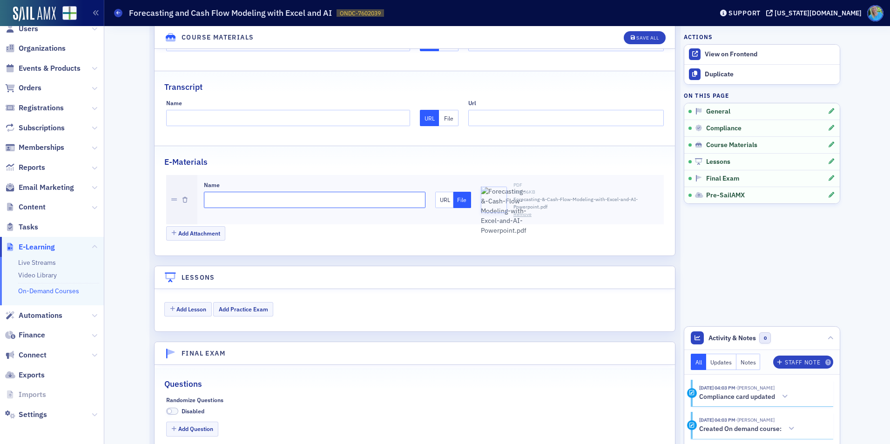
click at [236, 192] on input "Name" at bounding box center [315, 200] width 222 height 16
type input "PPT"
click at [192, 226] on button "Add Attachment" at bounding box center [196, 233] width 60 height 14
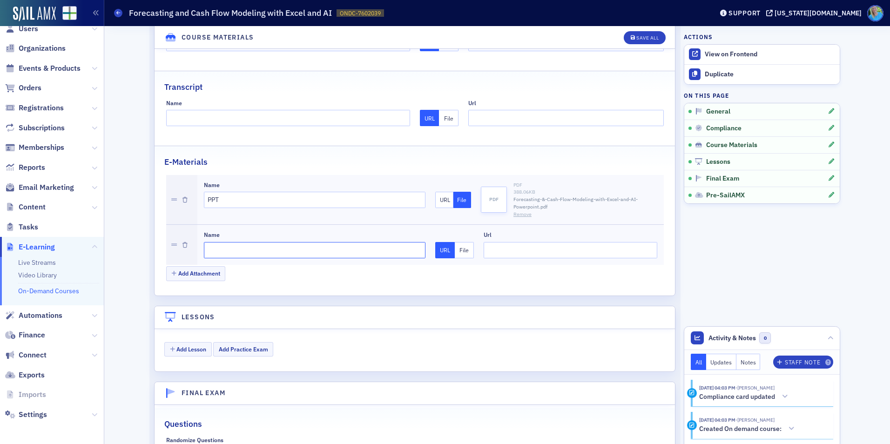
drag, startPoint x: 192, startPoint y: 223, endPoint x: 230, endPoint y: 237, distance: 41.1
click at [232, 242] on input "Name" at bounding box center [315, 250] width 222 height 16
type input "Handout"
click at [463, 242] on button "File" at bounding box center [465, 250] width 20 height 16
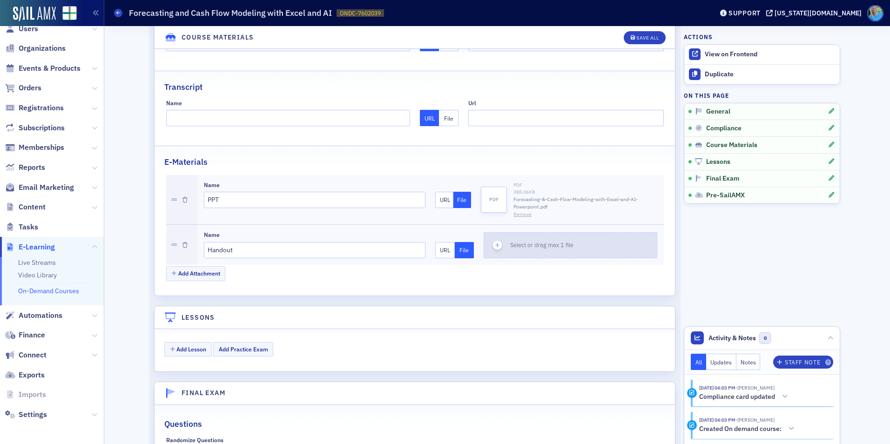
click at [498, 241] on icon "button" at bounding box center [497, 245] width 8 height 8
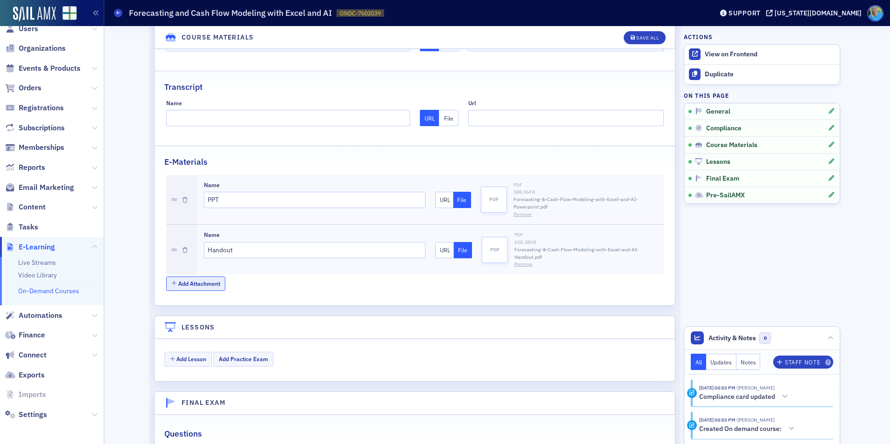
click at [202, 276] on button "Add Attachment" at bounding box center [196, 283] width 60 height 14
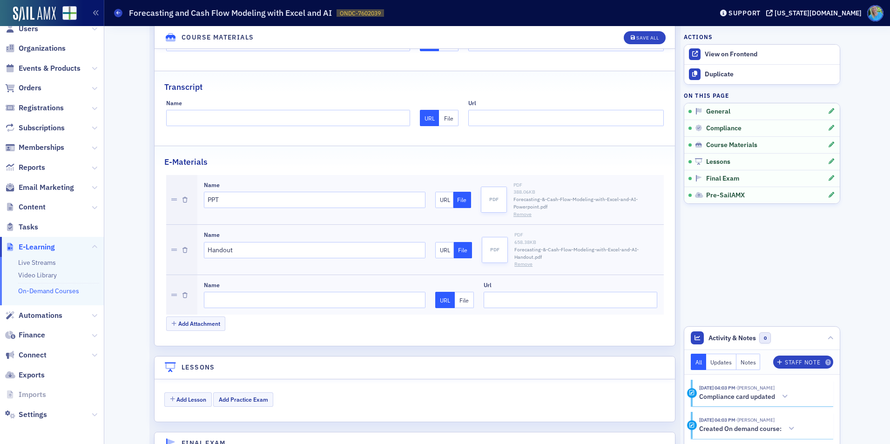
click at [478, 284] on div "URL File Url" at bounding box center [546, 295] width 222 height 27
click at [486, 282] on div "Url" at bounding box center [571, 295] width 174 height 27
click at [492, 292] on input "Url" at bounding box center [571, 300] width 174 height 16
type input "Demo"
click at [458, 292] on button "File" at bounding box center [465, 300] width 20 height 16
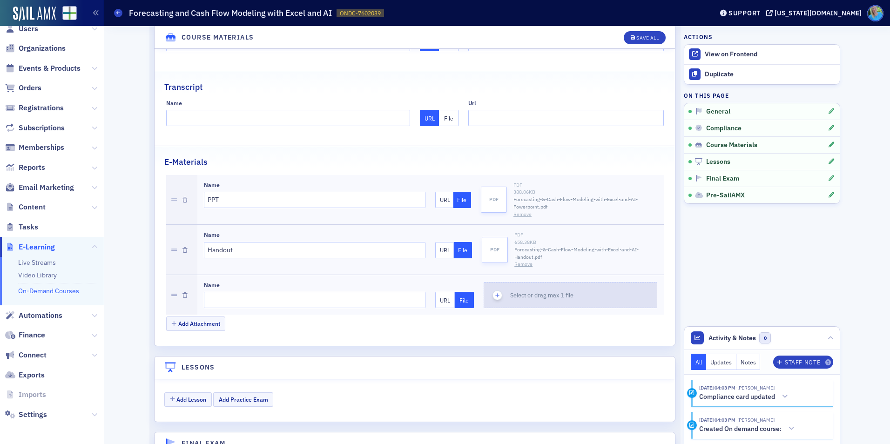
click at [493, 291] on icon "button" at bounding box center [497, 295] width 8 height 8
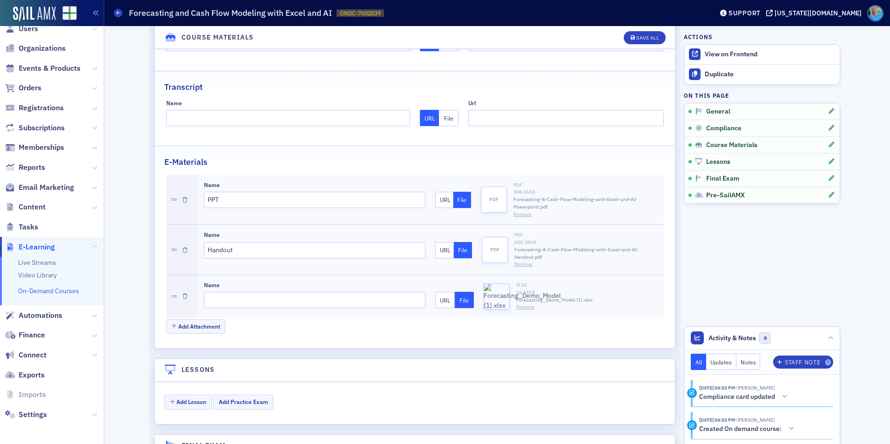
click at [291, 282] on div "Name" at bounding box center [315, 296] width 222 height 29
click at [290, 292] on input "Name" at bounding box center [315, 300] width 222 height 16
type input "Demo"
click at [637, 37] on div "Save All" at bounding box center [647, 37] width 22 height 5
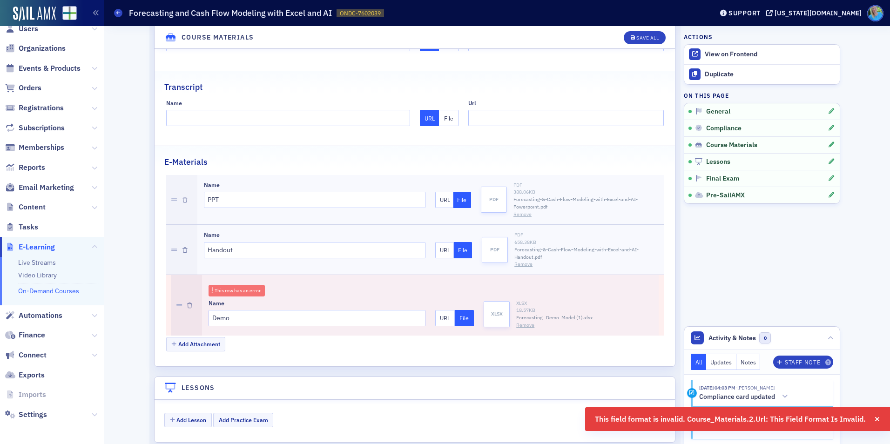
click at [519, 322] on button "Remove" at bounding box center [525, 325] width 18 height 7
click at [187, 302] on icon "button" at bounding box center [189, 305] width 5 height 6
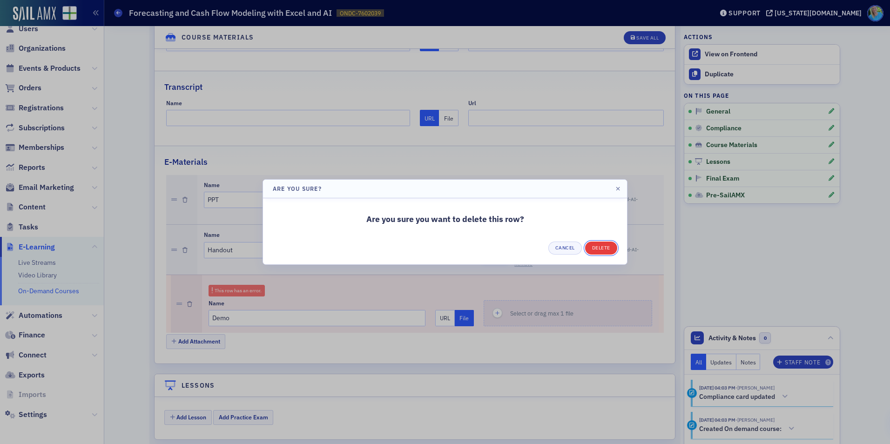
click at [600, 248] on button "Delete" at bounding box center [601, 248] width 32 height 13
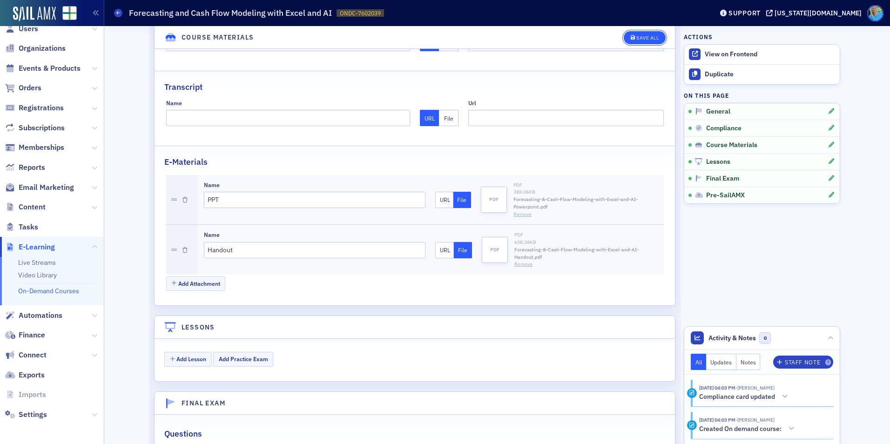
click at [628, 42] on button "Save All" at bounding box center [645, 37] width 42 height 13
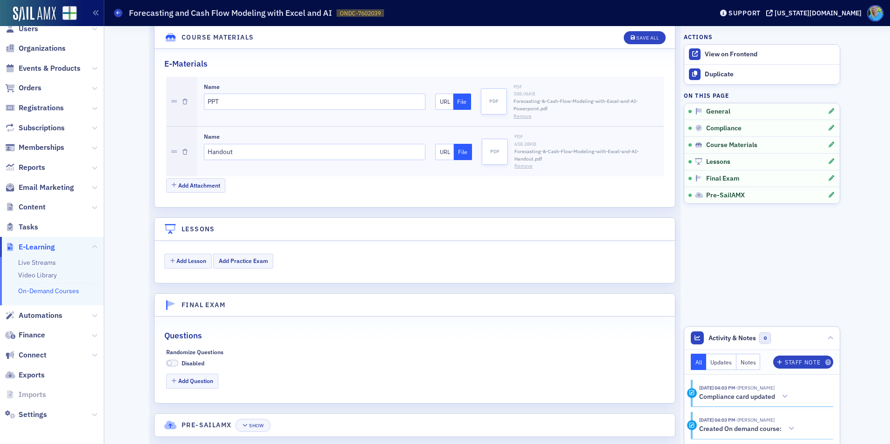
scroll to position [984, 0]
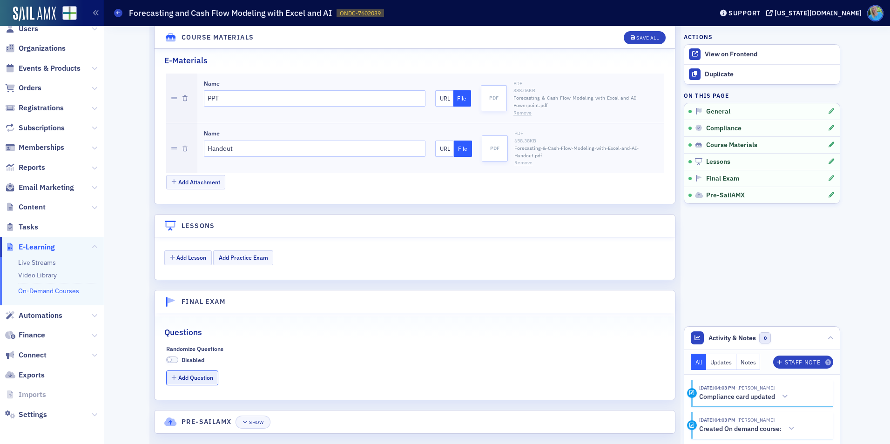
click at [208, 371] on button "Add Question" at bounding box center [192, 378] width 53 height 14
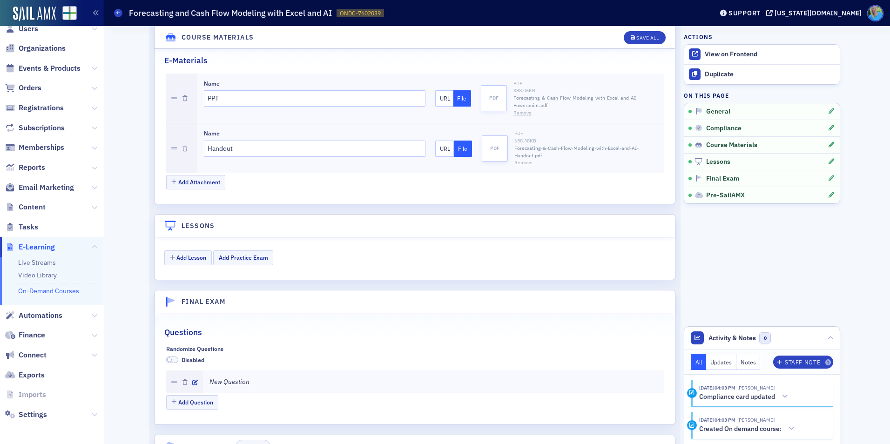
click at [172, 357] on span at bounding box center [172, 360] width 12 height 7
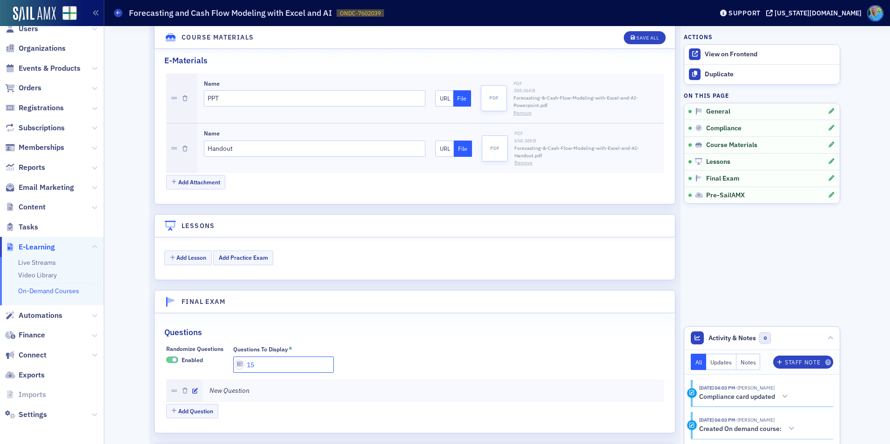
drag, startPoint x: 255, startPoint y: 355, endPoint x: 229, endPoint y: 354, distance: 25.6
click at [233, 357] on input "15" at bounding box center [283, 365] width 101 height 16
type input "6"
click at [189, 380] on div at bounding box center [184, 390] width 37 height 23
click at [192, 388] on icon "button" at bounding box center [195, 391] width 6 height 6
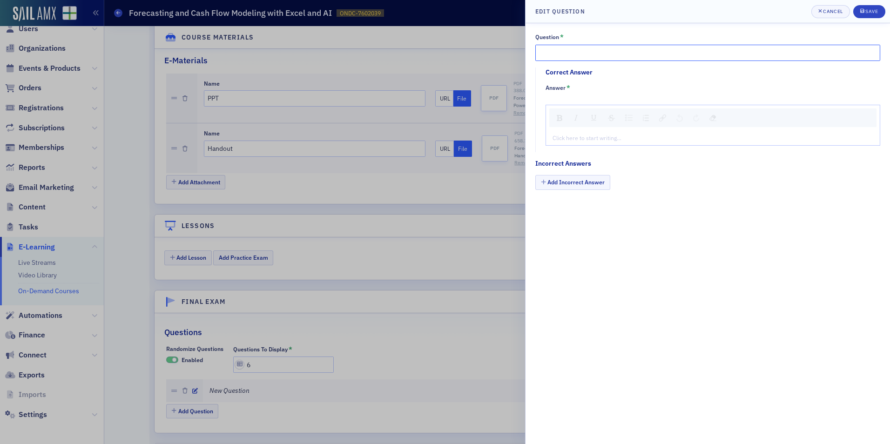
click at [574, 47] on input "Question *" at bounding box center [707, 53] width 345 height 16
paste input "Which of the following is a benefit of integrating AI with Excel for forecastin…"
type input "Which of the following is a benefit of integrating AI with Excel for forecastin…"
click at [572, 129] on div "Click here to start writing…" at bounding box center [713, 125] width 335 height 41
click at [573, 133] on div "Click here to start writing…" at bounding box center [713, 137] width 334 height 15
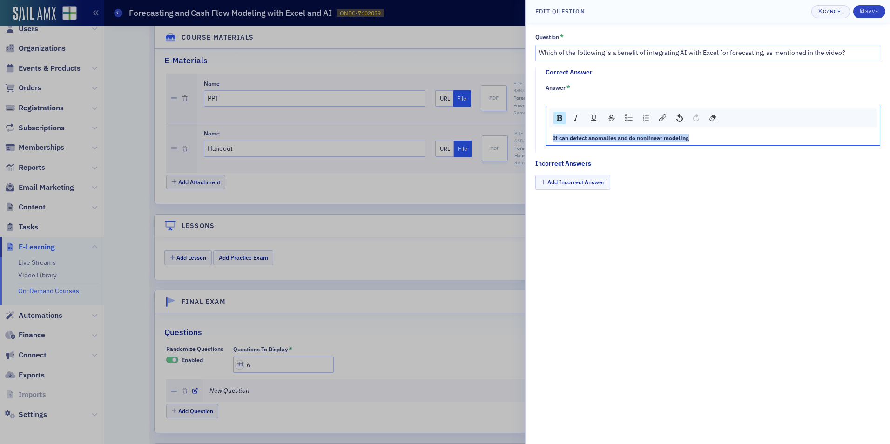
drag, startPoint x: 697, startPoint y: 138, endPoint x: 550, endPoint y: 139, distance: 146.6
click at [550, 139] on div "It can detect anomalies and do nonlinear modeling" at bounding box center [713, 137] width 334 height 15
click at [561, 117] on img "rdw-inline-control" at bounding box center [560, 118] width 6 height 6
type textarea "<p>It can detect anomalies and do nonlinear modeling</p>"
click at [576, 183] on button "Add Incorrect Answer" at bounding box center [572, 182] width 75 height 14
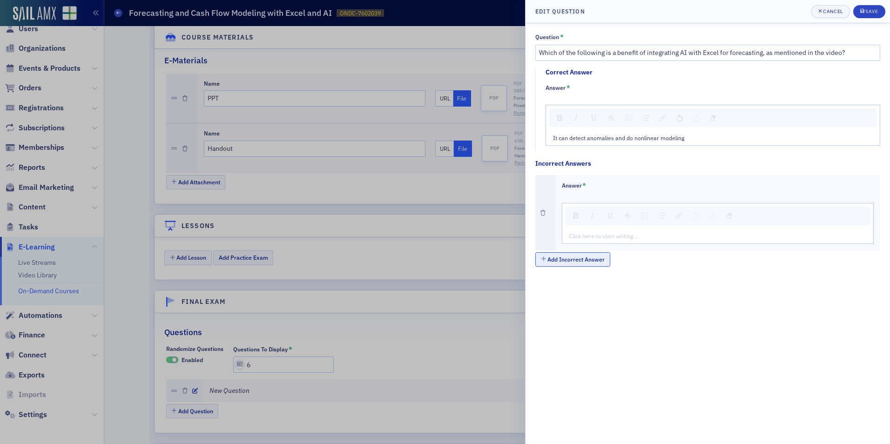
click at [573, 254] on button "Add Incorrect Answer" at bounding box center [572, 259] width 75 height 14
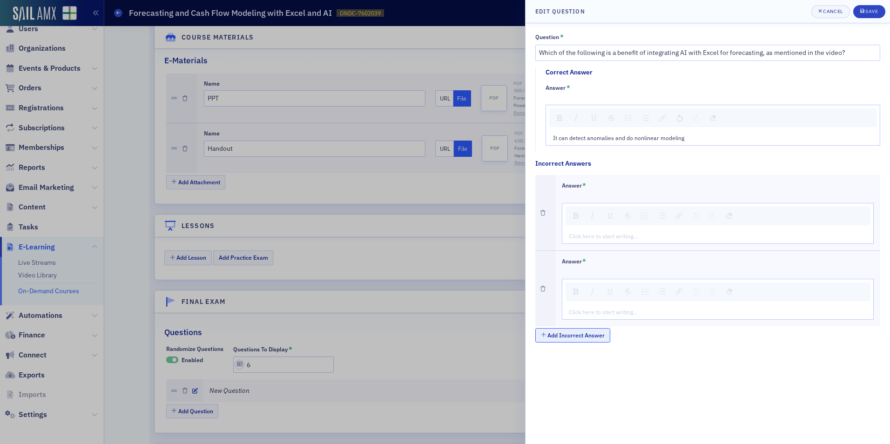
click at [580, 338] on button "Add Incorrect Answer" at bounding box center [572, 335] width 75 height 14
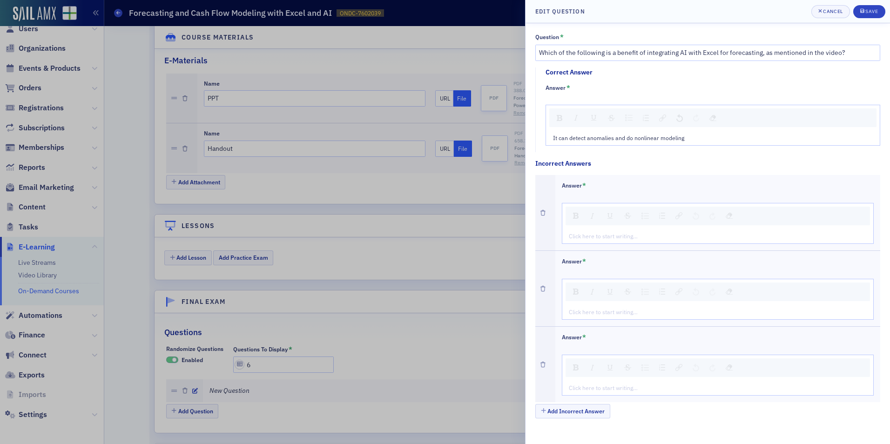
click at [616, 240] on div "rdw-editor" at bounding box center [718, 236] width 298 height 8
type textarea "<p>It can only handle small data patterns</p>"
click at [598, 312] on div "rdw-editor" at bounding box center [718, 312] width 298 height 8
type textarea "<p>It provides less accuracy for real-time updates</p>"
click at [638, 382] on div "Click here to start writing…" at bounding box center [717, 387] width 311 height 15
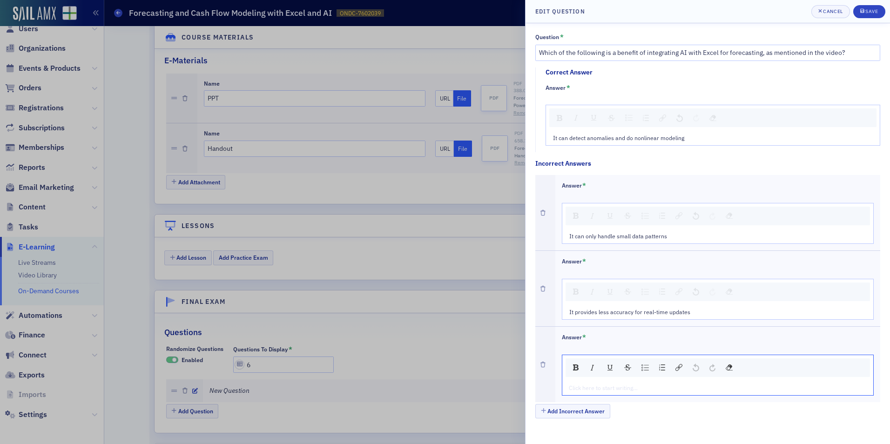
click at [638, 384] on div "rdw-editor" at bounding box center [718, 388] width 298 height 8
type textarea "<p>It requires more manual calculations</p>"
click at [864, 10] on icon "submit" at bounding box center [862, 11] width 4 height 4
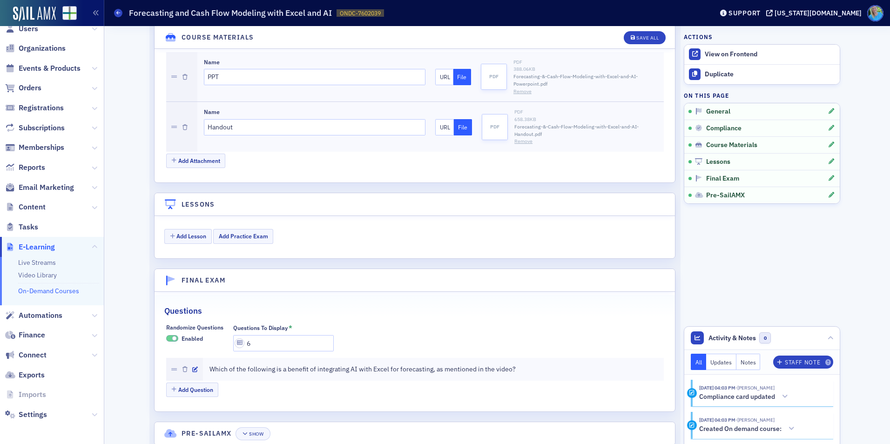
scroll to position [1017, 0]
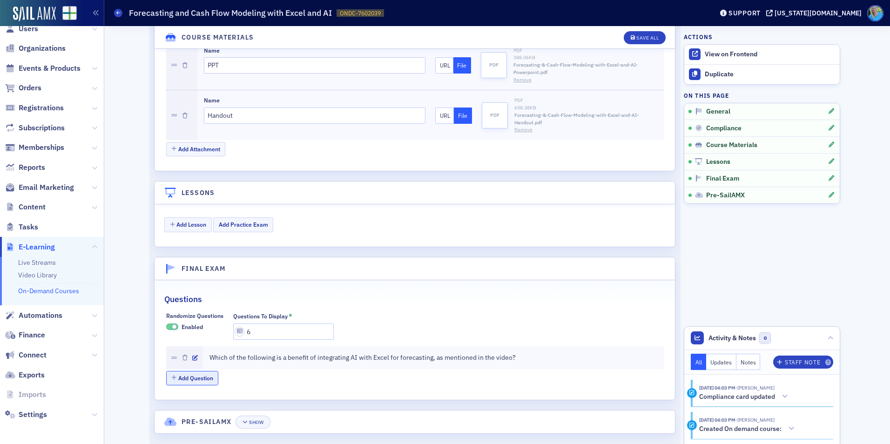
click at [187, 371] on button "Add Question" at bounding box center [192, 378] width 53 height 14
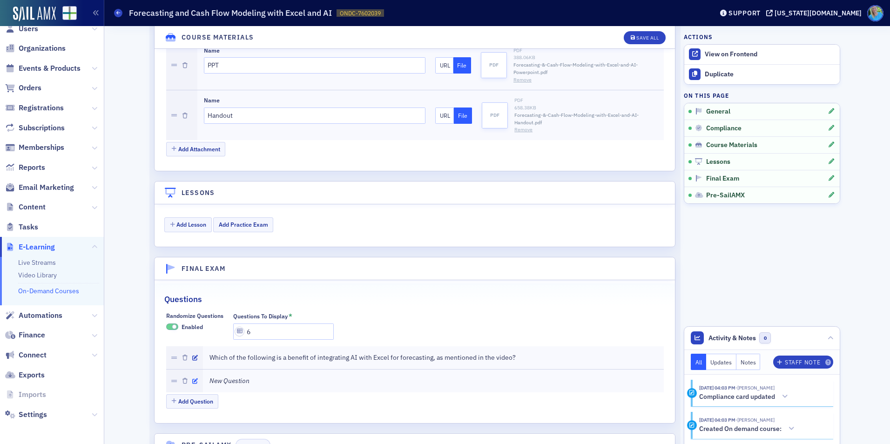
click at [194, 378] on icon "button" at bounding box center [195, 381] width 6 height 6
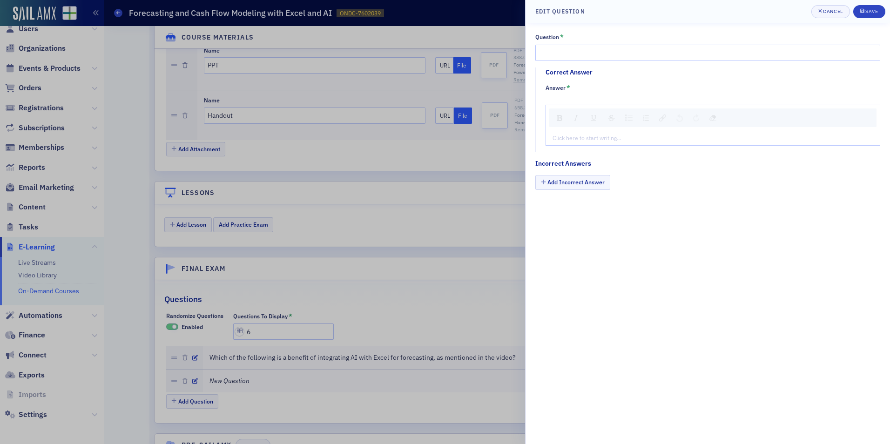
click at [593, 138] on div "rdw-editor" at bounding box center [713, 138] width 320 height 8
click at [566, 54] on input "Question *" at bounding box center [707, 53] width 345 height 16
paste input "According to the video, what must you do with a CSV file in Excel before you ca…"
type input "According to the video, what must you do with a CSV file in Excel before you ca…"
click at [602, 138] on div "rdw-editor" at bounding box center [713, 138] width 320 height 8
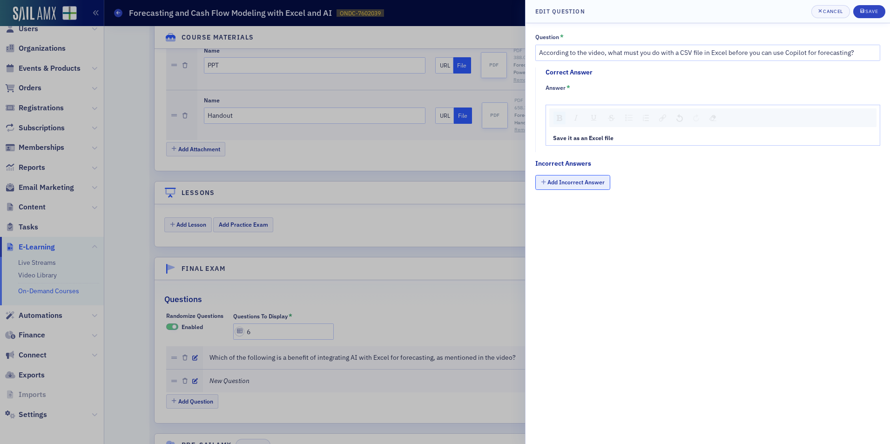
click at [593, 182] on button "Add Incorrect Answer" at bounding box center [572, 182] width 75 height 14
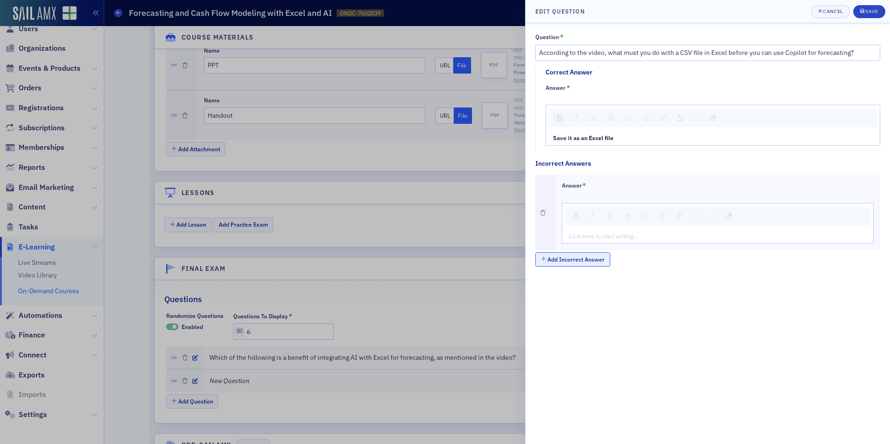
click at [596, 263] on button "Add Incorrect Answer" at bounding box center [572, 259] width 75 height 14
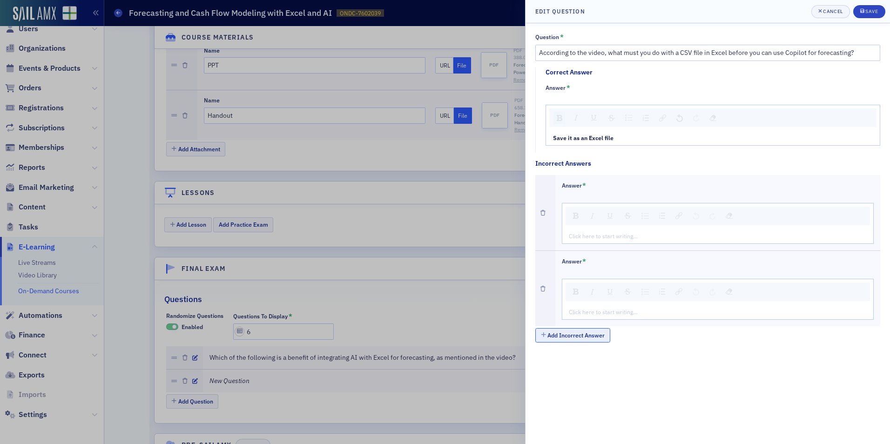
click at [595, 336] on button "Add Incorrect Answer" at bounding box center [572, 335] width 75 height 14
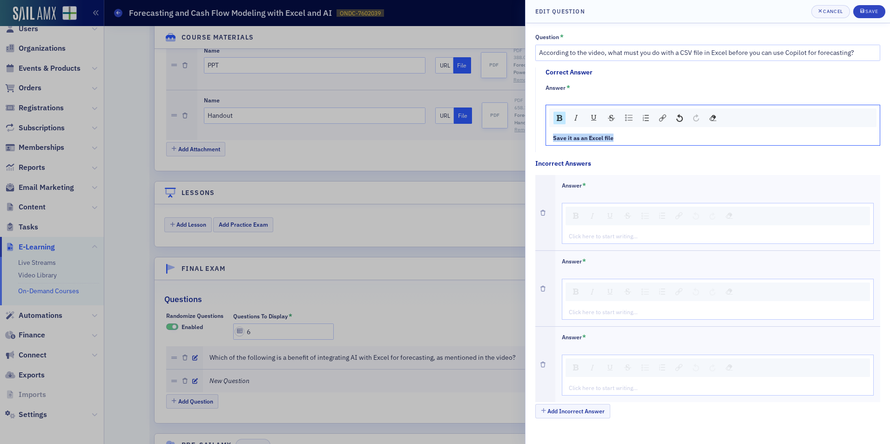
drag, startPoint x: 618, startPoint y: 138, endPoint x: 553, endPoint y: 131, distance: 66.0
click at [553, 131] on div "Save it as an Excel file" at bounding box center [713, 137] width 334 height 15
click at [558, 118] on img "rdw-inline-control" at bounding box center [560, 118] width 6 height 6
type textarea "<p>Save it as an Excel file</p>"
click at [646, 238] on div "rdw-editor" at bounding box center [718, 236] width 298 height 8
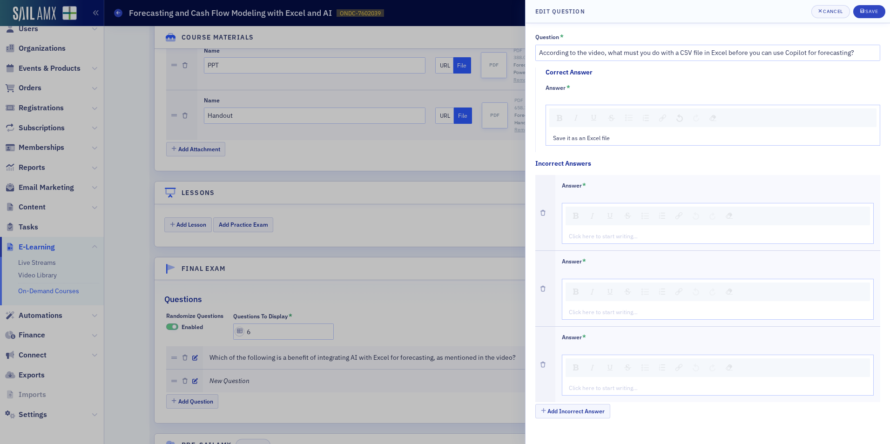
type textarea "<p>Convert it to a PDF file</p>"
click at [612, 307] on div "Click here to start writing…" at bounding box center [717, 311] width 311 height 15
type textarea "<p>Upload it to a cloud server</p>"
click at [591, 391] on div "rdw-editor" at bounding box center [718, 388] width 298 height 8
type textarea "<p>Print the data first</p>"
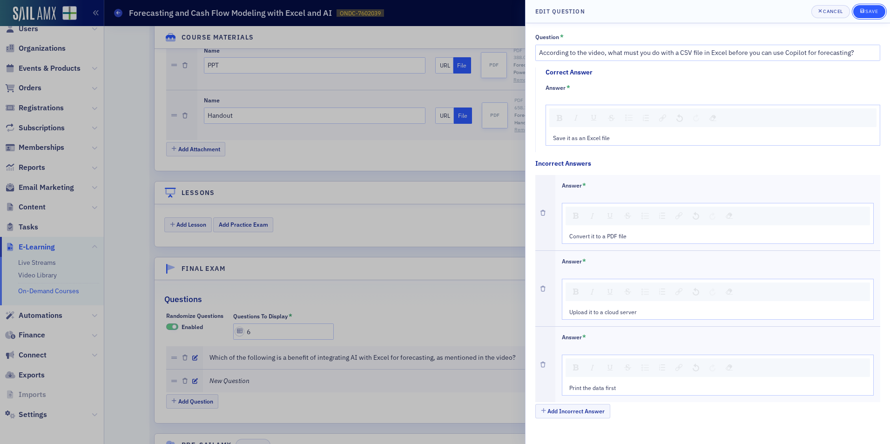
click at [871, 13] on div "Save" at bounding box center [871, 11] width 13 height 5
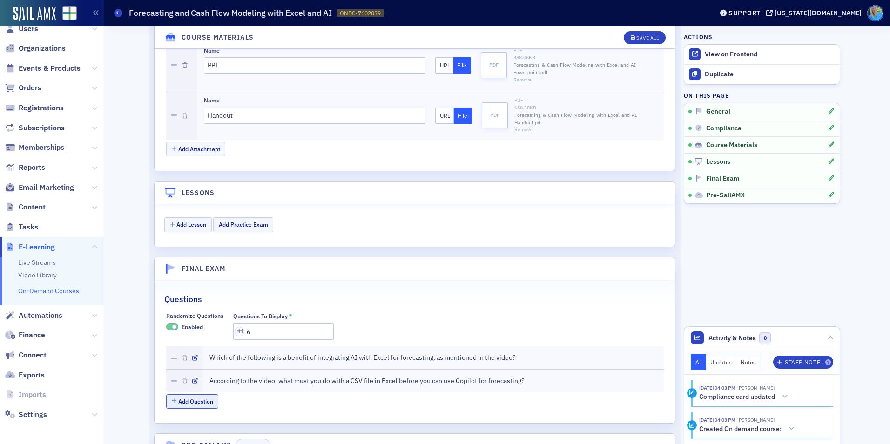
click at [197, 394] on button "Add Question" at bounding box center [192, 401] width 53 height 14
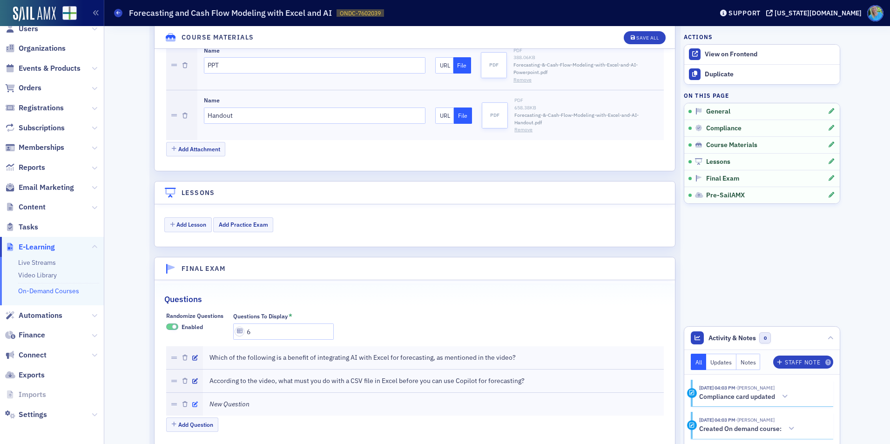
click at [192, 402] on icon "button" at bounding box center [195, 405] width 6 height 6
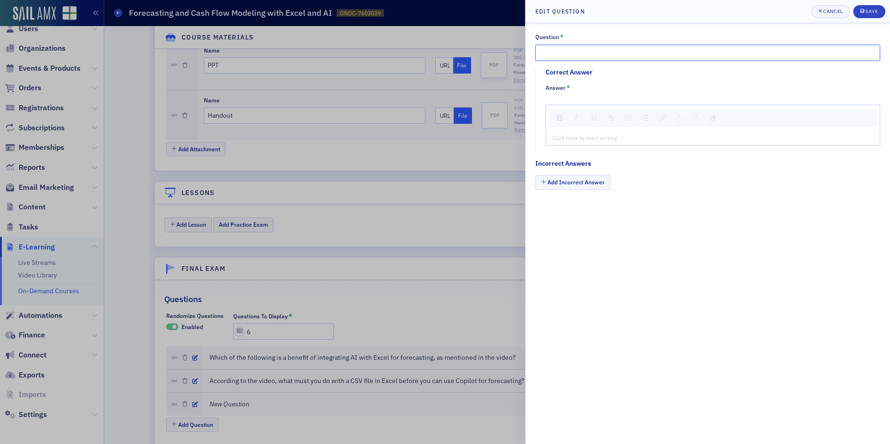
click at [614, 56] on input "Question *" at bounding box center [707, 53] width 345 height 16
paste input "When using Excel's "Forecast Sheet" functionality, what format is typically req…"
type input "When using Excel's "Forecast Sheet" functionality, what format is typically req…"
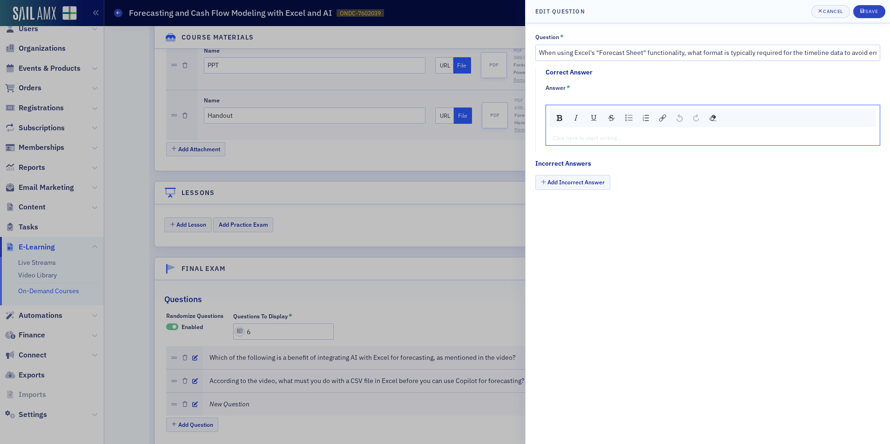
click at [576, 138] on div "rdw-editor" at bounding box center [713, 138] width 320 height 8
type textarea "<p><strong>A true data table with one value field</strong></p>"
click at [588, 187] on button "Add Incorrect Answer" at bounding box center [572, 182] width 75 height 14
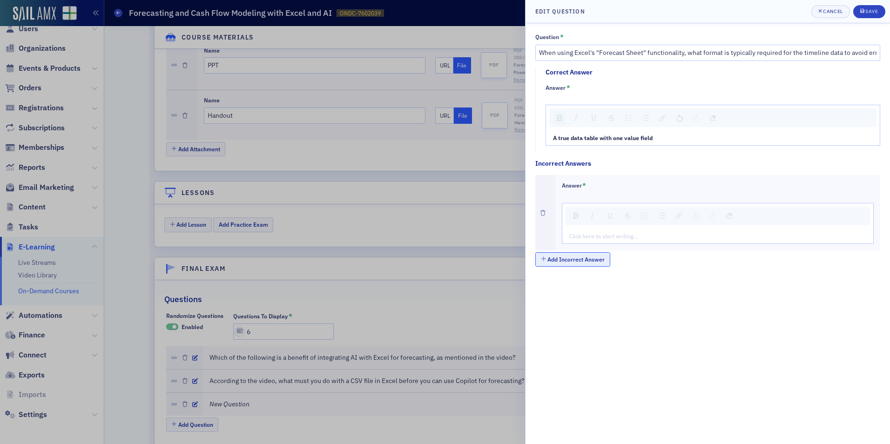
click at [587, 256] on button "Add Incorrect Answer" at bounding box center [572, 259] width 75 height 14
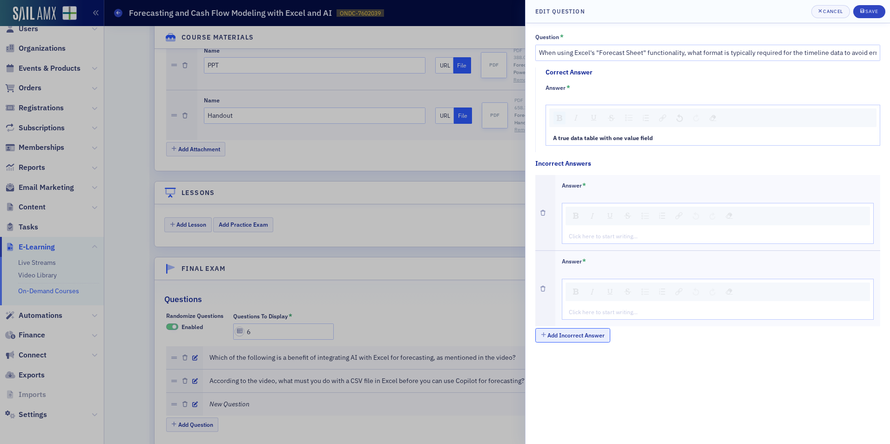
click at [592, 334] on button "Add Incorrect Answer" at bounding box center [572, 335] width 75 height 14
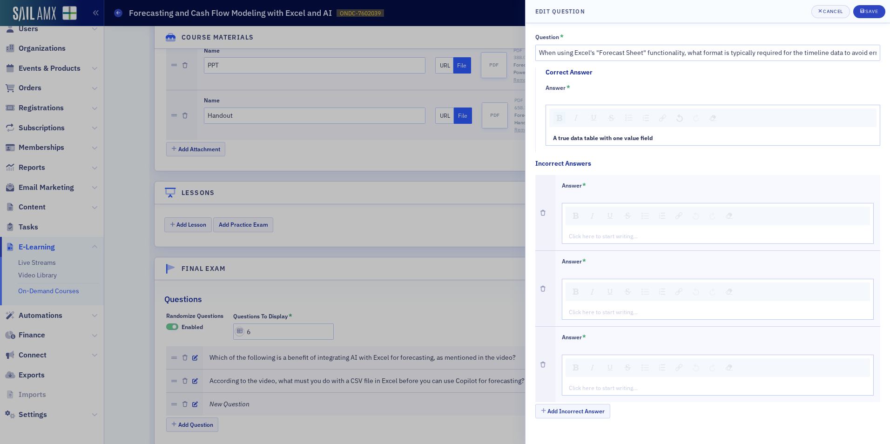
click at [593, 233] on div "rdw-editor" at bounding box center [718, 236] width 298 height 8
type textarea "<p>Data pivoted across months</p>"
click at [597, 313] on div "rdw-editor" at bounding box center [718, 312] width 298 height 8
type textarea "<p>Unevenly spaced dates</p>"
click at [641, 385] on div "rdw-editor" at bounding box center [718, 388] width 298 height 8
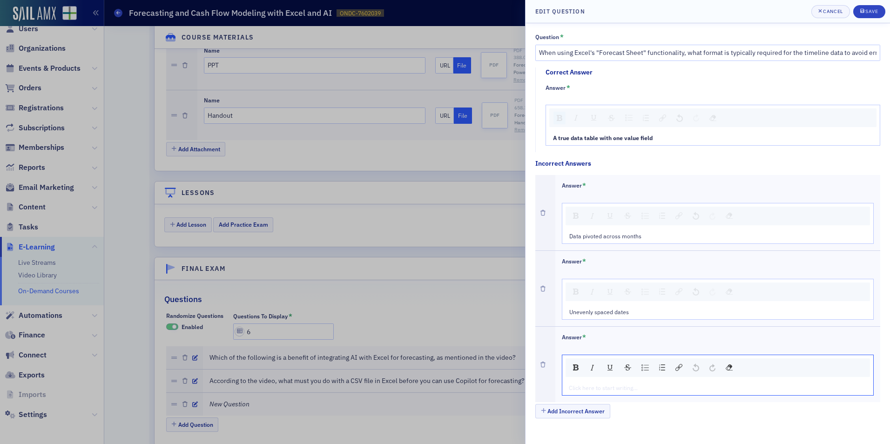
type textarea "<p>Text values for dates</p>"
drag, startPoint x: 666, startPoint y: 138, endPoint x: 548, endPoint y: 126, distance: 118.4
click at [526, 140] on div "Question * When using Excel's "Forecast Sheet" functionality, what format is ty…" at bounding box center [708, 233] width 364 height 421
click at [559, 117] on img "rdw-inline-control" at bounding box center [560, 118] width 6 height 6
type textarea "<p>A true data table with one value field</p>"
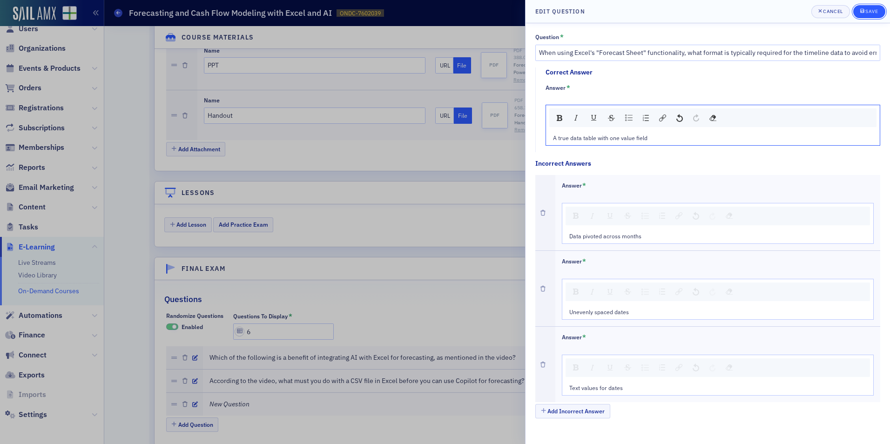
click at [866, 13] on div "Save" at bounding box center [871, 11] width 13 height 5
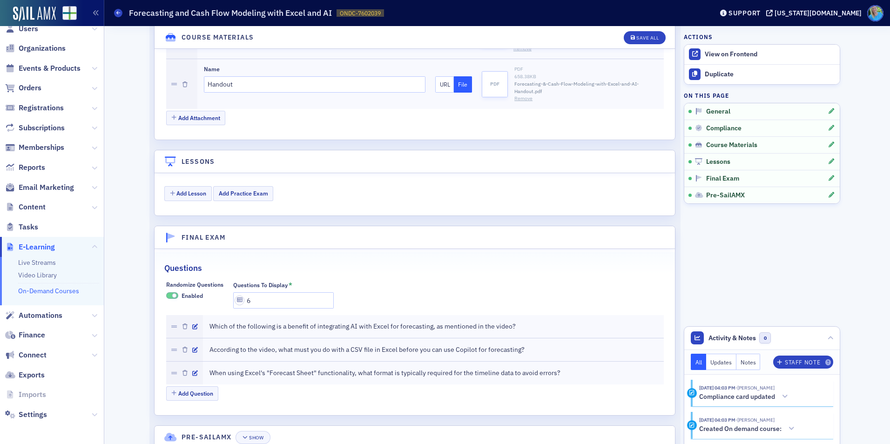
scroll to position [1063, 0]
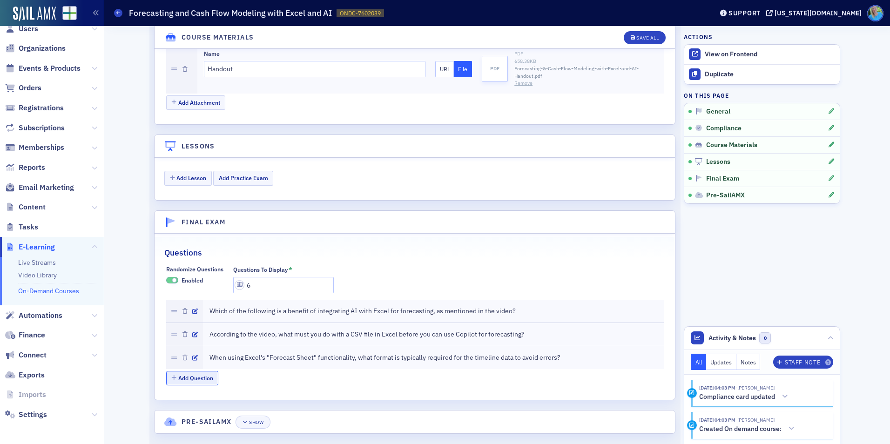
click at [208, 371] on button "Add Question" at bounding box center [192, 378] width 53 height 14
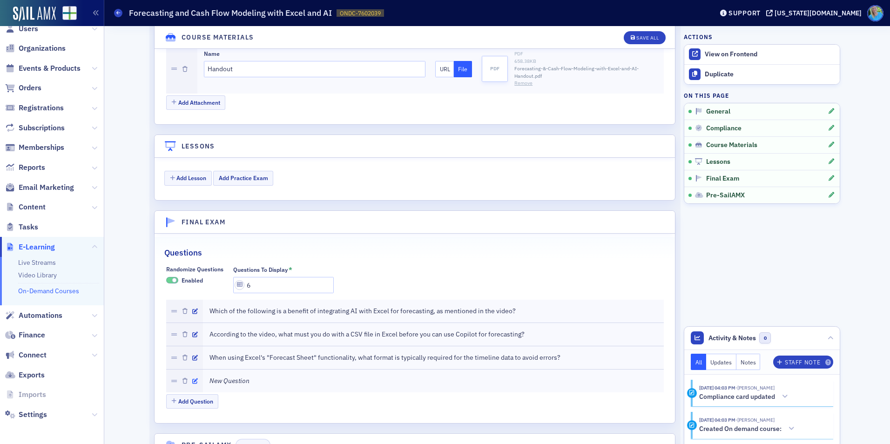
click at [192, 377] on button "button" at bounding box center [195, 381] width 6 height 8
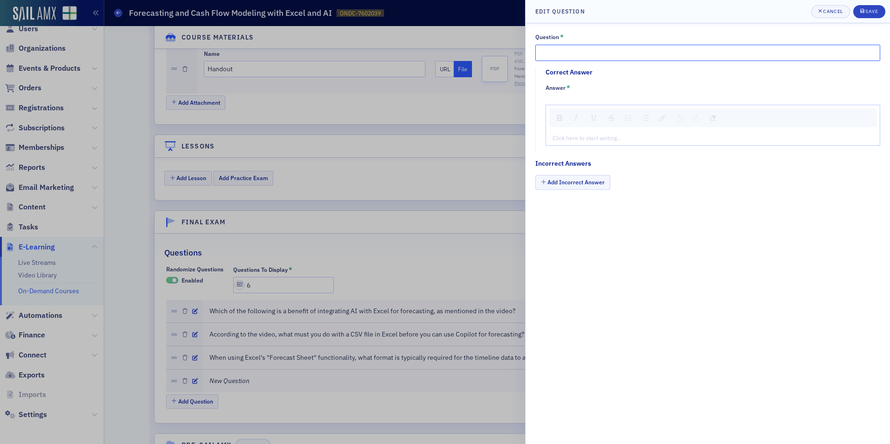
click at [571, 57] on input "Question *" at bounding box center [707, 53] width 345 height 16
paste input "What is the purpose of "unpivoting columns" in Power Query, as explained in the…"
type input "What is the purpose of "unpivoting columns" in Power Query, as explained in the…"
click at [592, 137] on div "rdw-editor" at bounding box center [713, 138] width 320 height 8
type textarea "<p><strong>To convert a report format into a clean data table</strong></p>"
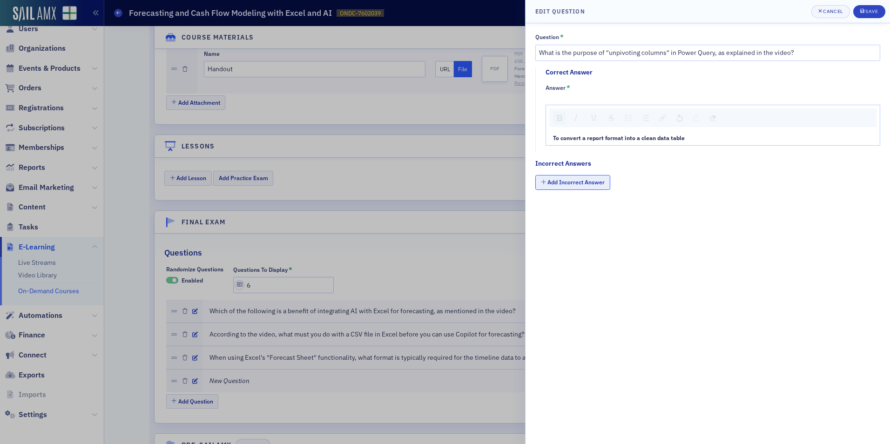
click at [573, 186] on button "Add Incorrect Answer" at bounding box center [572, 182] width 75 height 14
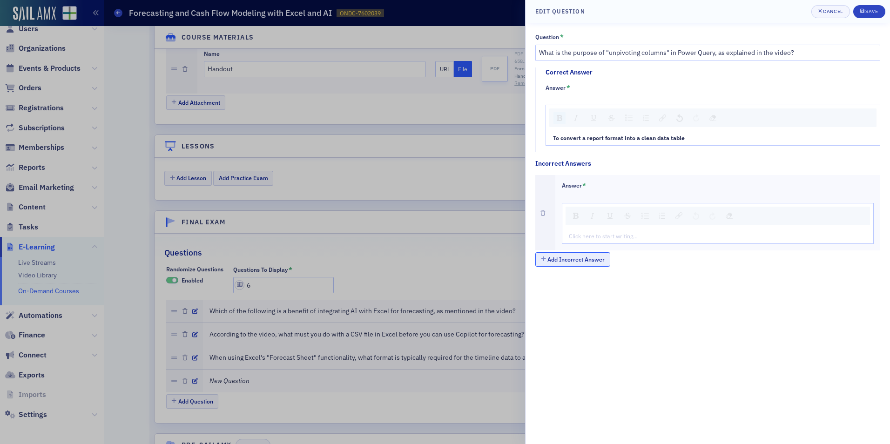
click at [580, 263] on button "Add Incorrect Answer" at bounding box center [572, 259] width 75 height 14
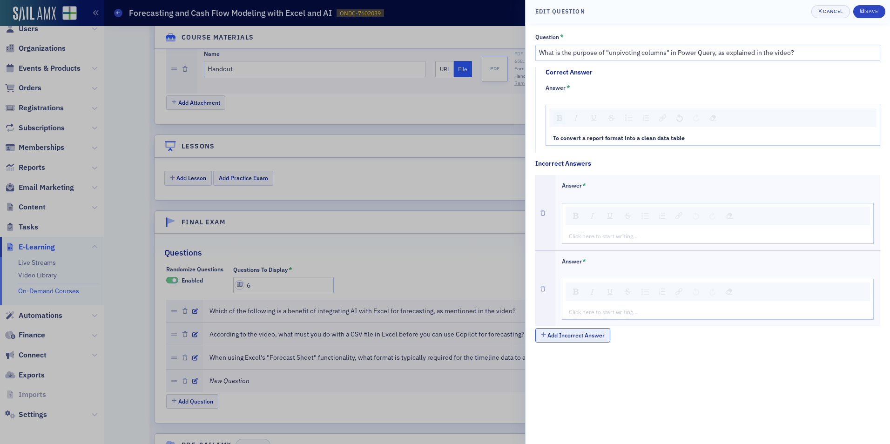
click at [584, 337] on button "Add Incorrect Answer" at bounding box center [572, 335] width 75 height 14
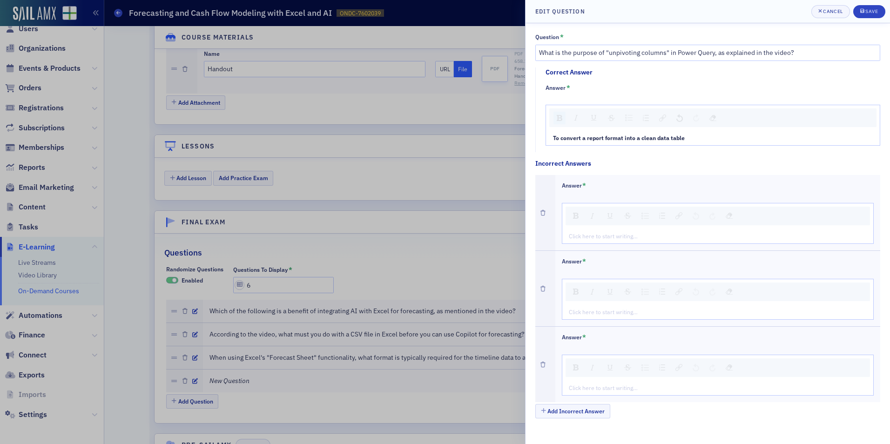
click at [597, 232] on div "rdw-editor" at bounding box center [718, 236] width 298 height 8
type textarea "<p>To remove all numeric values from the data</p>"
click at [637, 313] on div "rdw-editor" at bounding box center [718, 312] width 298 height 8
type textarea "<p>To combine multiple data sets into one</p>"
click at [596, 386] on div "rdw-editor" at bounding box center [718, 388] width 298 height 8
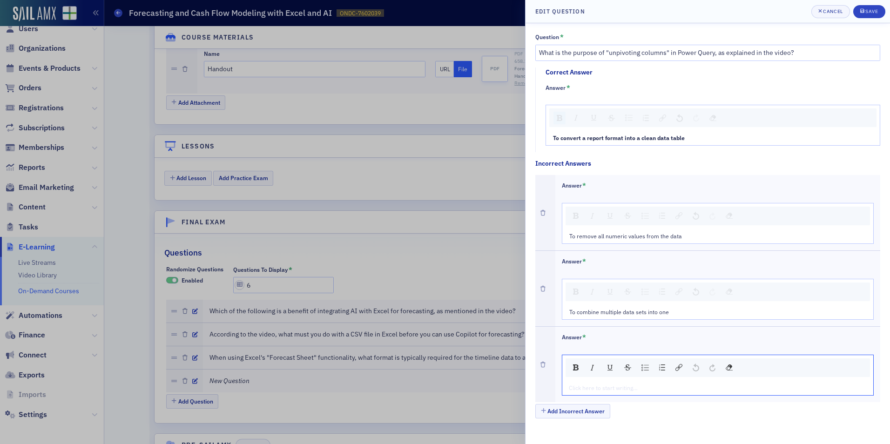
type textarea "<p>To only show specific metrics in the report</p>"
drag, startPoint x: 688, startPoint y: 135, endPoint x: 546, endPoint y: 141, distance: 141.6
click at [546, 141] on div "To convert a report format into a clean data table" at bounding box center [713, 137] width 334 height 15
click at [557, 117] on img "rdw-inline-control" at bounding box center [560, 118] width 6 height 6
type textarea "<p>To convert a report format into a clean data table</p>"
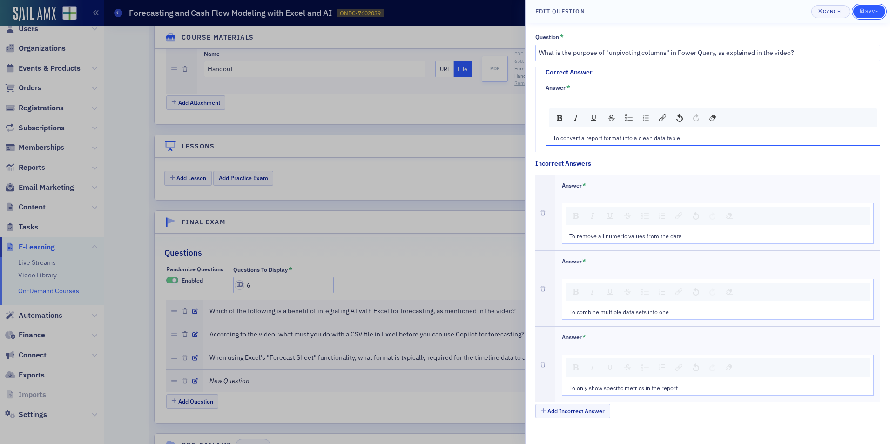
click at [866, 11] on div "Save" at bounding box center [871, 11] width 13 height 5
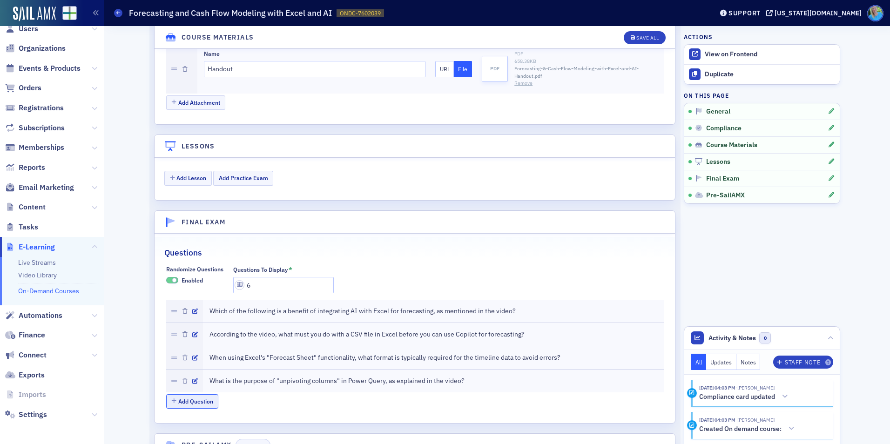
click at [200, 396] on button "Add Question" at bounding box center [192, 401] width 53 height 14
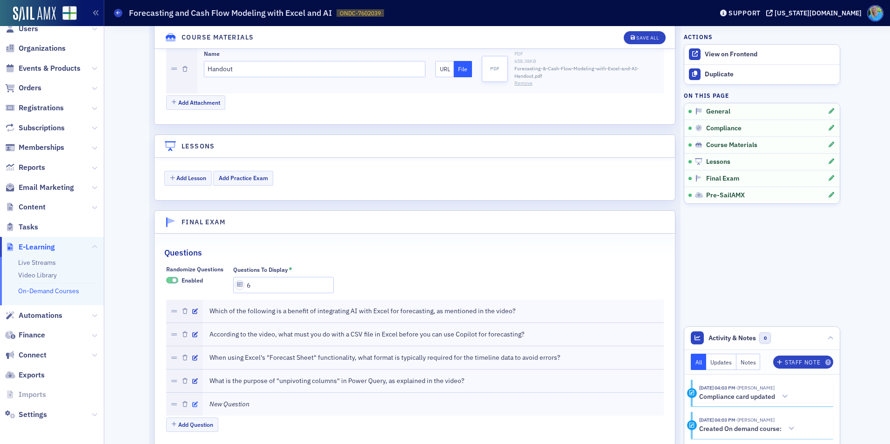
click at [192, 402] on icon "button" at bounding box center [195, 405] width 6 height 6
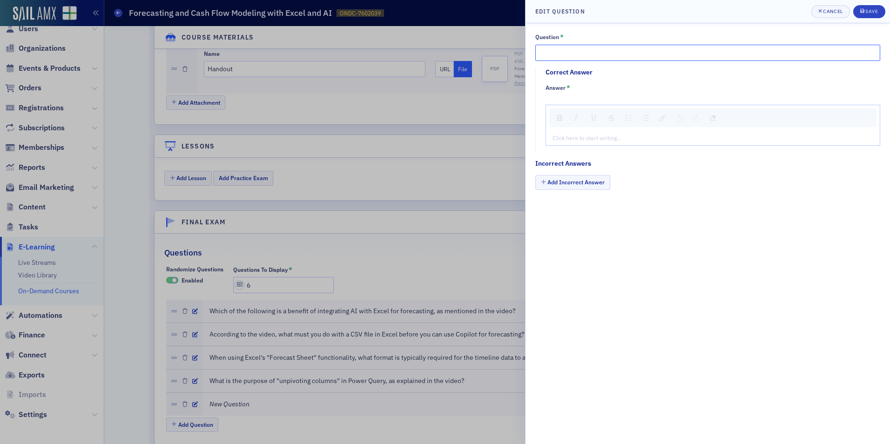
click at [564, 53] on input "Question *" at bounding box center [707, 53] width 345 height 16
paste input "When uploading a CSV file to a GPT model like ChatGPT, what is a key privacy re…"
type input "When uploading a CSV file to a GPT model like ChatGPT, what is a key privacy re…"
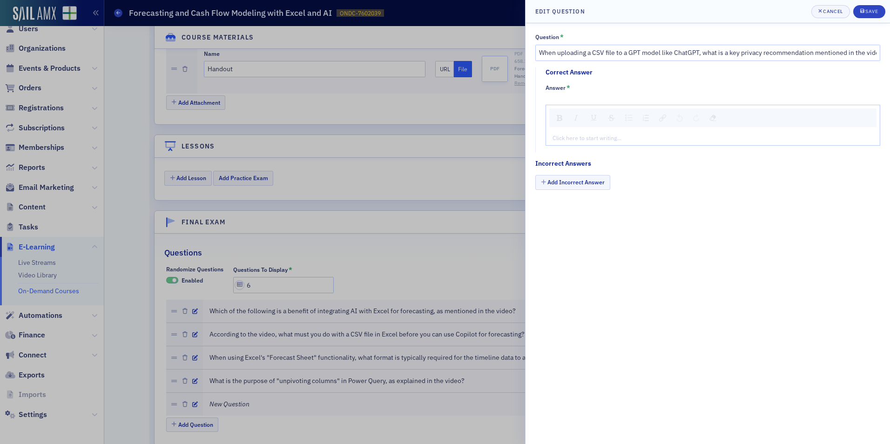
click at [611, 143] on div "Click here to start writing…" at bounding box center [713, 137] width 334 height 15
type textarea "<p><strong>Avoid putting personal identifiable information into the model</stro…"
click at [601, 184] on button "Add Incorrect Answer" at bounding box center [572, 182] width 75 height 14
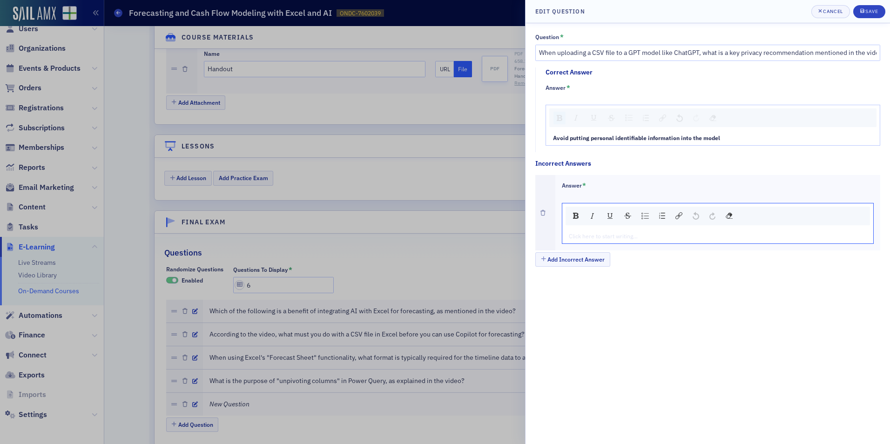
click at [583, 235] on div "rdw-editor" at bounding box center [718, 236] width 298 height 8
type textarea "<p>Always turn on "improve the model for everyone</p>"
click at [580, 262] on button "Add Incorrect Answer" at bounding box center [572, 259] width 75 height 14
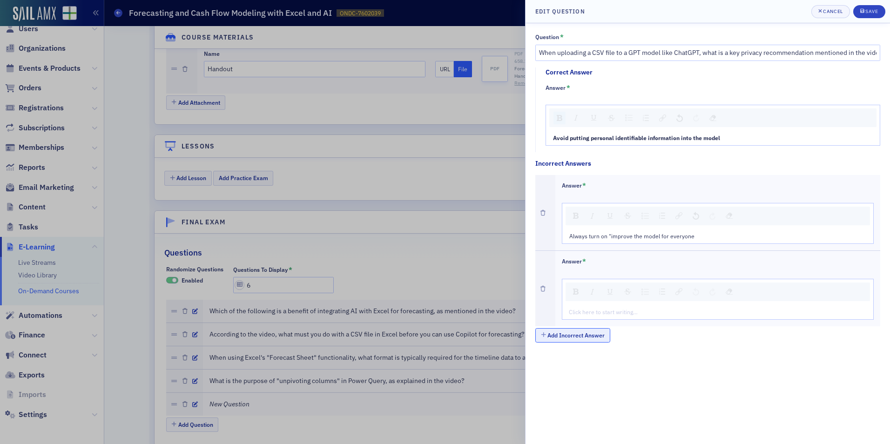
click at [586, 339] on button "Add Incorrect Answer" at bounding box center [572, 335] width 75 height 14
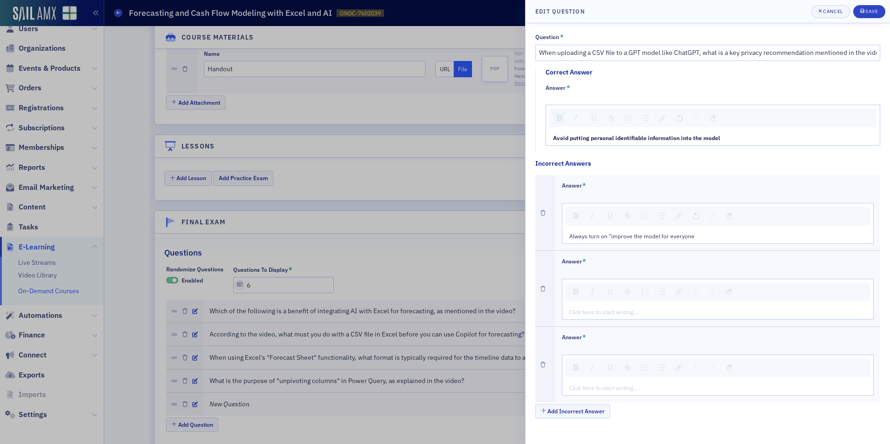
click at [614, 313] on div "rdw-editor" at bounding box center [718, 312] width 298 height 8
type textarea "<p>Share client information freely with the model</p>"
click at [595, 385] on div "rdw-editor" at bounding box center [718, 388] width 298 height 8
type textarea "<p>Only use the model for contract review</p>"
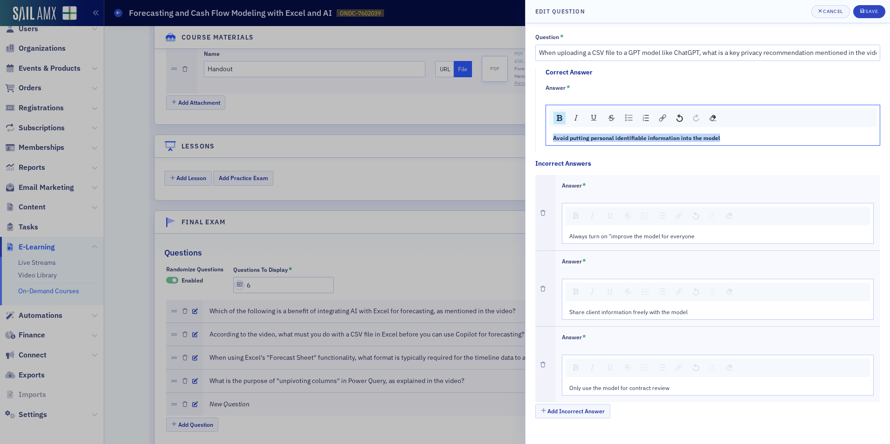
drag, startPoint x: 734, startPoint y: 137, endPoint x: 553, endPoint y: 137, distance: 181.1
click at [553, 137] on div "Avoid putting personal identifiable information into the model" at bounding box center [713, 138] width 320 height 8
click at [561, 120] on img "rdw-inline-control" at bounding box center [560, 118] width 6 height 6
type textarea "<p>Avoid putting personal identifiable information into the model</p>"
click at [866, 9] on div "Save" at bounding box center [871, 11] width 13 height 5
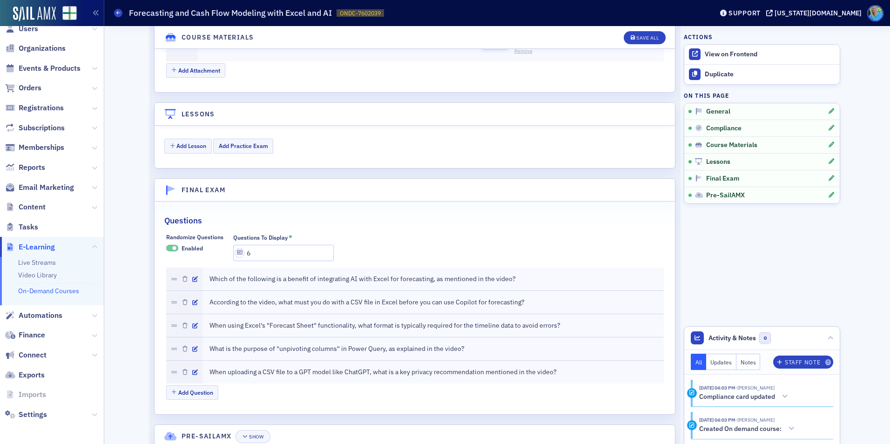
scroll to position [1110, 0]
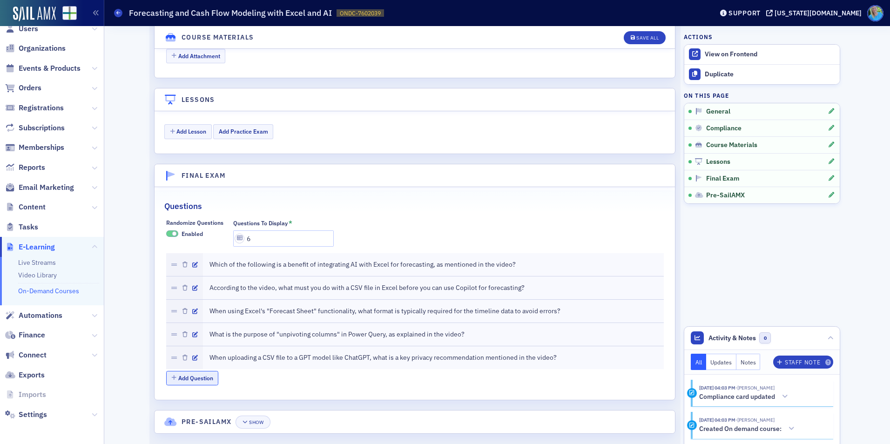
click at [202, 371] on button "Add Question" at bounding box center [192, 378] width 53 height 14
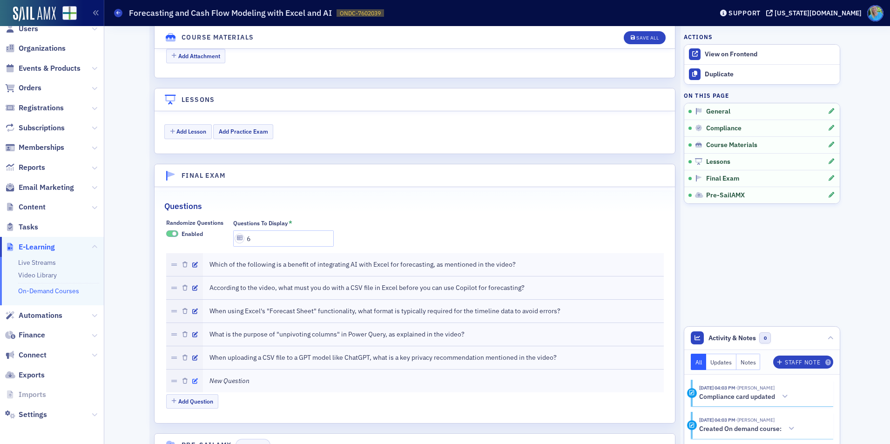
click at [194, 378] on icon "button" at bounding box center [195, 381] width 6 height 6
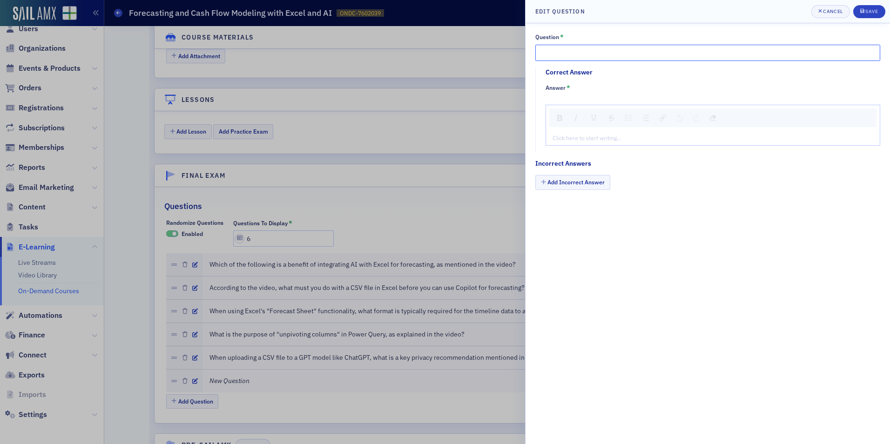
click at [574, 54] on input "Question *" at bounding box center [707, 53] width 345 height 16
paste input "The video demonstrates that AI tools like GPT can generate forecasts using diff…"
type input "The video demonstrates that AI tools like GPT can generate forecasts using diff…"
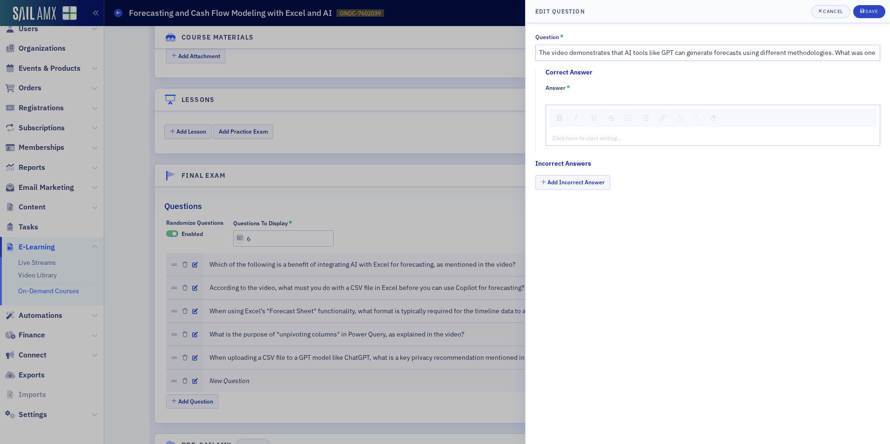
click at [600, 138] on div "rdw-editor" at bounding box center [713, 138] width 320 height 8
type textarea "<p><strong>ARIMA and Holt-Winters</strong></p>"
click at [597, 177] on button "Add Incorrect Answer" at bounding box center [572, 182] width 75 height 14
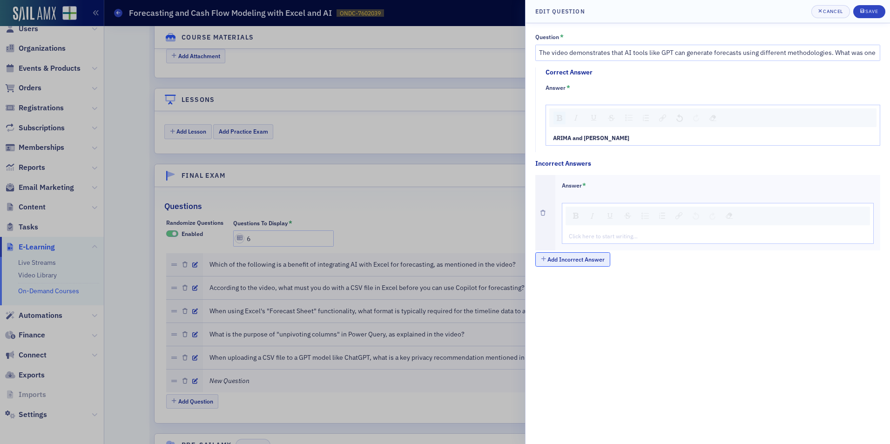
click at [595, 256] on button "Add Incorrect Answer" at bounding box center [572, 259] width 75 height 14
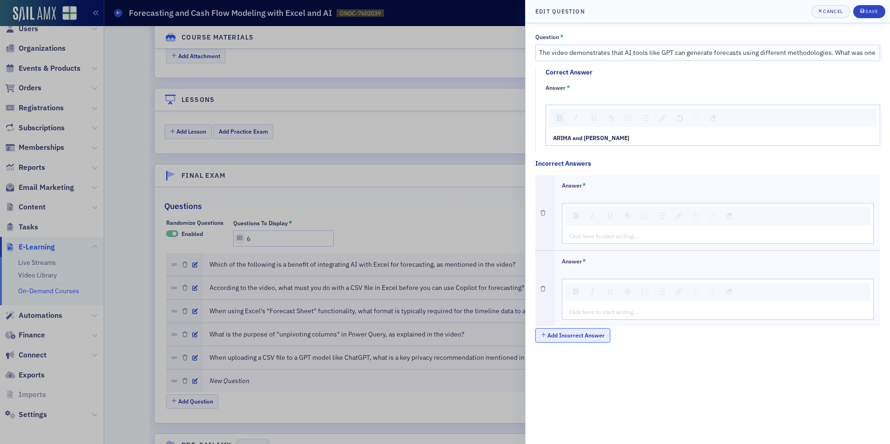
drag, startPoint x: 603, startPoint y: 331, endPoint x: 653, endPoint y: 324, distance: 50.3
click at [603, 331] on button "Add Incorrect Answer" at bounding box center [572, 335] width 75 height 14
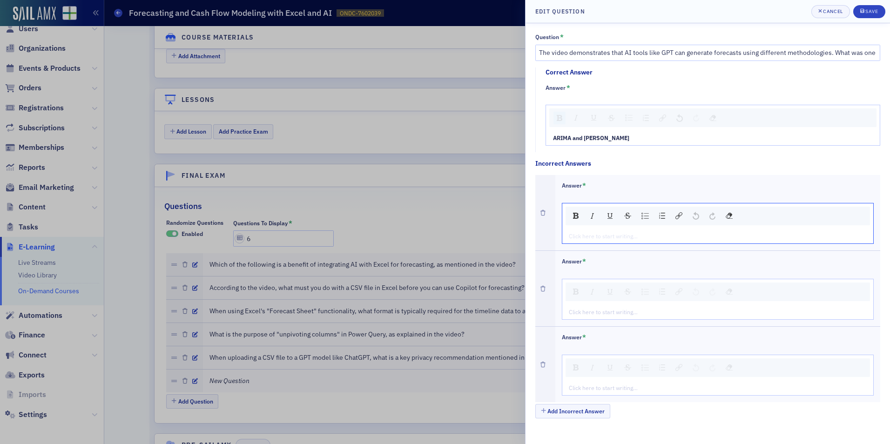
click at [645, 238] on div "rdw-editor" at bounding box center [718, 236] width 298 height 8
type textarea "<p>Manual calculation by human only</p>"
click at [592, 316] on div "rdw-editor" at bounding box center [718, 312] width 298 height 8
type textarea "<p>Simple addition and subtraction</p>"
click at [656, 384] on div "rdw-editor" at bounding box center [718, 388] width 298 height 8
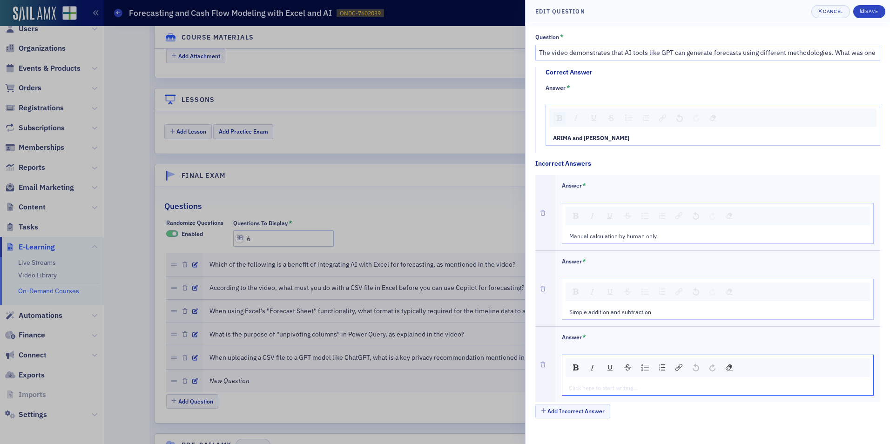
type textarea "<p>Random number generation</p>"
drag, startPoint x: 622, startPoint y: 135, endPoint x: 550, endPoint y: 130, distance: 72.3
click at [546, 137] on div "ARIMA and Holt-Winters" at bounding box center [713, 125] width 335 height 41
click at [560, 121] on div "rdw-inline-control" at bounding box center [559, 118] width 12 height 13
type textarea "<p>ARIMA and Holt-Winters</p>"
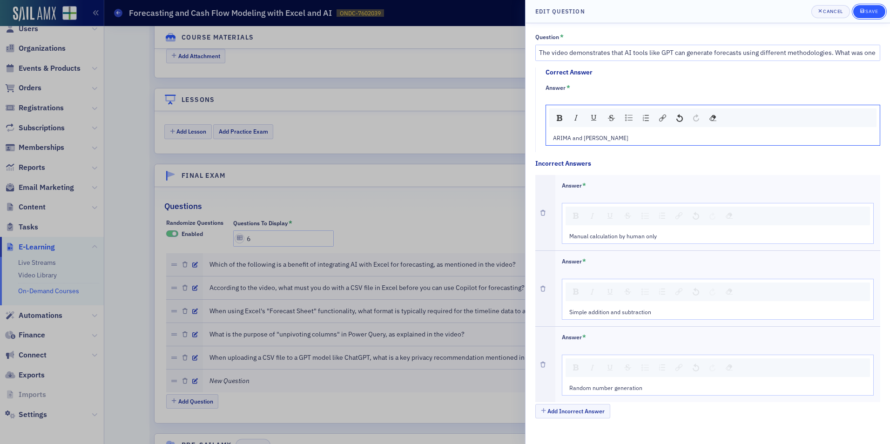
click at [866, 10] on div "Save" at bounding box center [871, 11] width 13 height 5
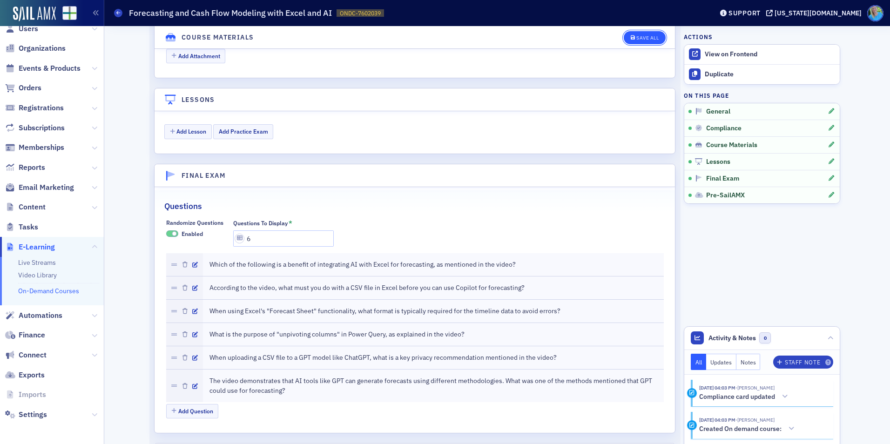
click at [640, 39] on div "Save All" at bounding box center [647, 37] width 22 height 5
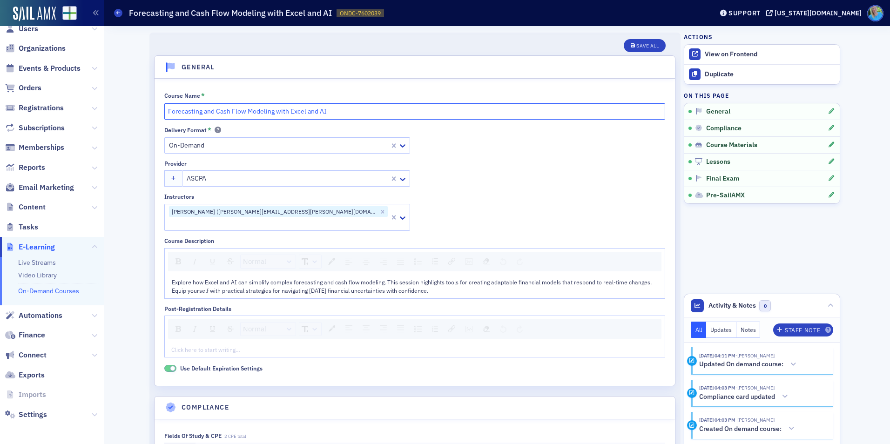
drag, startPoint x: 330, startPoint y: 110, endPoint x: 164, endPoint y: 111, distance: 165.2
click at [164, 111] on input "Forecasting and Cash Flow Modeling with Excel and AI" at bounding box center [414, 111] width 501 height 16
click at [346, 111] on input "Forecasting and Cash Flow Modeling with Excel and AI" at bounding box center [414, 111] width 501 height 16
drag, startPoint x: 289, startPoint y: 112, endPoint x: 166, endPoint y: 108, distance: 123.0
click at [166, 108] on input "Forecasting and Cash Flow Modeling with Excel and AI" at bounding box center [414, 111] width 501 height 16
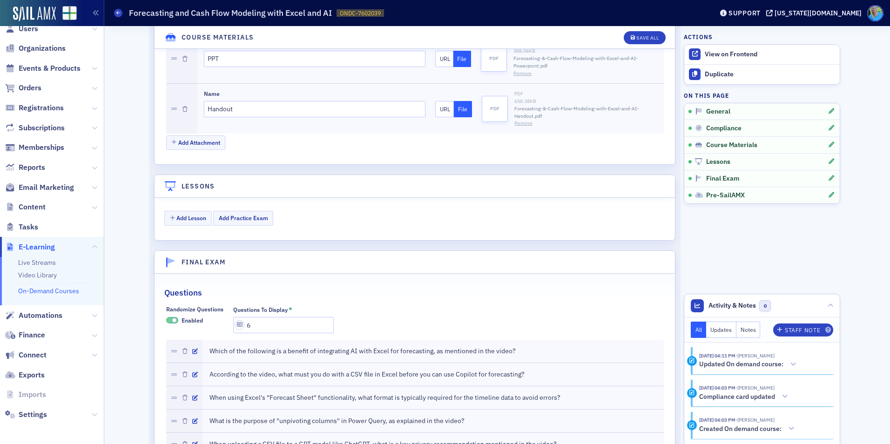
scroll to position [1024, 0]
click at [198, 210] on button "Add Lesson" at bounding box center [187, 217] width 47 height 14
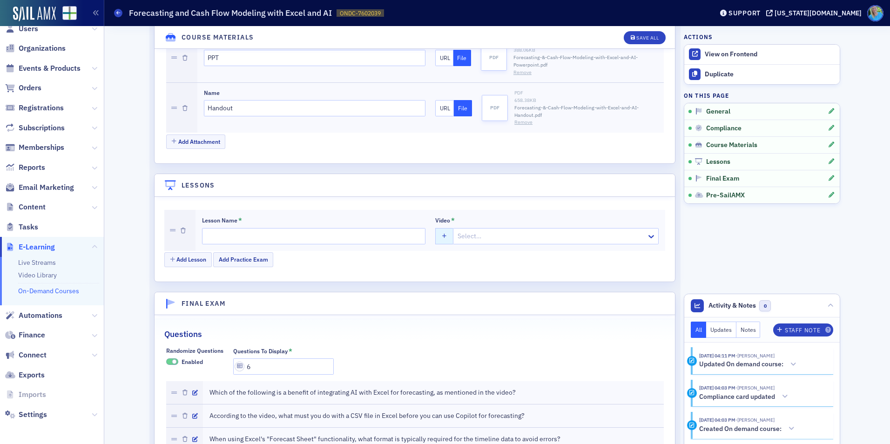
click at [442, 234] on icon "button" at bounding box center [444, 236] width 5 height 5
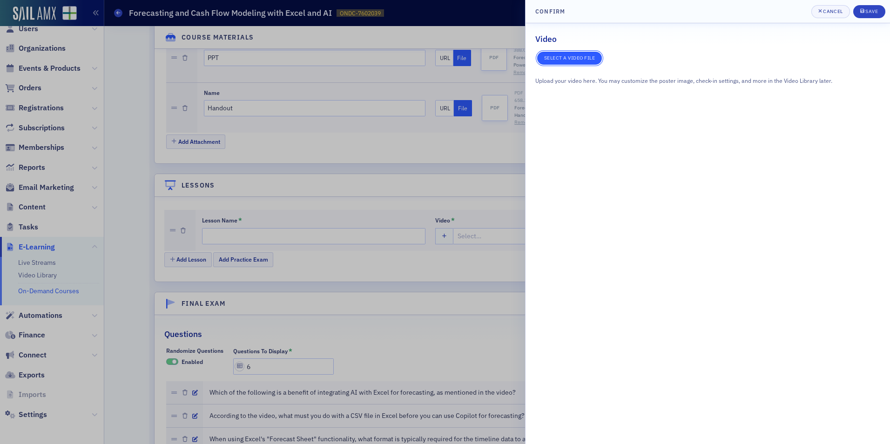
click at [570, 64] on button "Select a video file" at bounding box center [569, 58] width 65 height 13
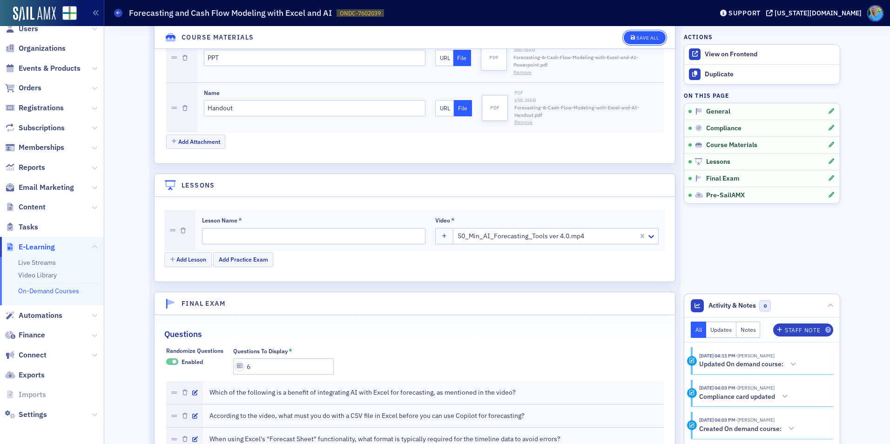
click at [631, 40] on icon "button" at bounding box center [633, 37] width 5 height 5
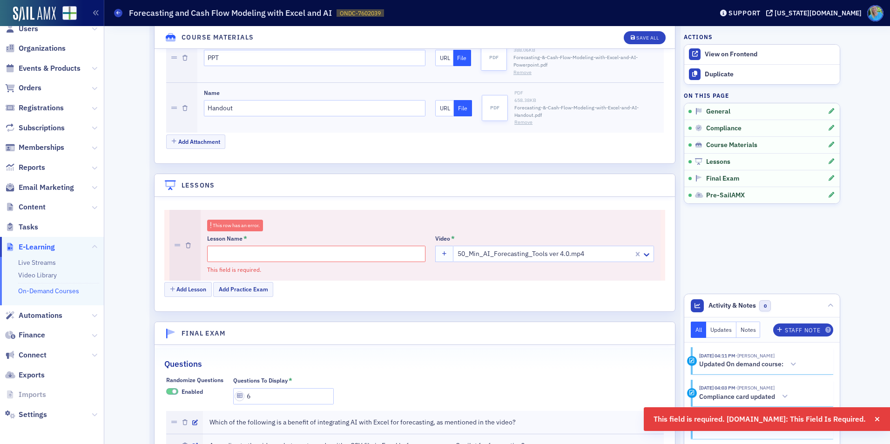
click at [296, 247] on input "Lesson Name *" at bounding box center [316, 254] width 219 height 16
type input "Video"
click at [637, 39] on div "Save All" at bounding box center [647, 37] width 22 height 5
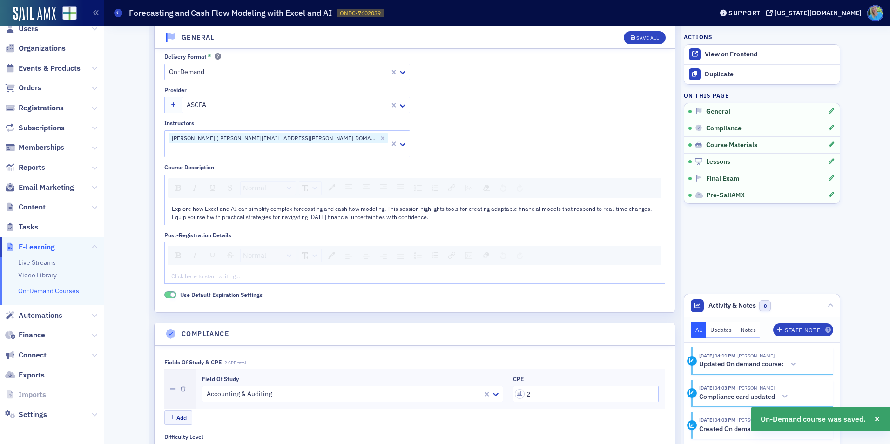
scroll to position [0, 0]
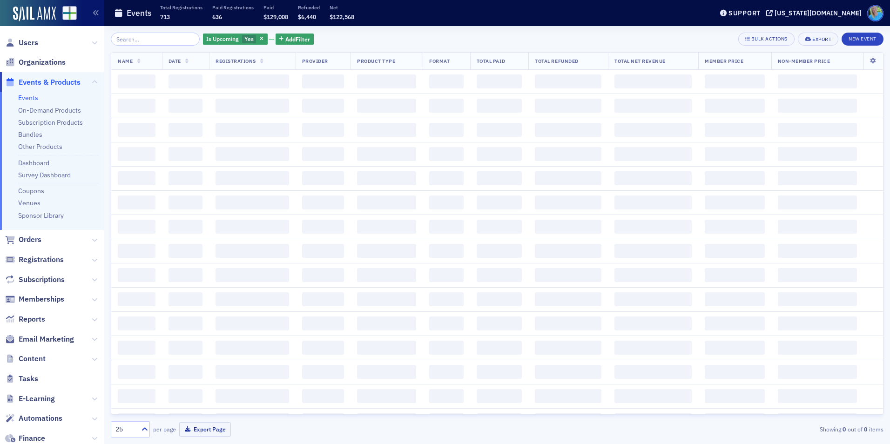
click at [130, 40] on input "search" at bounding box center [155, 39] width 89 height 13
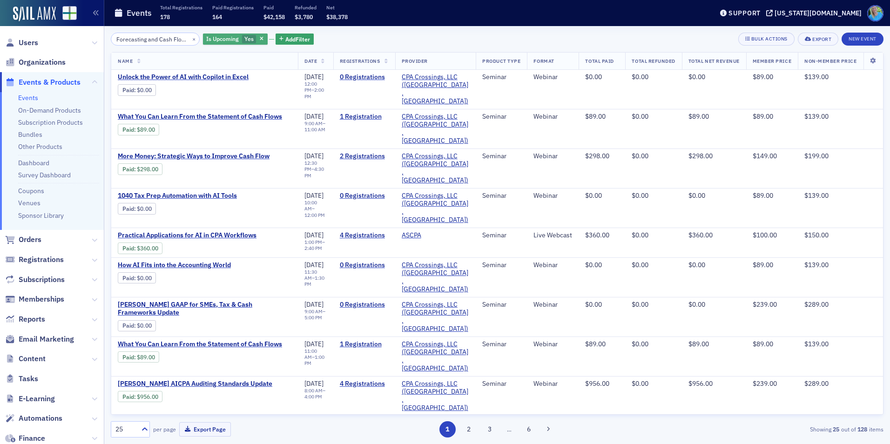
scroll to position [0, 76]
type input "Forecasting and Cash Flow Modeling with Excel and AI"
click at [260, 39] on icon "button" at bounding box center [262, 39] width 4 height 5
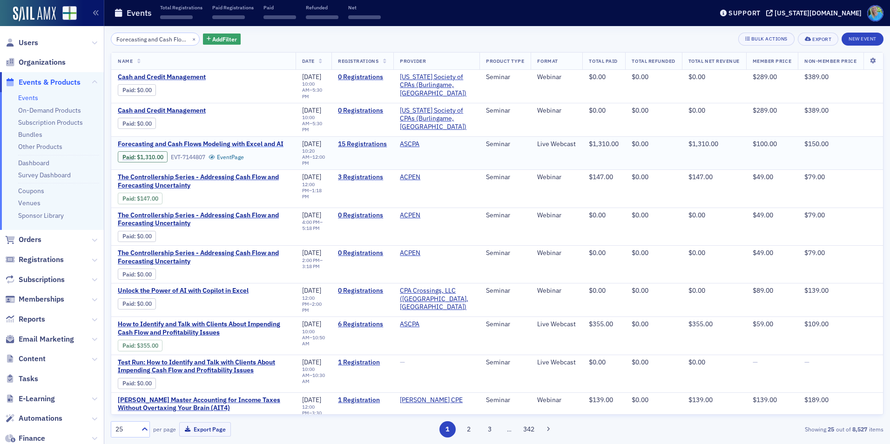
click at [213, 141] on span "Forecasting and Cash Flows Modeling with Excel and AI" at bounding box center [201, 144] width 166 height 8
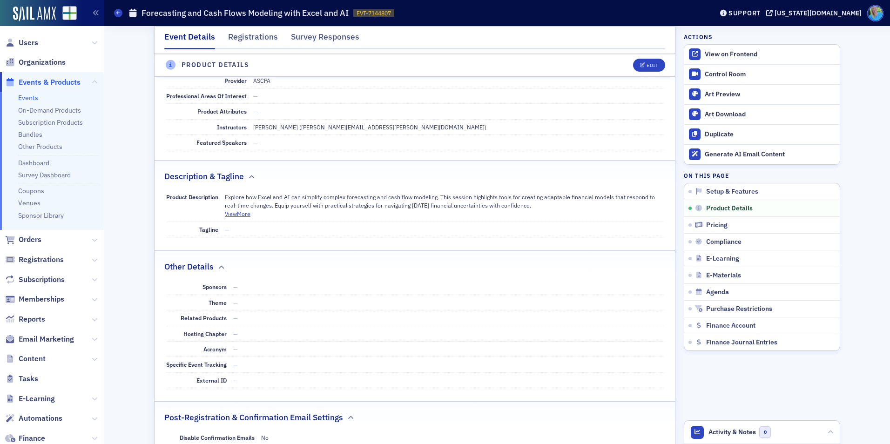
scroll to position [279, 0]
drag, startPoint x: 535, startPoint y: 205, endPoint x: 222, endPoint y: 196, distance: 313.0
click at [225, 196] on p "Explore how Excel and AI can simplify complex forecasting and cash flow modelin…" at bounding box center [444, 199] width 439 height 17
copy p "Explore how Excel and AI can simplify complex forecasting and cash flow modelin…"
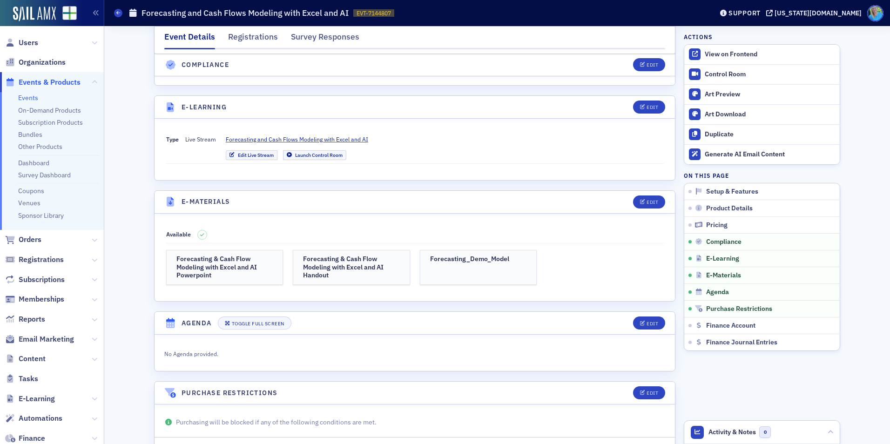
scroll to position [1210, 0]
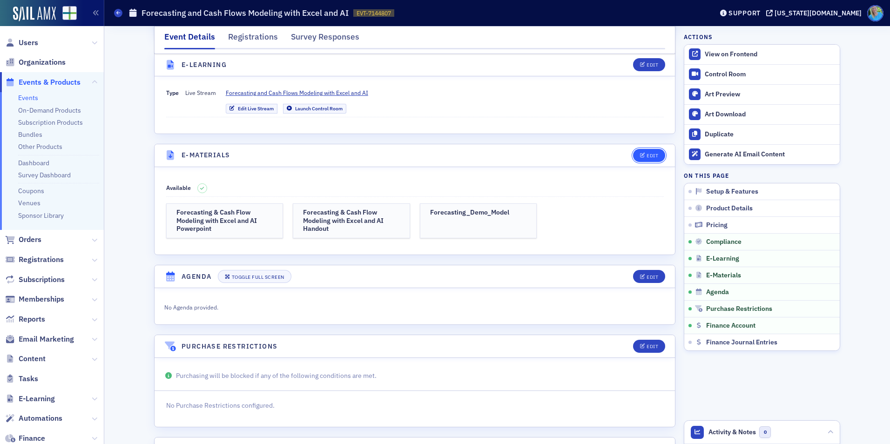
click at [650, 158] on div "Edit" at bounding box center [653, 155] width 12 height 5
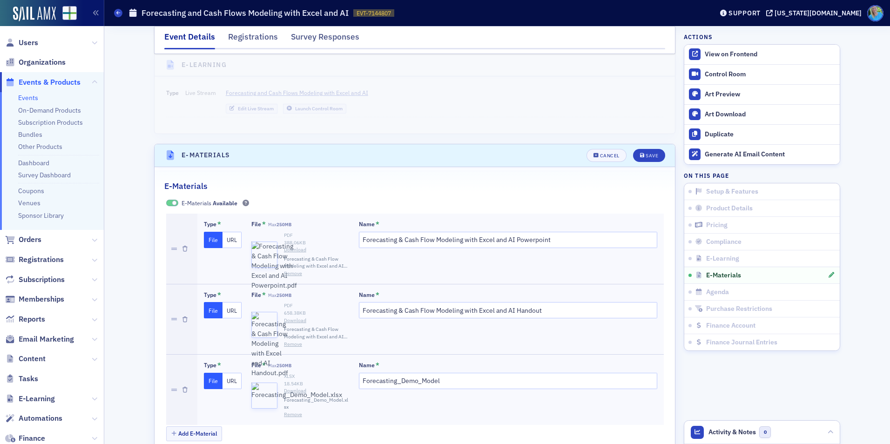
scroll to position [1300, 0]
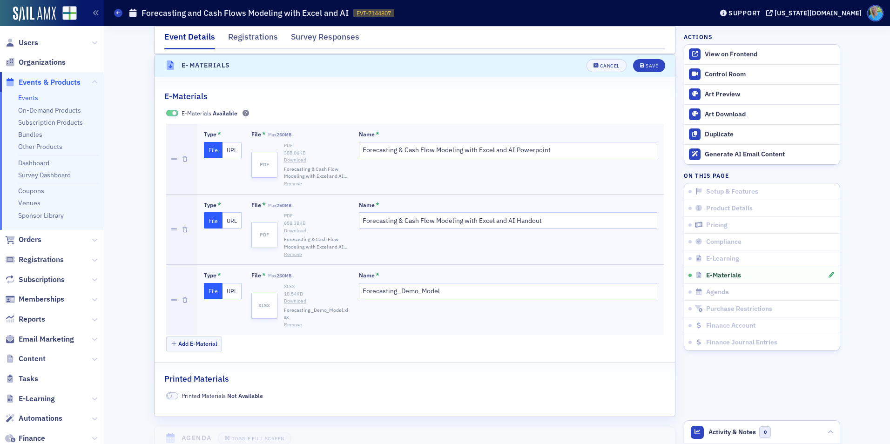
click at [293, 156] on link "Download" at bounding box center [316, 159] width 65 height 7
click at [291, 229] on link "Download" at bounding box center [316, 230] width 65 height 7
click at [297, 302] on link "Download" at bounding box center [316, 300] width 65 height 7
drag, startPoint x: 551, startPoint y: 217, endPoint x: 493, endPoint y: 218, distance: 57.3
click at [493, 218] on input "Forecasting & Cash Flow Modeling with Excel and AI Handout" at bounding box center [508, 220] width 298 height 16
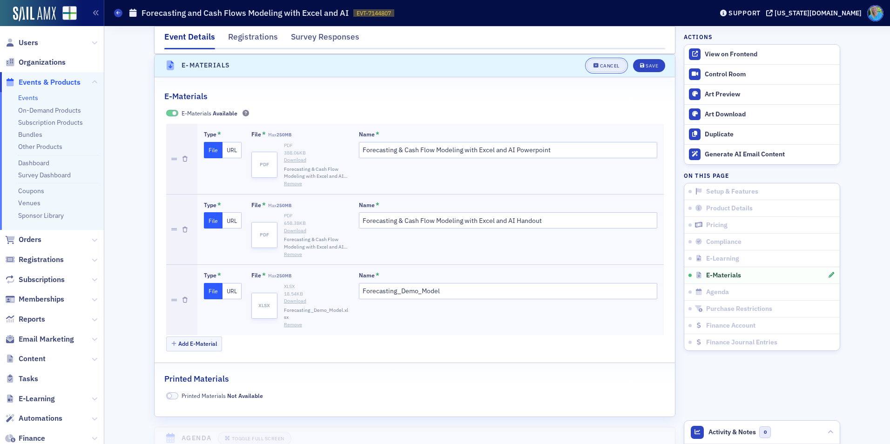
click at [612, 63] on div "Cancel" at bounding box center [610, 65] width 20 height 5
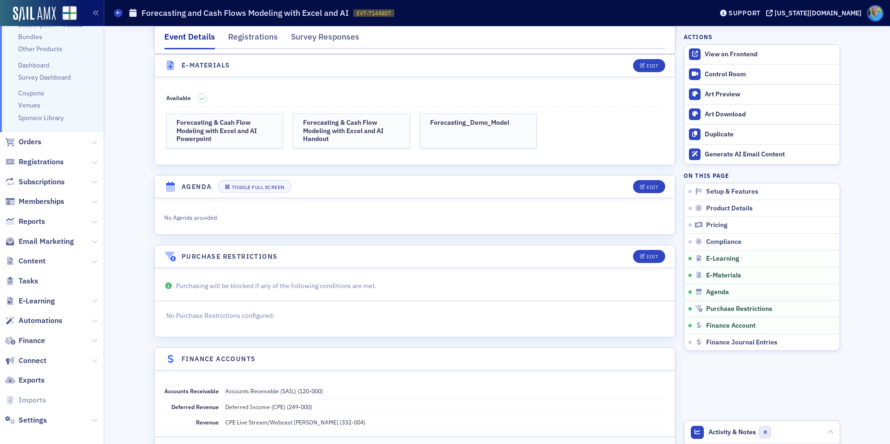
scroll to position [103, 0]
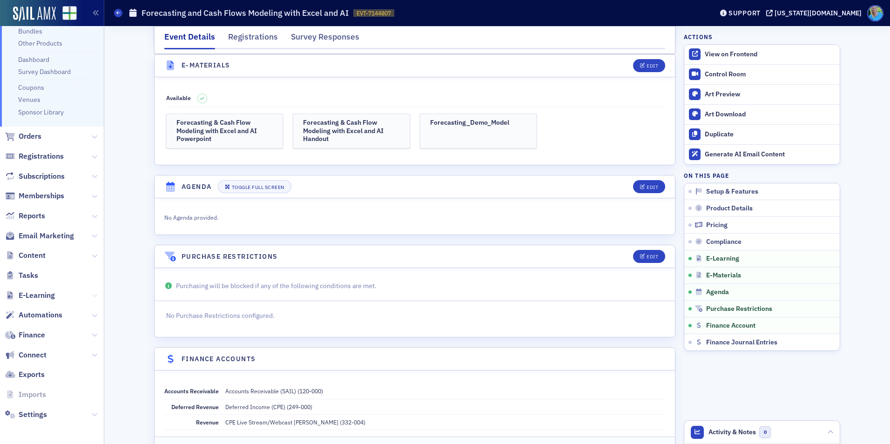
click at [92, 295] on icon at bounding box center [95, 296] width 6 height 6
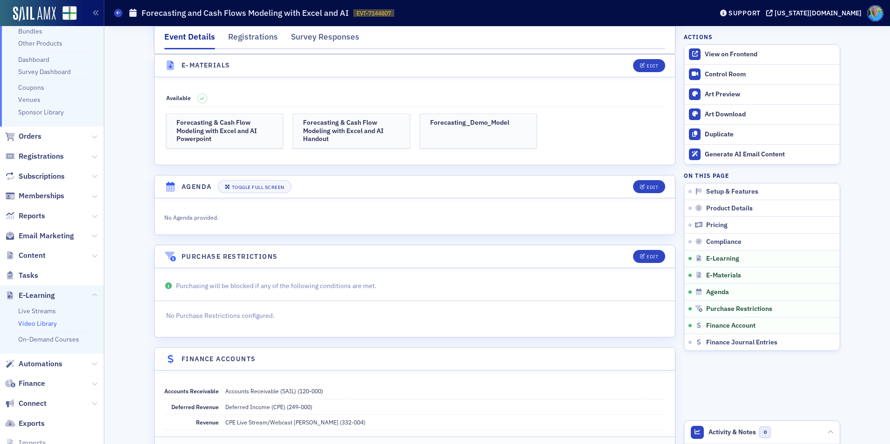
click at [46, 322] on link "Video Library" at bounding box center [37, 323] width 39 height 8
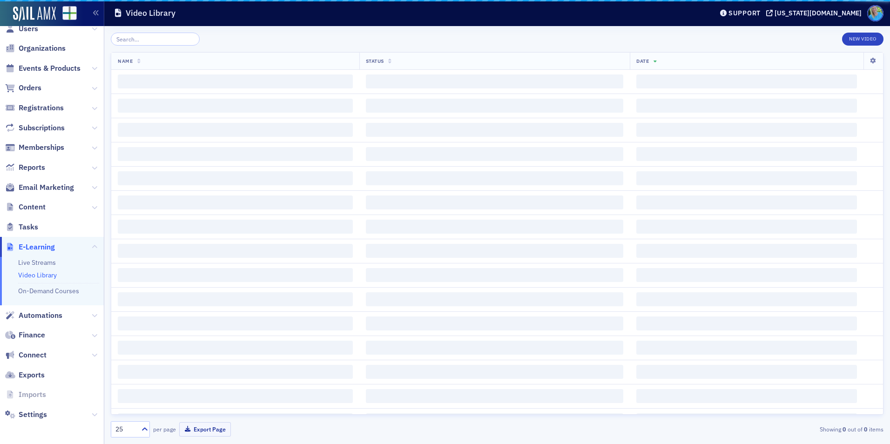
scroll to position [14, 0]
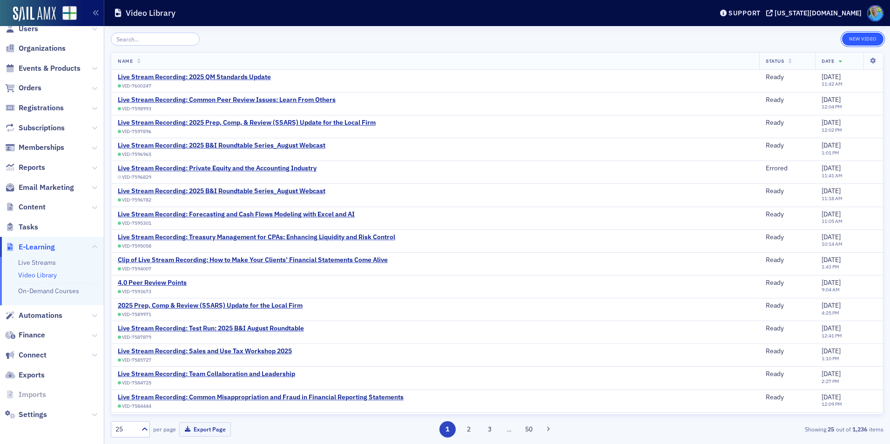
click at [862, 40] on button "New Video" at bounding box center [862, 39] width 41 height 13
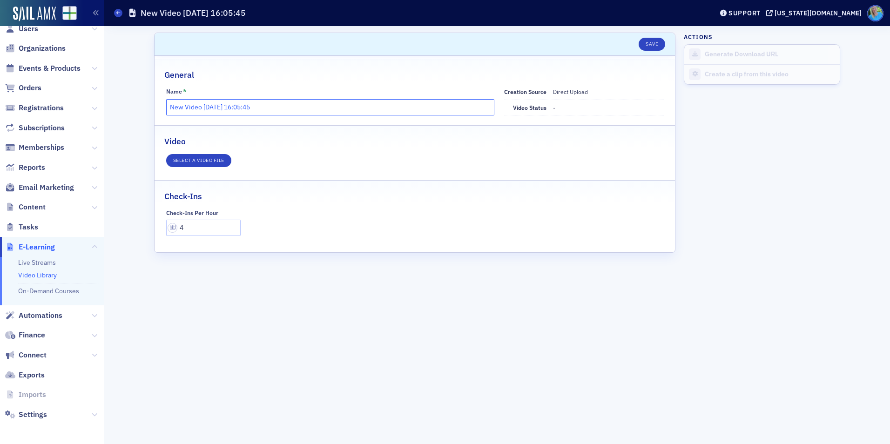
drag, startPoint x: 275, startPoint y: 105, endPoint x: 162, endPoint y: 110, distance: 113.3
click at [160, 106] on div "Name * New Video 8/26/2025 16:05:45 Creation Source Direct Upload Video status -" at bounding box center [415, 102] width 520 height 28
click at [189, 162] on button "Select a video file" at bounding box center [198, 160] width 65 height 13
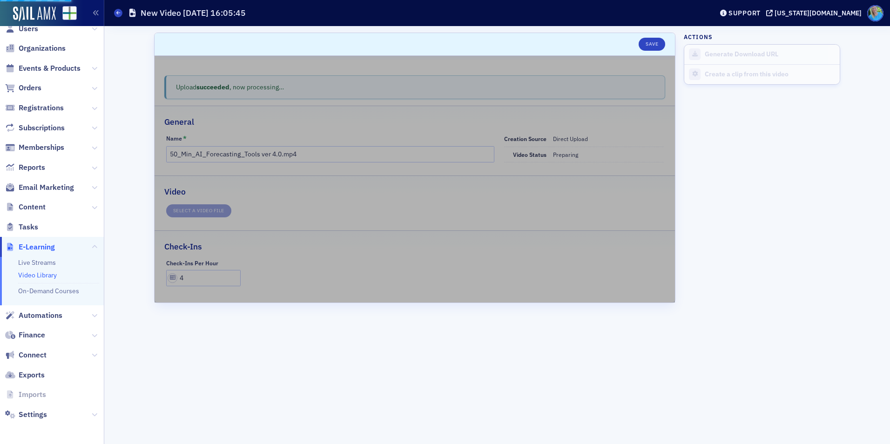
type input "New Video [DATE] 16:05:45"
click at [385, 360] on form "Scroll to Save Upload succeeded , now processing… General Name * New Video 8/26…" at bounding box center [414, 235] width 521 height 405
click at [651, 46] on button "Save" at bounding box center [652, 44] width 27 height 13
click at [43, 275] on link "Video Library" at bounding box center [37, 275] width 39 height 8
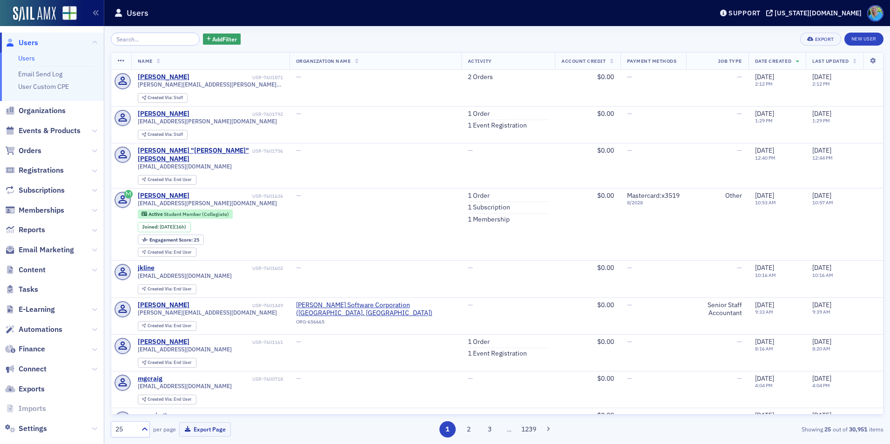
click at [45, 130] on span "Events & Products" at bounding box center [50, 131] width 62 height 10
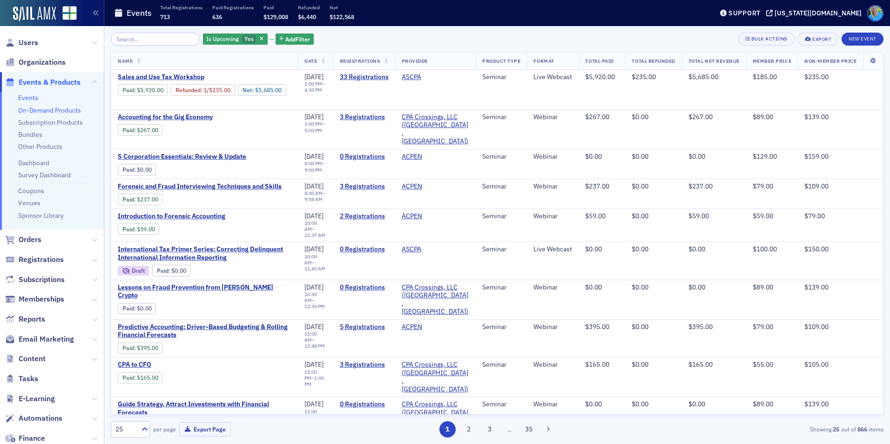
click at [52, 109] on link "On-Demand Products" at bounding box center [49, 110] width 63 height 8
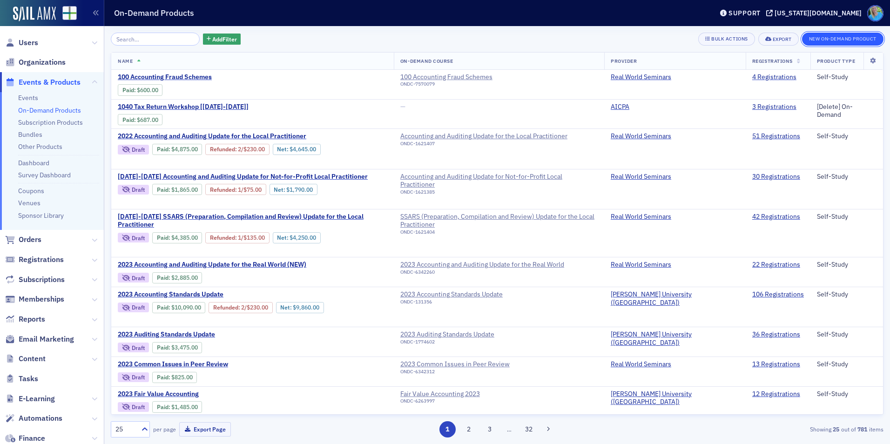
click at [827, 42] on button "New On-Demand Product" at bounding box center [842, 39] width 81 height 13
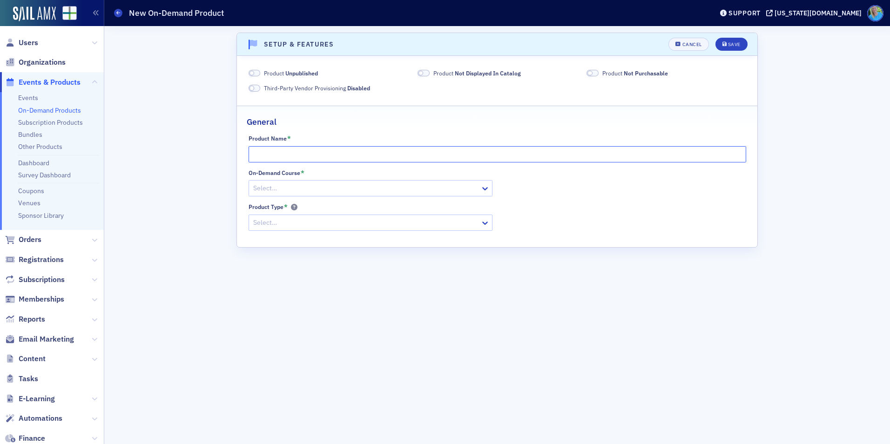
click at [277, 153] on input "Product Name *" at bounding box center [498, 154] width 498 height 16
paste input "Forecasting and Cash Flow Modeling with Excel and AI"
type input "Forecasting and Cash Flow Modeling with Excel and AI"
click at [296, 188] on div at bounding box center [365, 188] width 227 height 12
paste input "Forecasting and Cash Flow Modeling with Excel and AI"
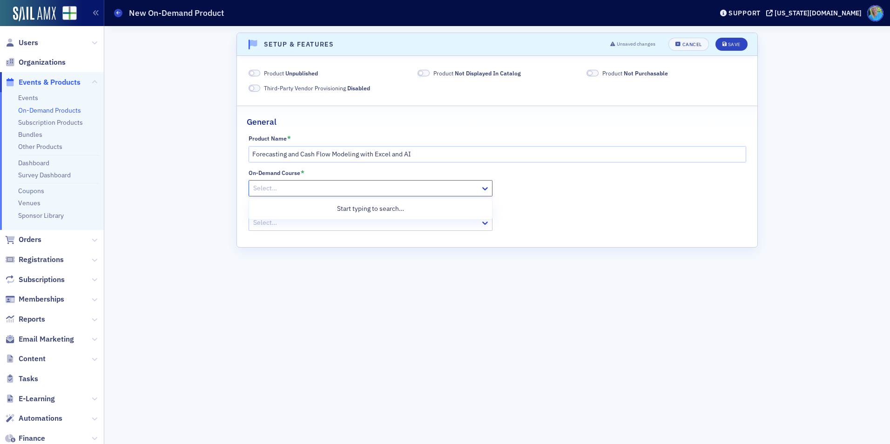
type input "Forecasting and Cash Flow Modeling with Excel and AI"
click at [300, 210] on span "Forecasting and Cash Flow Modeling with Excel and AI" at bounding box center [334, 209] width 159 height 10
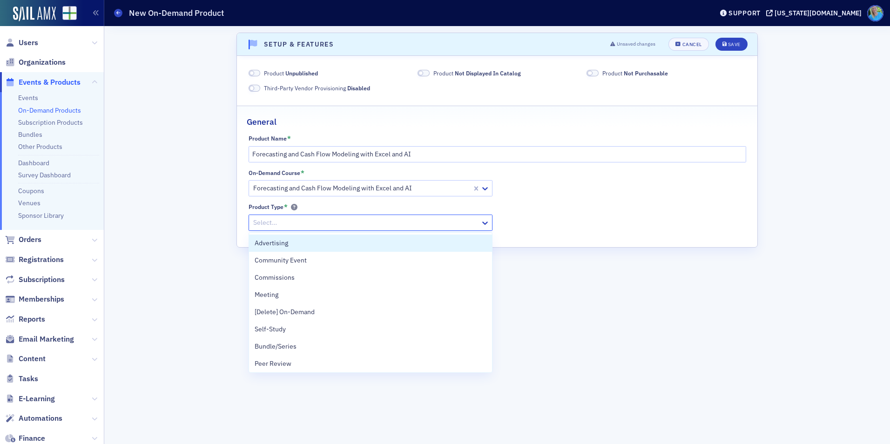
click at [301, 224] on div at bounding box center [365, 223] width 227 height 12
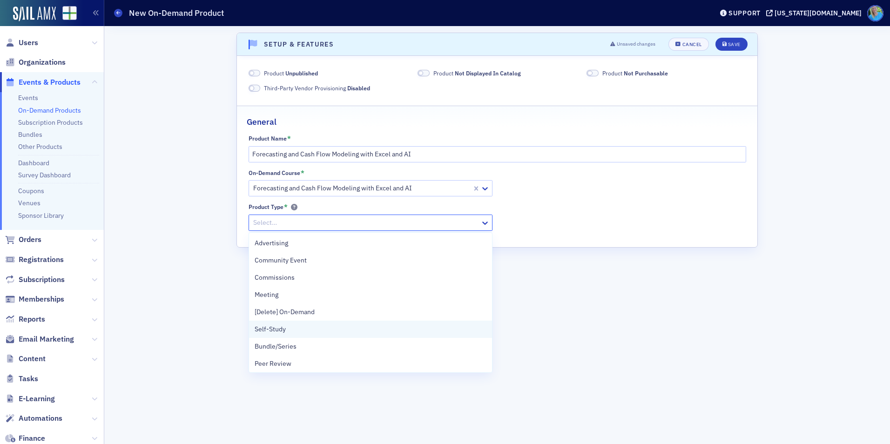
click at [297, 336] on div "Self-Study" at bounding box center [370, 329] width 243 height 17
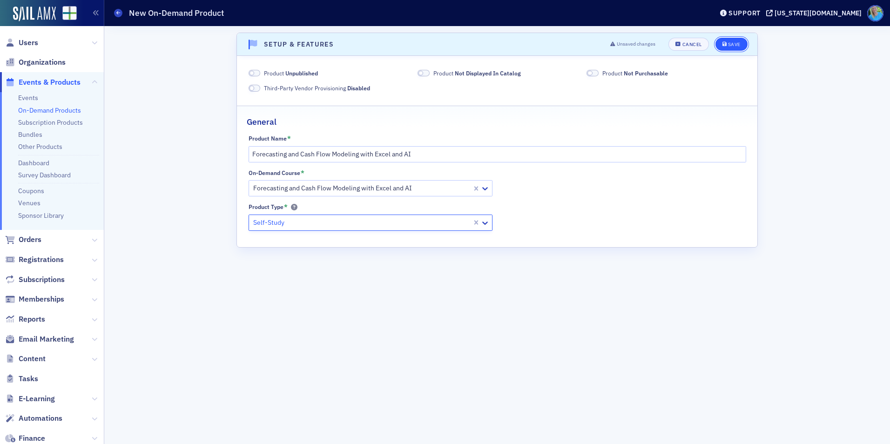
click at [723, 48] on button "Save" at bounding box center [731, 44] width 32 height 13
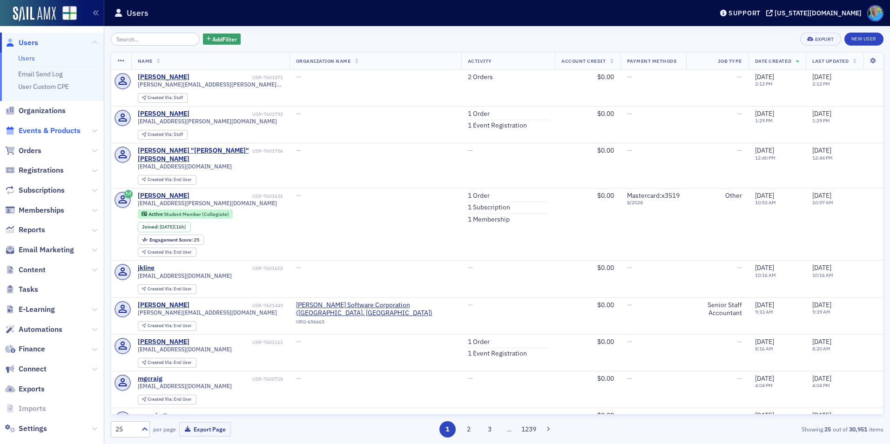
click at [66, 132] on span "Events & Products" at bounding box center [50, 131] width 62 height 10
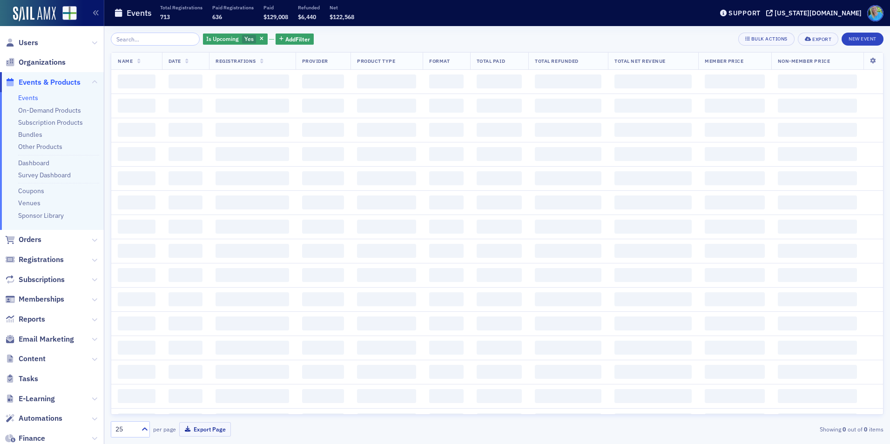
click at [128, 40] on input "search" at bounding box center [155, 39] width 89 height 13
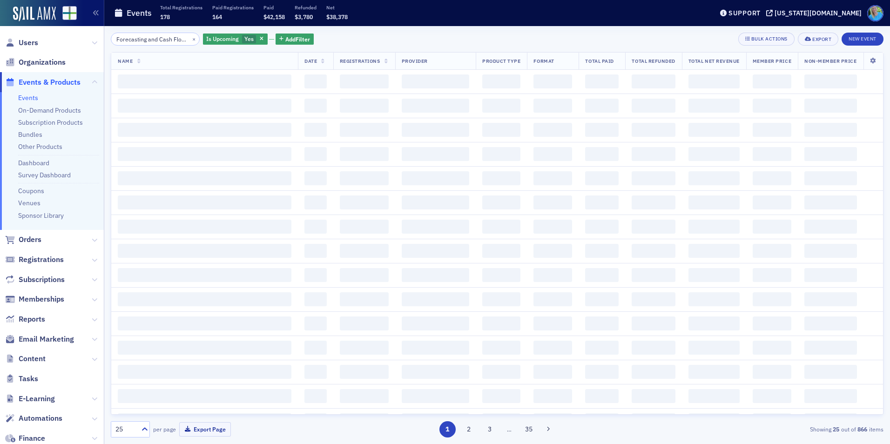
scroll to position [0, 76]
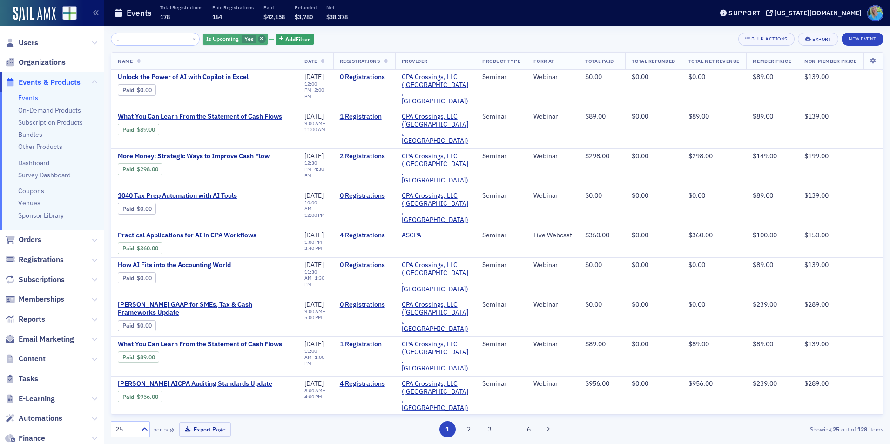
type input "Forecasting and Cash Flow Modeling with Excel and AI"
click at [260, 39] on icon "button" at bounding box center [262, 39] width 4 height 5
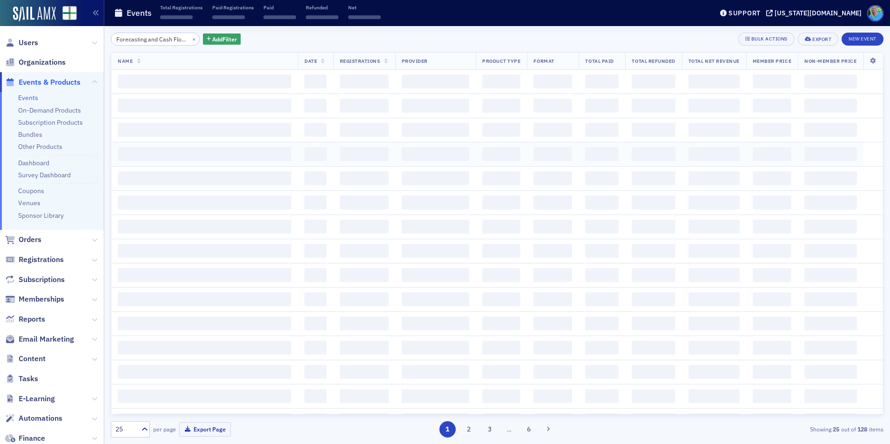
drag, startPoint x: 216, startPoint y: 101, endPoint x: 263, endPoint y: 159, distance: 74.2
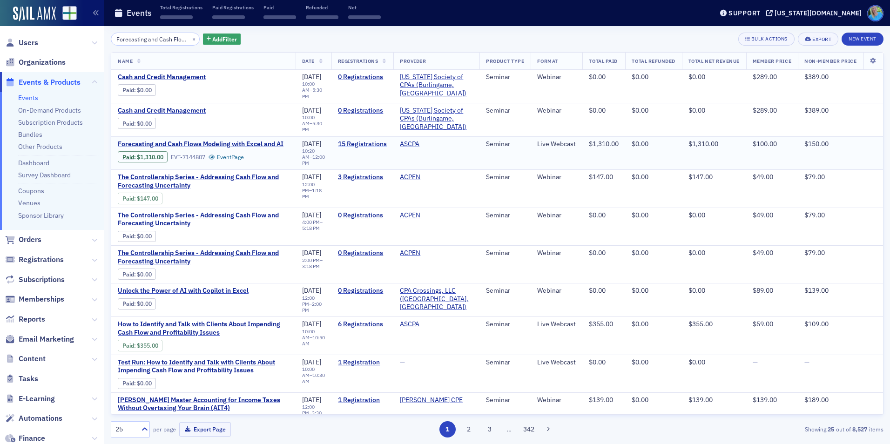
drag, startPoint x: 263, startPoint y: 159, endPoint x: 370, endPoint y: 140, distance: 109.3
click at [370, 140] on link "15 Registrations" at bounding box center [362, 144] width 49 height 8
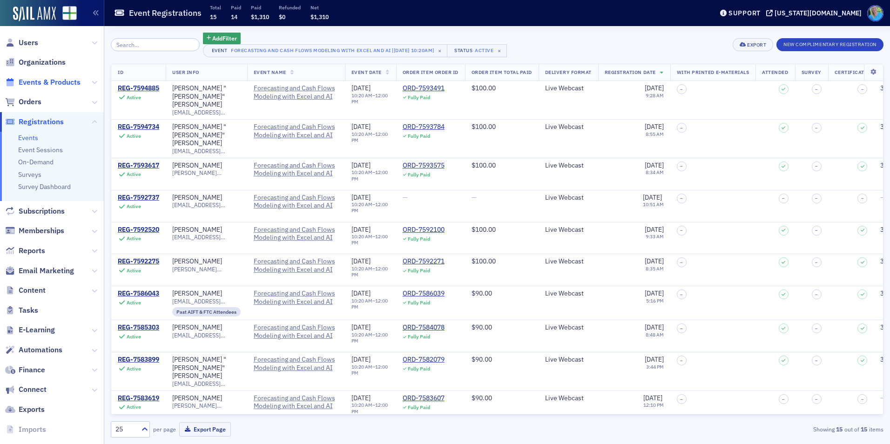
click at [57, 82] on span "Events & Products" at bounding box center [50, 82] width 62 height 10
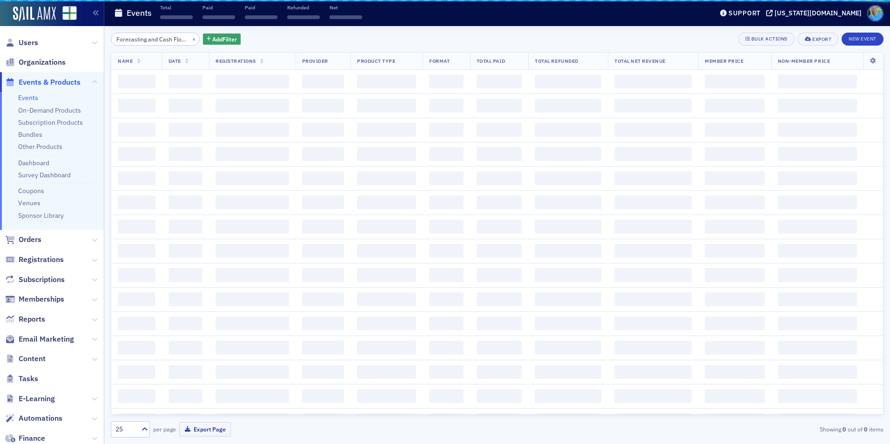
scroll to position [0, 76]
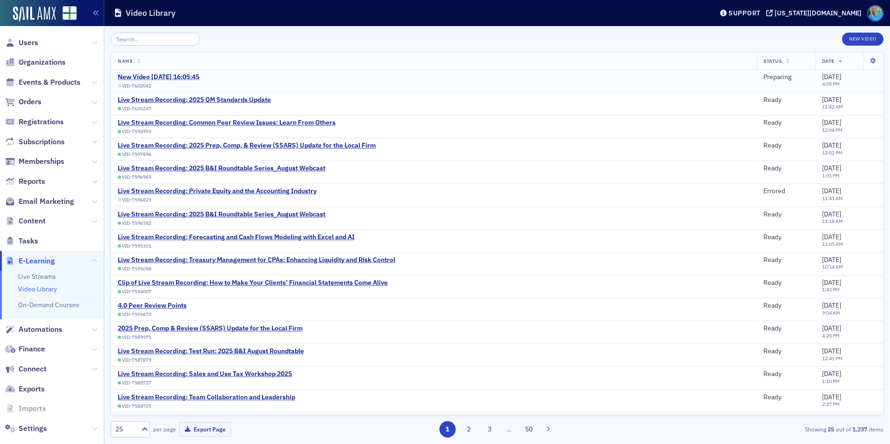
click at [147, 74] on div "New Video [DATE] 16:05:45" at bounding box center [158, 77] width 81 height 8
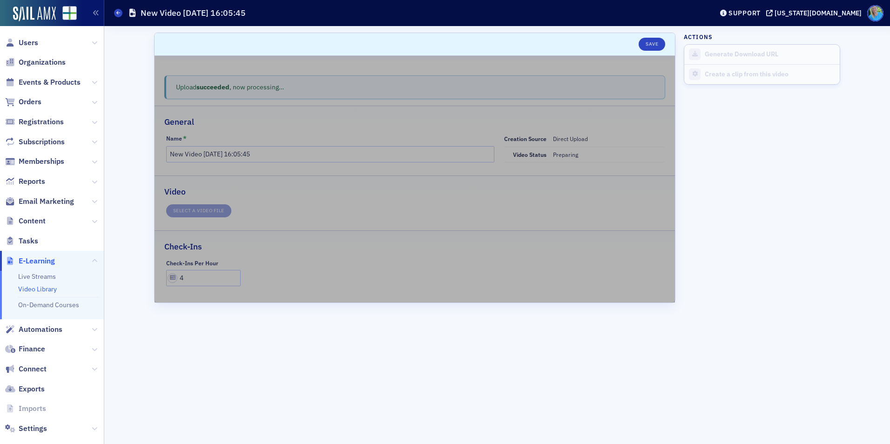
click at [40, 287] on link "Video Library" at bounding box center [37, 289] width 39 height 8
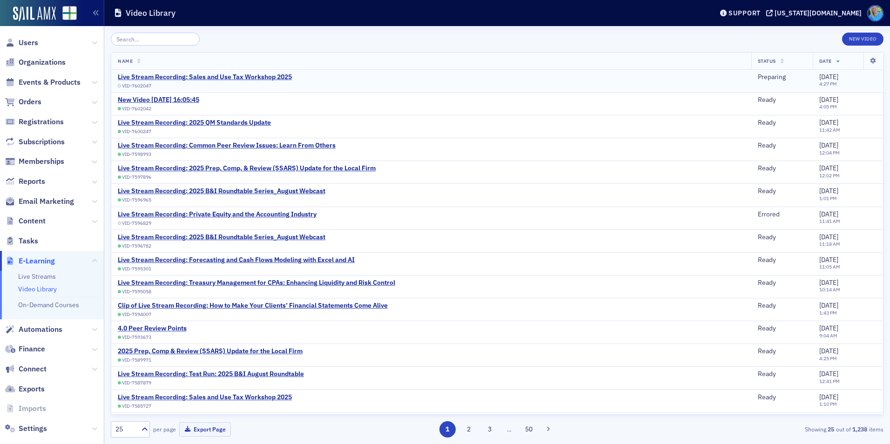
click at [189, 72] on td "Live Stream Recording: Sales and Use Tax Workshop 2025 VID-7602047" at bounding box center [431, 81] width 640 height 23
click at [190, 73] on div "Live Stream Recording: Sales and Use Tax Workshop 2025" at bounding box center [205, 77] width 174 height 8
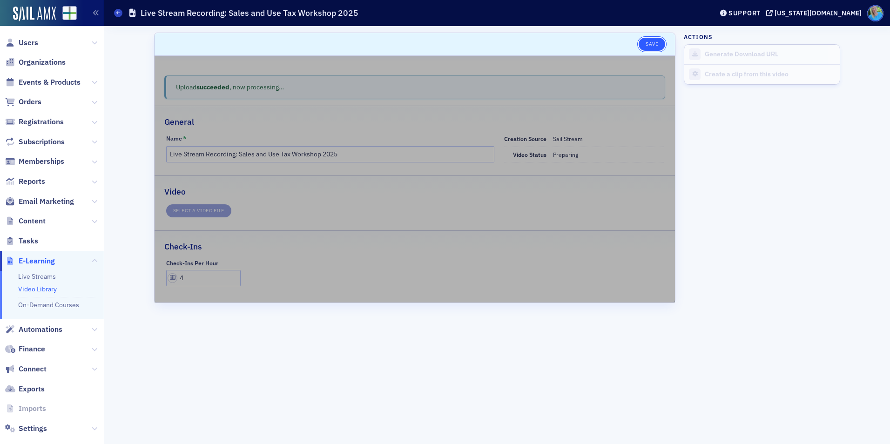
click at [650, 46] on button "Save" at bounding box center [652, 44] width 27 height 13
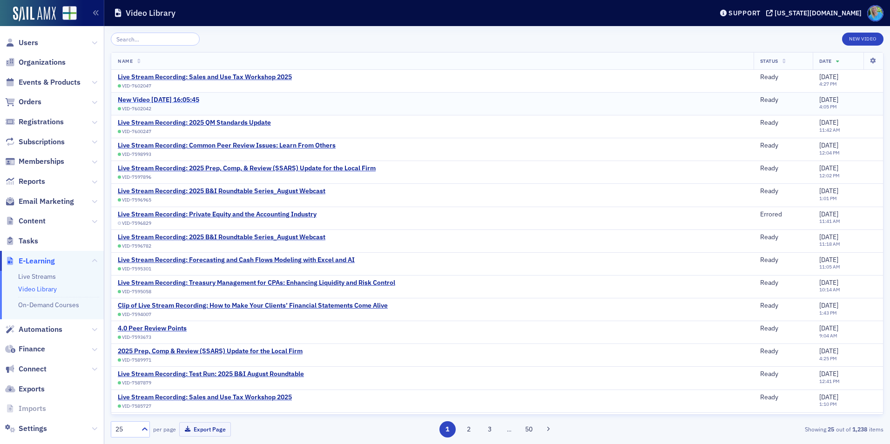
click at [183, 101] on div "New Video 8/26/2025 16:05:45" at bounding box center [158, 100] width 81 height 8
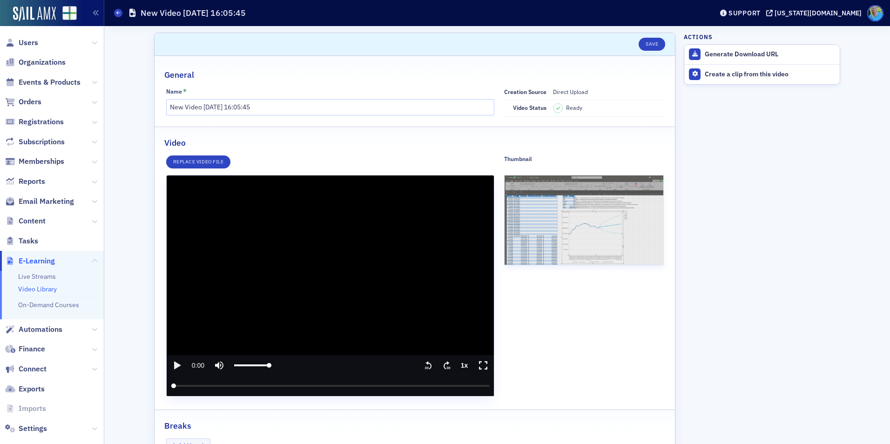
click at [176, 366] on icon "play" at bounding box center [177, 365] width 7 height 8
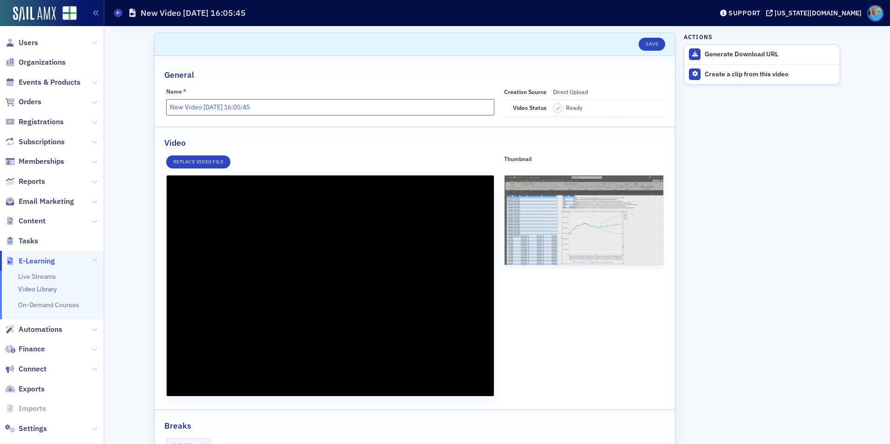
drag, startPoint x: 276, startPoint y: 103, endPoint x: 158, endPoint y: 103, distance: 117.3
click at [158, 103] on div "Name * New Video 8/26/2025 16:05:45 Creation Source Direct Upload Video status …" at bounding box center [415, 102] width 520 height 29
type input "15.274961"
paste input "Forecasting and Cash Flow Modeling with Excel and AI"
type input "Forecasting and Cash Flow Modeling with Excel and AI"
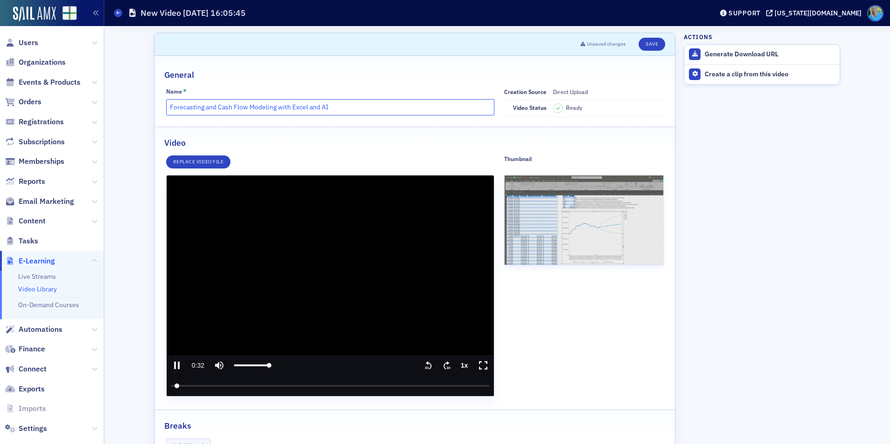
type input "32.854323"
type input "Forecasting and Cash Flow Modeling with Excel and AI"
drag, startPoint x: 175, startPoint y: 384, endPoint x: 209, endPoint y: 382, distance: 34.1
click at [209, 382] on input "seek" at bounding box center [330, 386] width 318 height 20
drag, startPoint x: 208, startPoint y: 387, endPoint x: 184, endPoint y: 387, distance: 23.7
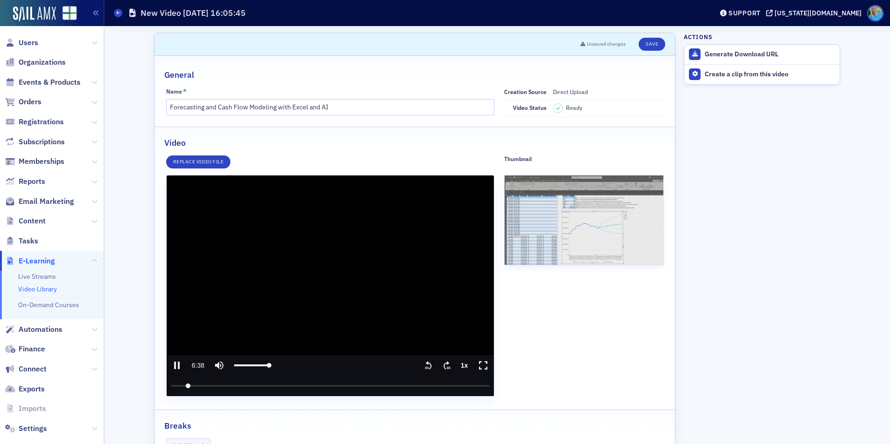
click at [184, 387] on input "seek" at bounding box center [330, 386] width 318 height 20
drag, startPoint x: 184, startPoint y: 387, endPoint x: 178, endPoint y: 387, distance: 6.1
click at [178, 387] on input "seek" at bounding box center [330, 386] width 318 height 20
click at [176, 386] on input "seek" at bounding box center [330, 386] width 318 height 20
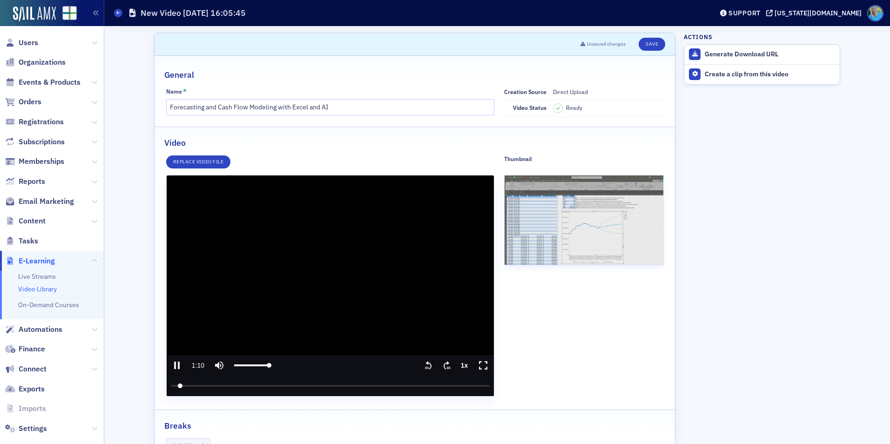
click at [424, 365] on icon ".text{font-size:8px;font-family:Arial-BoldMT, Arial;font-weight:700;} 30" at bounding box center [428, 365] width 9 height 11
click at [425, 366] on text "30" at bounding box center [427, 368] width 4 height 4
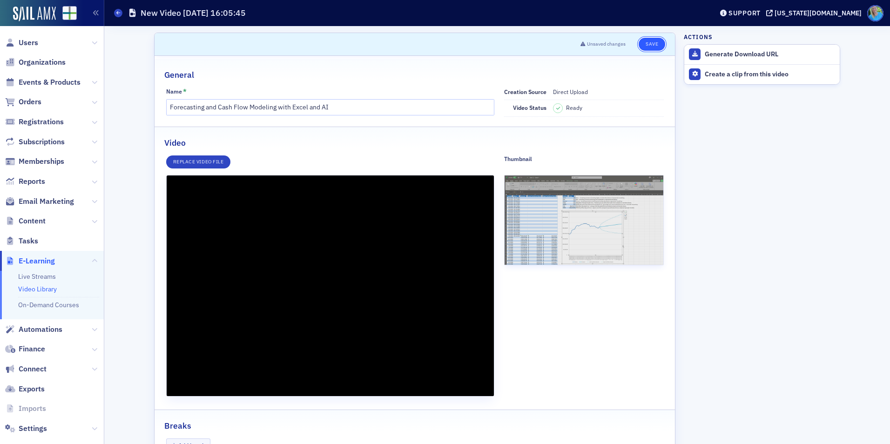
click at [650, 44] on button "Save" at bounding box center [652, 44] width 27 height 13
type input "72.4319830000119"
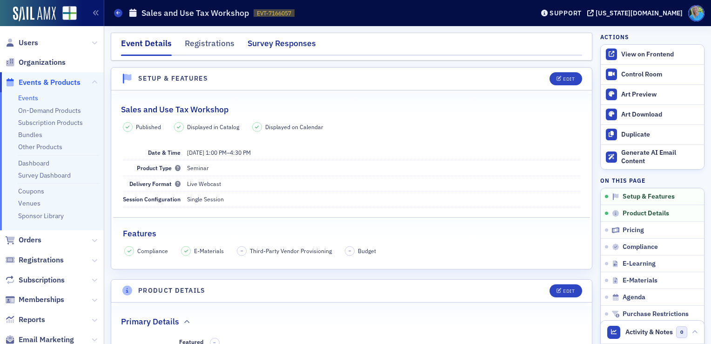
click at [273, 43] on div "Survey Responses" at bounding box center [282, 45] width 68 height 17
